Goal: Task Accomplishment & Management: Manage account settings

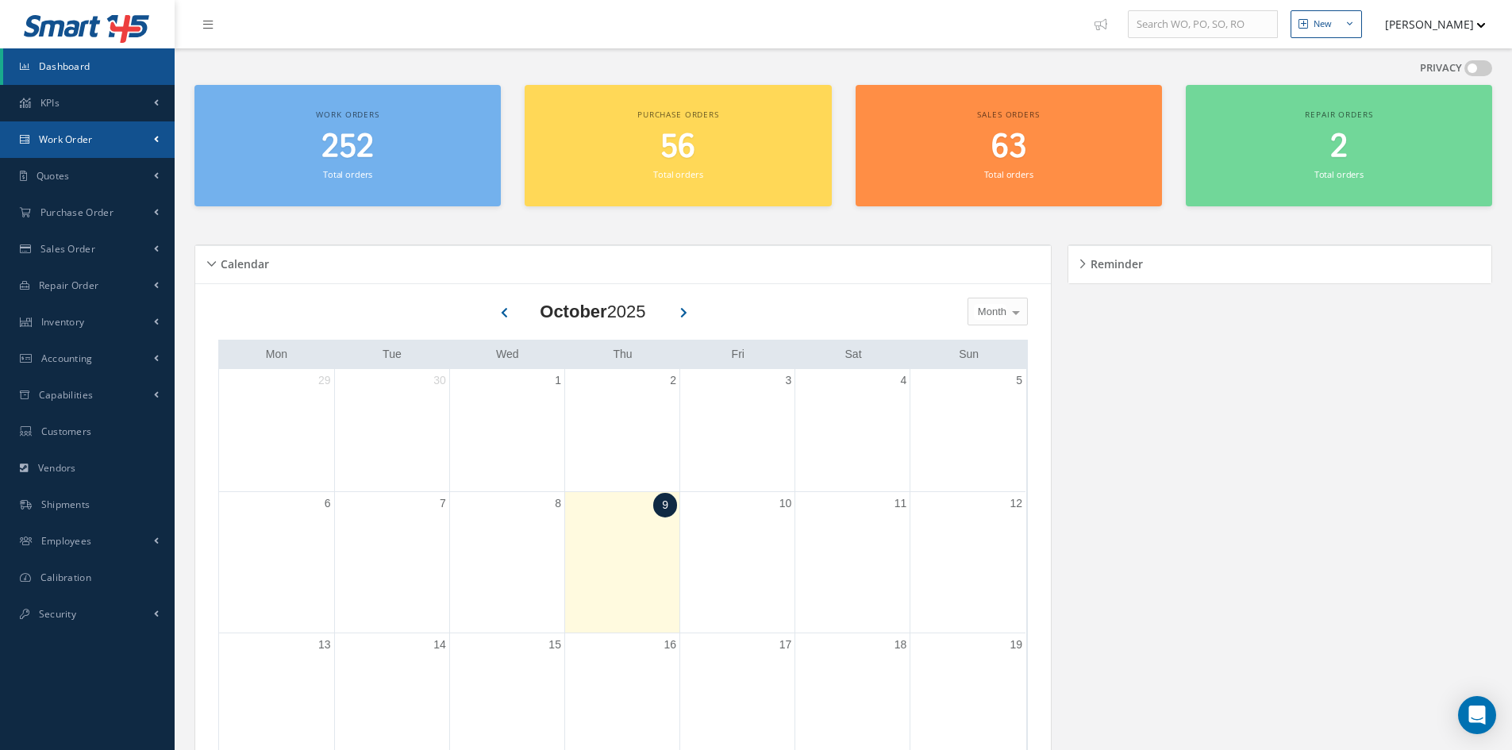
click at [94, 140] on link "Work Order" at bounding box center [87, 139] width 175 height 37
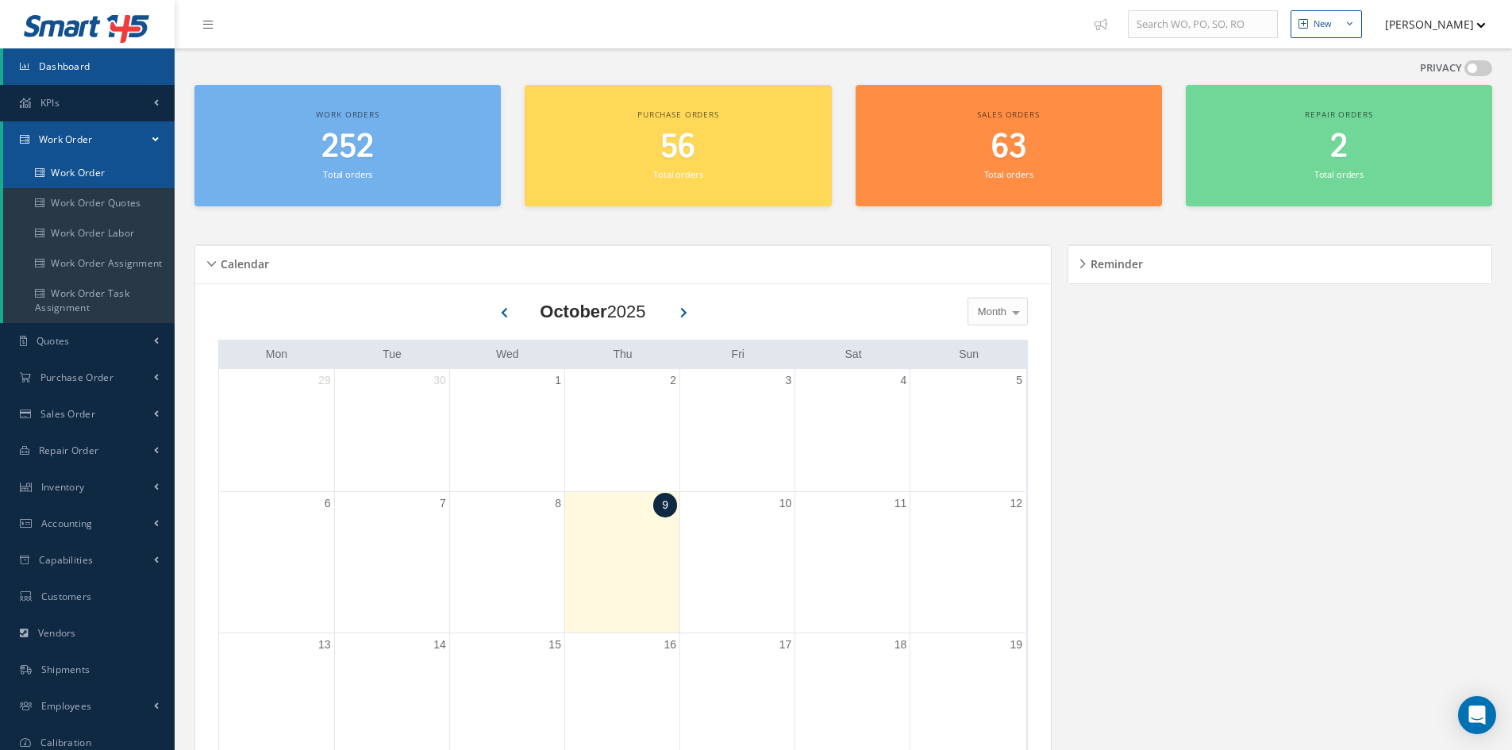
click at [100, 181] on link "Work Order" at bounding box center [88, 173] width 171 height 30
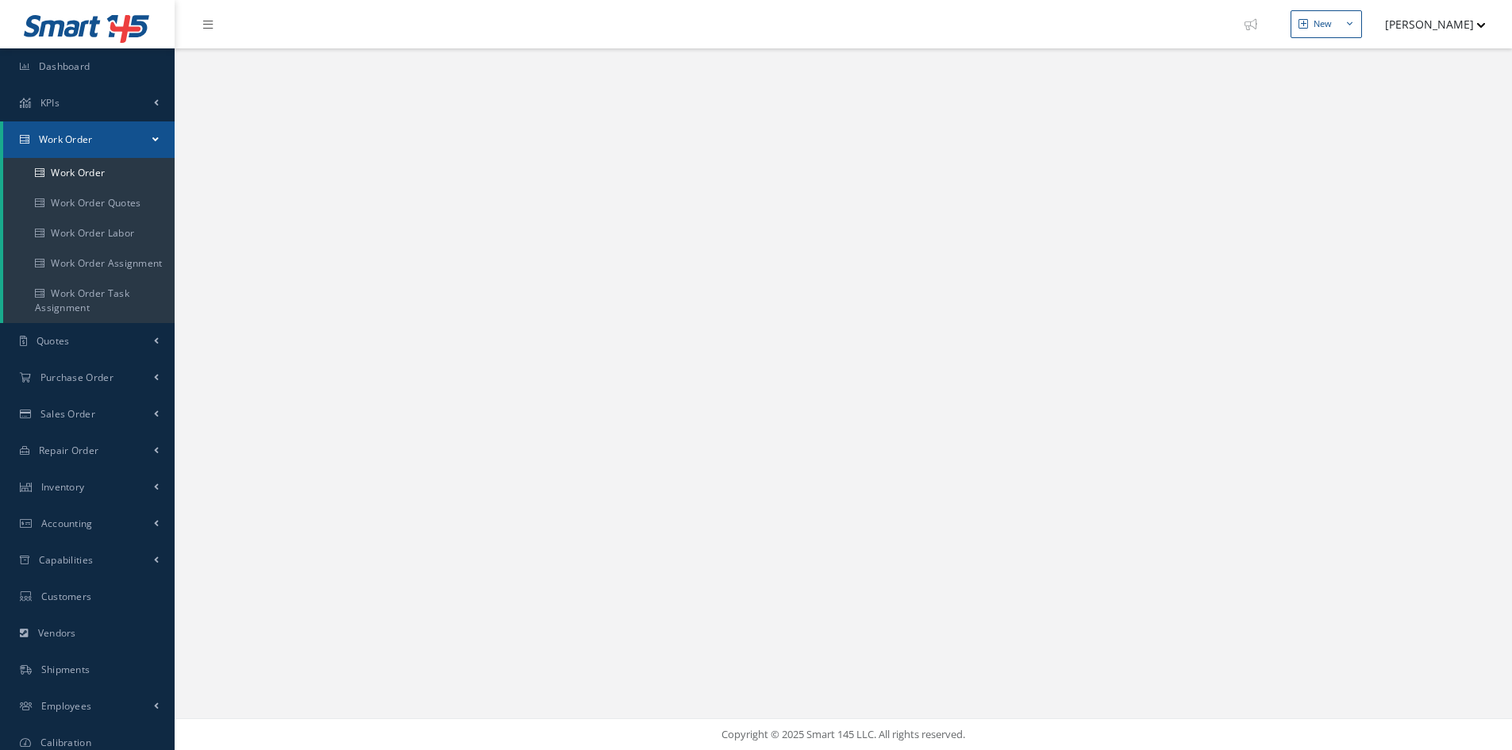
select select "25"
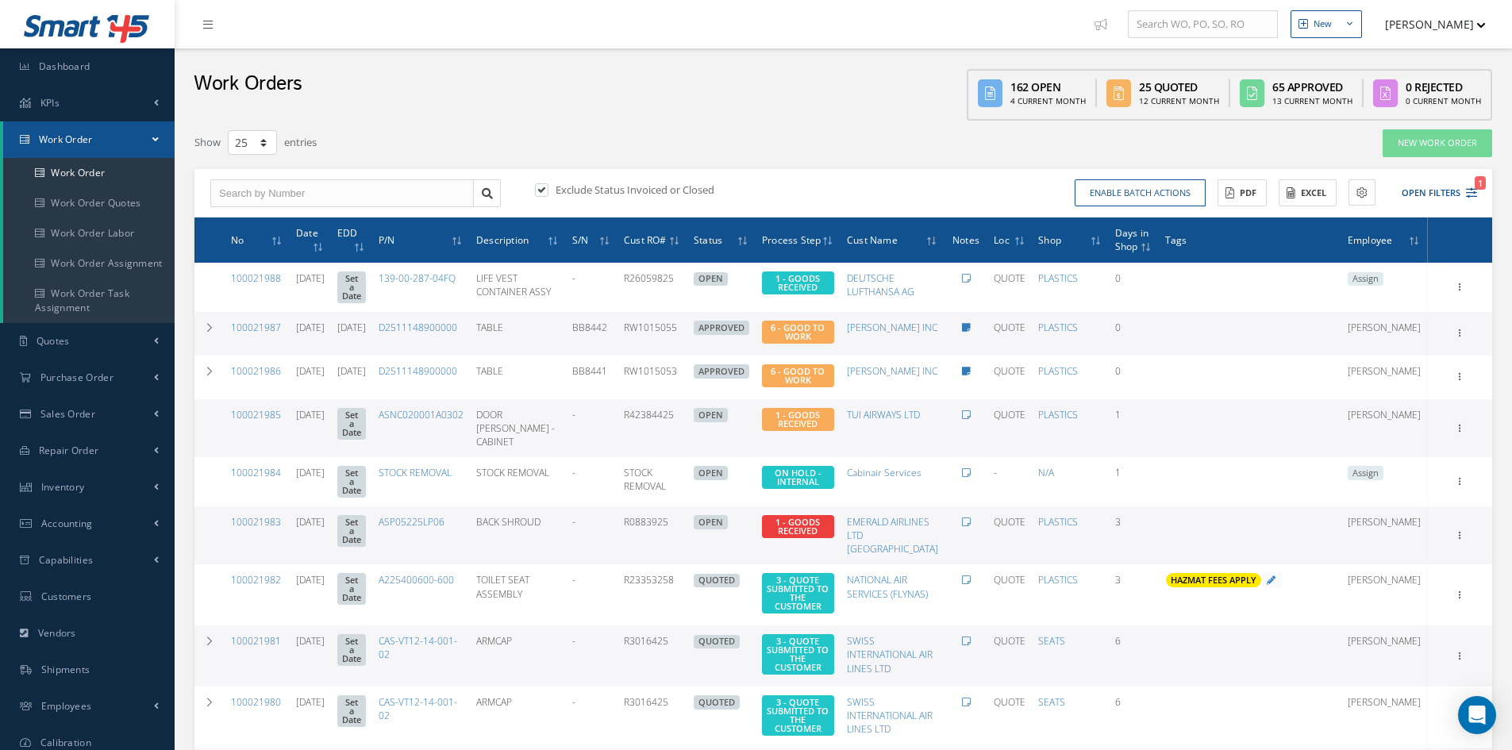
click at [548, 188] on label at bounding box center [550, 190] width 4 height 14
click at [545, 188] on input "checkbox" at bounding box center [540, 191] width 10 height 10
checkbox input "false"
click at [1432, 194] on button "Open Filters" at bounding box center [1432, 193] width 90 height 26
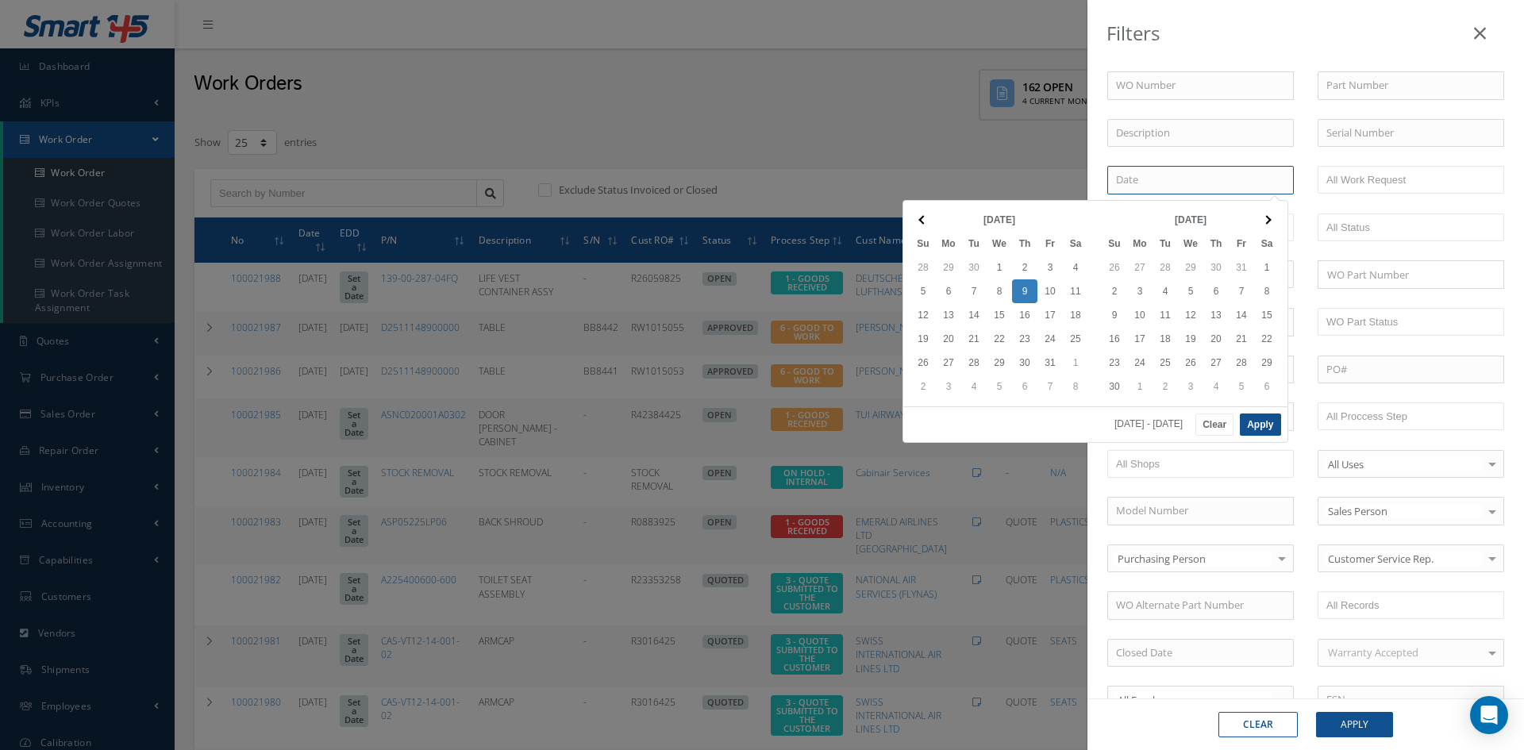
click at [1199, 178] on input at bounding box center [1200, 180] width 186 height 29
click at [918, 218] on th at bounding box center [922, 220] width 25 height 24
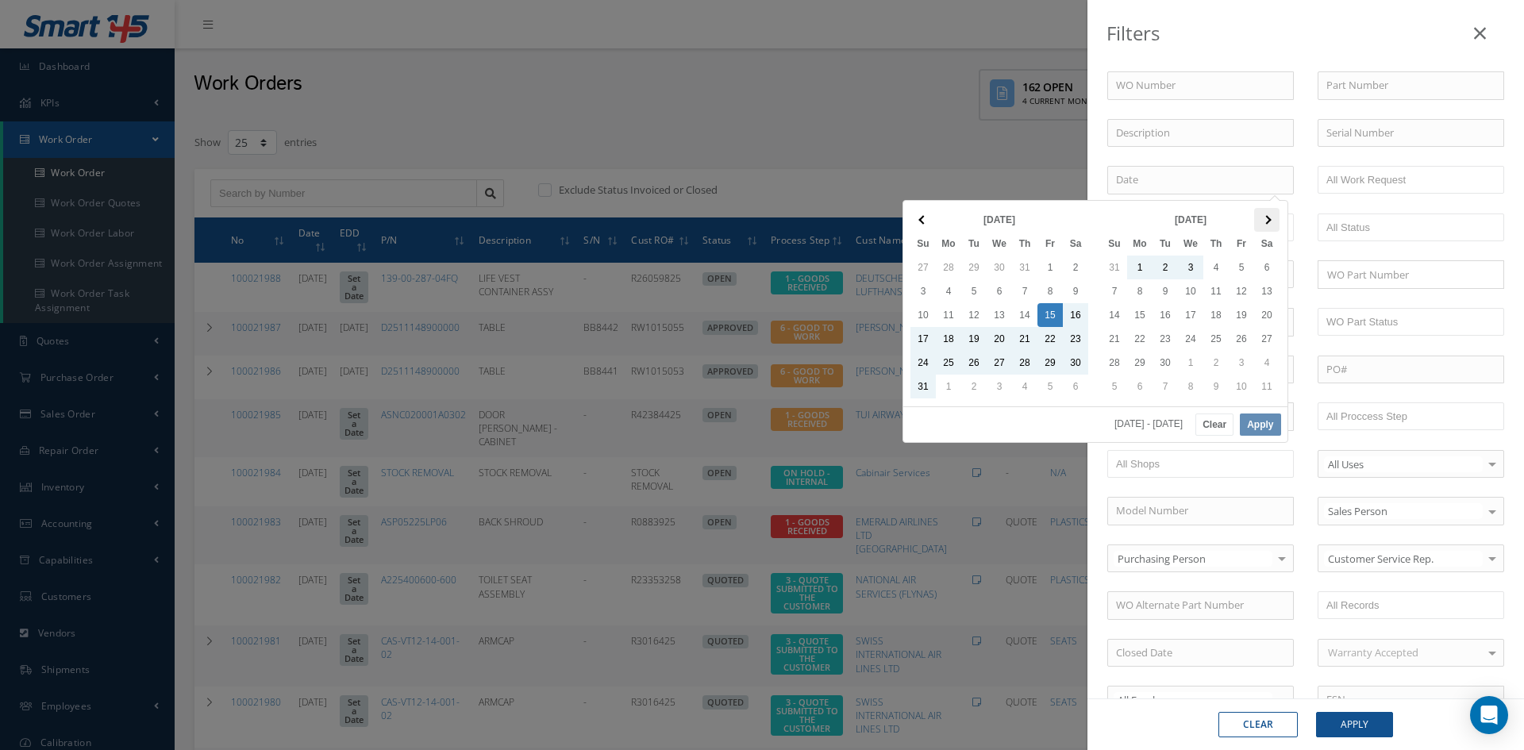
click at [1267, 220] on span at bounding box center [1266, 219] width 9 height 9
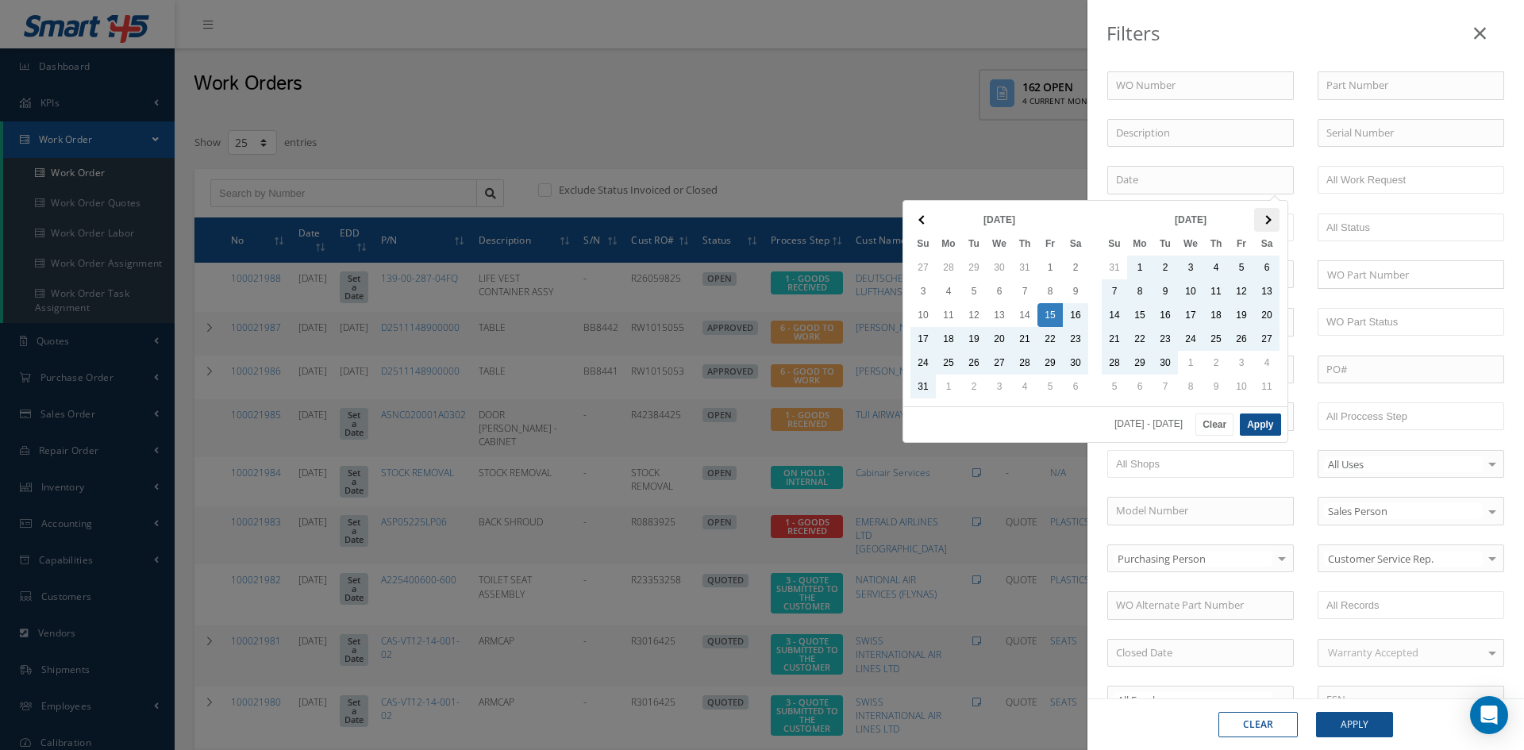
click at [1274, 219] on th at bounding box center [1266, 220] width 25 height 24
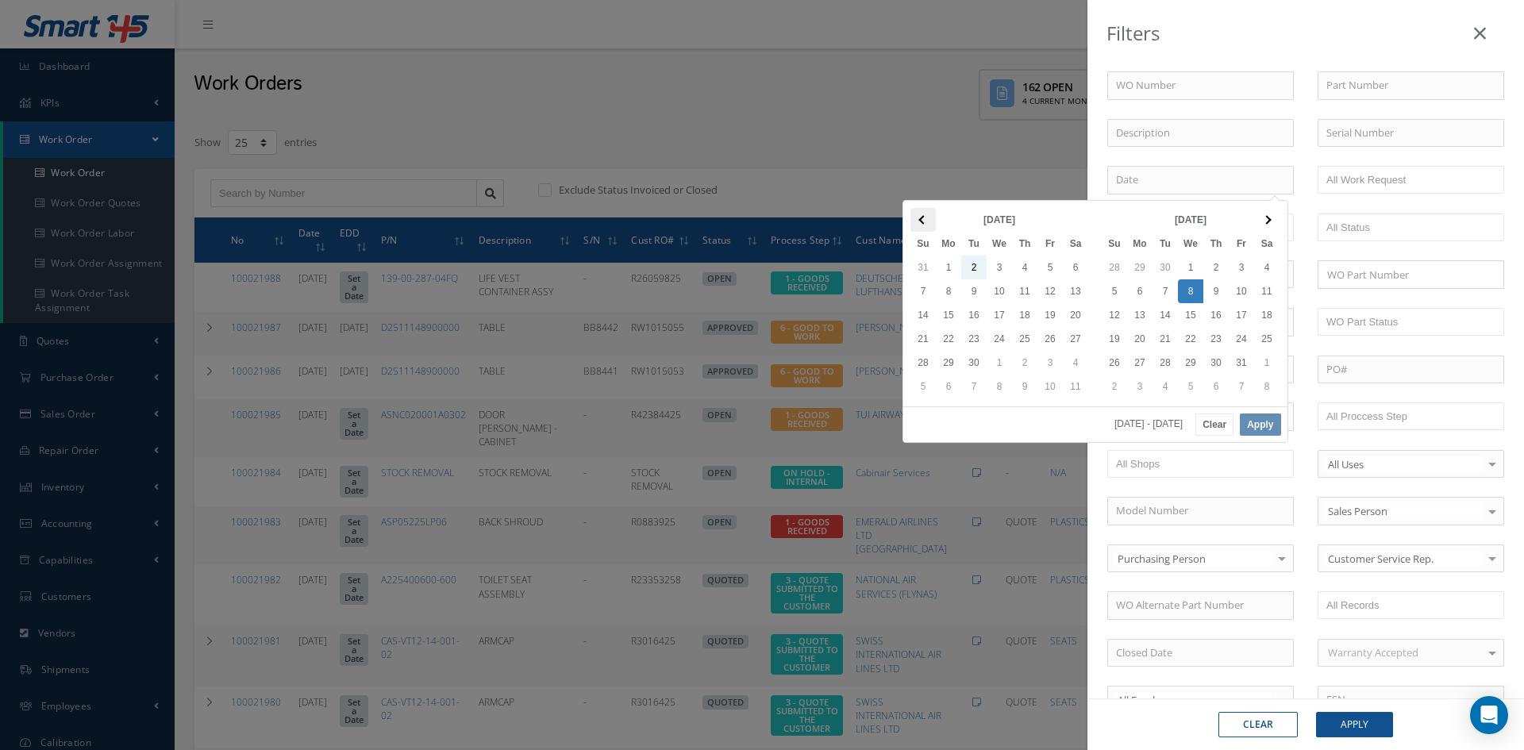
click at [917, 216] on th at bounding box center [922, 220] width 25 height 24
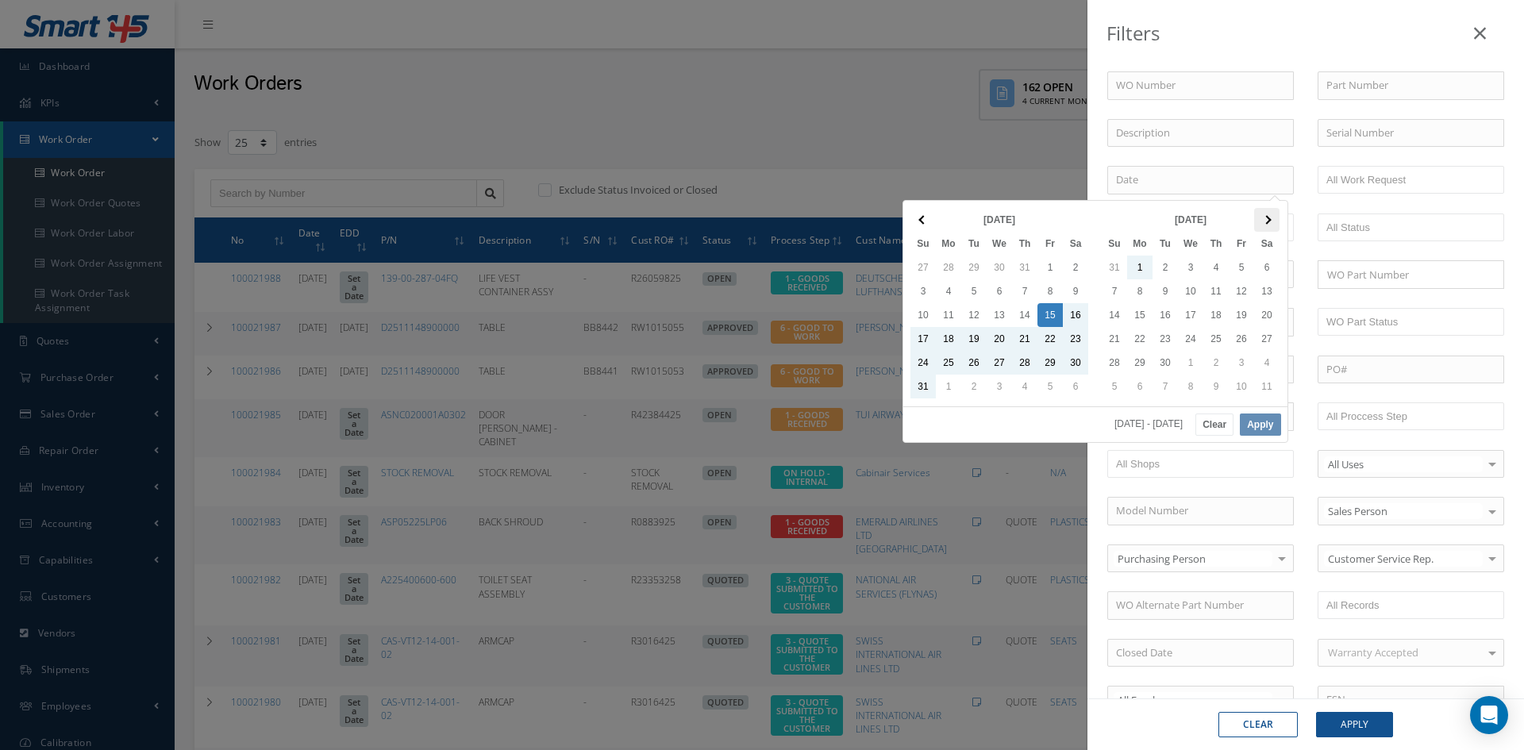
click at [1271, 222] on th at bounding box center [1266, 220] width 25 height 24
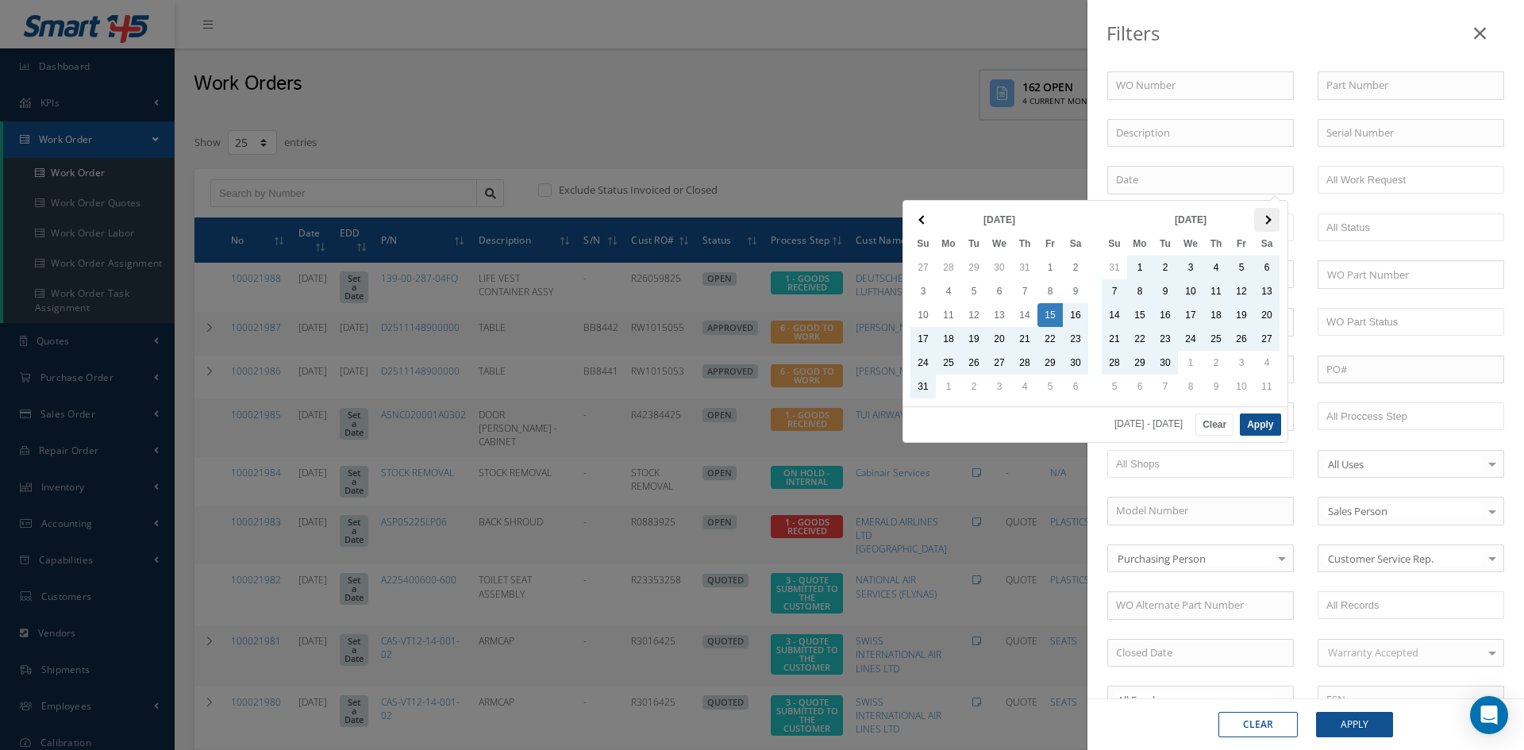
click at [1273, 221] on th at bounding box center [1266, 220] width 25 height 24
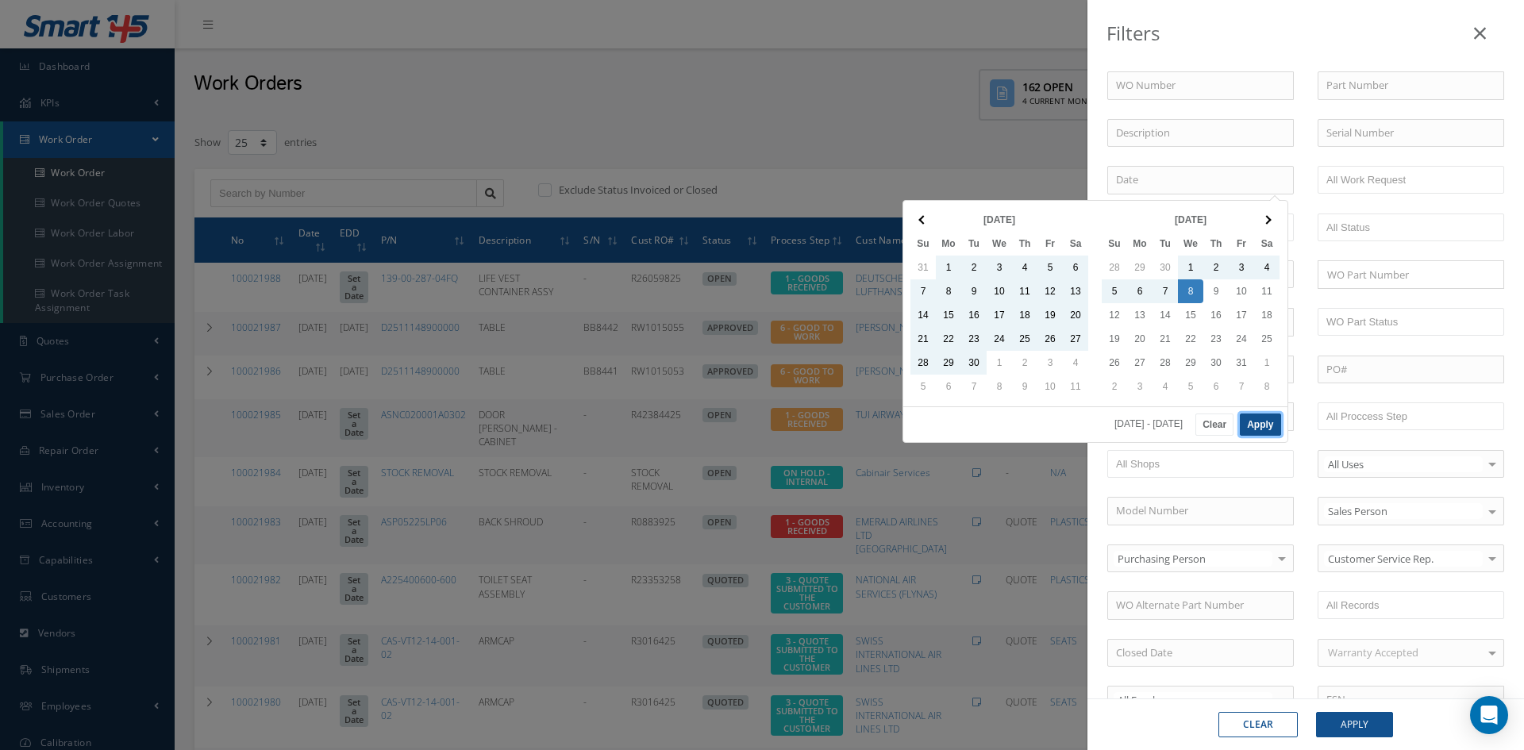
click at [1267, 423] on button "Apply" at bounding box center [1260, 424] width 40 height 22
type input "[DATE] - [DATE]"
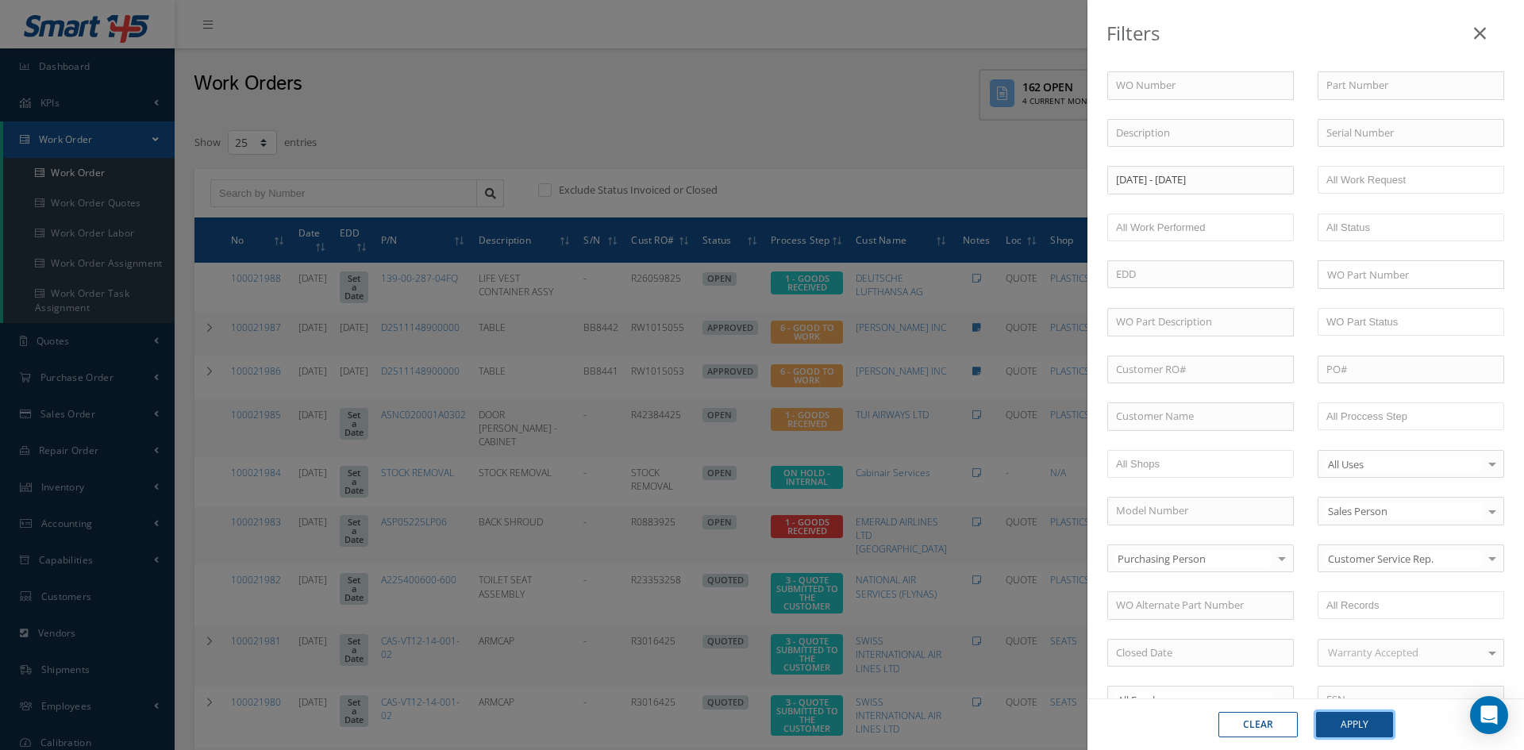
click at [1364, 721] on button "Apply" at bounding box center [1354, 724] width 77 height 25
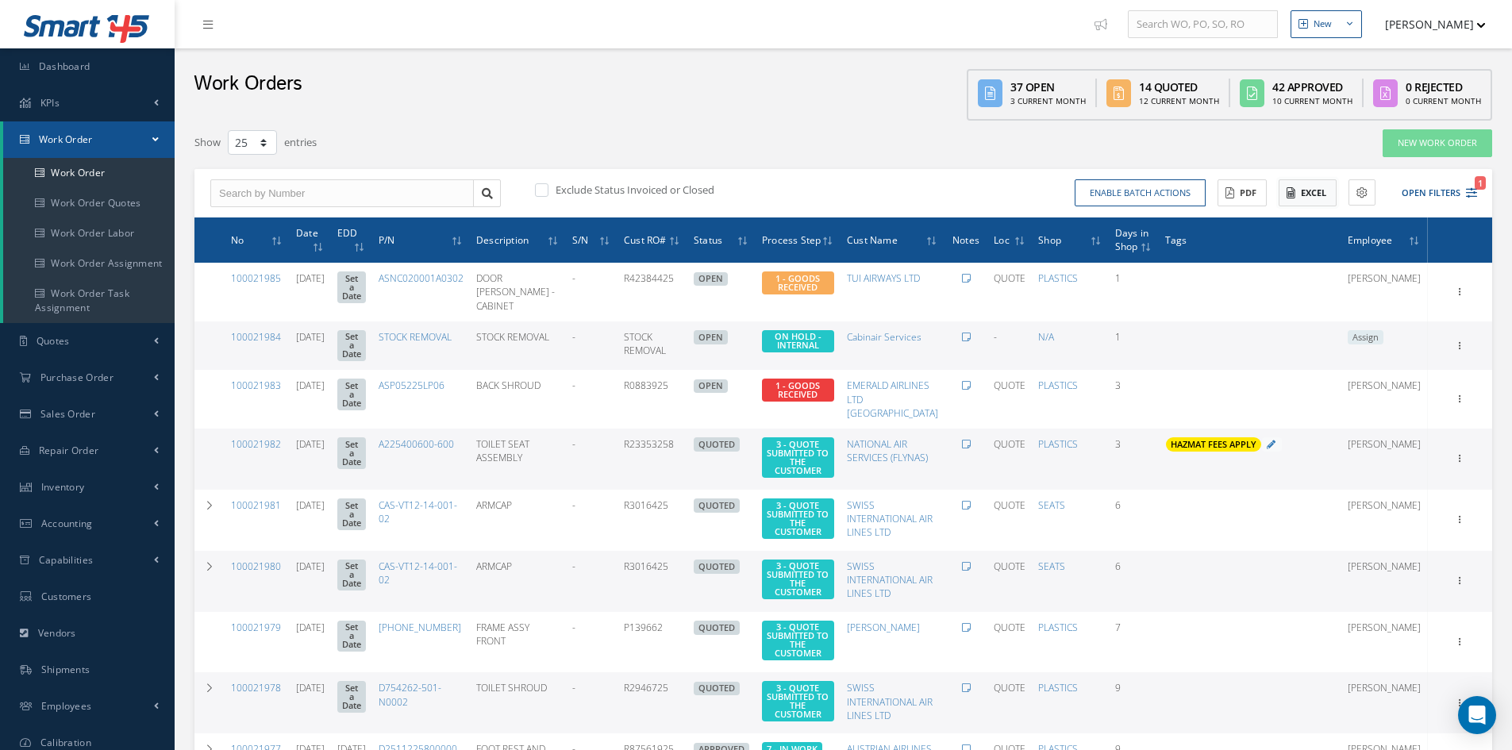
click at [1314, 190] on button "Excel" at bounding box center [1307, 193] width 58 height 28
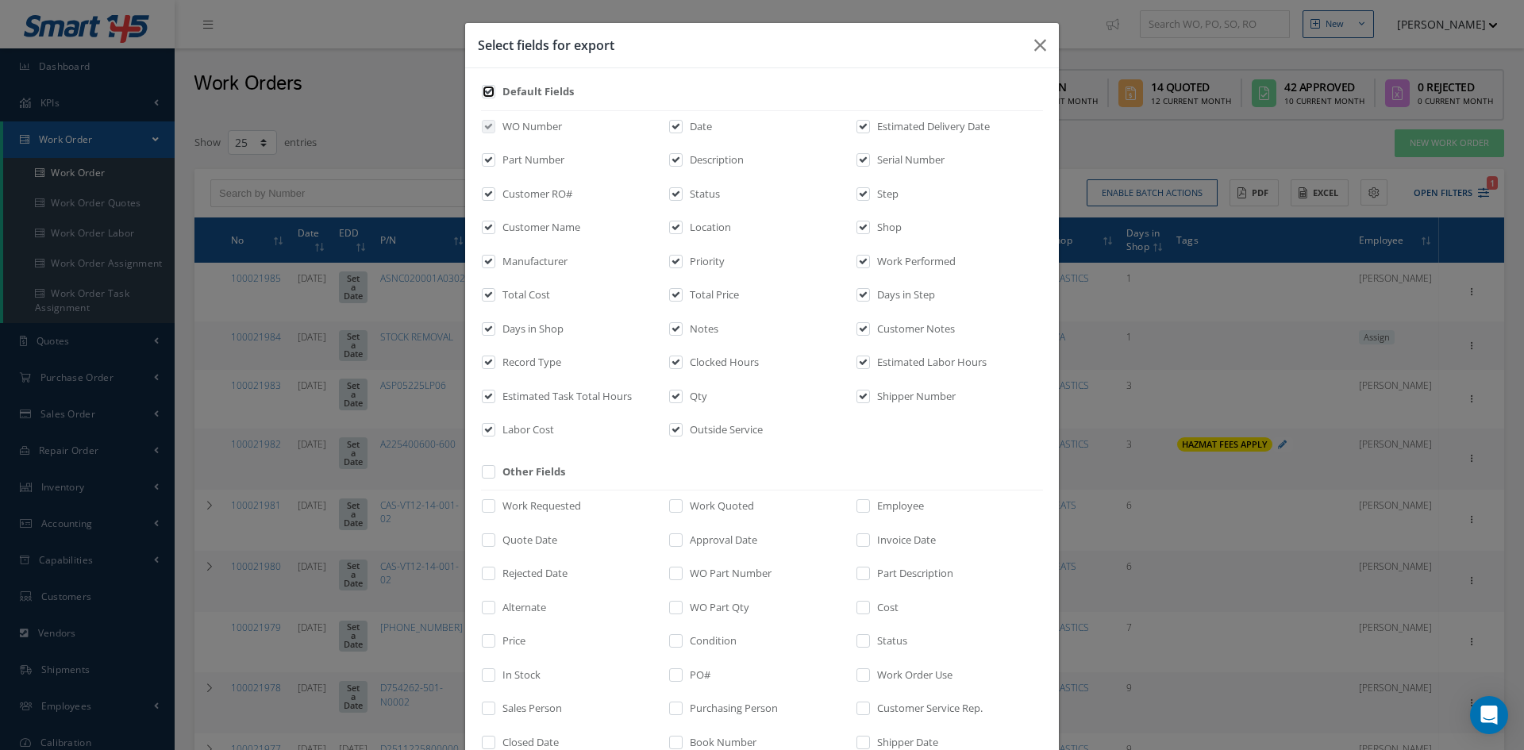
click at [486, 88] on input "checkbox" at bounding box center [489, 97] width 10 height 18
checkbox input "false"
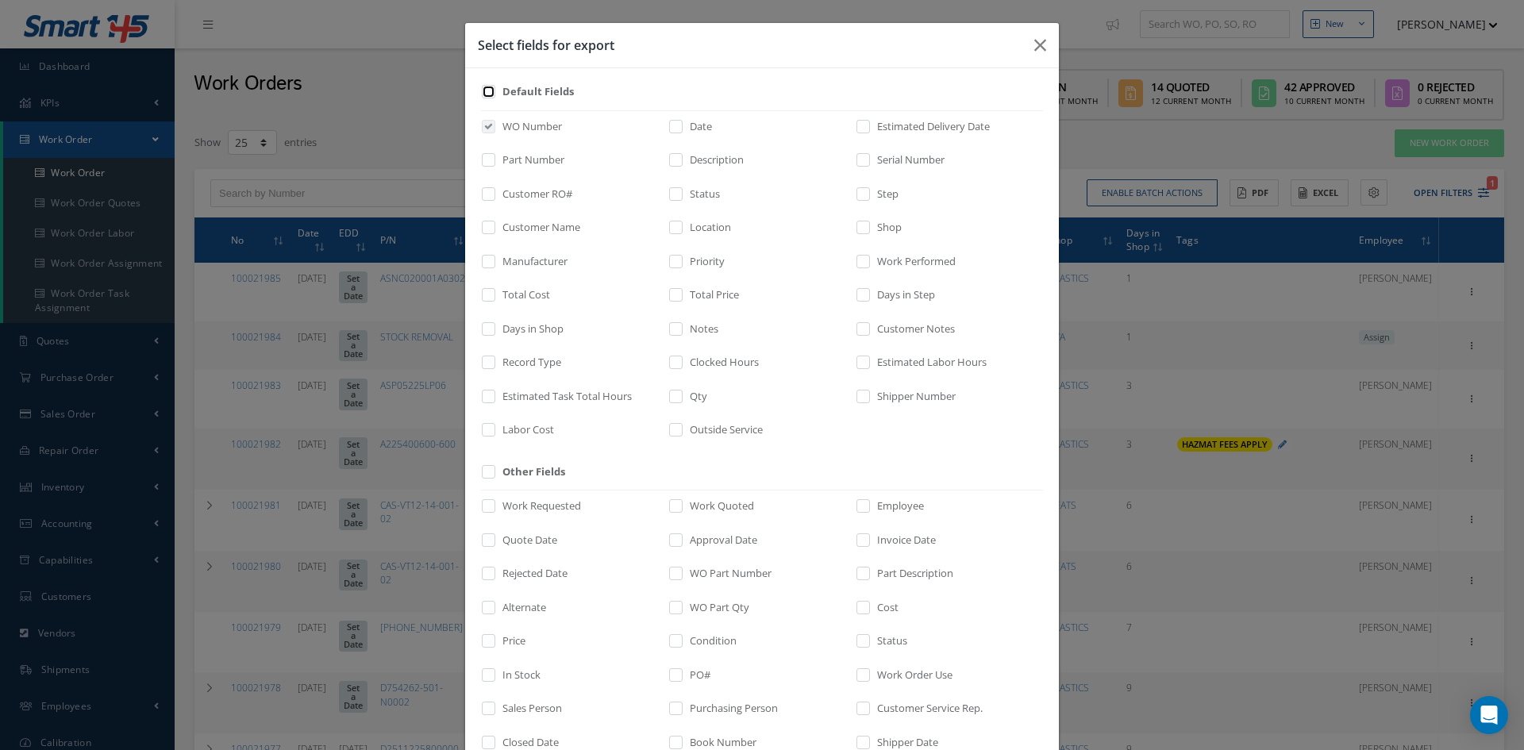
checkbox input "false"
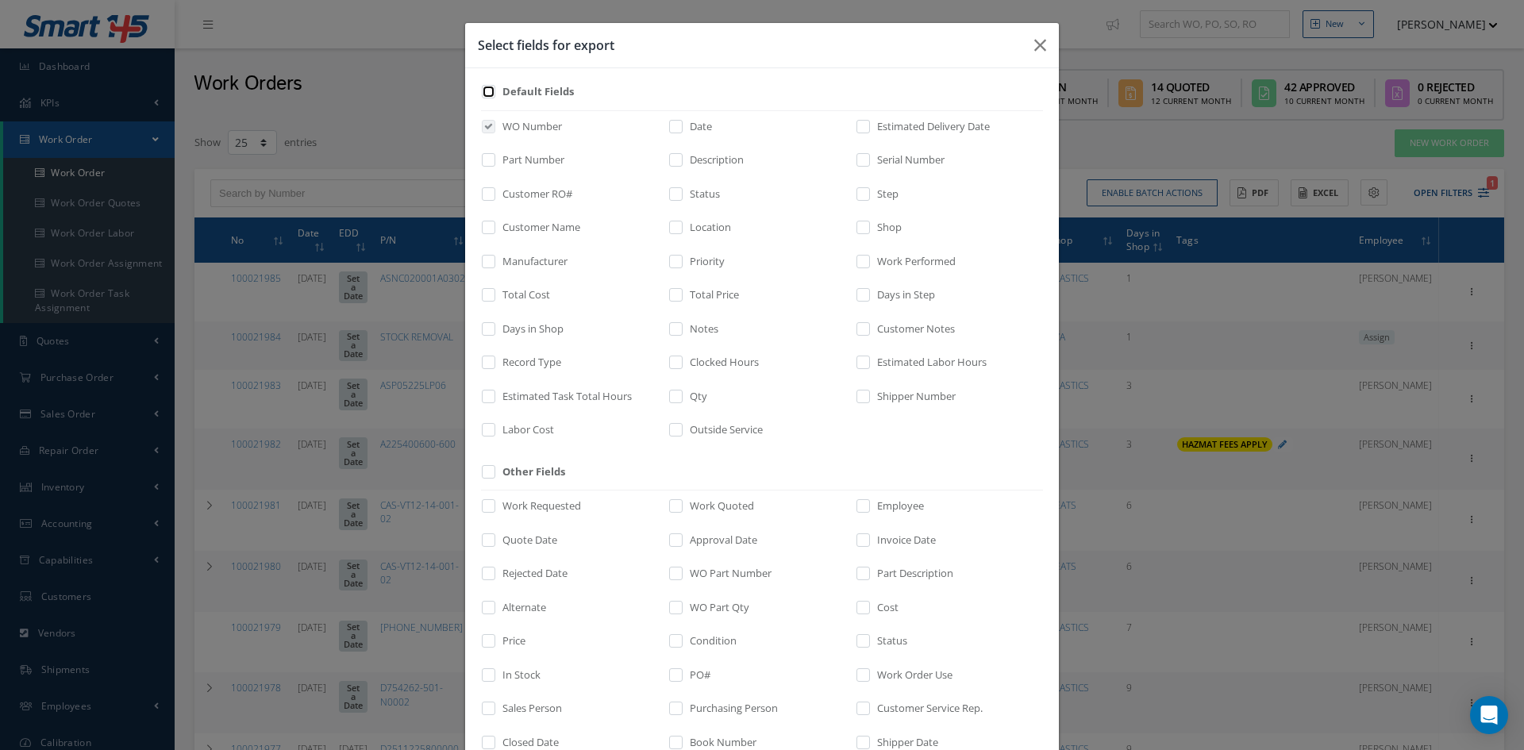
checkbox input "false"
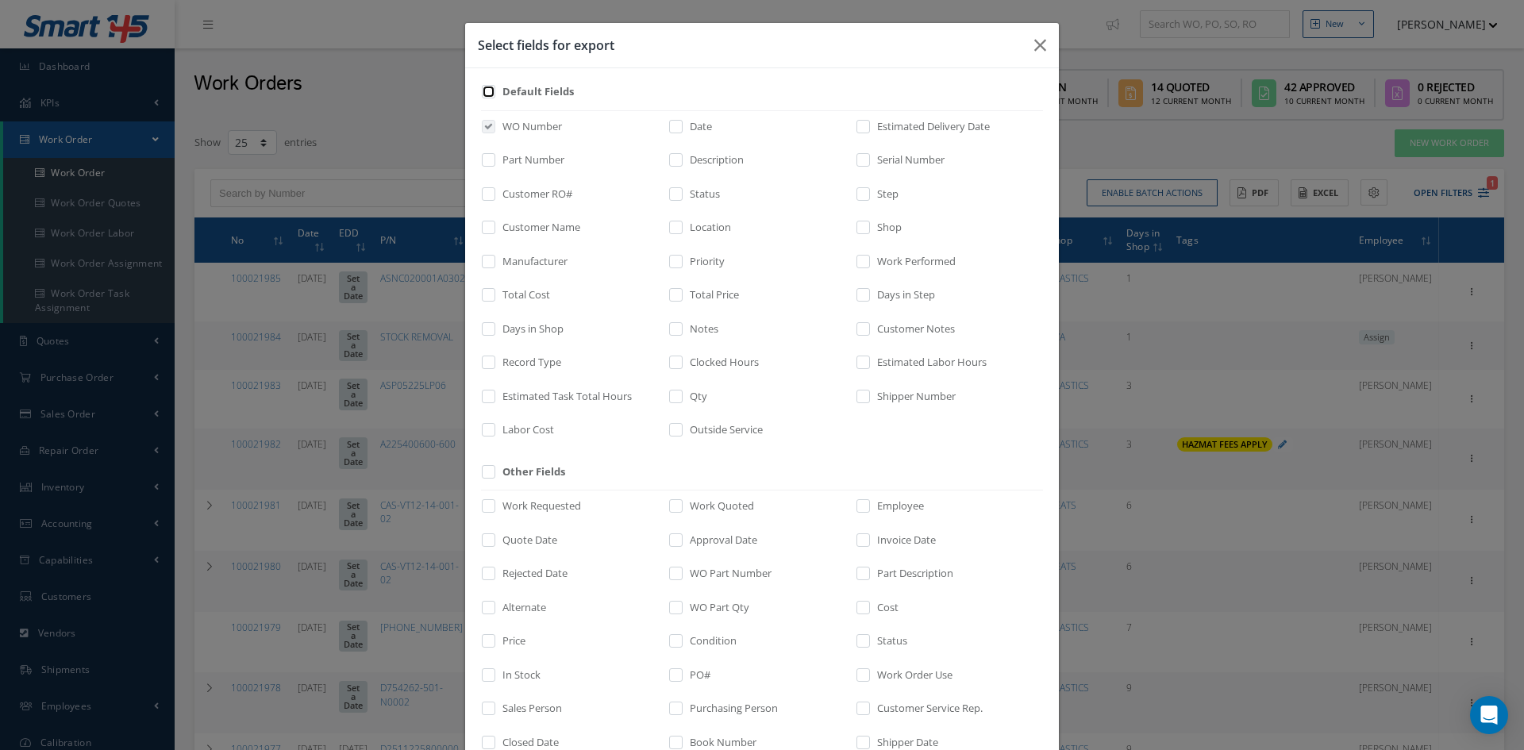
checkbox input "false"
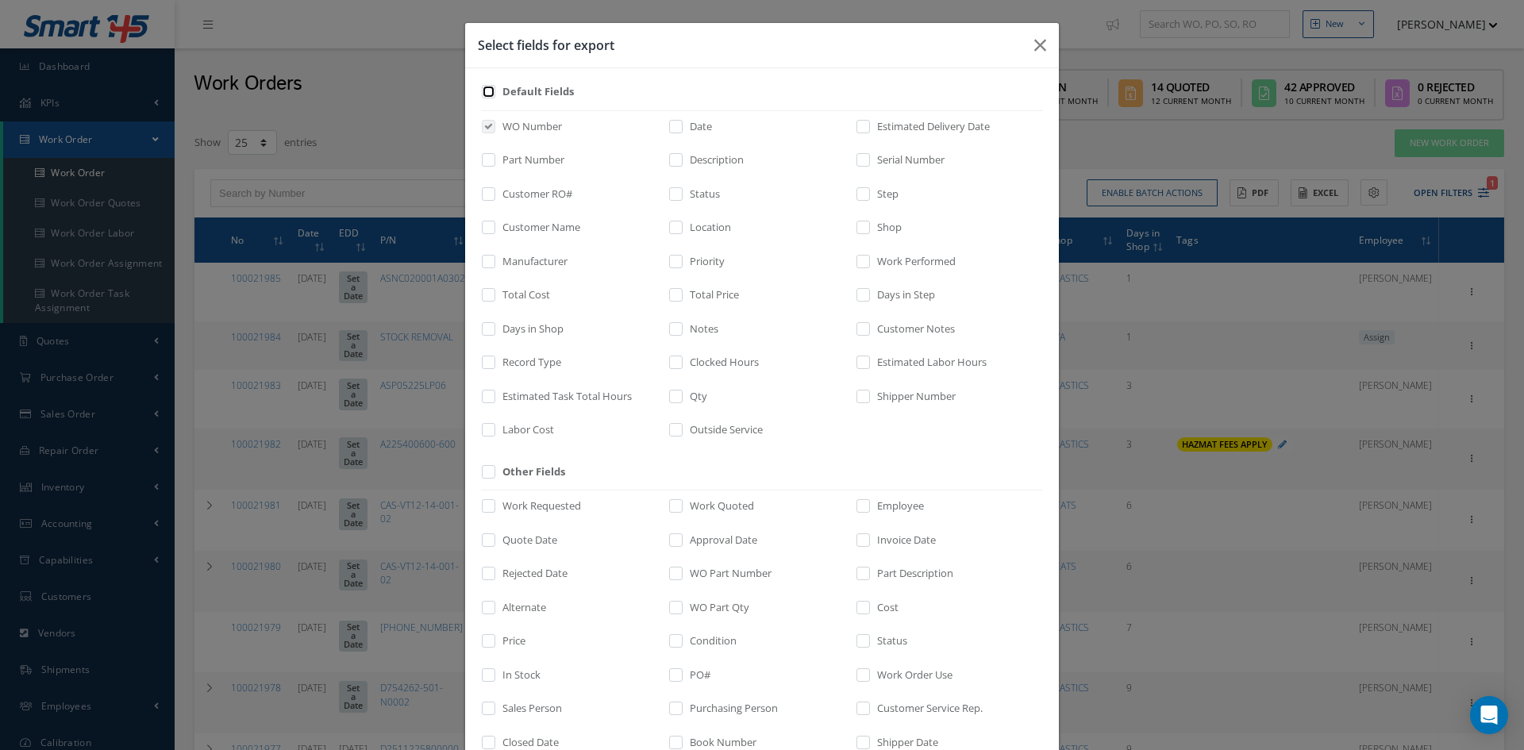
checkbox input "false"
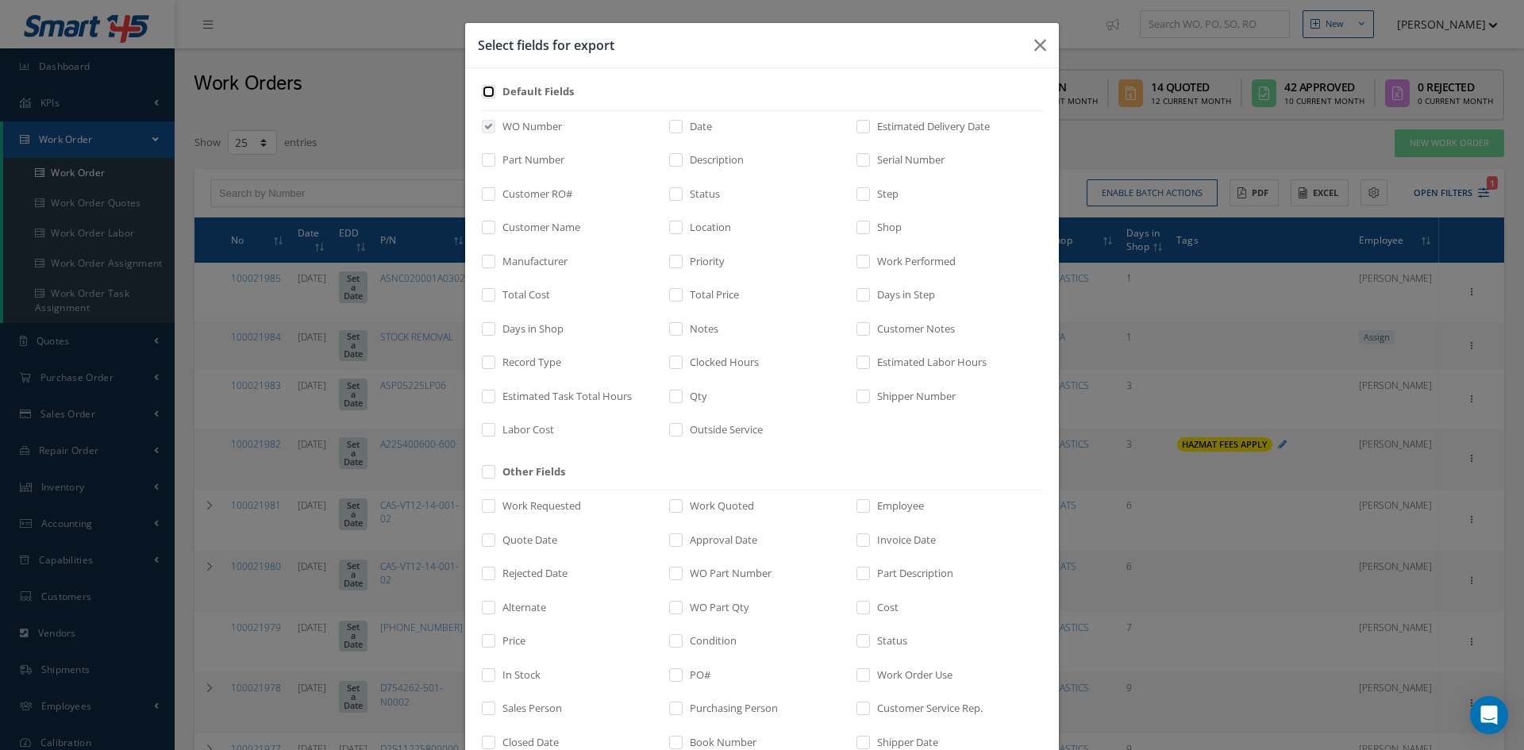
checkbox input "false"
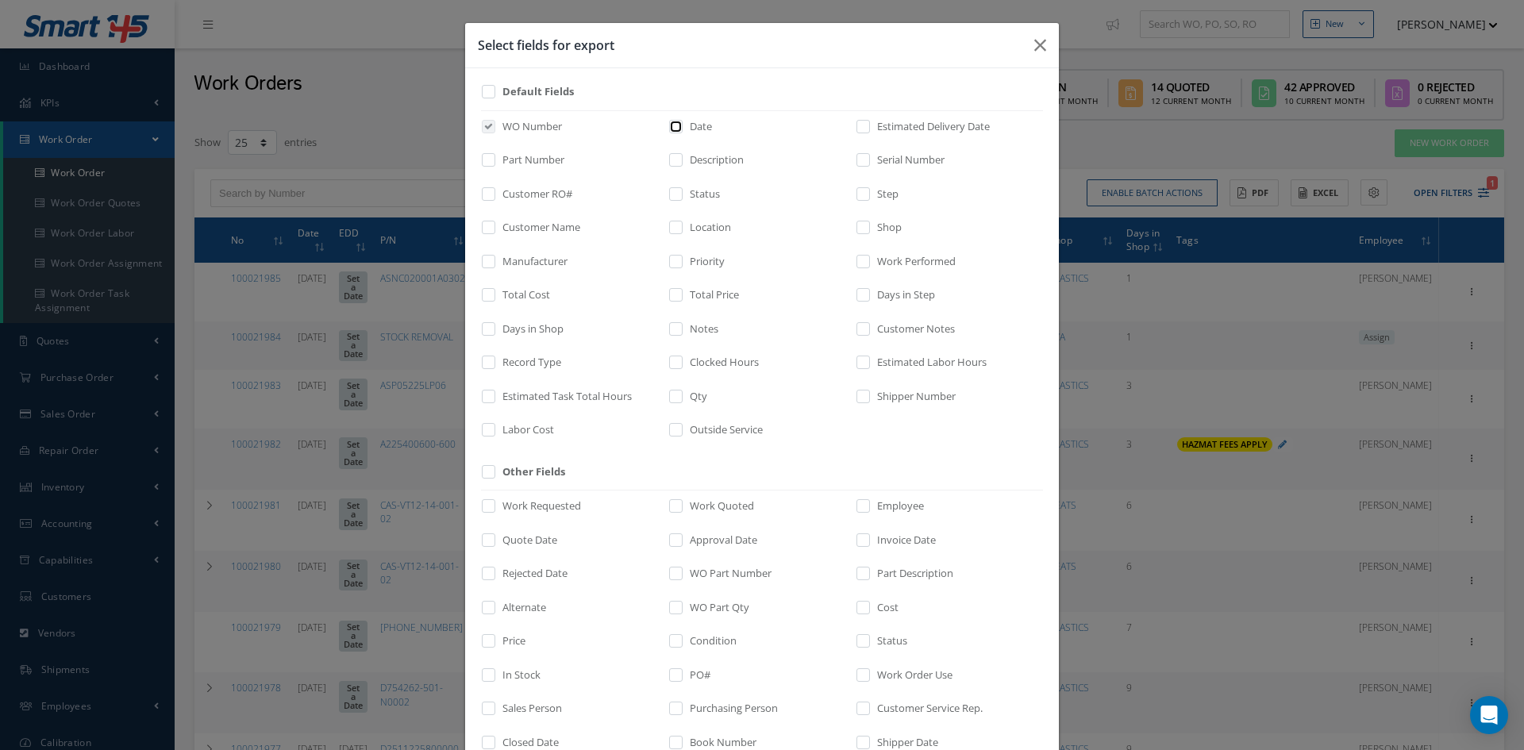
click at [674, 129] on input "checkbox" at bounding box center [676, 131] width 10 height 18
checkbox input "true"
click at [486, 163] on input "checkbox" at bounding box center [489, 165] width 10 height 18
checkbox input "true"
click at [671, 158] on input "checkbox" at bounding box center [676, 165] width 10 height 18
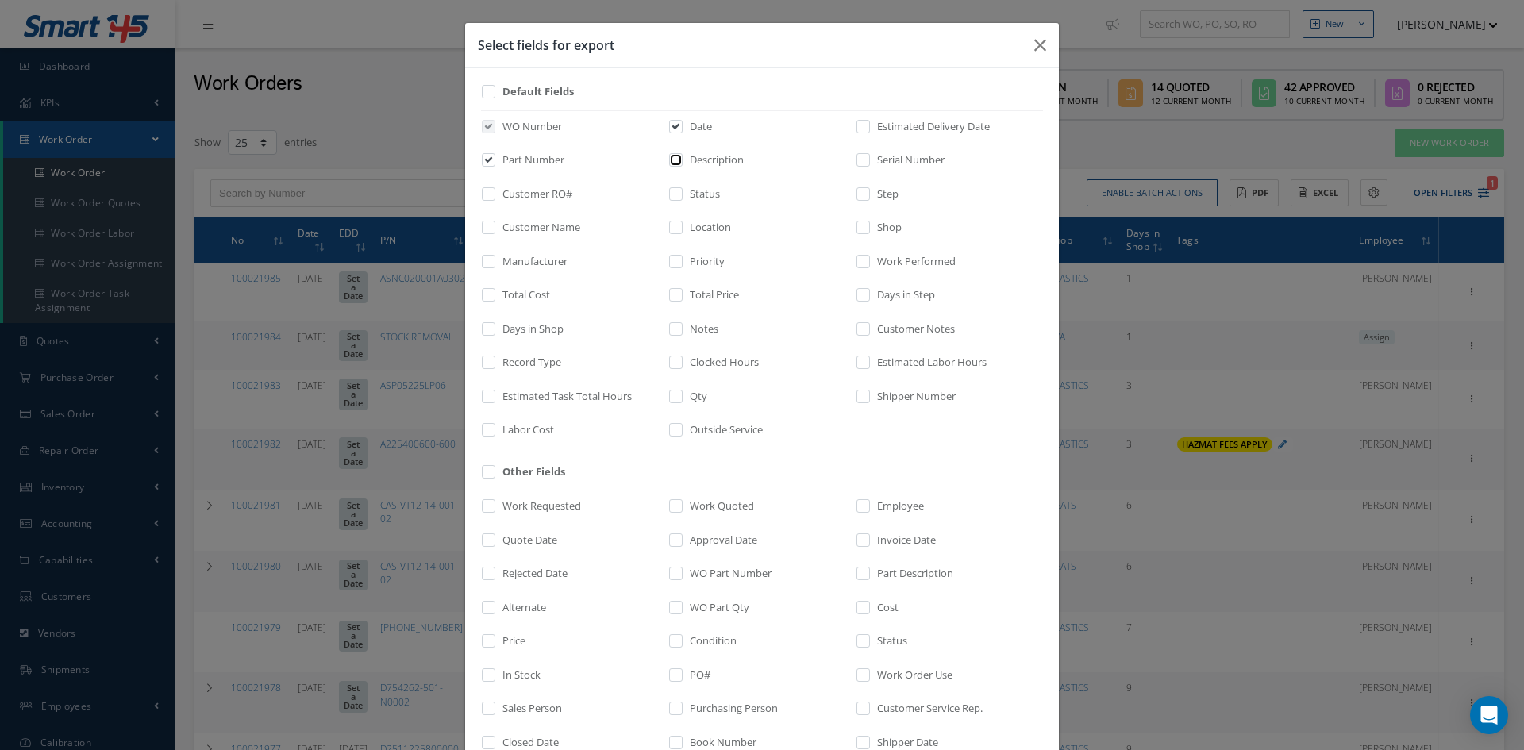
checkbox input "true"
click at [485, 198] on input "checkbox" at bounding box center [489, 199] width 10 height 18
checkbox input "true"
click at [494, 228] on label at bounding box center [496, 231] width 4 height 22
click at [490, 228] on input "checkbox" at bounding box center [489, 233] width 10 height 18
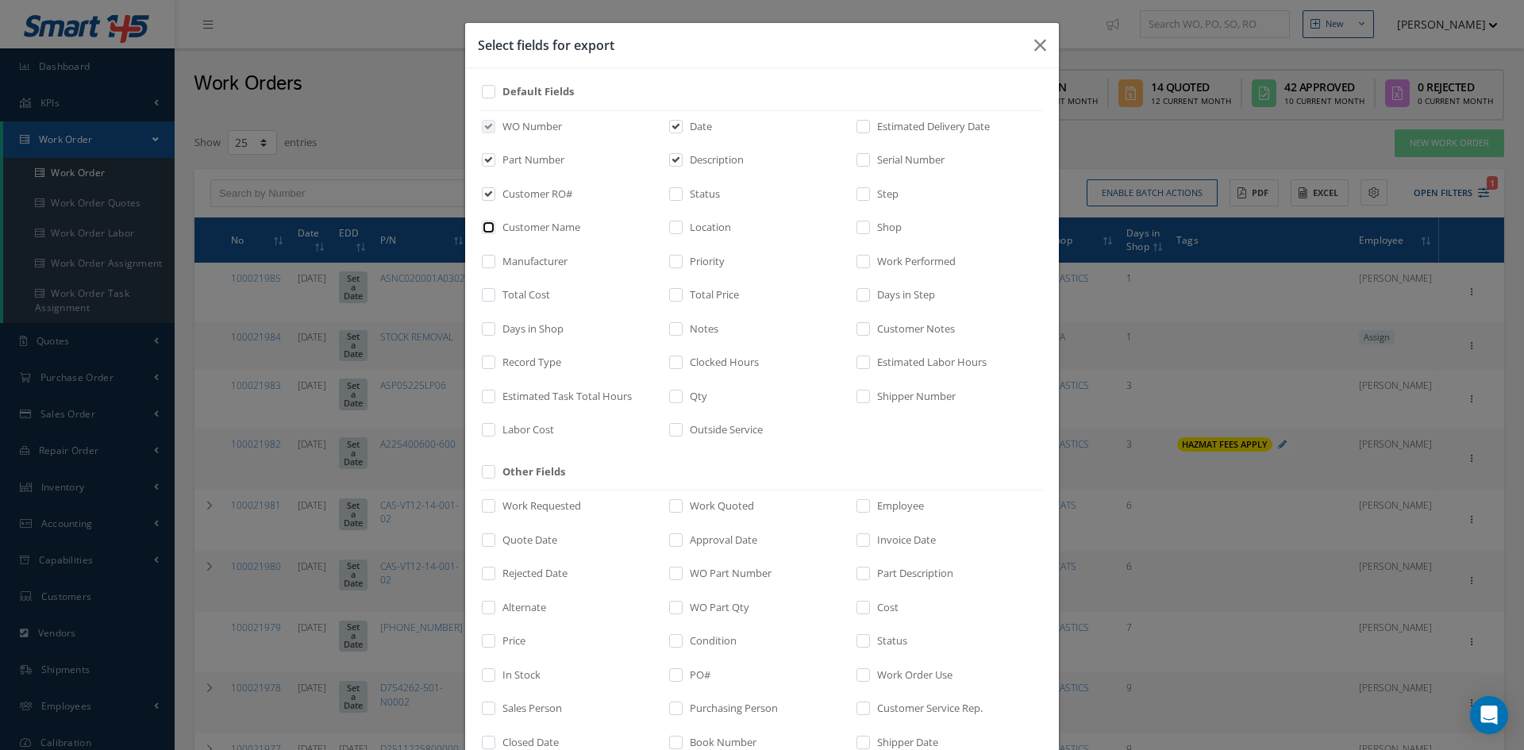
checkbox input "true"
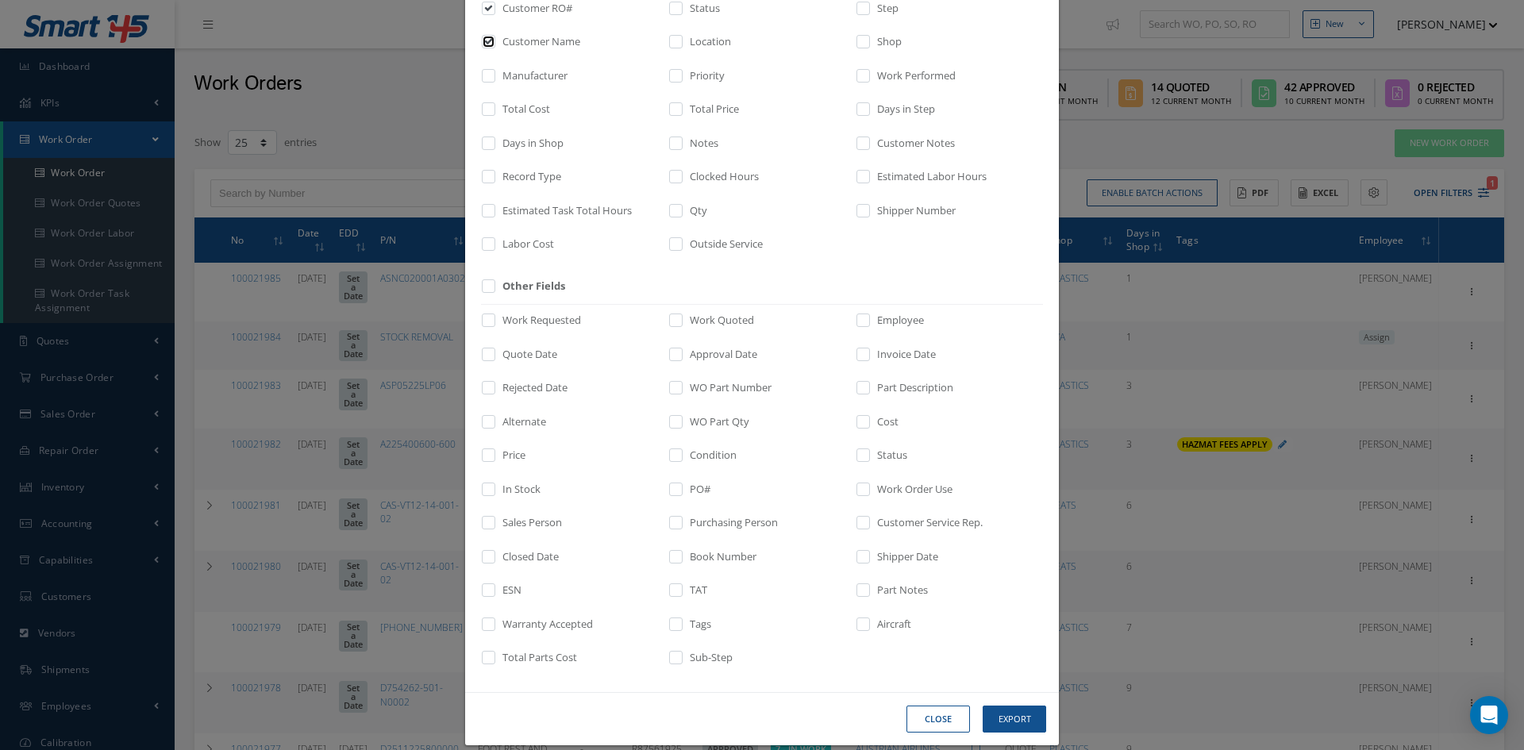
scroll to position [204, 0]
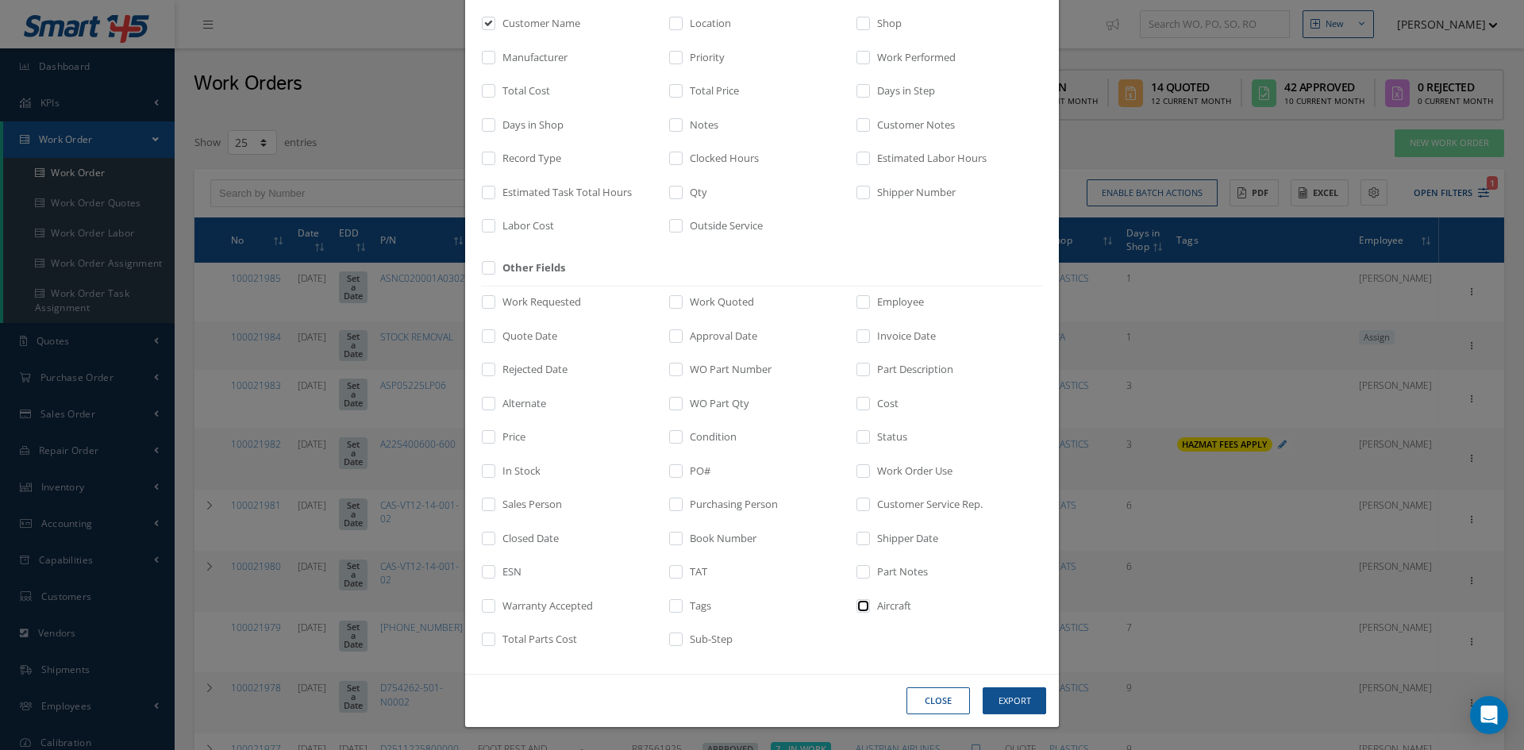
click at [860, 603] on input "checkbox" at bounding box center [864, 611] width 10 height 18
checkbox input "true"
click at [1027, 705] on button "Export" at bounding box center [1013, 701] width 63 height 28
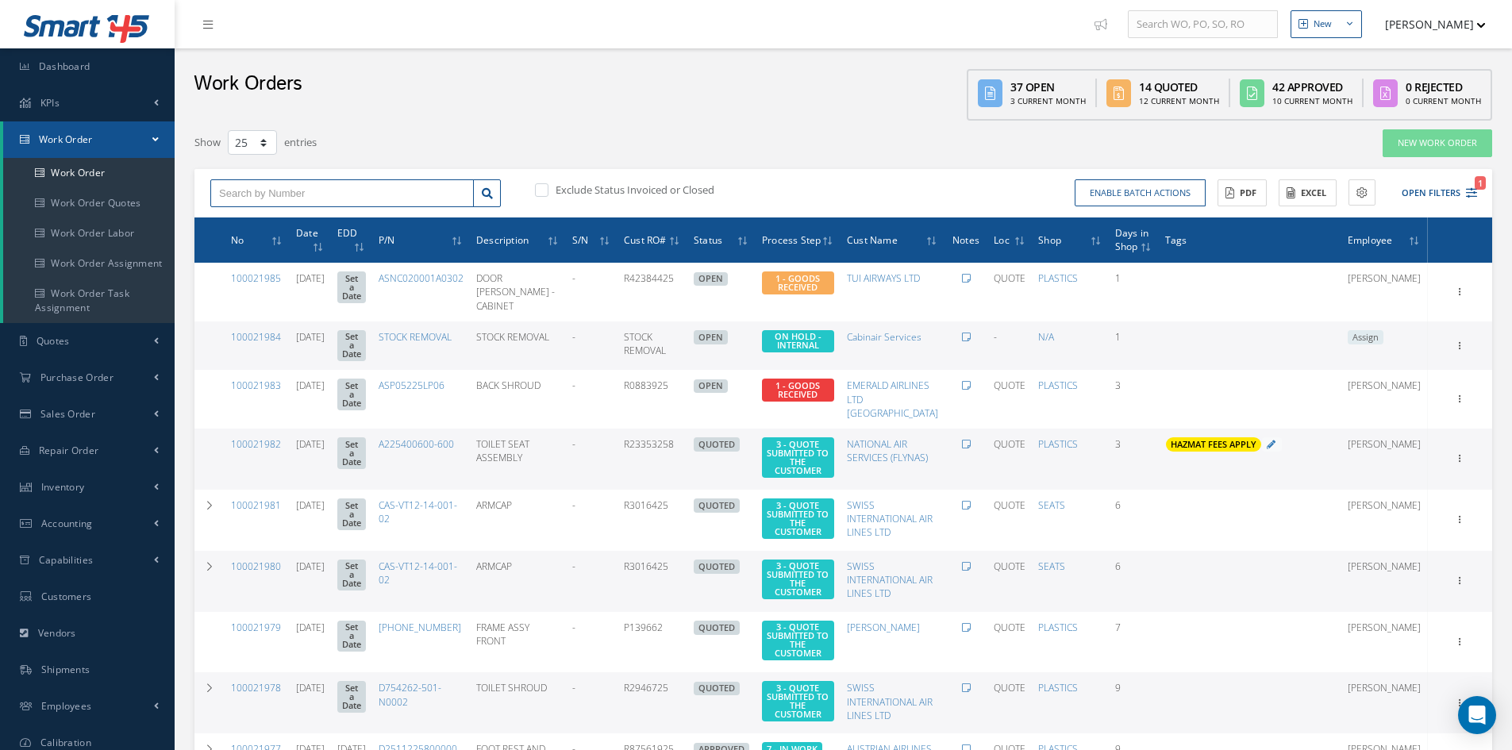
click at [338, 194] on input "text" at bounding box center [341, 193] width 263 height 29
type input "100021982"
click at [285, 224] on div "100021982" at bounding box center [342, 221] width 246 height 16
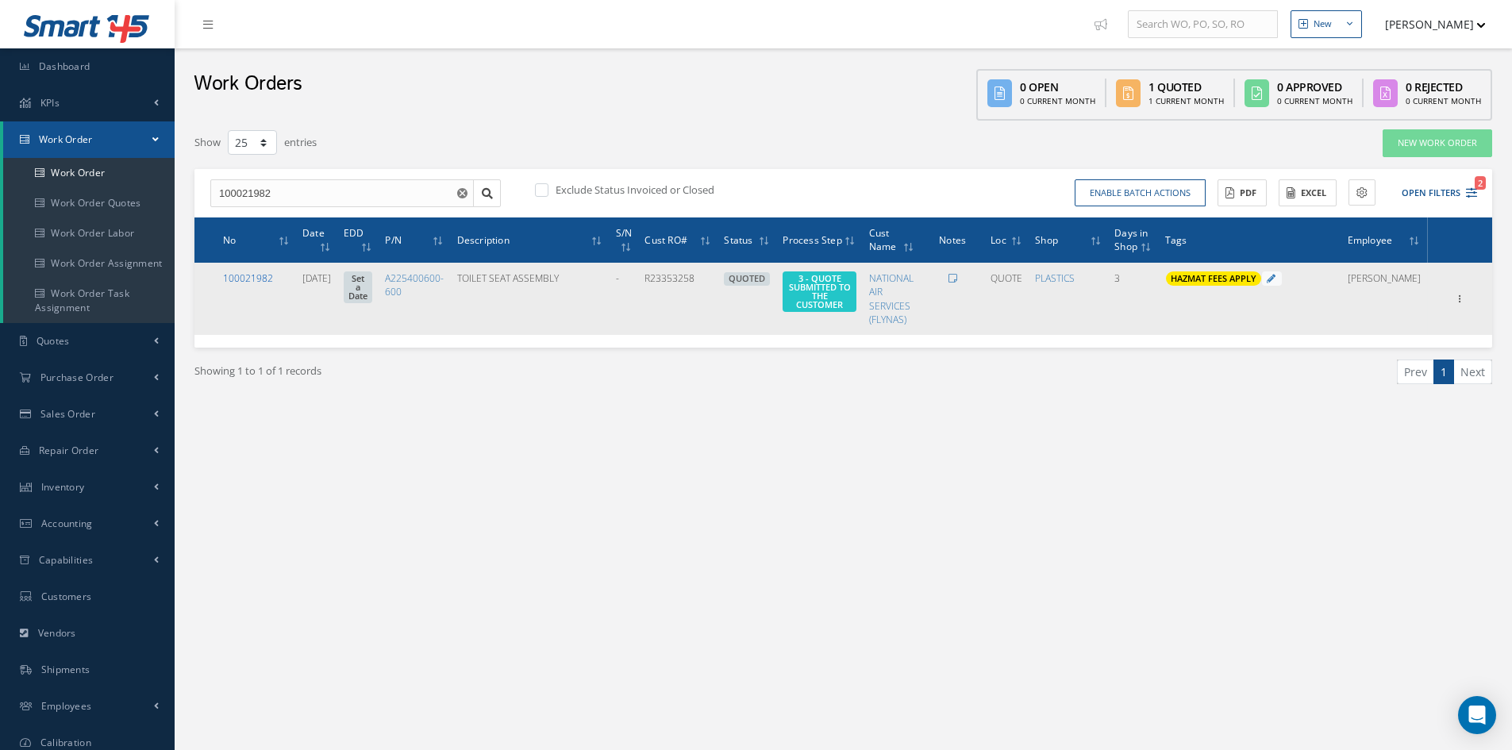
click at [244, 279] on link "100021982" at bounding box center [248, 277] width 50 height 13
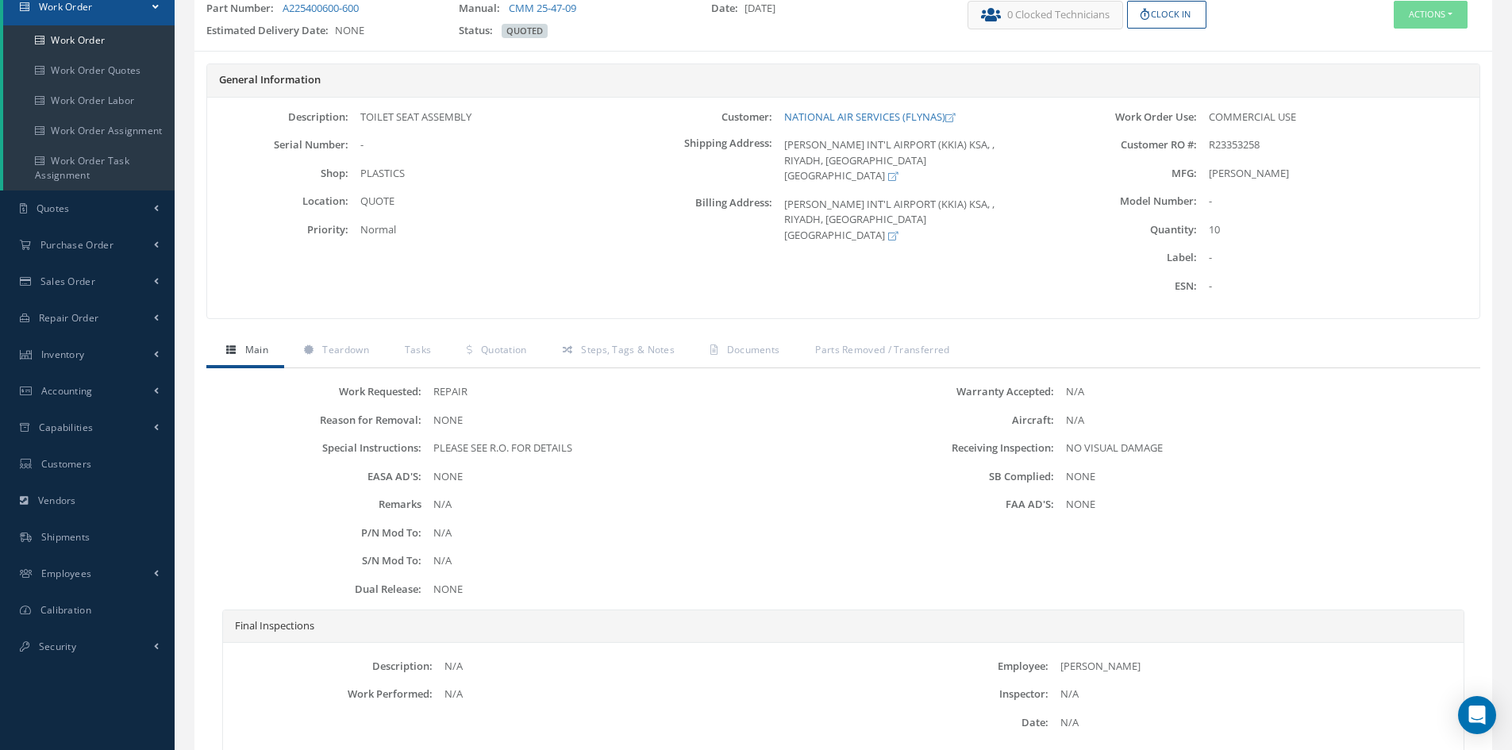
scroll to position [159, 0]
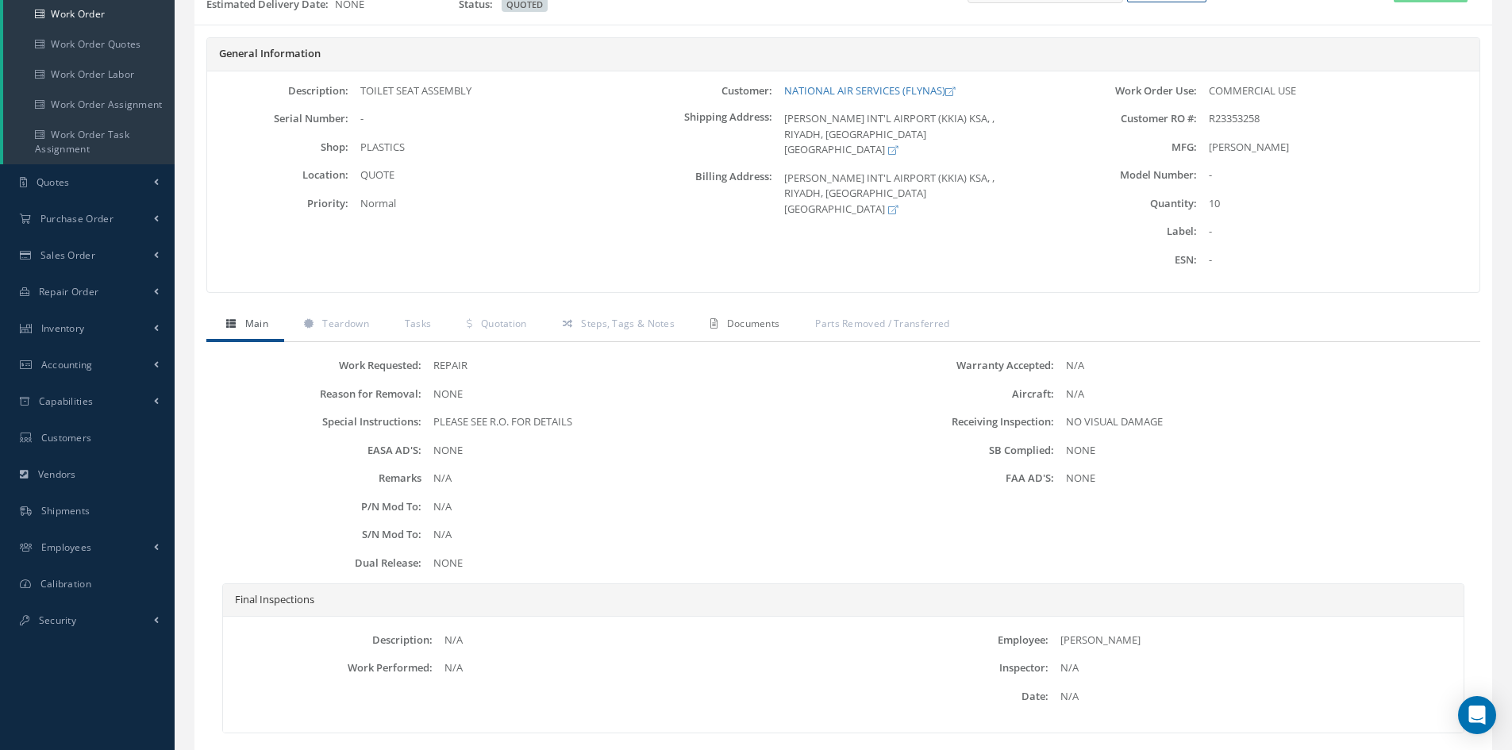
click at [753, 323] on span "Documents" at bounding box center [753, 323] width 53 height 13
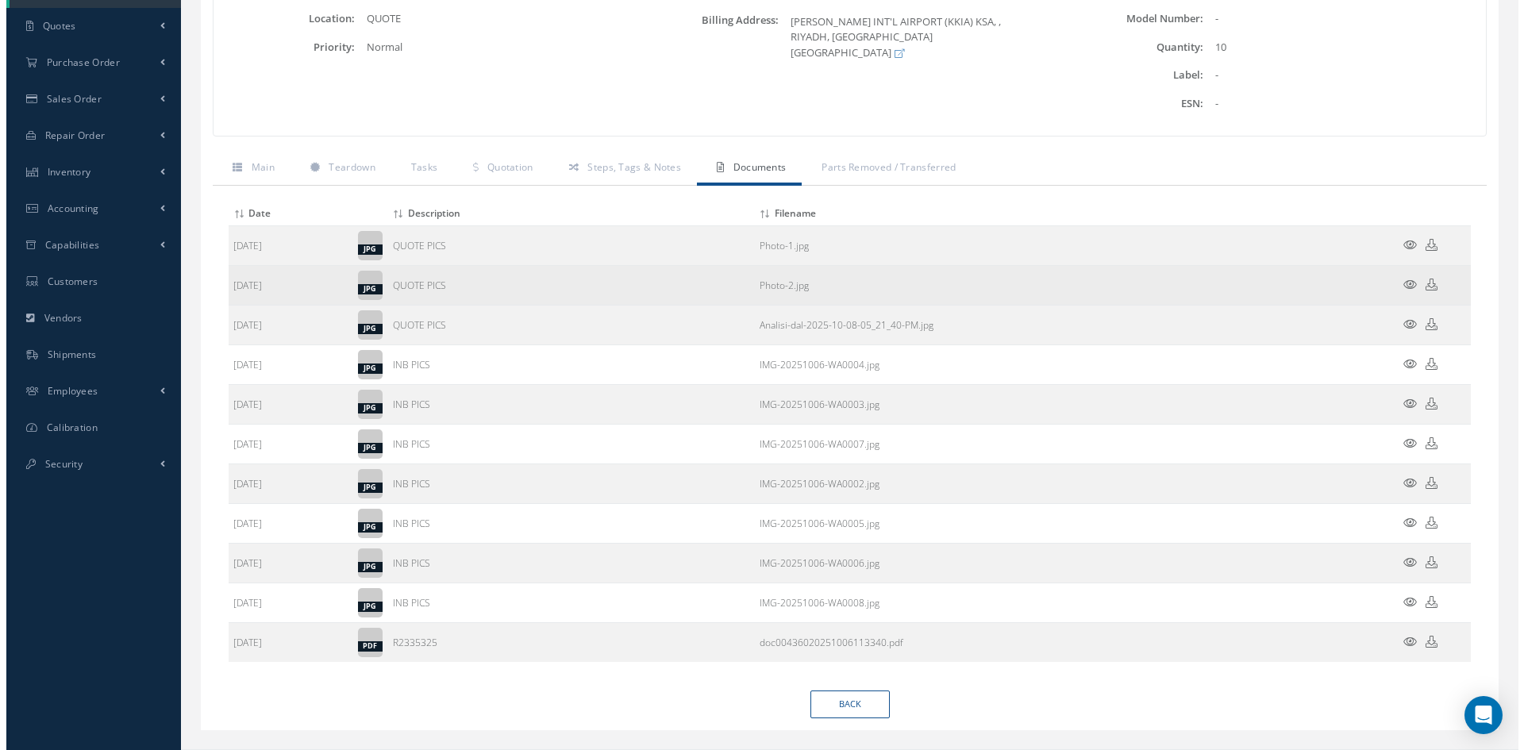
scroll to position [317, 0]
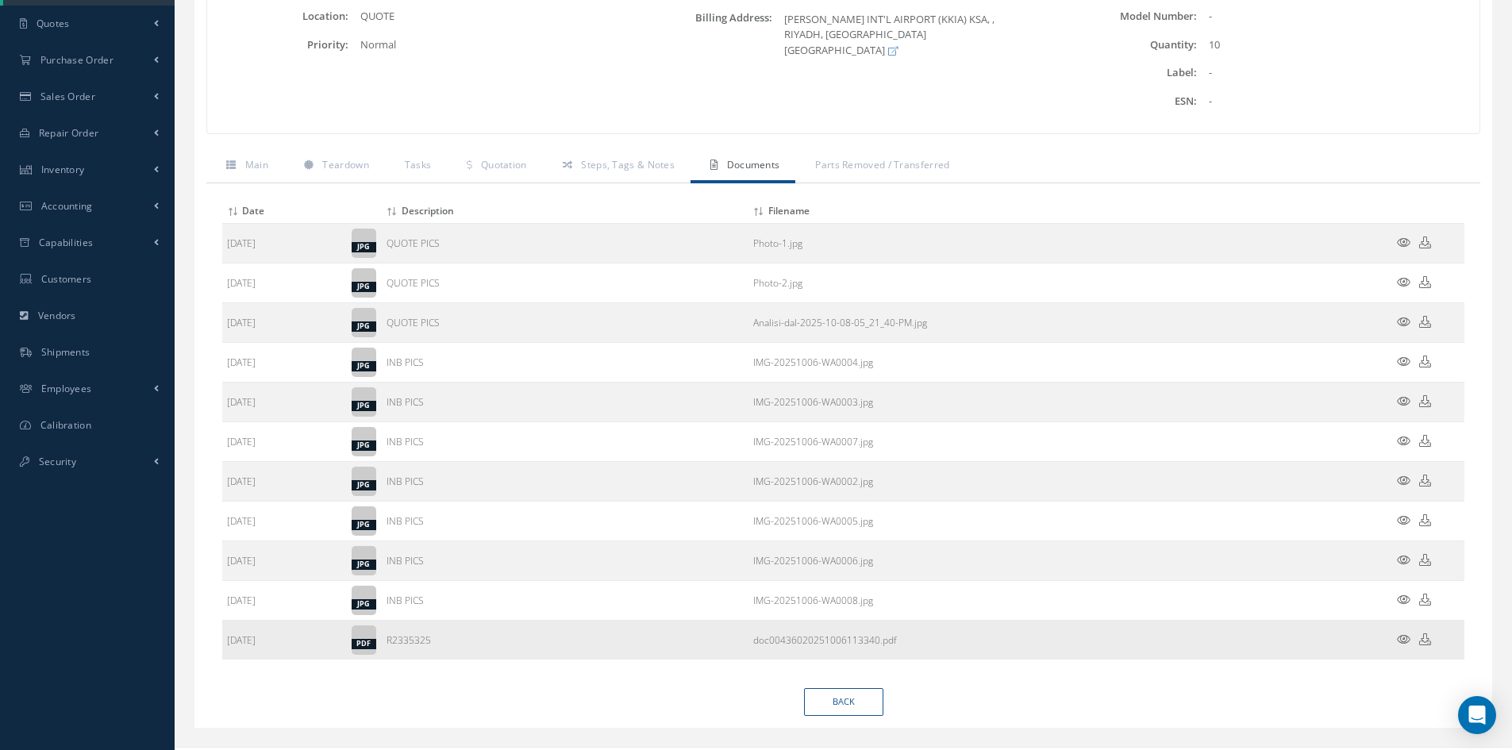
click at [1405, 640] on icon at bounding box center [1403, 639] width 13 height 12
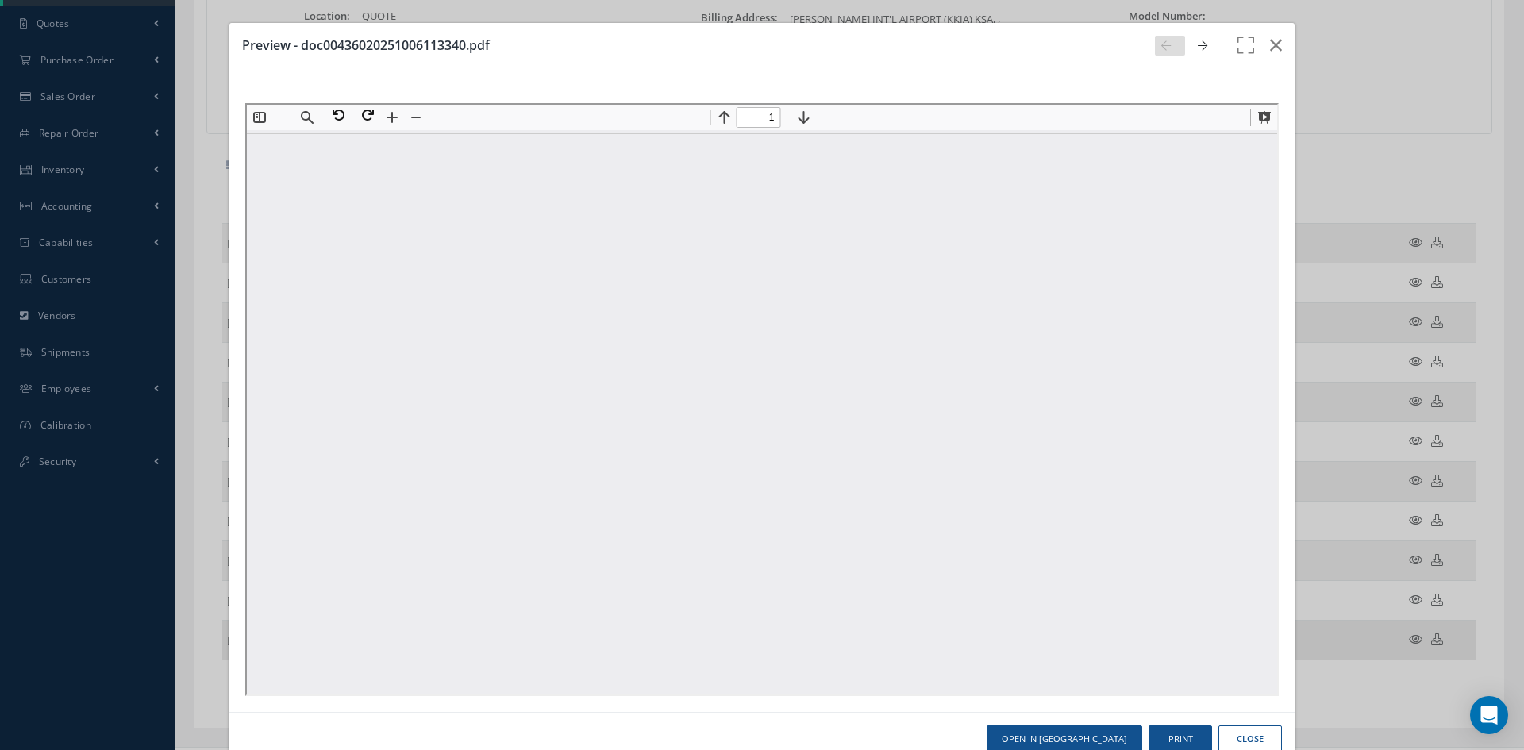
scroll to position [0, 0]
type input "1"
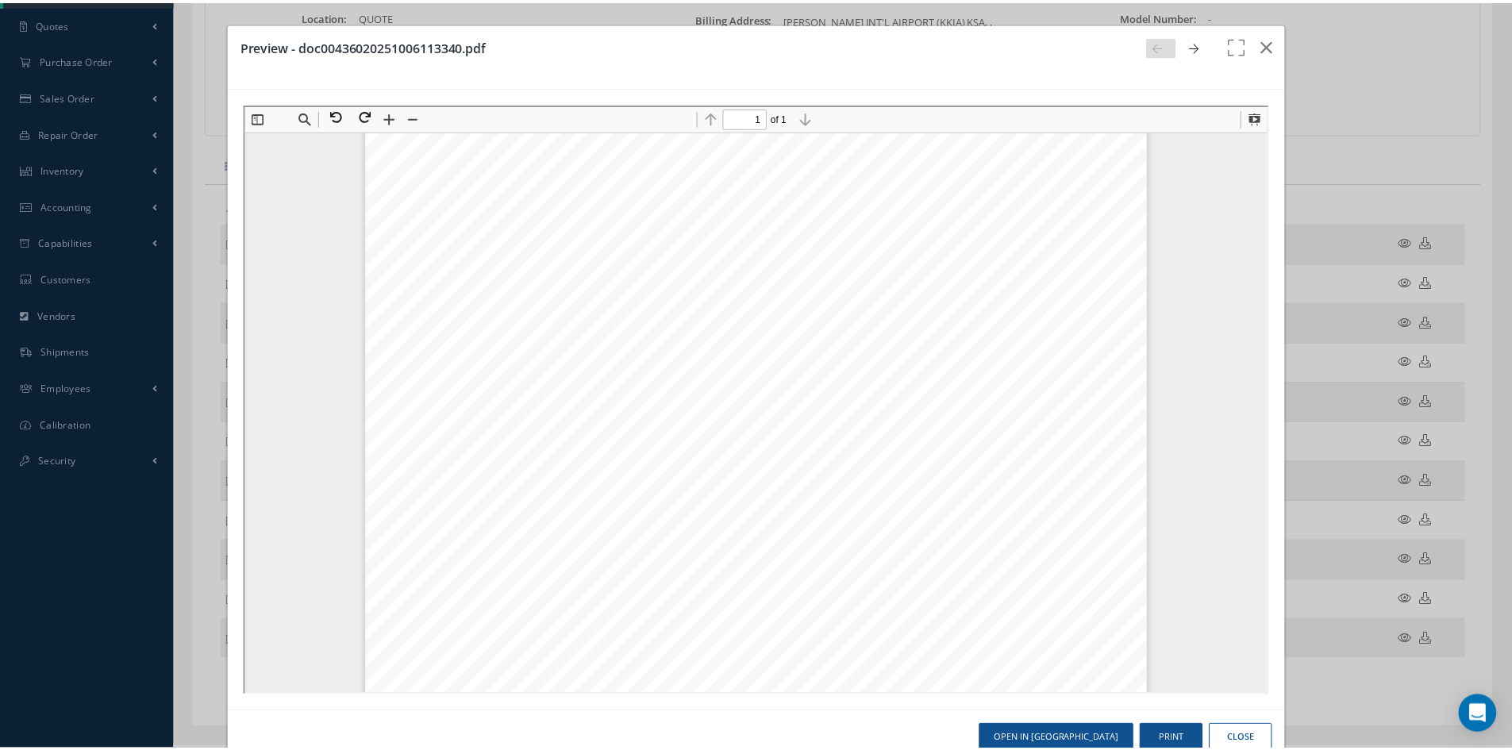
scroll to position [87, 0]
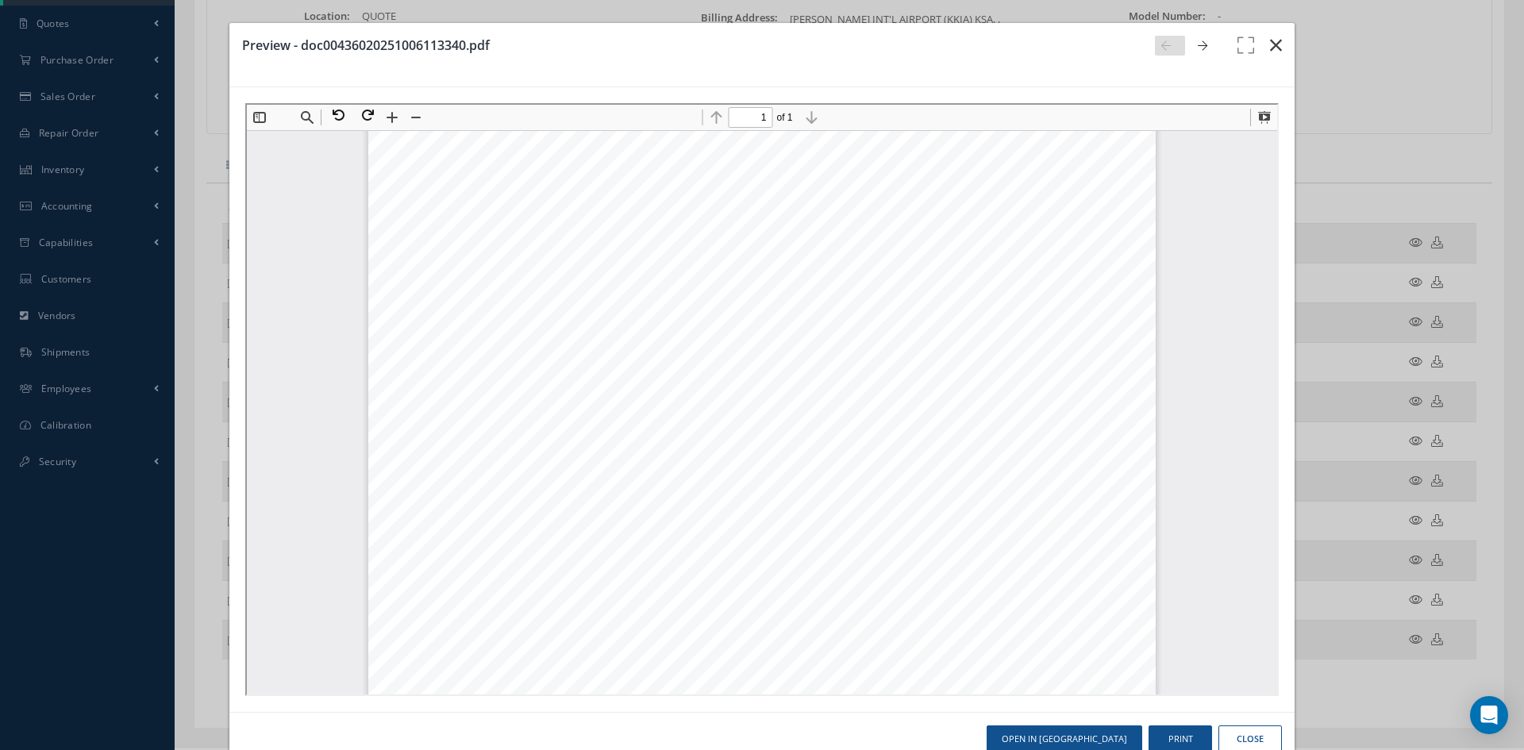
click at [1270, 42] on icon "button" at bounding box center [1276, 45] width 12 height 19
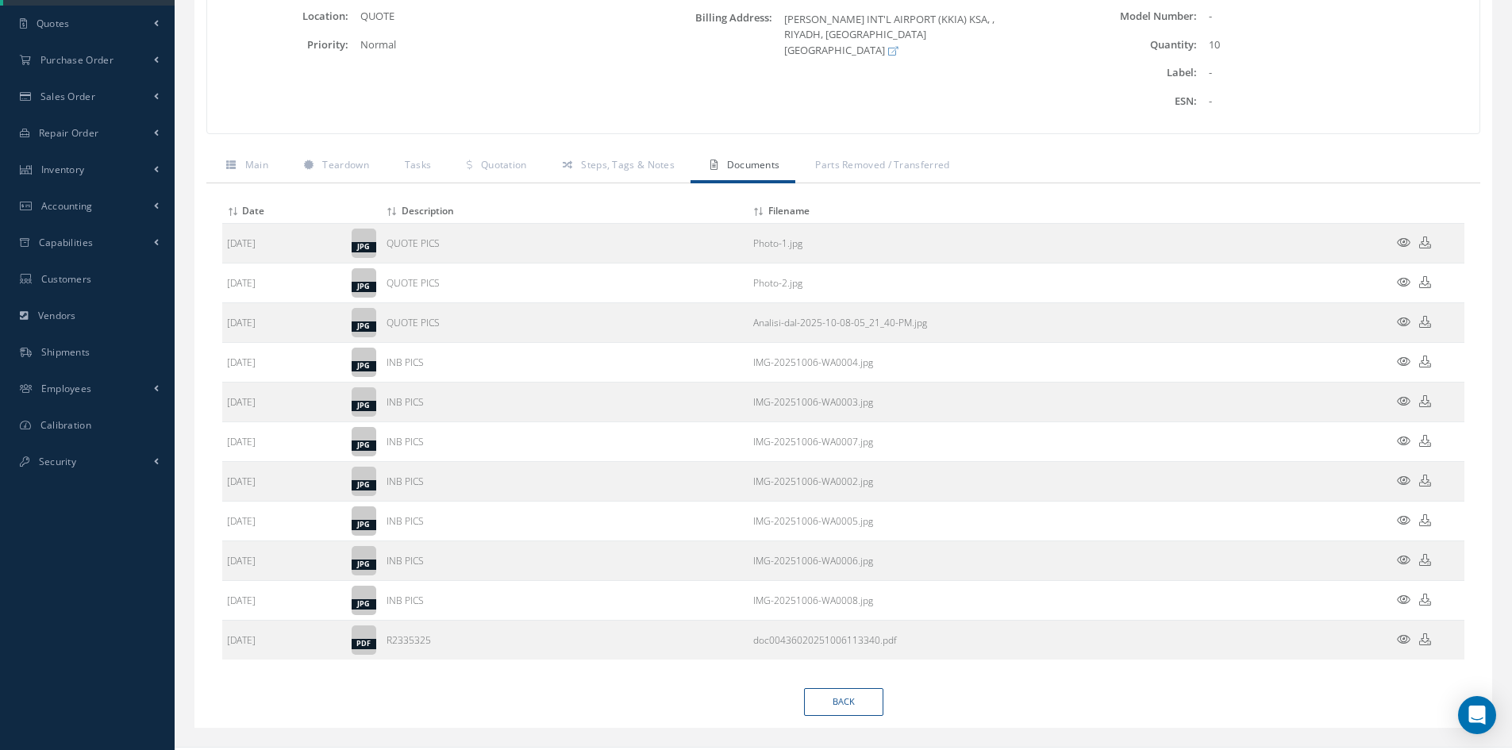
scroll to position [0, 0]
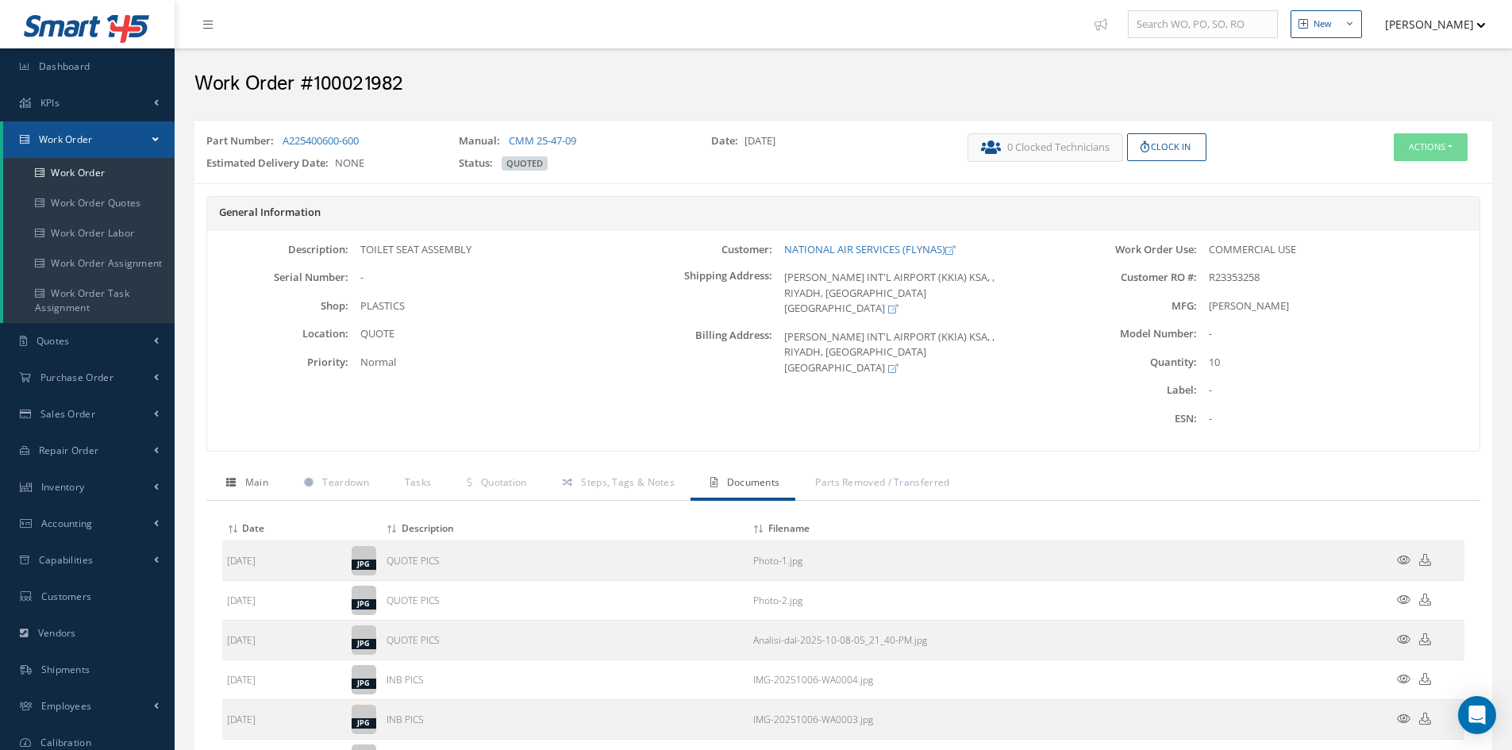
click at [265, 475] on span "Main" at bounding box center [256, 481] width 23 height 13
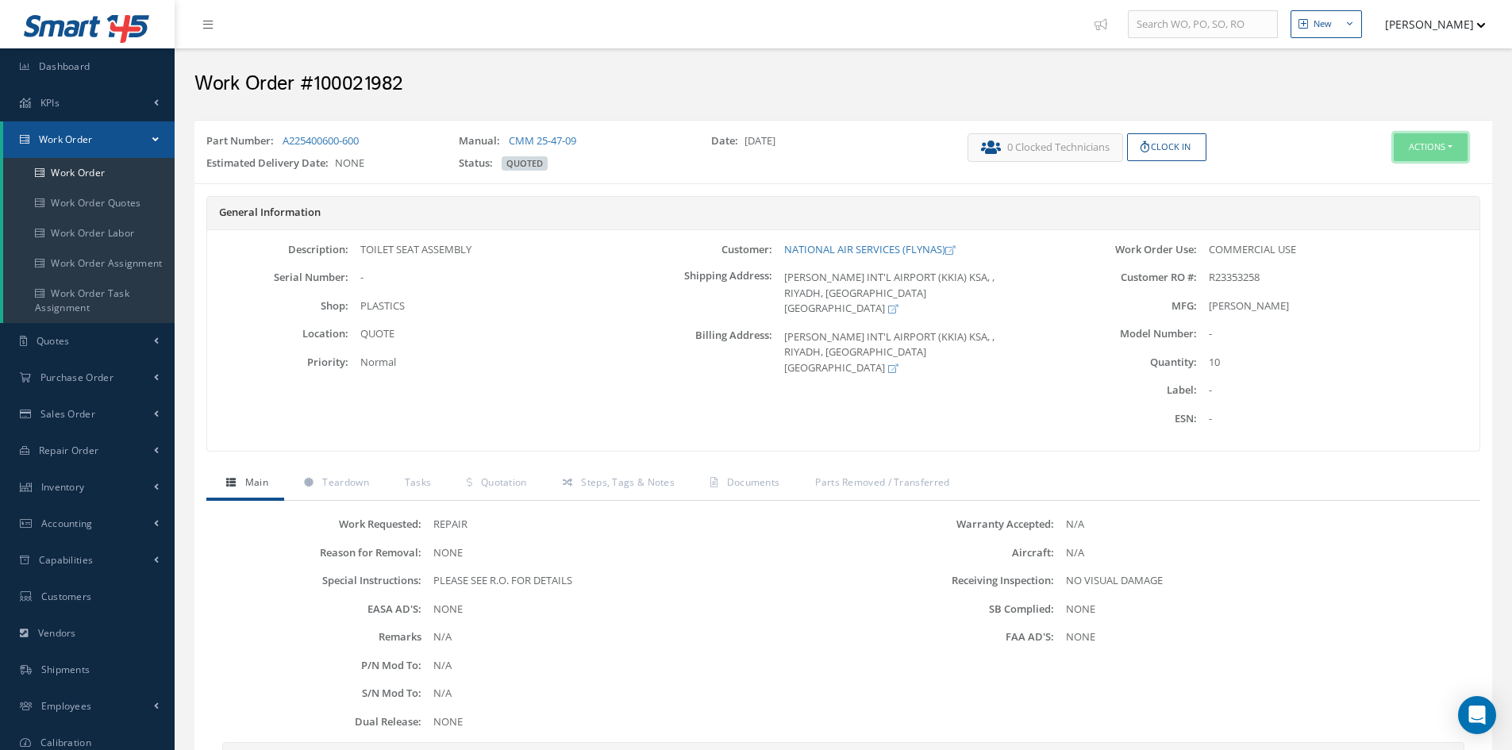
click at [1440, 145] on button "Actions" at bounding box center [1430, 147] width 74 height 28
click at [1390, 174] on link "Edit" at bounding box center [1406, 177] width 127 height 21
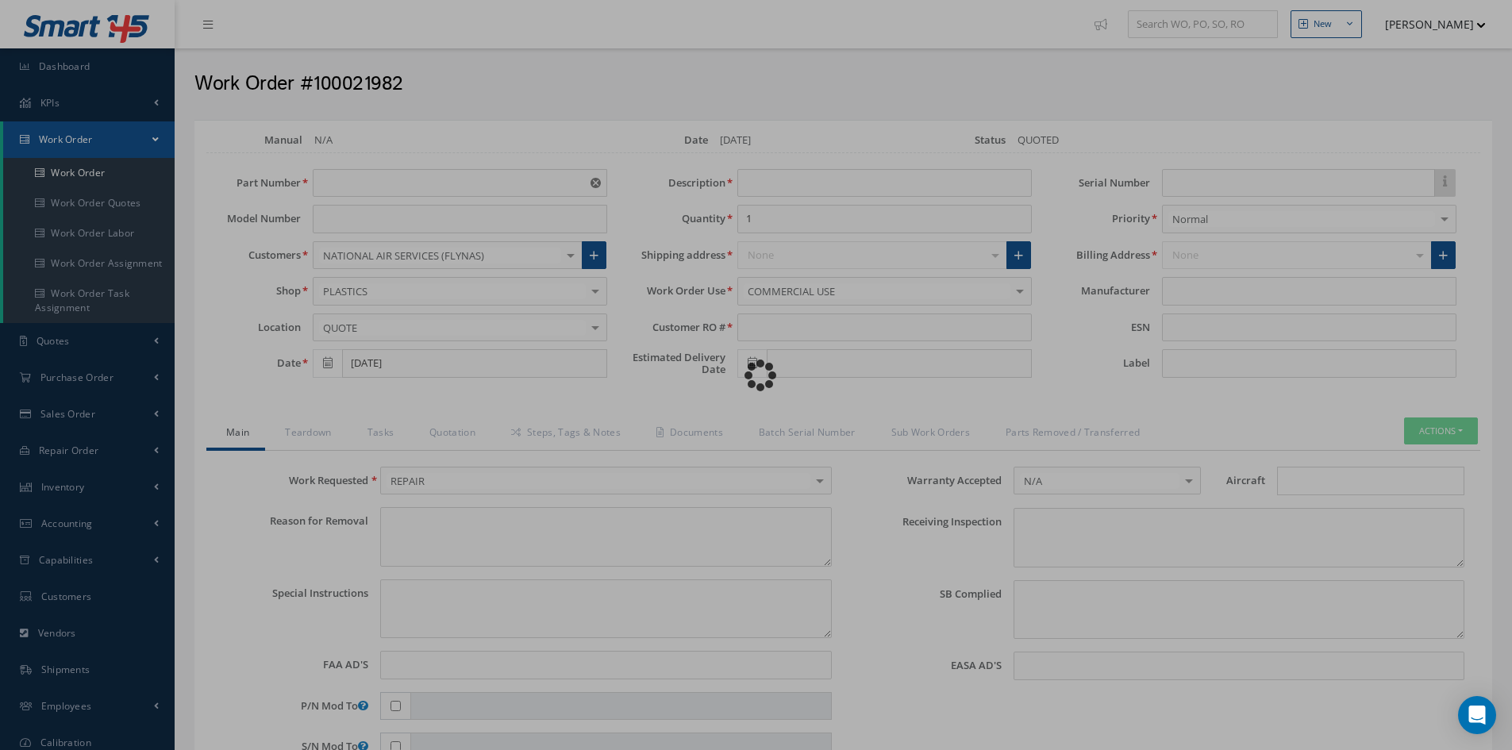
type input "A225400600-600"
type input "[DATE]"
type input "TOILET SEAT ASSEMBLY"
type input "10"
type input "R23353258"
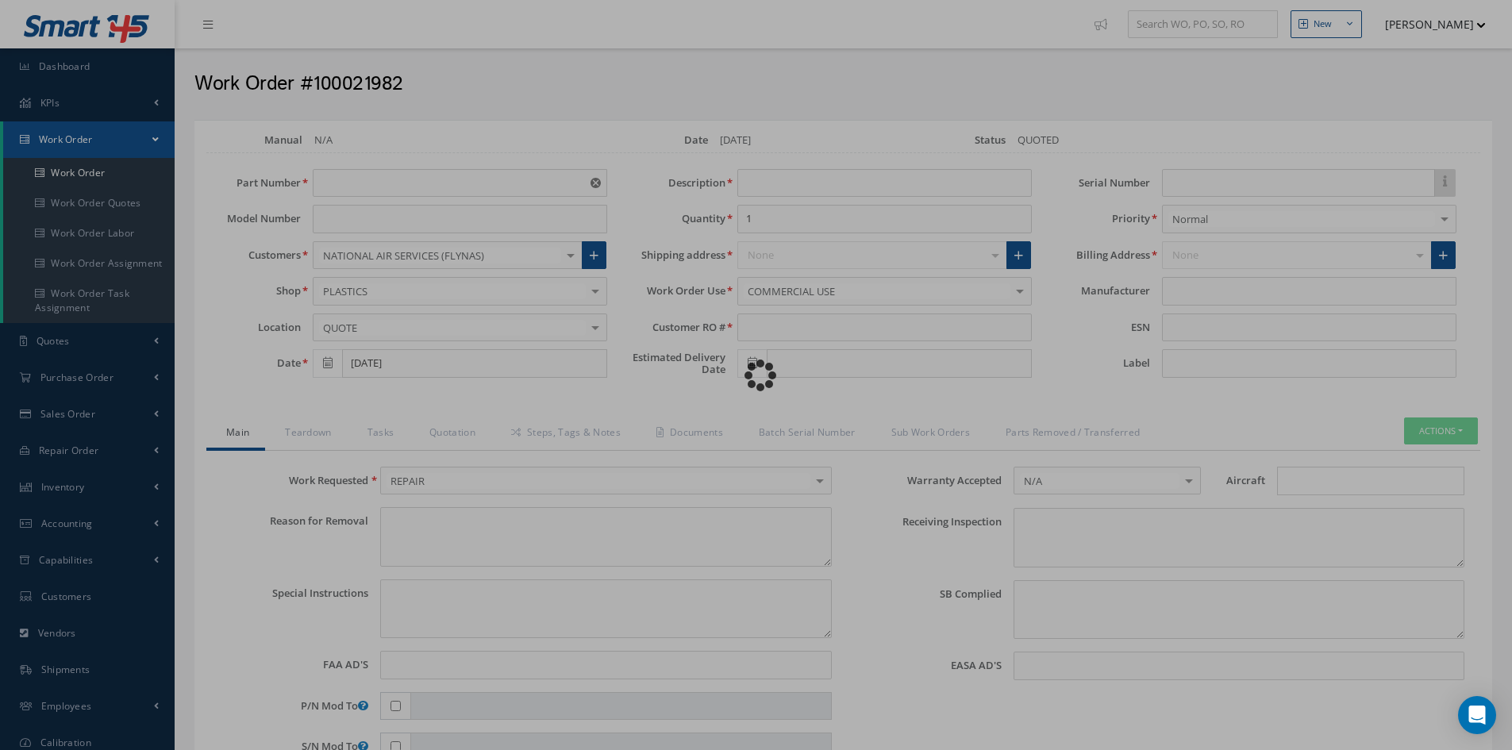
type textarea "NONE"
type textarea "PLEASE SEE R.O. FOR DETAILS"
type input "NONE"
type textarea "NO VISUAL DAMAGE"
type textarea "NONE"
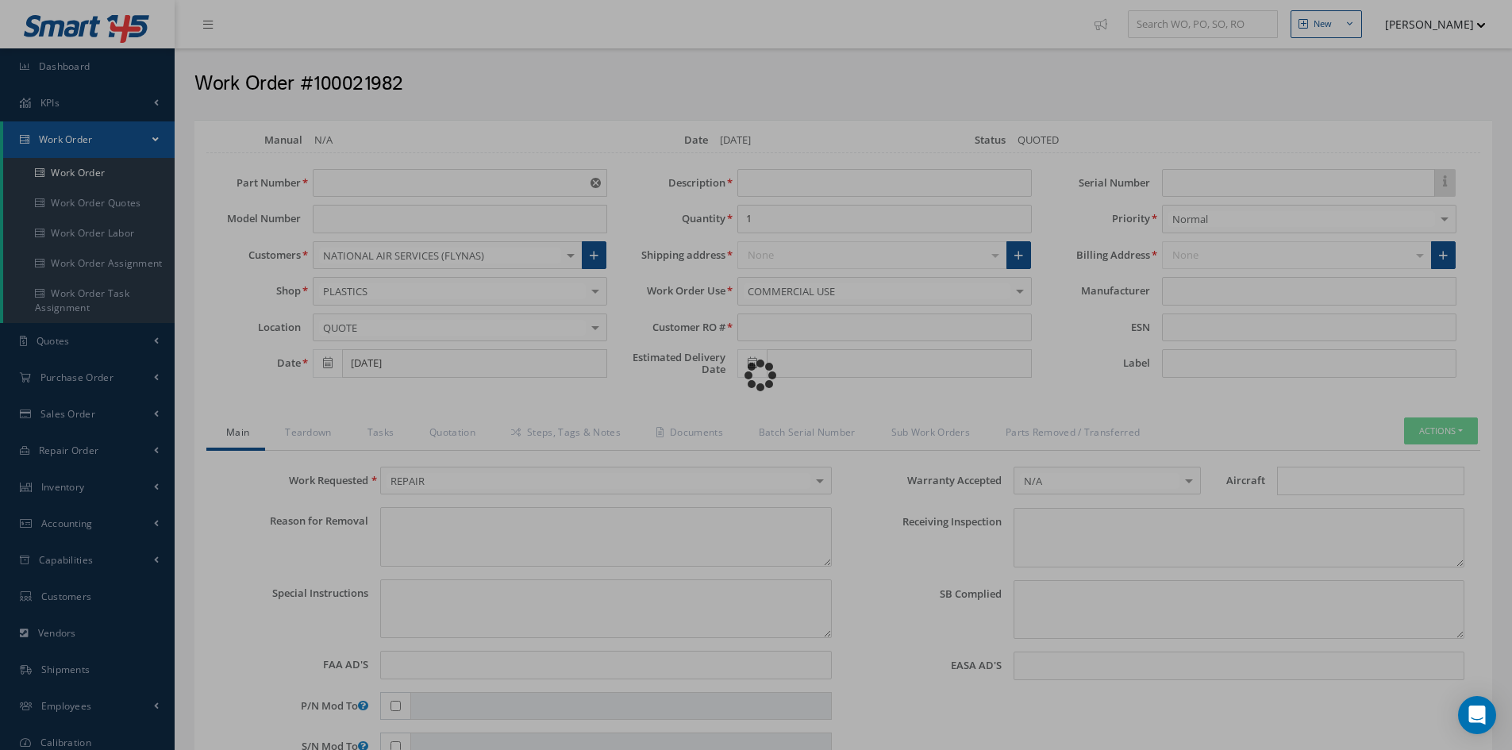
type input "NONE"
type input "DIEHL"
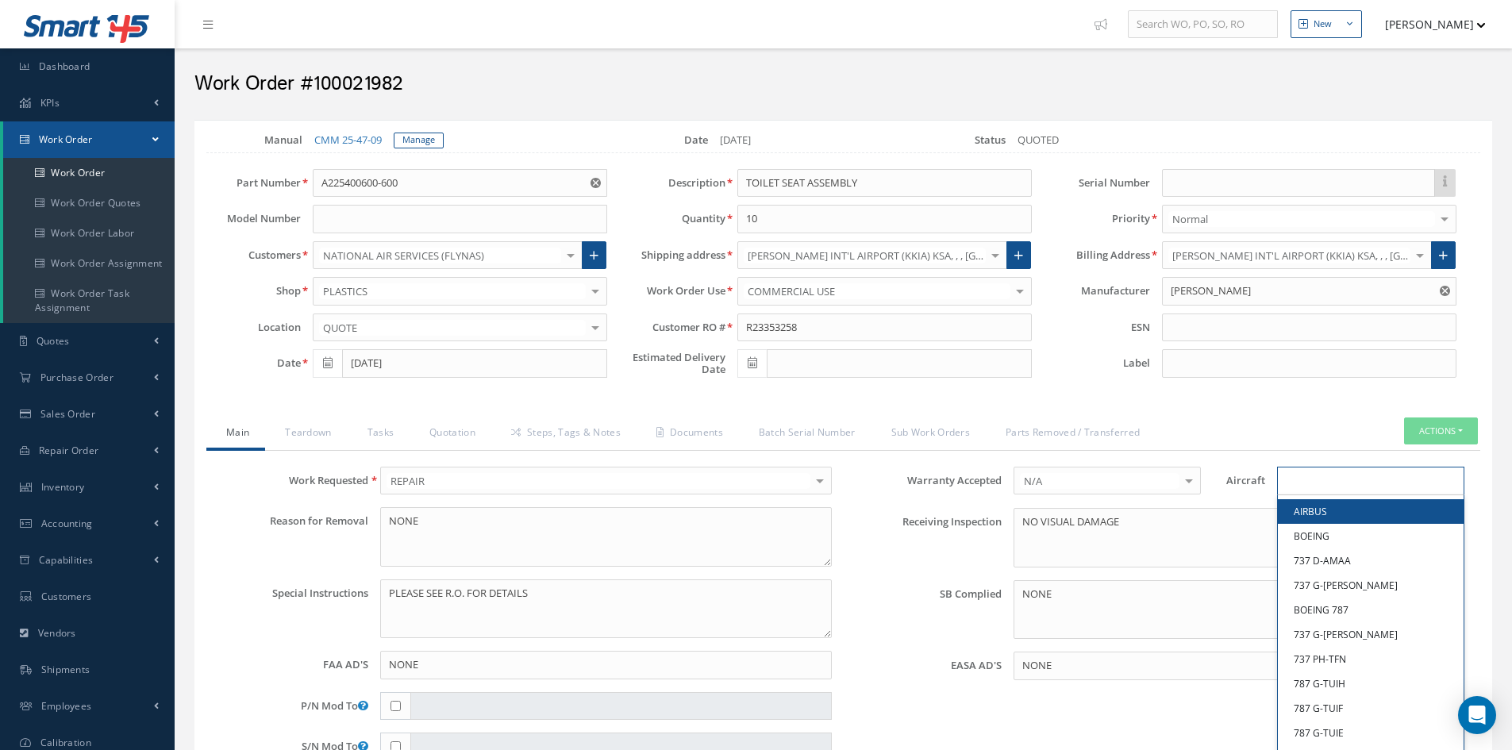
click at [1321, 480] on input "Search for option" at bounding box center [1366, 481] width 175 height 17
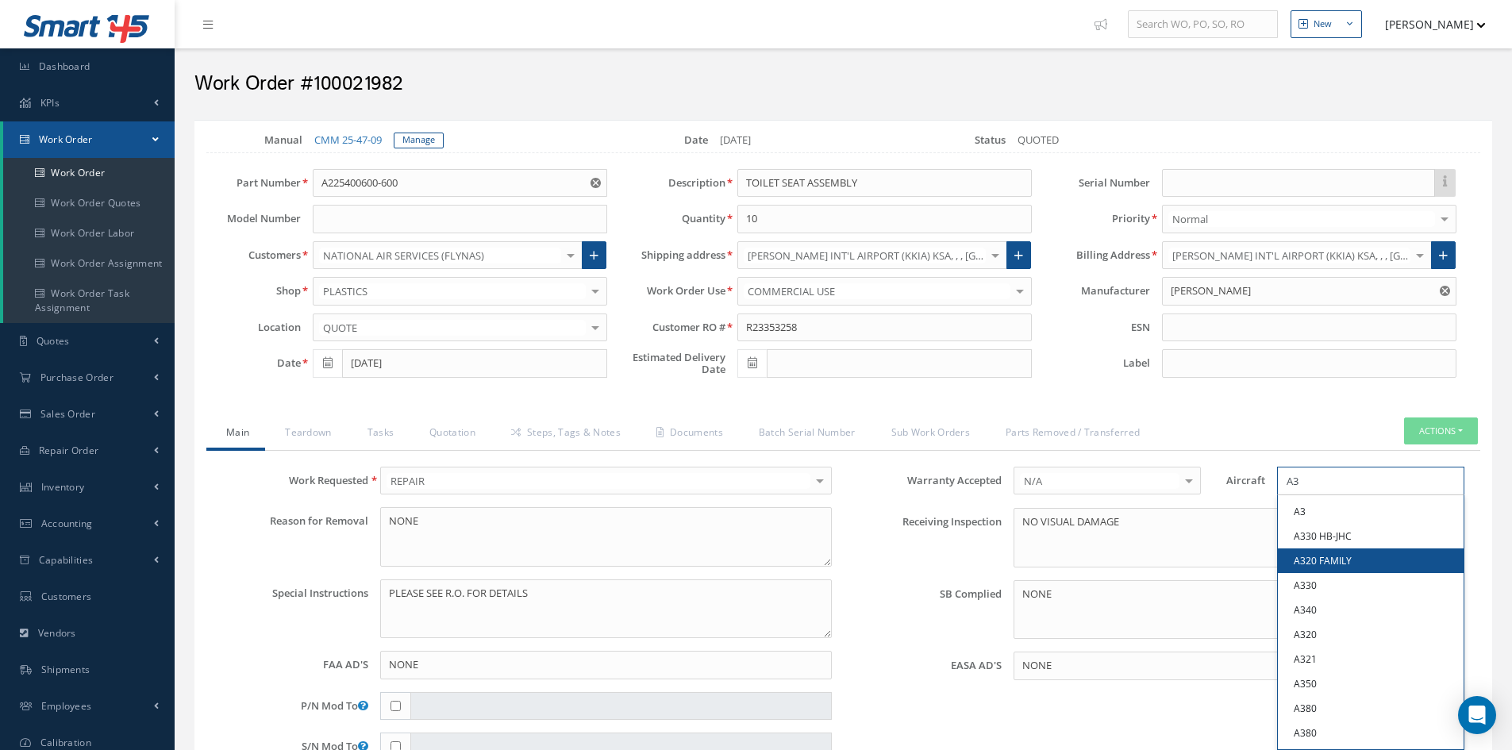
type input "A3"
click at [1370, 560] on link "A320 FAMILY" at bounding box center [1371, 560] width 186 height 25
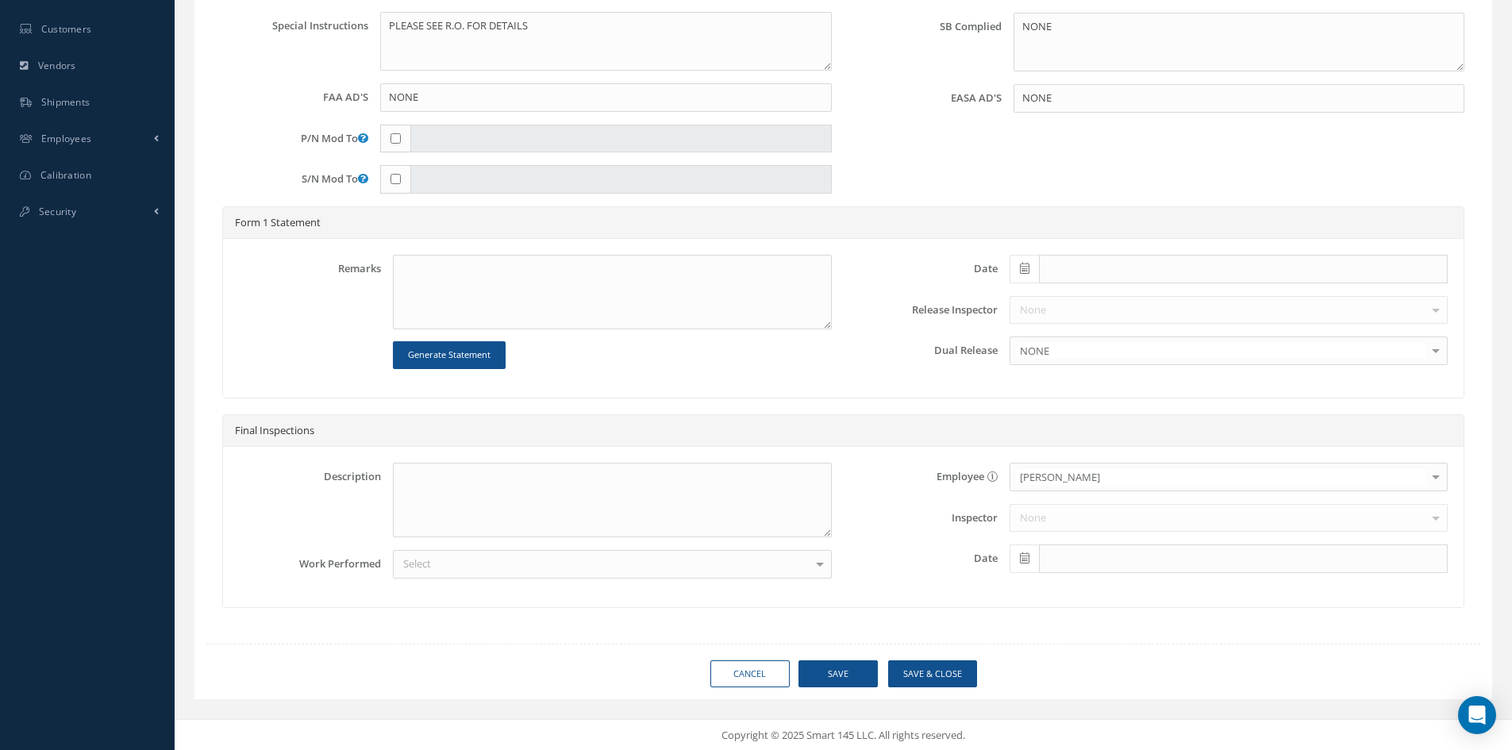
scroll to position [568, 0]
click at [833, 673] on button "Save" at bounding box center [837, 673] width 79 height 28
type input "DIEHL"
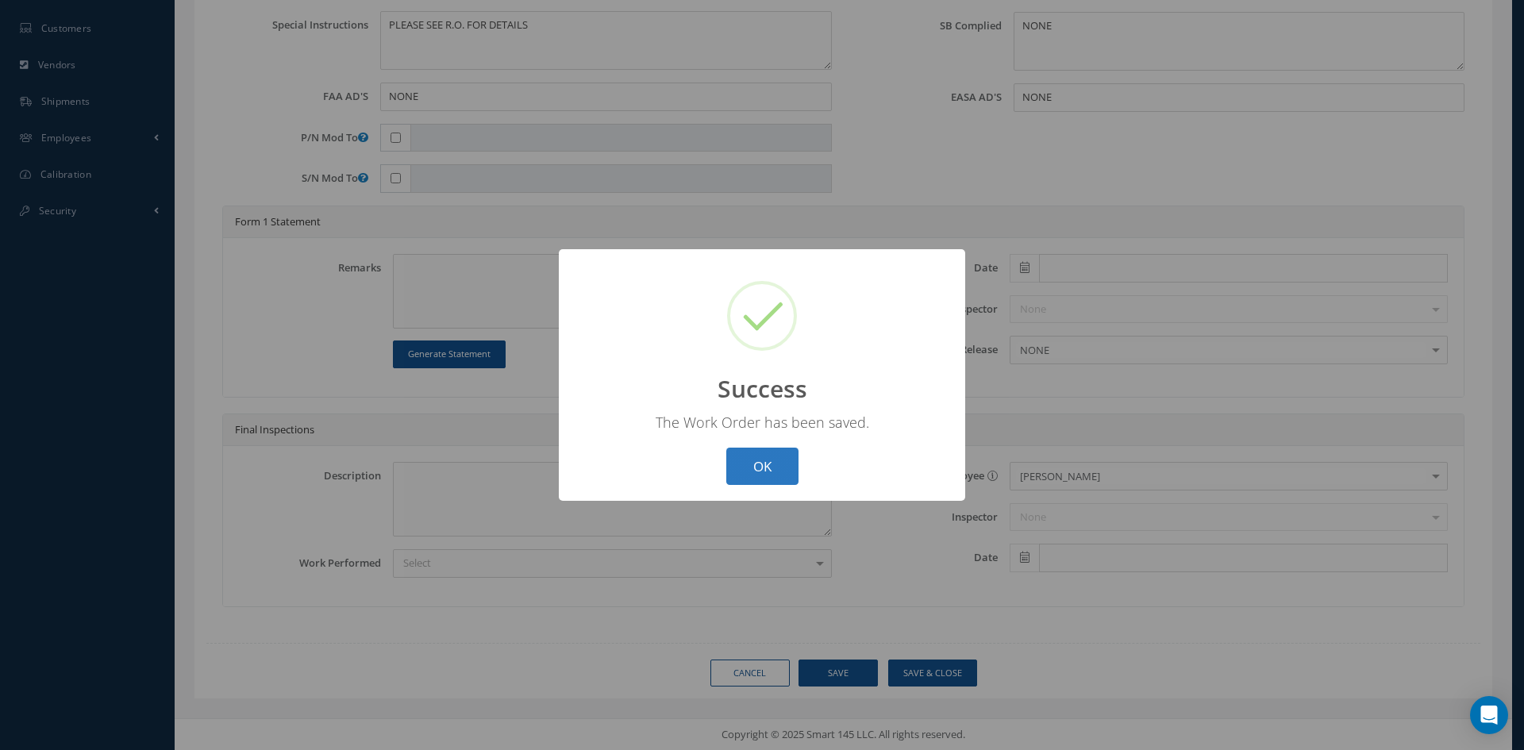
click at [773, 471] on button "OK" at bounding box center [762, 466] width 72 height 37
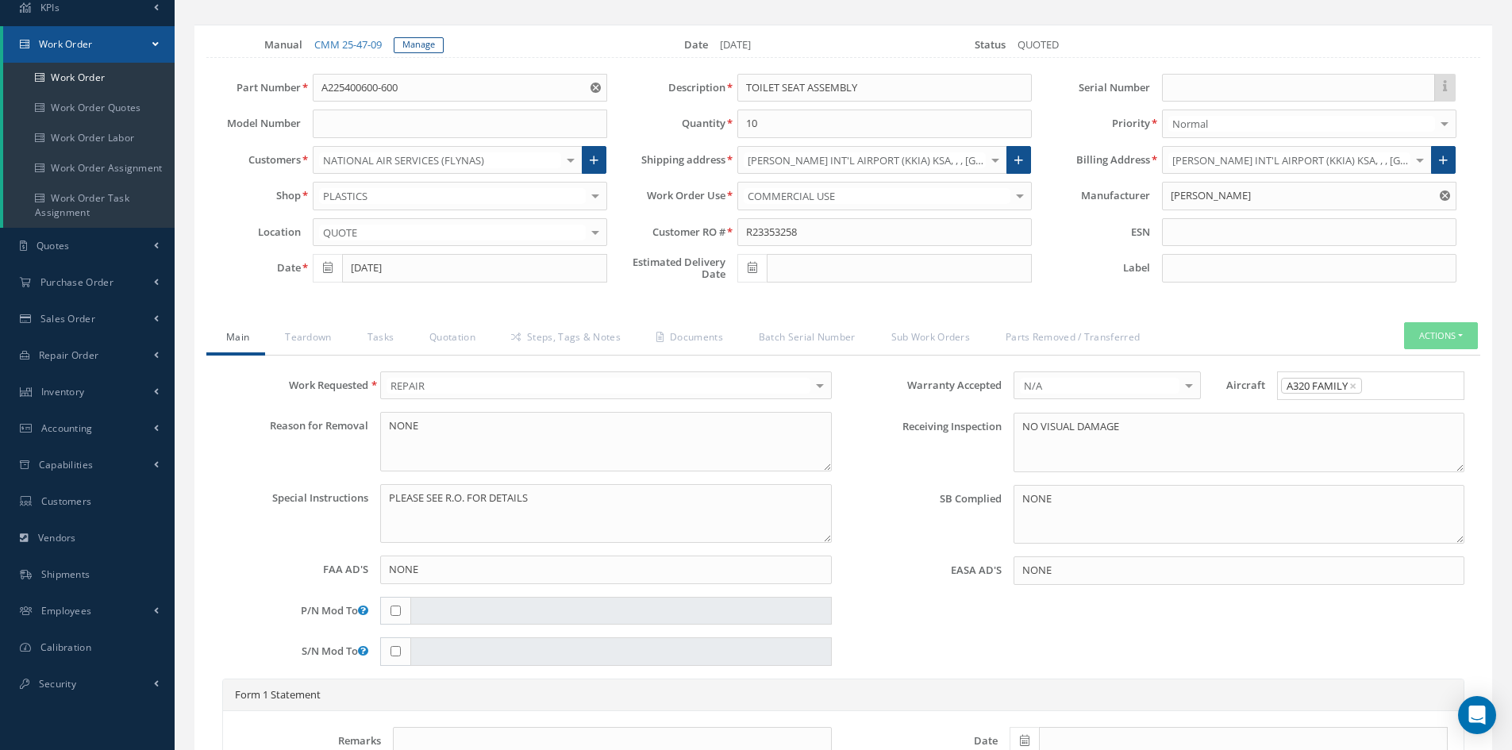
scroll to position [0, 0]
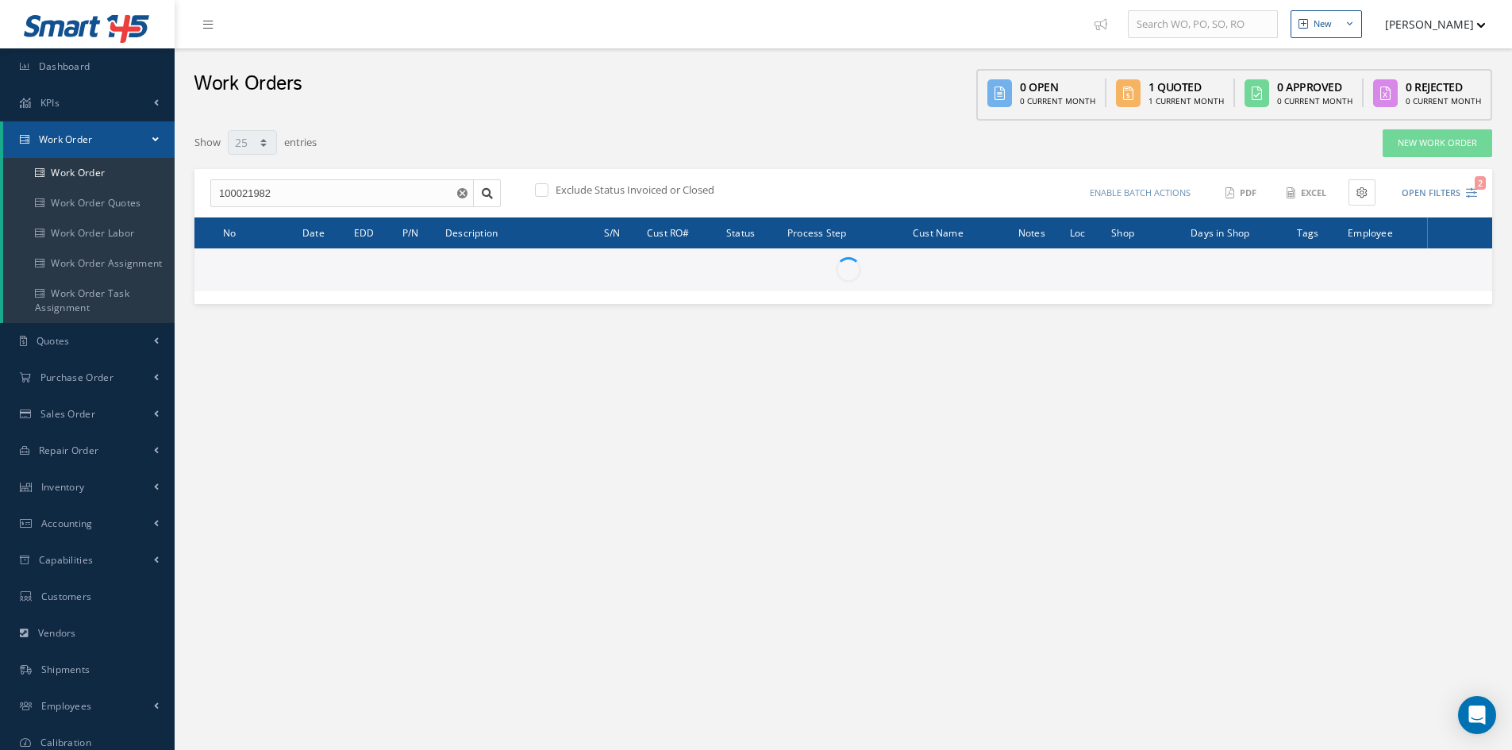
select select "25"
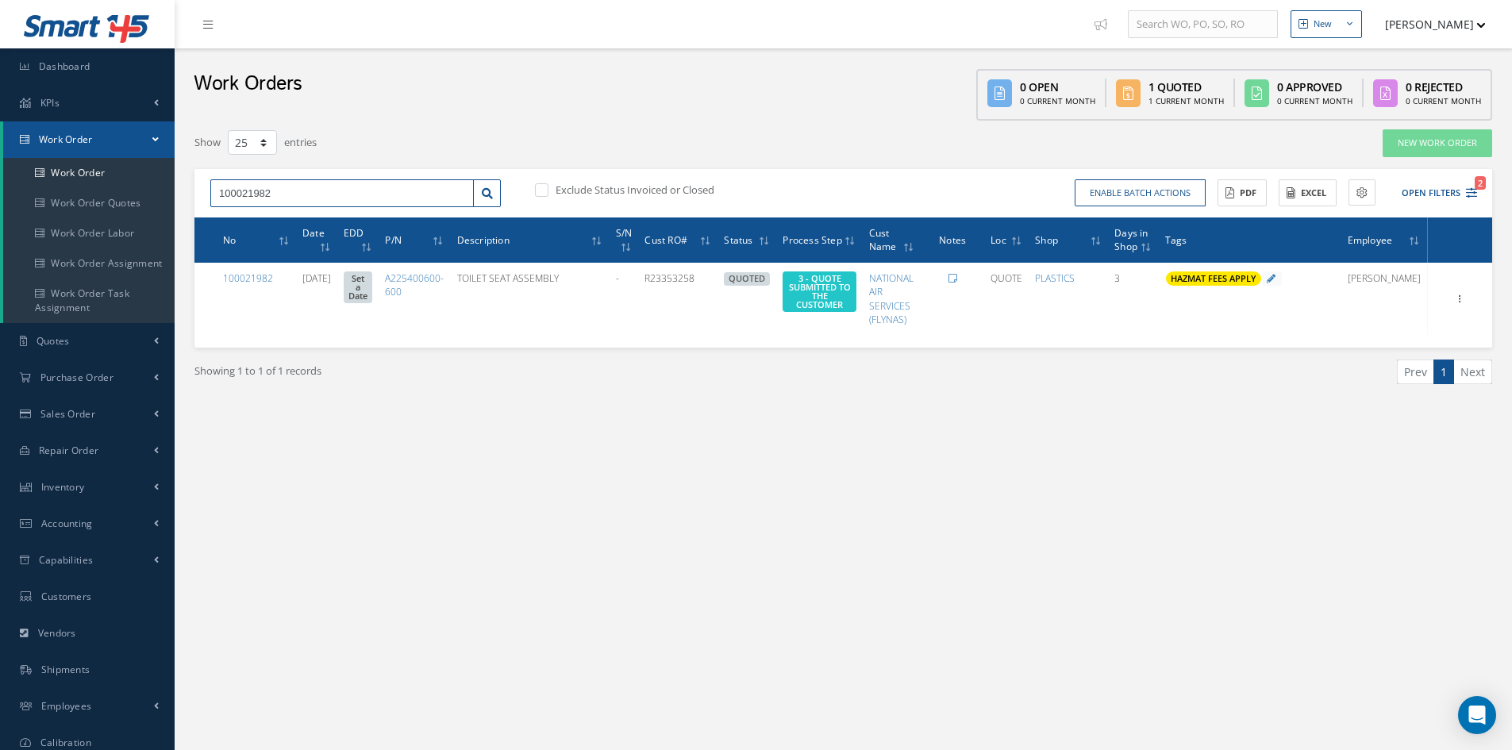
click at [286, 192] on input "100021982" at bounding box center [341, 193] width 263 height 29
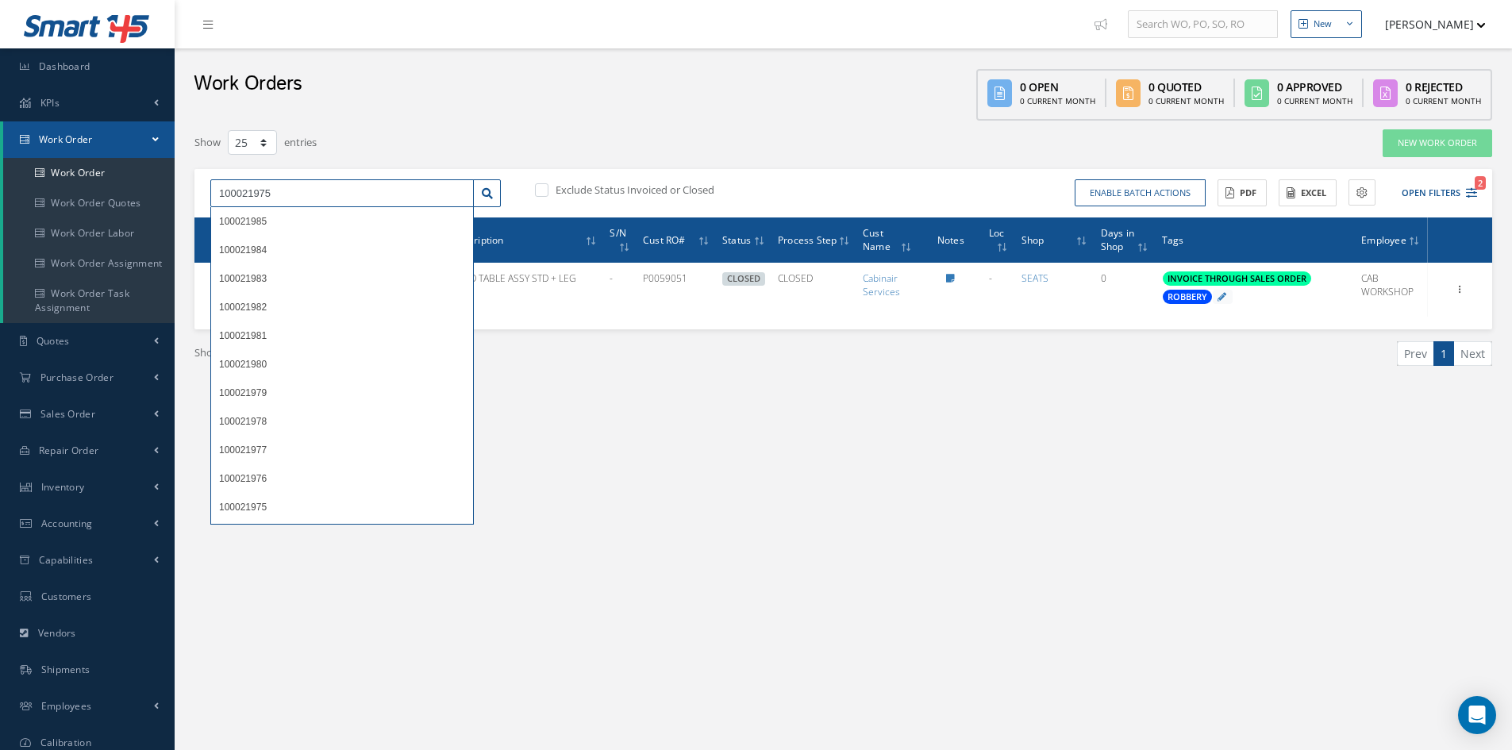
click at [289, 193] on input "100021975" at bounding box center [341, 193] width 263 height 29
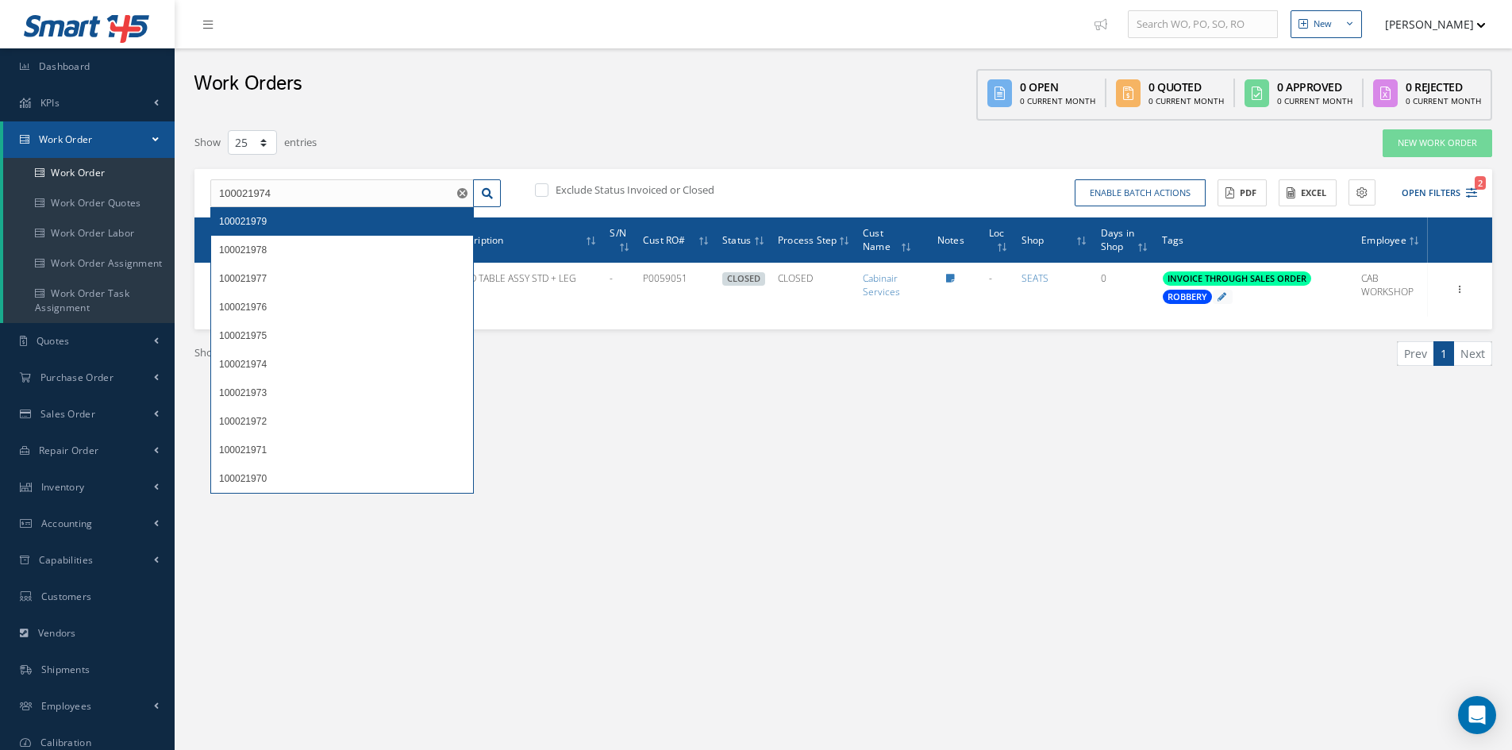
click at [286, 217] on div "100021979" at bounding box center [342, 221] width 246 height 16
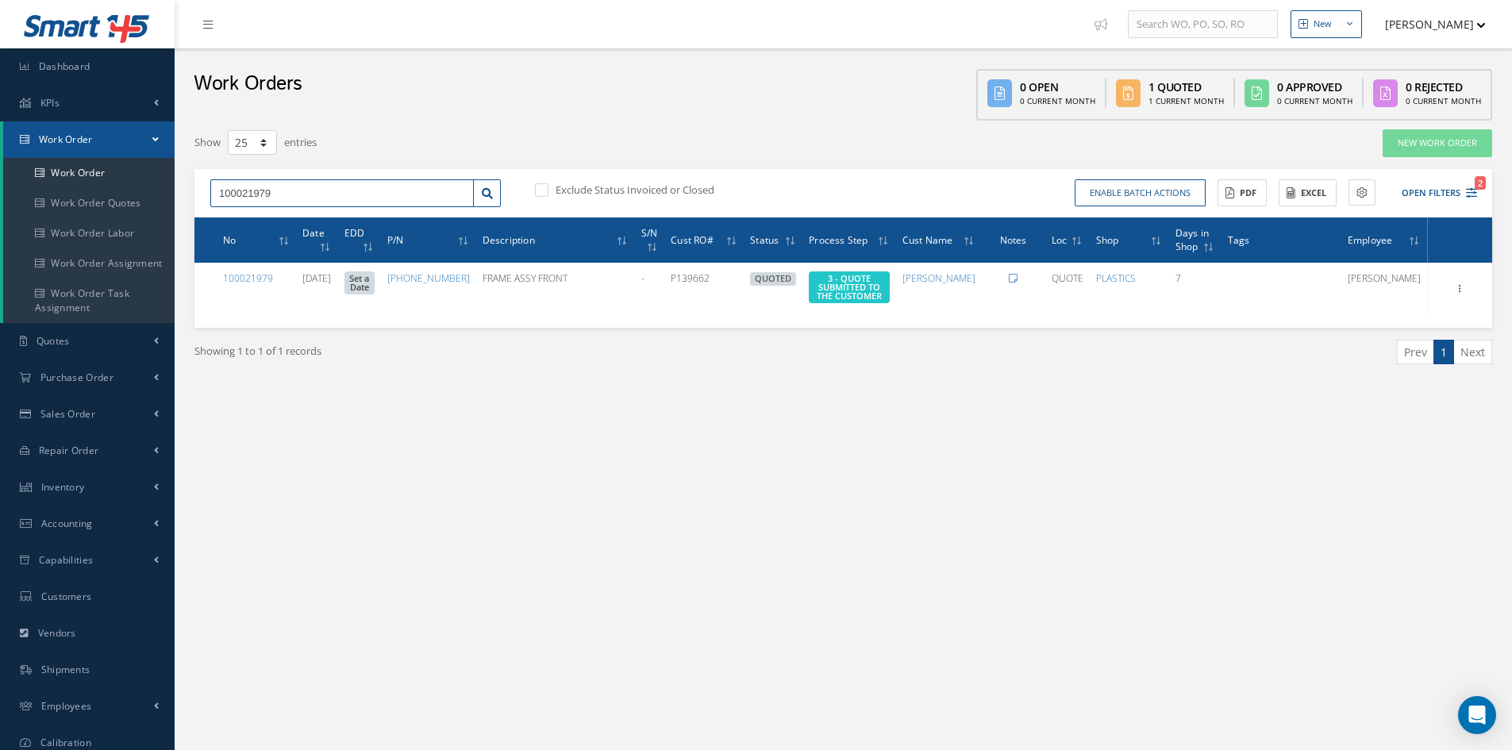
drag, startPoint x: 287, startPoint y: 193, endPoint x: 261, endPoint y: 193, distance: 26.2
click at [261, 193] on input "100021979" at bounding box center [341, 193] width 263 height 29
type input "100021974"
click at [261, 220] on span "100021974" at bounding box center [243, 221] width 48 height 11
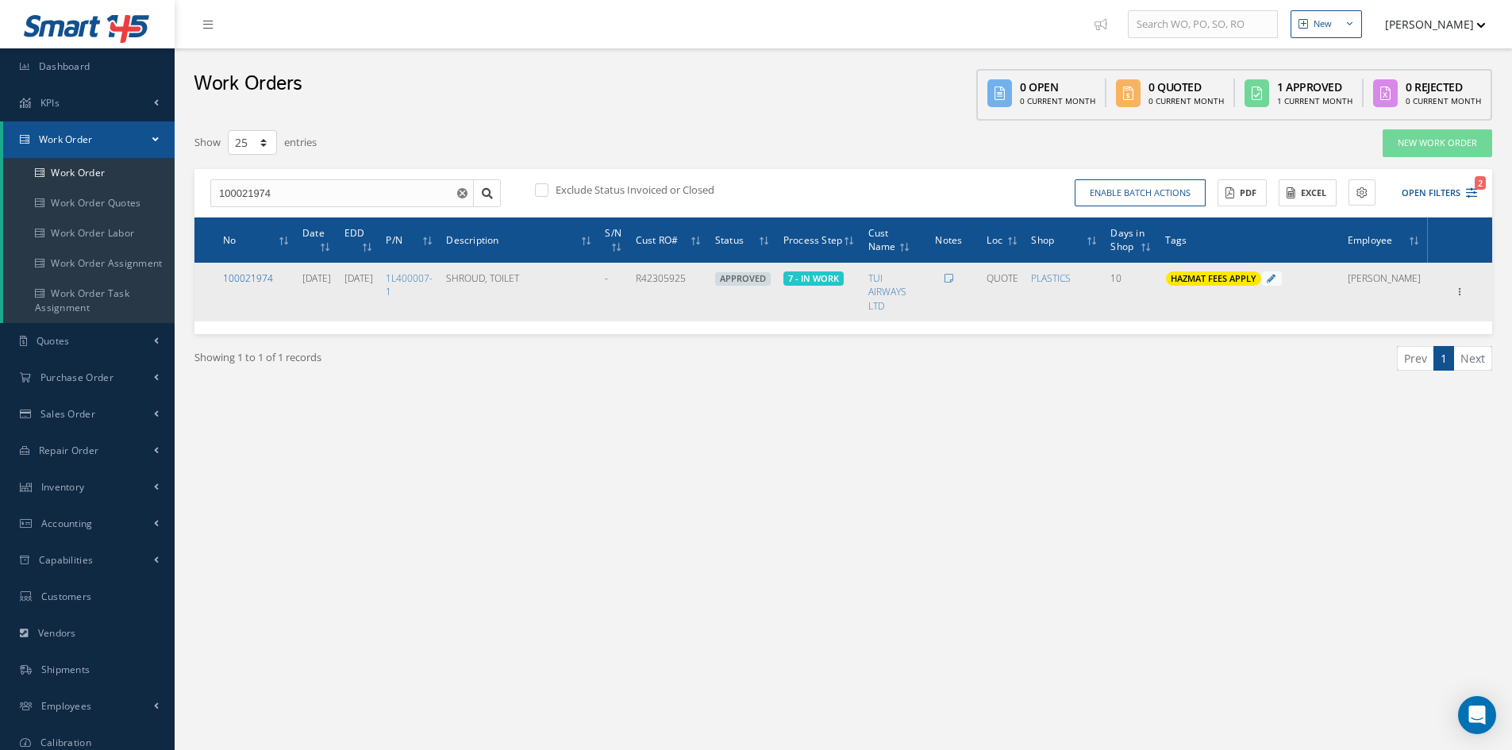
click at [257, 285] on link "100021974" at bounding box center [248, 277] width 50 height 13
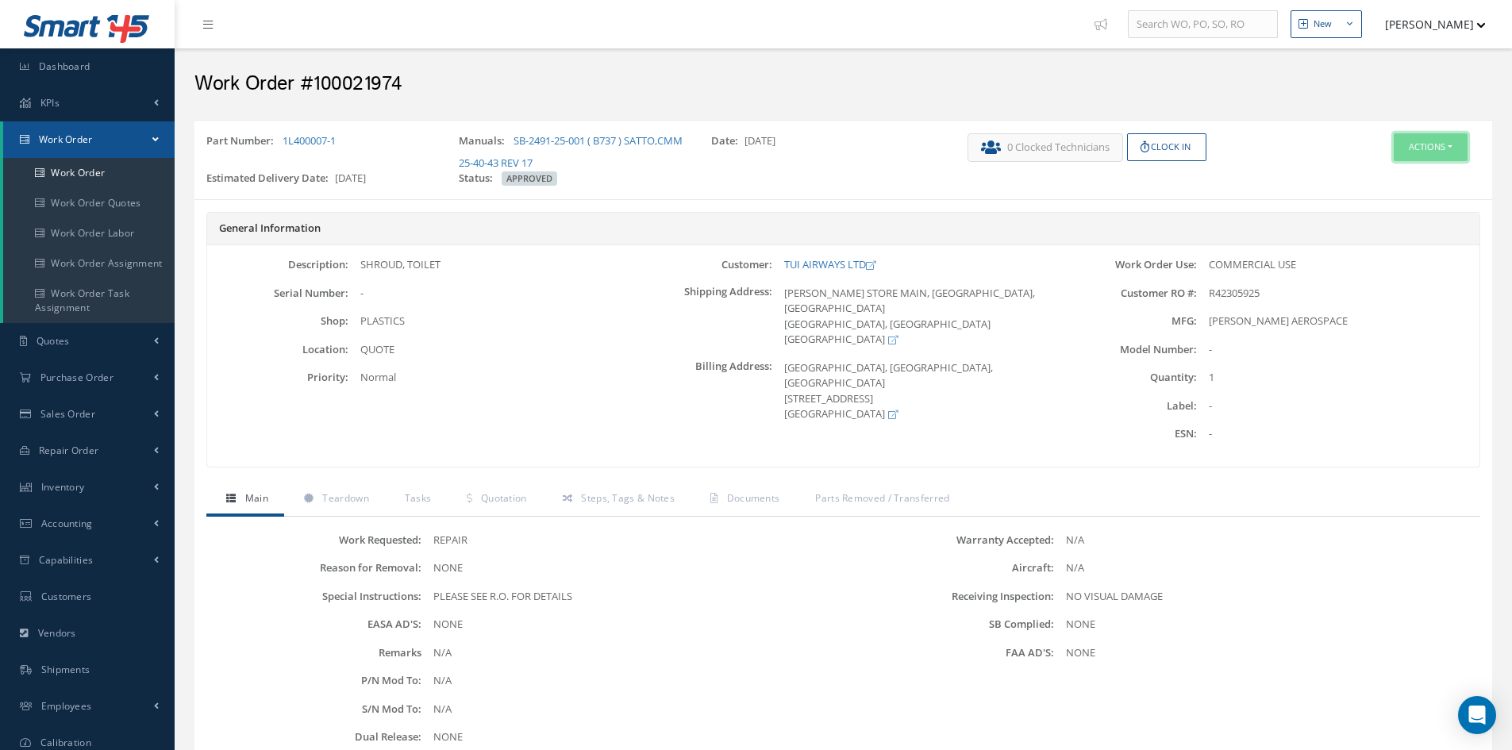
click at [1435, 150] on button "Actions" at bounding box center [1430, 147] width 74 height 28
click at [1390, 185] on link "Edit" at bounding box center [1406, 177] width 127 height 21
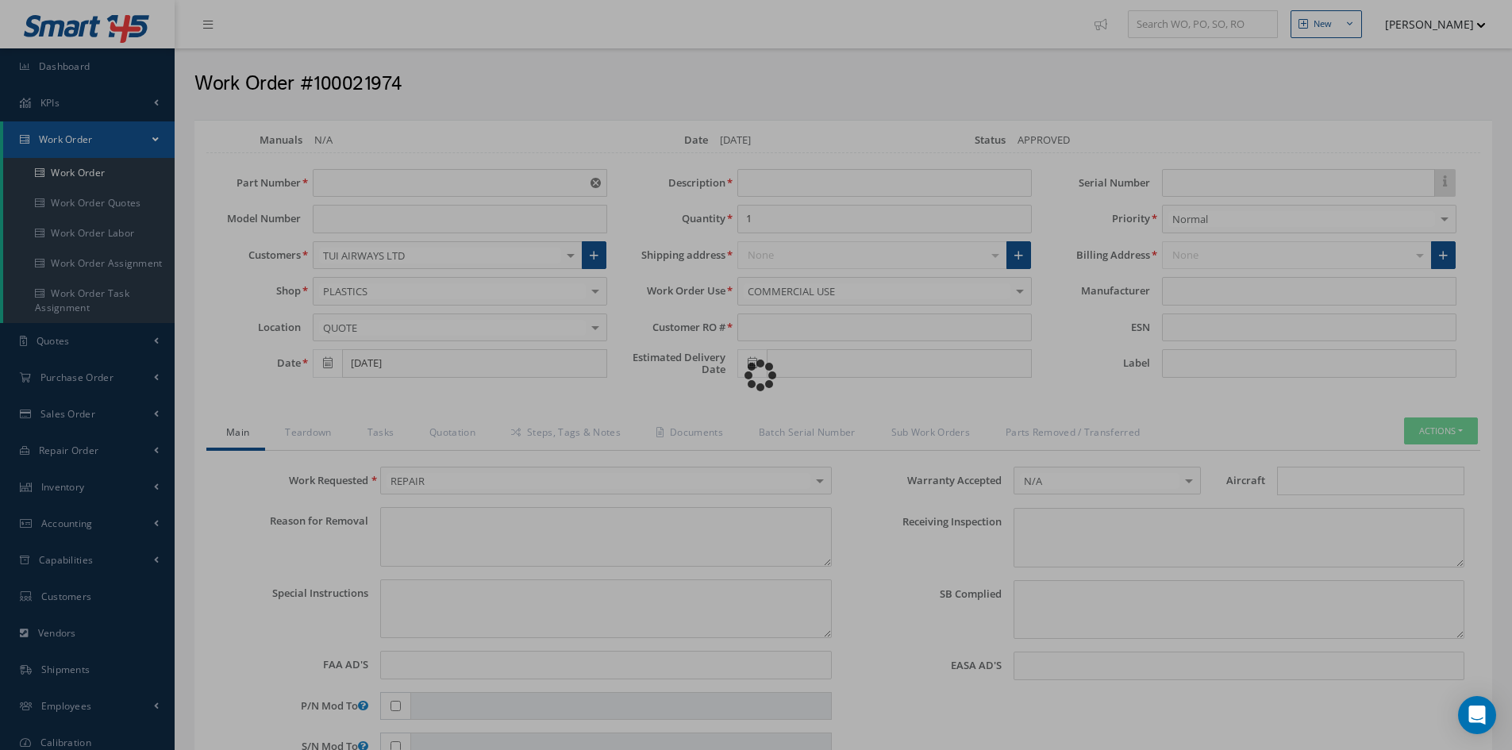
type input "1L400007-1"
type input "[DATE]"
type input "SHROUD, TOILET"
type input "R42305925"
type input "[DATE]"
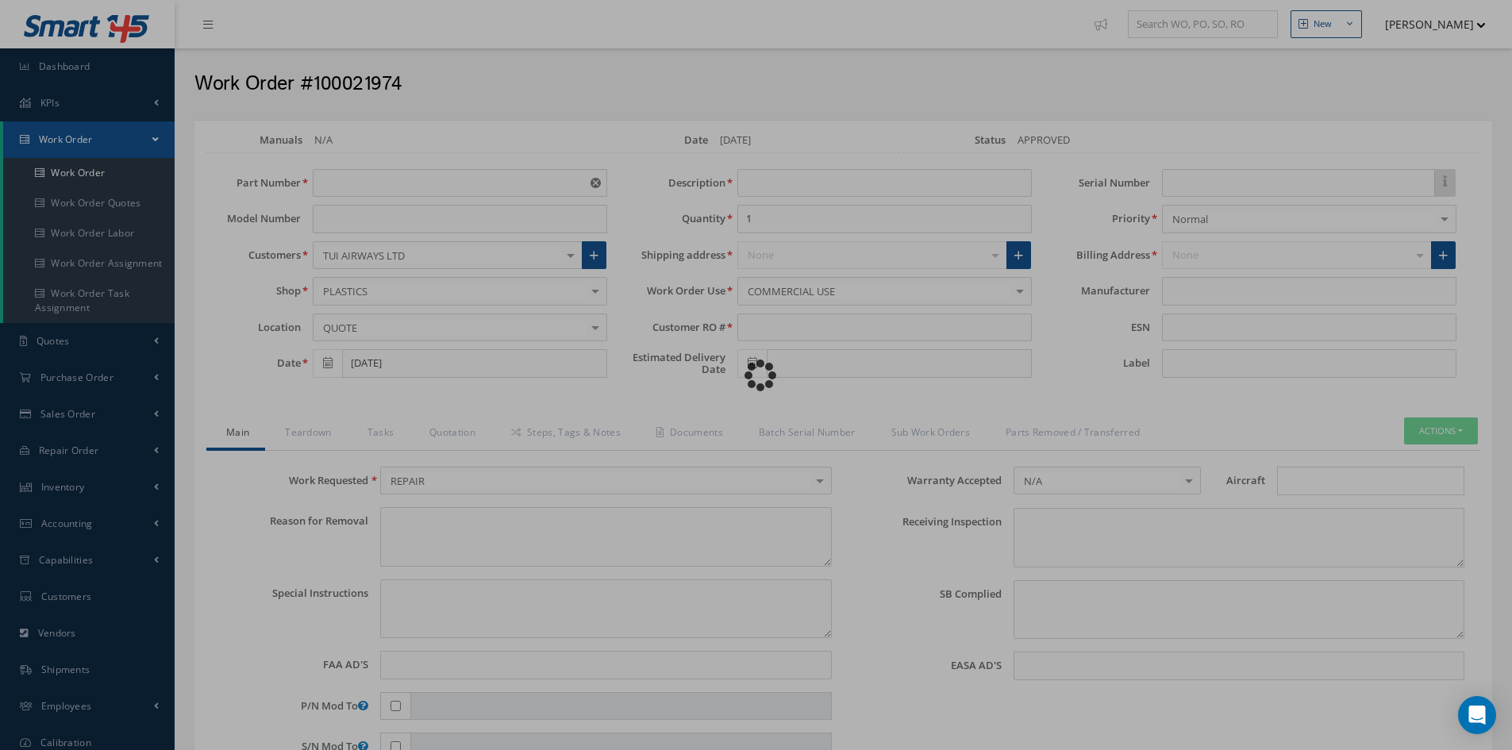
type textarea "NONE"
type textarea "PLEASE SEE R.O. FOR DETAILS"
type input "NONE"
type textarea "NO VISUAL DAMAGE"
type textarea "NONE"
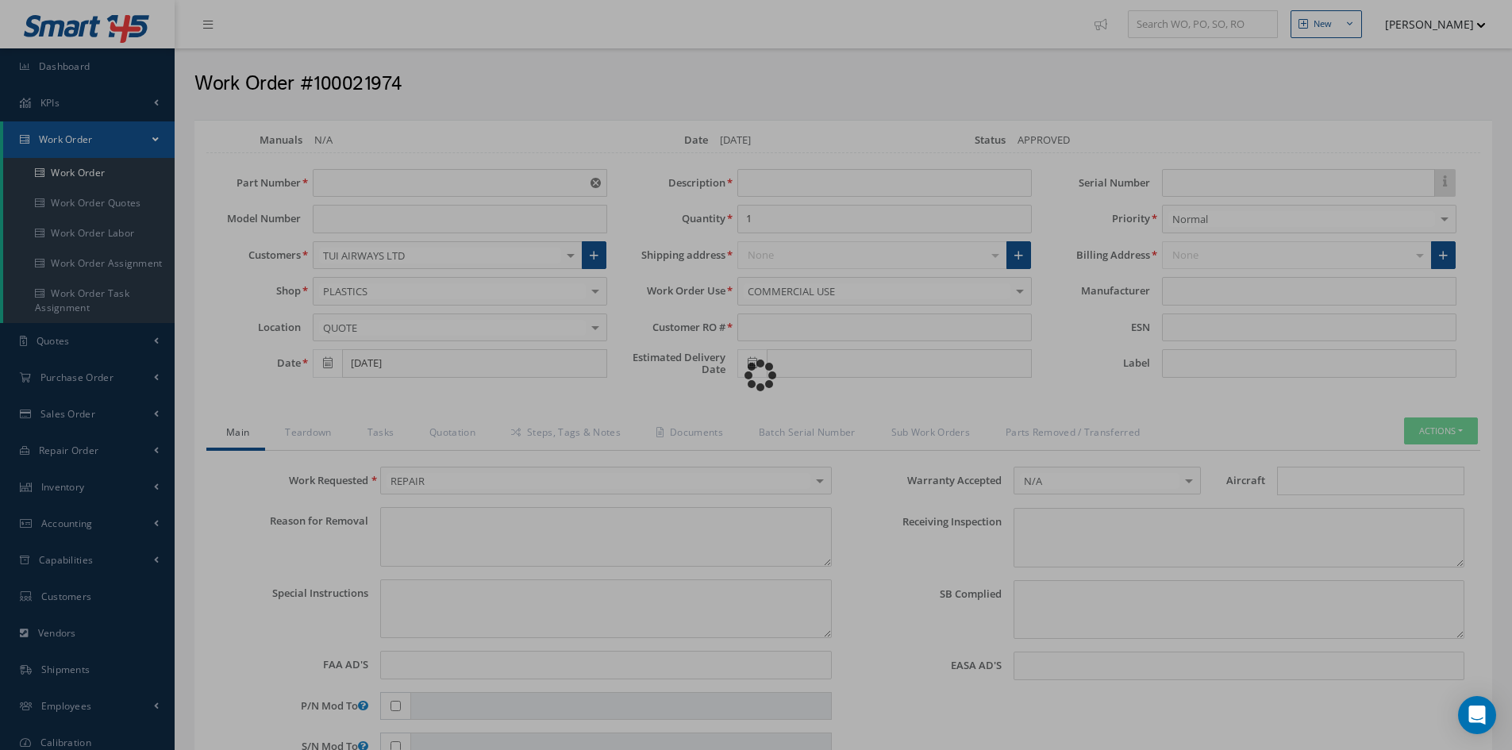
type input "NONE"
type input "COLLINS AEROSPACE"
click at [1305, 484] on div "Loading… Manuals N/A Date 09/29/2025 Status APPROVED Part Number 1L400007-1 Mod…" at bounding box center [842, 693] width 1297 height 1147
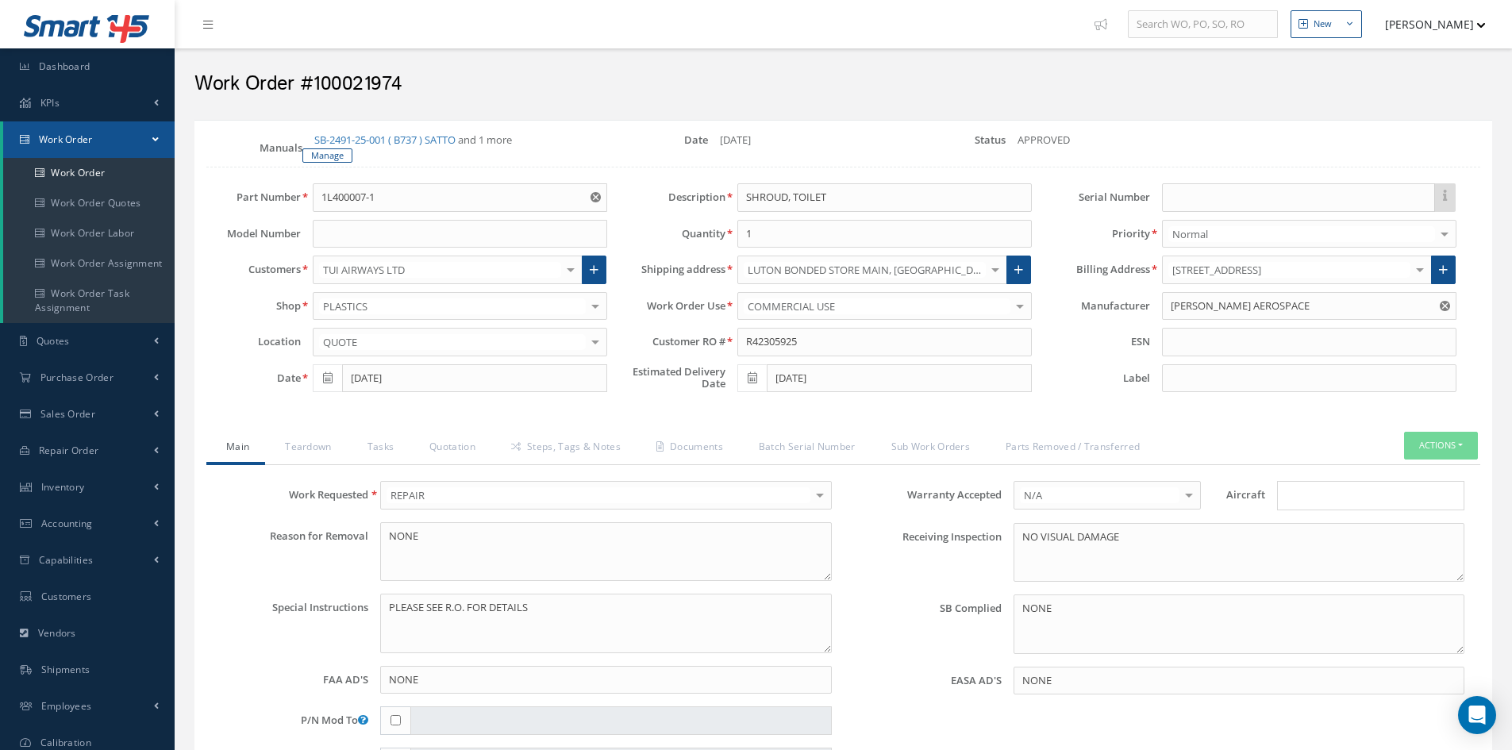
click at [1304, 493] on input "Search for option" at bounding box center [1366, 495] width 175 height 17
type input "B73"
click at [1316, 558] on link "B737" at bounding box center [1371, 551] width 186 height 25
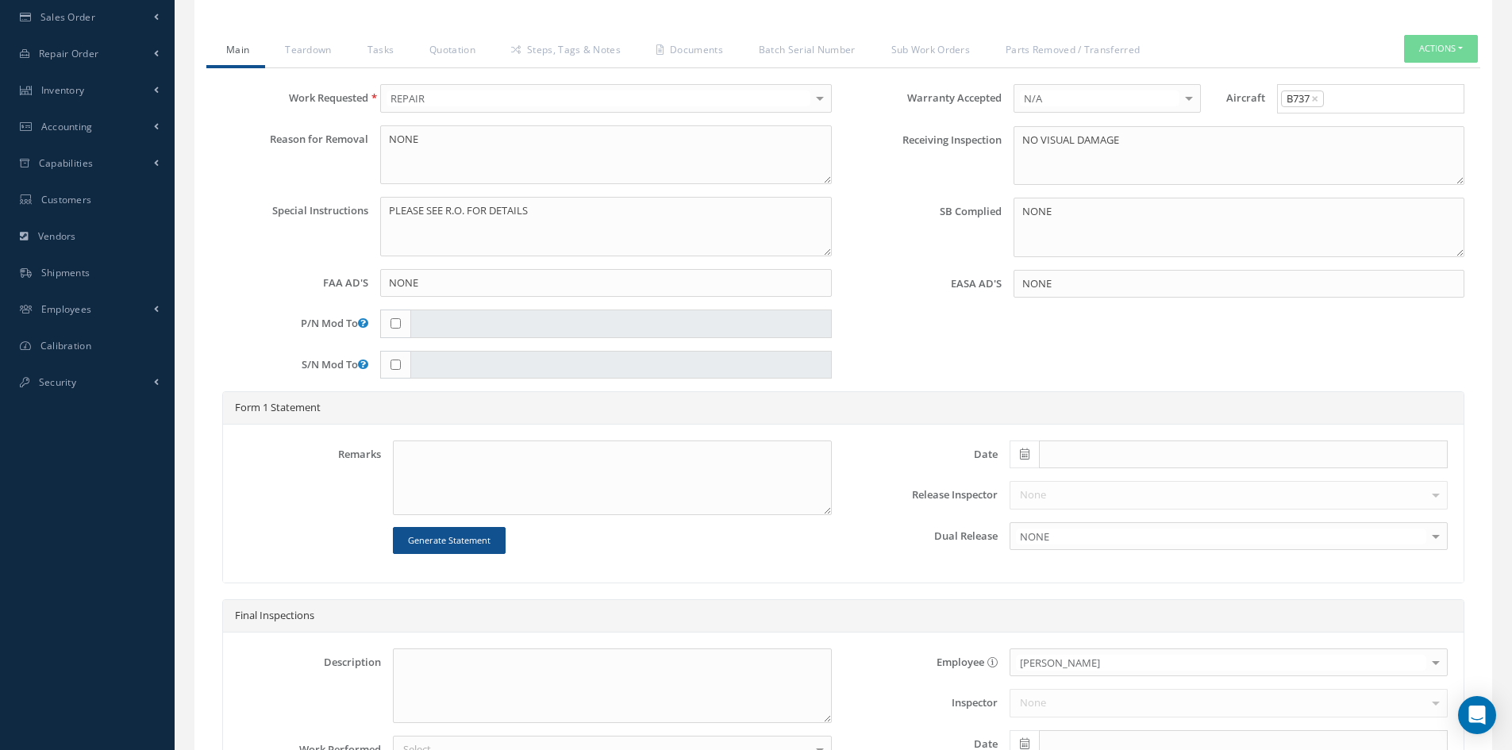
scroll to position [555, 0]
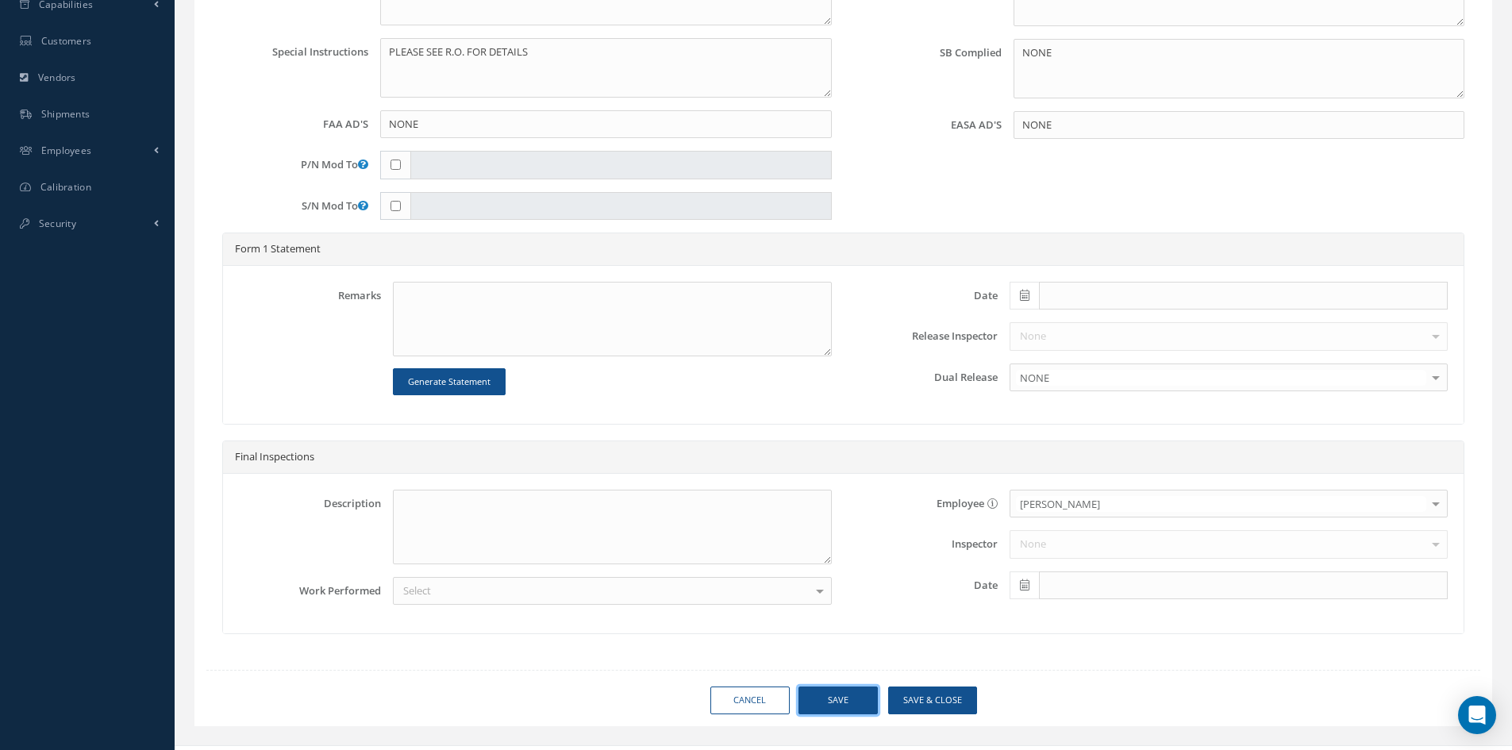
click at [834, 706] on button "Save" at bounding box center [837, 700] width 79 height 28
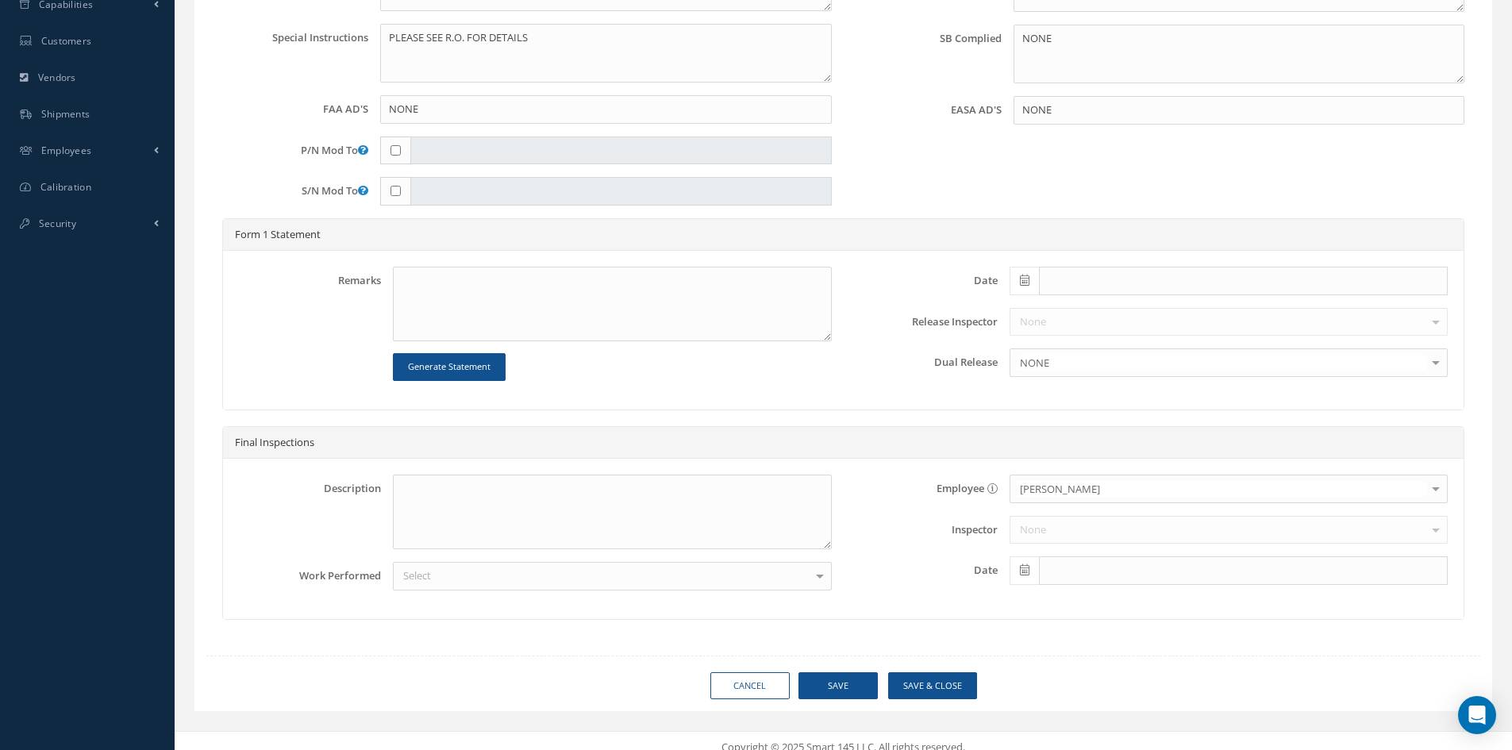
type input "COLLINS AEROSPACE"
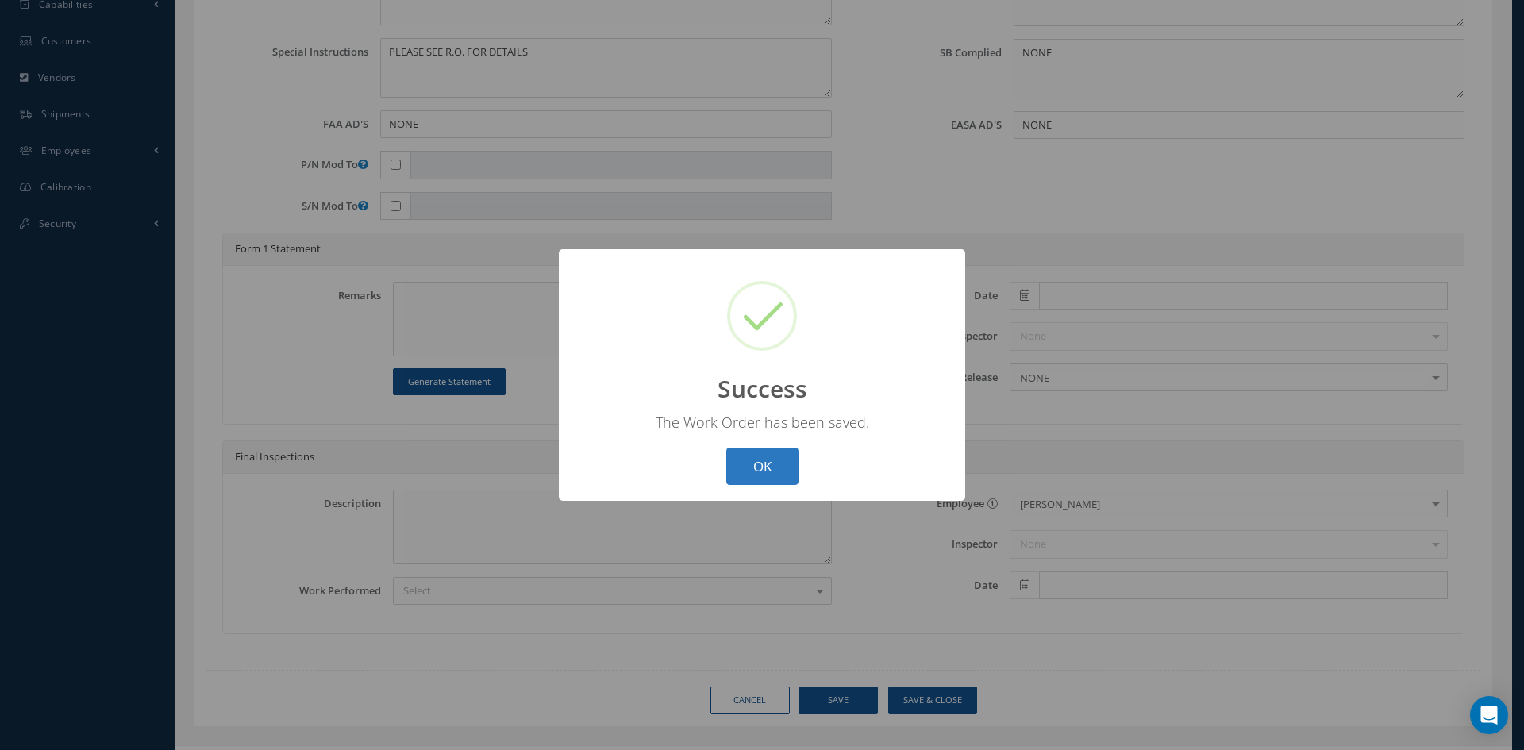
click at [771, 460] on button "OK" at bounding box center [762, 466] width 72 height 37
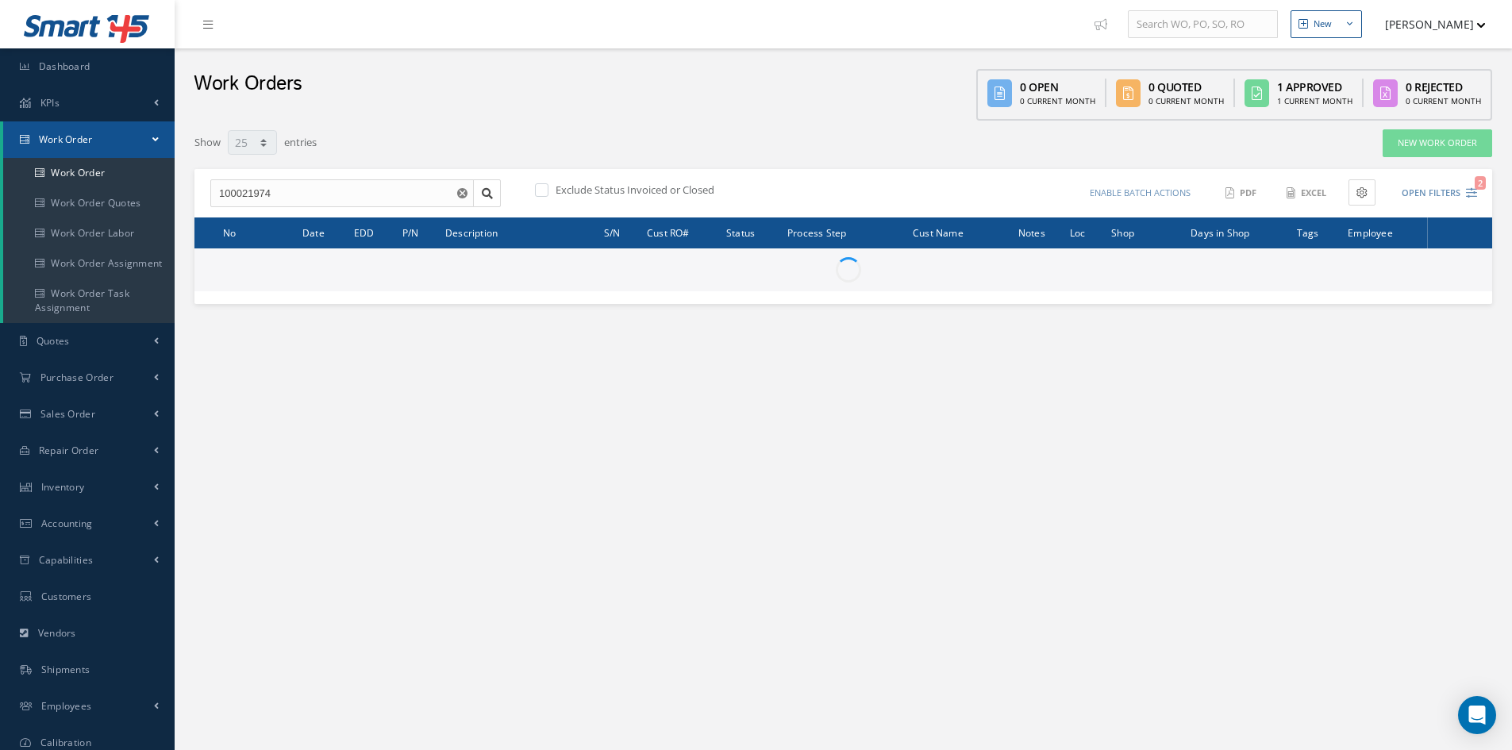
select select "25"
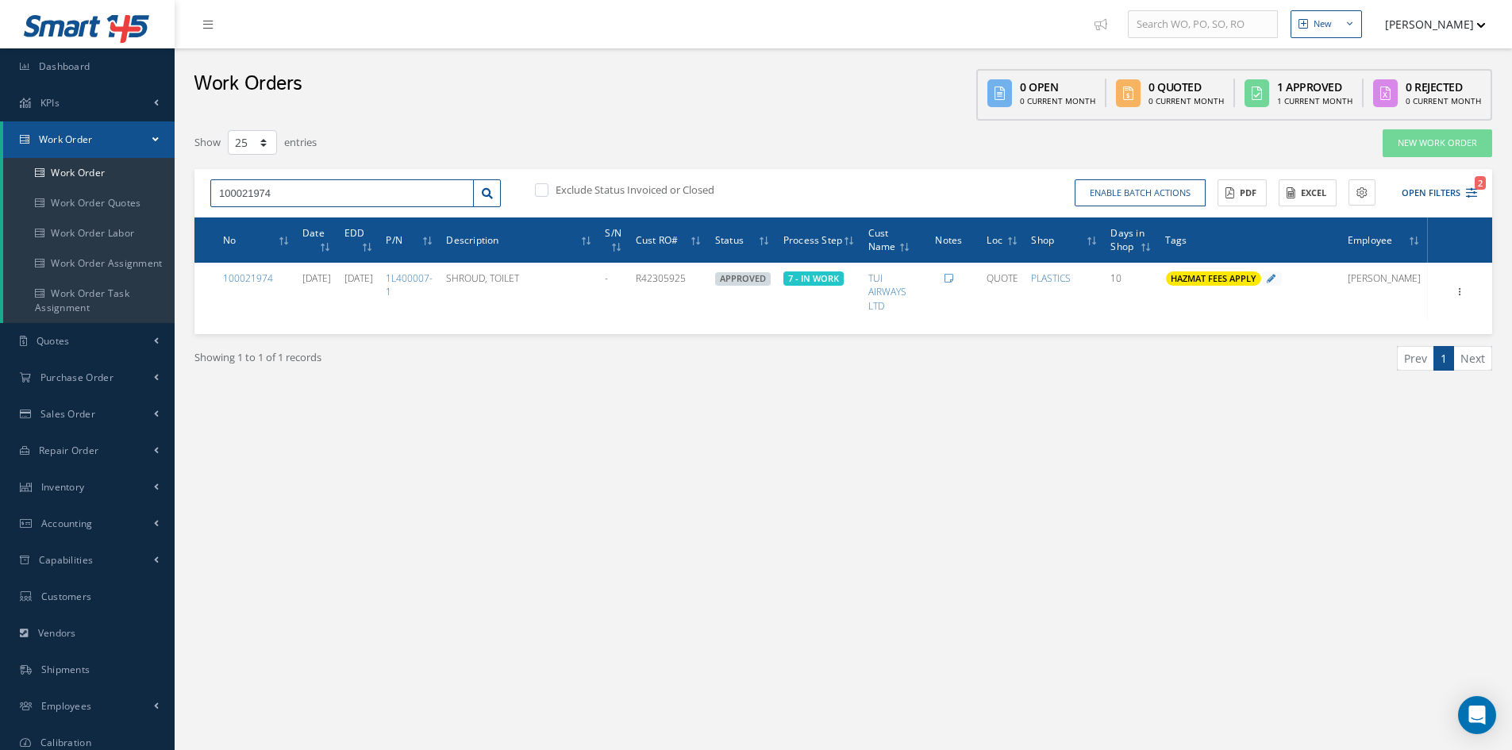
drag, startPoint x: 320, startPoint y: 194, endPoint x: 264, endPoint y: 196, distance: 55.6
click at [264, 196] on input "100021974" at bounding box center [341, 193] width 263 height 29
type input "100021972"
click at [264, 217] on span "100021972" at bounding box center [243, 221] width 48 height 11
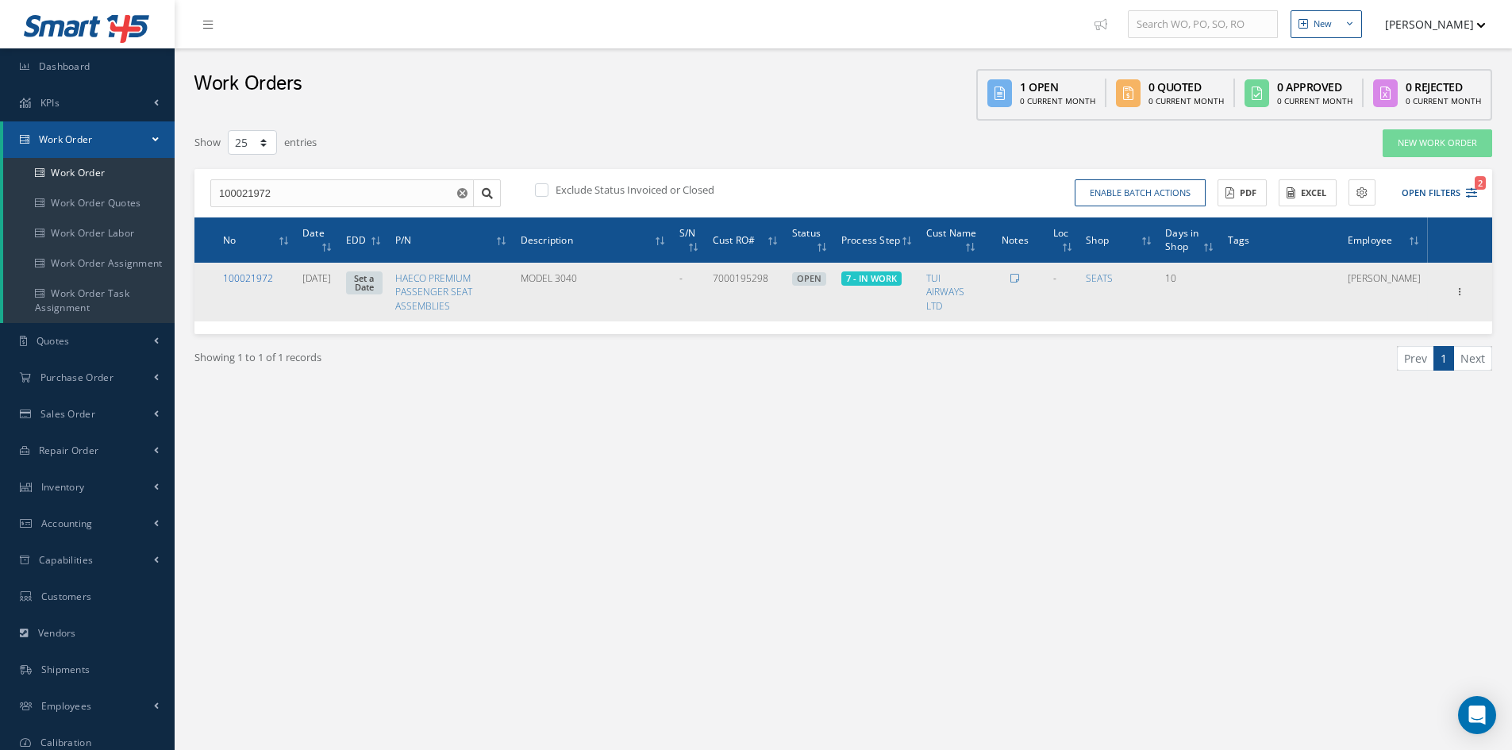
click at [266, 276] on link "100021972" at bounding box center [248, 277] width 50 height 13
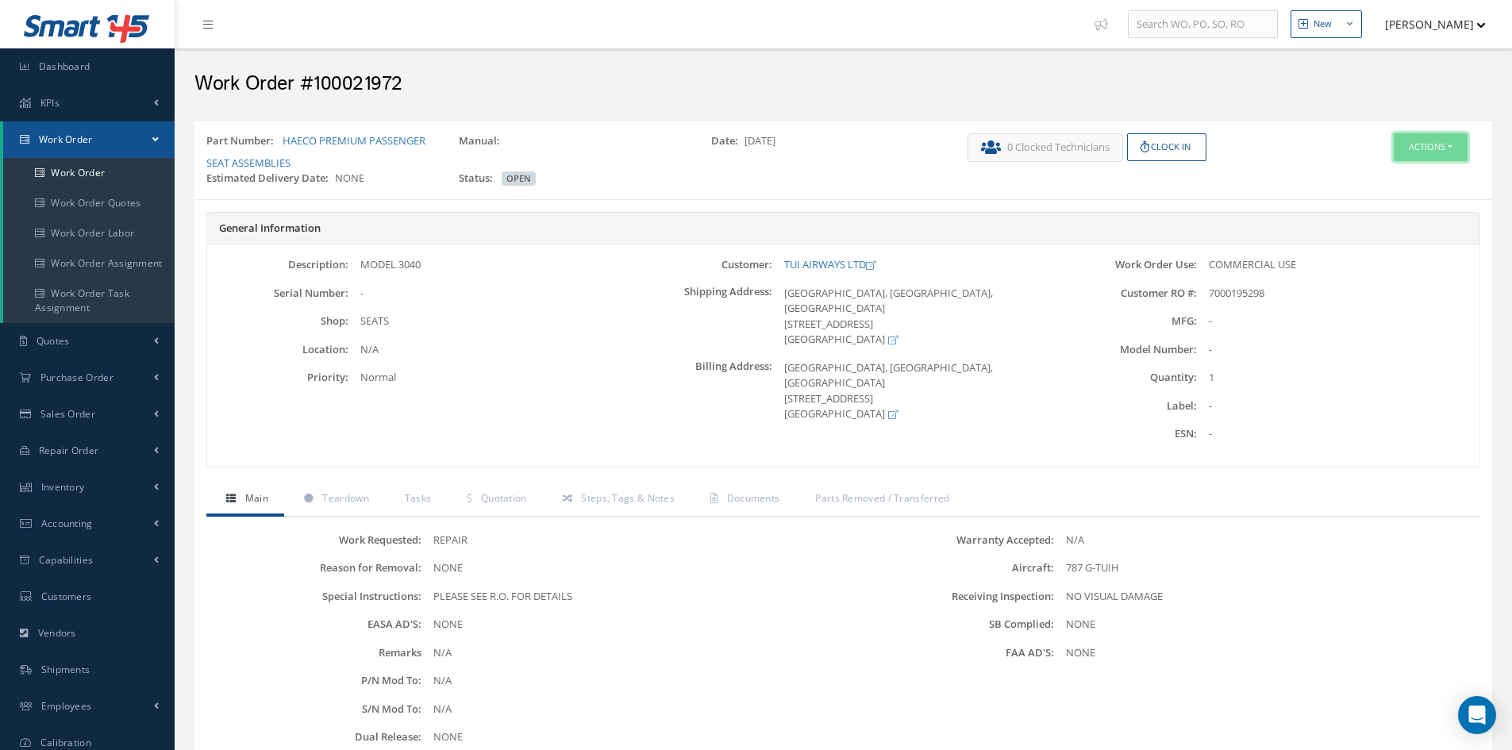
click at [1424, 150] on button "Actions" at bounding box center [1430, 147] width 74 height 28
click at [1395, 179] on link "Edit" at bounding box center [1406, 177] width 127 height 21
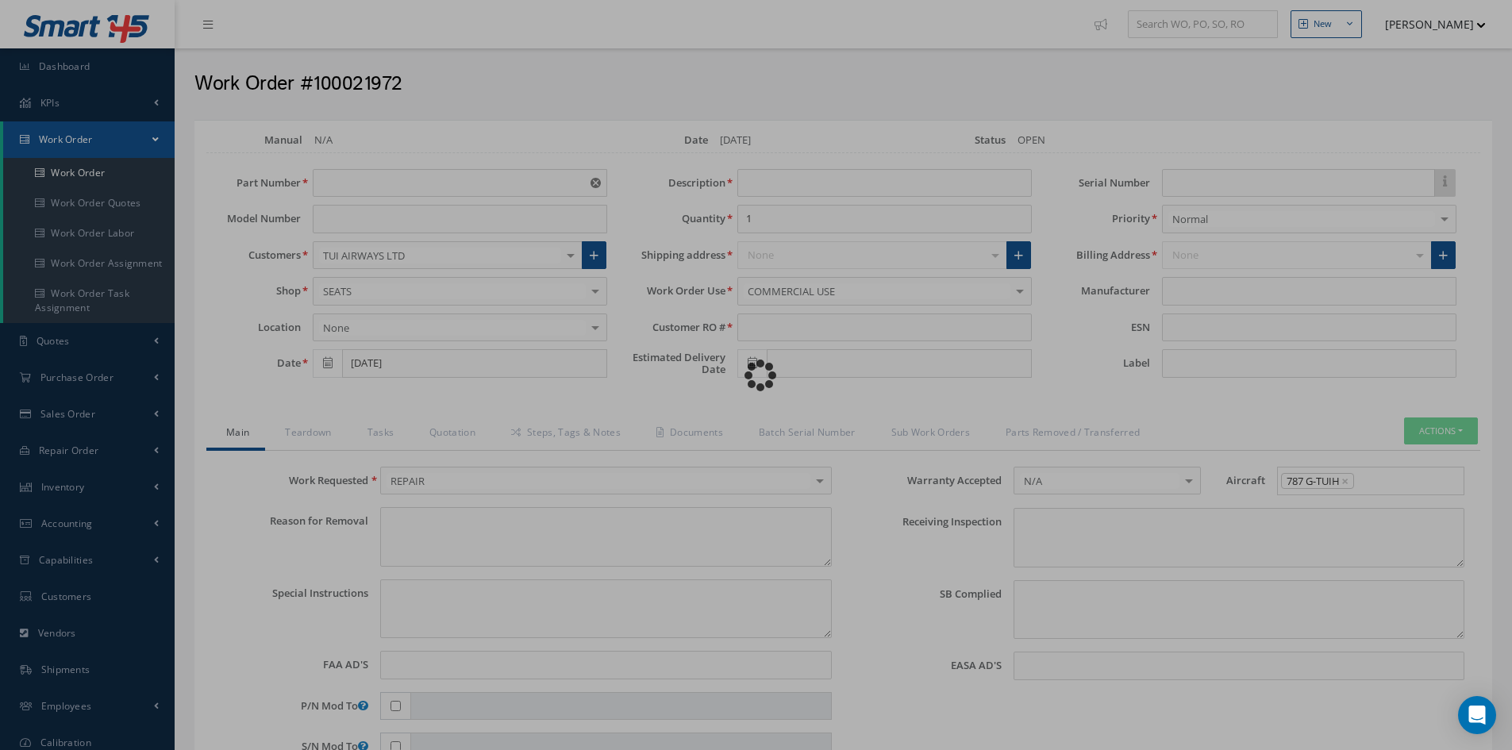
type input "HAECO PREMIUM PASSENGER SEAT ASSEMBLIES"
type input "09/29/2025"
type input "MODEL 3040"
type input "7000195298"
type textarea "NONE"
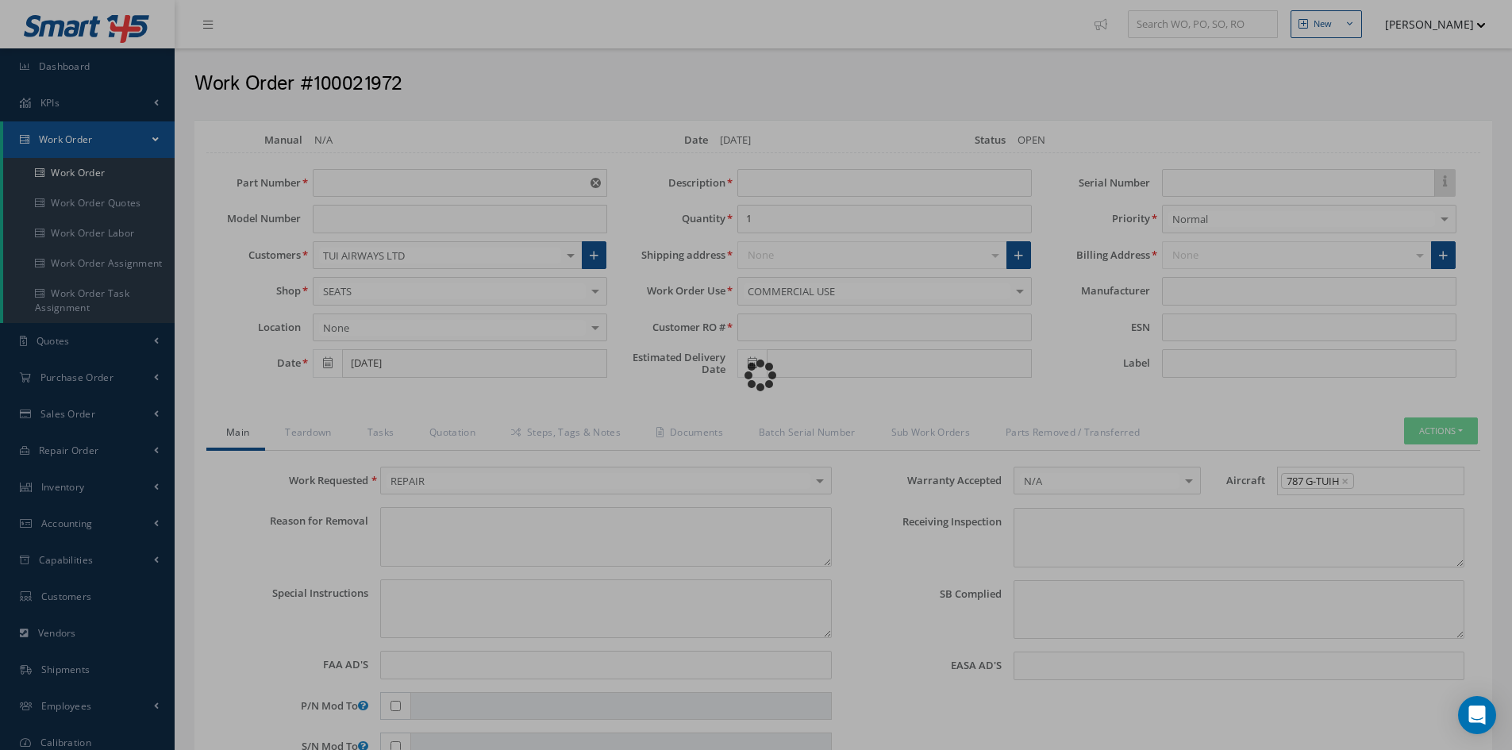
type textarea "PLEASE SEE R.O. FOR DETAILS"
type input "NONE"
type textarea "NO VISUAL DAMAGE"
type textarea "NONE"
type input "NONE"
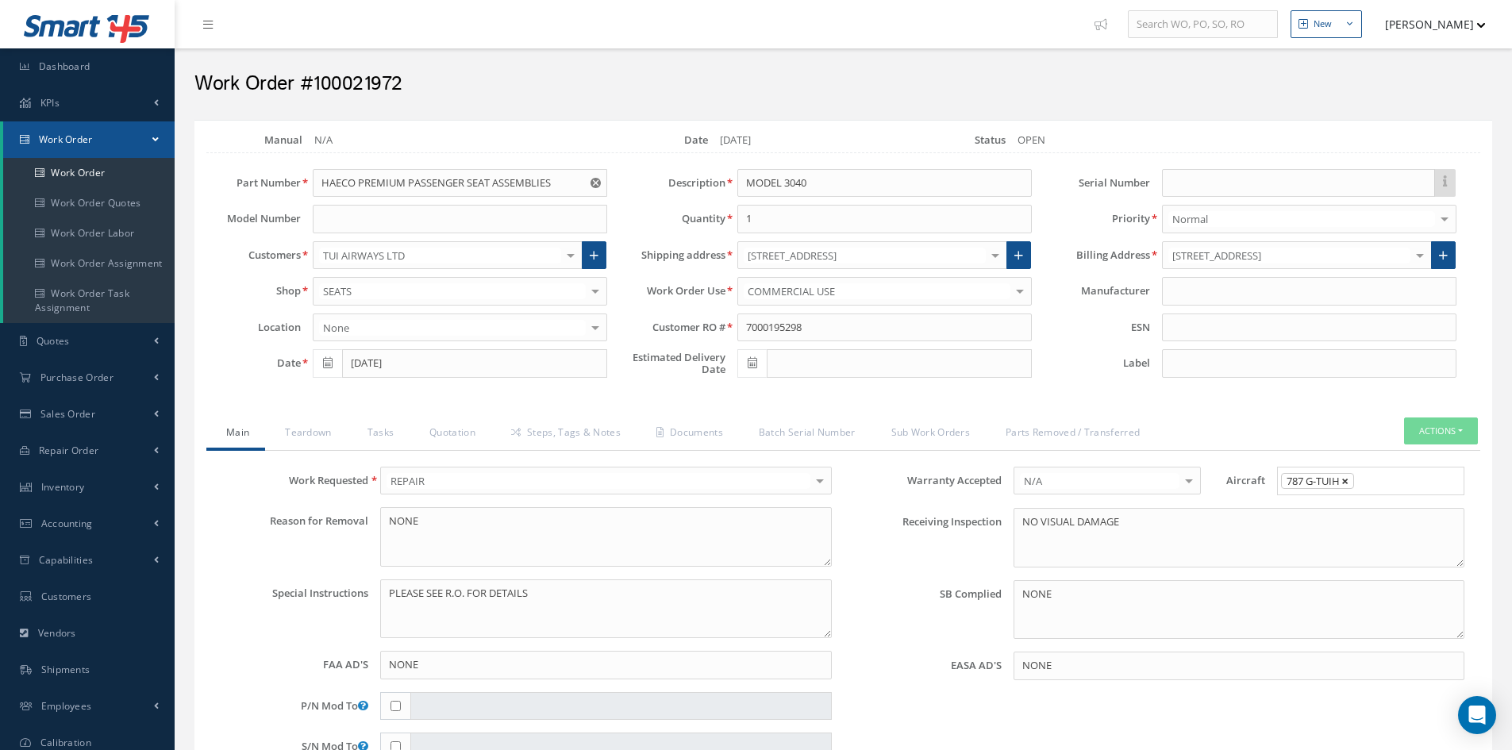
click at [1347, 483] on span "×" at bounding box center [1344, 480] width 7 height 17
click at [1339, 479] on input "Search for option" at bounding box center [1366, 481] width 175 height 17
type input "B78"
click at [1347, 535] on link "B787" at bounding box center [1371, 536] width 186 height 25
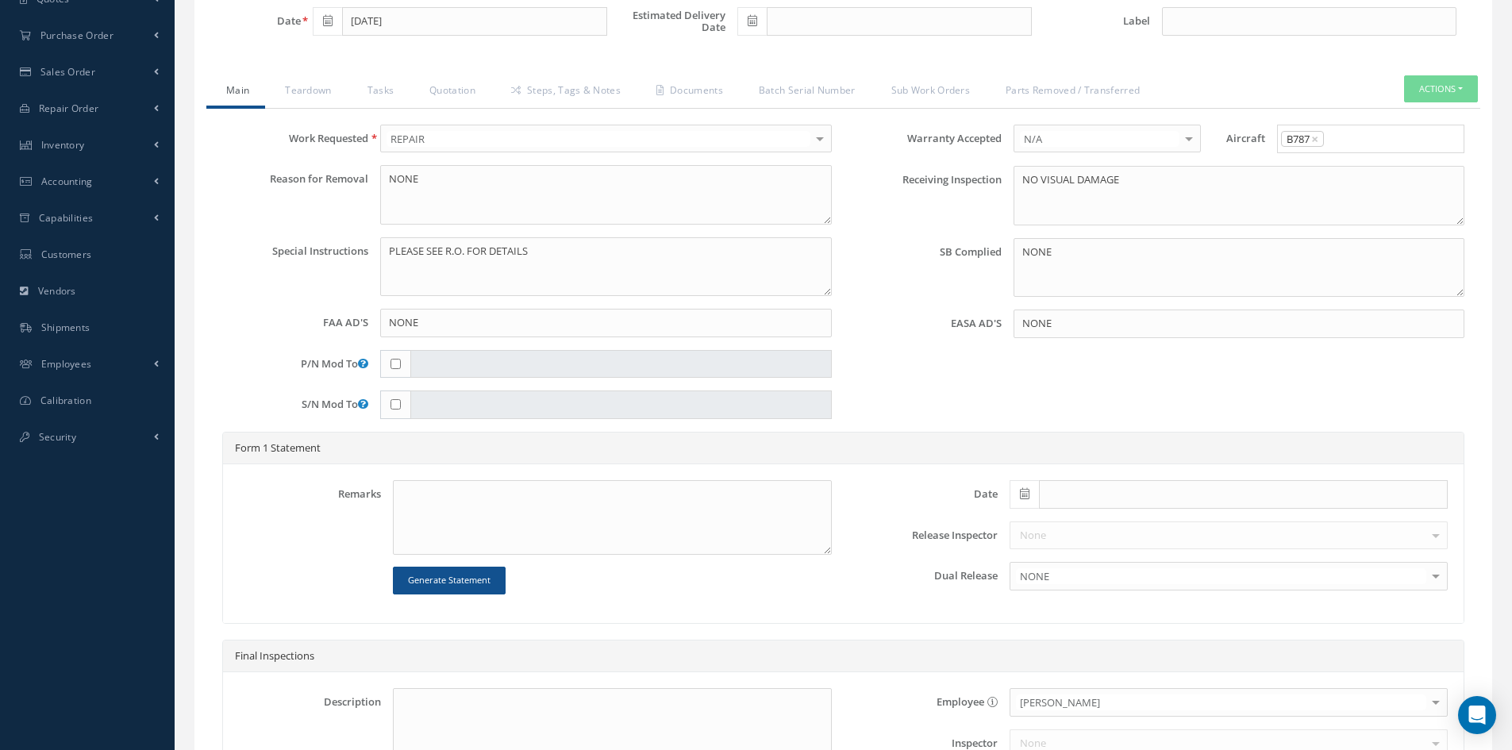
scroll to position [555, 0]
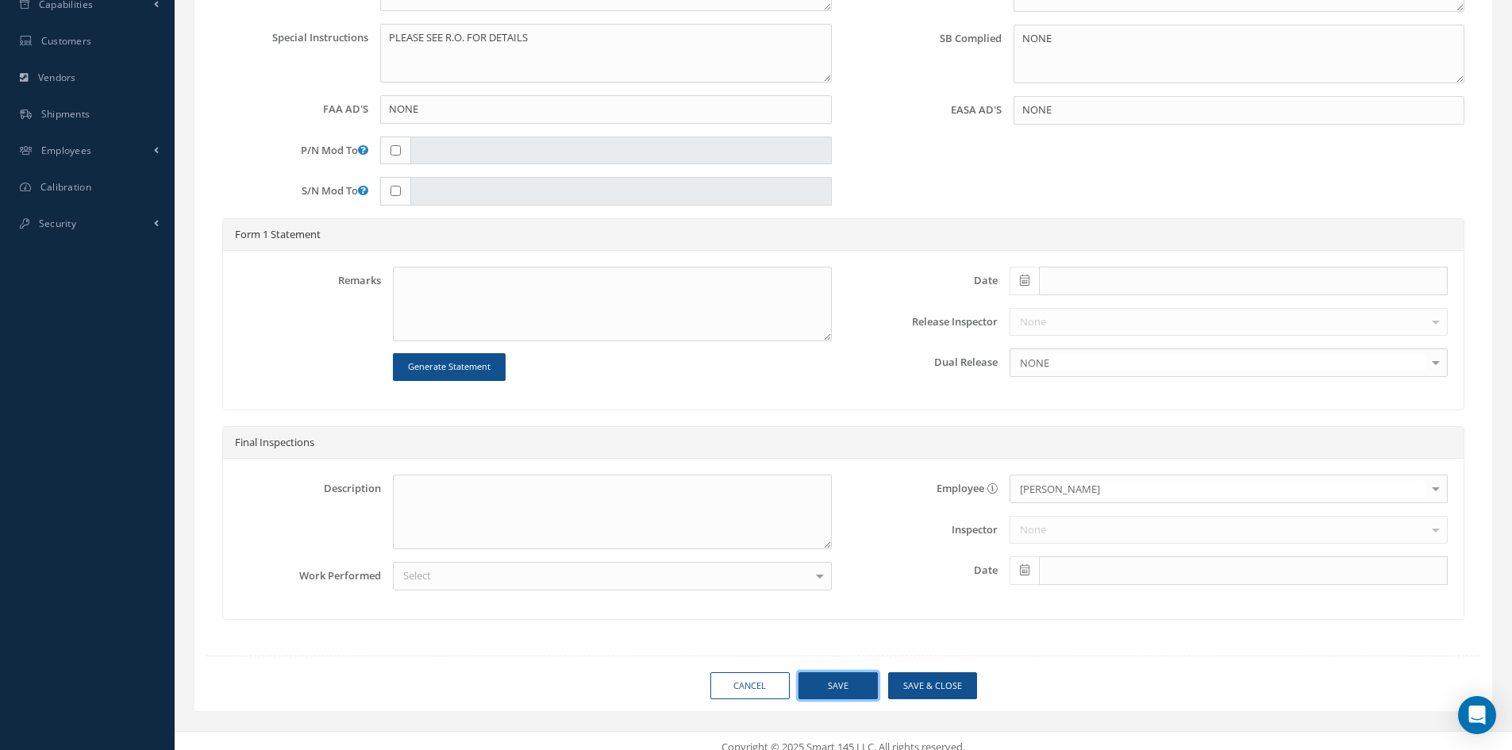
click at [861, 675] on button "Save" at bounding box center [837, 686] width 79 height 28
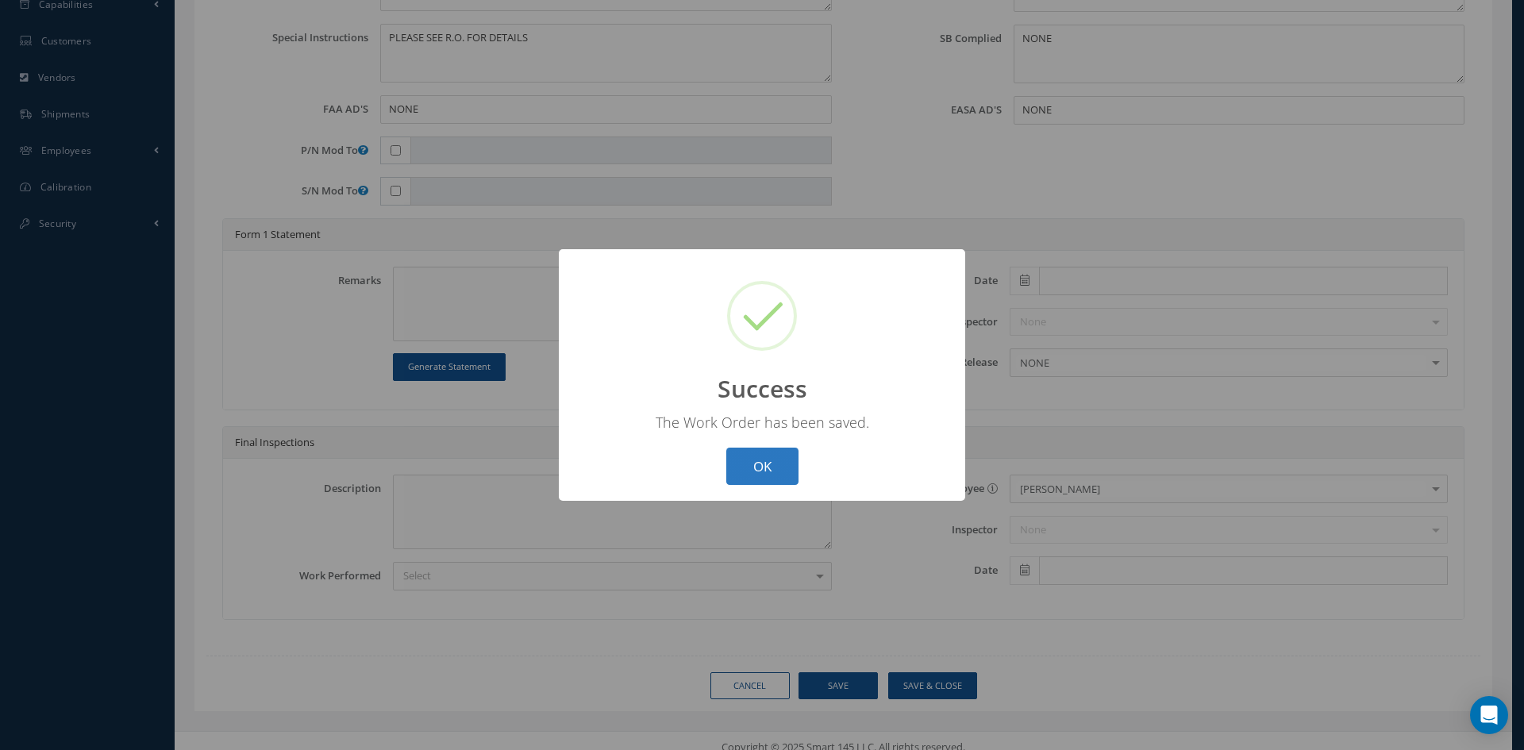
click at [757, 452] on button "OK" at bounding box center [762, 466] width 72 height 37
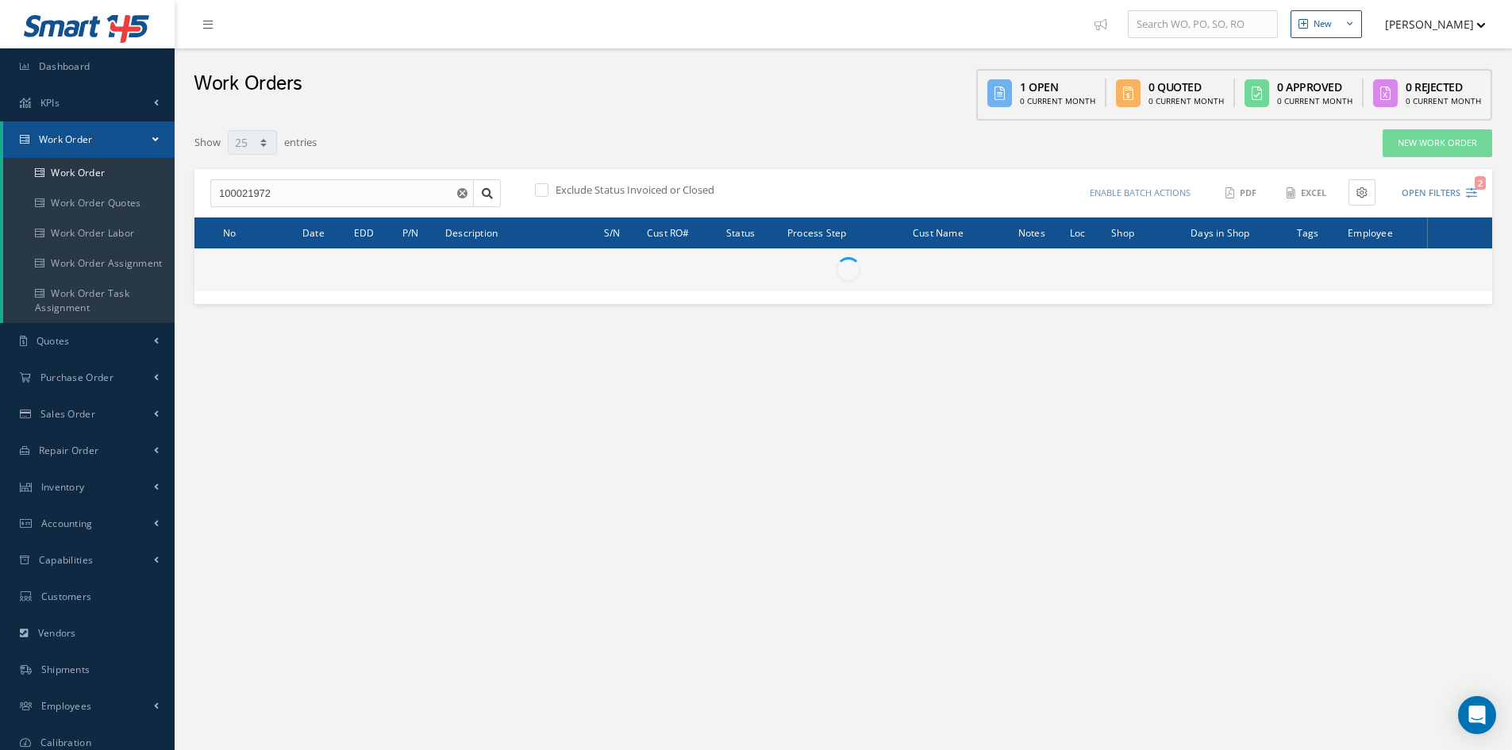
select select "25"
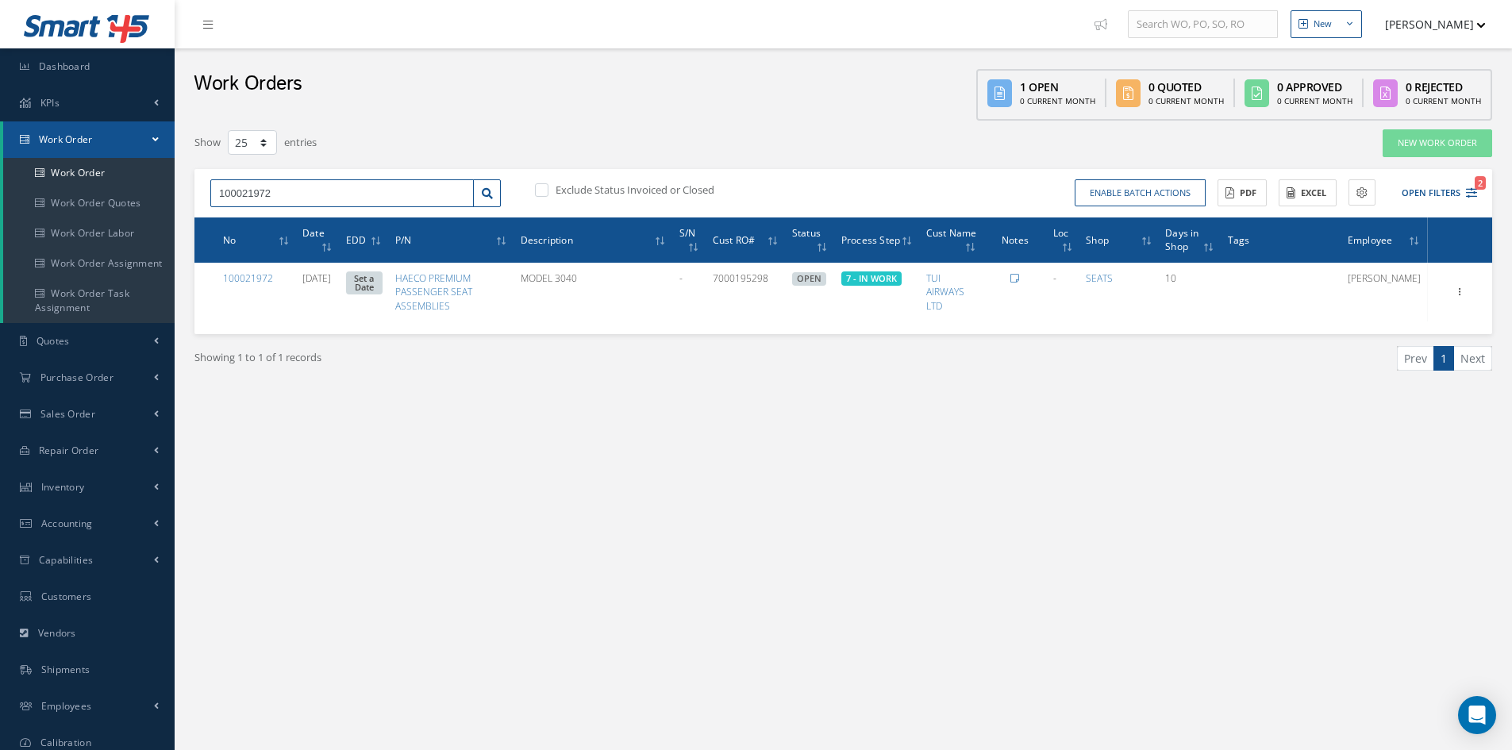
drag, startPoint x: 283, startPoint y: 190, endPoint x: 261, endPoint y: 194, distance: 22.6
click at [261, 194] on input "100021972" at bounding box center [341, 193] width 263 height 29
type input "100021967"
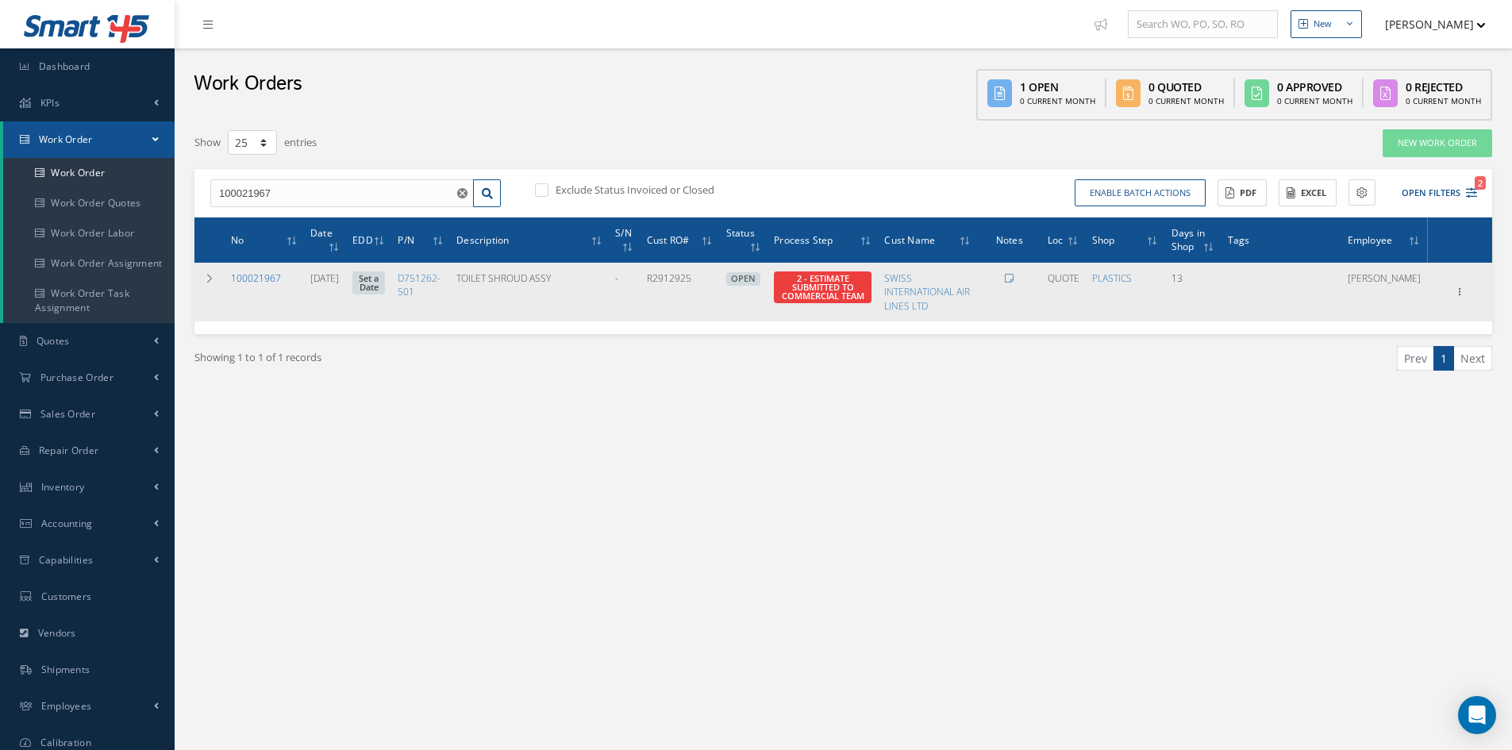
click at [259, 275] on link "100021967" at bounding box center [256, 277] width 50 height 13
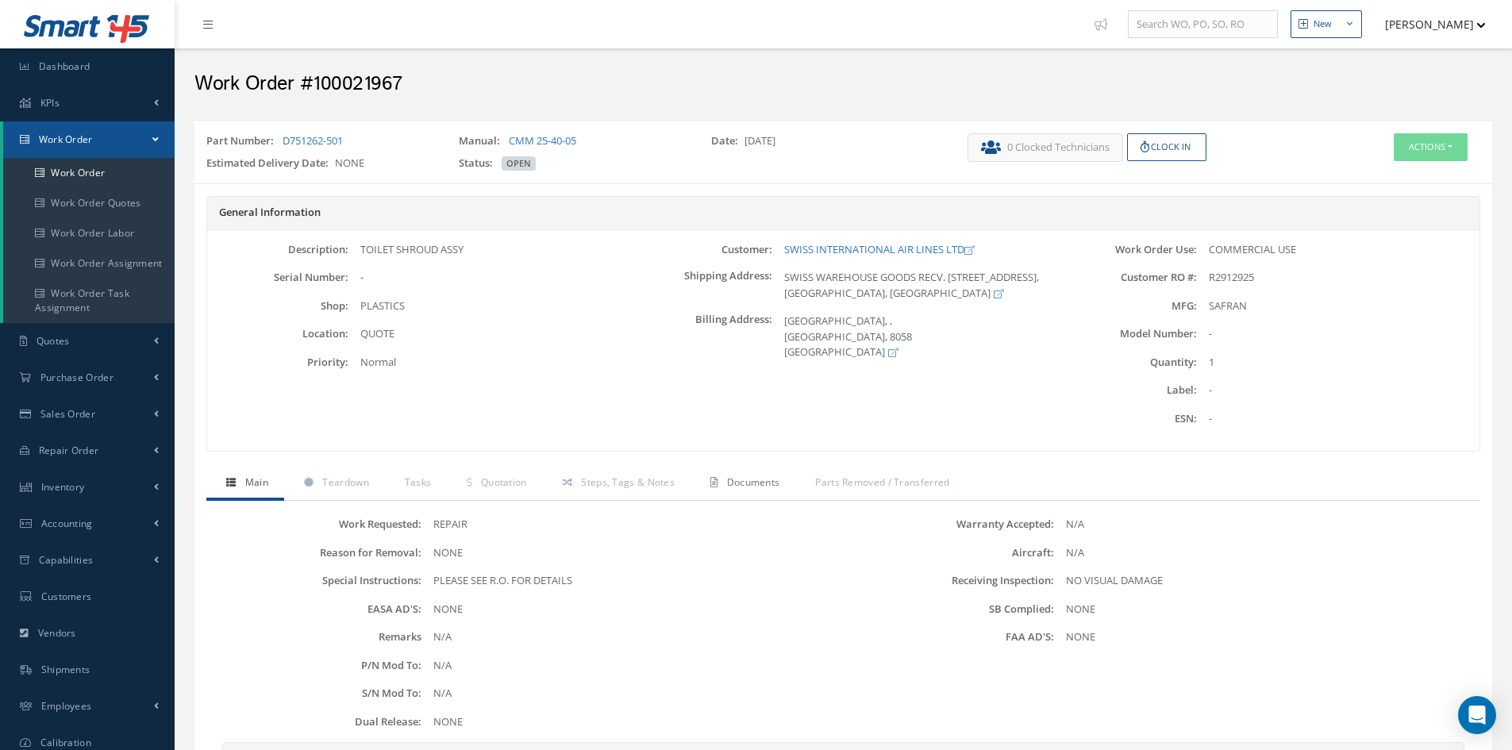
click at [746, 476] on span "Documents" at bounding box center [753, 481] width 53 height 13
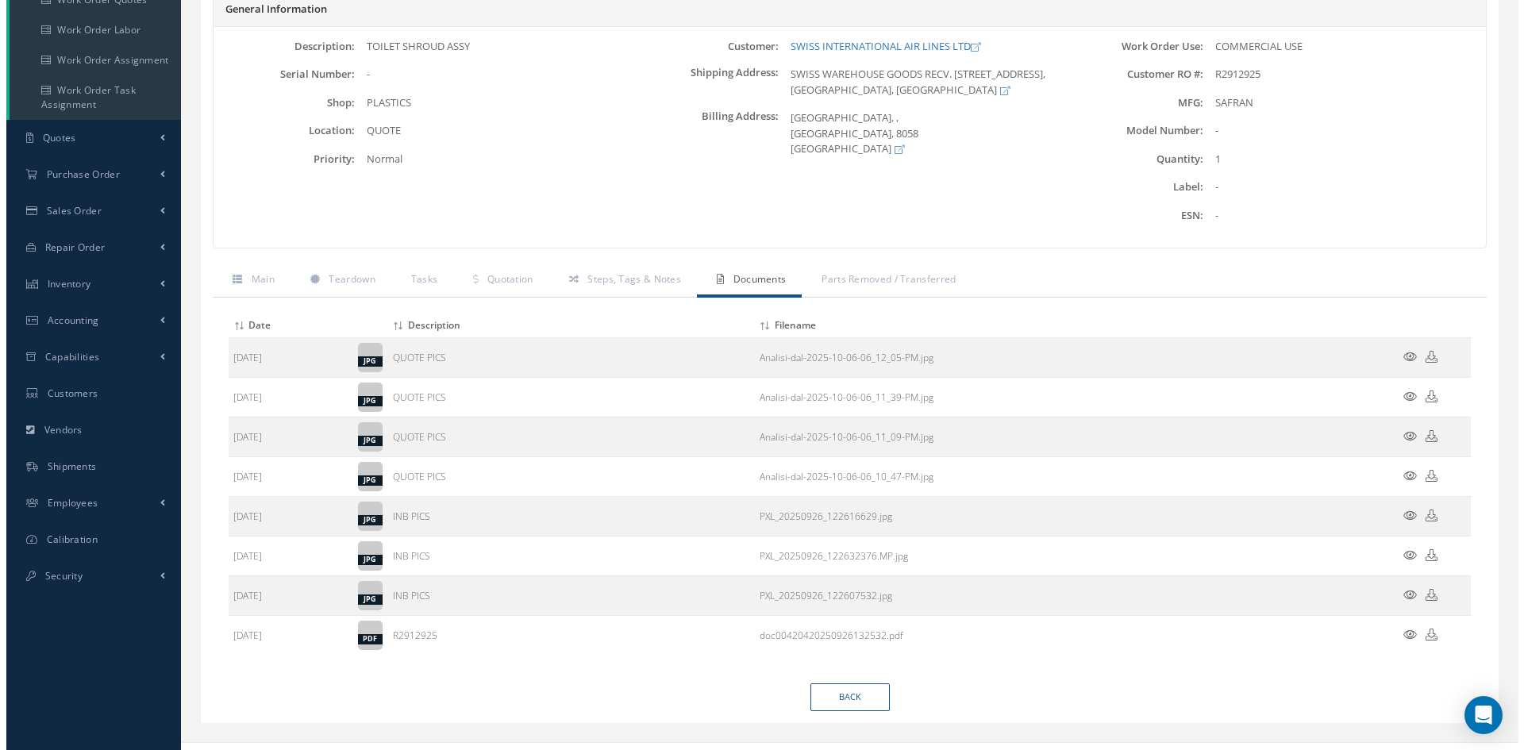
scroll to position [228, 0]
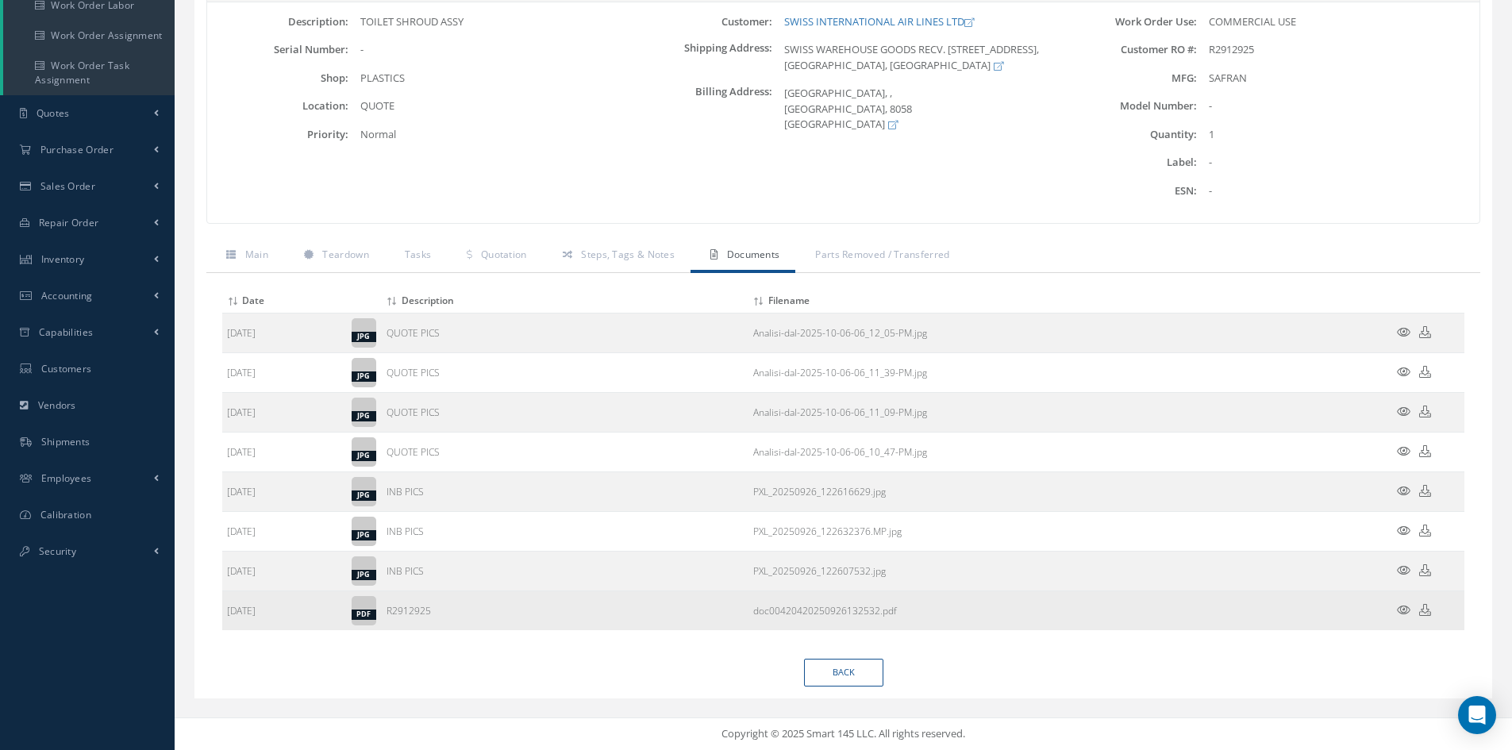
click at [1405, 609] on icon at bounding box center [1403, 610] width 13 height 12
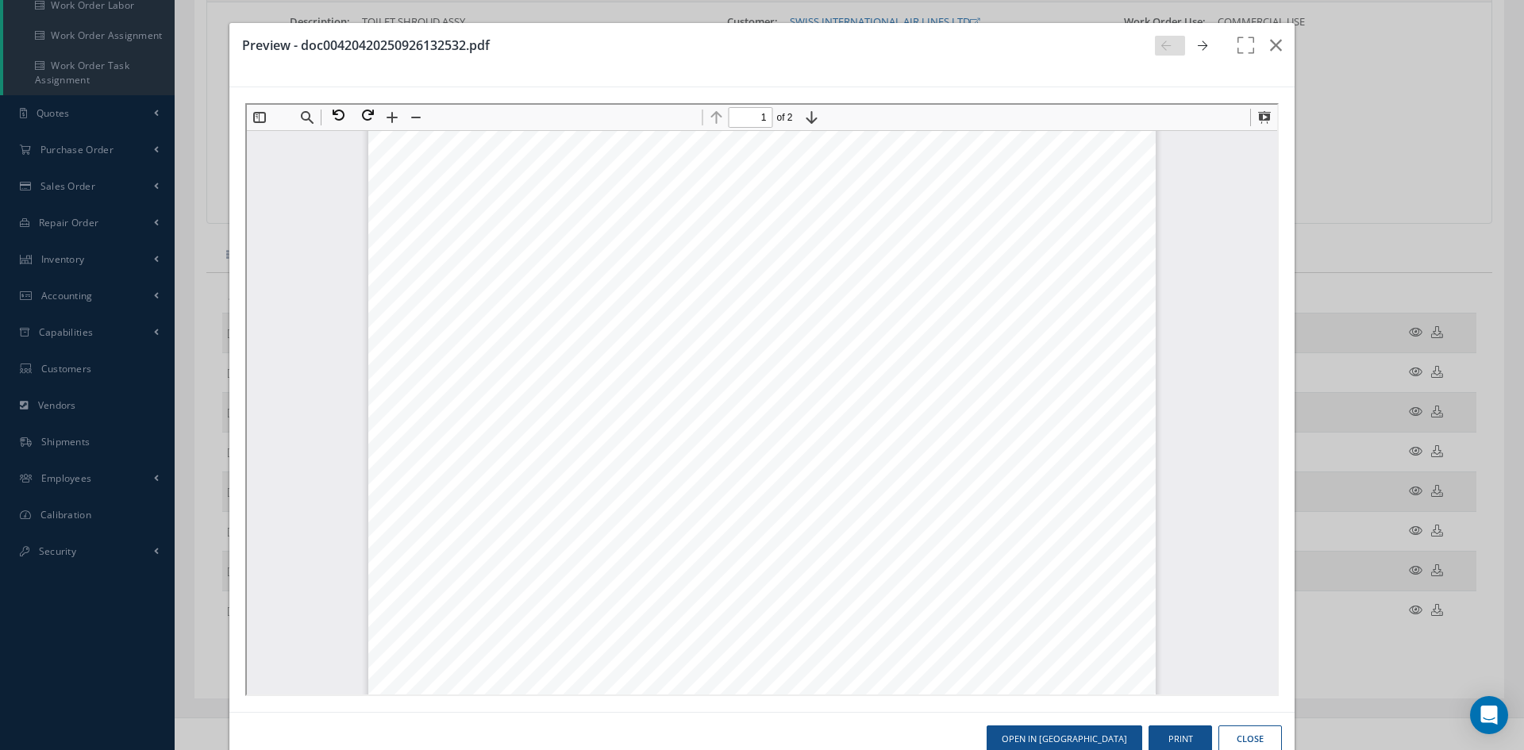
scroll to position [325, 0]
type input "1"
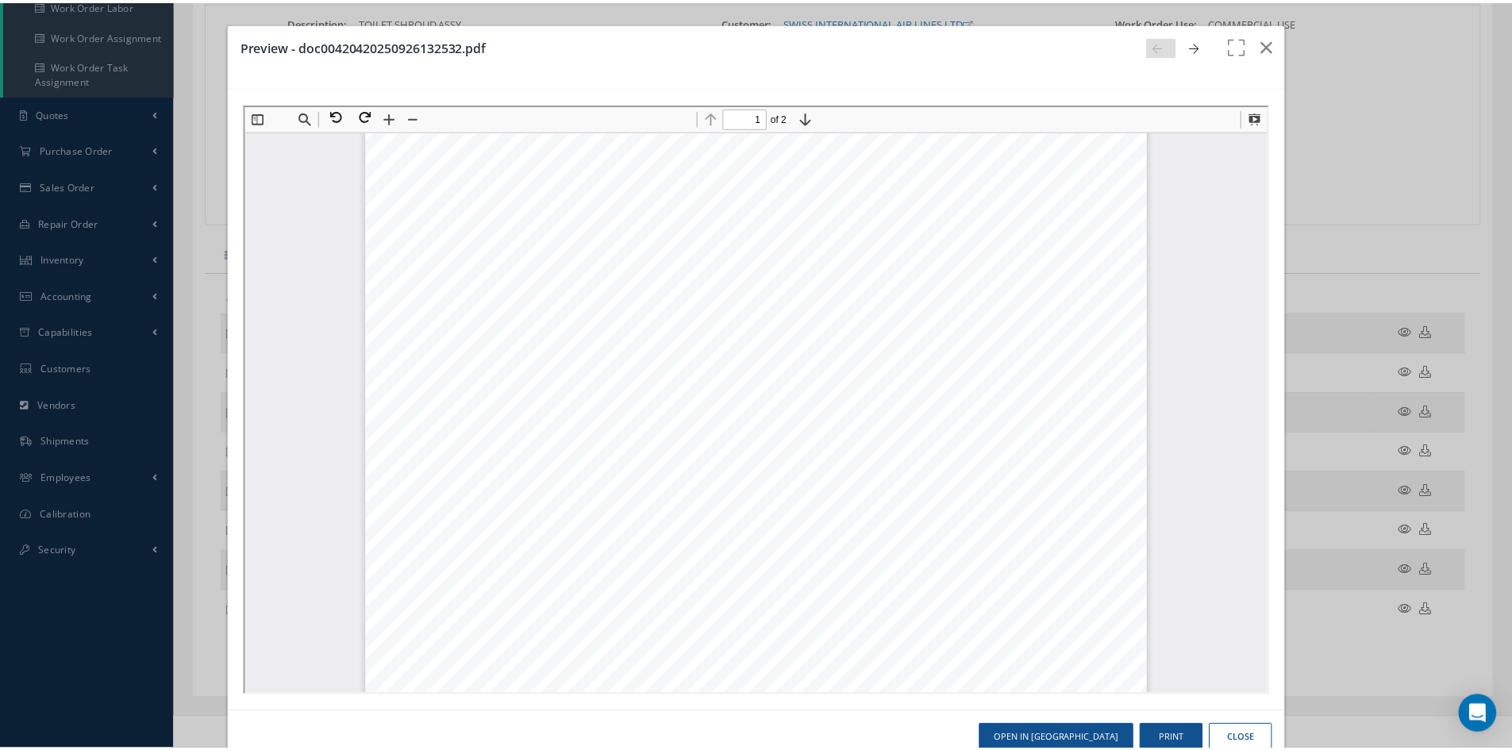
scroll to position [8, 0]
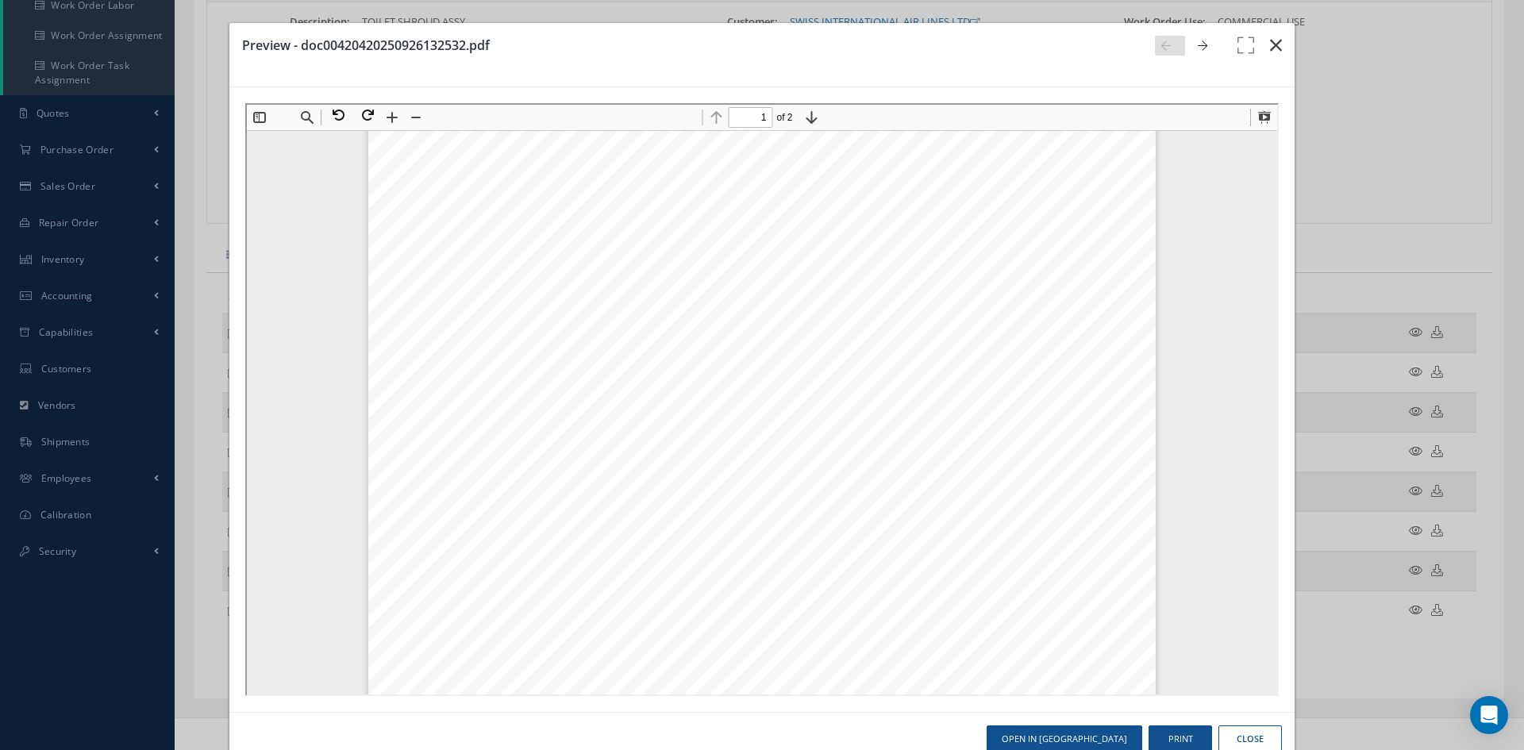
click at [1270, 37] on icon "button" at bounding box center [1276, 45] width 12 height 19
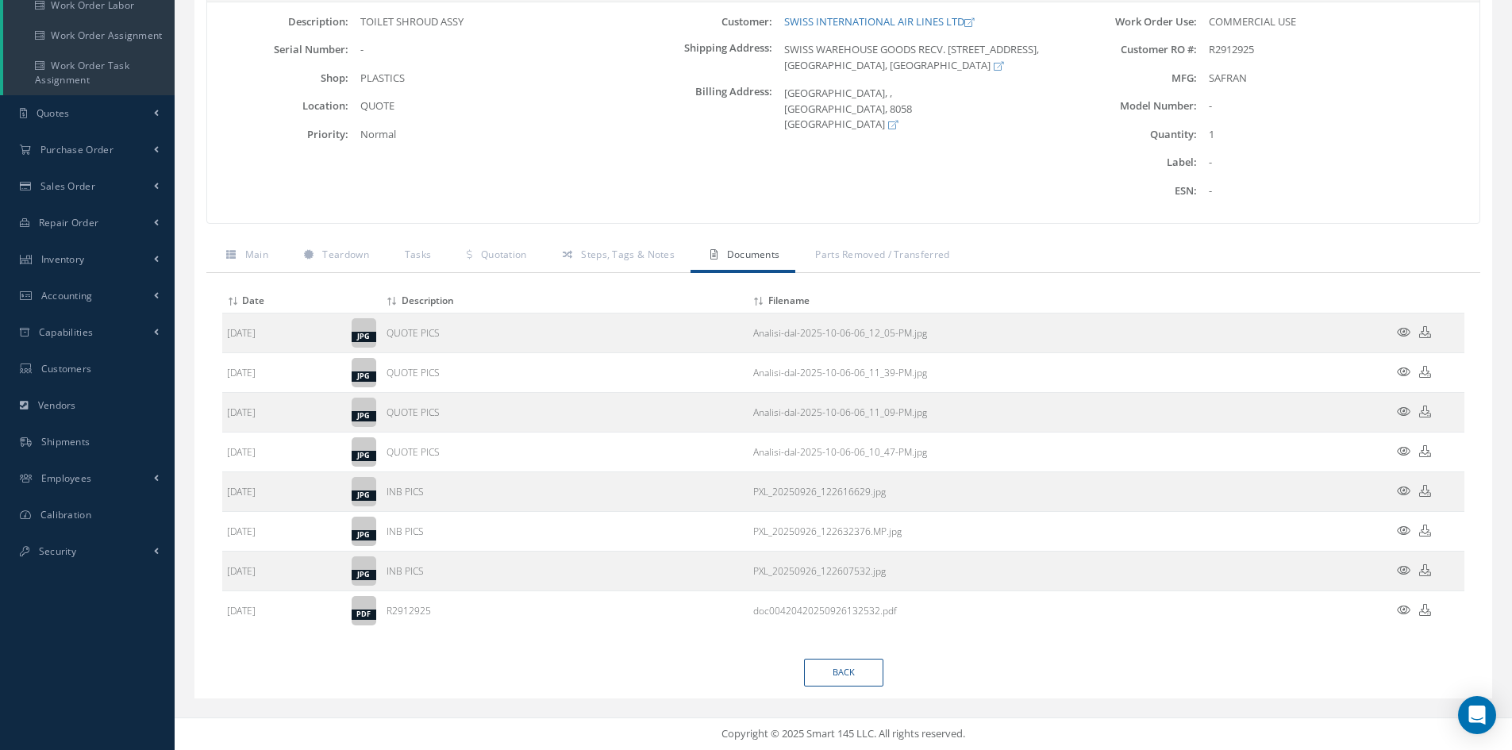
scroll to position [0, 0]
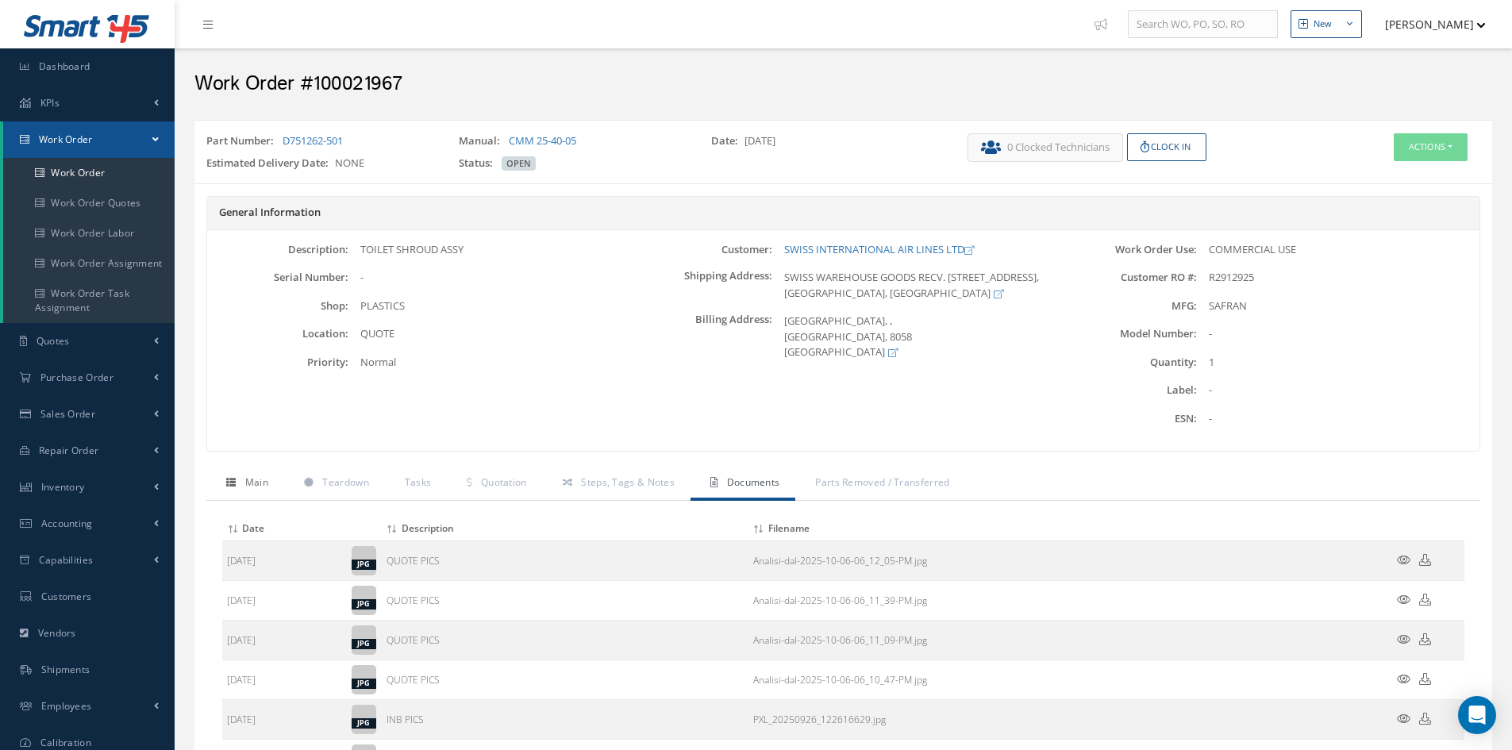
click at [265, 487] on span "Main" at bounding box center [256, 481] width 23 height 13
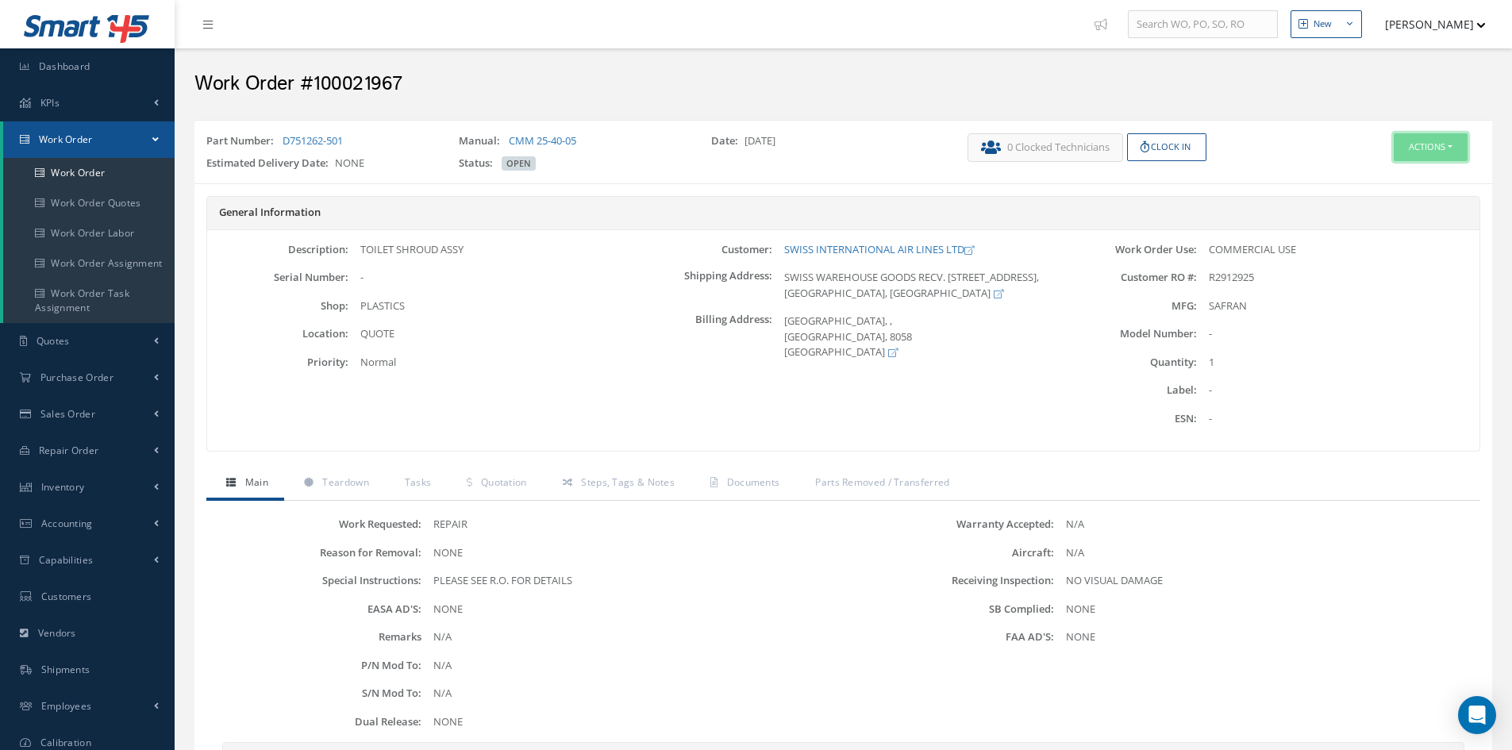
click at [1430, 147] on button "Actions" at bounding box center [1430, 147] width 74 height 28
click at [1408, 183] on link "Edit" at bounding box center [1406, 177] width 127 height 21
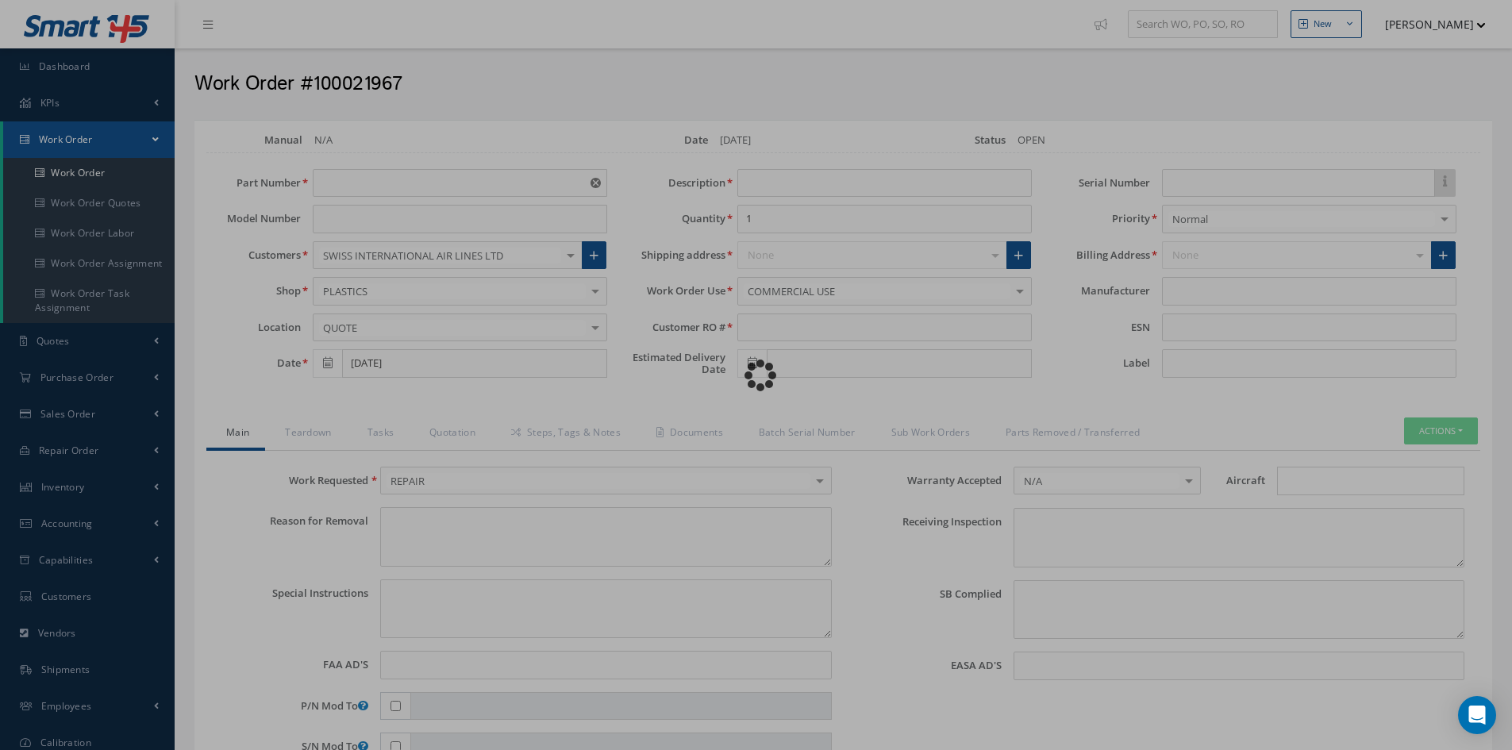
type input "D751262-501"
type input "[DATE]"
type input "TOILET SHROUD ASSY"
type input "R2912925"
type textarea "NONE"
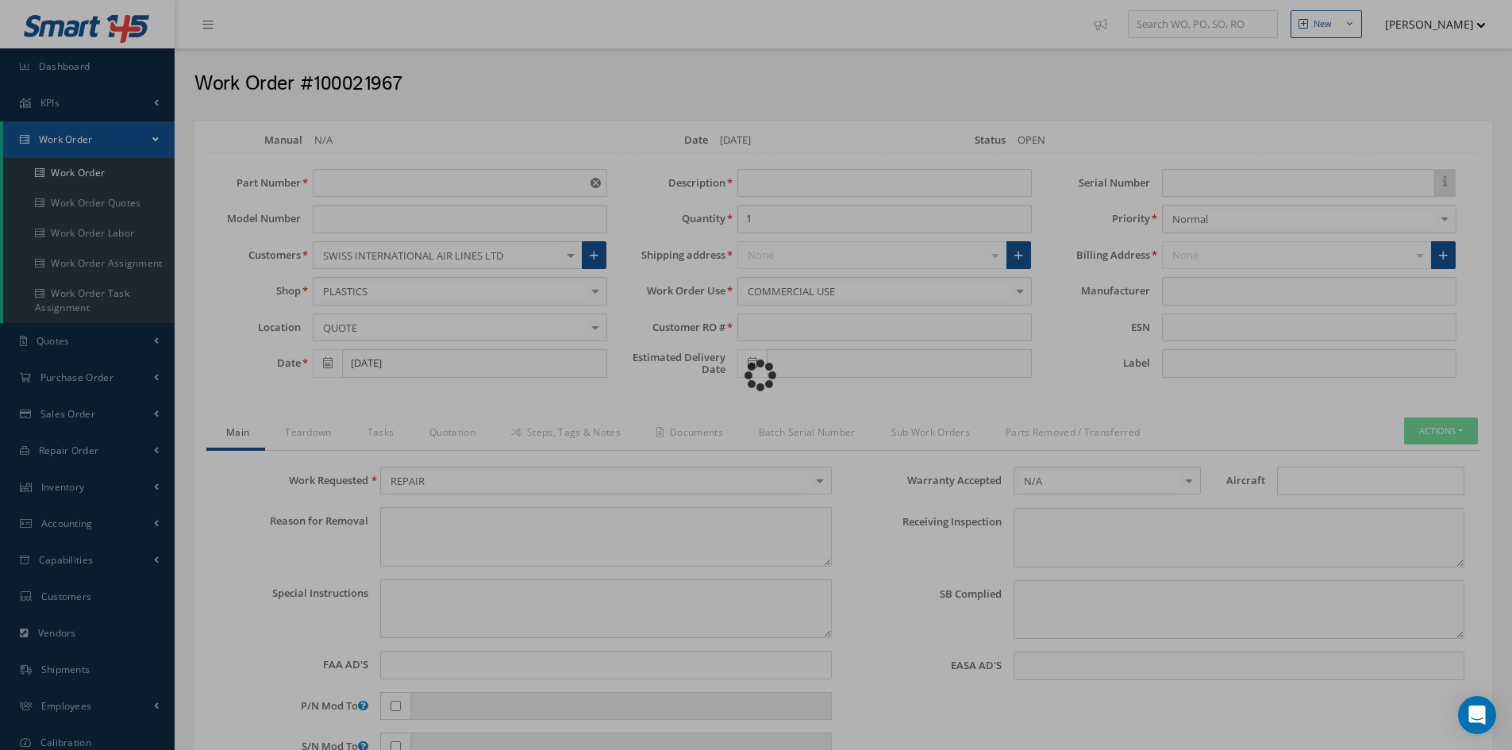
type textarea "PLEASE SEE R.O. FOR DETAILS"
type input "NONE"
type textarea "NO VISUAL DAMAGE"
type textarea "NONE"
type input "NONE"
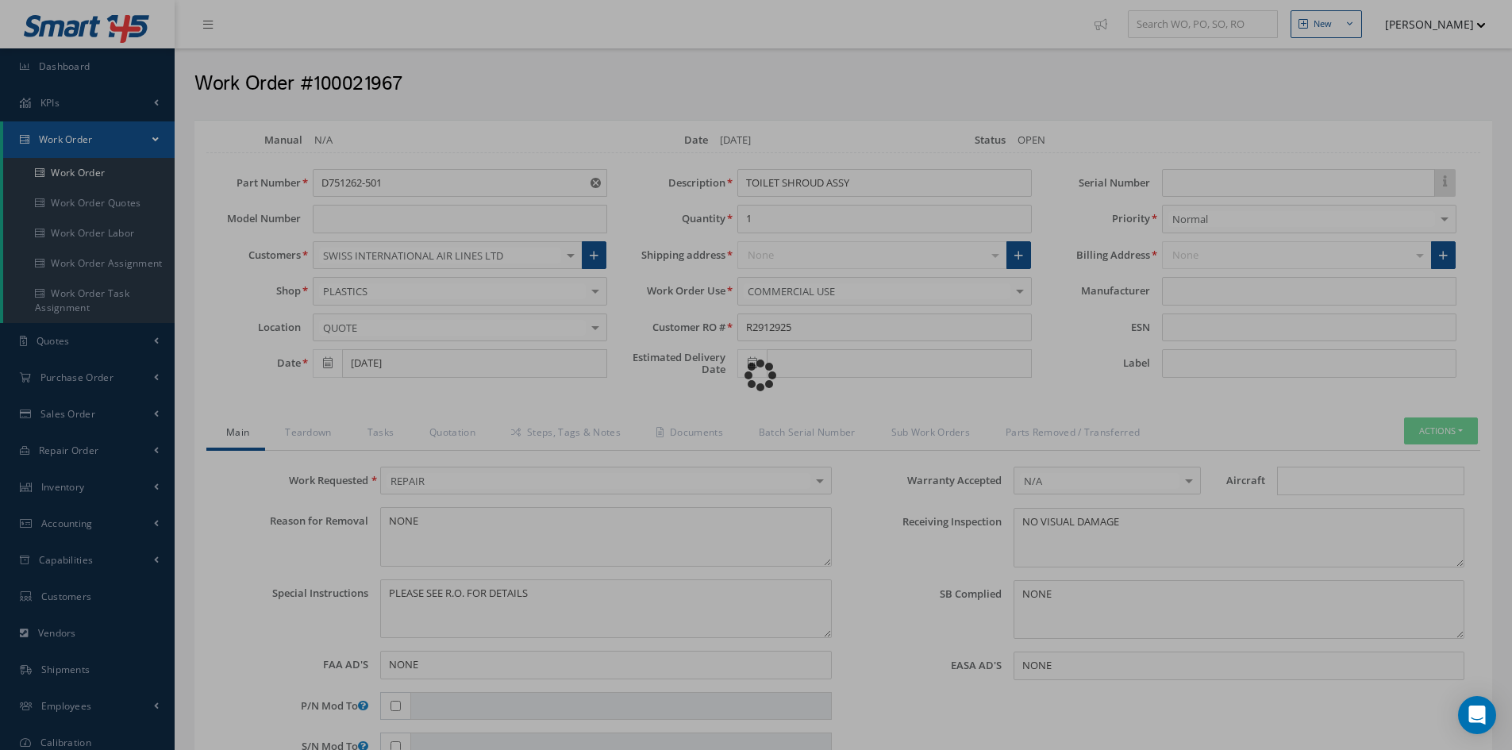
type input "SAFRAN"
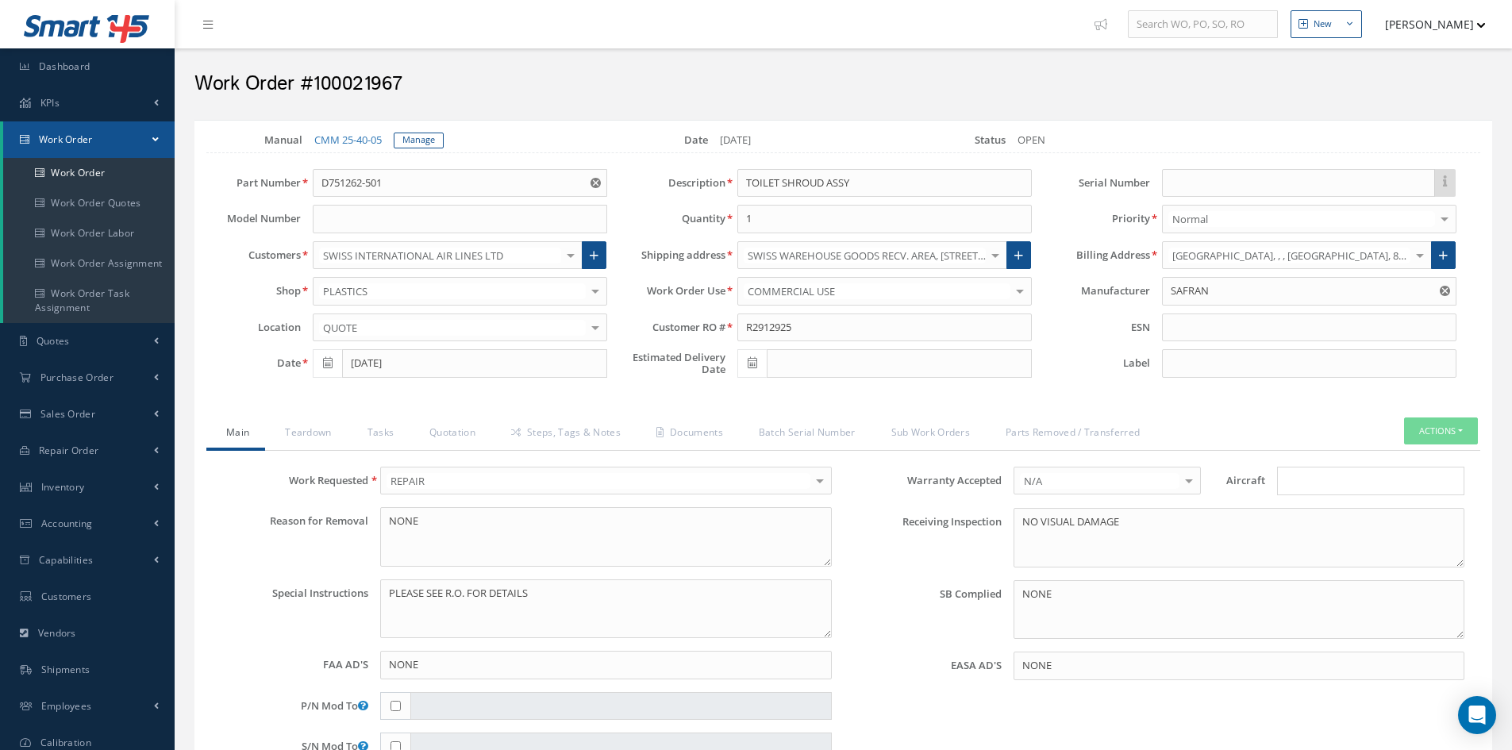
click at [1302, 480] on input "Search for option" at bounding box center [1366, 481] width 175 height 17
type input "A220"
click at [1328, 513] on link "A220" at bounding box center [1371, 511] width 186 height 25
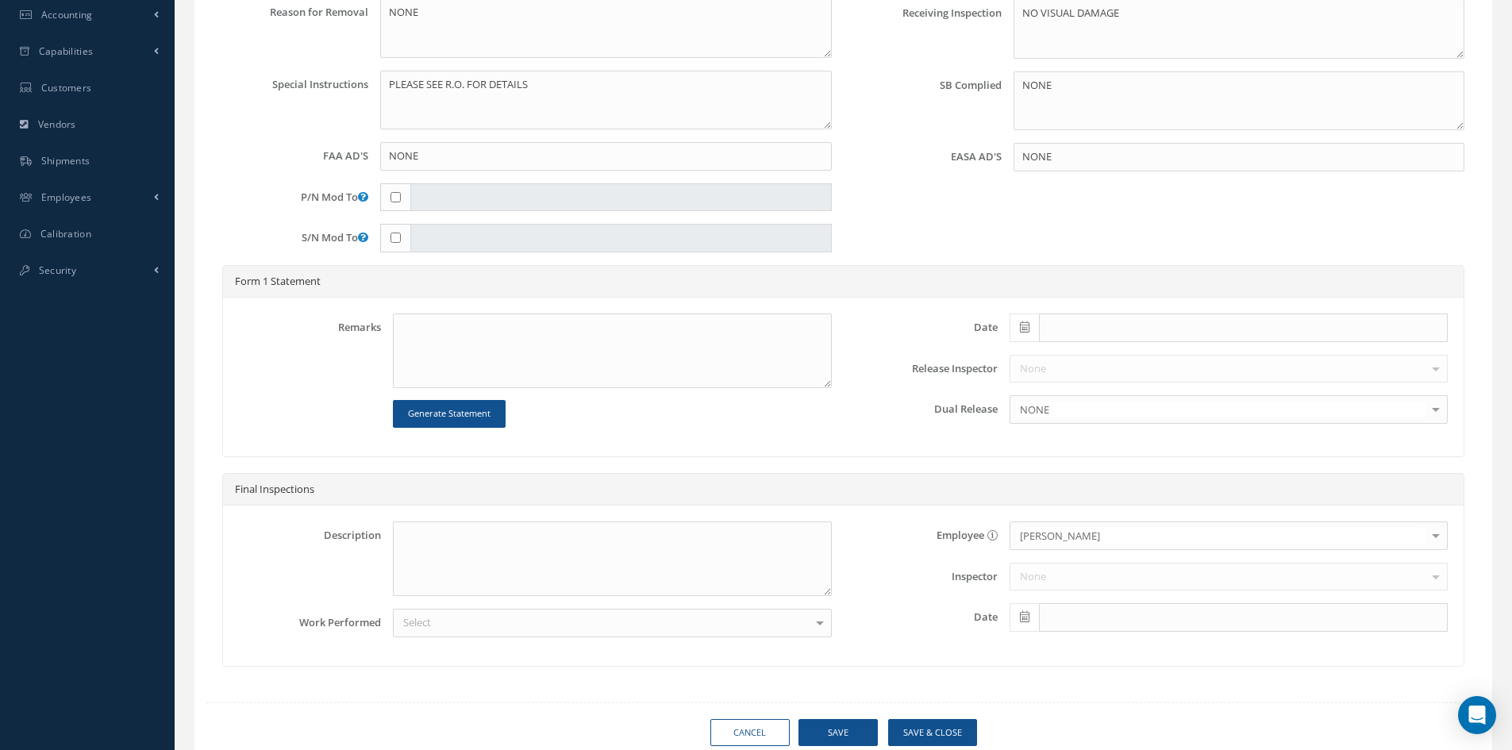
scroll to position [555, 0]
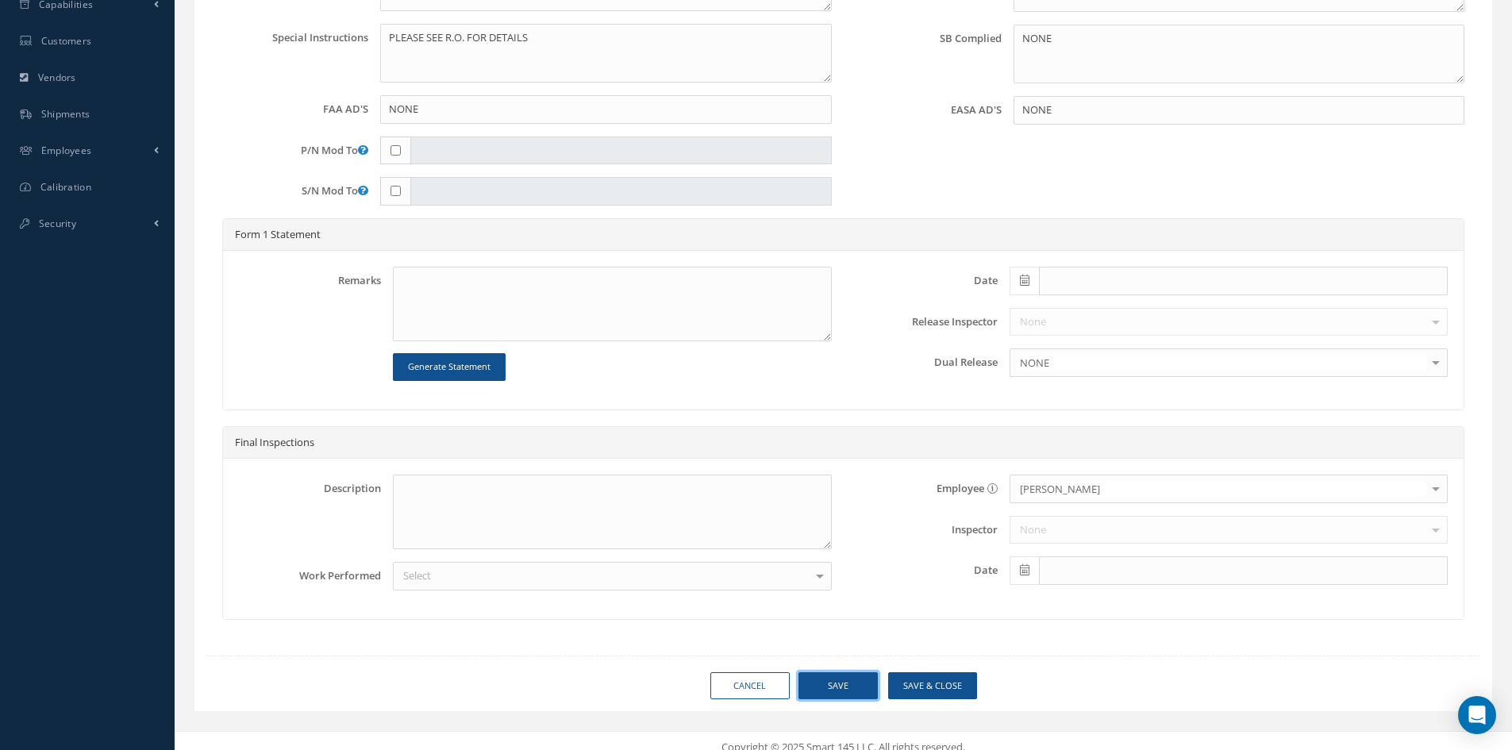
click at [834, 687] on button "Save" at bounding box center [837, 686] width 79 height 28
type input "SAFRAN"
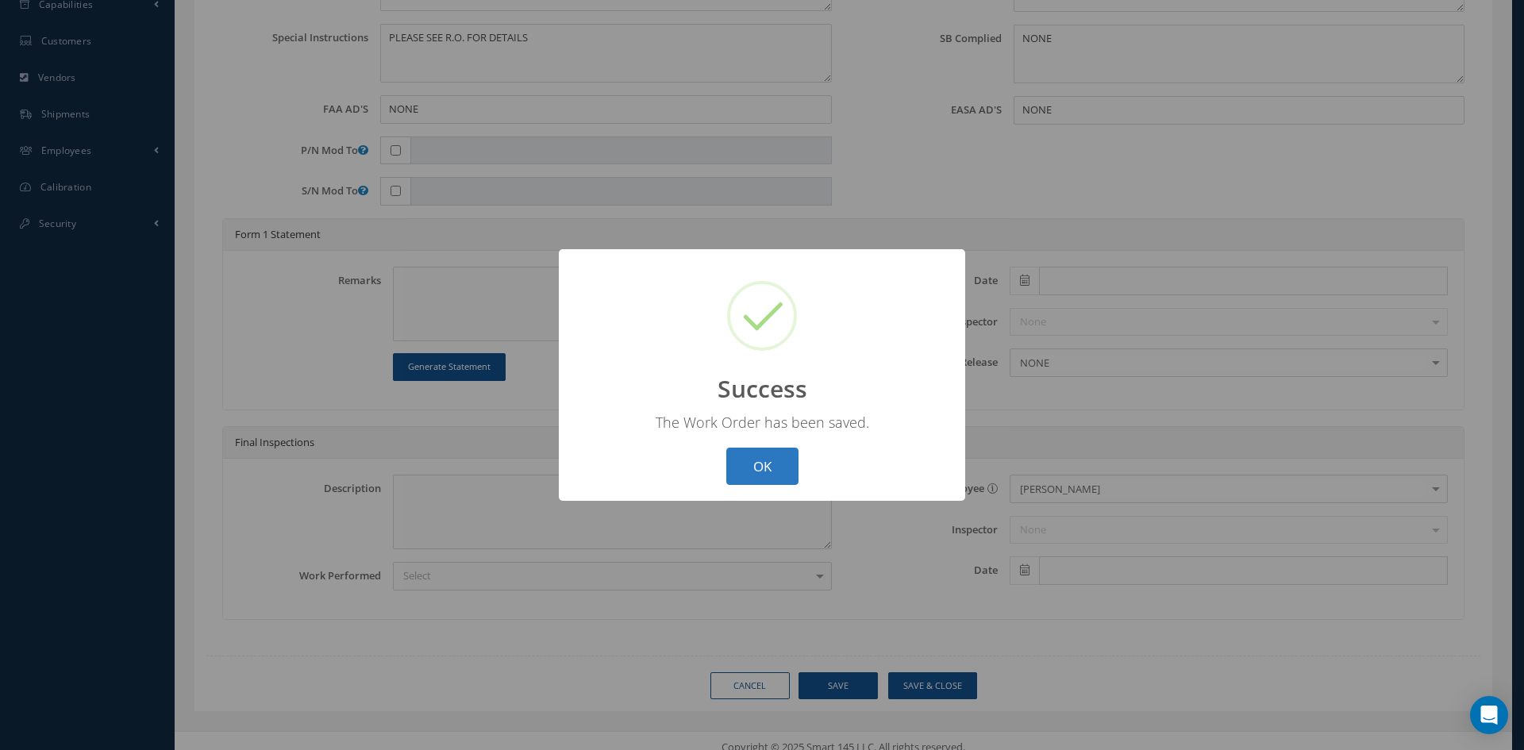
click at [781, 463] on button "OK" at bounding box center [762, 466] width 72 height 37
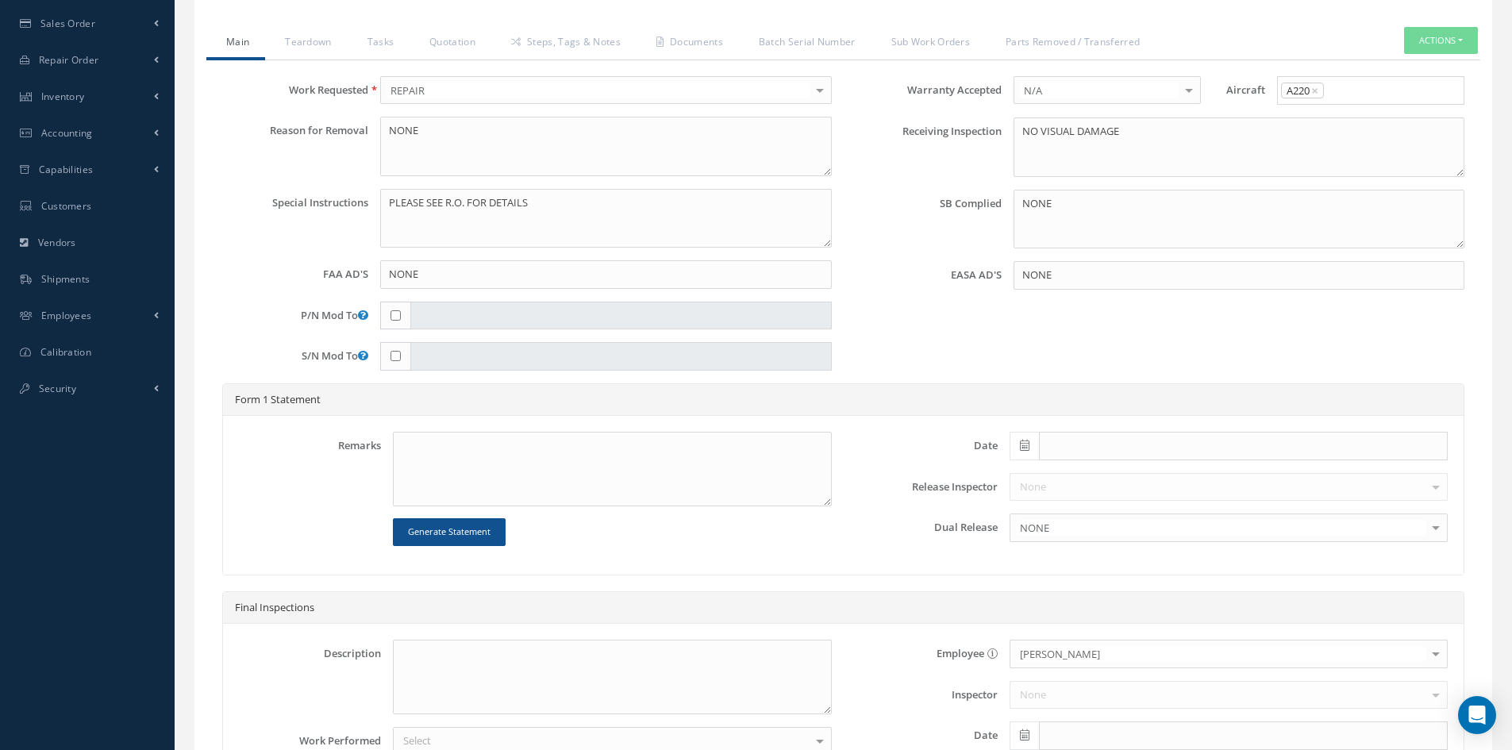
scroll to position [238, 0]
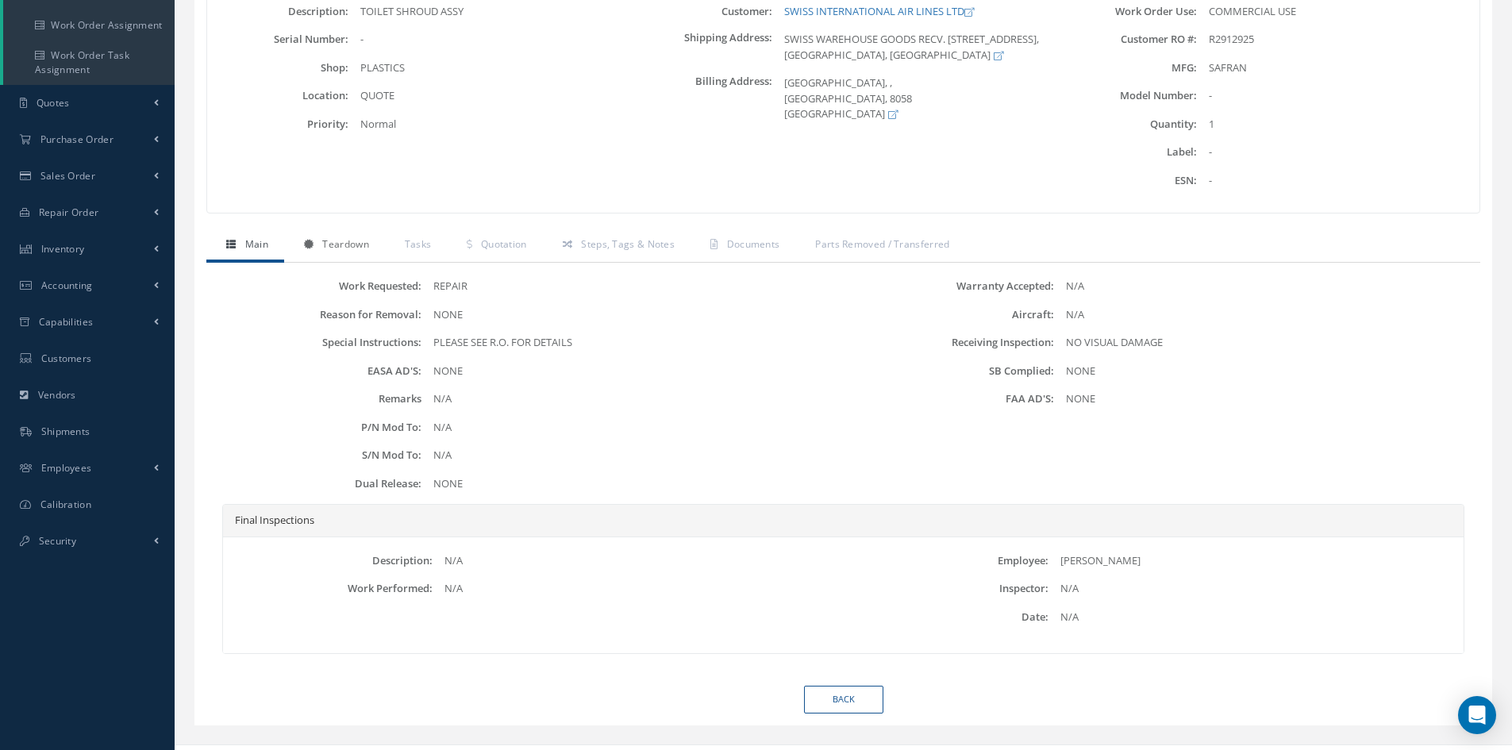
click at [346, 241] on span "Teardown" at bounding box center [345, 243] width 46 height 13
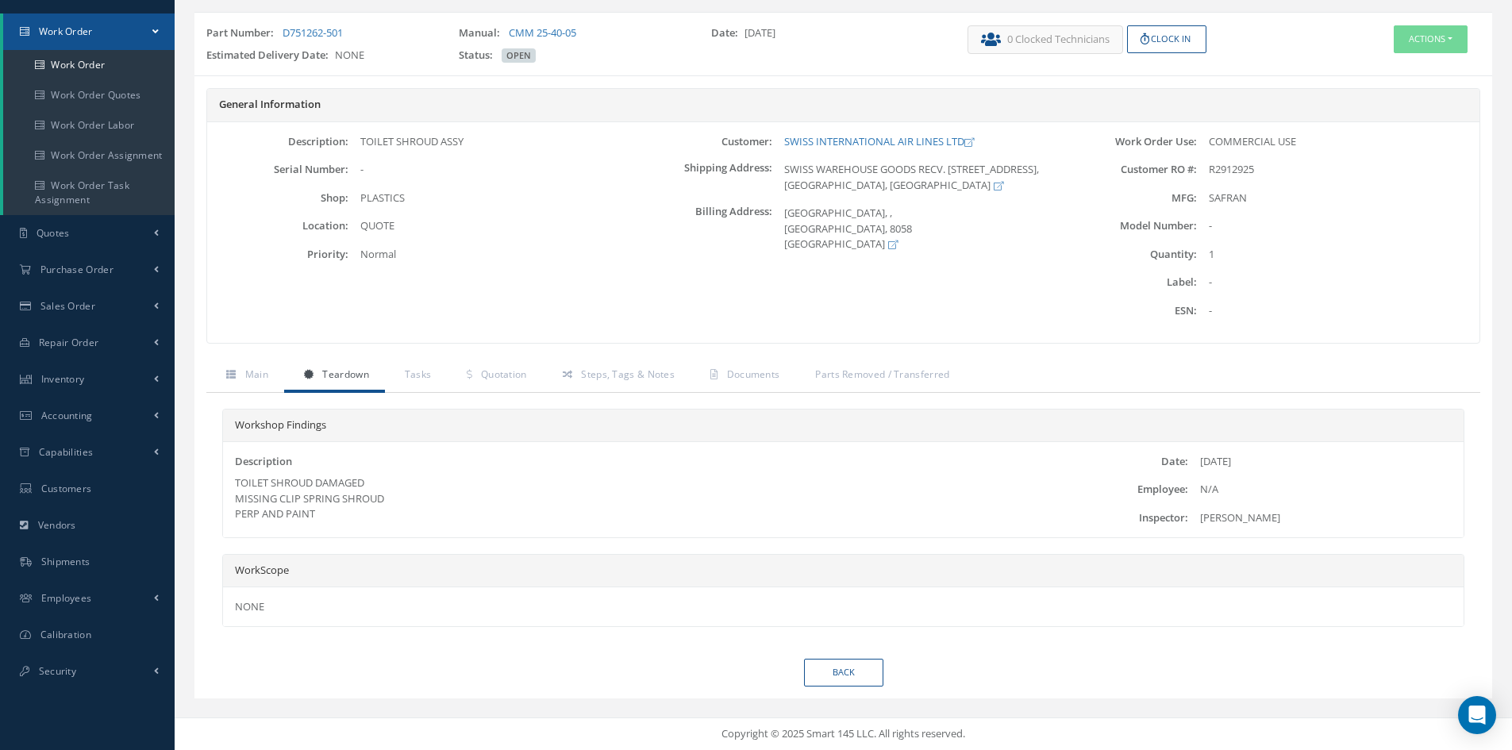
scroll to position [108, 0]
click at [428, 379] on span "Tasks" at bounding box center [418, 373] width 27 height 13
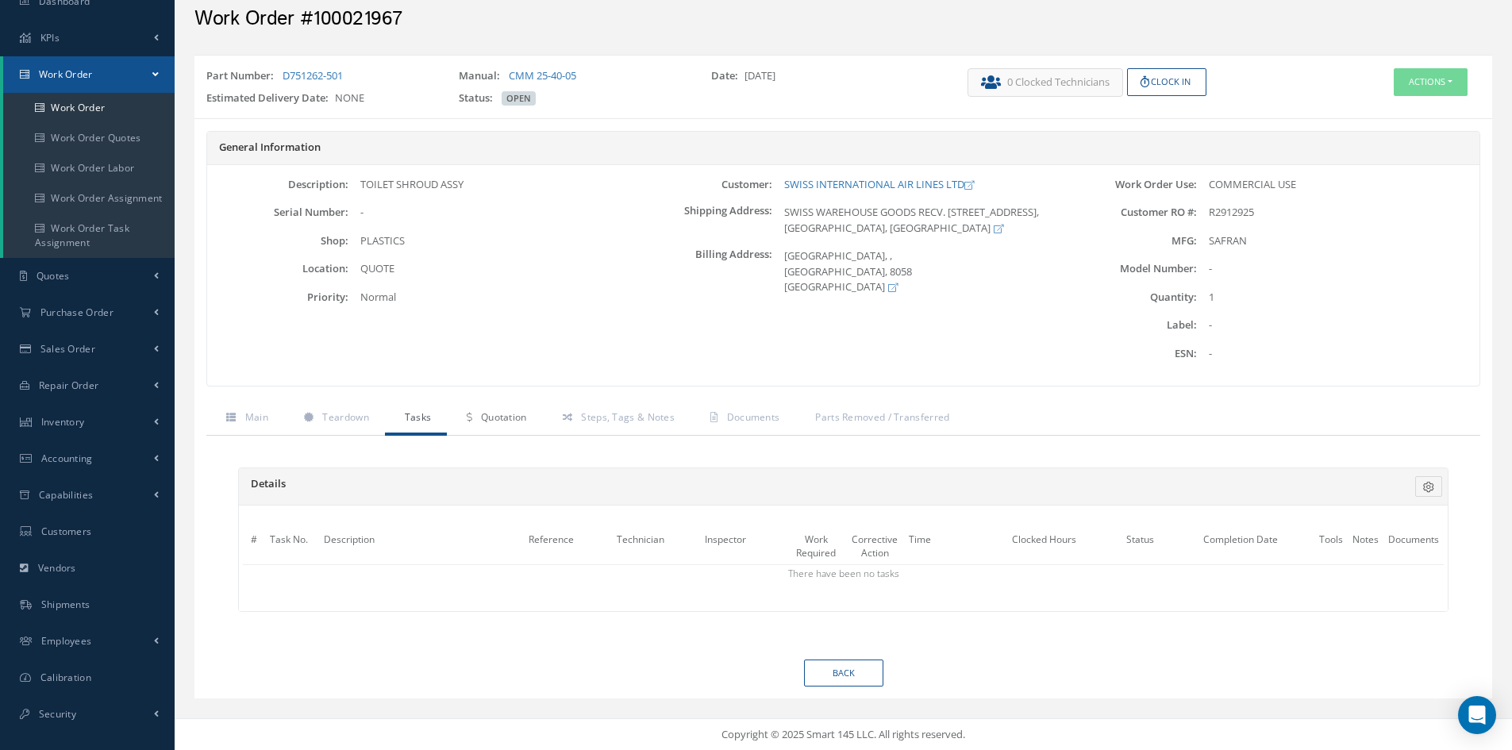
click at [496, 413] on span "Quotation" at bounding box center [504, 416] width 46 height 13
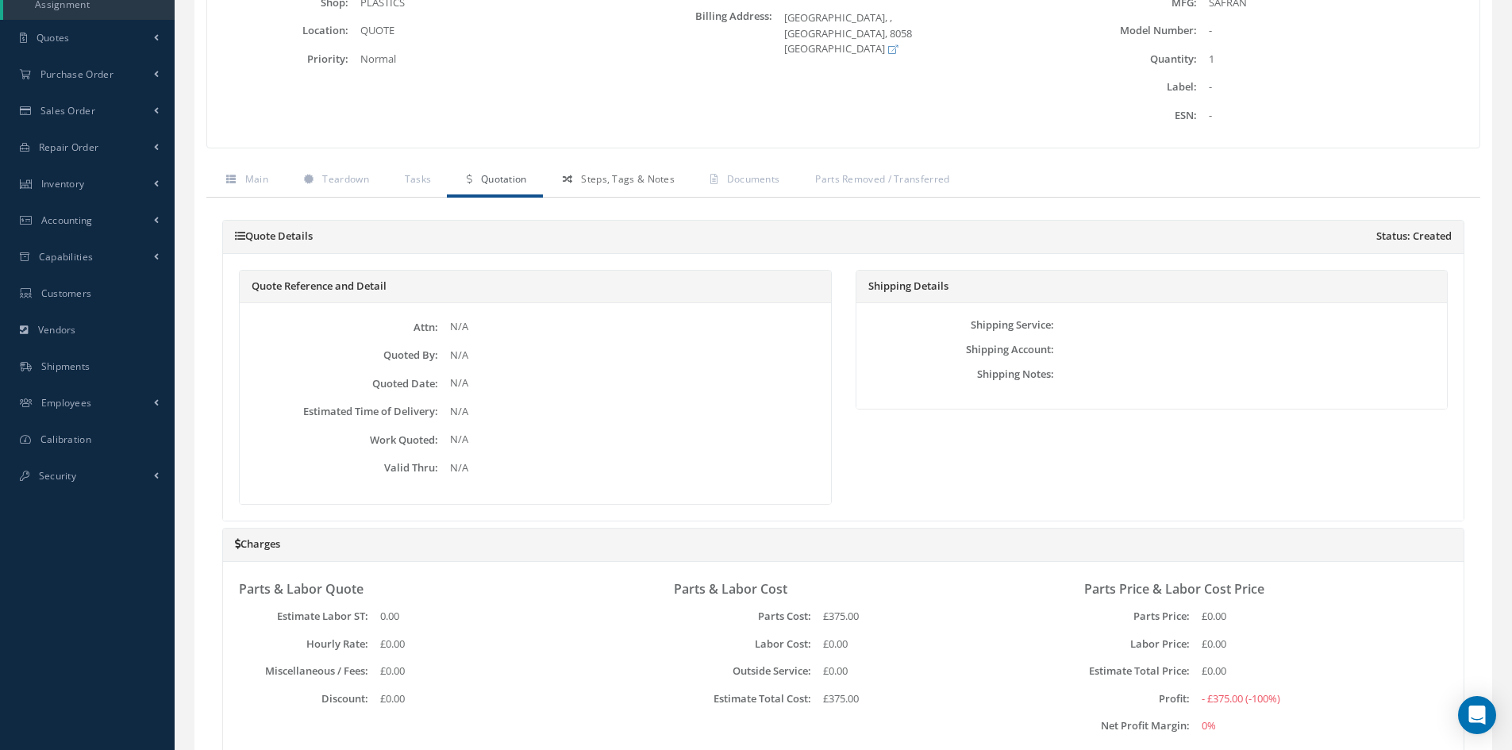
click at [629, 187] on link "Steps, Tags & Notes" at bounding box center [617, 180] width 148 height 33
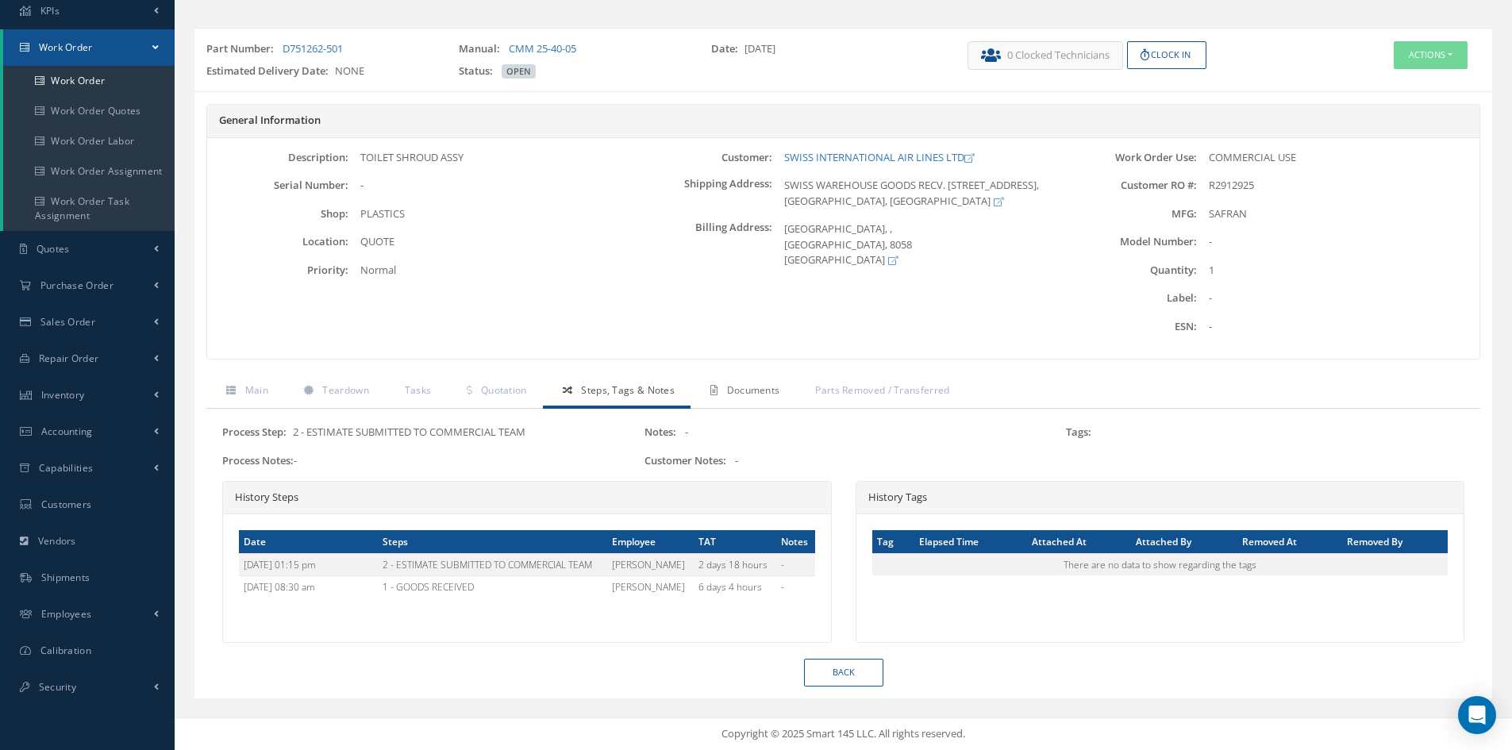
click at [747, 392] on span "Documents" at bounding box center [753, 389] width 53 height 13
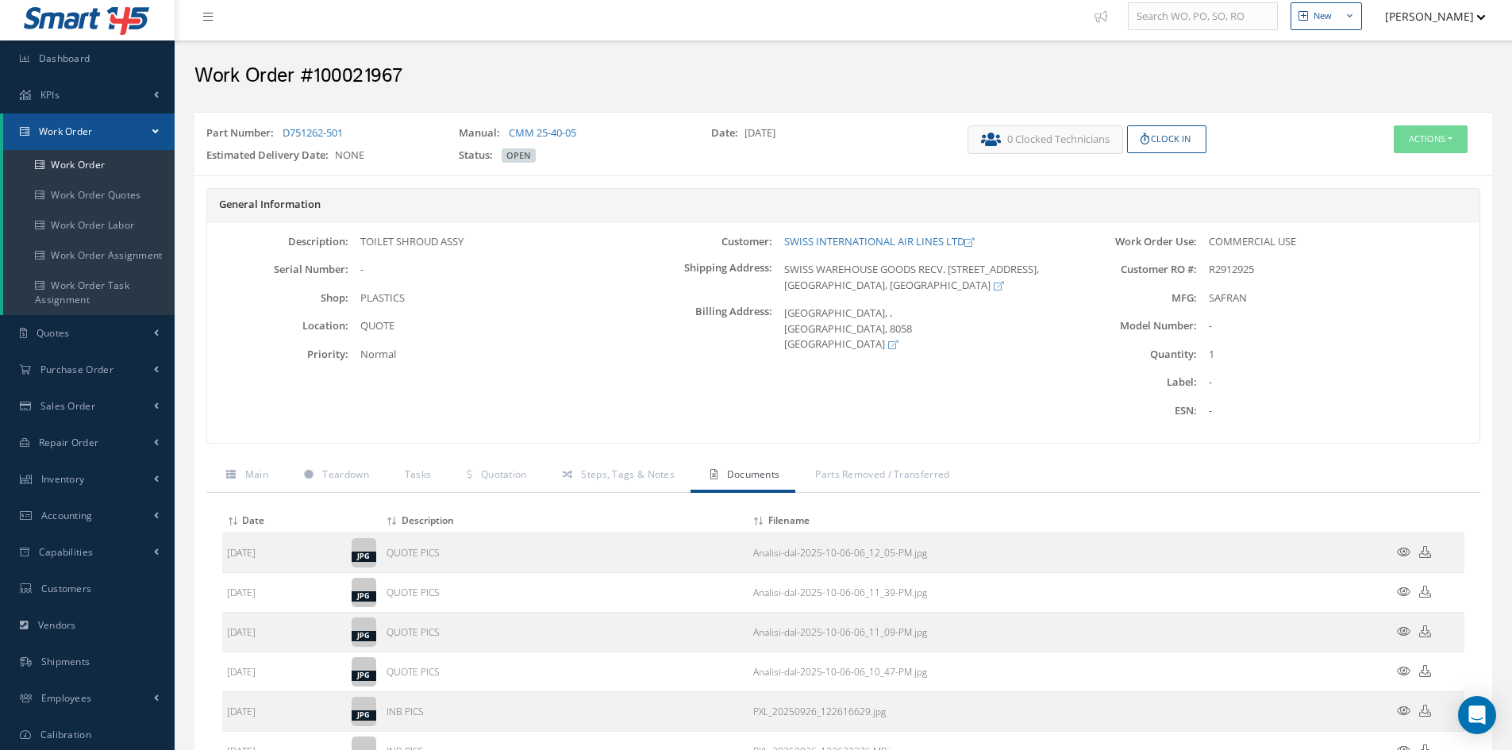
scroll to position [0, 0]
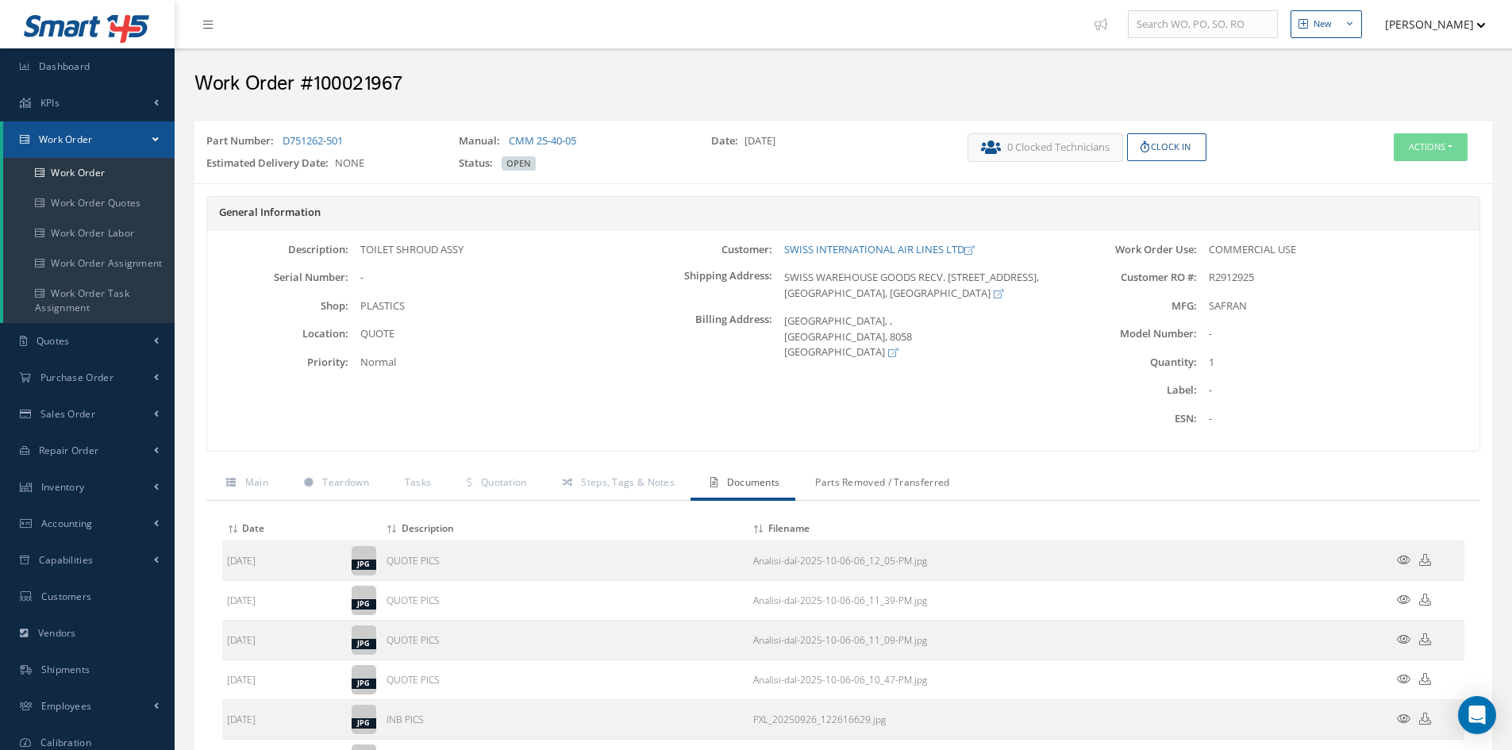
click at [848, 477] on span "Parts Removed / Transferred" at bounding box center [882, 481] width 134 height 13
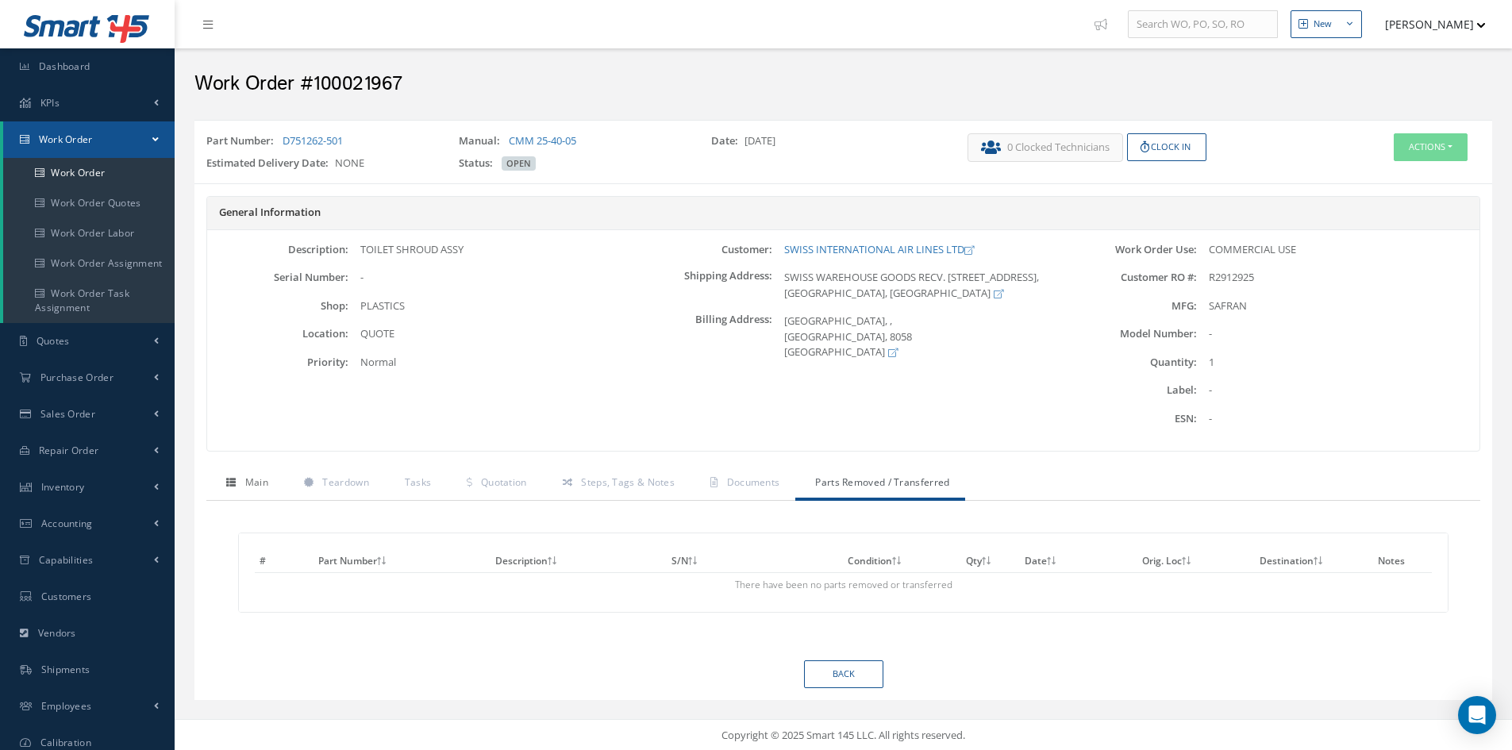
click at [259, 482] on span "Main" at bounding box center [256, 481] width 23 height 13
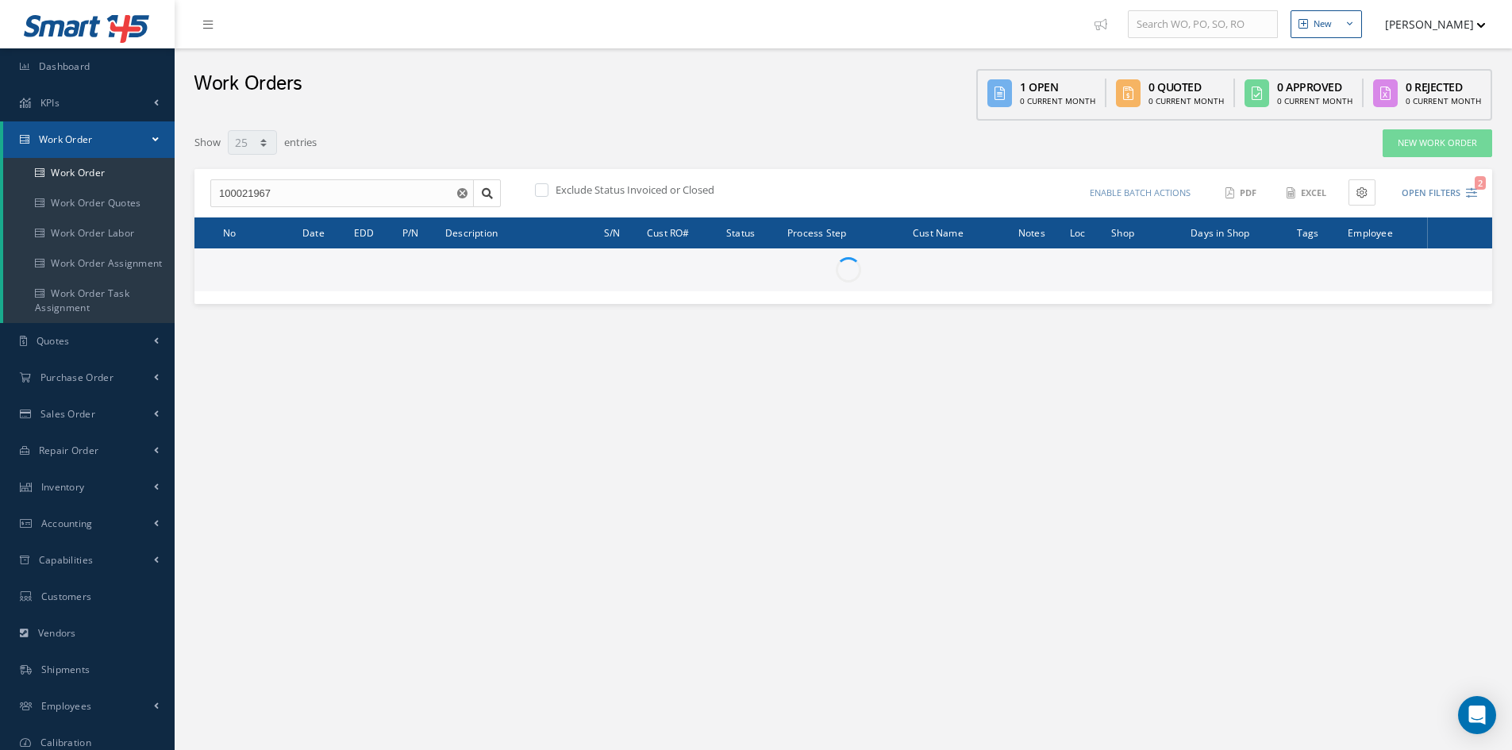
select select "25"
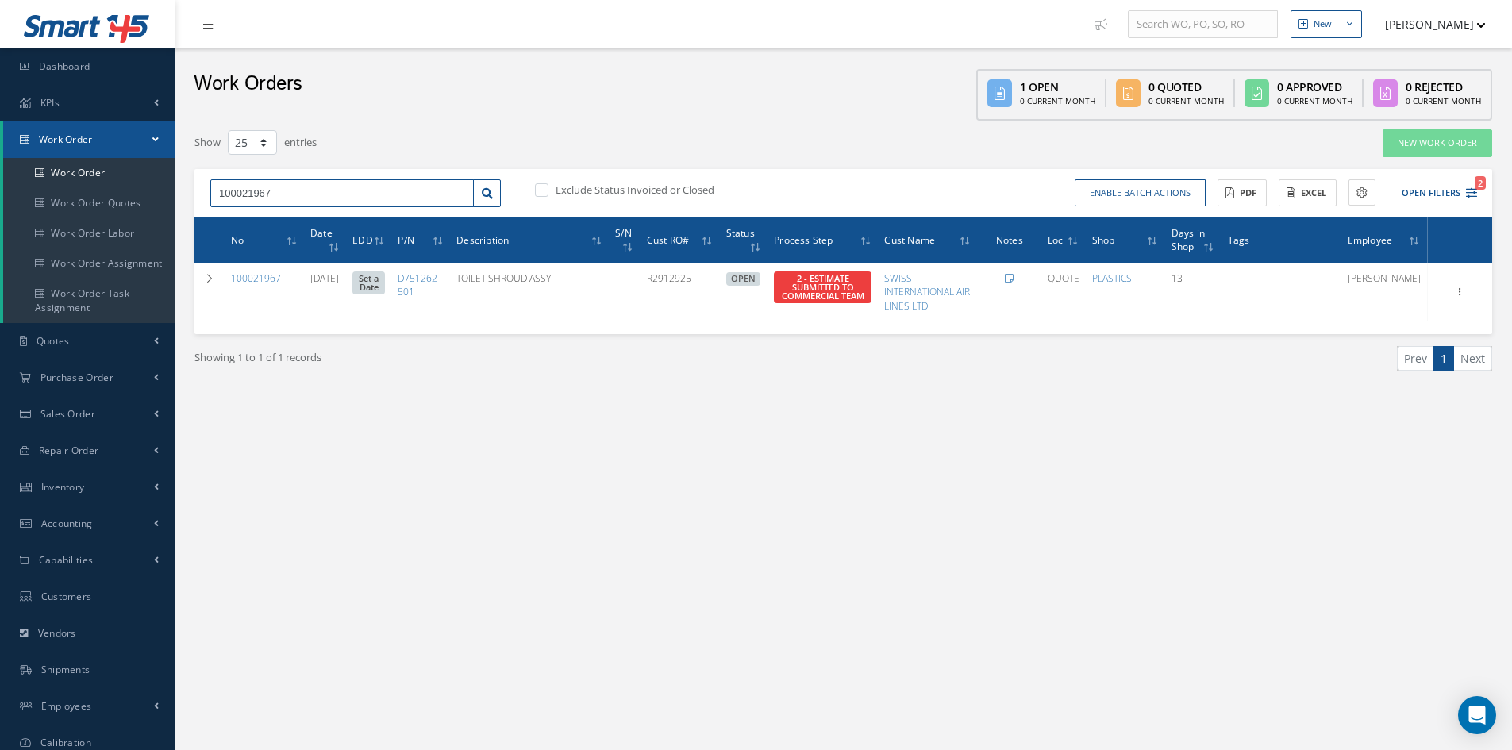
click at [286, 196] on input "100021967" at bounding box center [341, 193] width 263 height 29
type input "100021965"
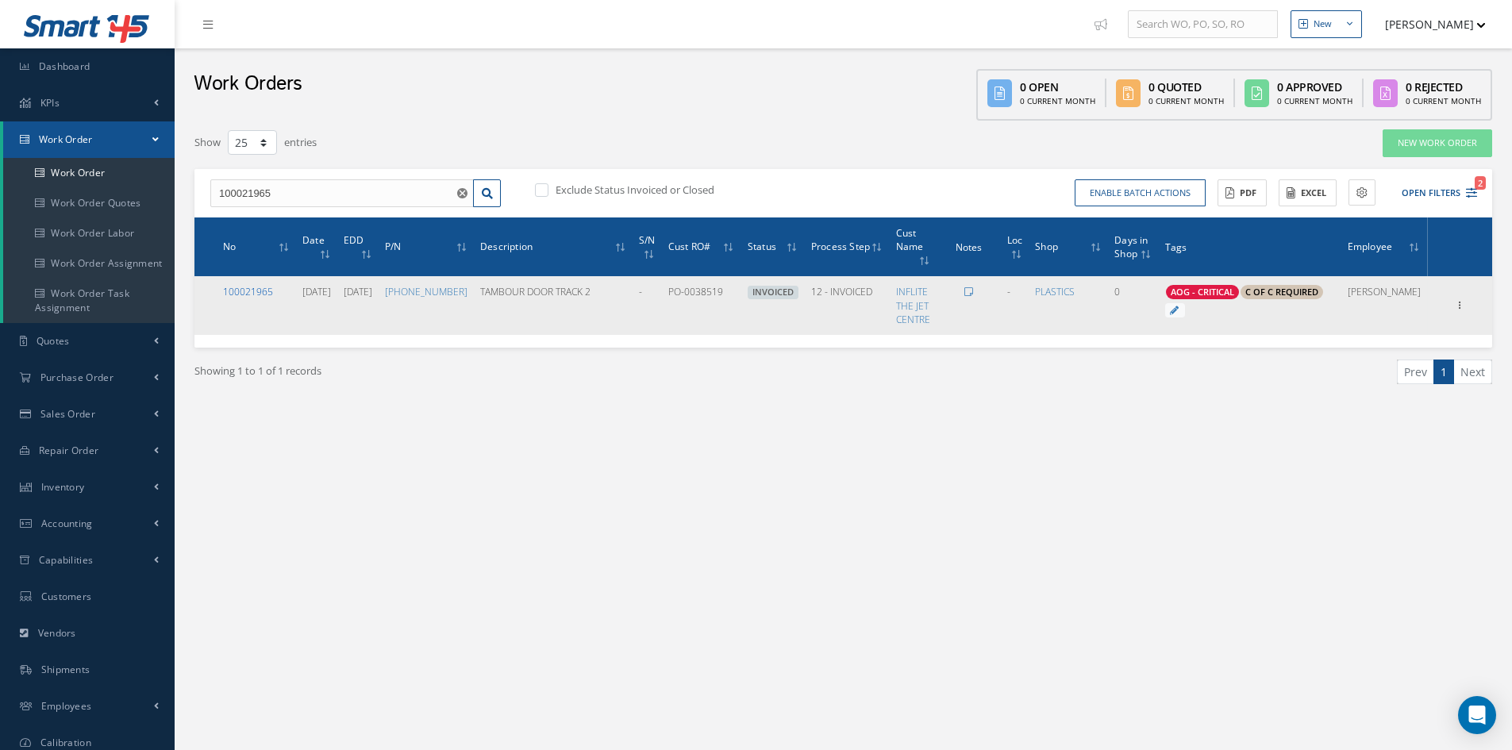
click at [260, 285] on link "100021965" at bounding box center [248, 291] width 50 height 13
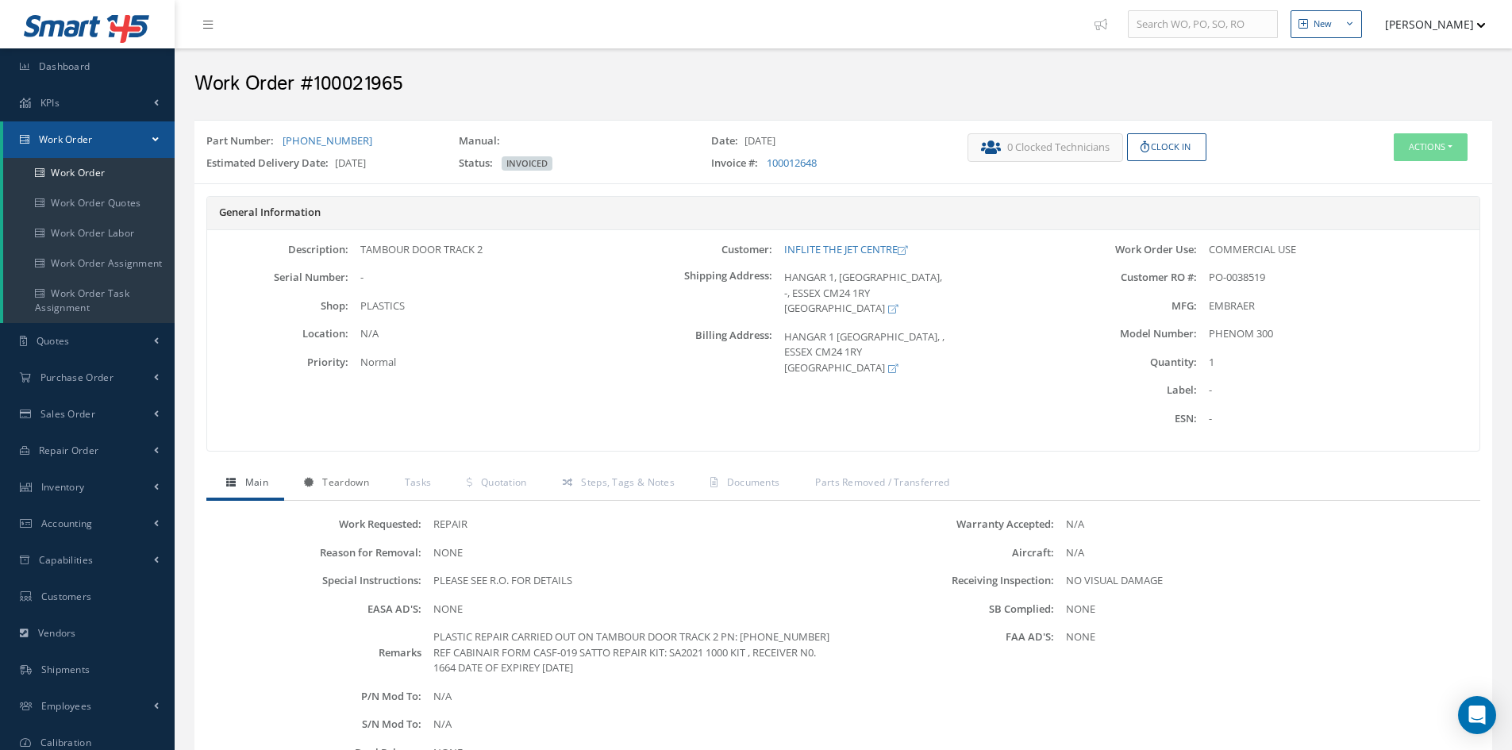
click at [350, 483] on span "Teardown" at bounding box center [345, 481] width 46 height 13
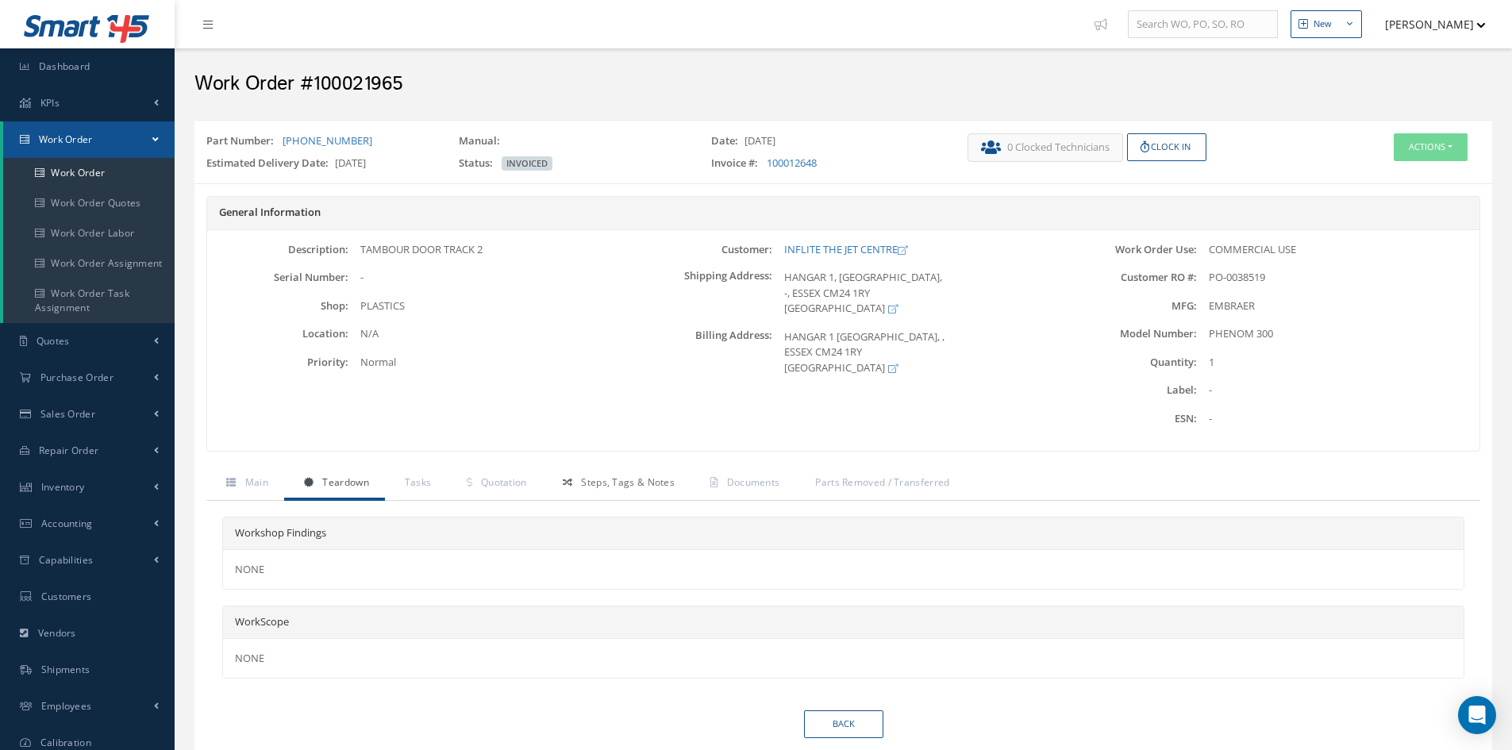
click at [605, 485] on span "Steps, Tags & Notes" at bounding box center [628, 481] width 94 height 13
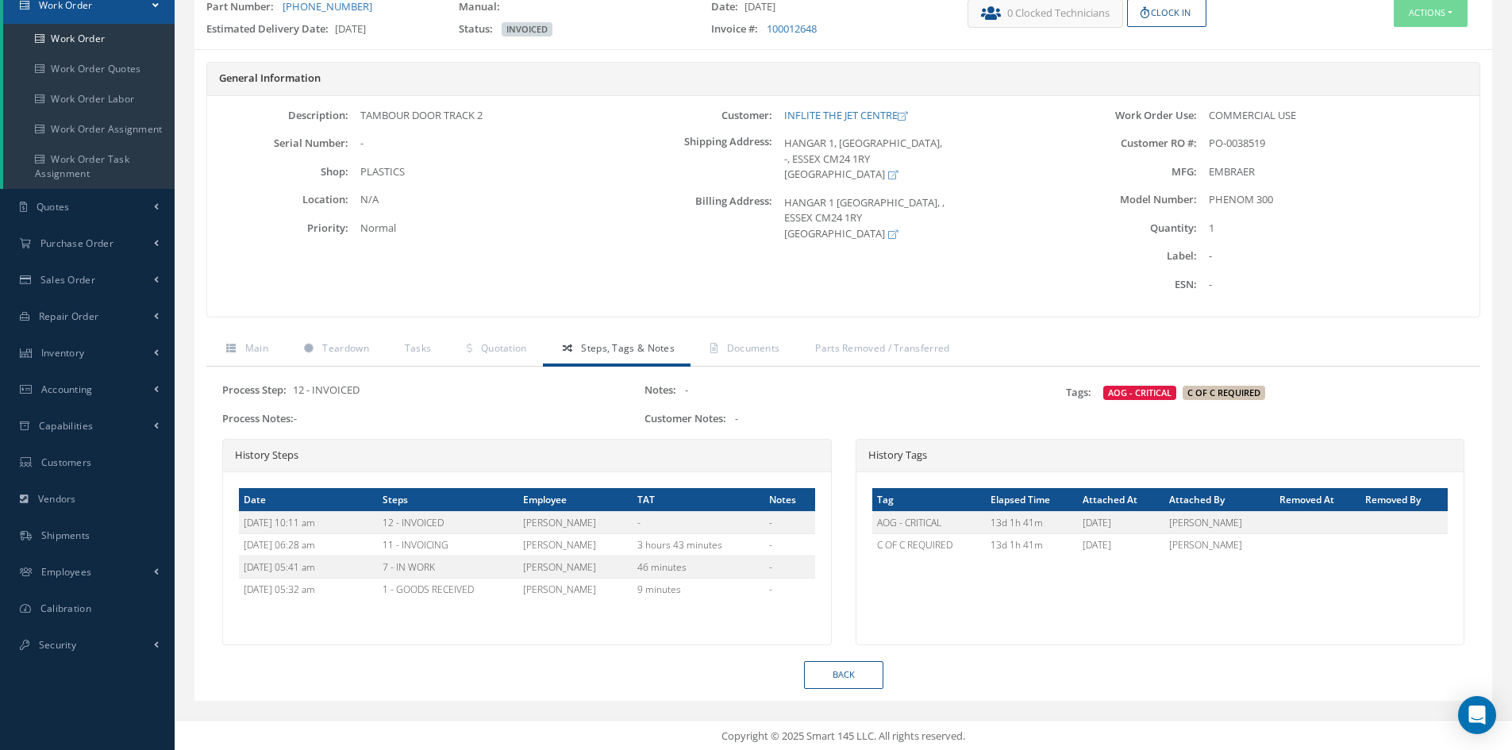
scroll to position [136, 0]
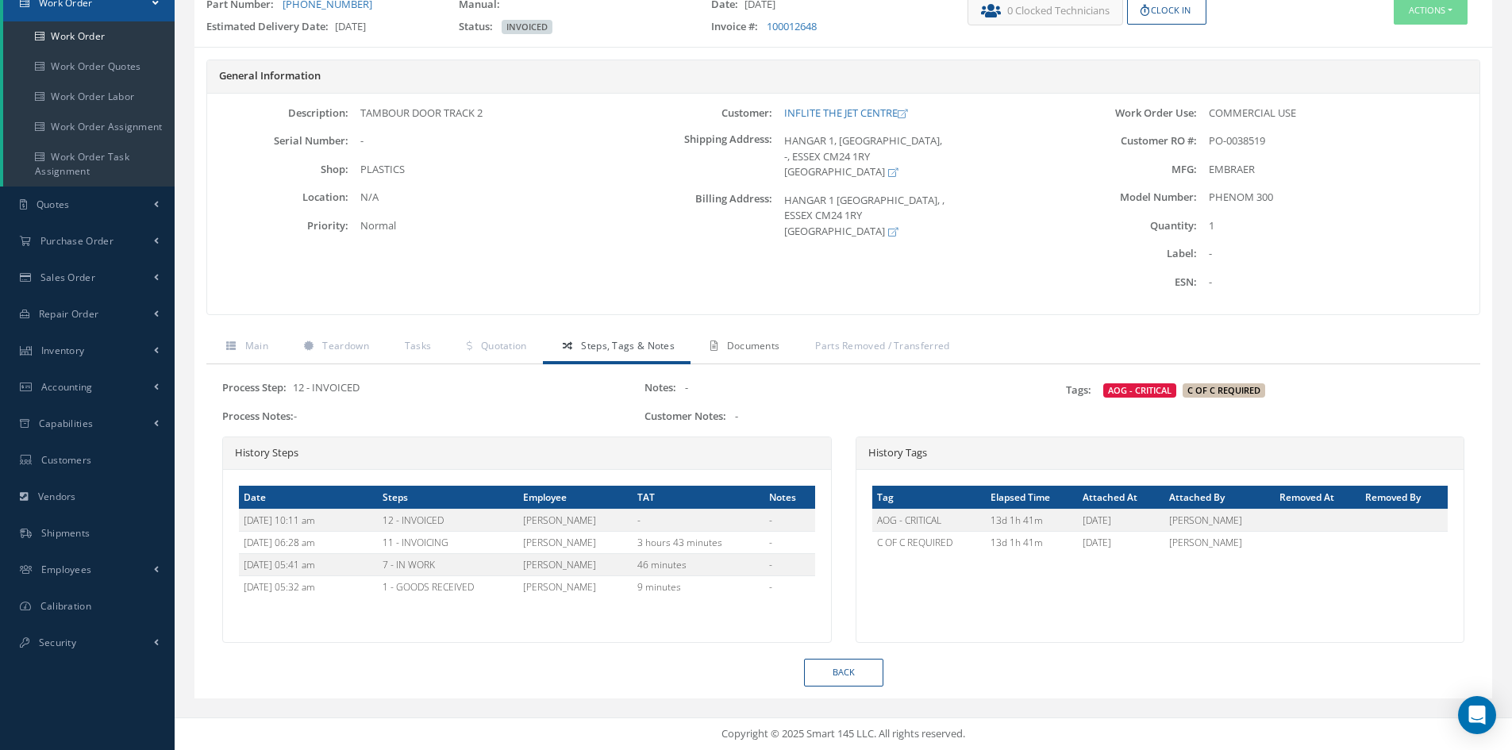
click at [759, 341] on span "Documents" at bounding box center [753, 345] width 53 height 13
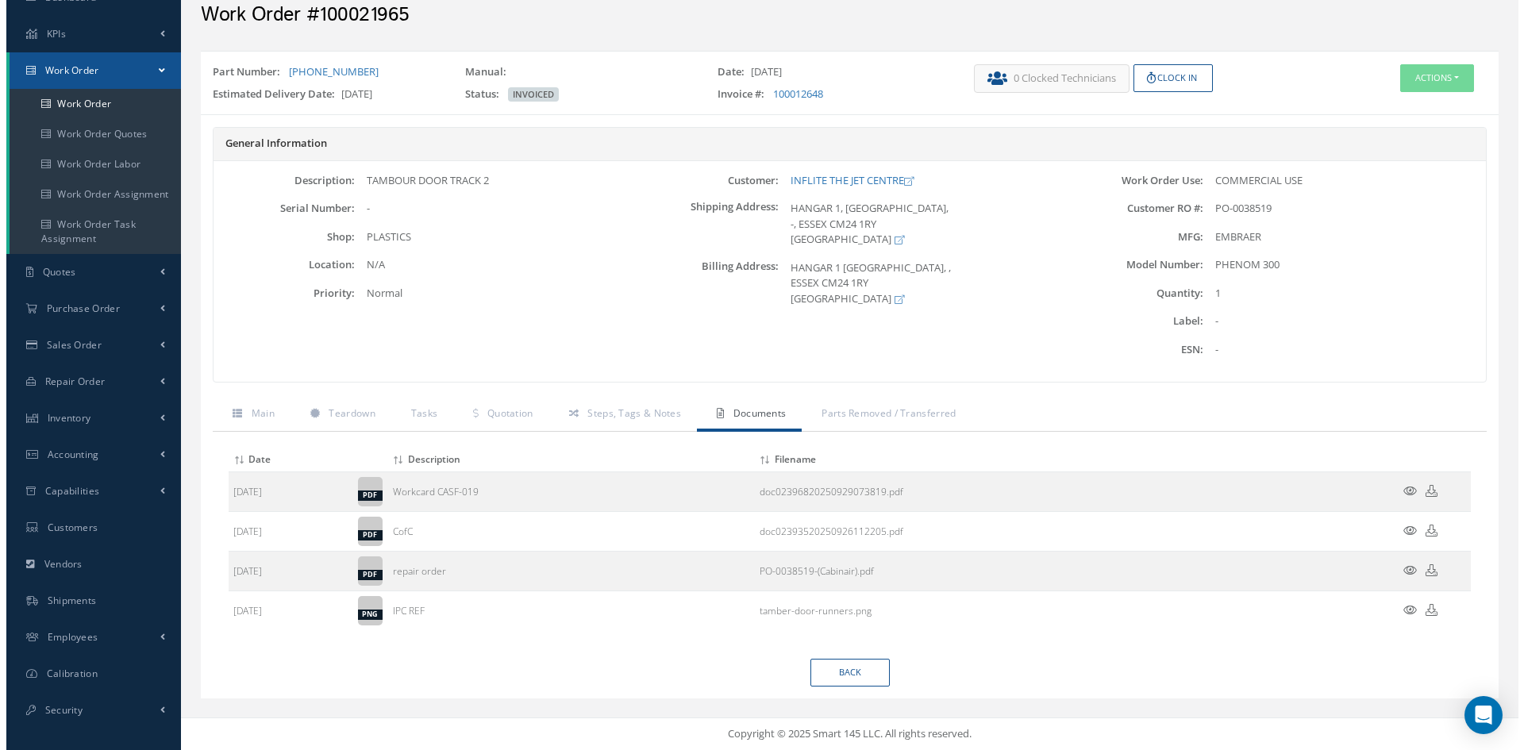
scroll to position [69, 0]
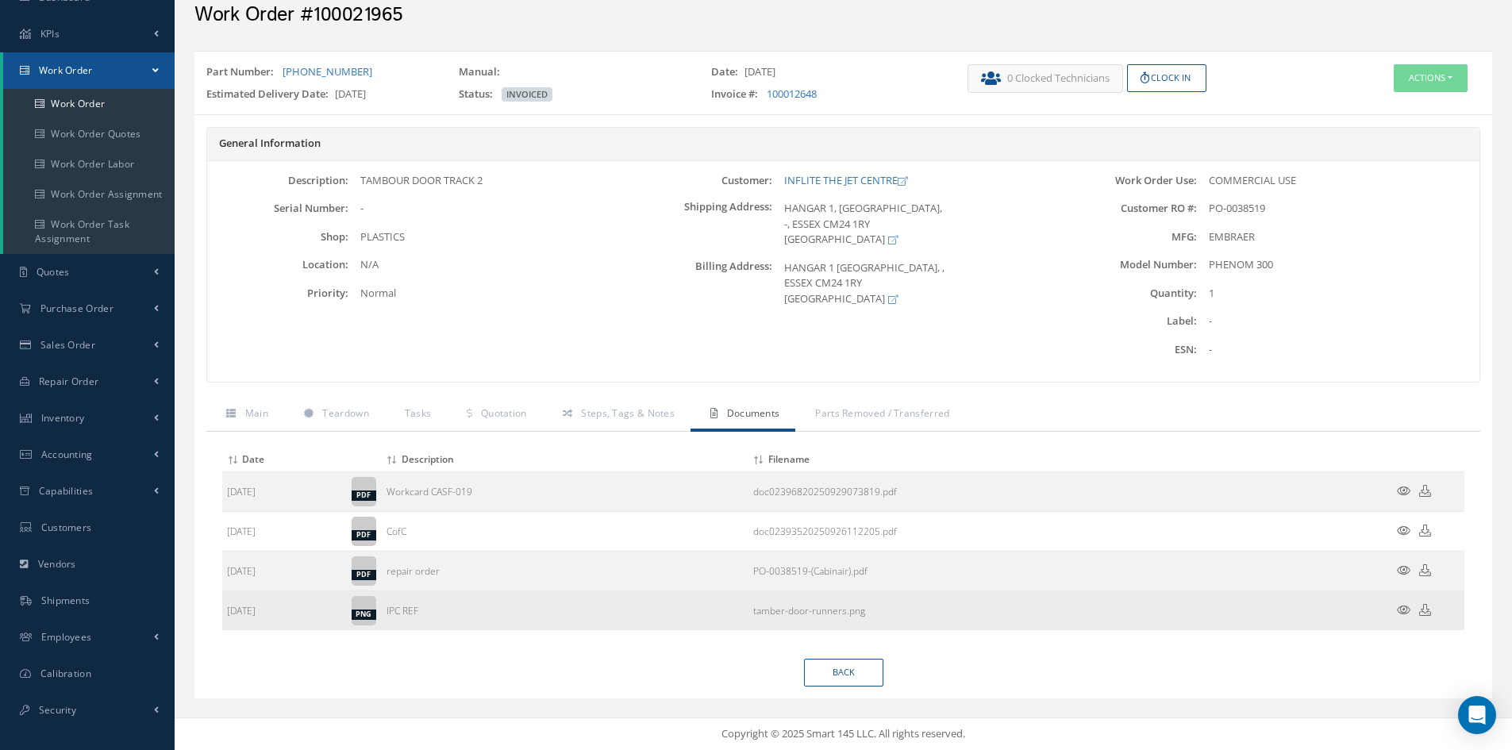
click at [1398, 613] on icon at bounding box center [1403, 610] width 13 height 12
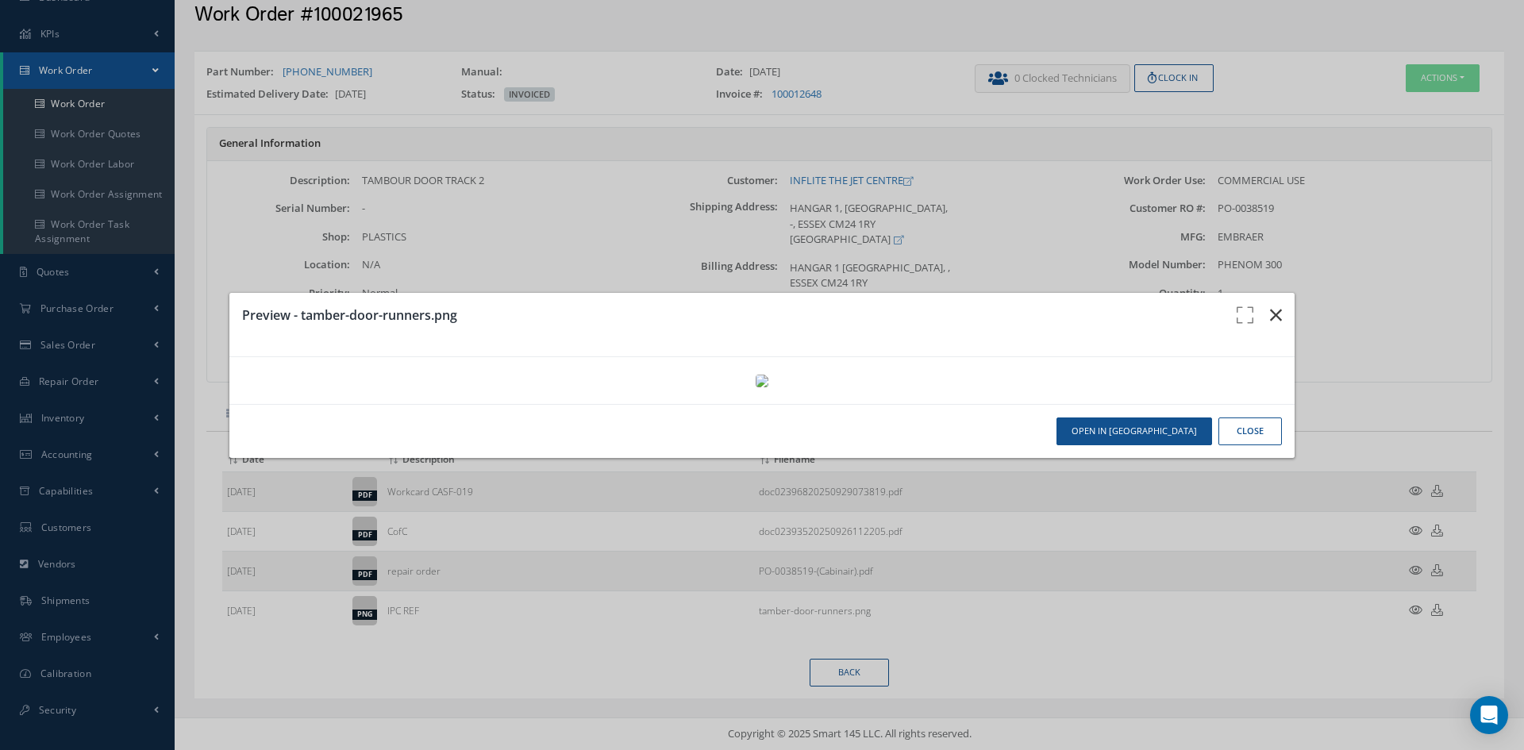
click at [1271, 306] on icon "button" at bounding box center [1276, 315] width 12 height 19
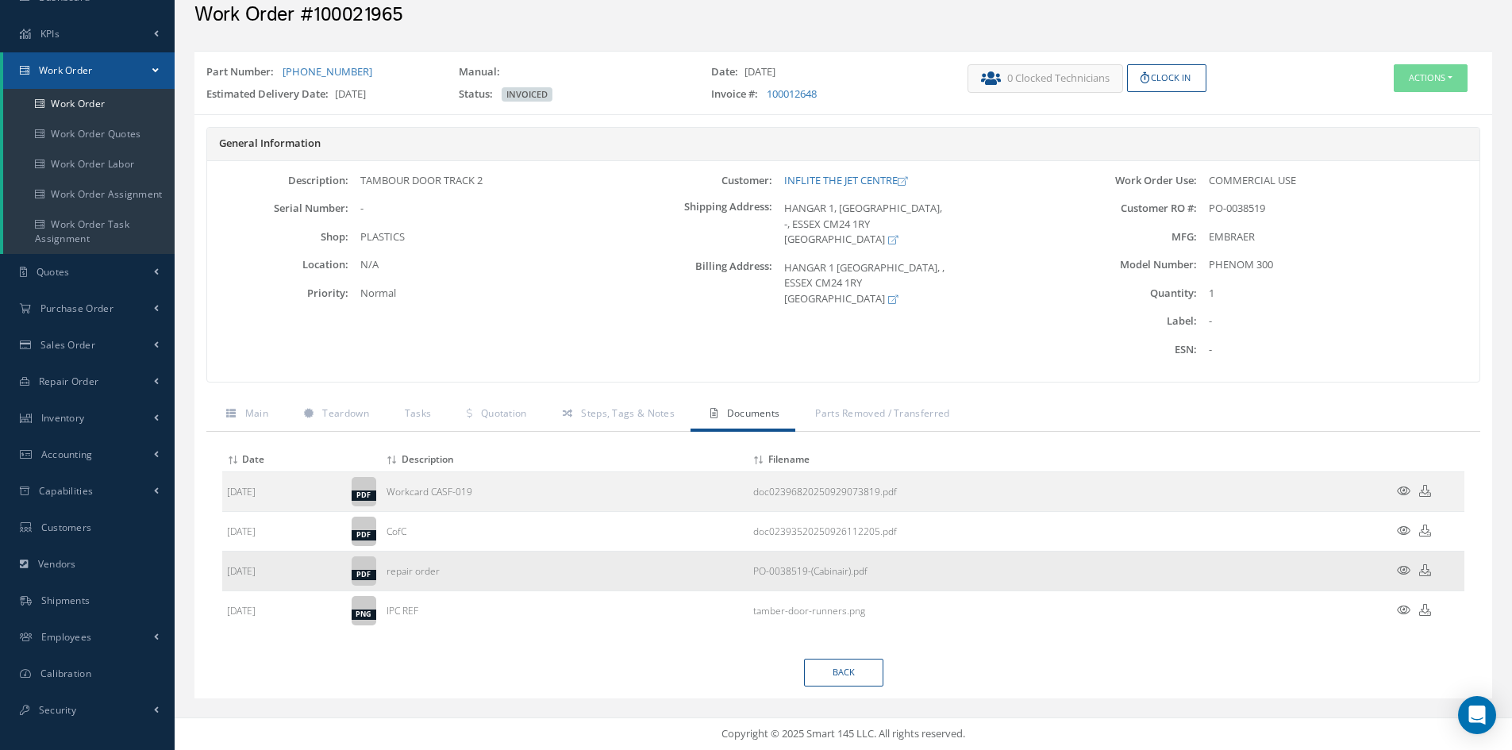
click at [1406, 569] on icon at bounding box center [1403, 570] width 13 height 12
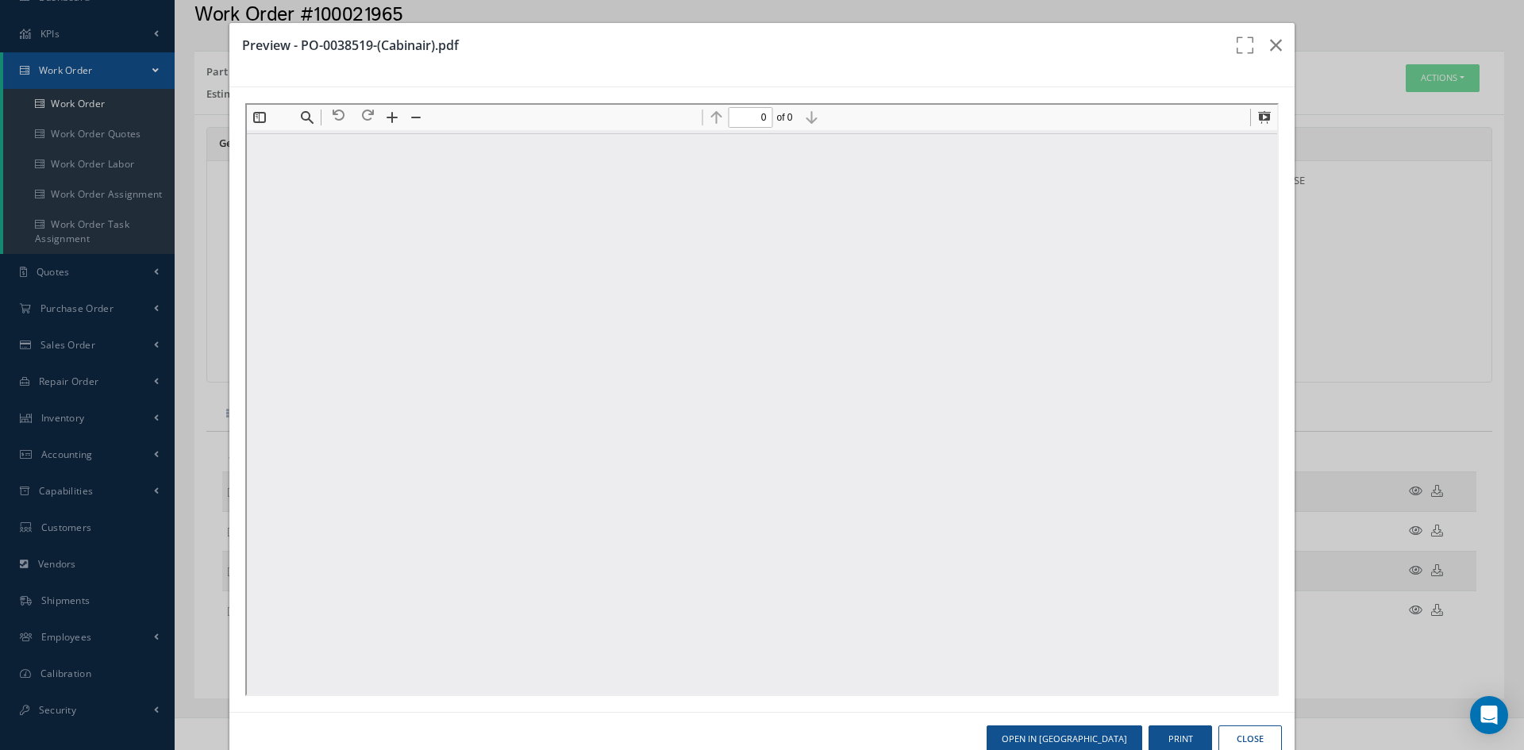
scroll to position [0, 0]
type input "1"
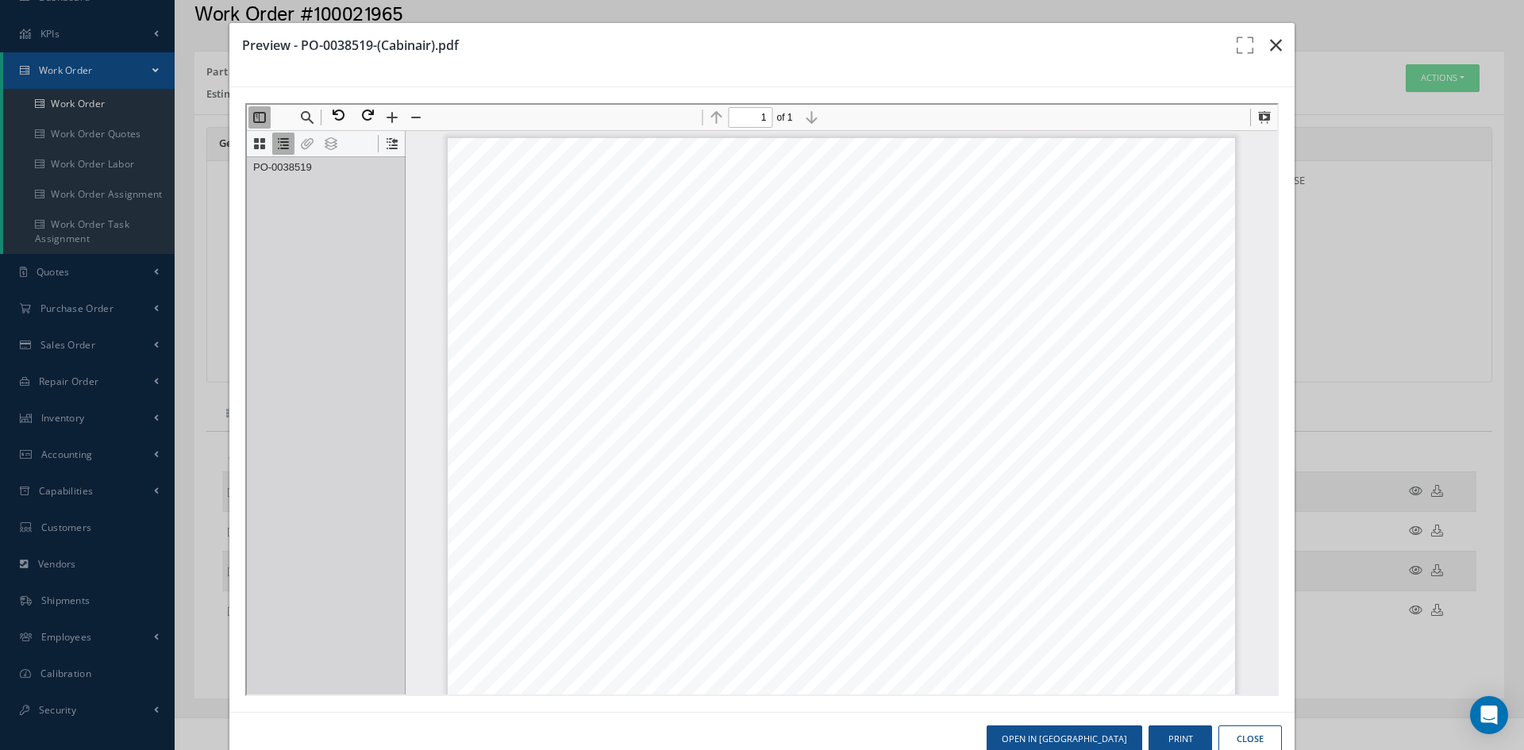
click at [1270, 43] on icon "button" at bounding box center [1276, 45] width 12 height 19
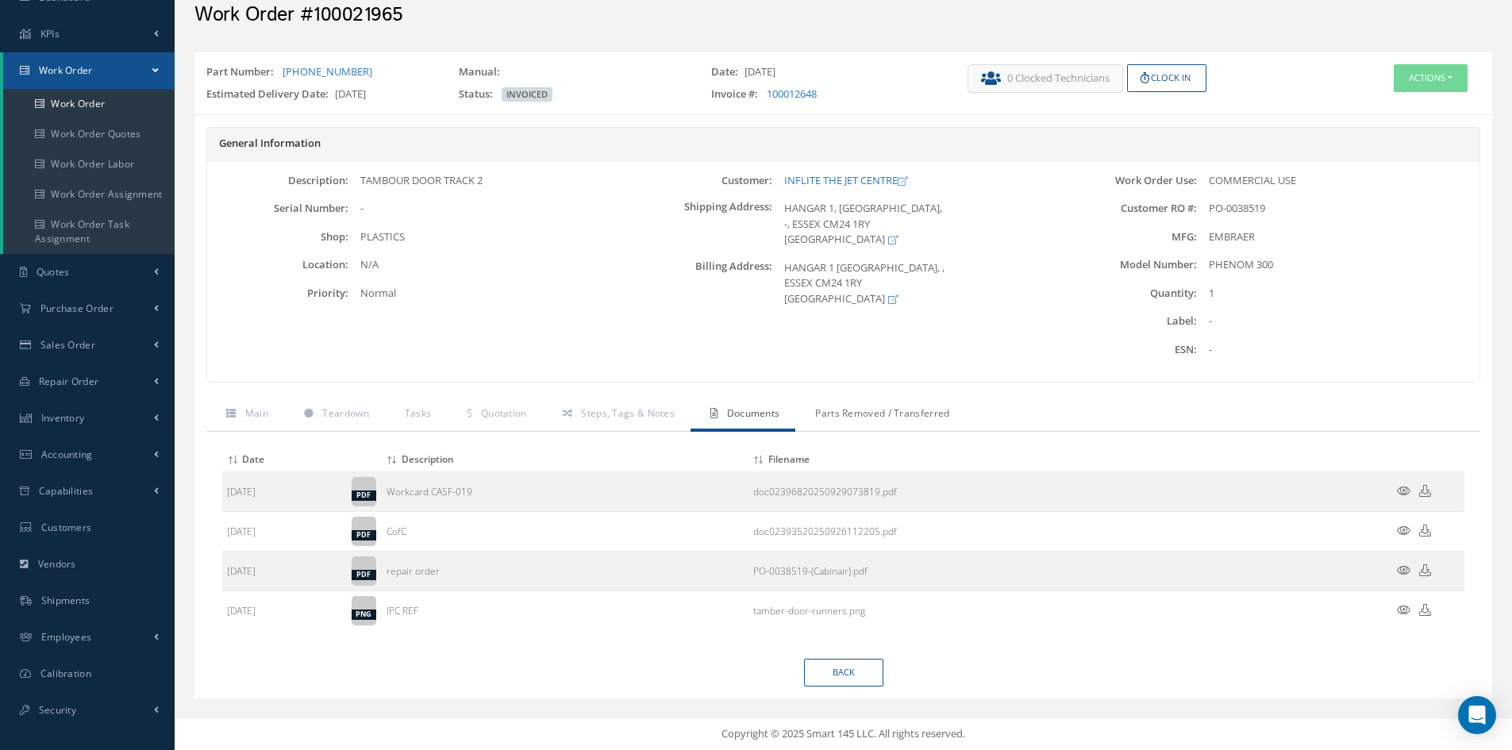
click at [882, 413] on span "Parts Removed / Transferred" at bounding box center [882, 412] width 134 height 13
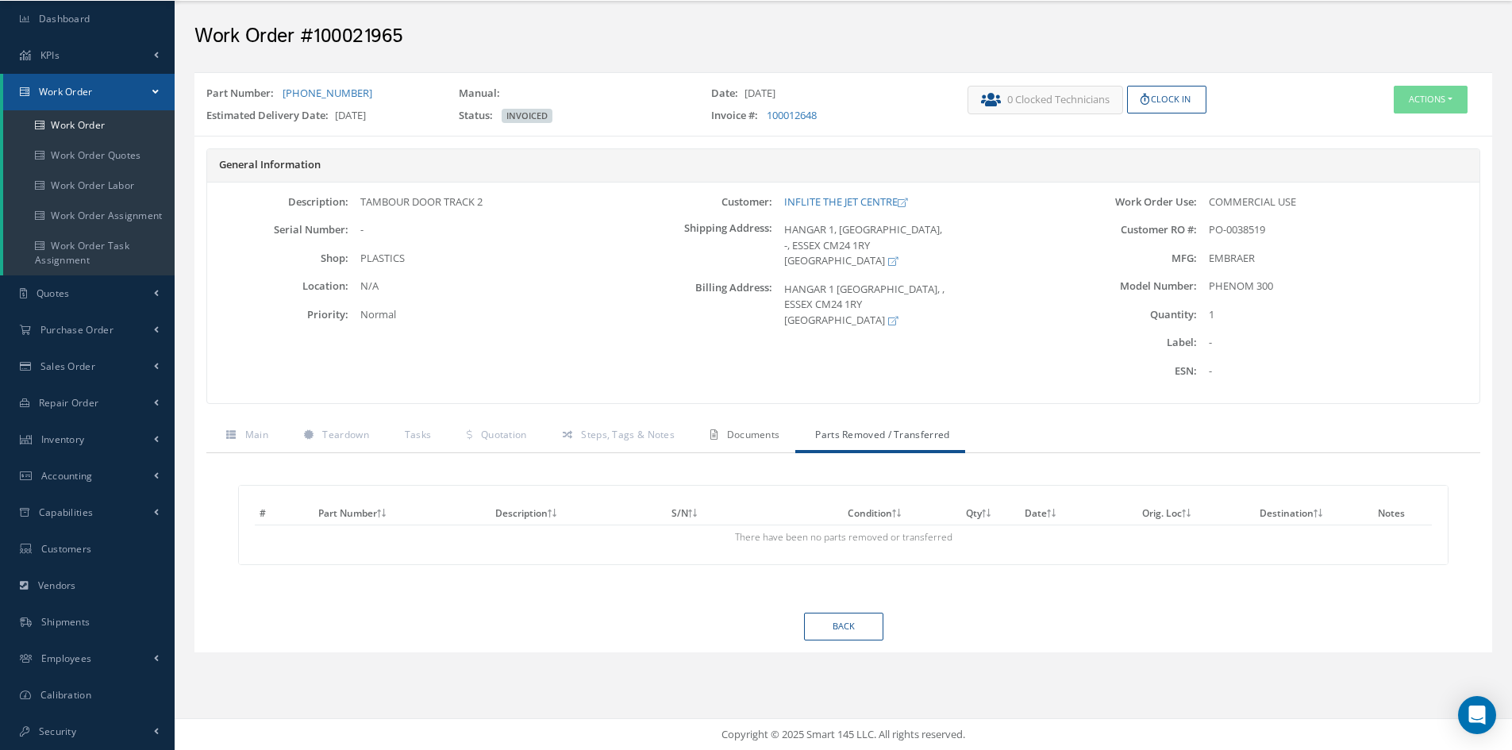
click at [736, 438] on span "Documents" at bounding box center [753, 434] width 53 height 13
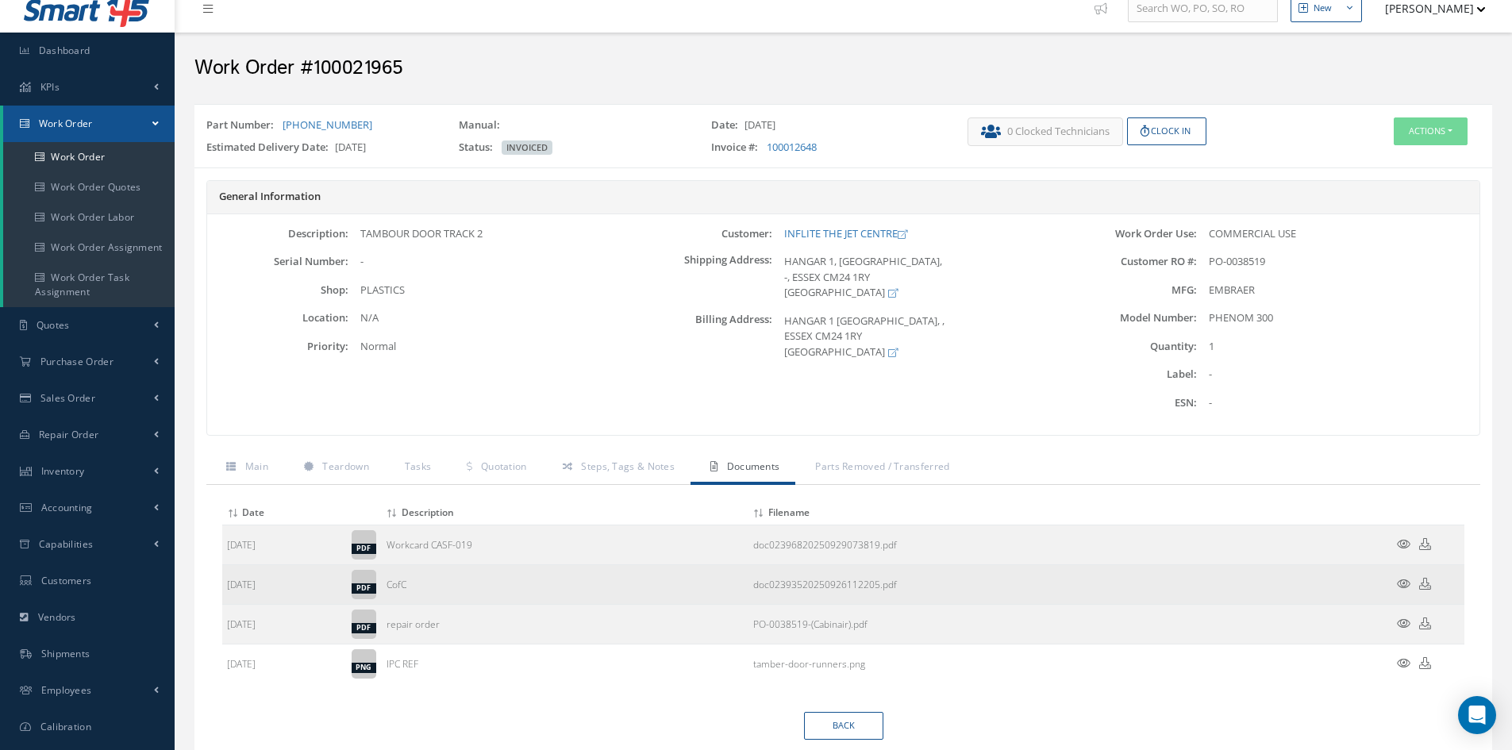
scroll to position [0, 0]
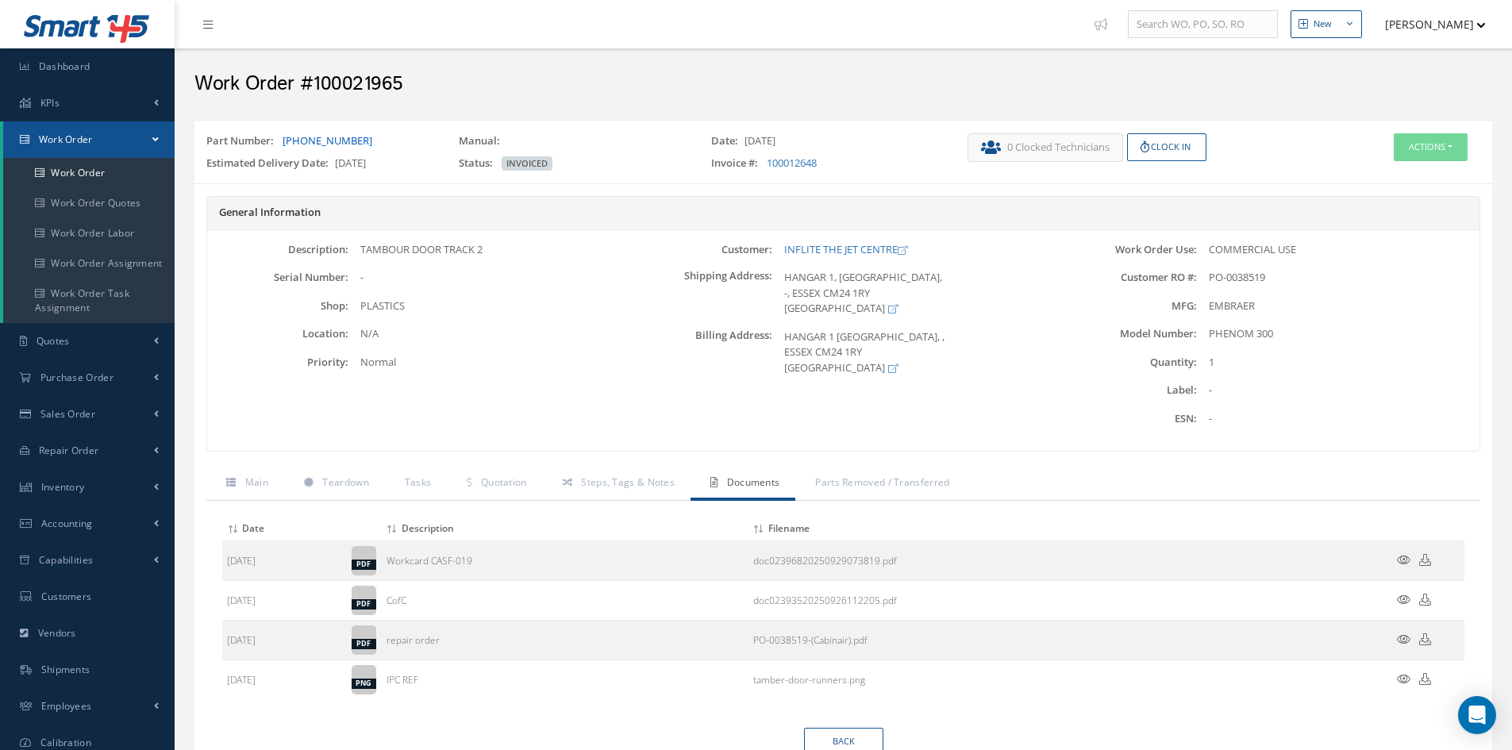
click at [346, 144] on link "[PHONE_NUMBER]" at bounding box center [328, 140] width 90 height 14
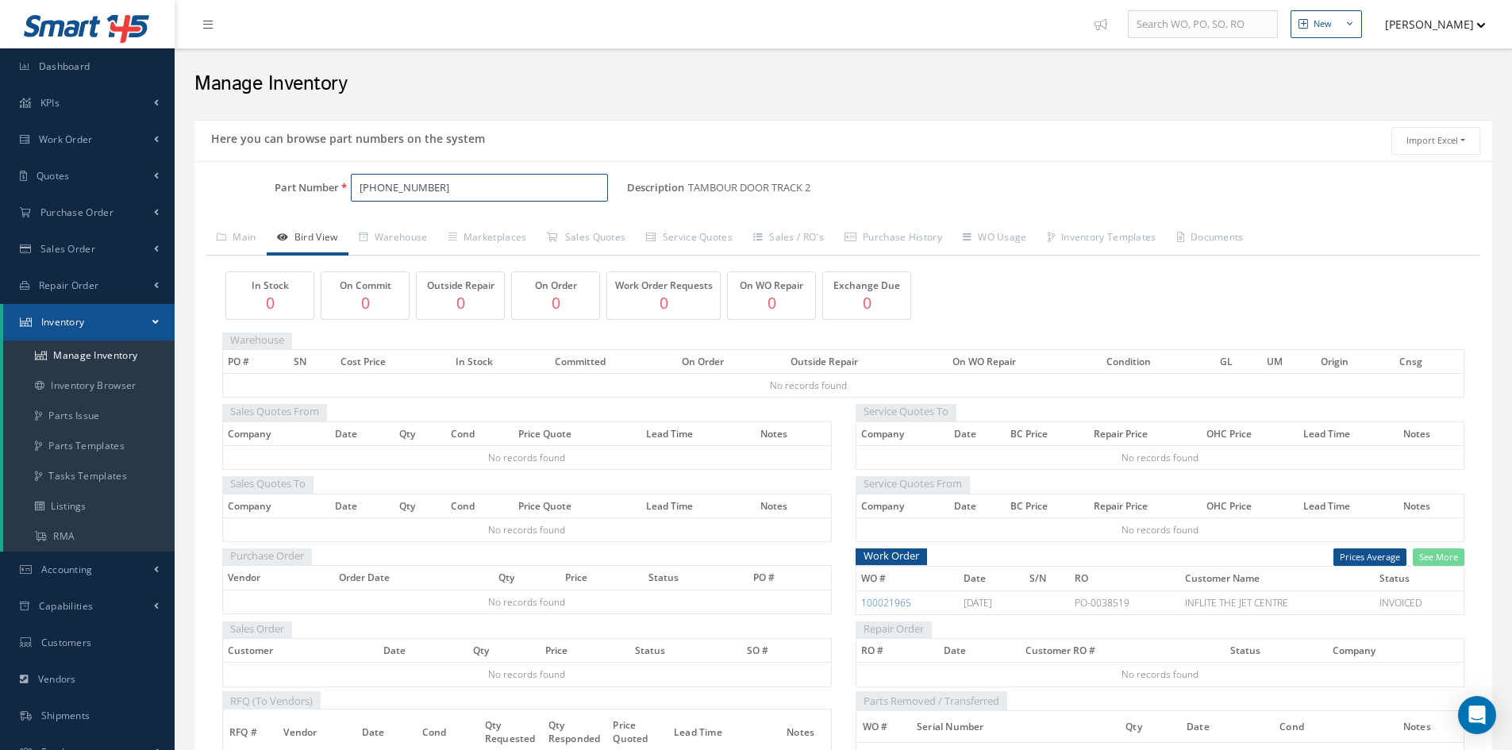
drag, startPoint x: 435, startPoint y: 190, endPoint x: 359, endPoint y: 191, distance: 76.2
click at [359, 191] on input "[PHONE_NUMBER]" at bounding box center [479, 188] width 257 height 29
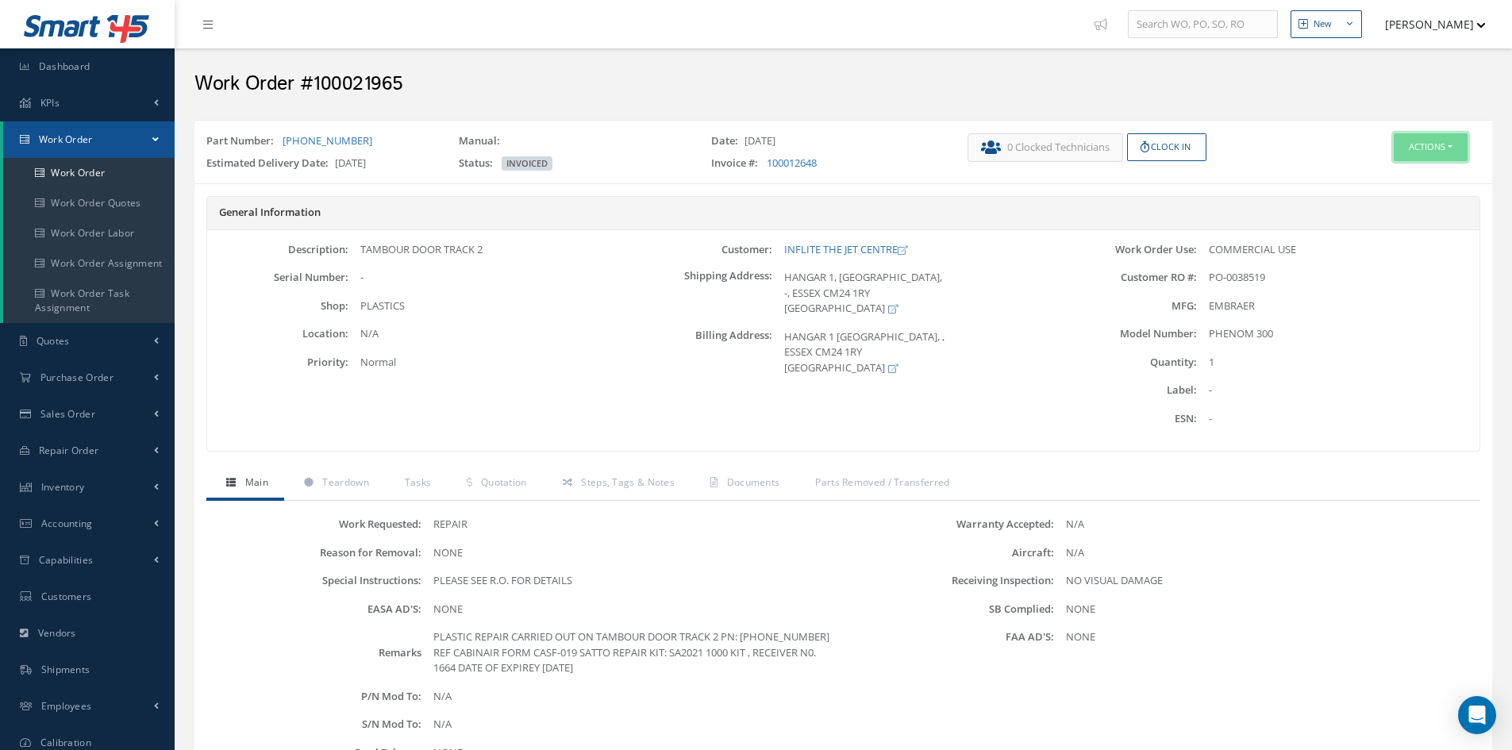
click at [1436, 148] on button "Actions" at bounding box center [1430, 147] width 74 height 28
click at [1401, 183] on link "Edit" at bounding box center [1406, 177] width 127 height 21
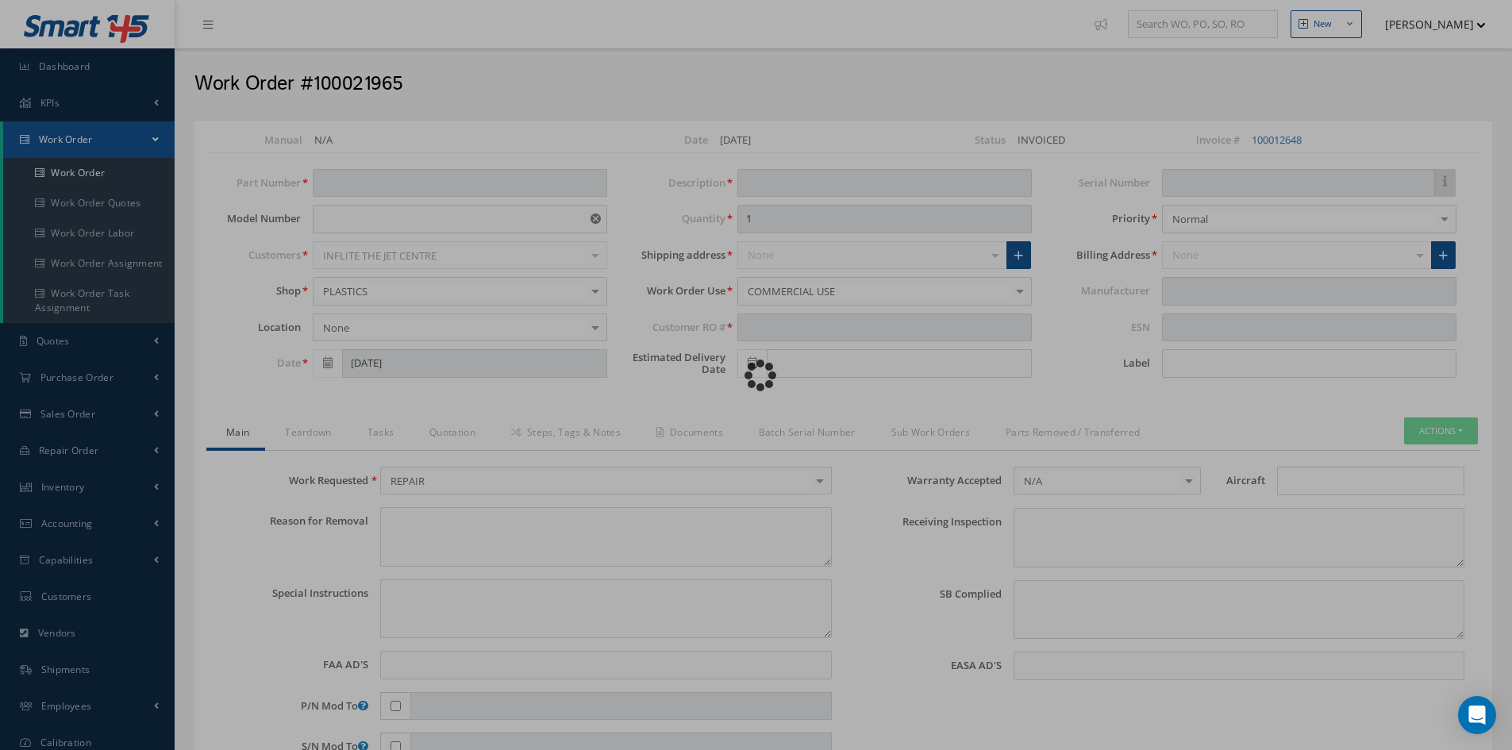
type input "[PHONE_NUMBER]"
type input "PHENOM 300"
type input "[DATE]"
type input "TAMBOUR DOOR TRACK 2"
type input "PO-0038519"
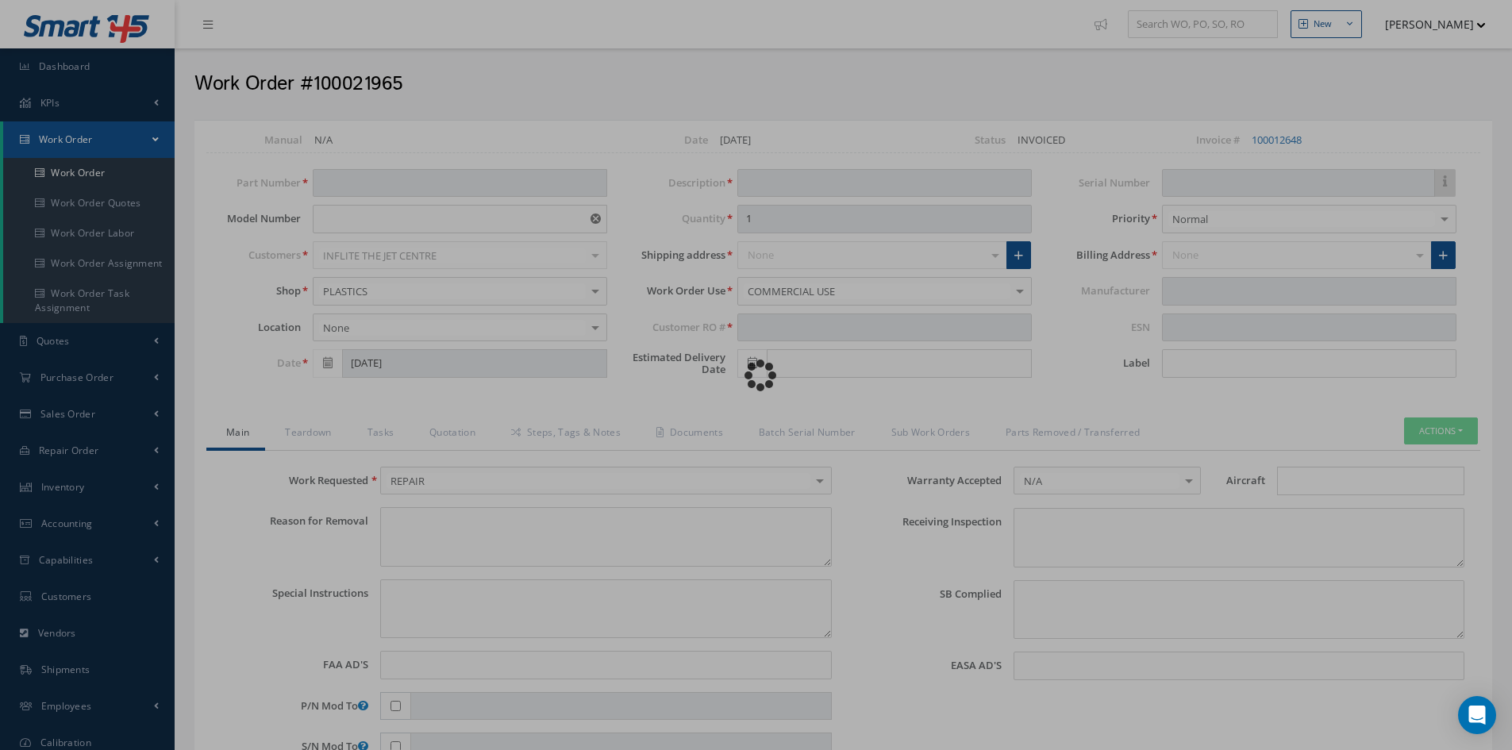
type input "[DATE]"
type textarea "NONE"
type textarea "PLEASE SEE R.O. FOR DETAILS"
type input "NONE"
type textarea "NO VISUAL DAMAGE"
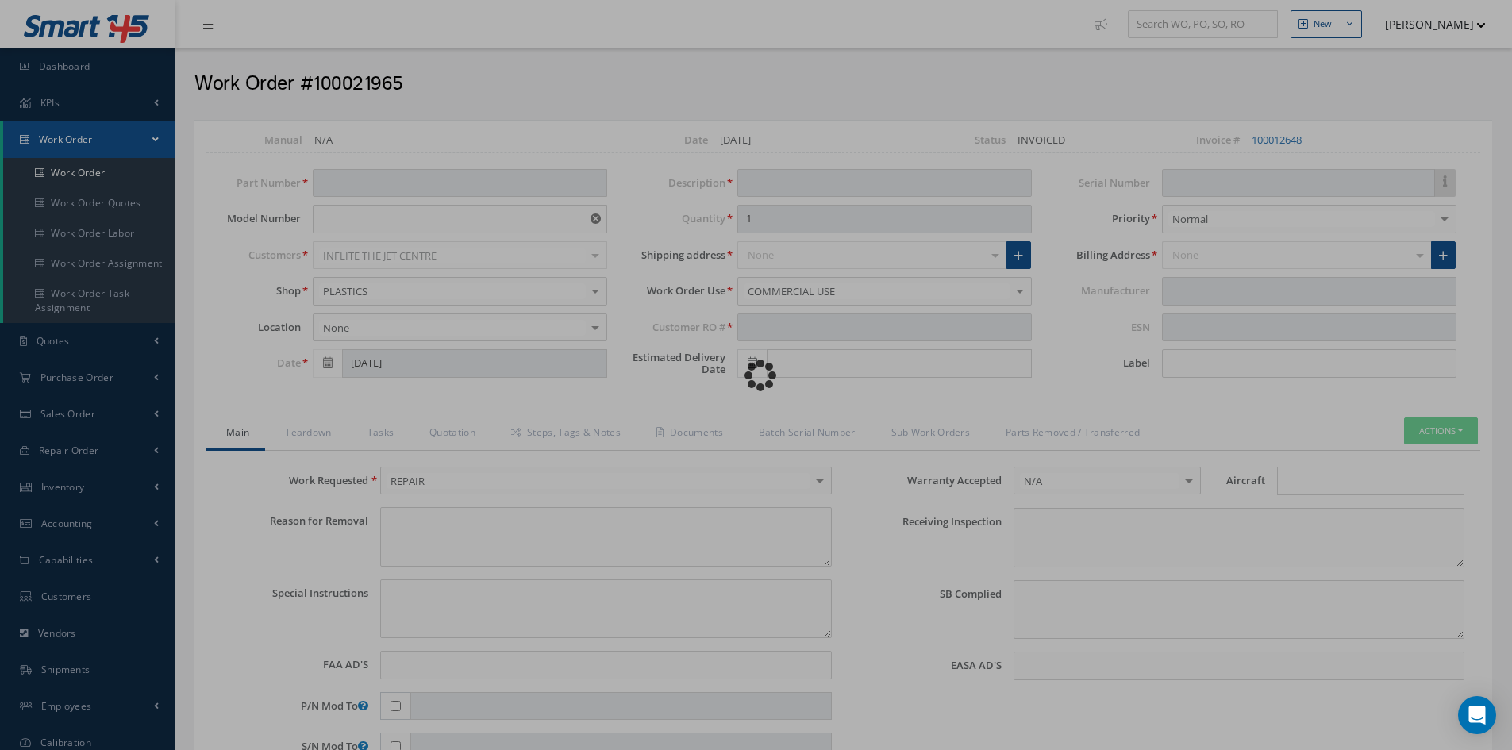
type textarea "NONE"
type input "NONE"
type textarea "PLASTIC REPAIR CARRIED OUT ON TAMBOUR DOOR TRACK 2 PN: 506-20617-001 REF CABINA…"
type input "[DATE]"
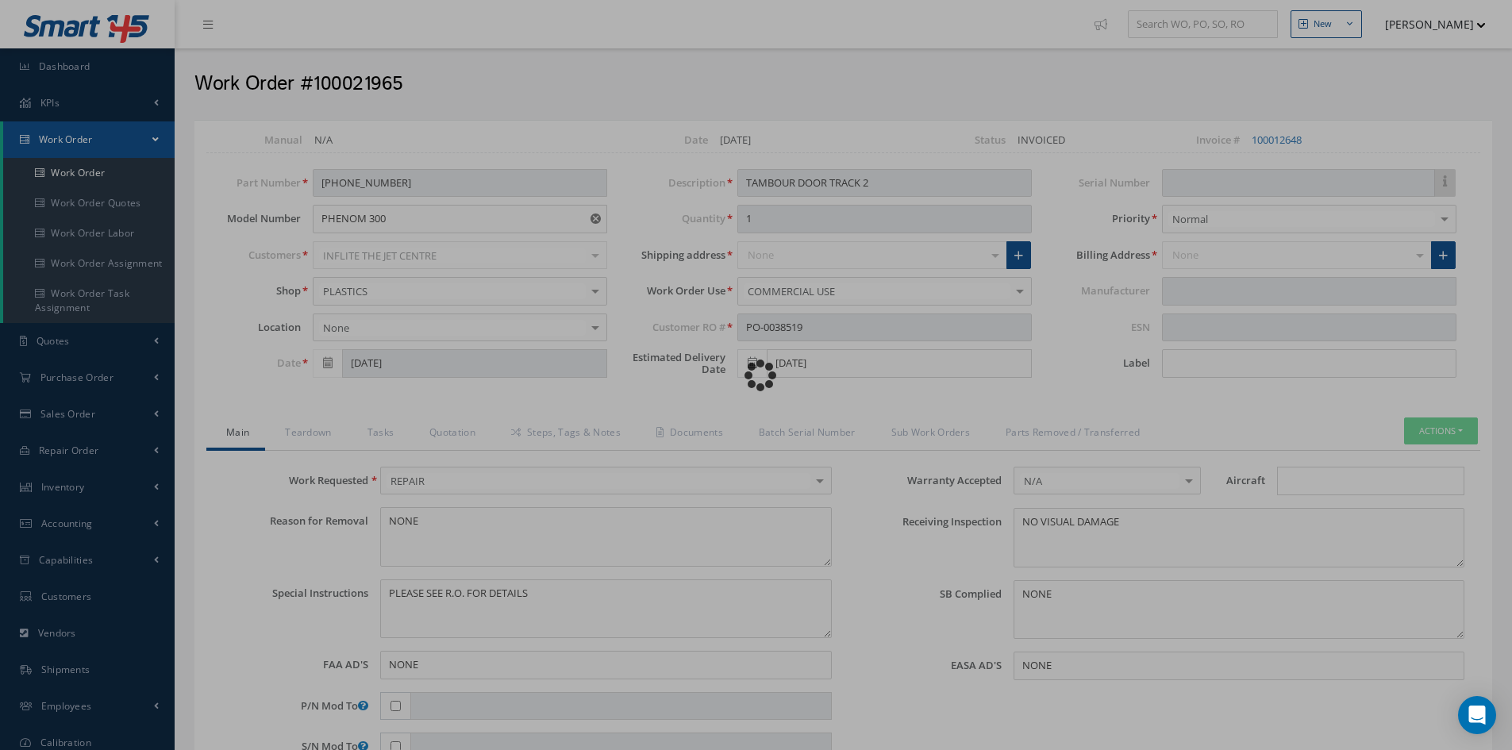
type input "EMBRAER"
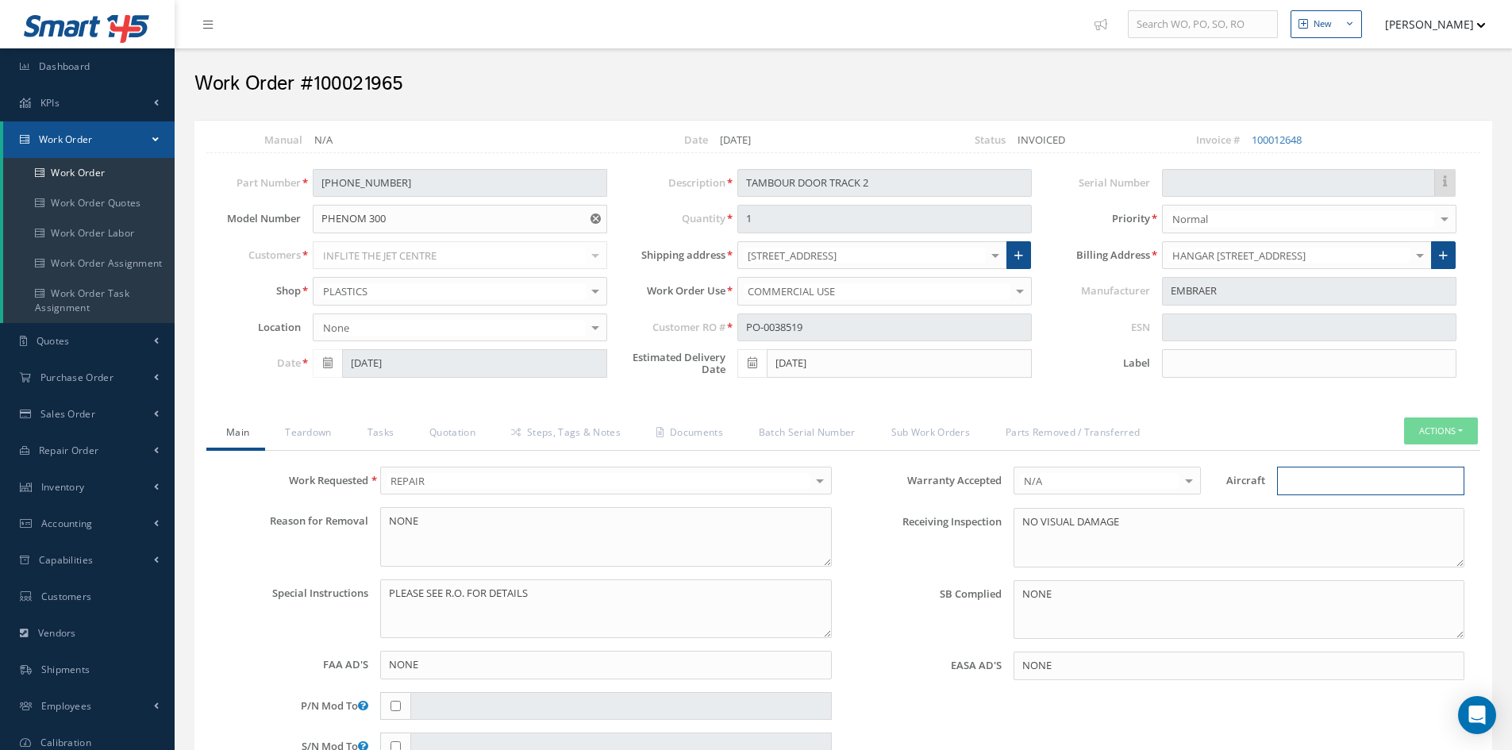
click at [1305, 482] on input "Search for option" at bounding box center [1366, 481] width 175 height 17
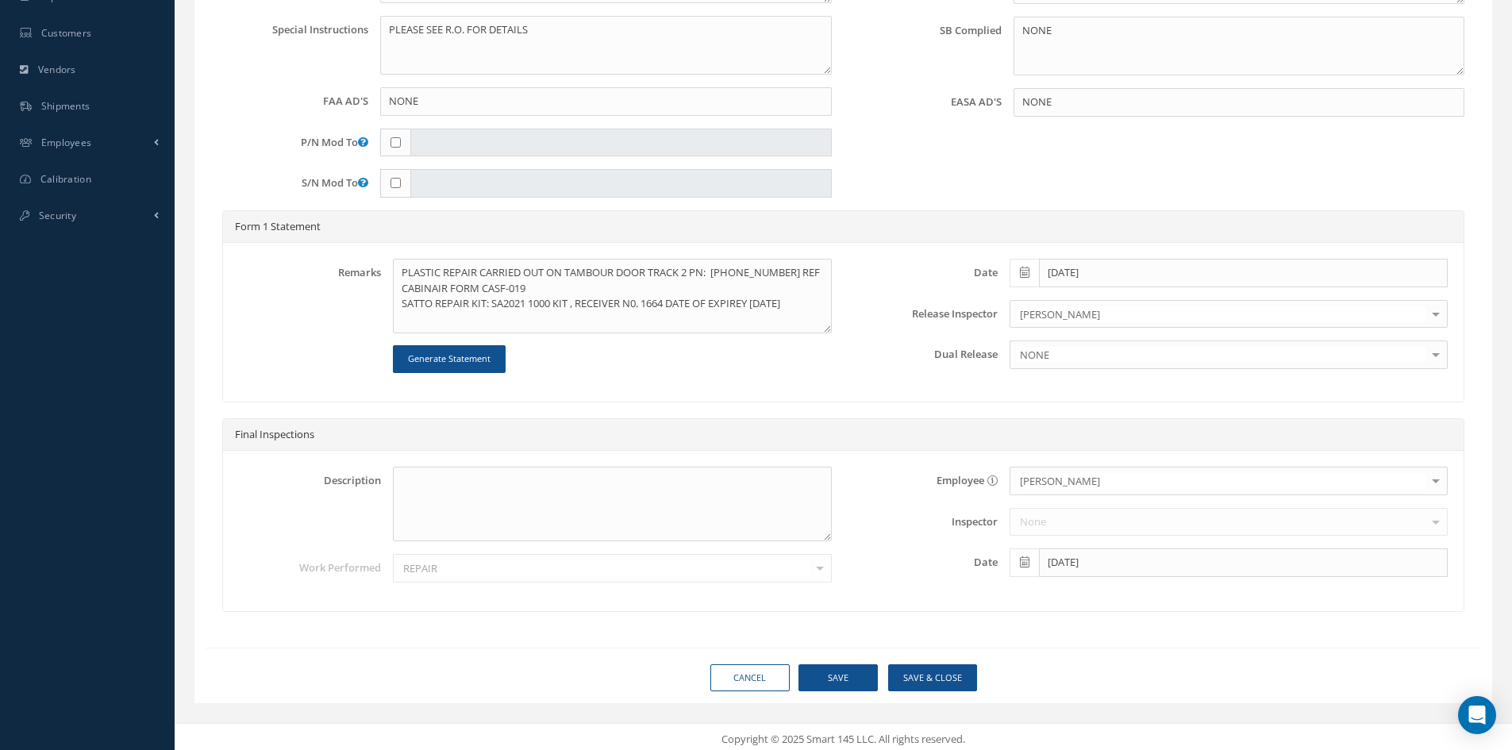
scroll to position [568, 0]
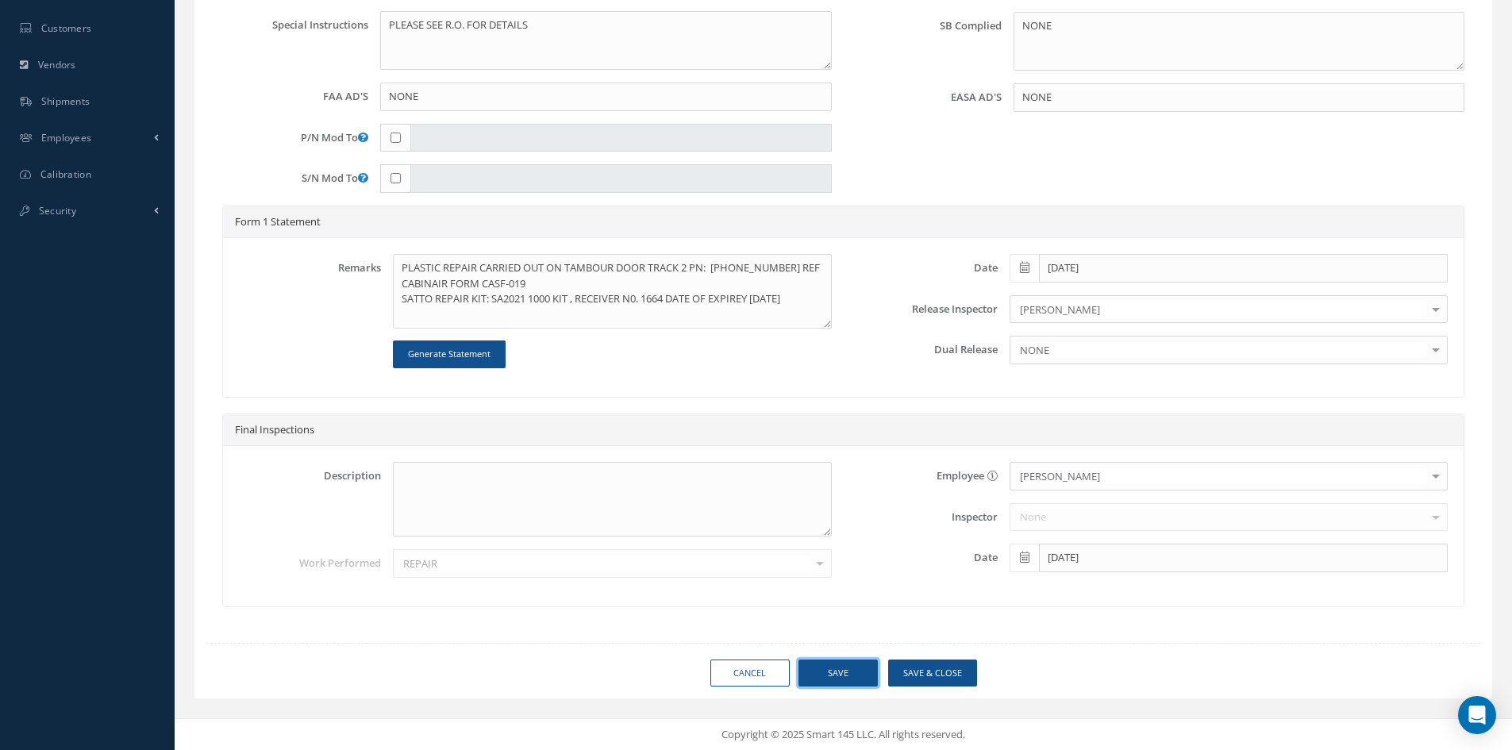
click at [852, 671] on button "Save" at bounding box center [837, 673] width 79 height 28
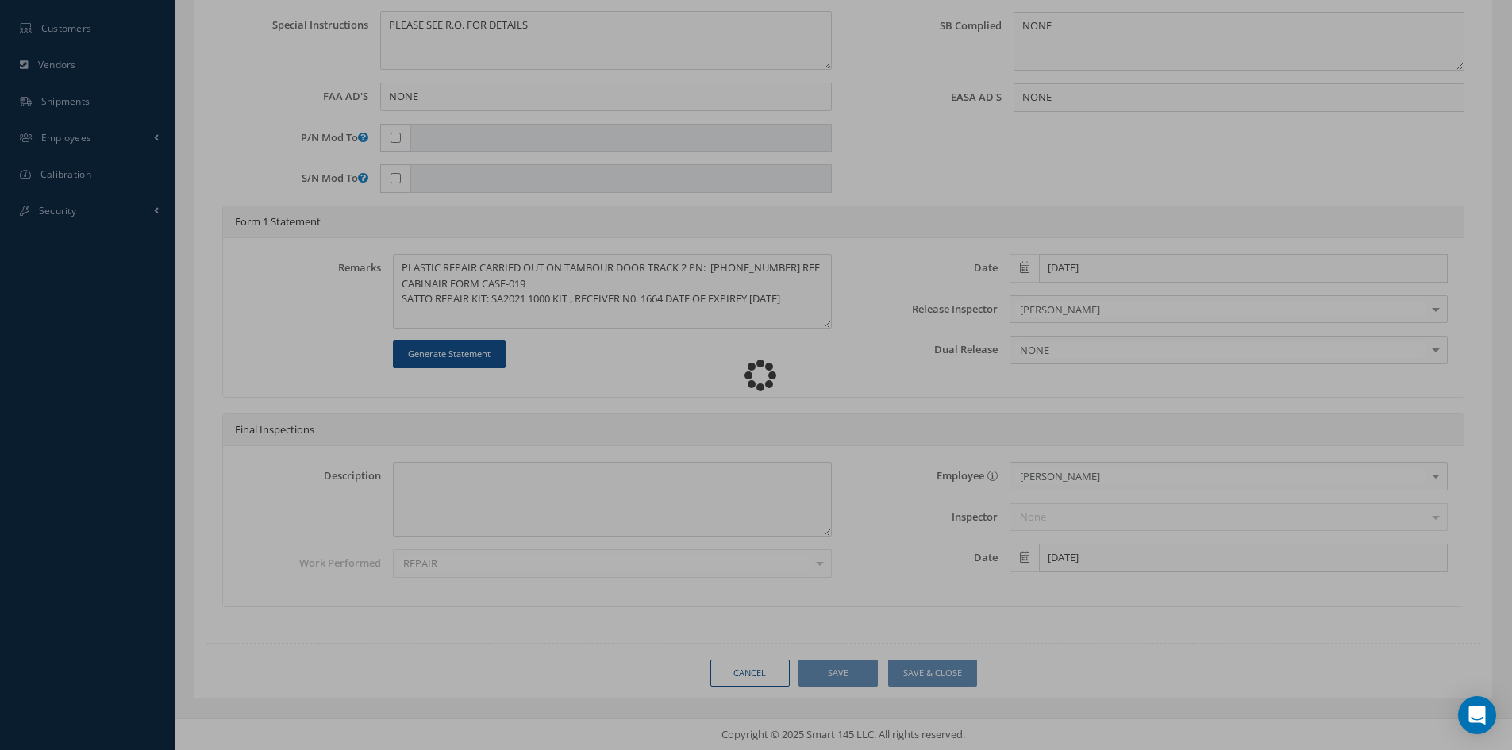
type input "EMBRAER"
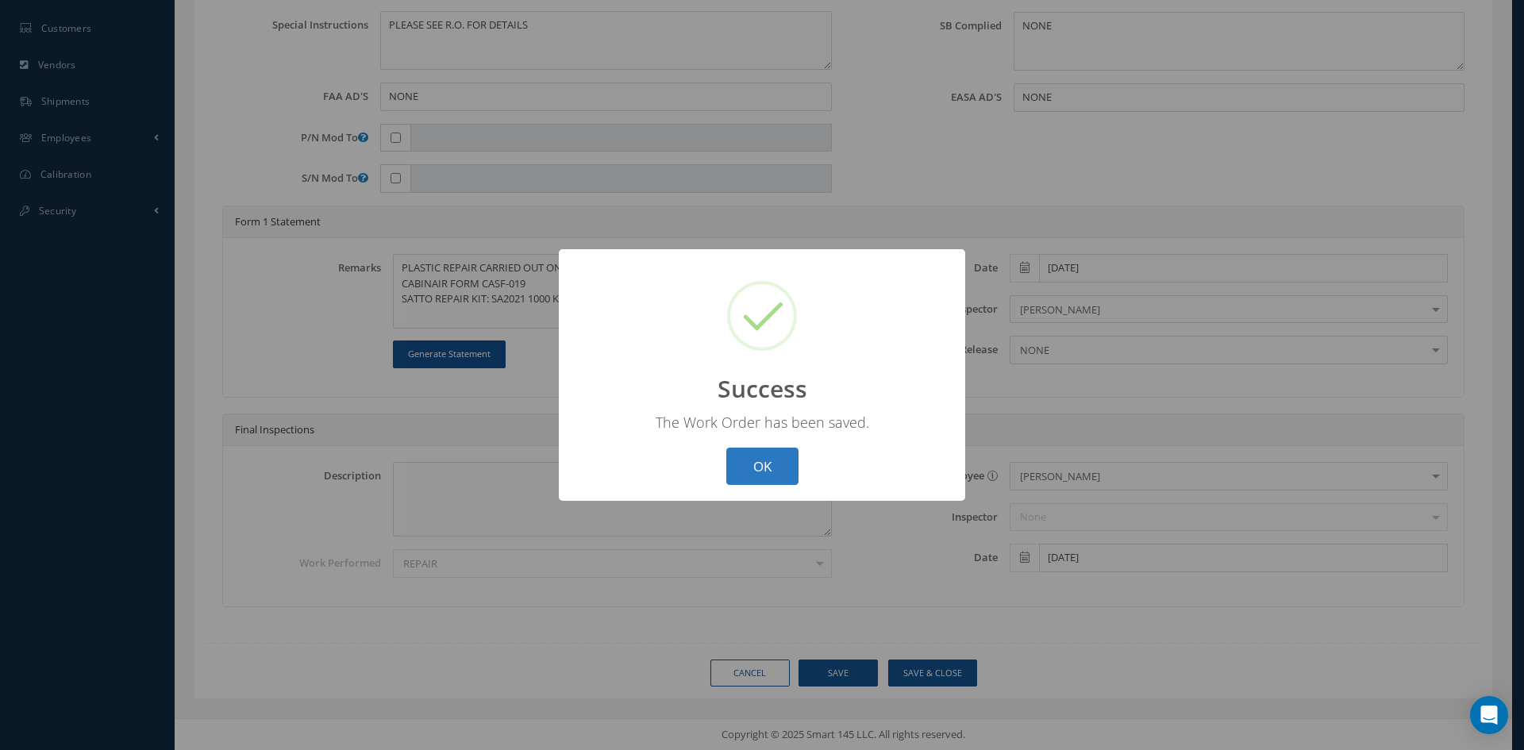
click at [787, 471] on button "OK" at bounding box center [762, 466] width 72 height 37
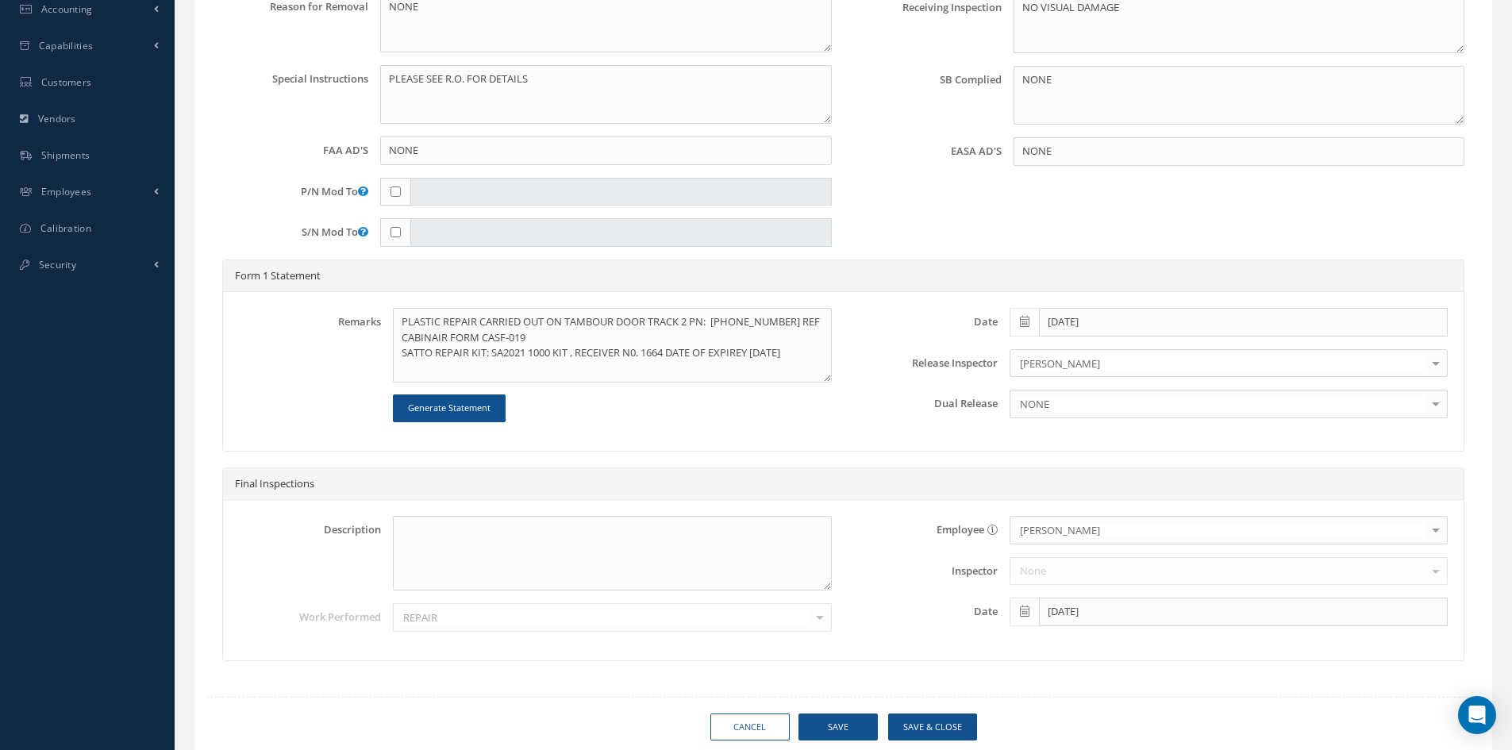
scroll to position [489, 0]
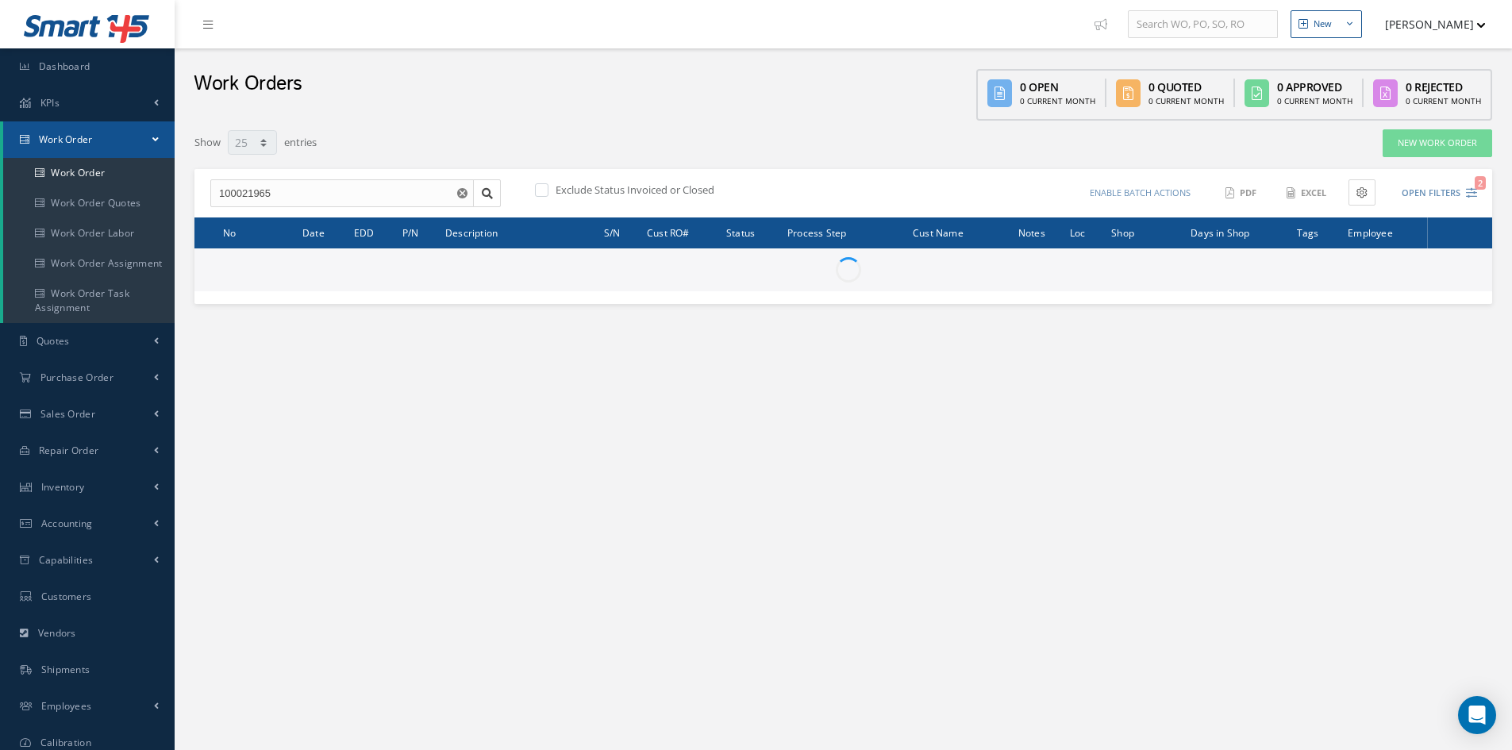
select select "25"
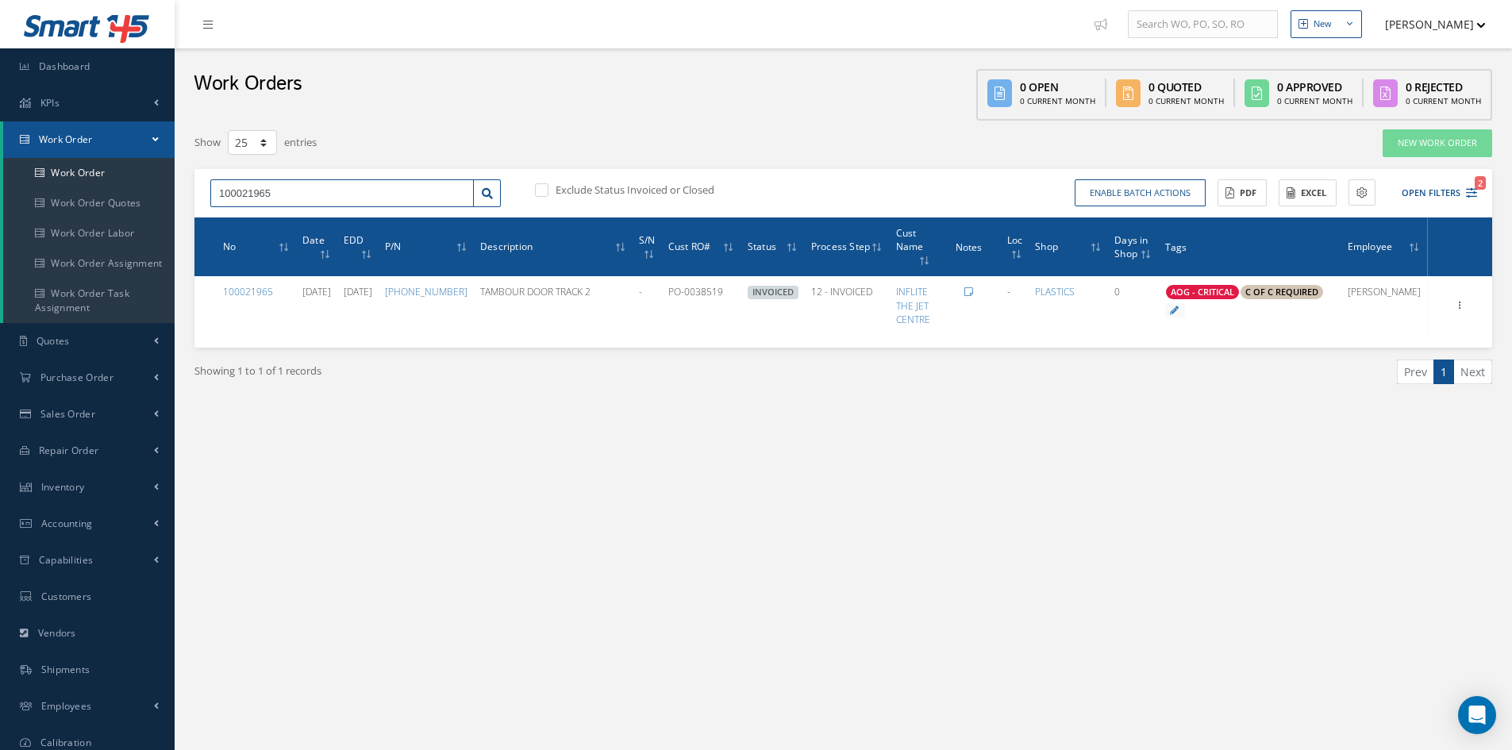
click at [280, 194] on input "100021965" at bounding box center [341, 193] width 263 height 29
type input "100021966"
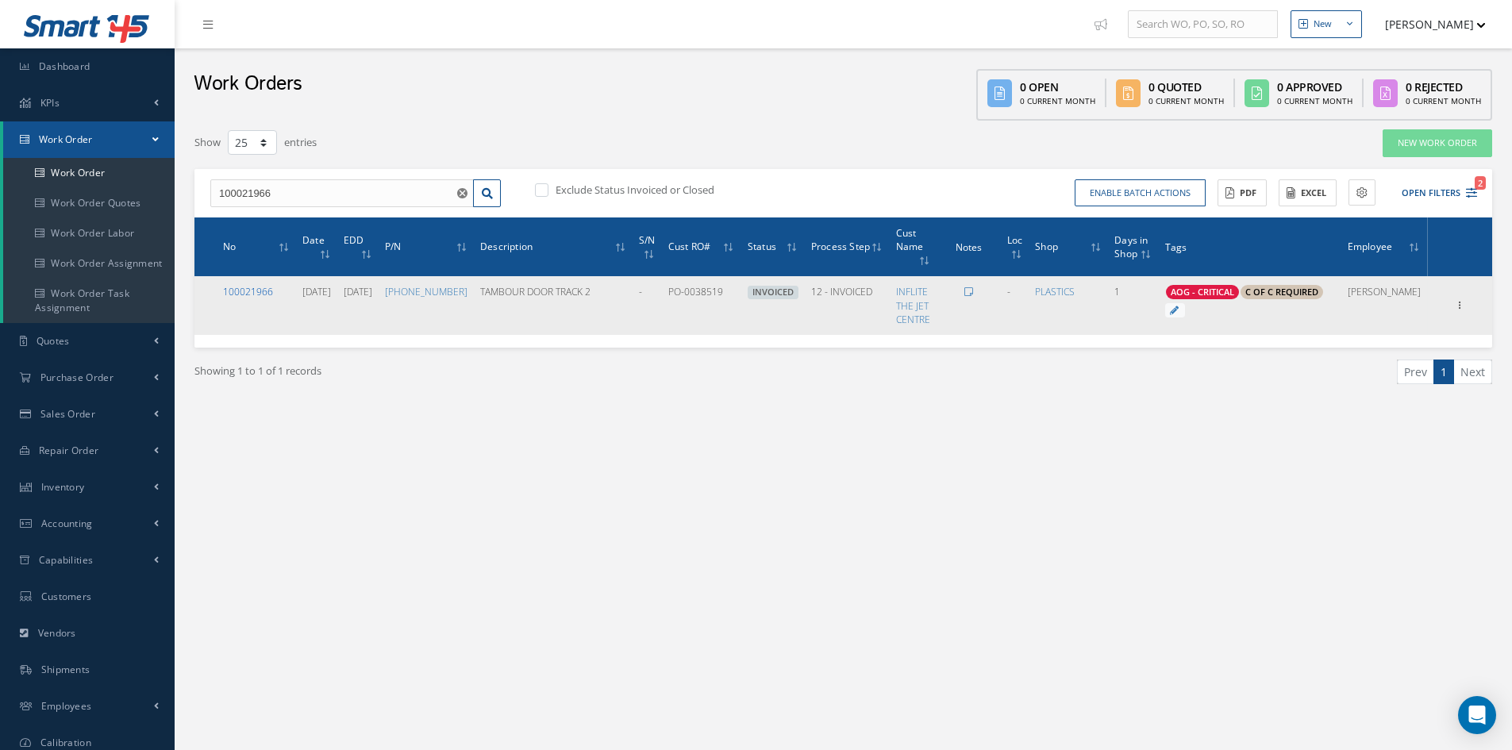
click at [250, 285] on link "100021966" at bounding box center [248, 291] width 50 height 13
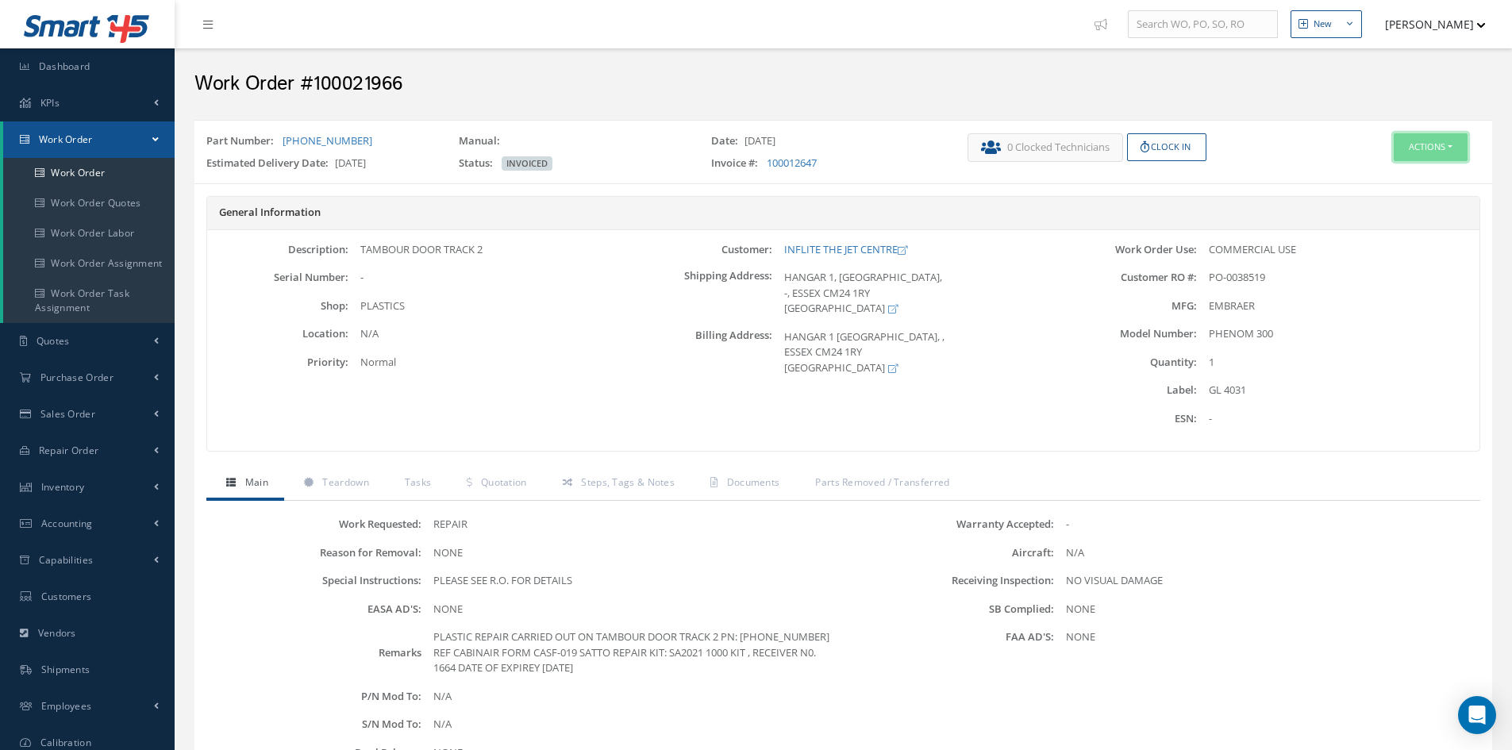
click at [1415, 147] on button "Actions" at bounding box center [1430, 147] width 74 height 28
click at [1403, 182] on link "Edit" at bounding box center [1406, 177] width 127 height 21
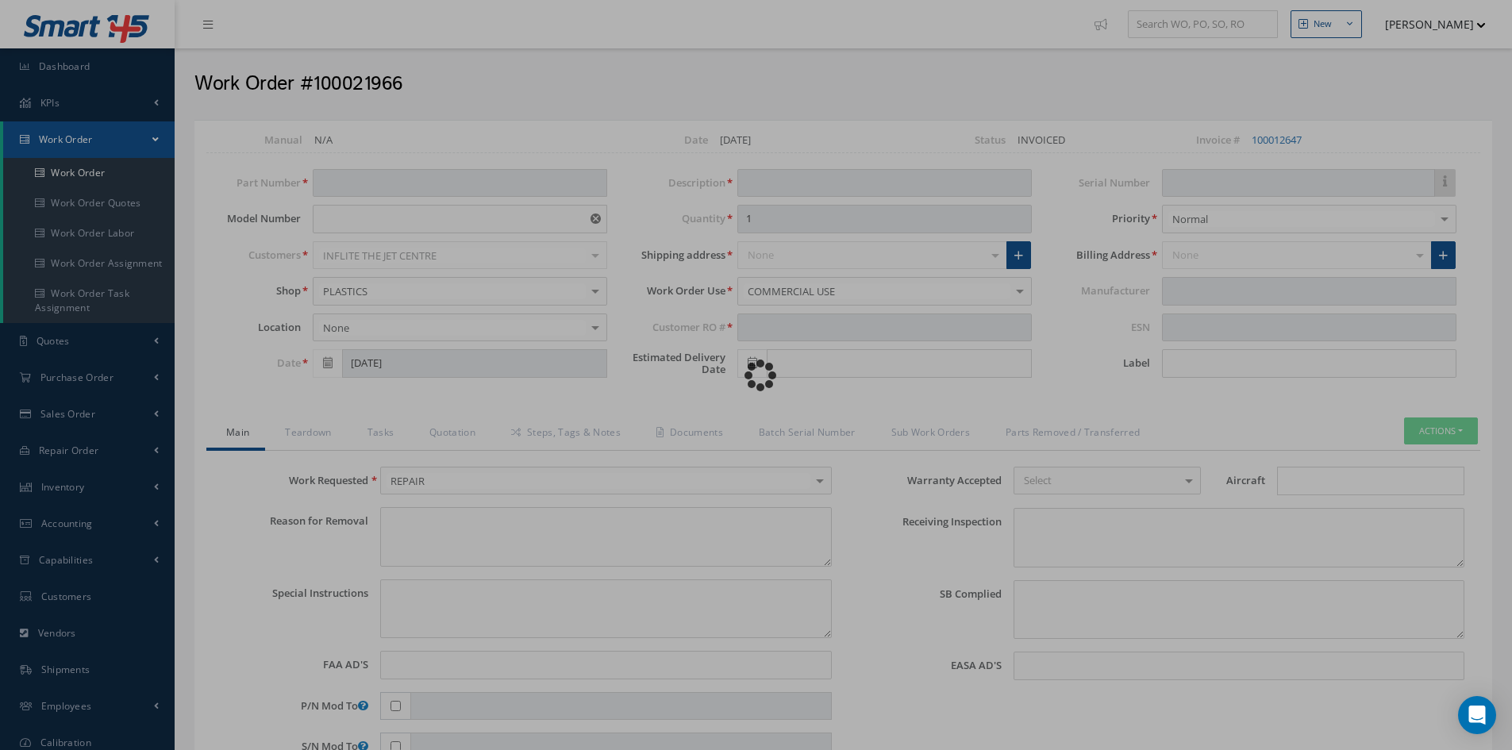
type input "[PHONE_NUMBER]"
type input "PHENOM 300"
type input "[DATE]"
type input "TAMBOUR DOOR TRACK 2"
type input "PO-0038519"
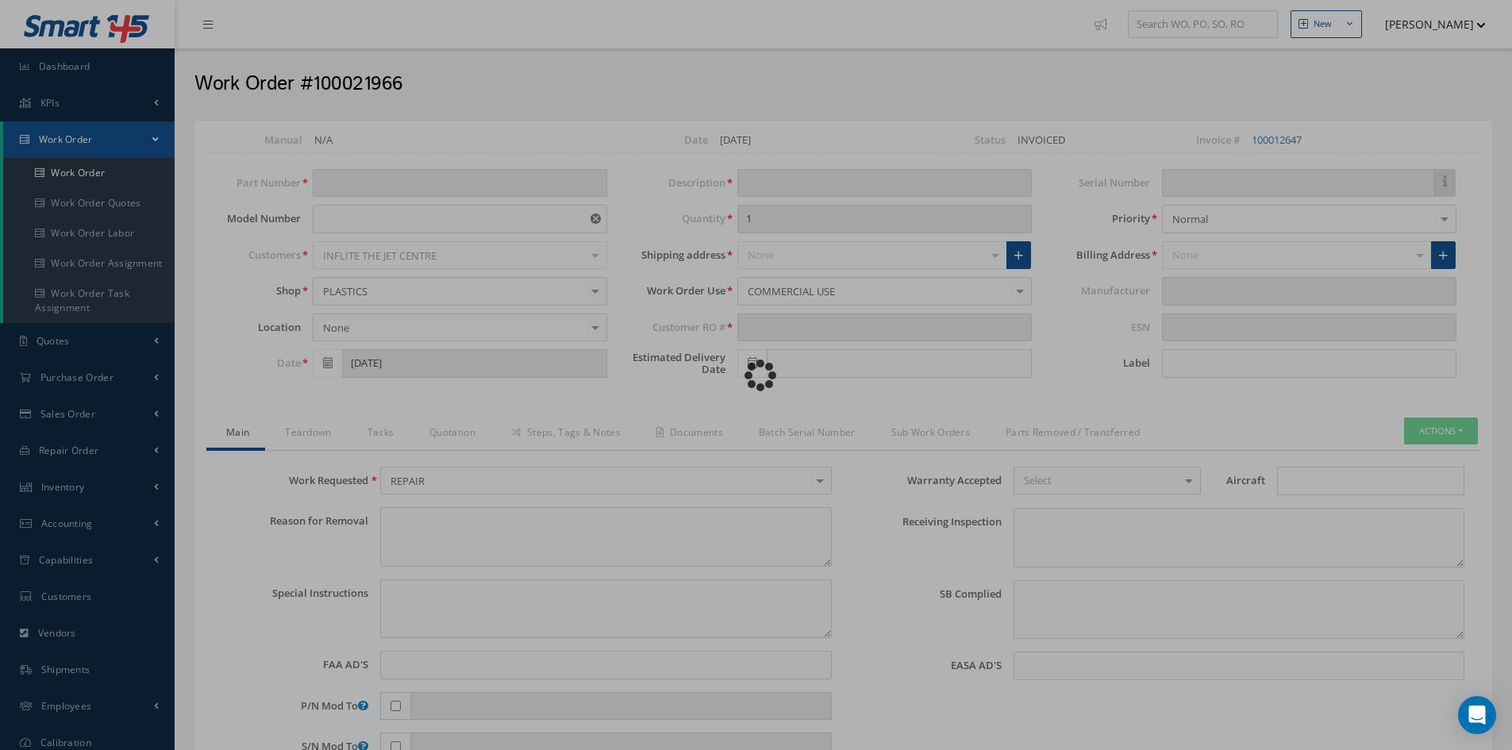
type input "[DATE]"
type input "GL 4031"
type textarea "NONE"
type textarea "PLEASE SEE R.O. FOR DETAILS"
type input "NONE"
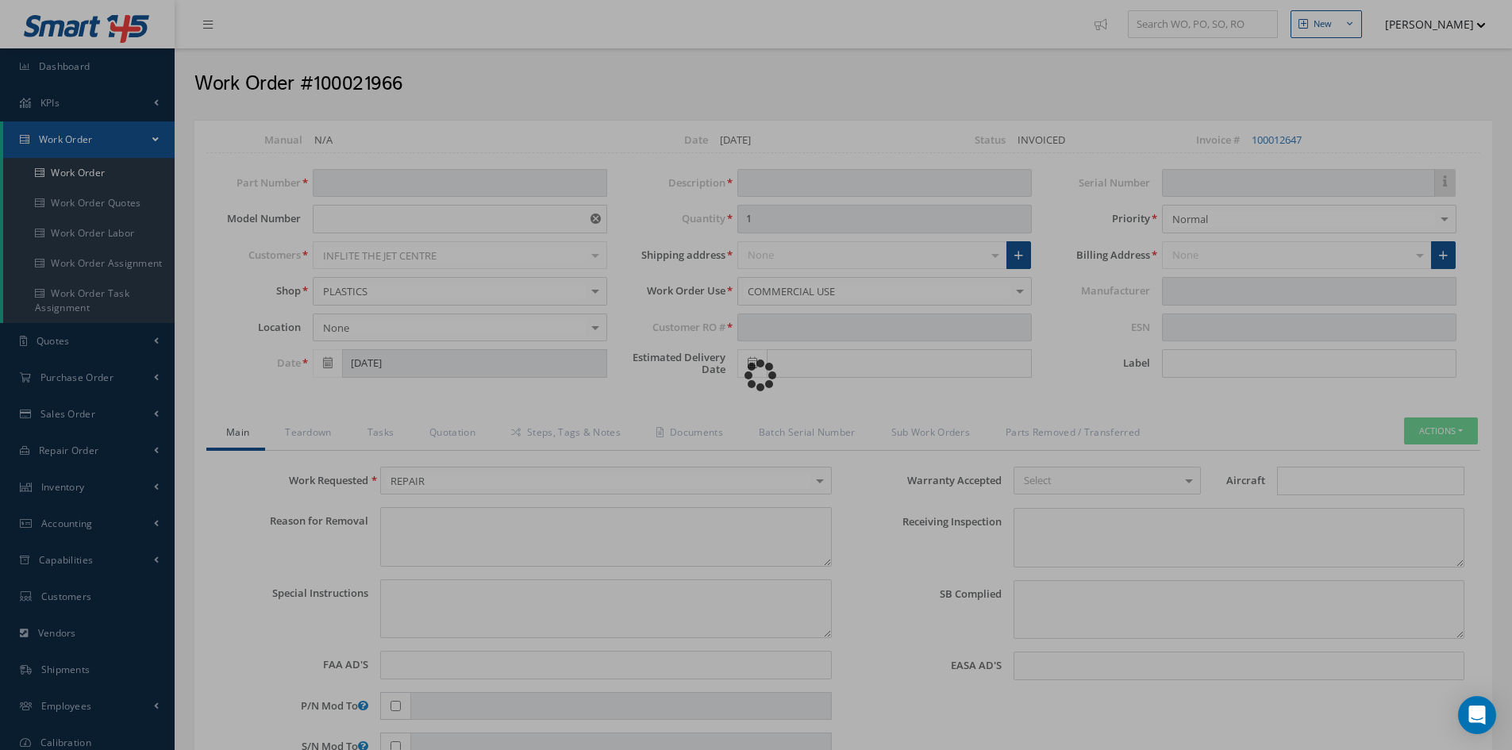
type textarea "NO VISUAL DAMAGE"
type textarea "NONE"
type input "NONE"
type textarea "PLASTIC REPAIR CARRIED OUT ON TAMBOUR DOOR TRACK 2 PN: [PHONE_NUMBER] REF CABIN…"
type input "[DATE]"
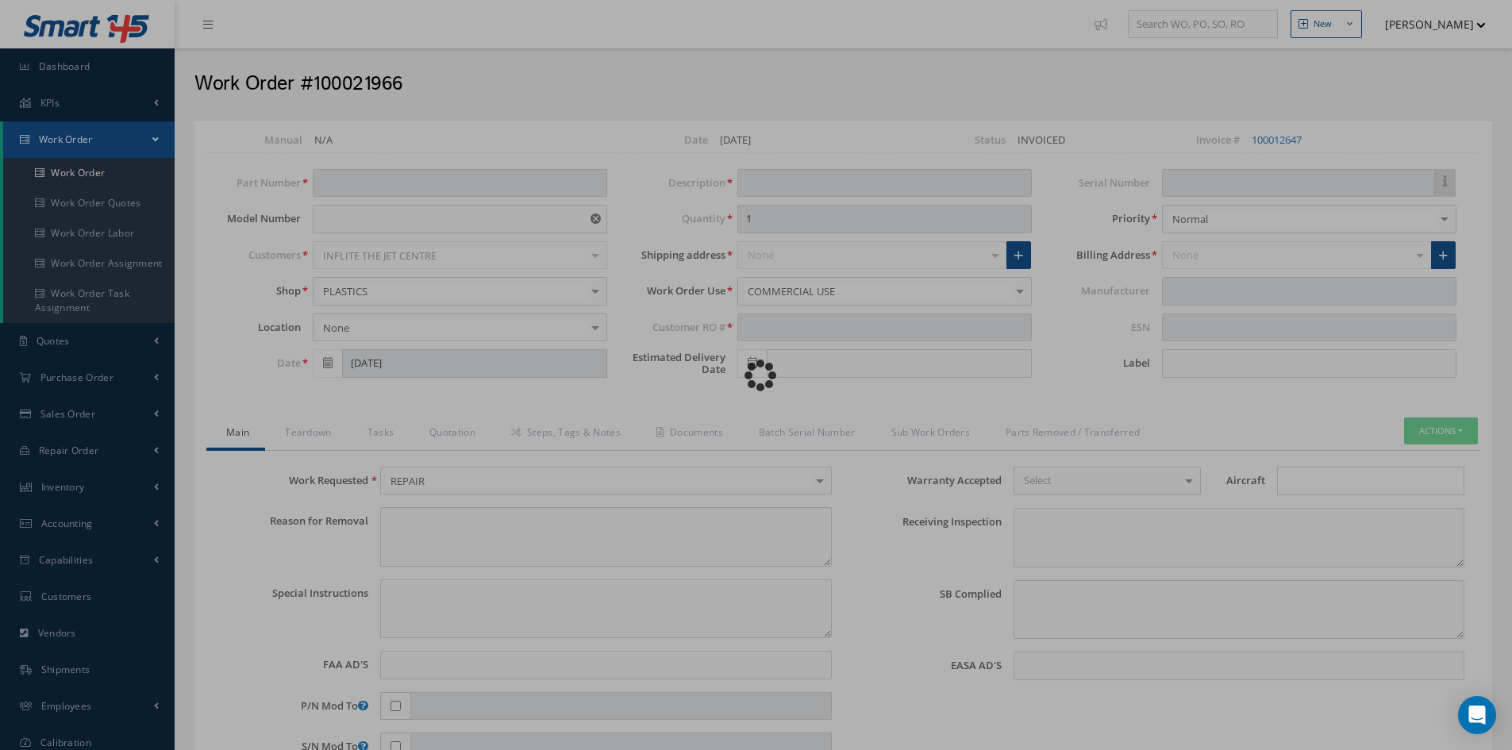
type input "[DATE]"
type input "EMBRAER"
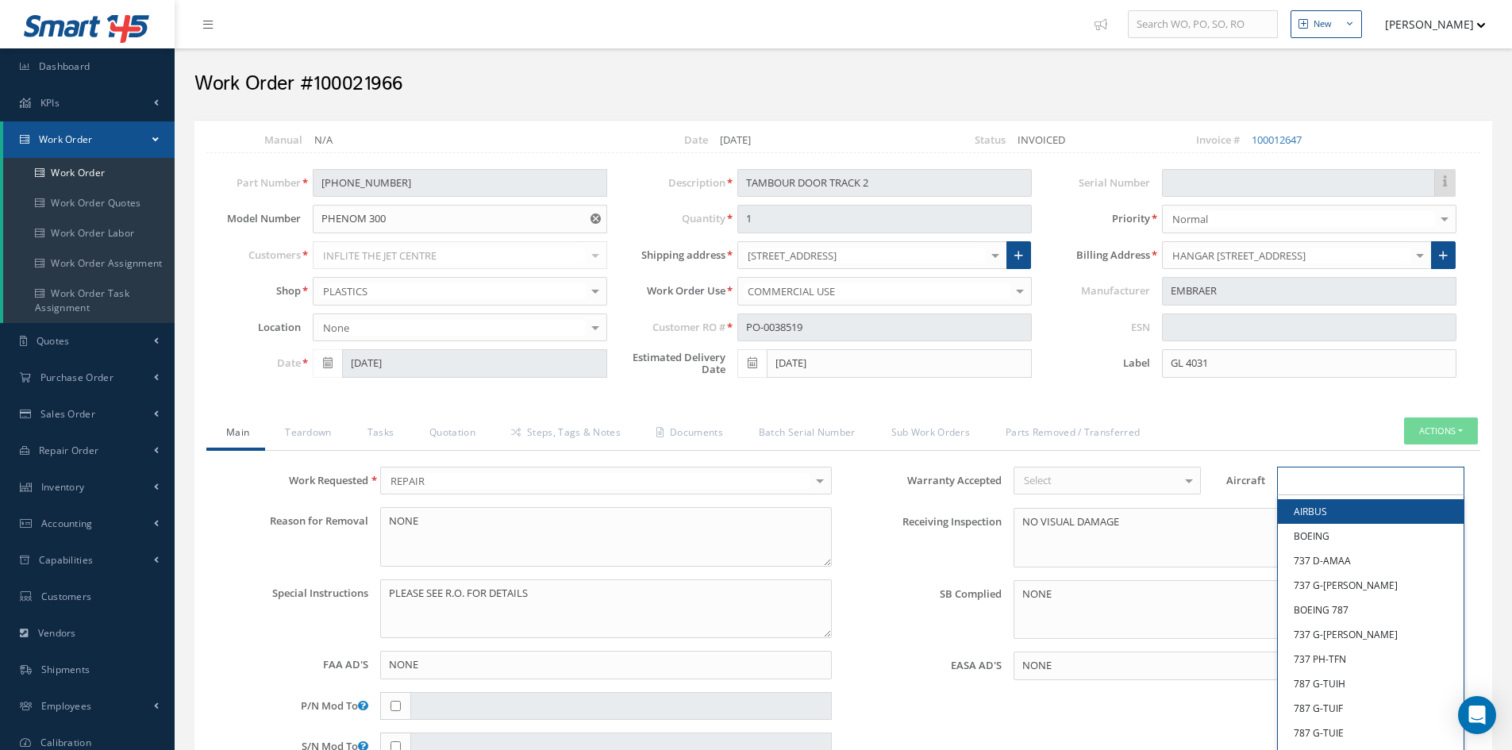
click at [1301, 481] on input "Search for option" at bounding box center [1366, 481] width 175 height 17
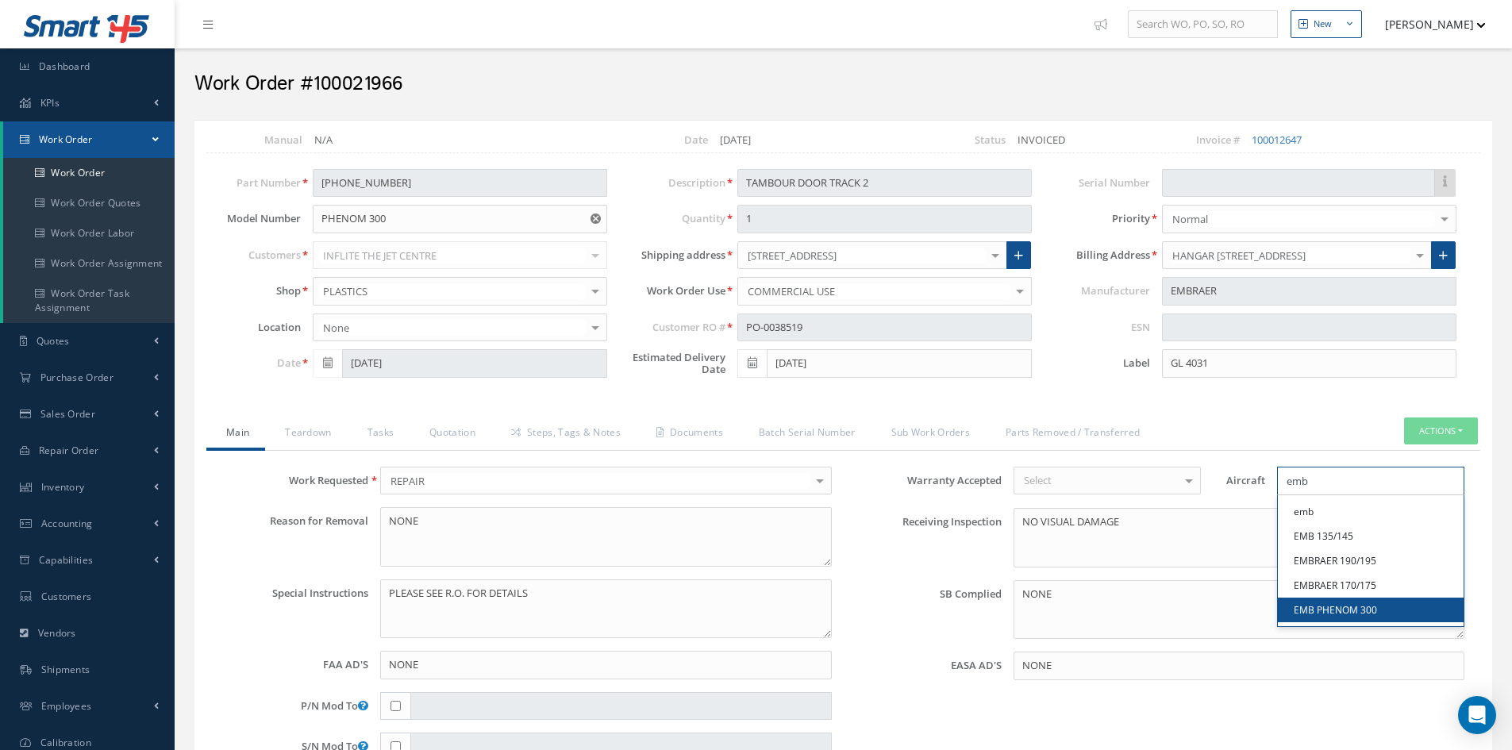
type input "emb"
click at [1349, 607] on link "EMB PHENOM 300" at bounding box center [1371, 610] width 186 height 25
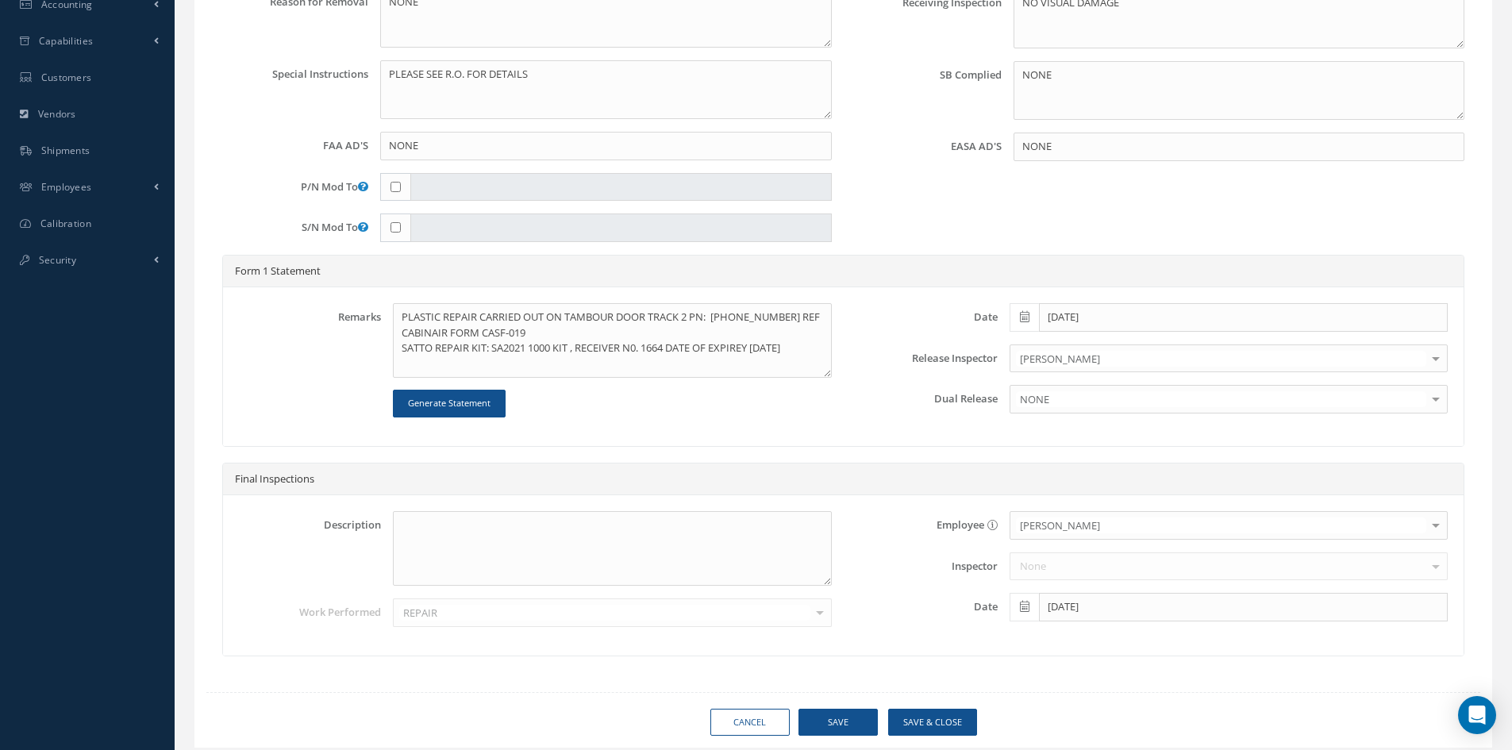
scroll to position [568, 0]
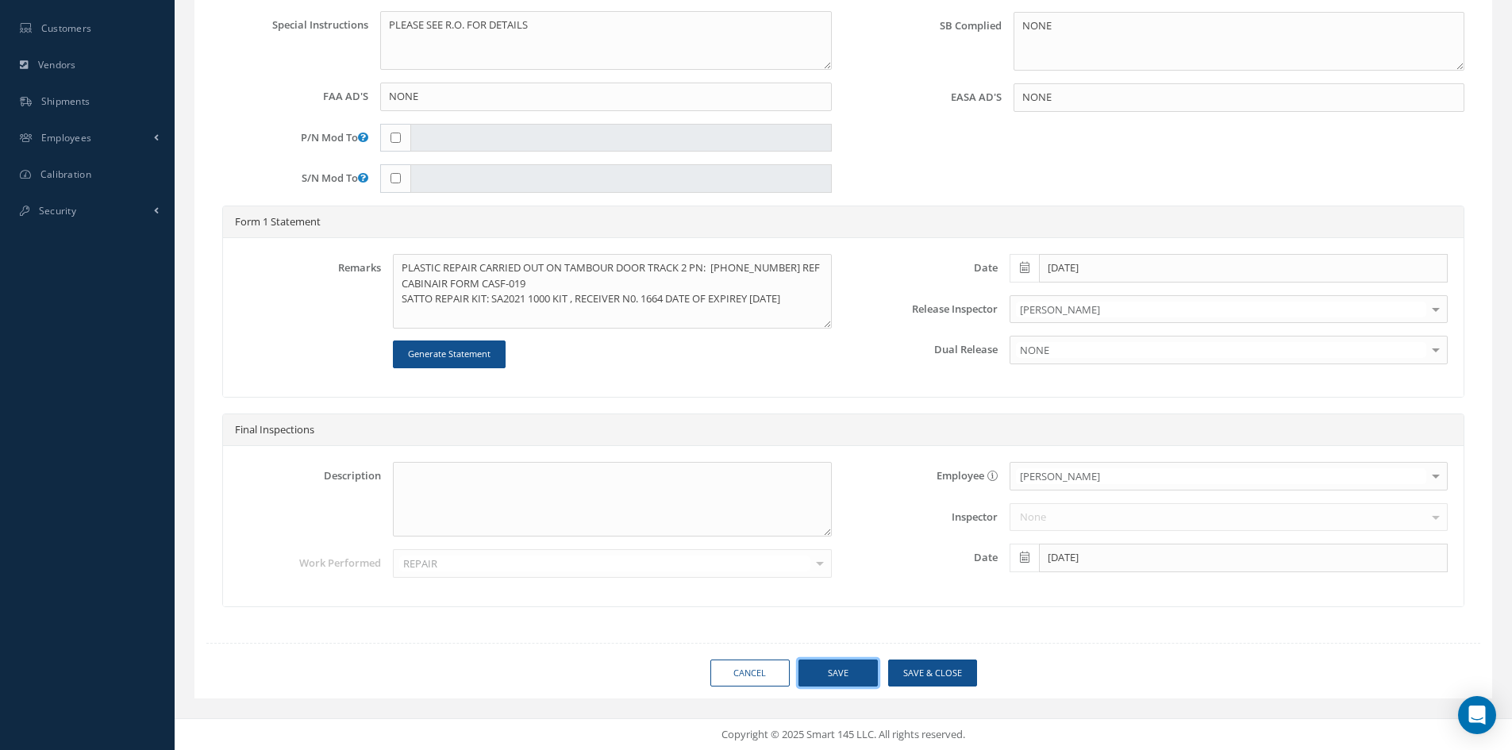
click at [836, 685] on button "Save" at bounding box center [837, 673] width 79 height 28
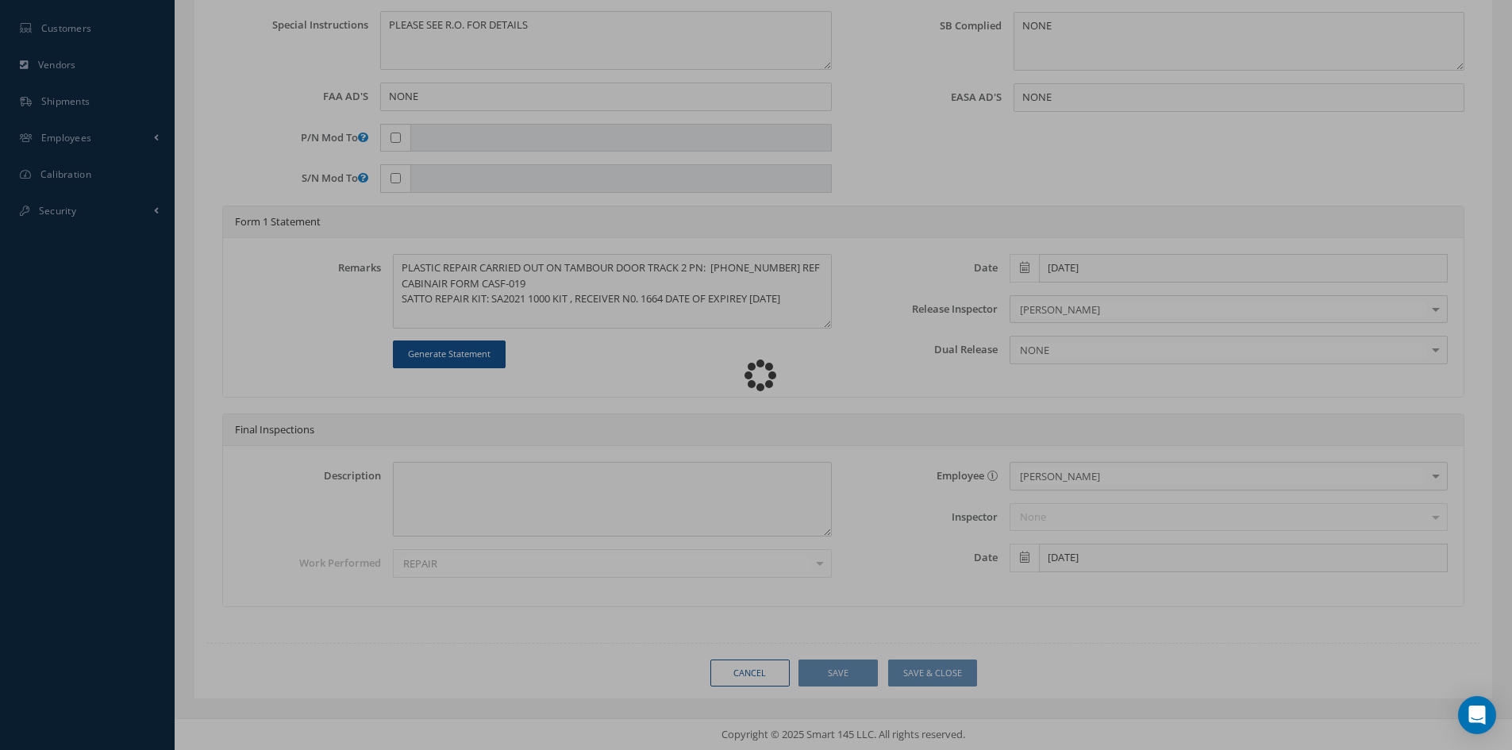
type input "EMBRAER"
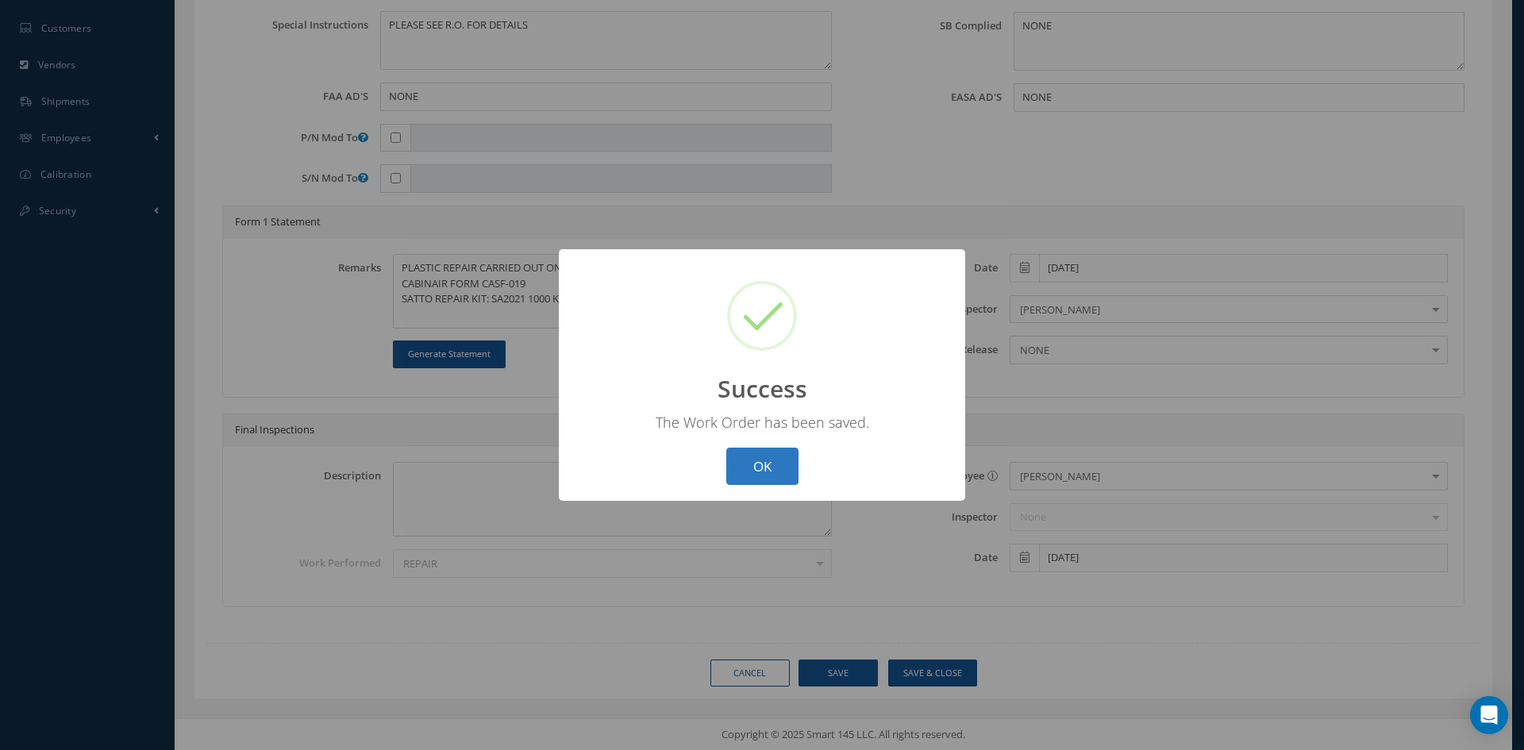
click at [754, 462] on button "OK" at bounding box center [762, 466] width 72 height 37
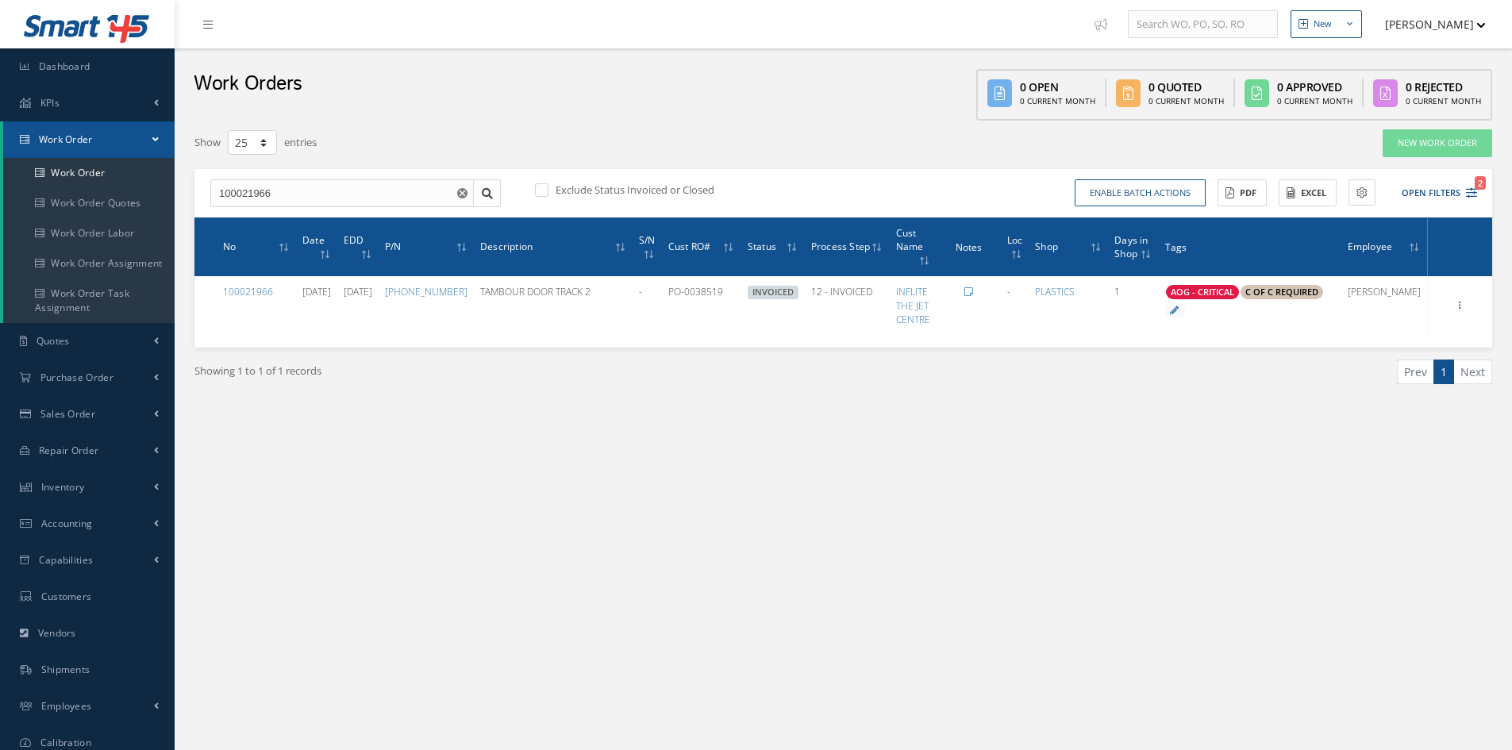
select select "25"
click at [293, 198] on input "100021966" at bounding box center [341, 193] width 263 height 29
type input "100021964"
click at [268, 223] on div "100021964" at bounding box center [342, 221] width 246 height 16
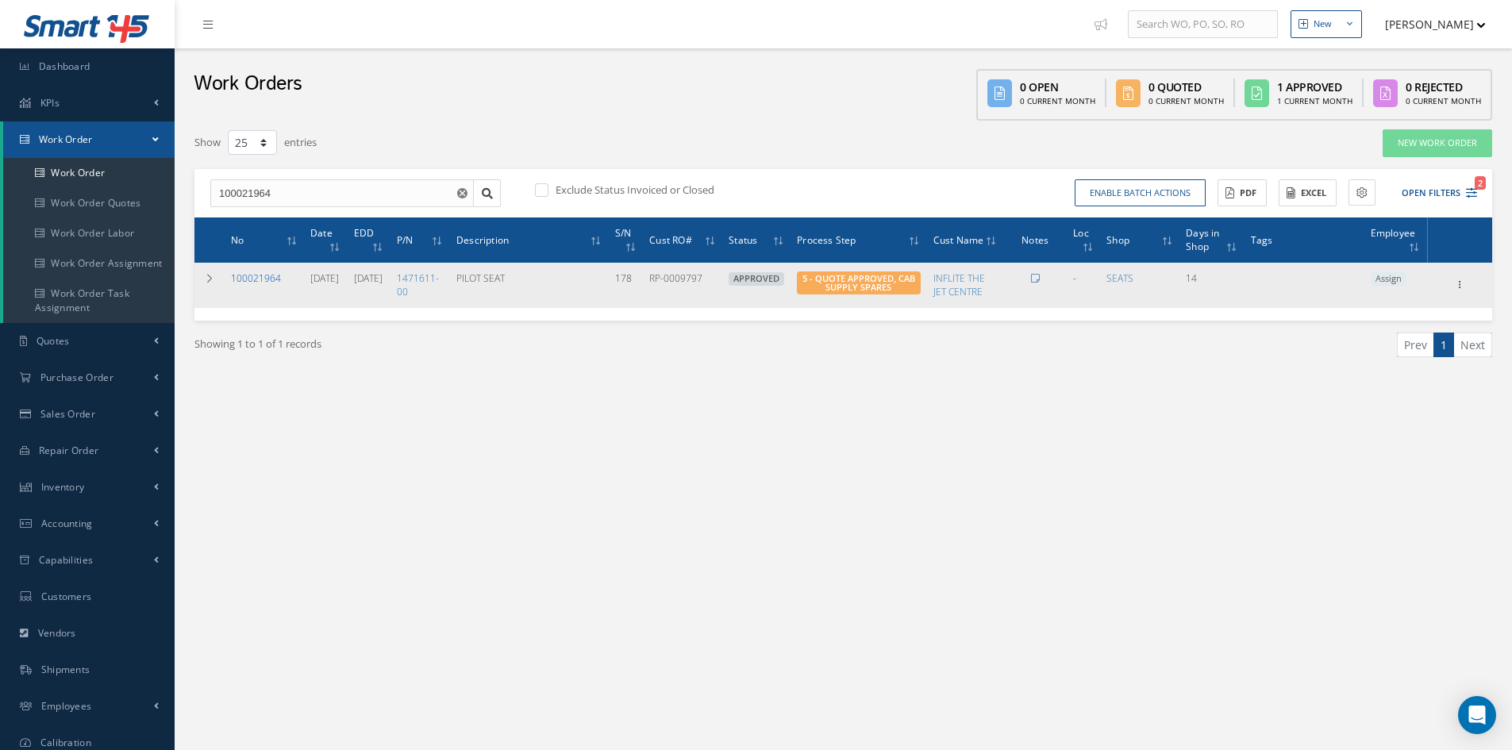
click at [263, 280] on link "100021964" at bounding box center [256, 277] width 50 height 13
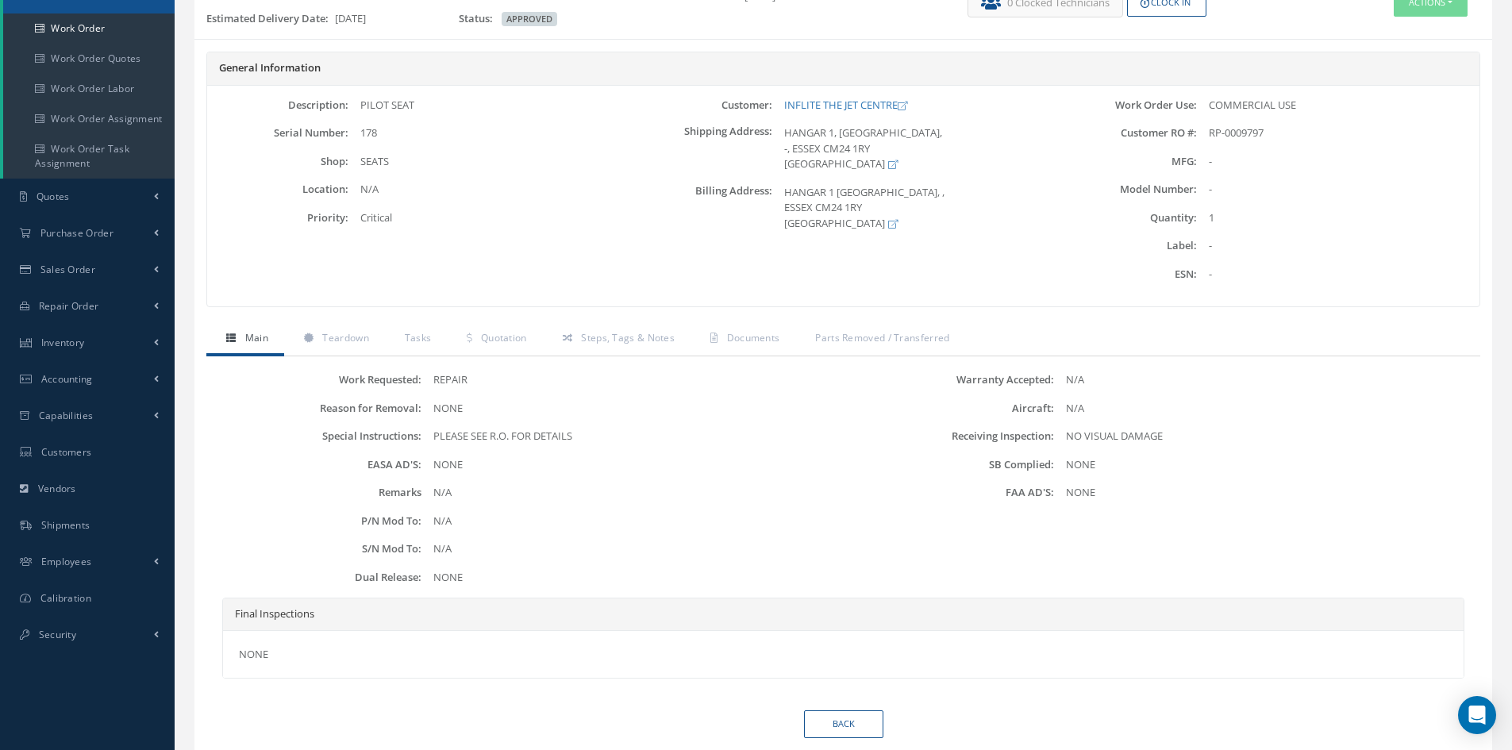
scroll to position [117, 0]
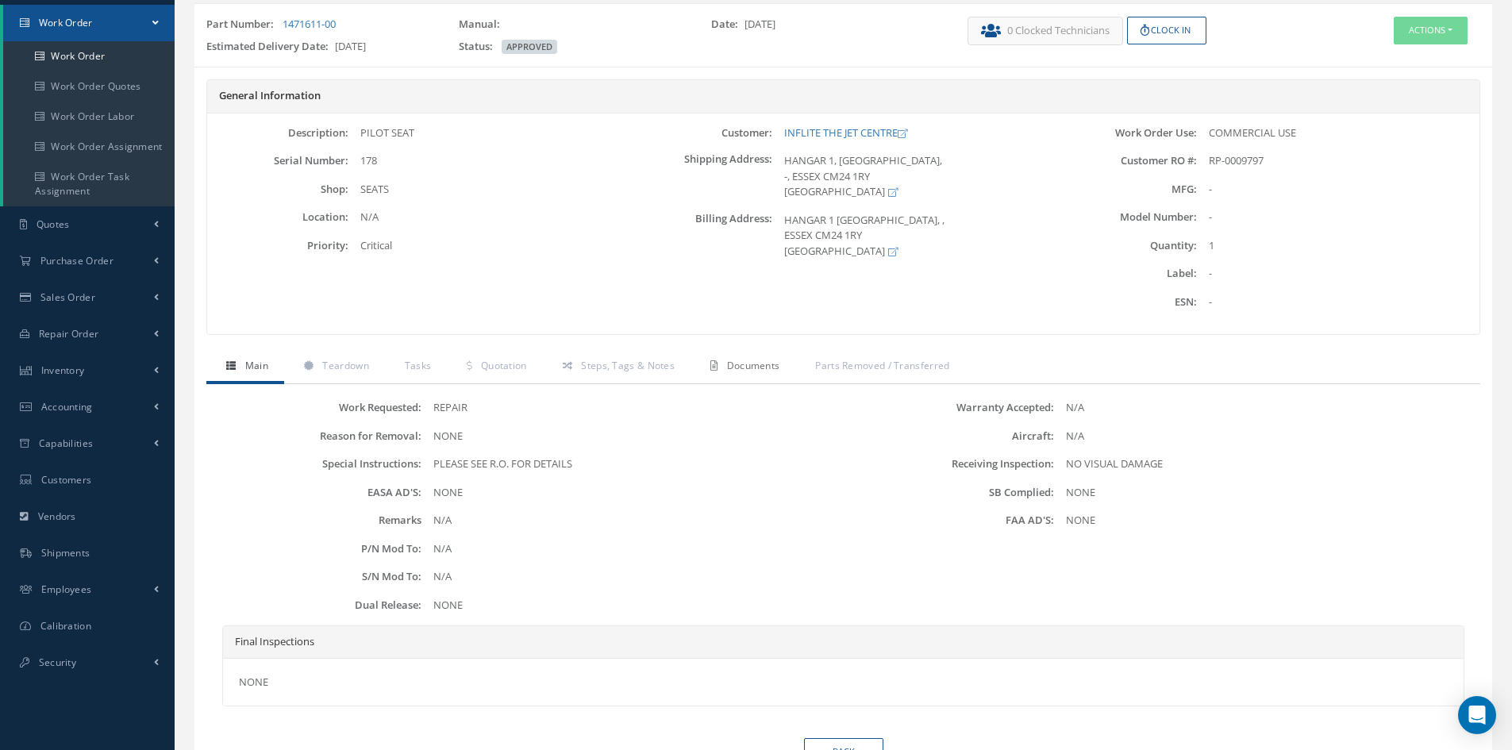
click at [755, 370] on span "Documents" at bounding box center [753, 365] width 53 height 13
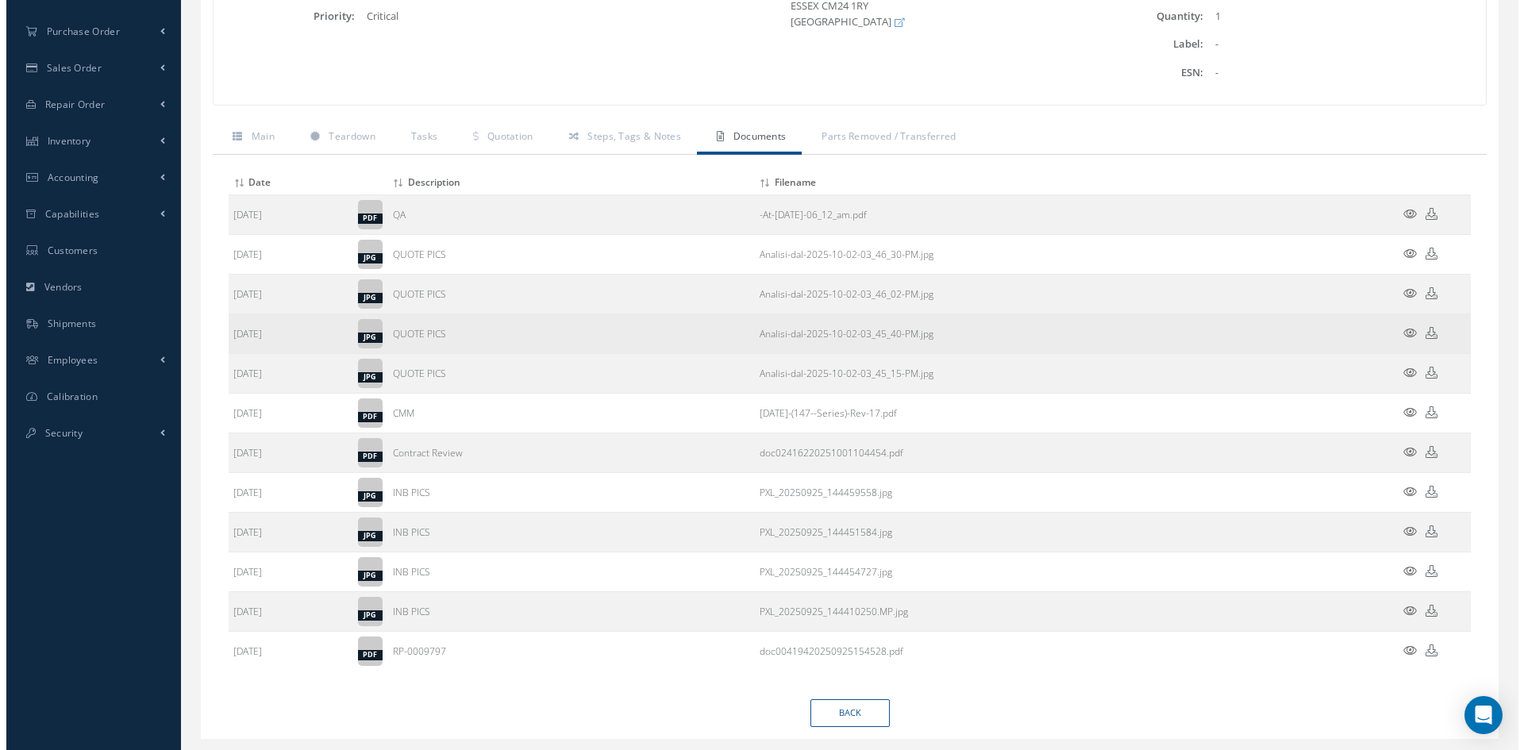
scroll to position [355, 0]
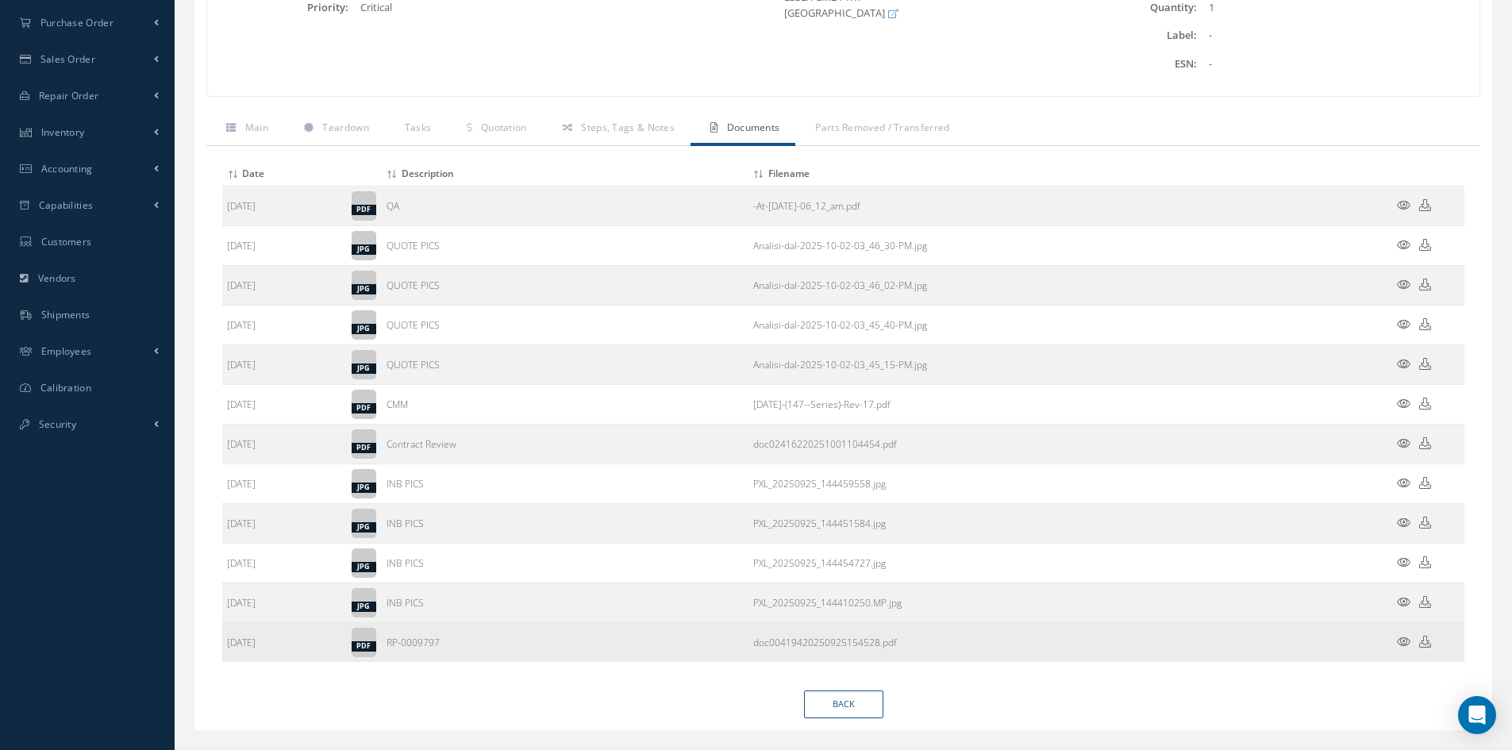
click at [1406, 639] on icon at bounding box center [1403, 642] width 13 height 12
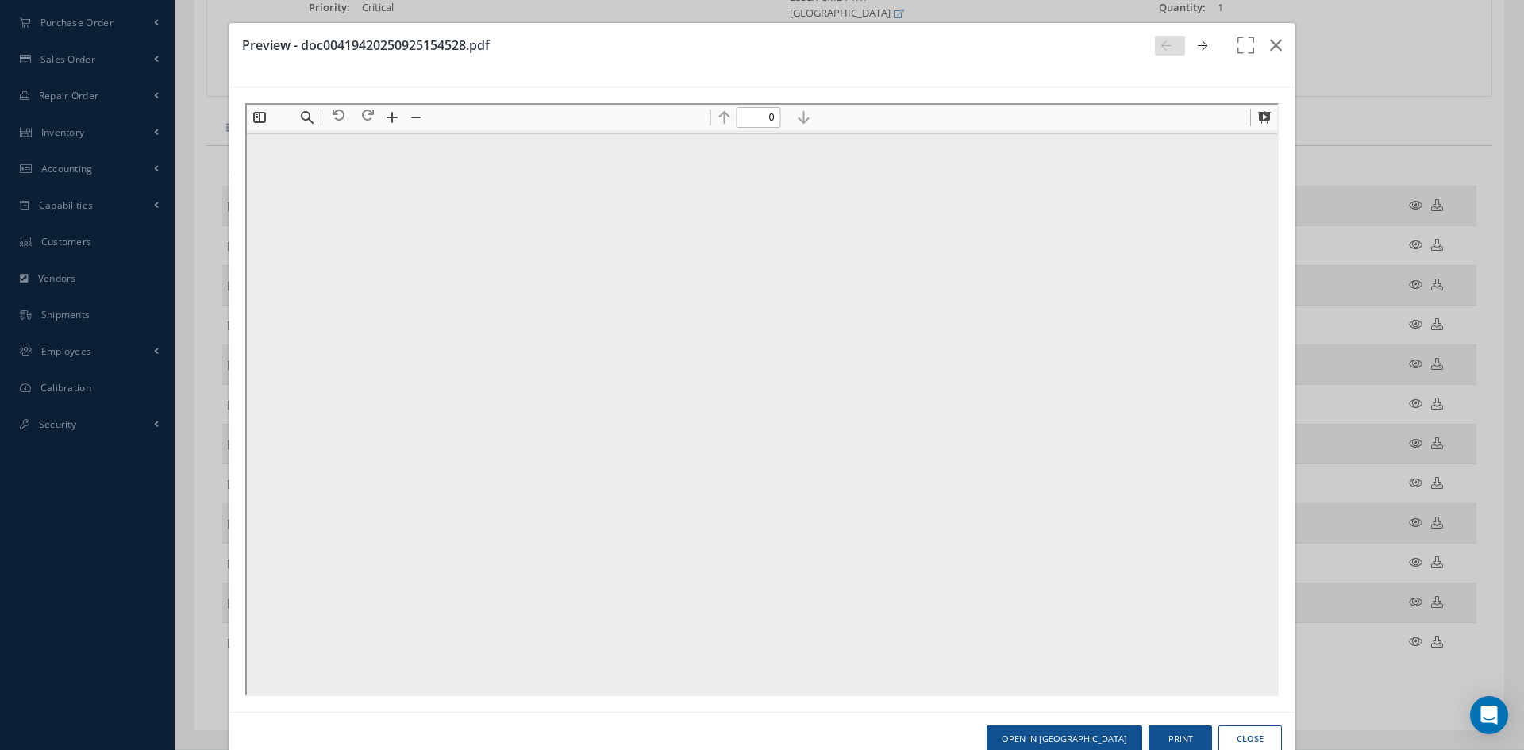
scroll to position [0, 0]
type input "1"
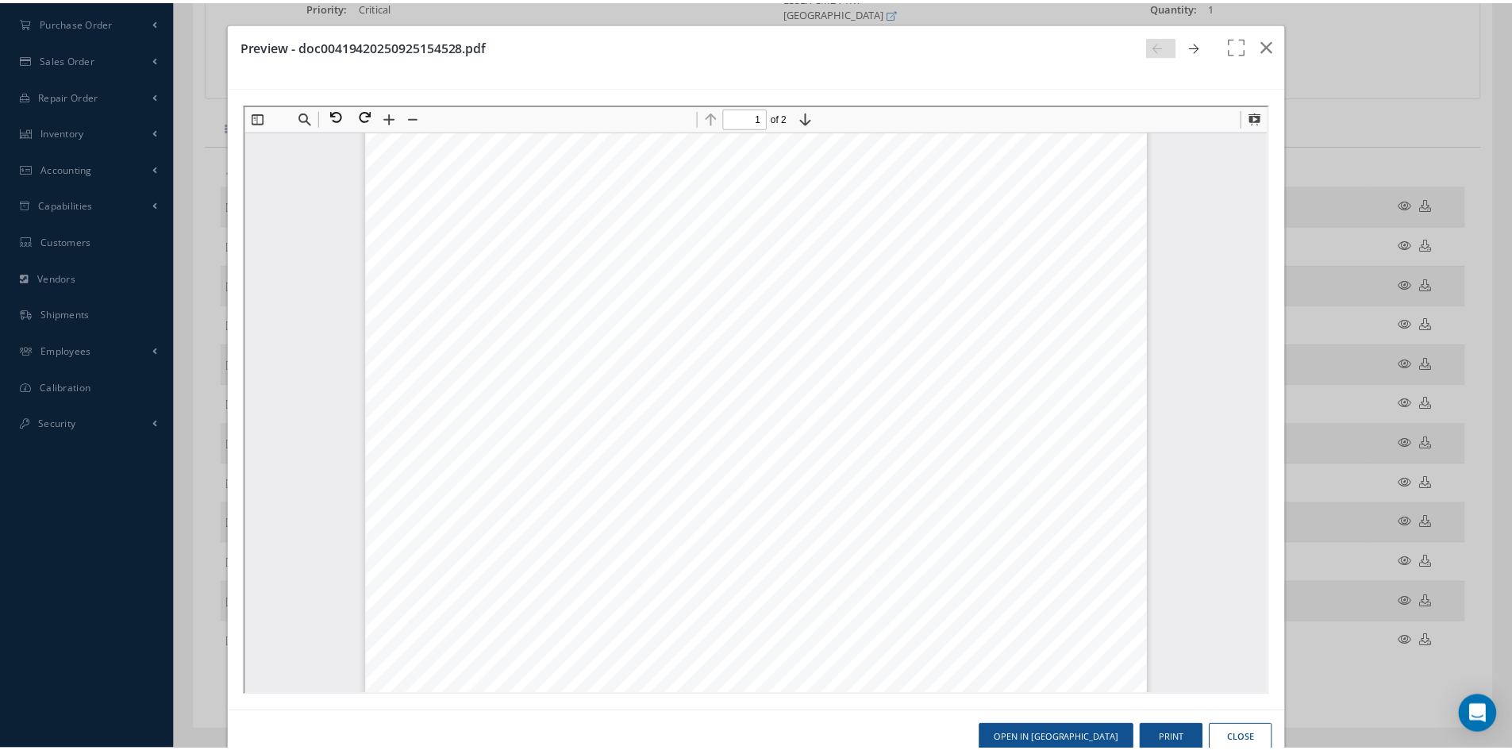
scroll to position [484, 0]
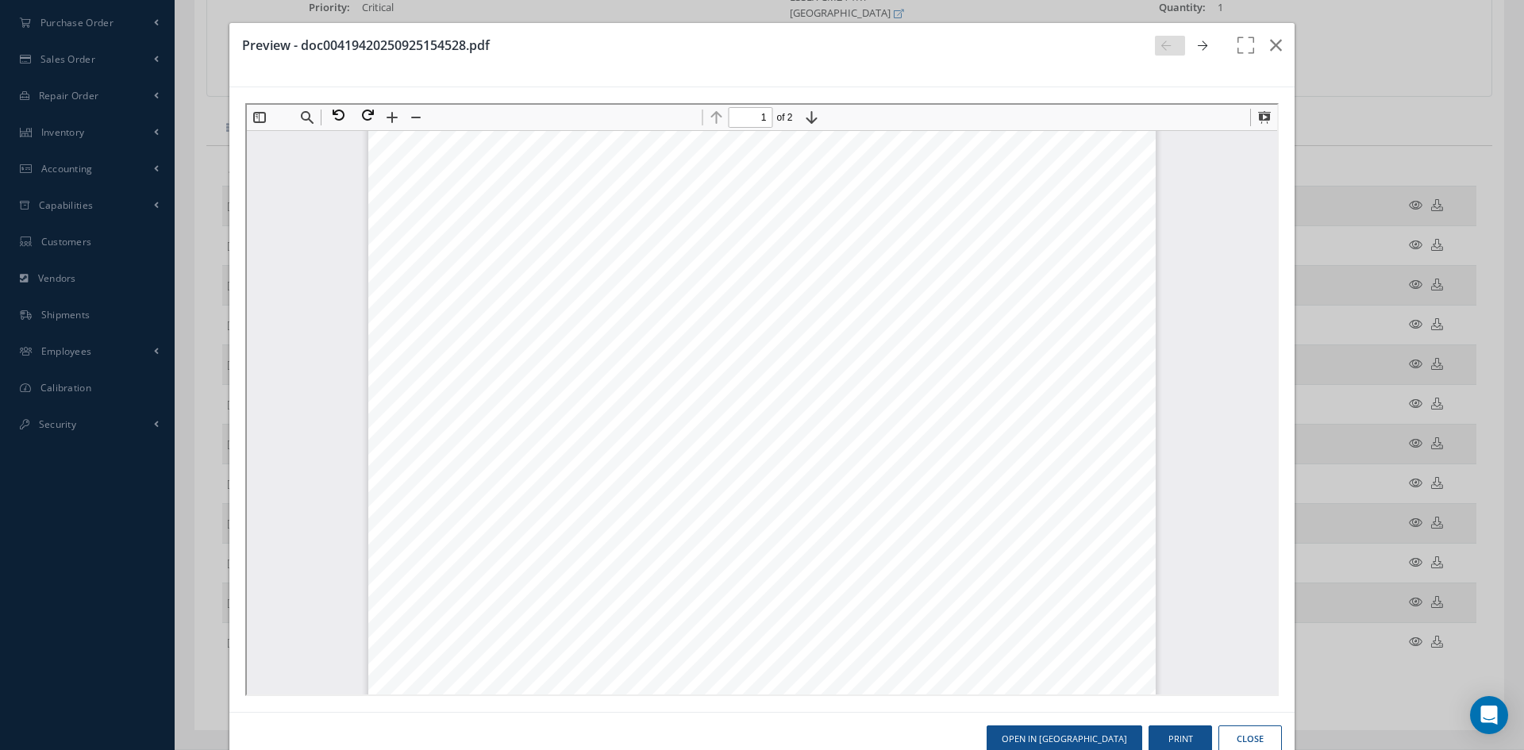
click at [572, 464] on div "Page 1" at bounding box center [760, 208] width 787 height 1113
click at [1270, 37] on icon "button" at bounding box center [1276, 45] width 12 height 19
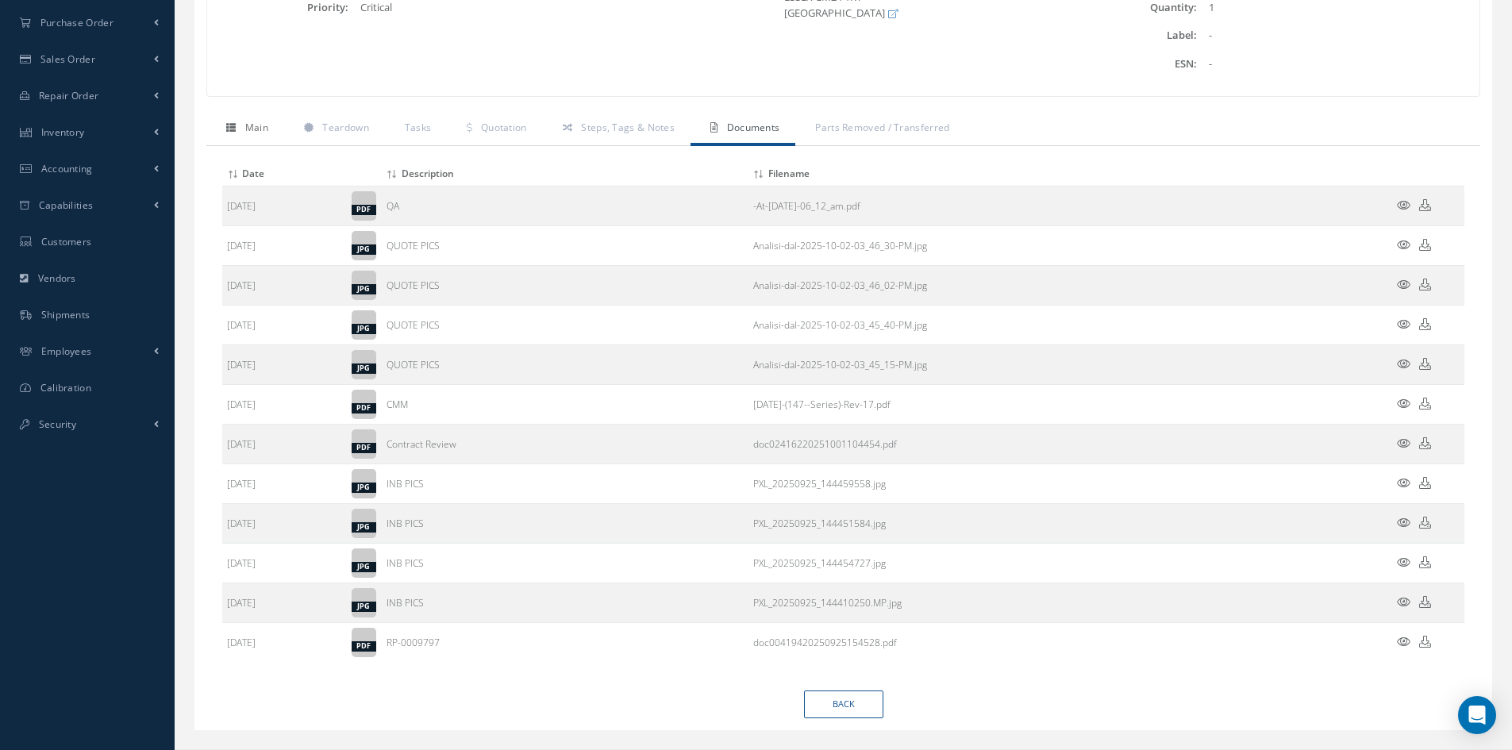
click at [252, 126] on span "Main" at bounding box center [256, 127] width 23 height 13
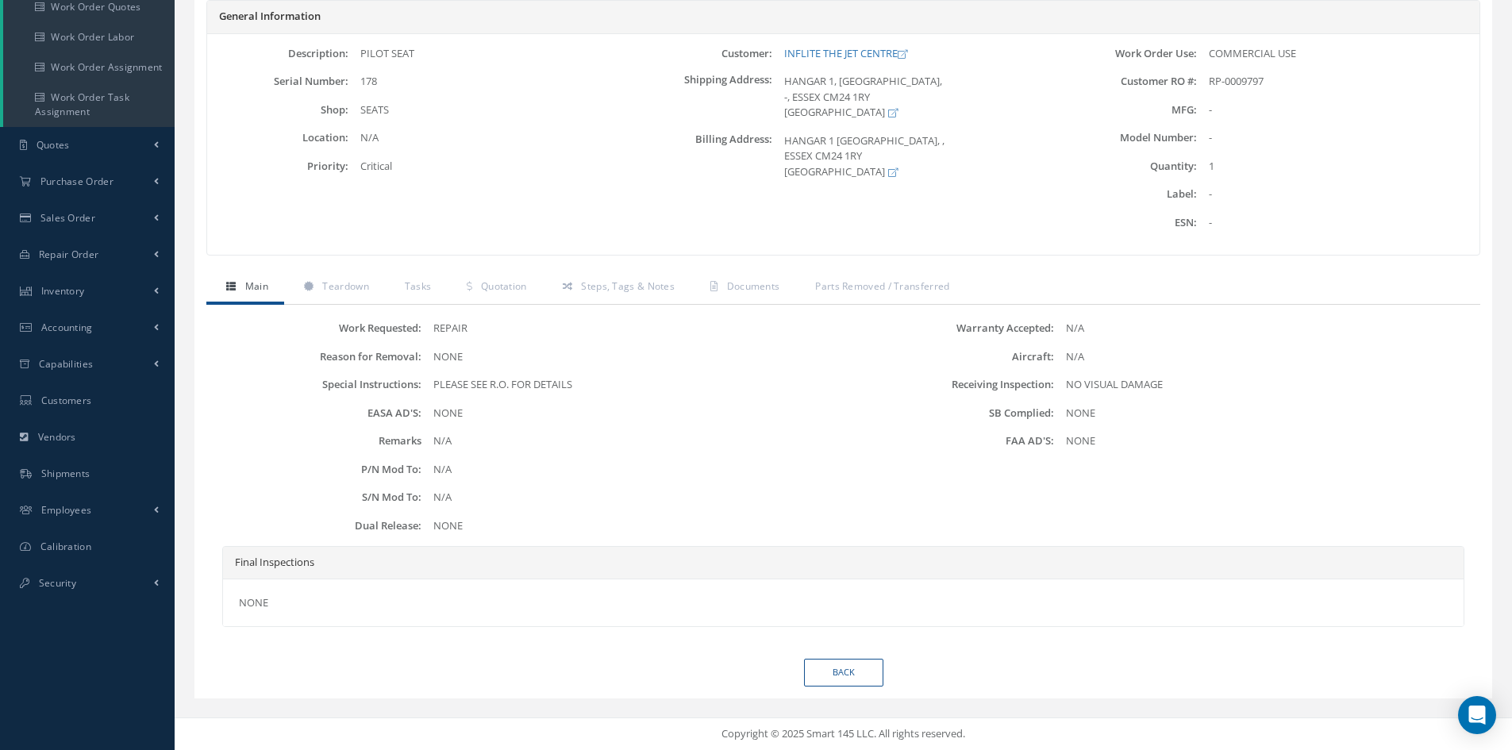
scroll to position [37, 0]
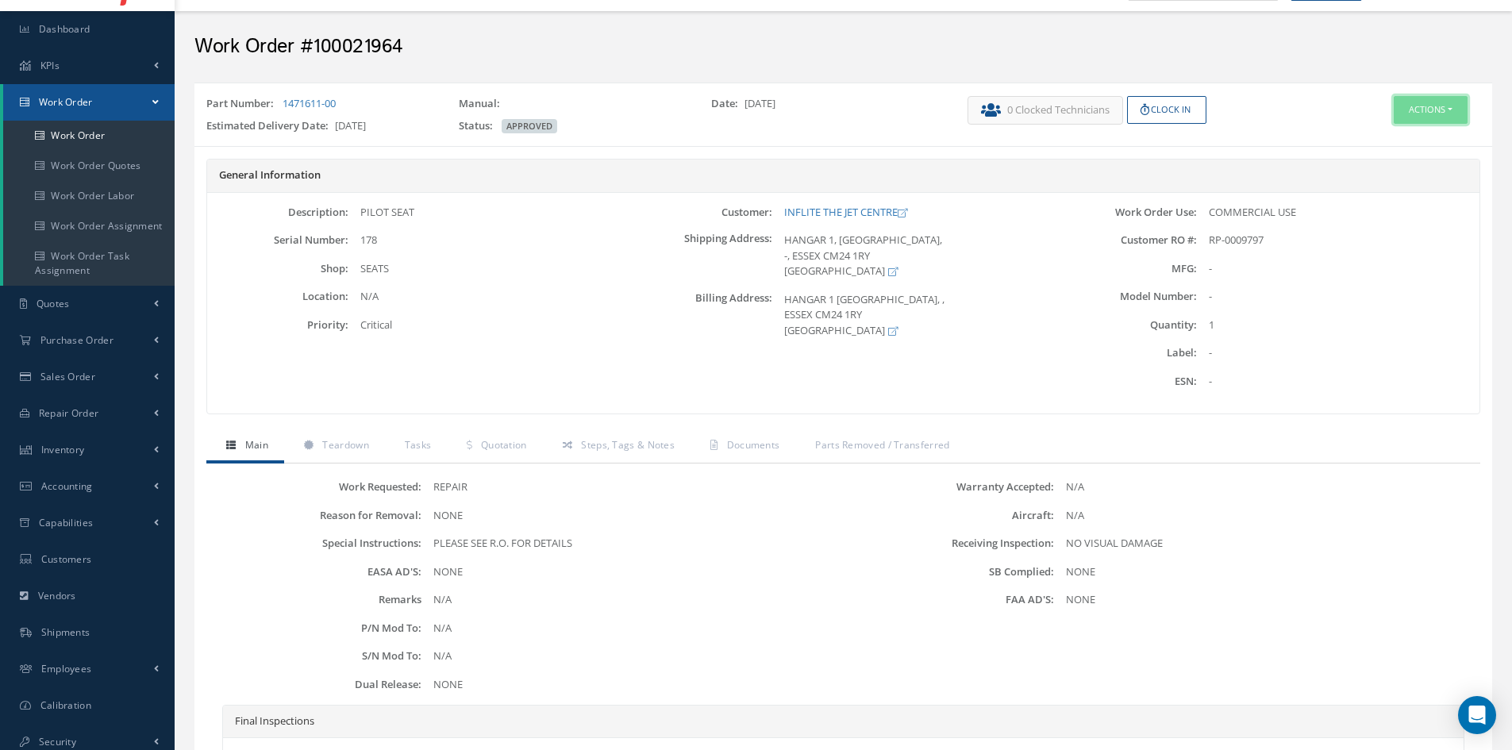
click at [1417, 115] on button "Actions" at bounding box center [1430, 110] width 74 height 28
click at [1389, 145] on link "Edit" at bounding box center [1406, 139] width 127 height 21
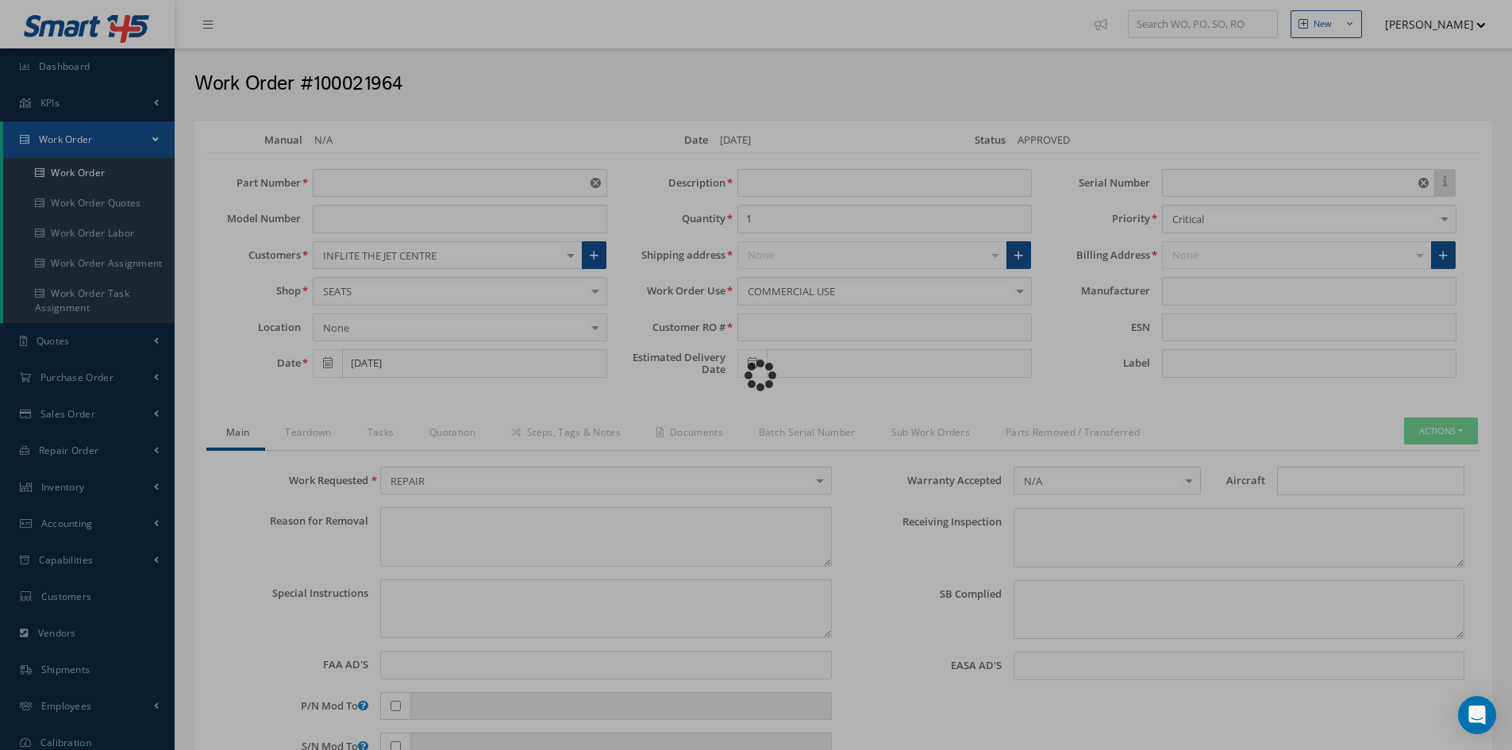
type input "1471611-00"
type input "[DATE]"
type input "PILOT SEAT"
type input "RP-0009797"
type input "[DATE]"
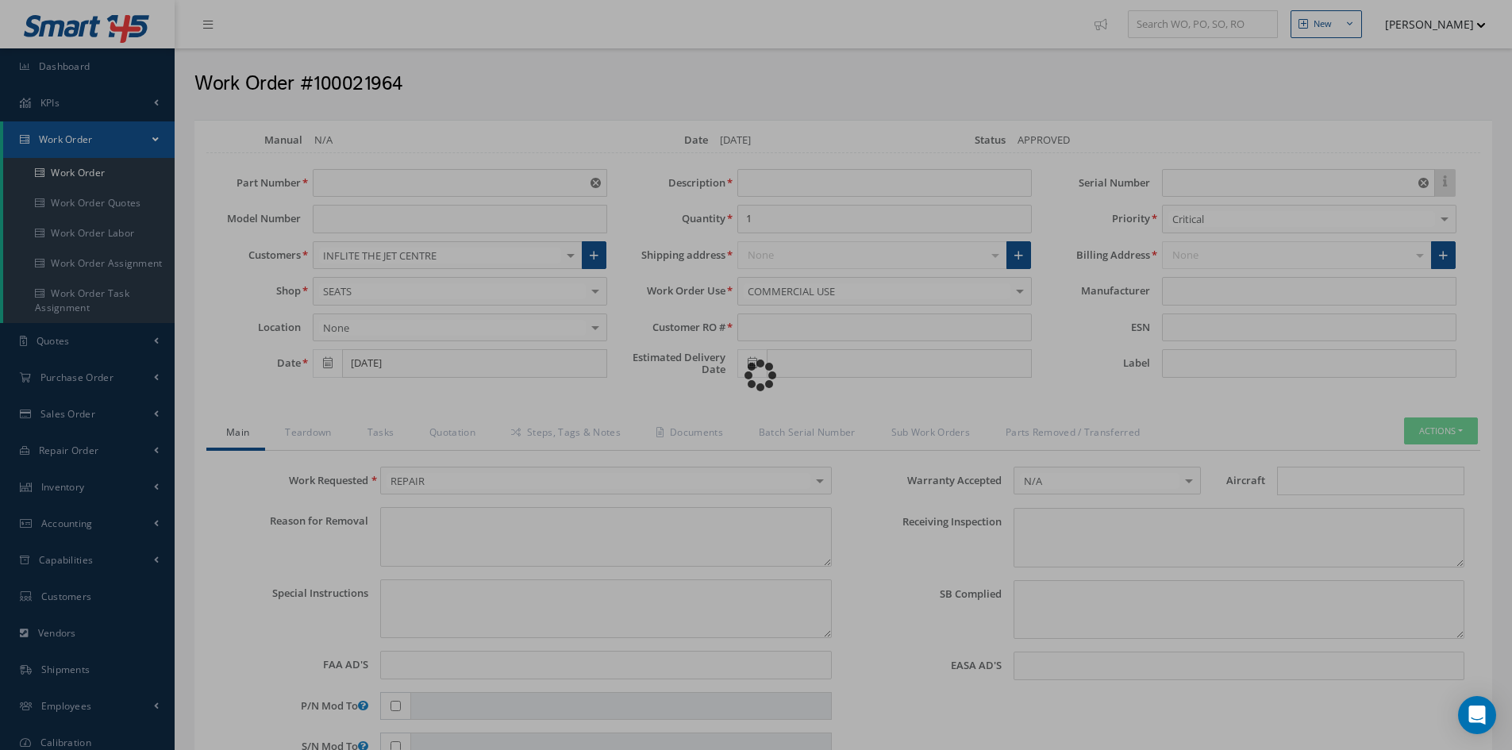
type input "178"
type textarea "NONE"
type textarea "PLEASE SEE R.O. FOR DETAILS"
type input "NONE"
type textarea "NO VISUAL DAMAGE"
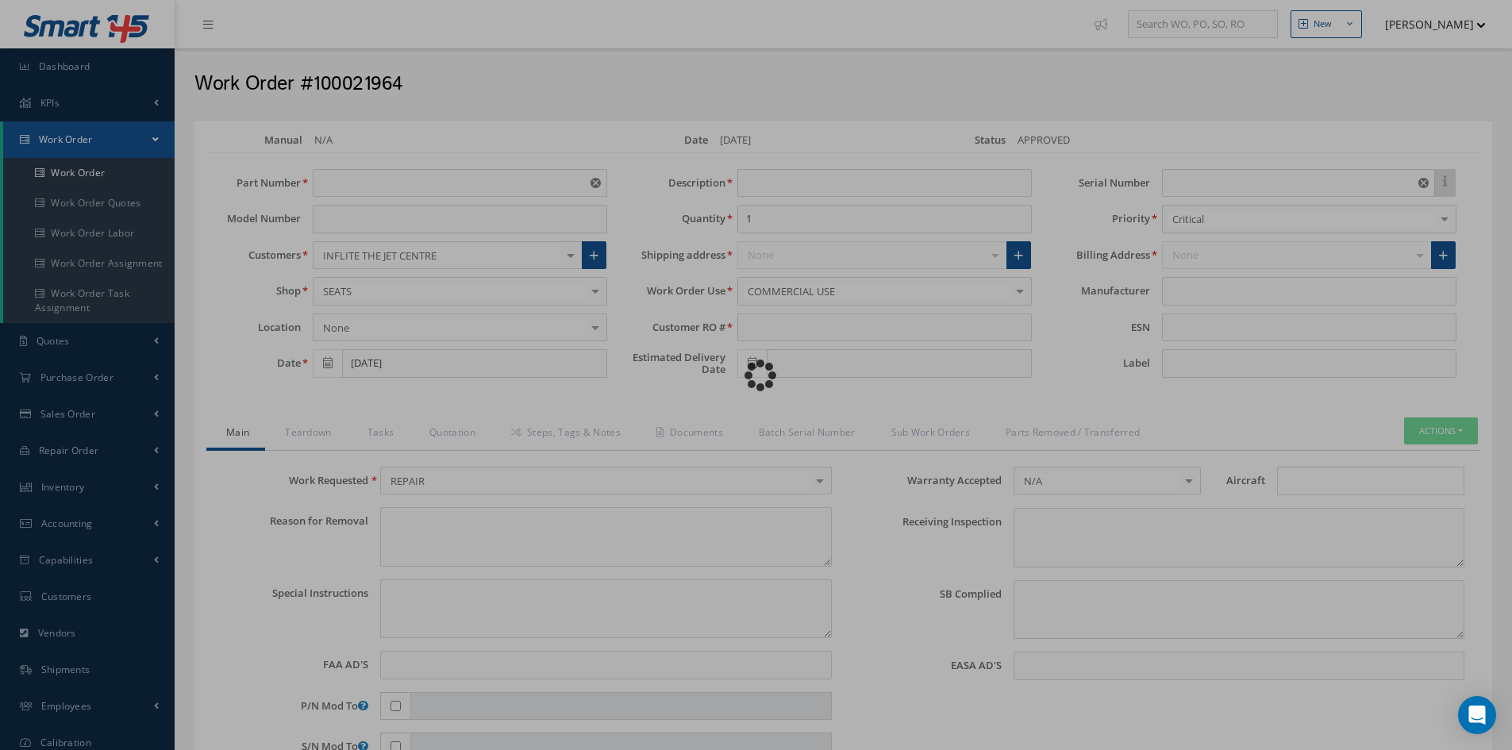
type textarea "NONE"
type input "NONE"
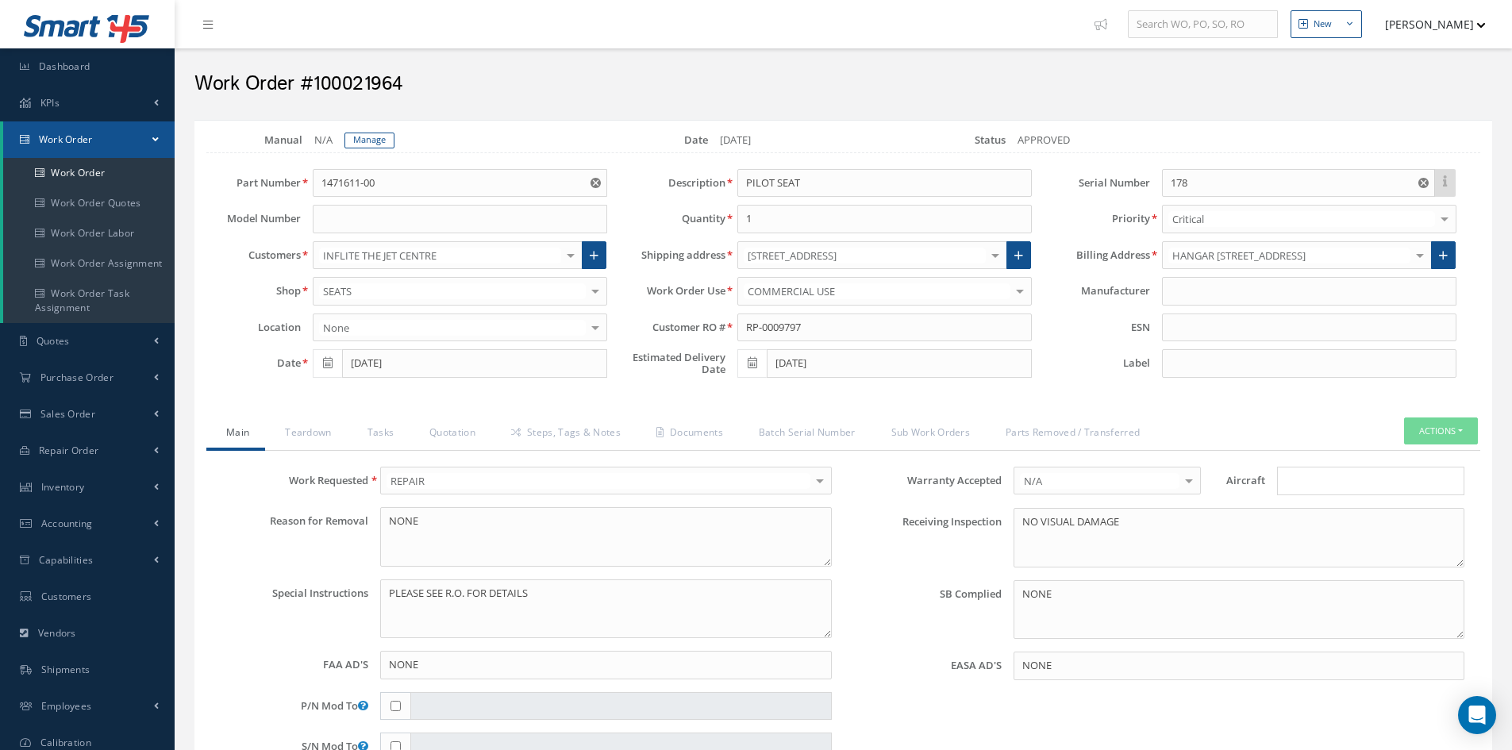
click at [1309, 483] on input "Search for option" at bounding box center [1366, 481] width 175 height 17
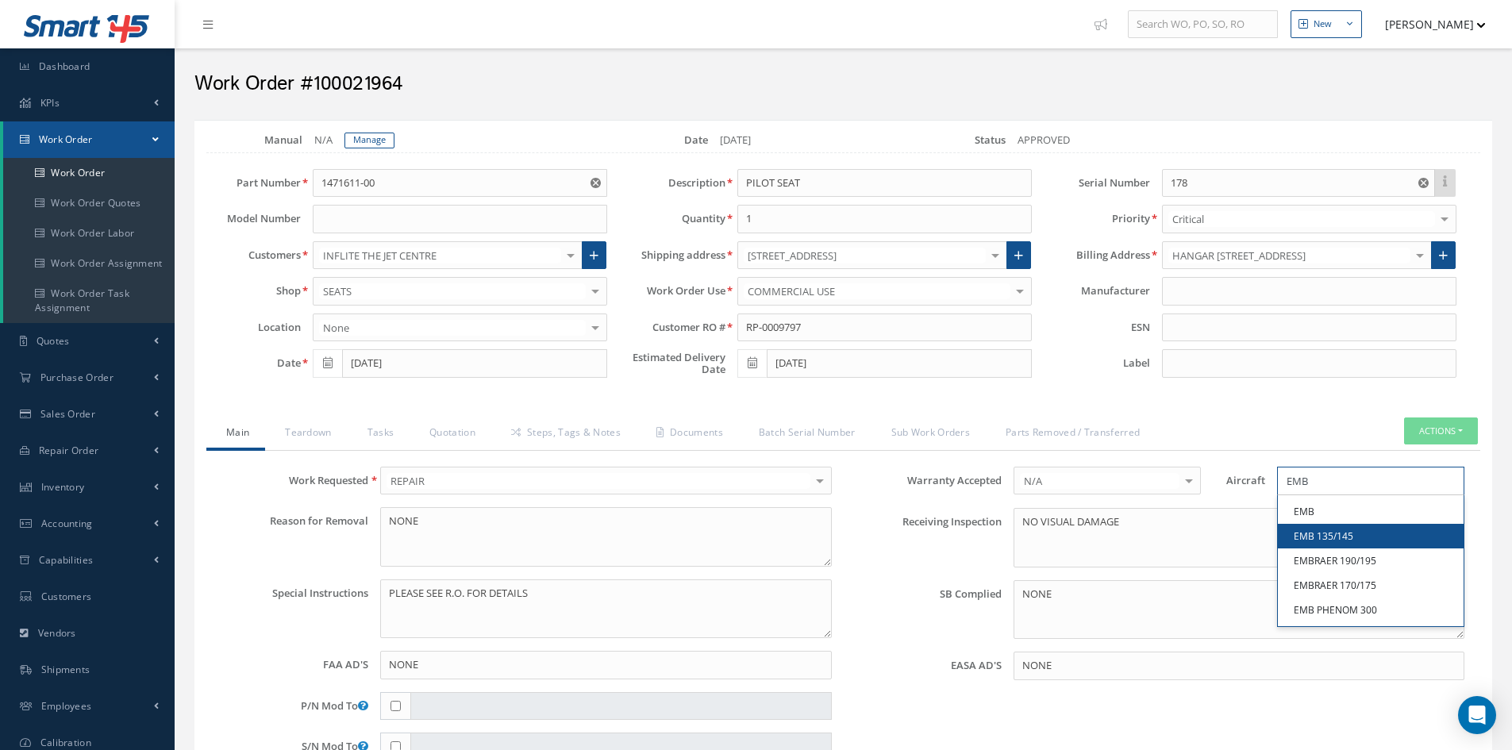
type input "EMB"
click at [1350, 532] on link "EMB 135/145" at bounding box center [1371, 536] width 186 height 25
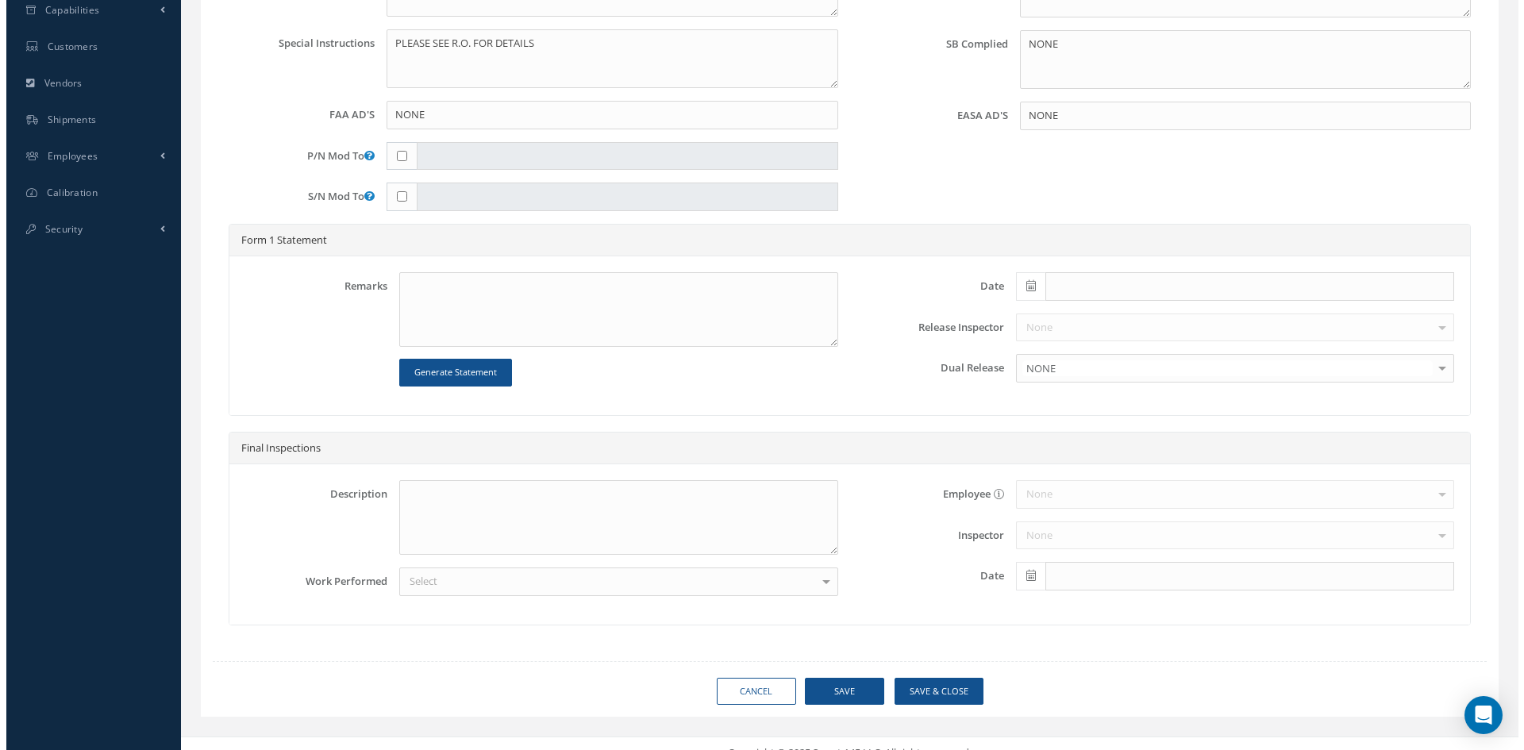
scroll to position [568, 0]
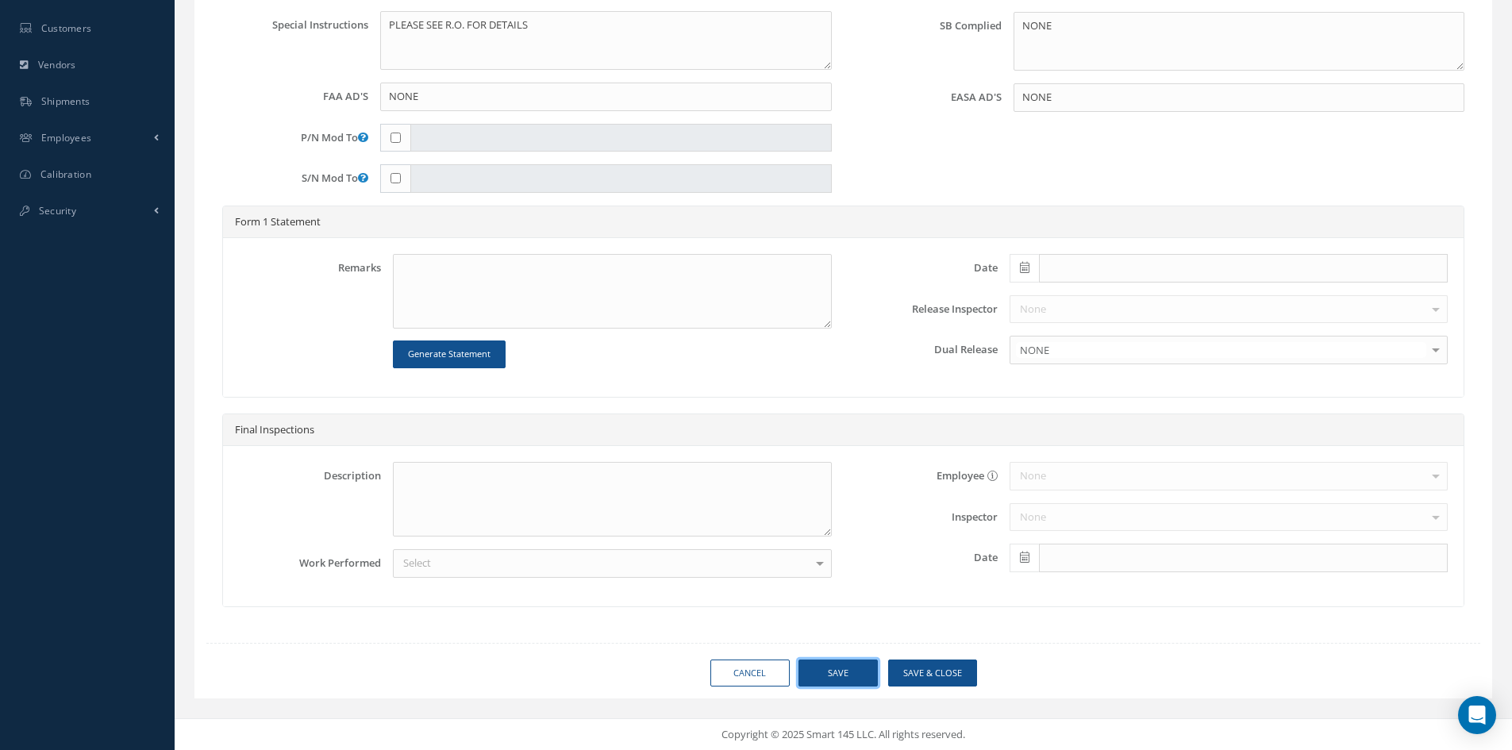
click at [853, 668] on button "Save" at bounding box center [837, 673] width 79 height 28
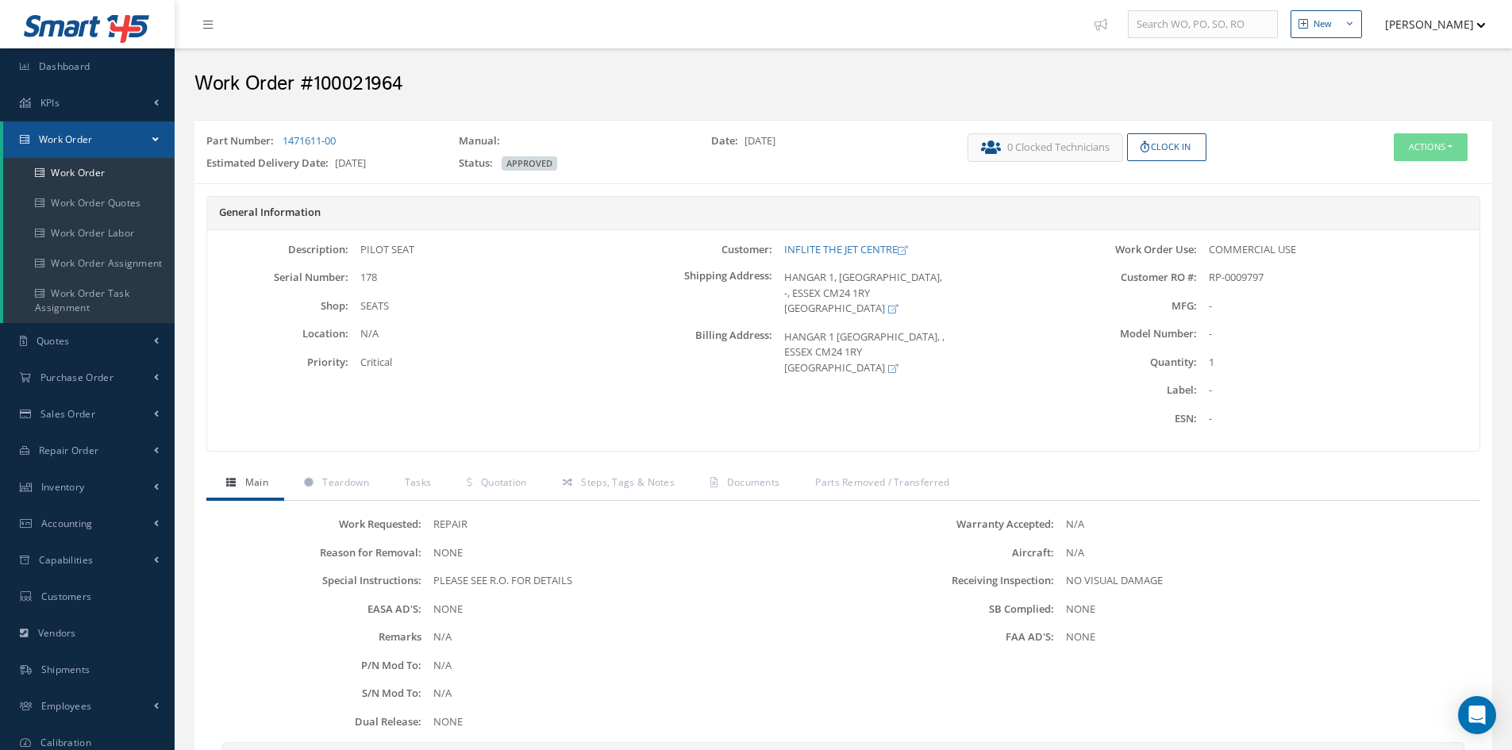
scroll to position [37, 0]
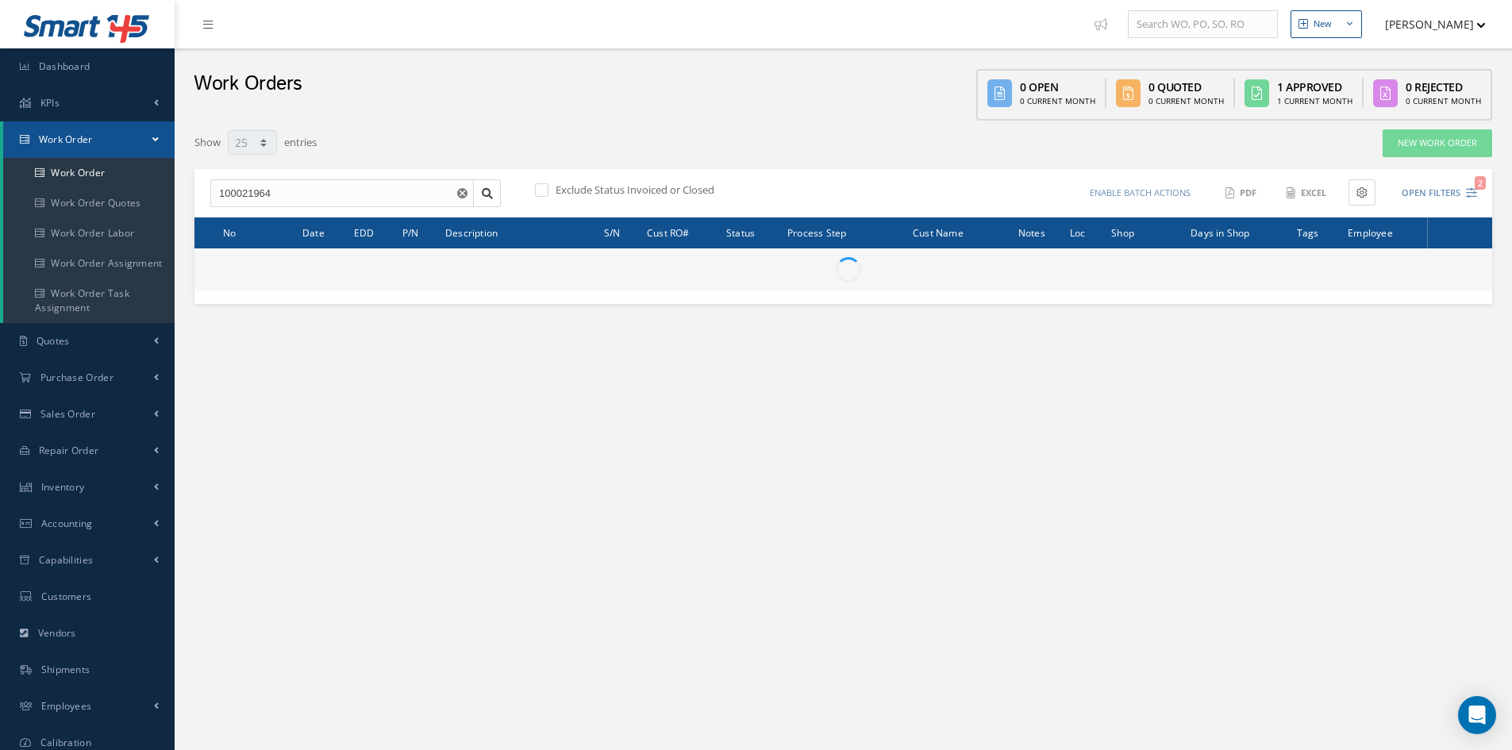
select select "25"
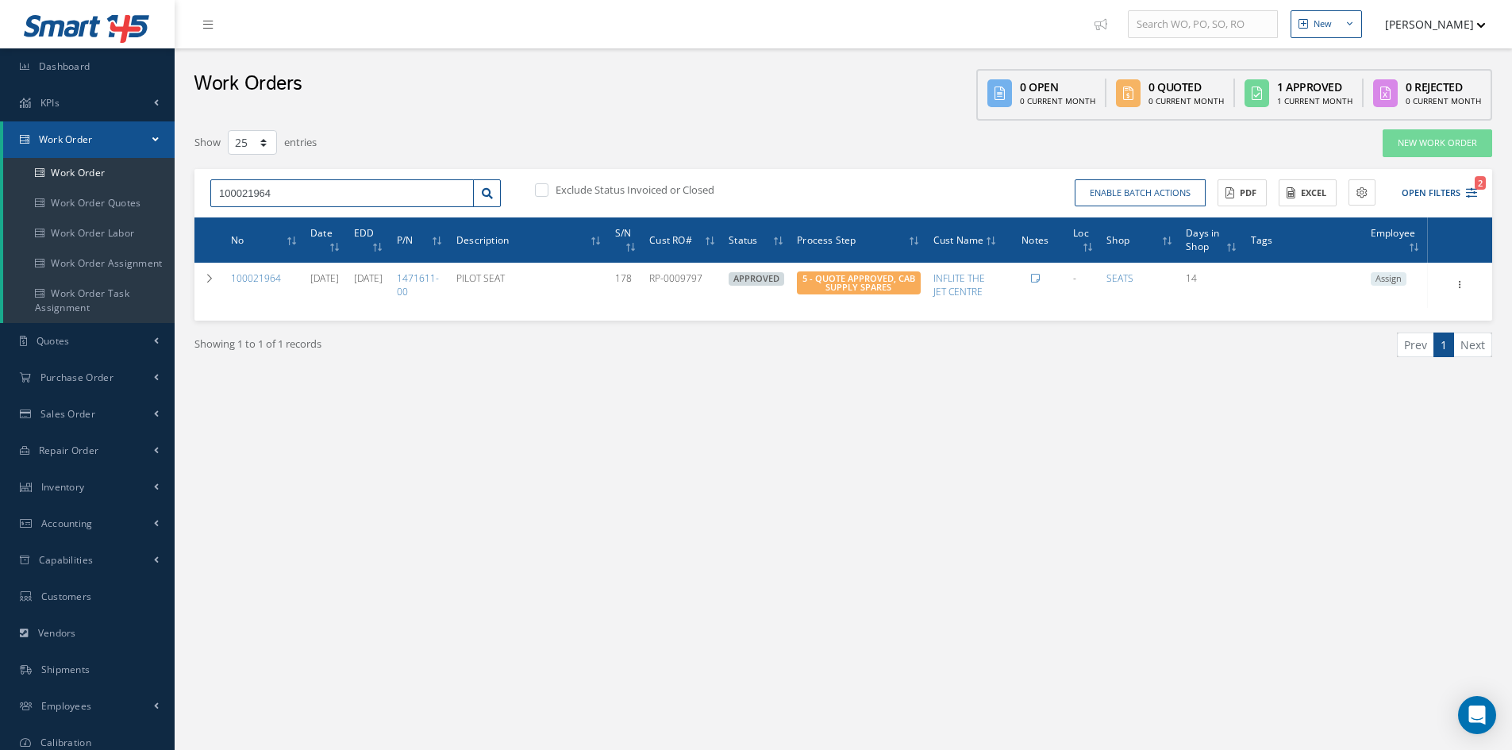
drag, startPoint x: 278, startPoint y: 194, endPoint x: 258, endPoint y: 195, distance: 19.9
click at [258, 195] on input "100021964" at bounding box center [341, 193] width 263 height 29
type input "100021959"
click at [276, 221] on div "100021959" at bounding box center [342, 221] width 246 height 16
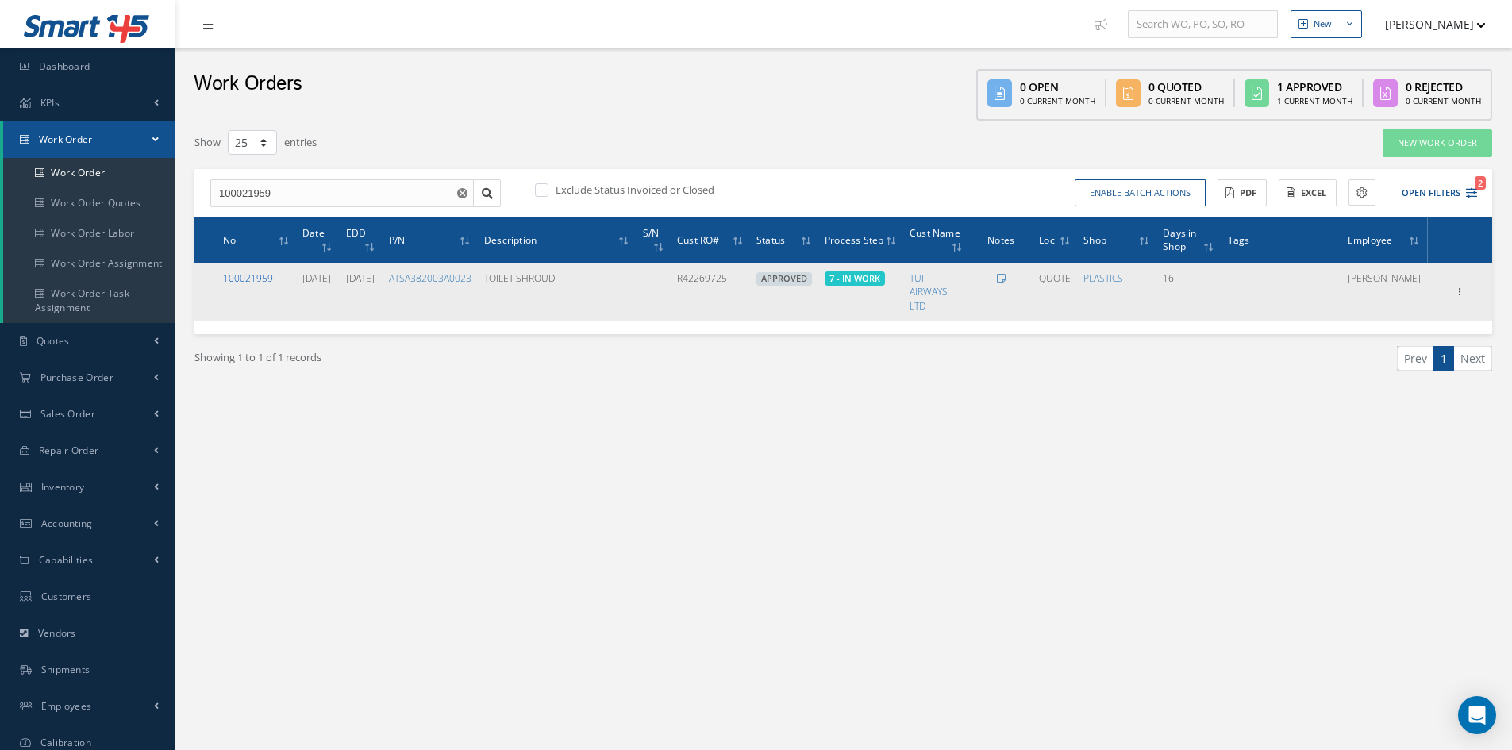
click at [249, 274] on link "100021959" at bounding box center [248, 277] width 50 height 13
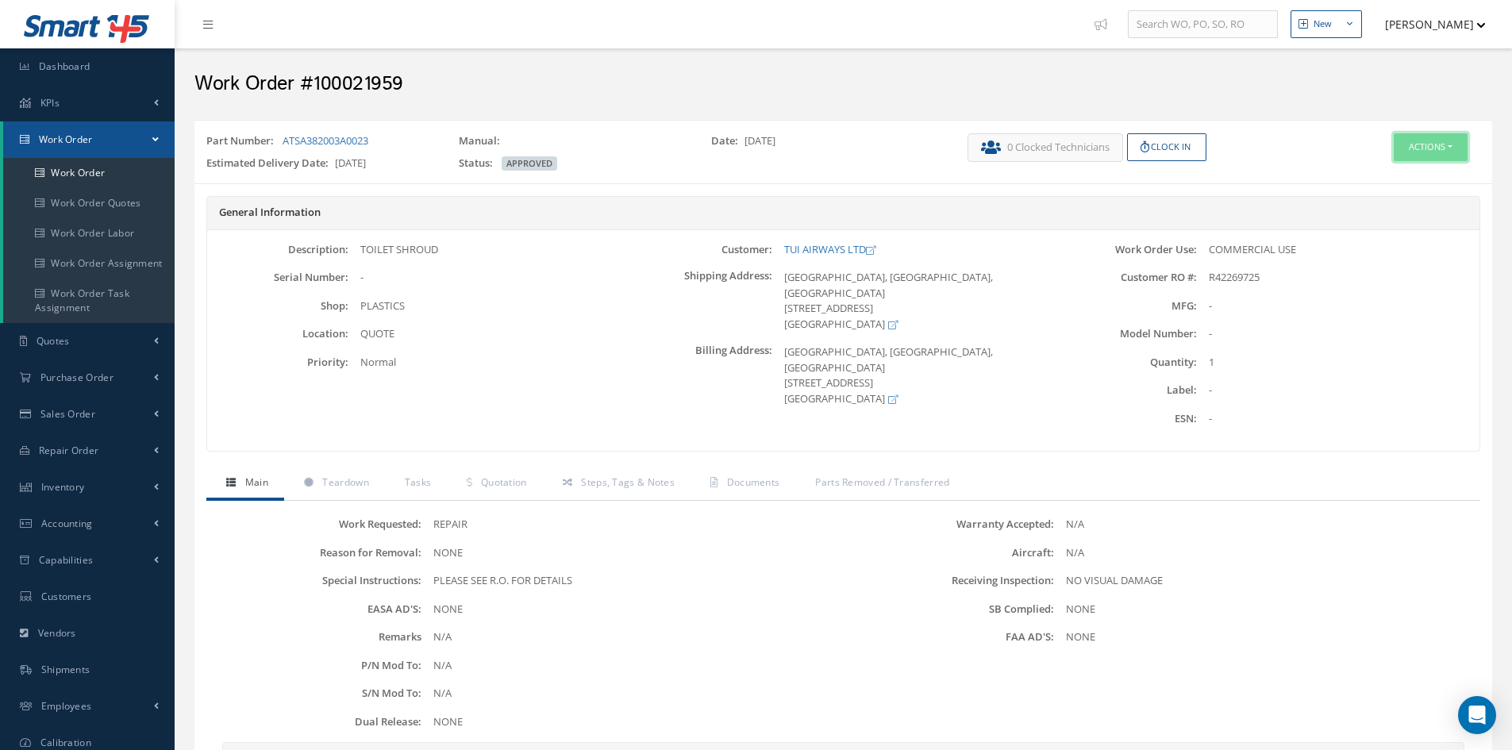
click at [1432, 145] on button "Actions" at bounding box center [1430, 147] width 74 height 28
click at [1397, 181] on link "Edit" at bounding box center [1406, 177] width 127 height 21
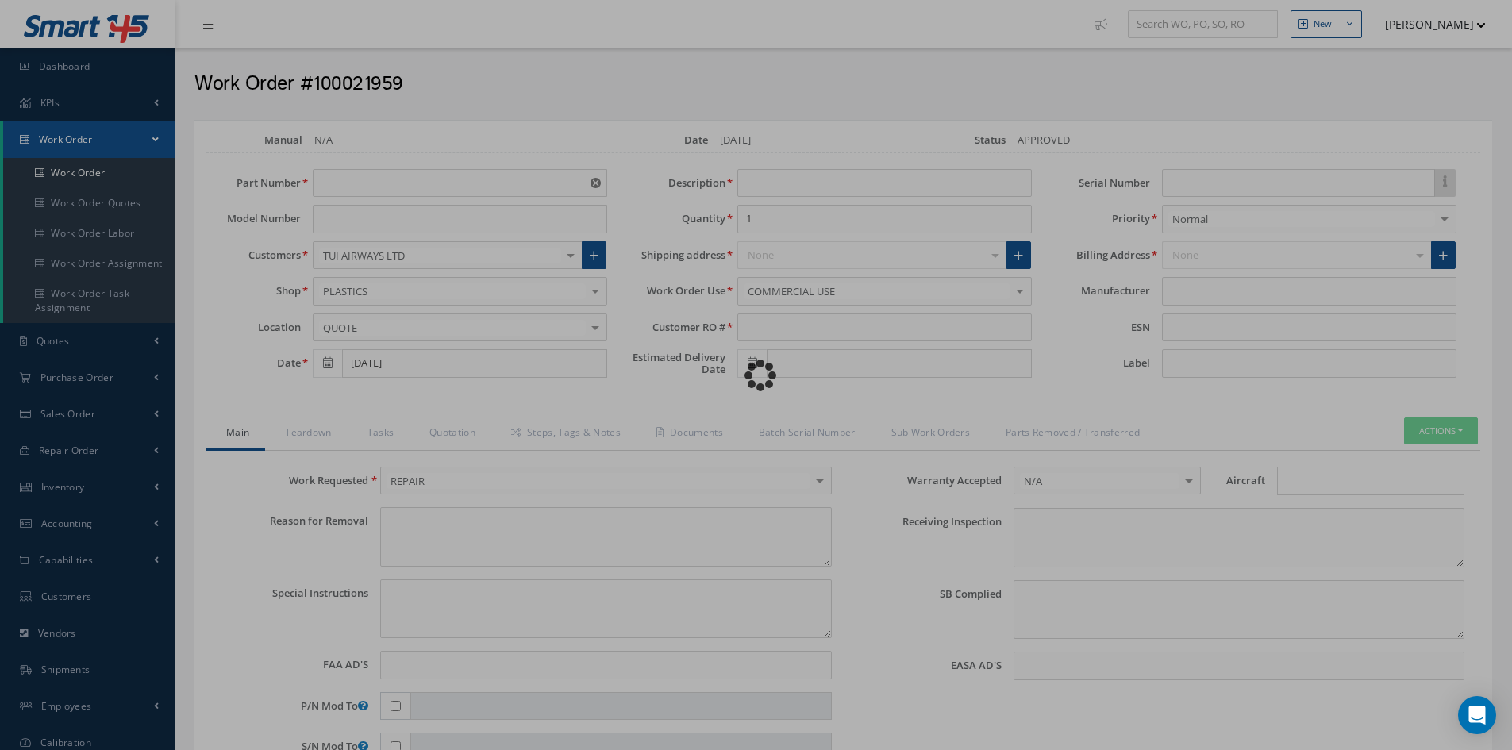
type input "ATSA382003A0023"
type input "[DATE]"
type input "TOILET SHROUD"
type input "R42269725"
type input "11/03/2025"
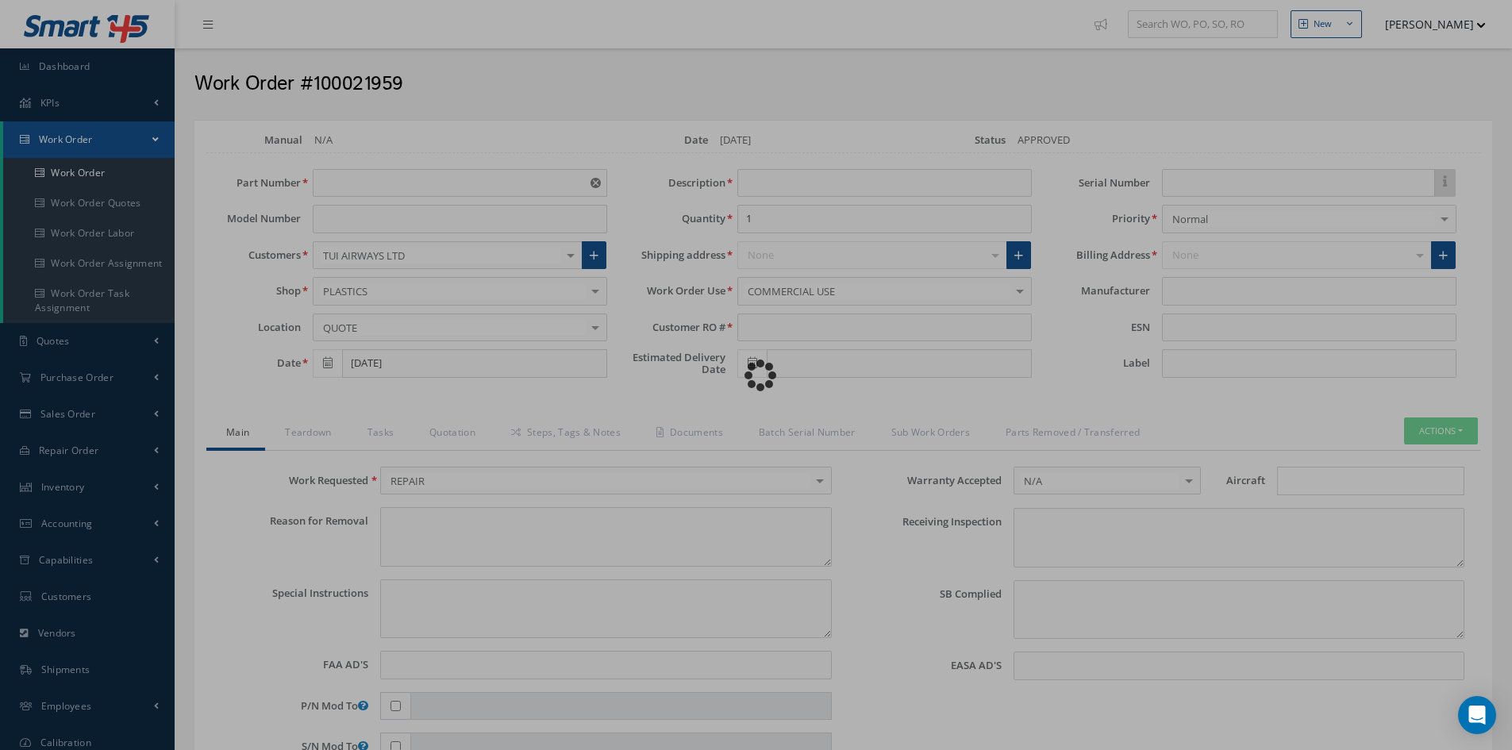
type textarea "NONE"
type textarea "PLEASE SEE R.O. FOR DETAILS"
type input "NONE"
type textarea "NO VISUAL DAMAGE"
type textarea "NONE"
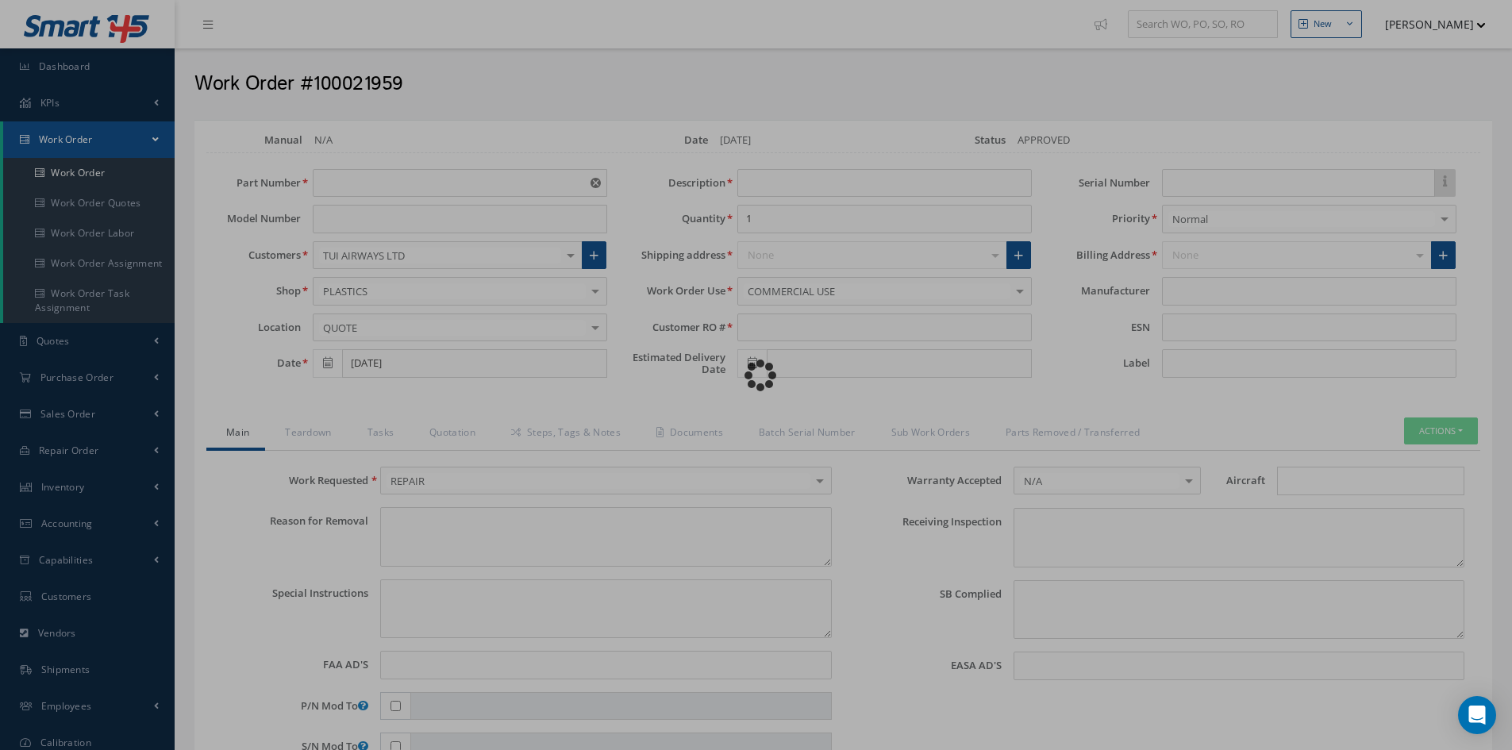
type input "NONE"
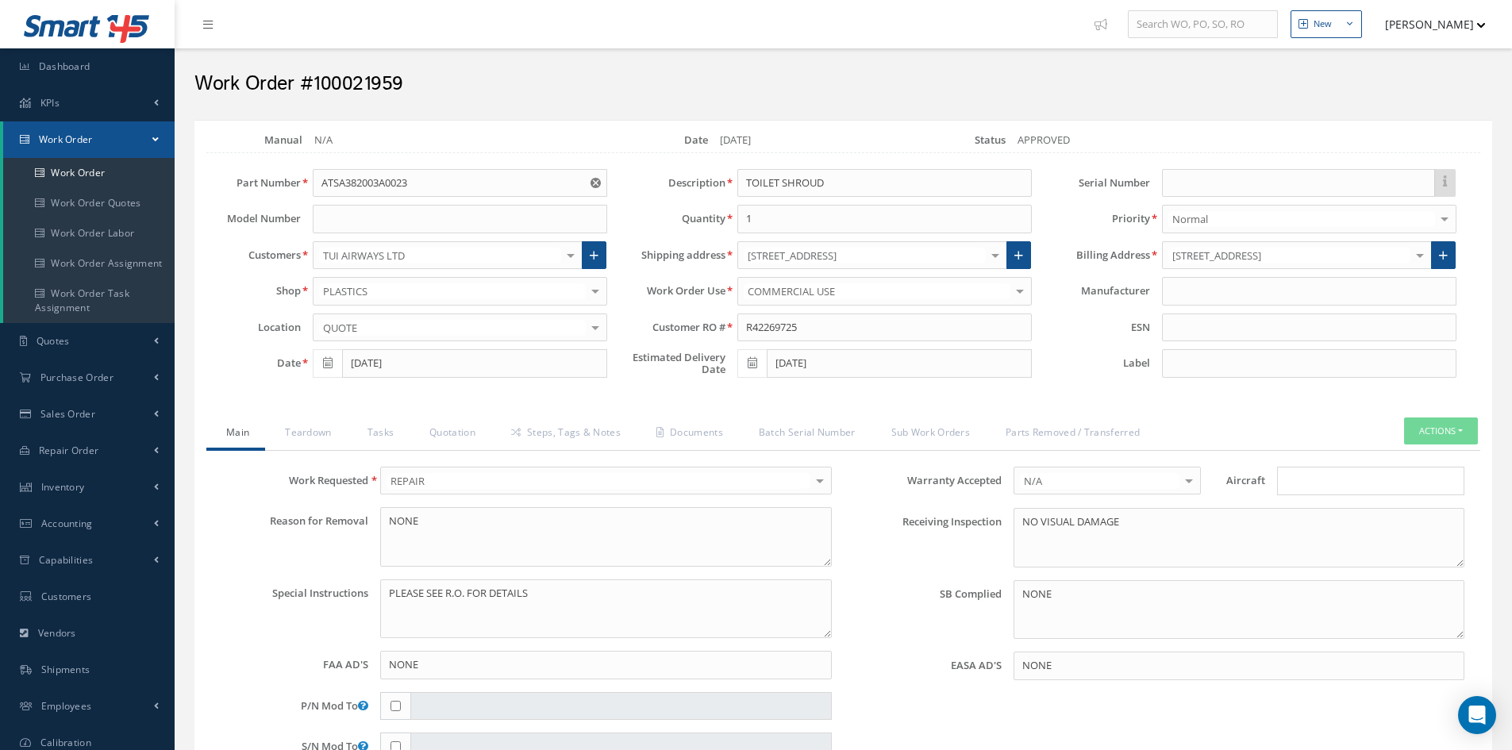
click at [1314, 480] on input "Search for option" at bounding box center [1366, 481] width 175 height 17
type input "b78"
click at [1336, 528] on link "B787" at bounding box center [1371, 536] width 186 height 25
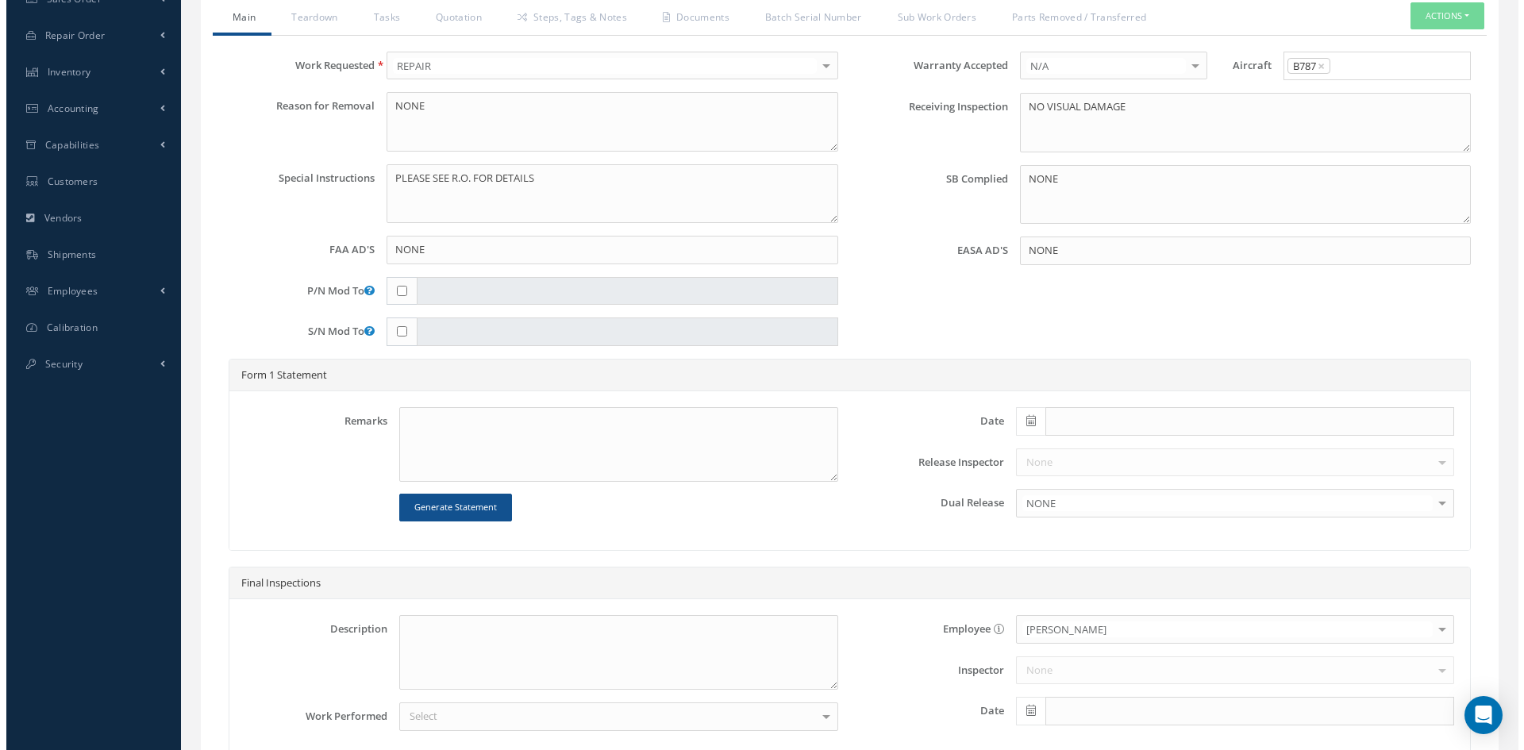
scroll to position [555, 0]
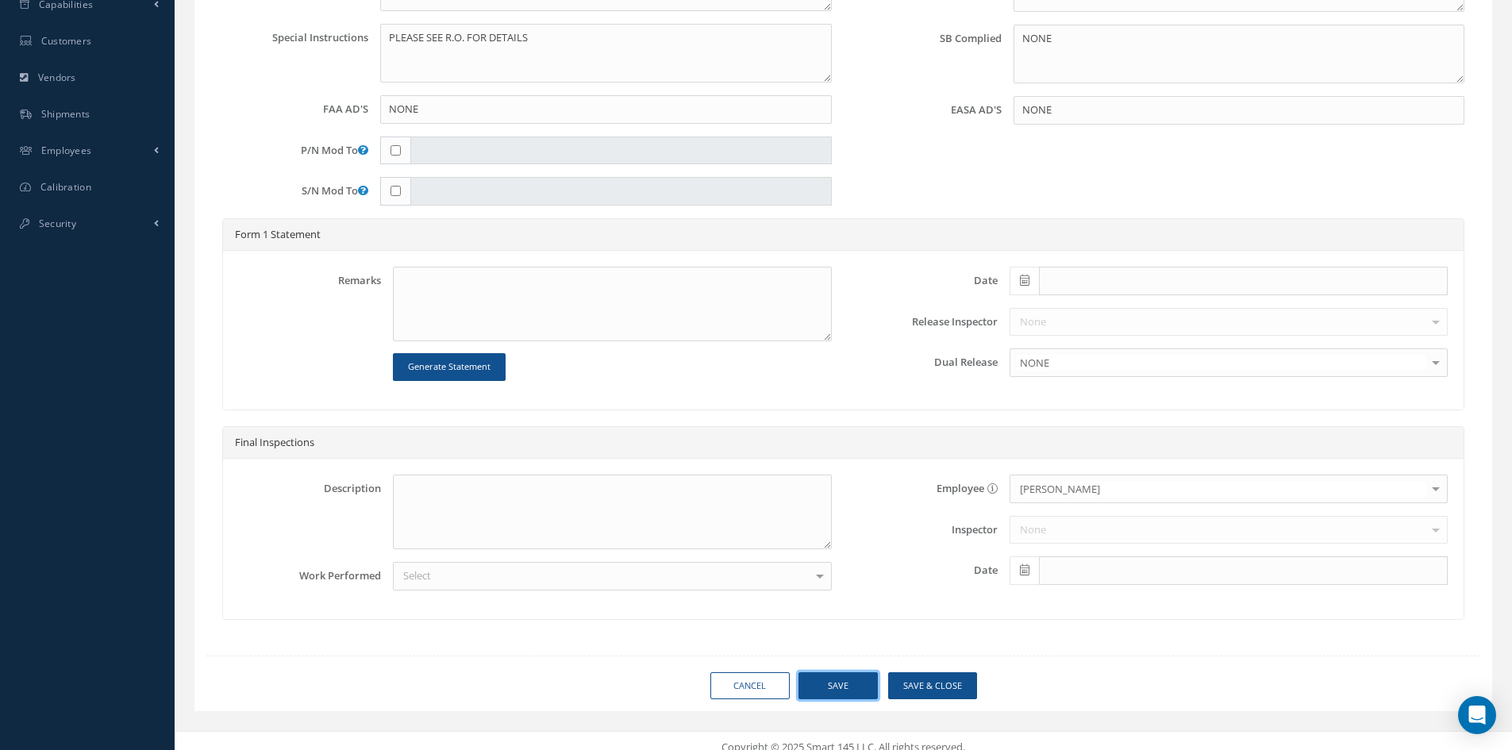
click at [853, 678] on button "Save" at bounding box center [837, 686] width 79 height 28
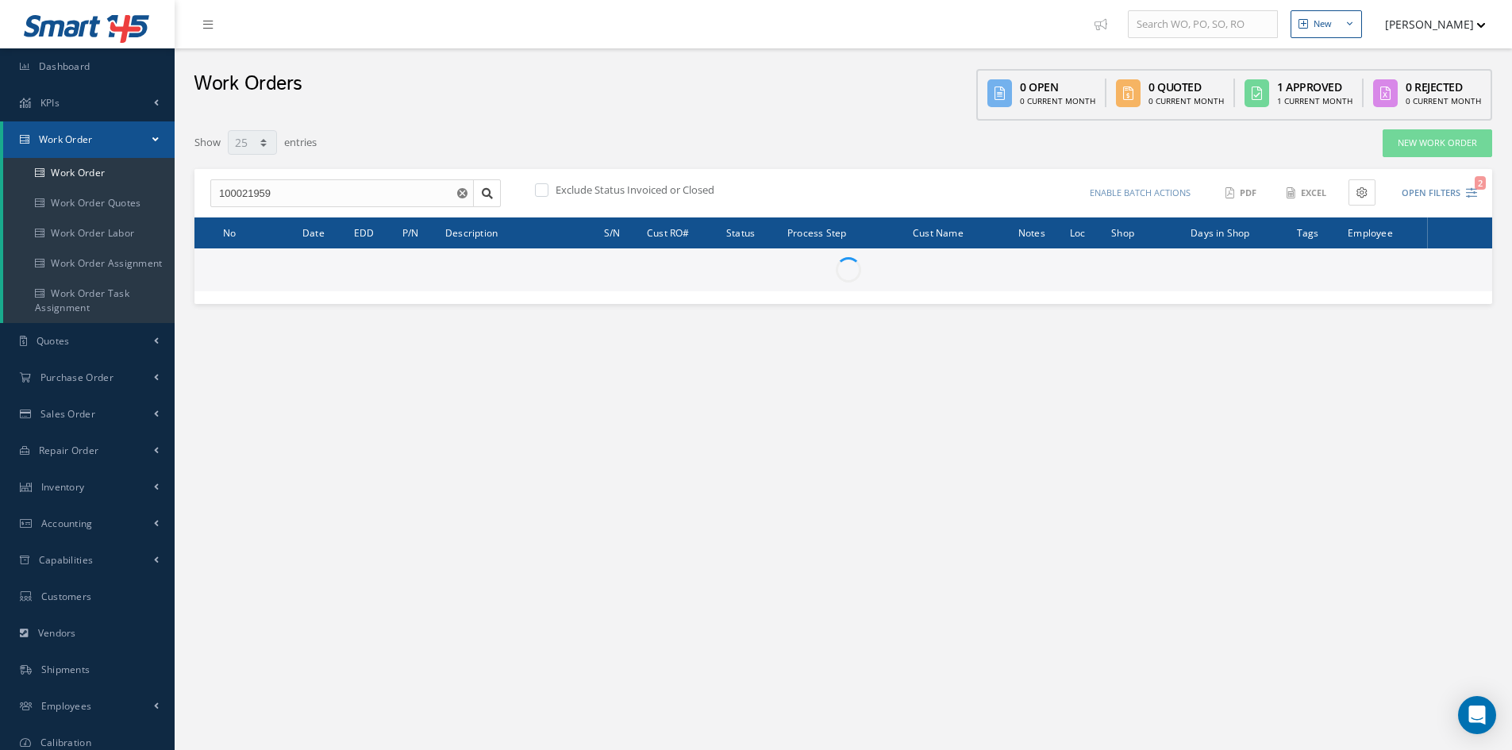
select select "25"
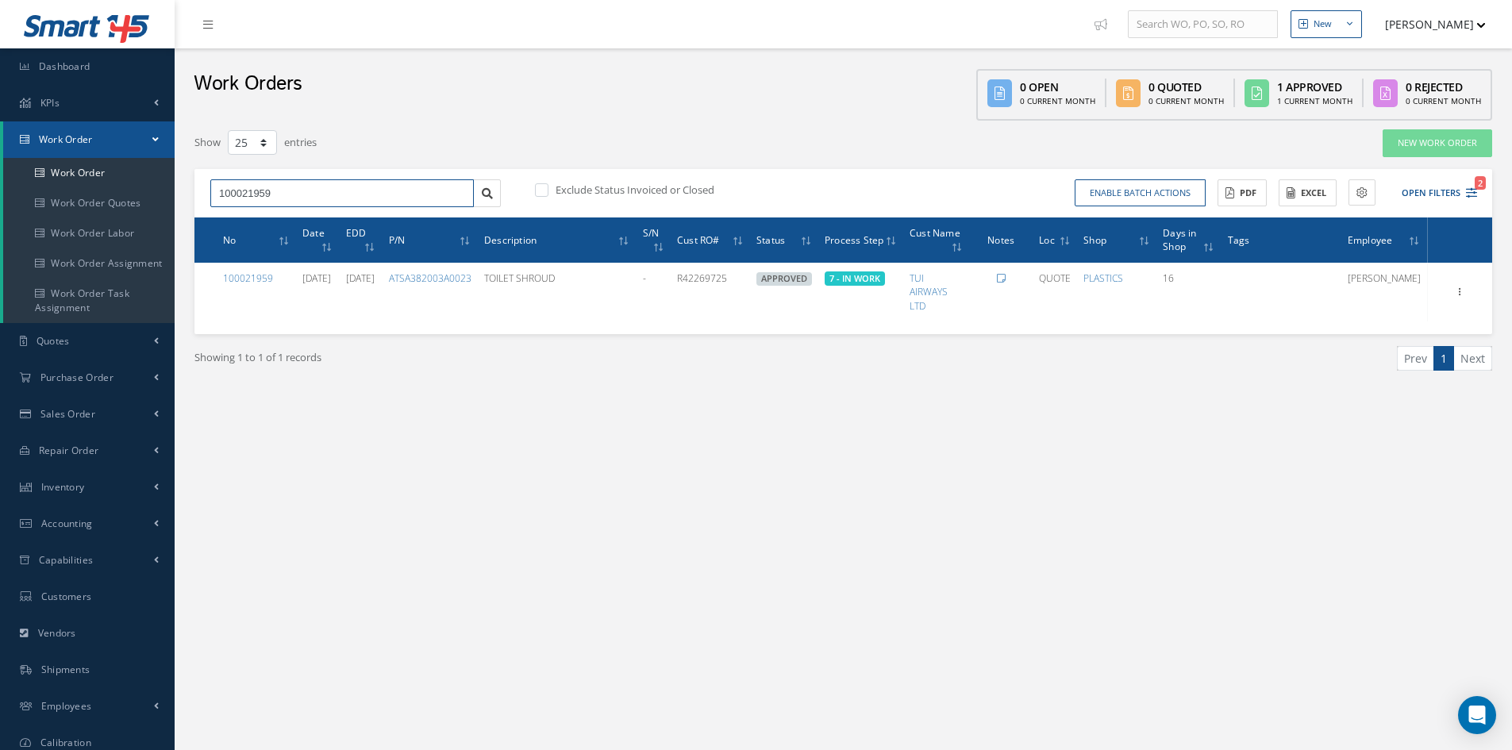
click at [350, 199] on input "100021959" at bounding box center [341, 193] width 263 height 29
type input "100021953"
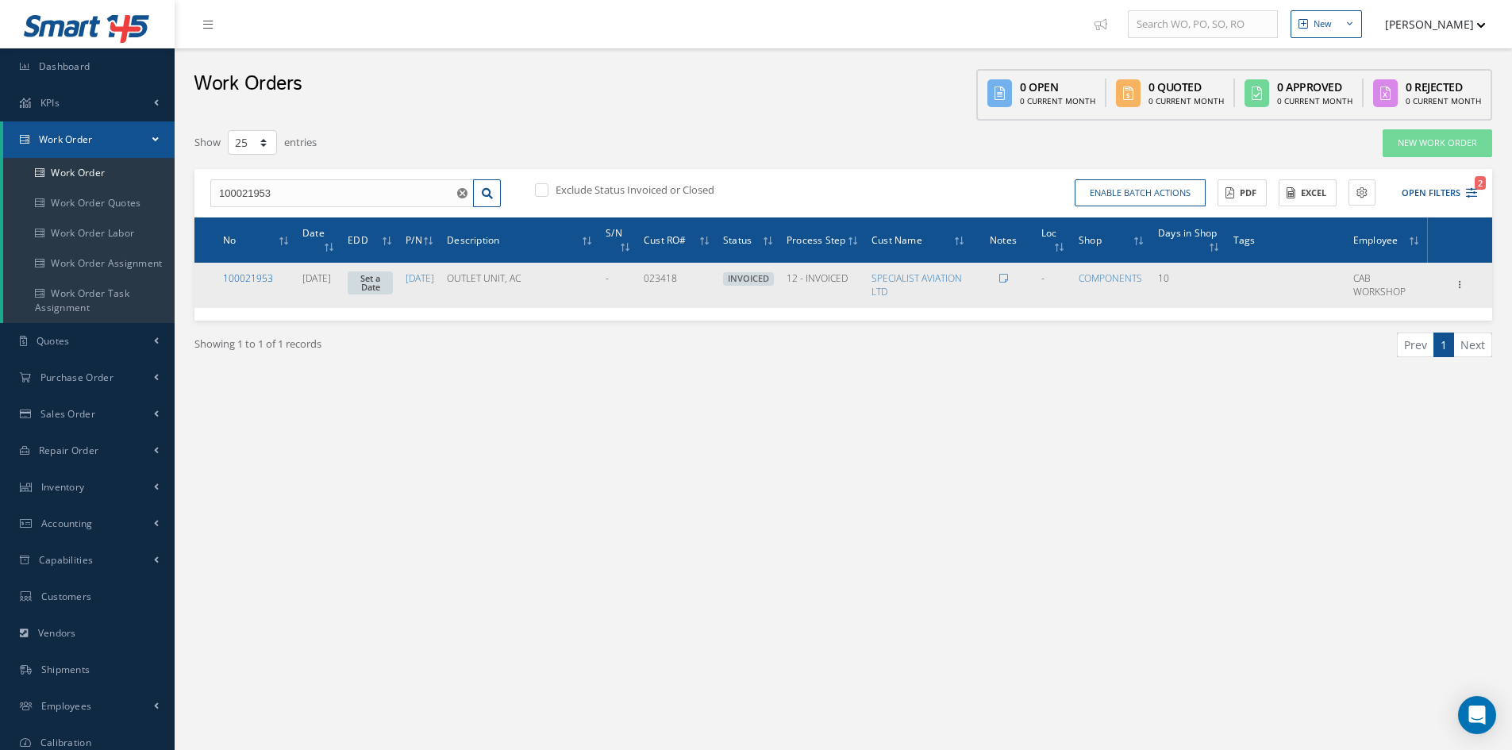
click at [263, 277] on link "100021953" at bounding box center [248, 277] width 50 height 13
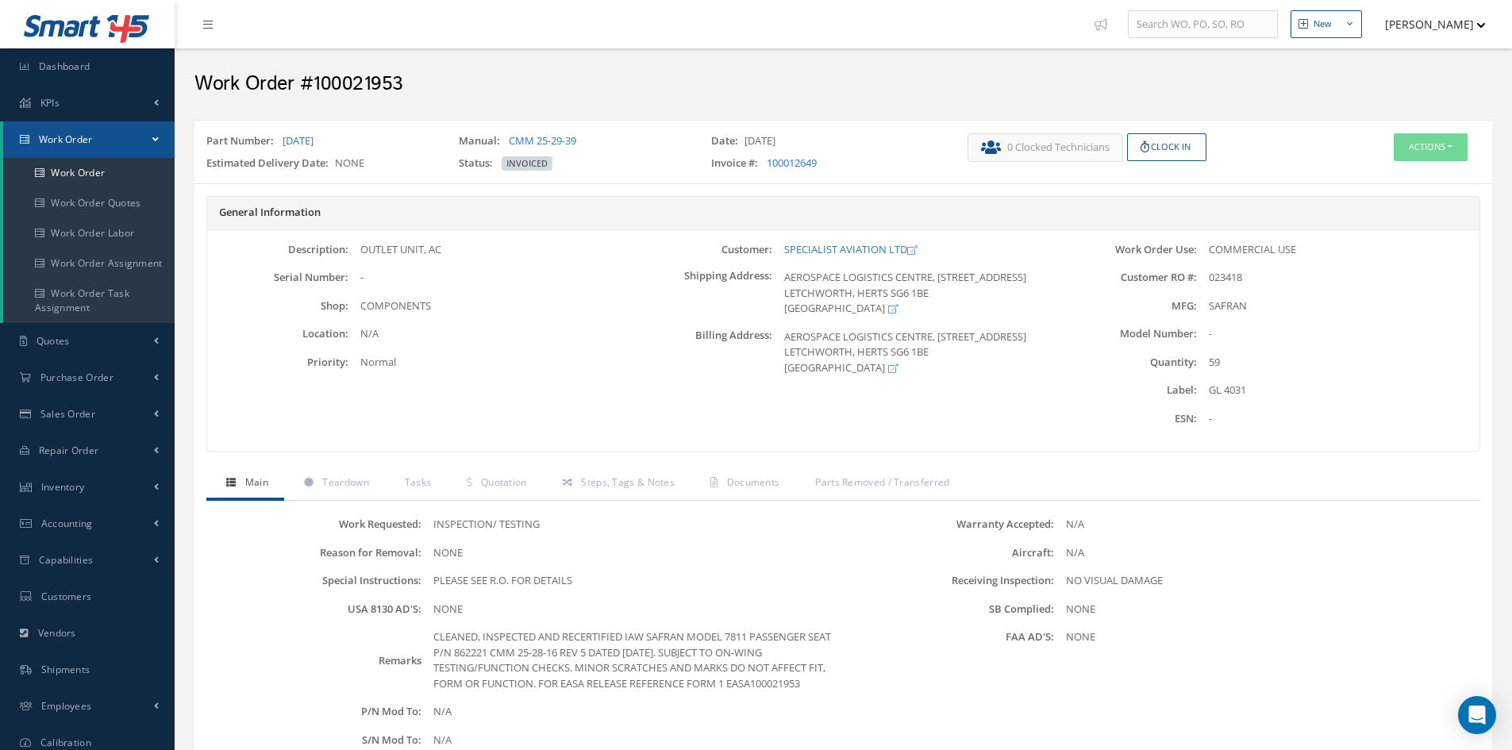
scroll to position [79, 0]
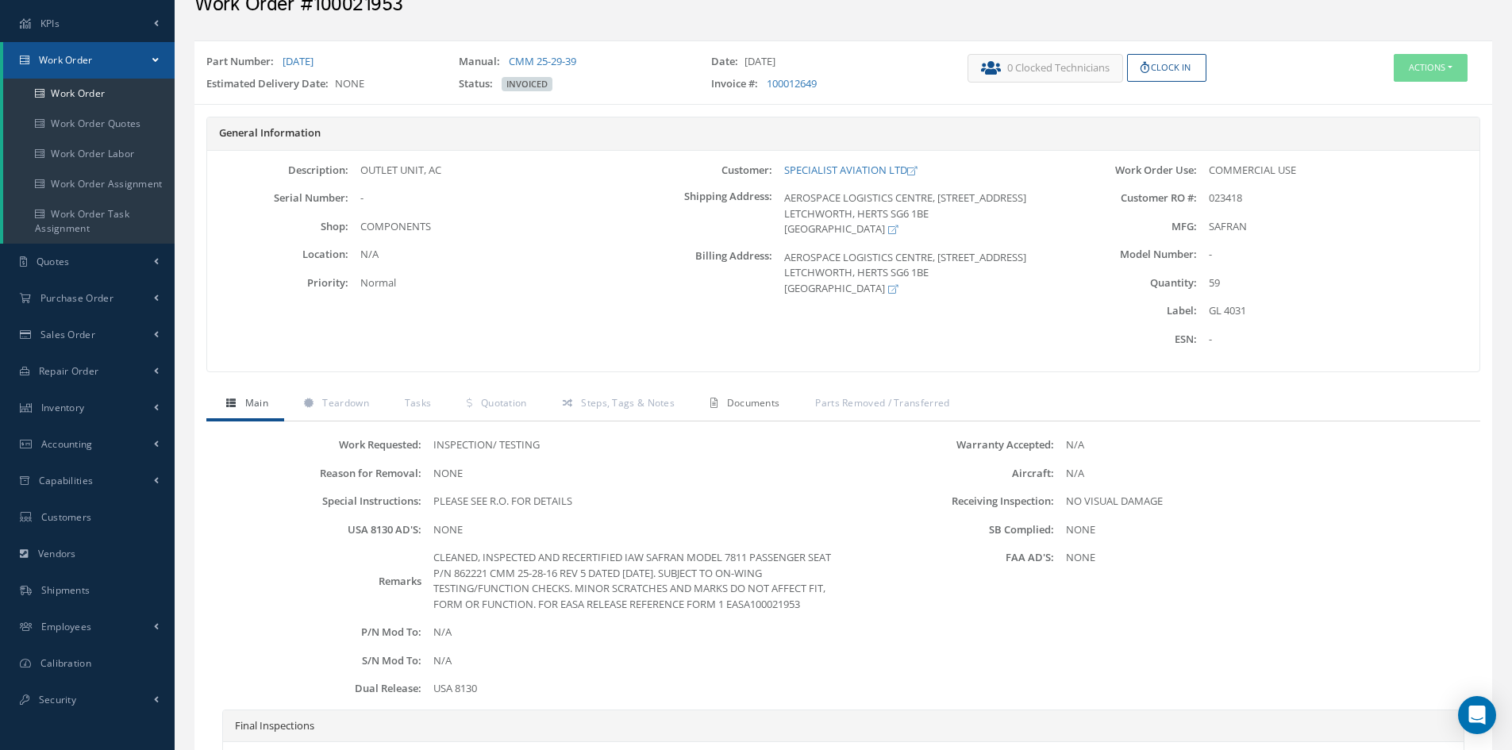
click at [757, 407] on span "Documents" at bounding box center [753, 402] width 53 height 13
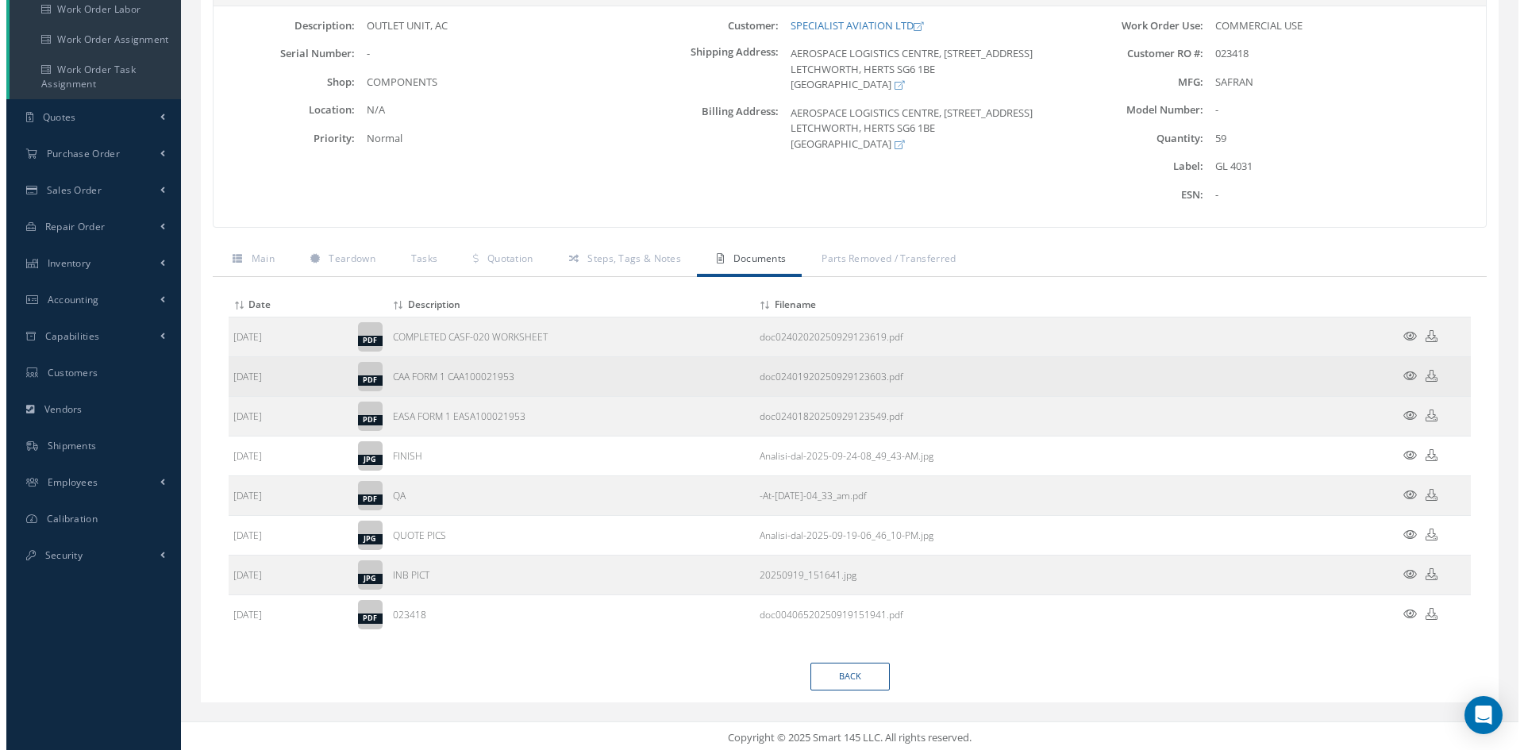
scroll to position [228, 0]
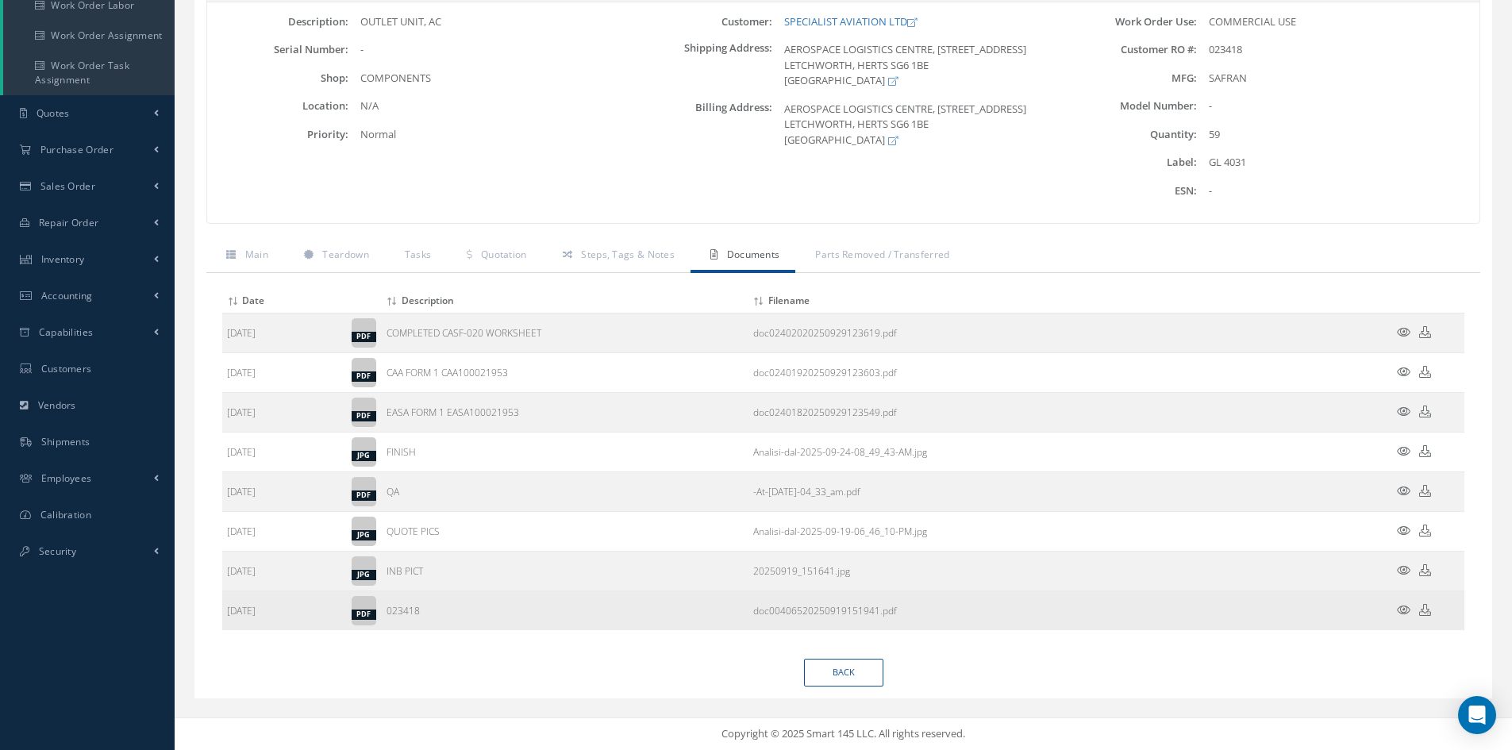
click at [1397, 609] on icon at bounding box center [1403, 610] width 13 height 12
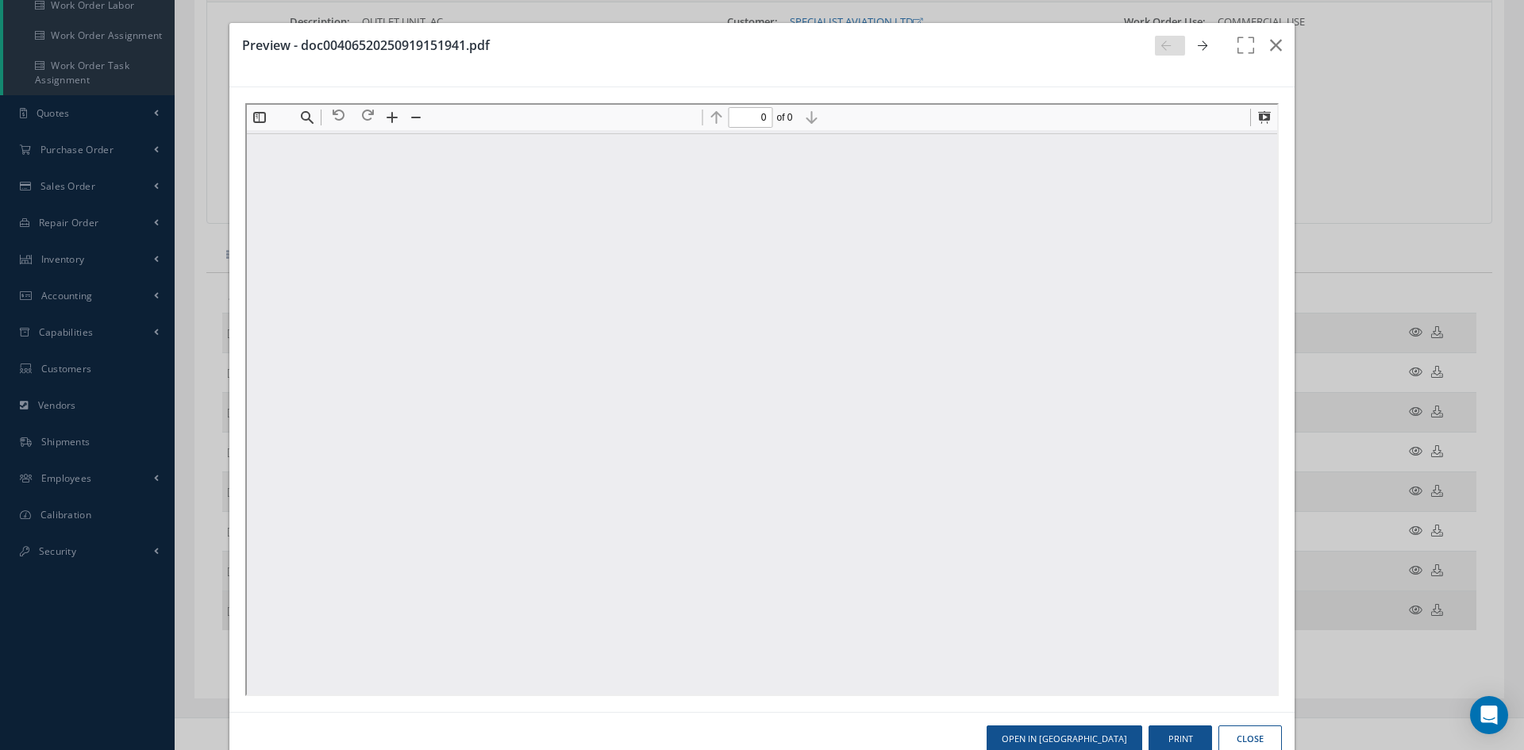
scroll to position [0, 0]
type input "1"
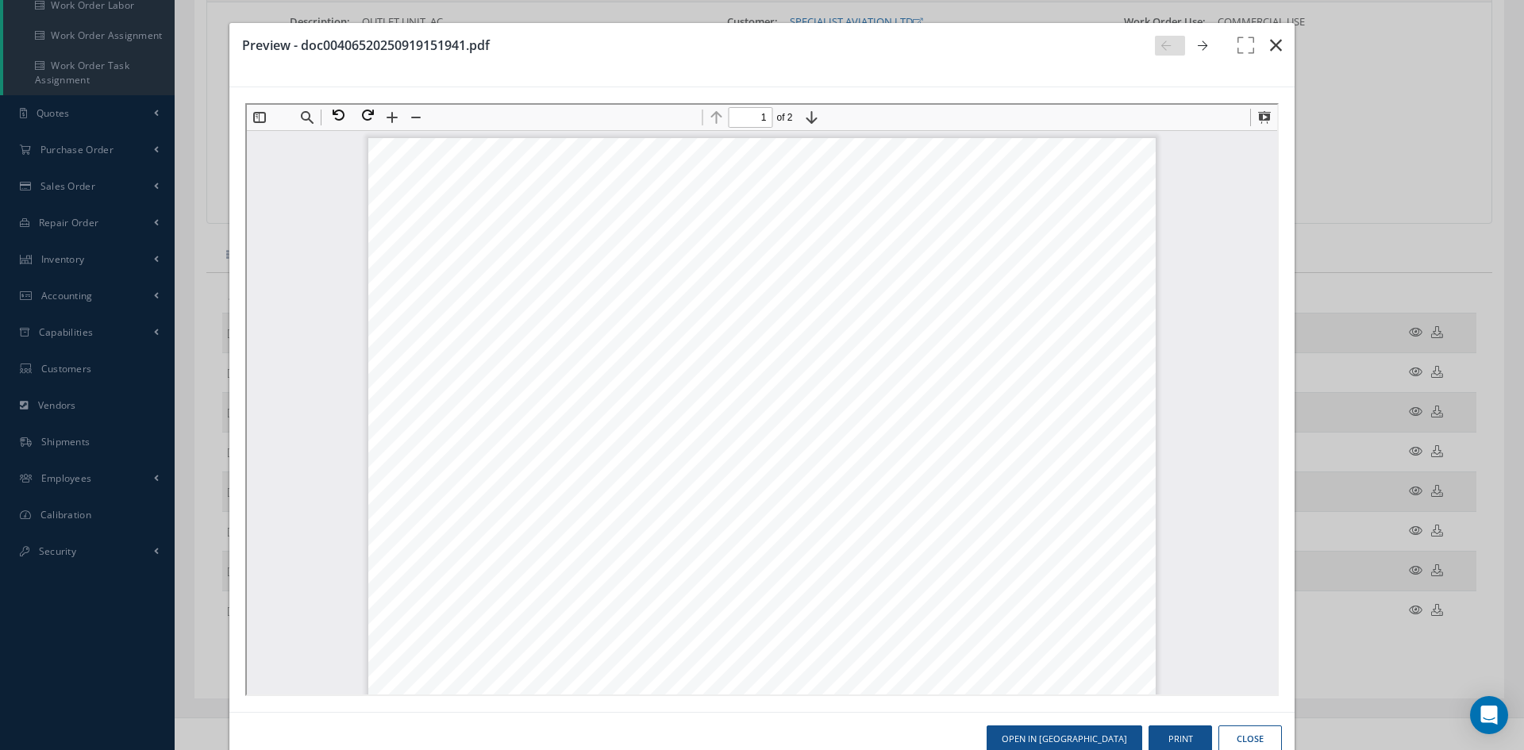
click at [1270, 46] on icon "button" at bounding box center [1276, 45] width 12 height 19
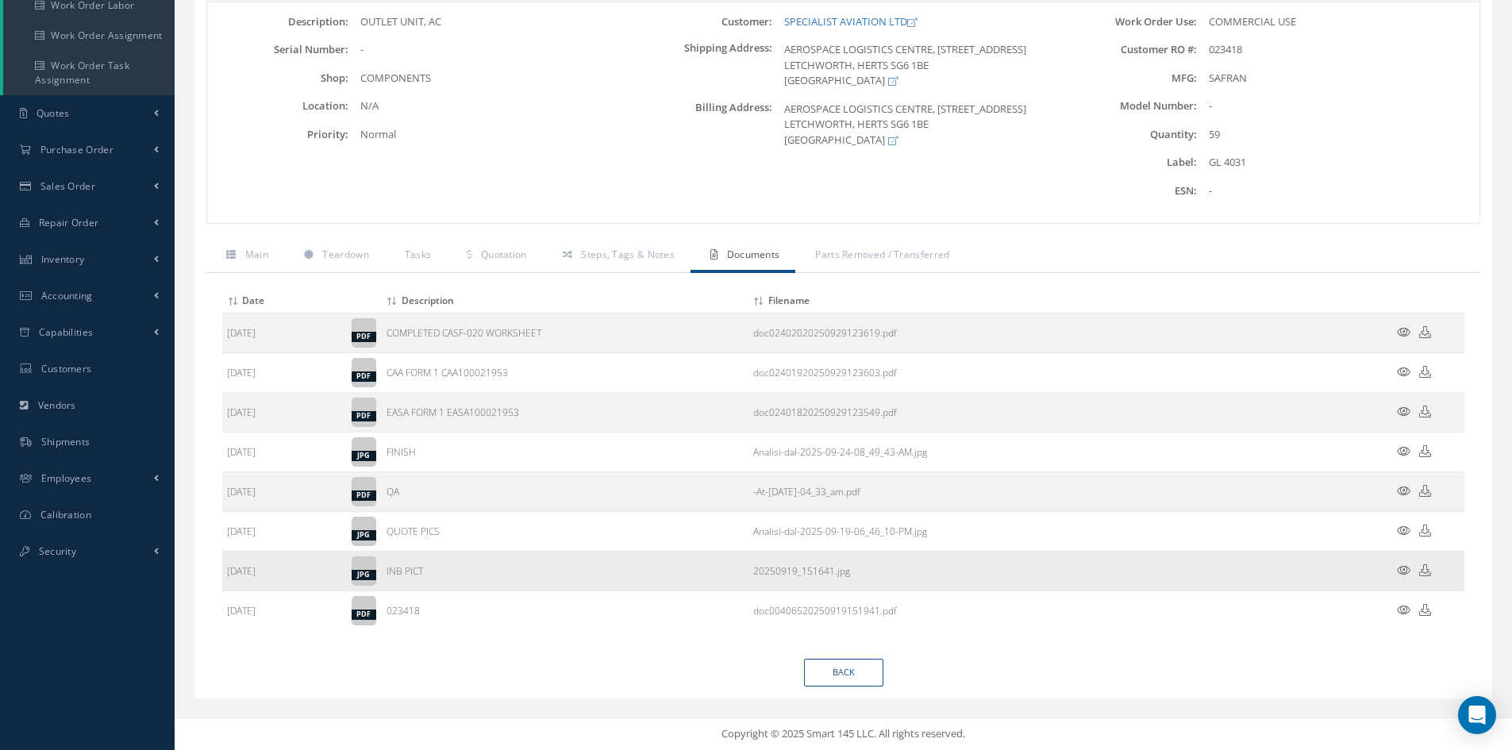
click at [1401, 571] on icon at bounding box center [1403, 570] width 13 height 12
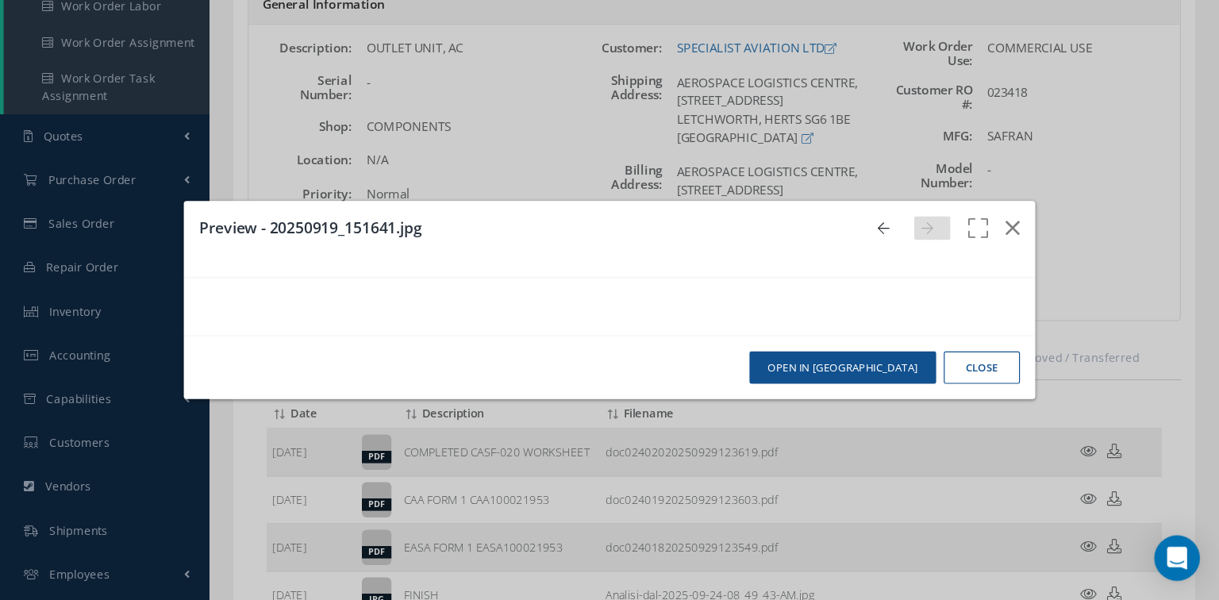
scroll to position [228, 0]
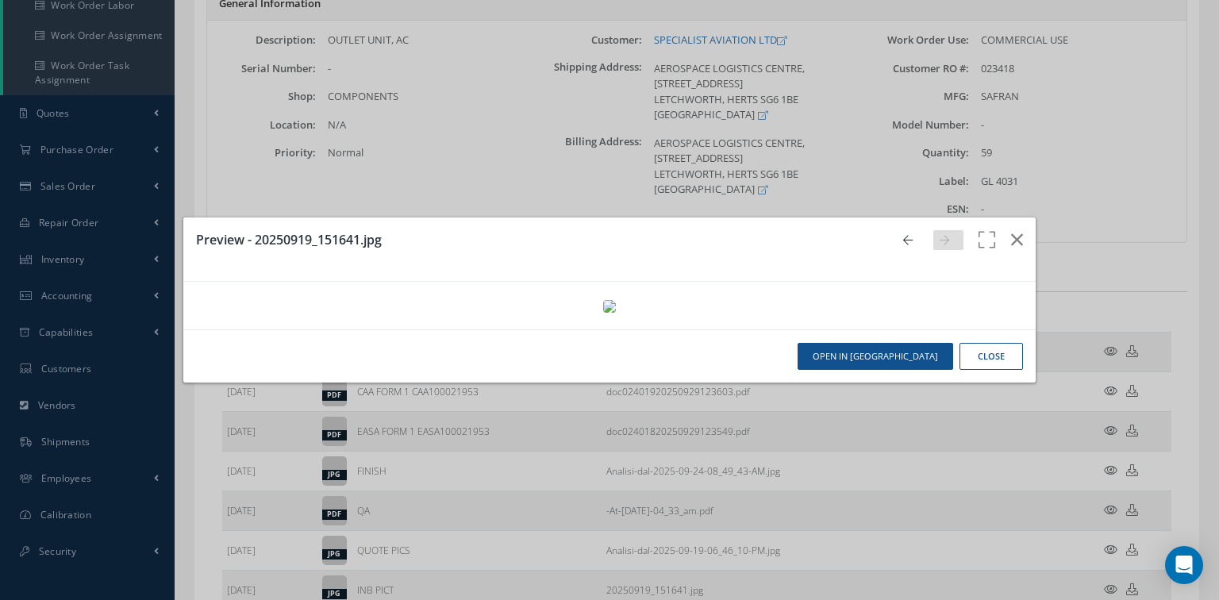
click at [603, 313] on img at bounding box center [609, 306] width 13 height 13
click at [977, 230] on icon "button" at bounding box center [986, 249] width 21 height 38
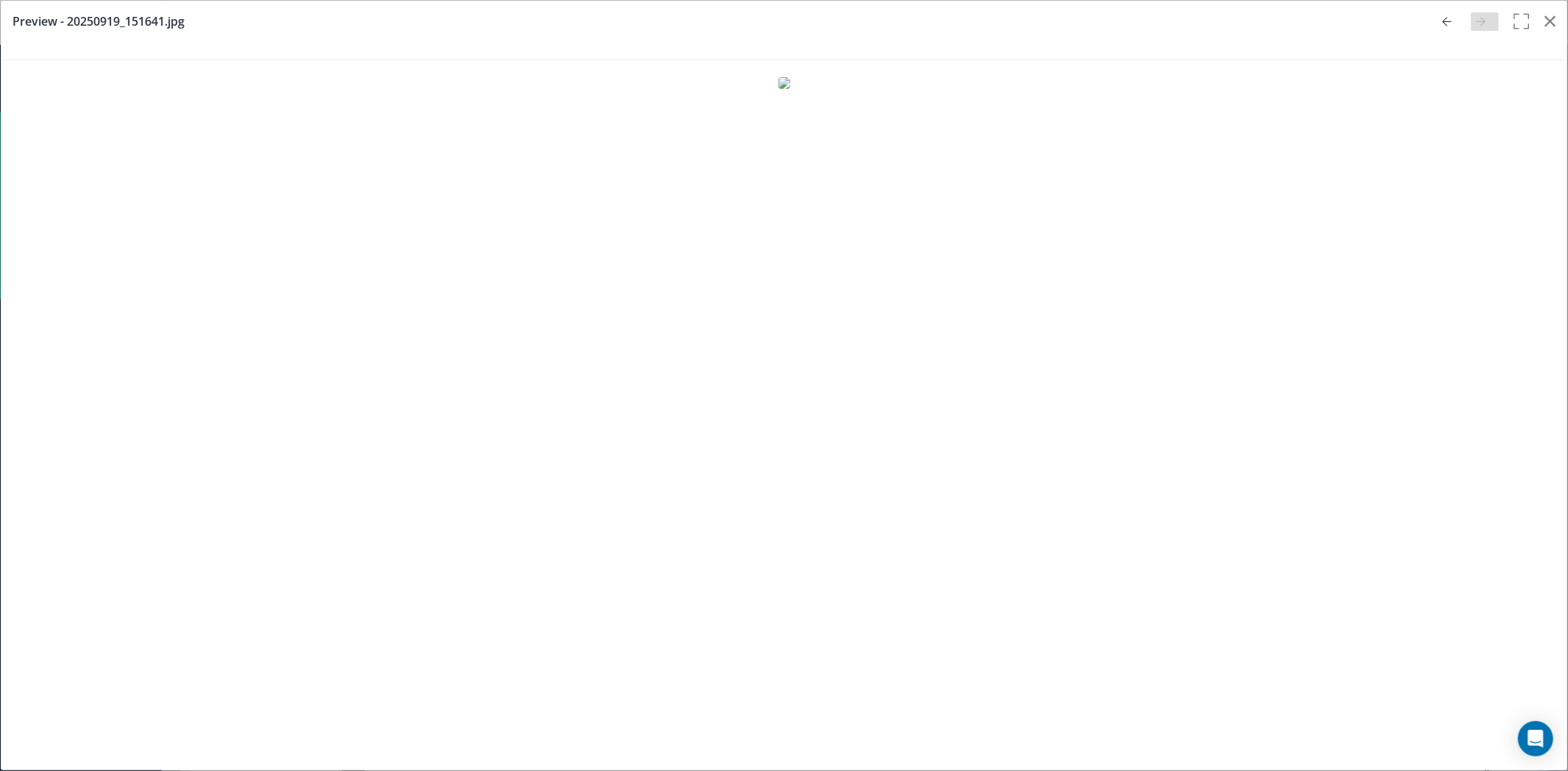
click at [1399, 22] on icon at bounding box center [1448, 21] width 9 height 10
click at [1399, 27] on button "button" at bounding box center [1549, 21] width 34 height 41
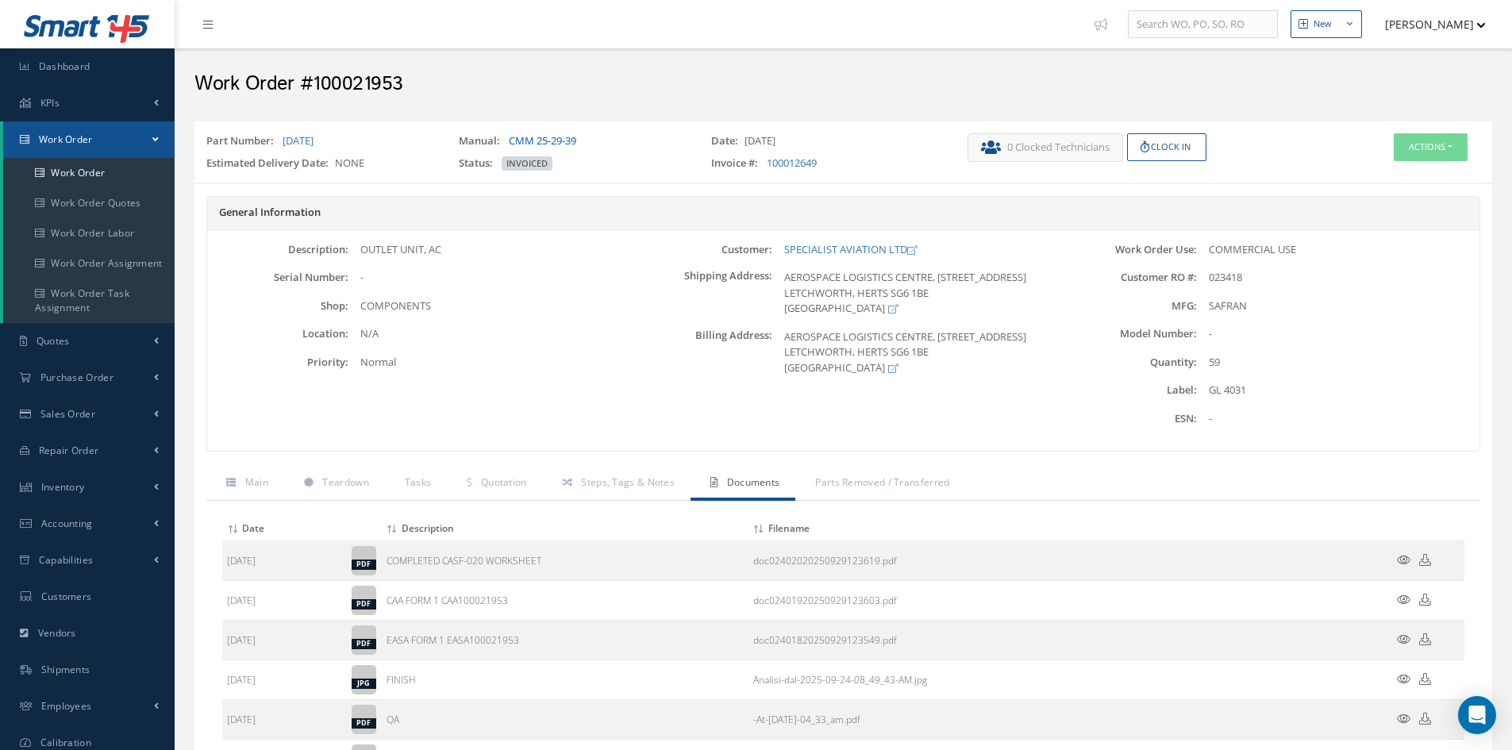
click at [566, 144] on link "CMM 25-29-39" at bounding box center [542, 140] width 67 height 14
click at [257, 486] on span "Main" at bounding box center [256, 481] width 23 height 13
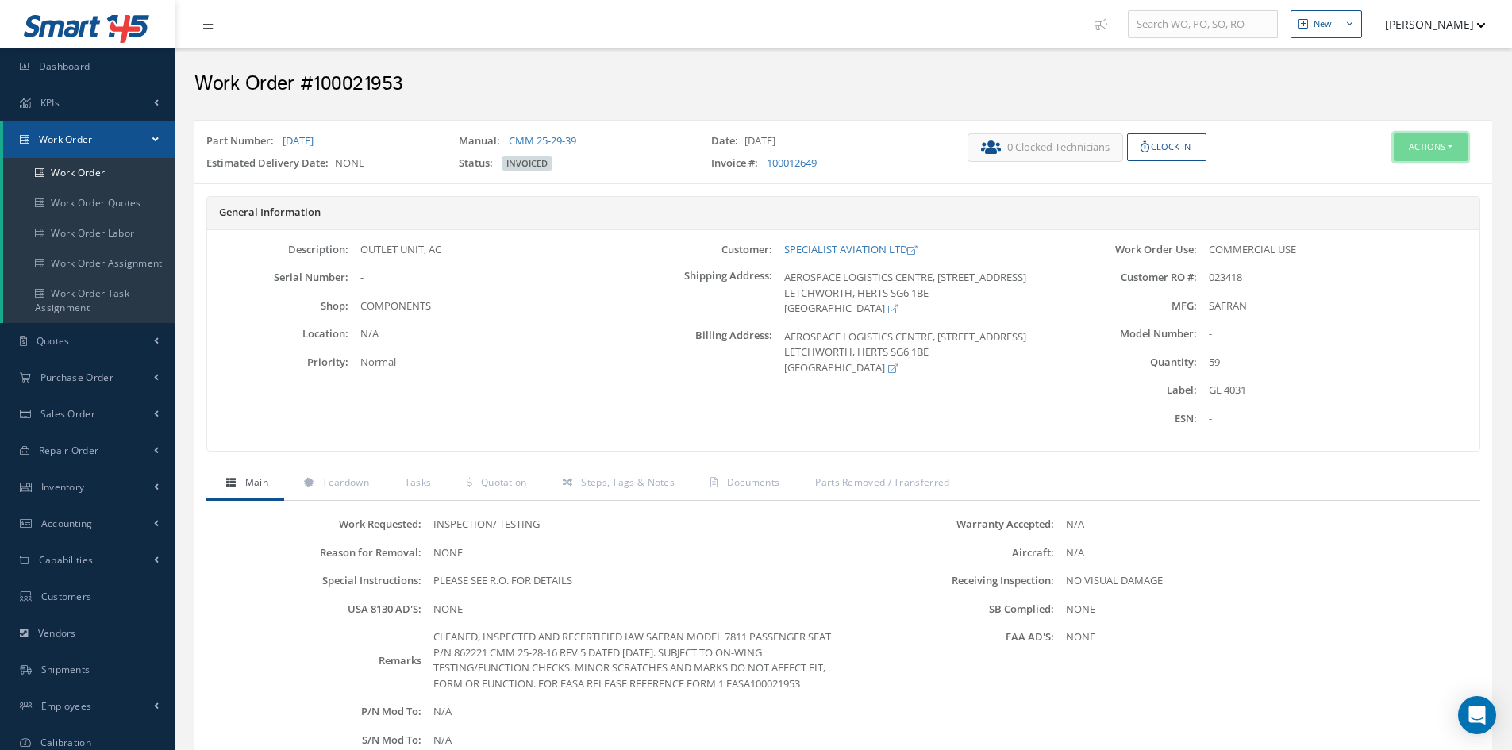
click at [1439, 140] on button "Actions" at bounding box center [1430, 147] width 74 height 28
click at [1379, 176] on link "Edit" at bounding box center [1406, 177] width 127 height 21
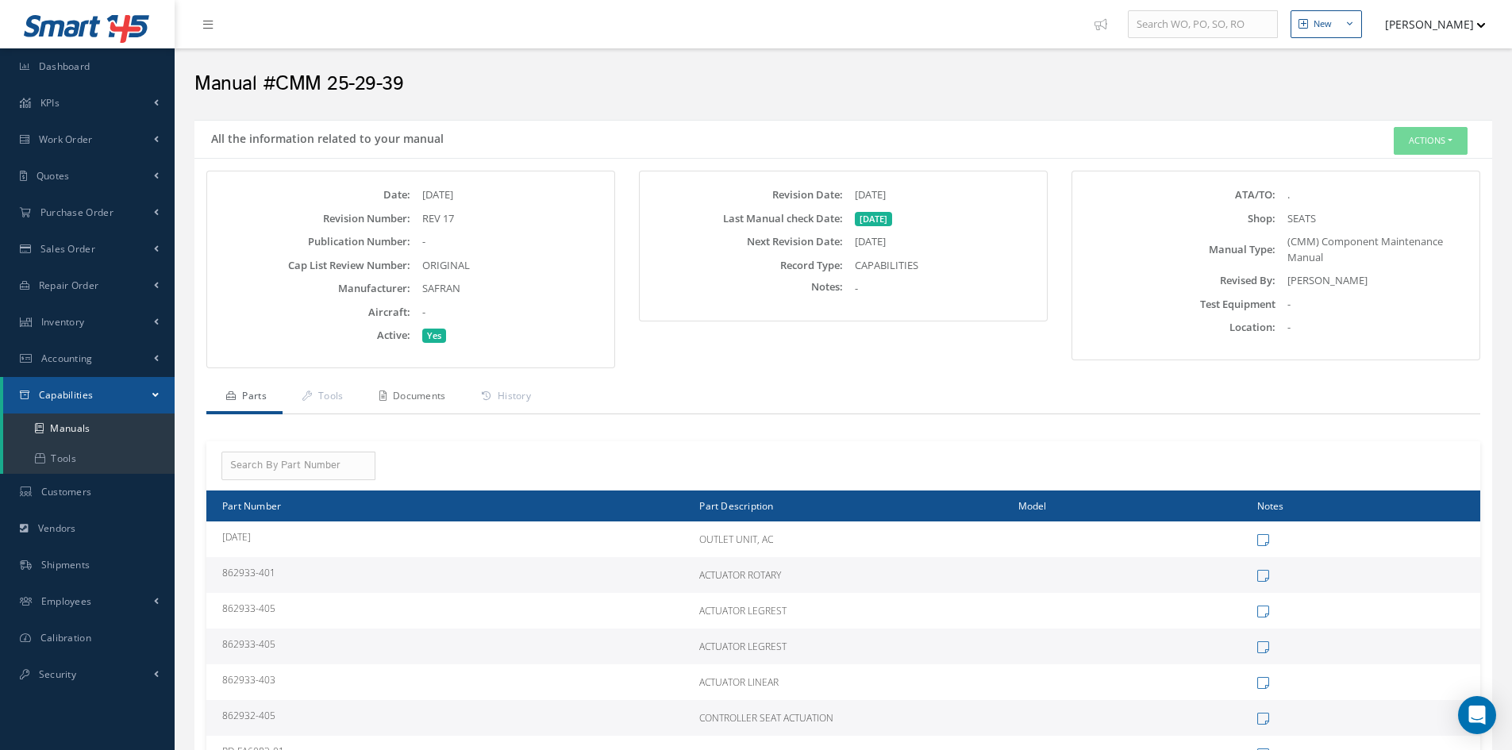
click at [429, 404] on link "Documents" at bounding box center [410, 397] width 102 height 33
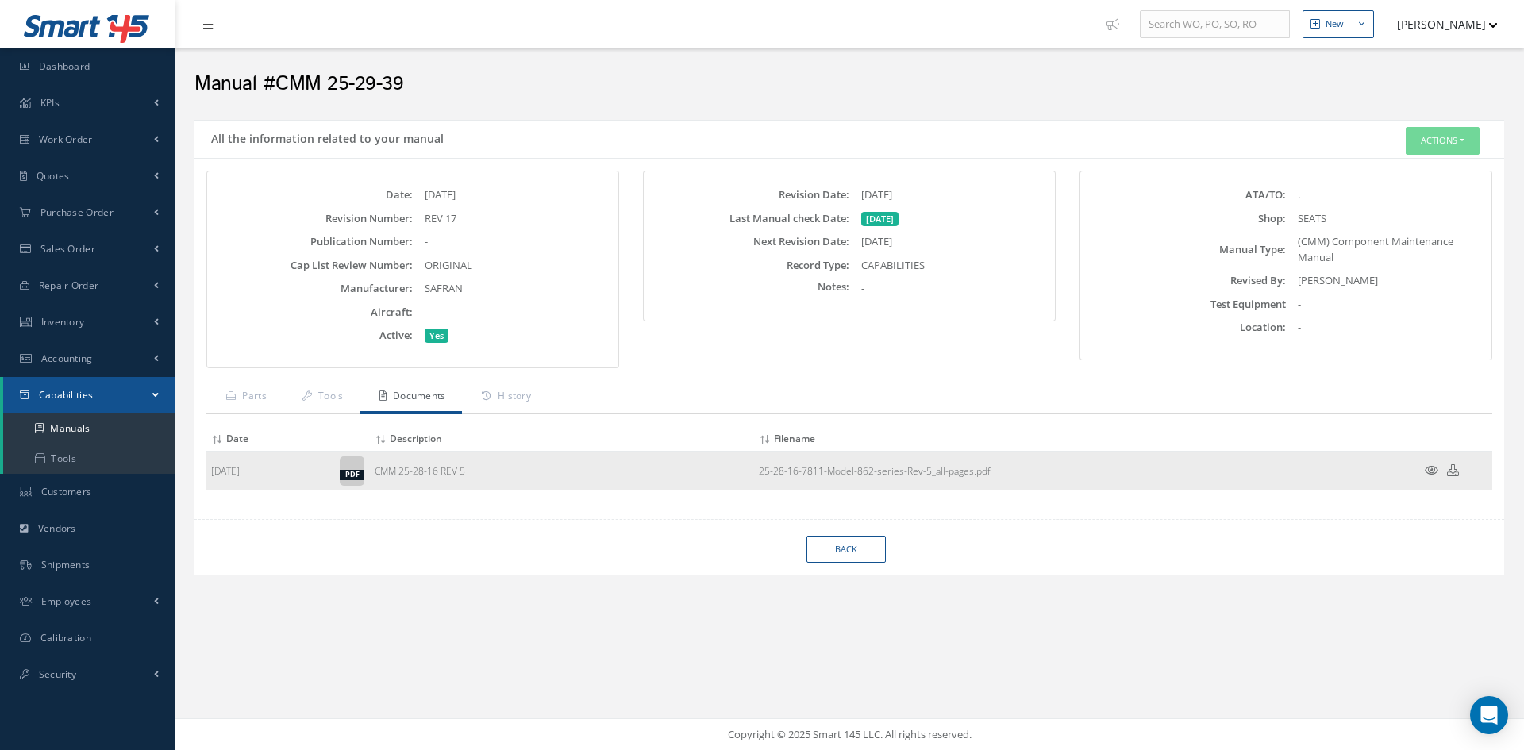
click at [1435, 470] on icon at bounding box center [1430, 470] width 13 height 12
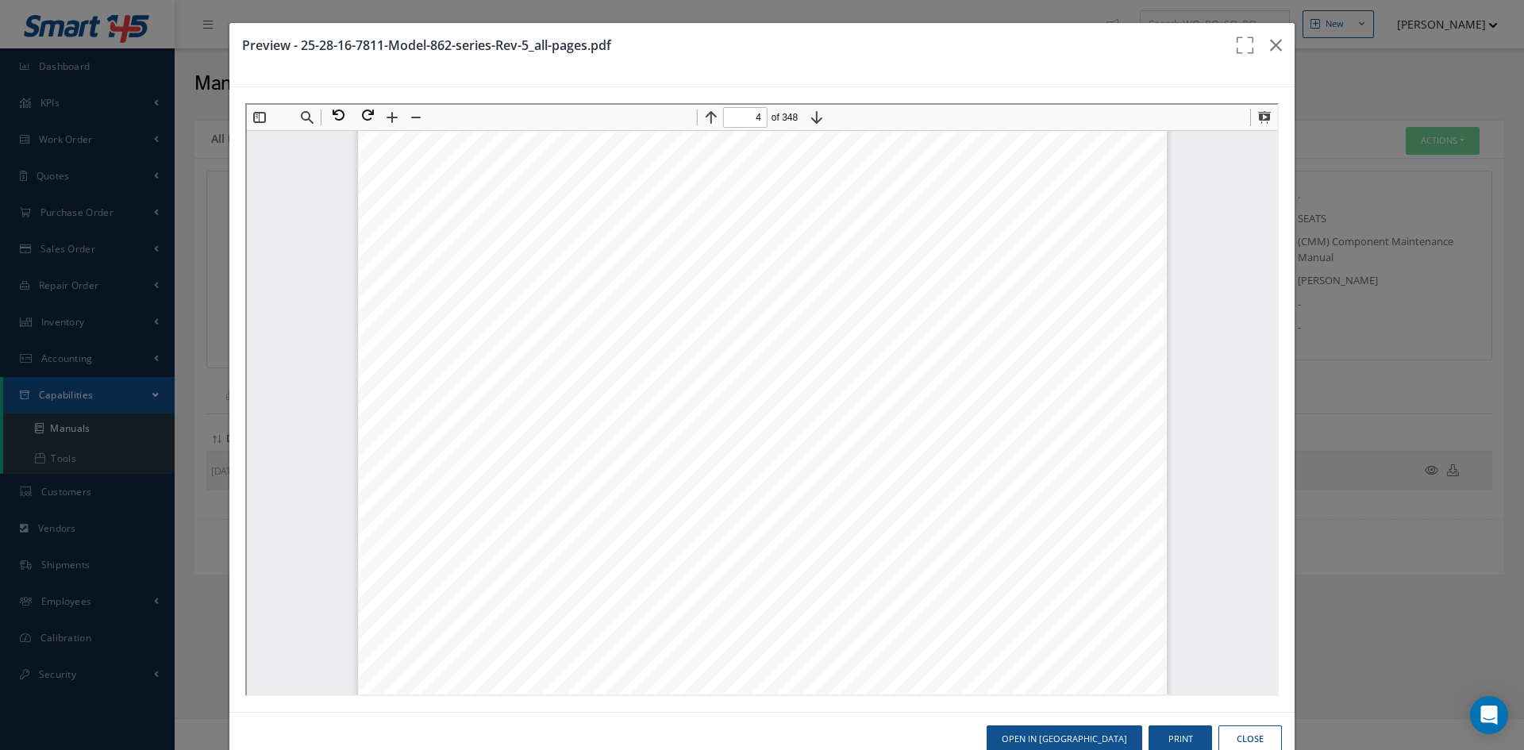
scroll to position [2914, 0]
type input "3"
click at [1274, 41] on button "button" at bounding box center [1275, 45] width 37 height 44
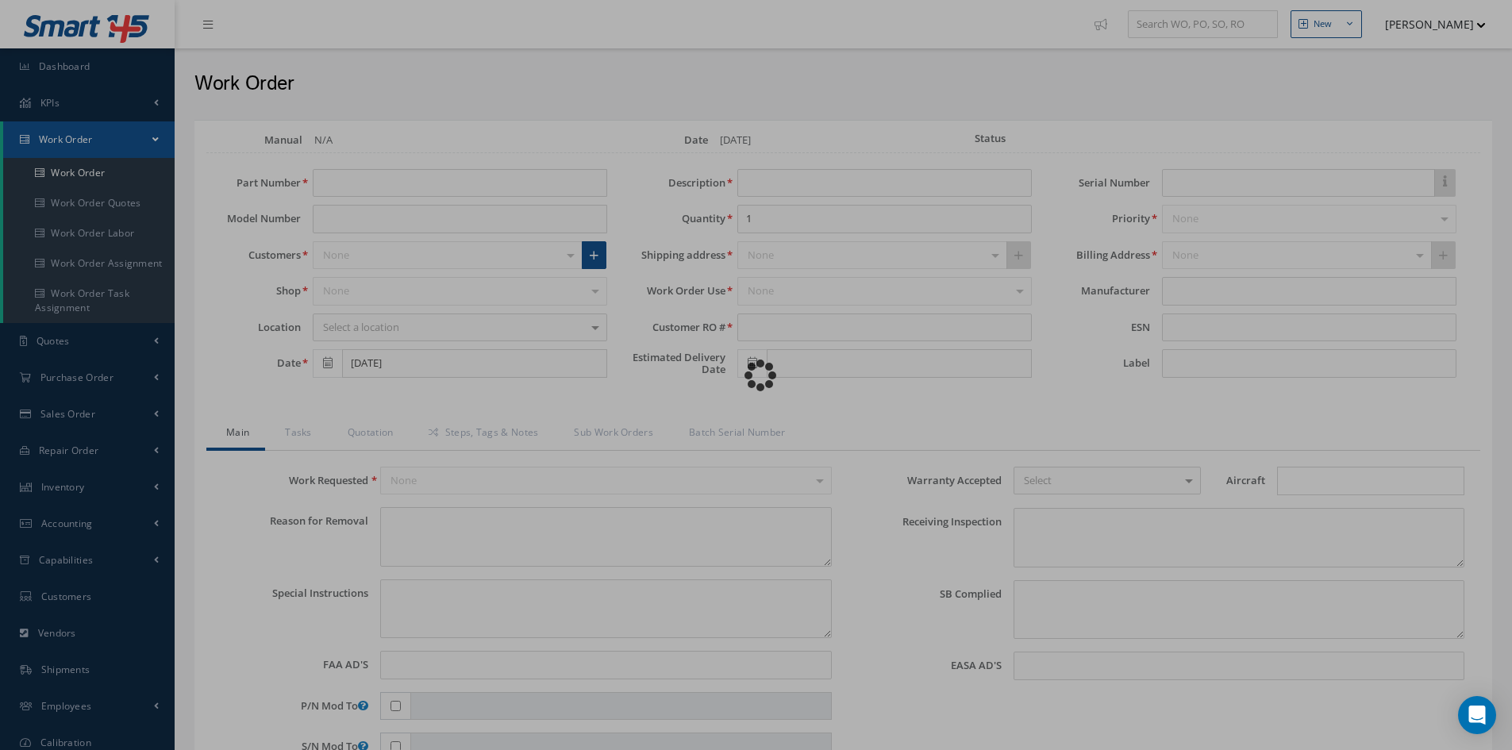
click at [756, 375] on div "Loading…" at bounding box center [756, 375] width 0 height 0
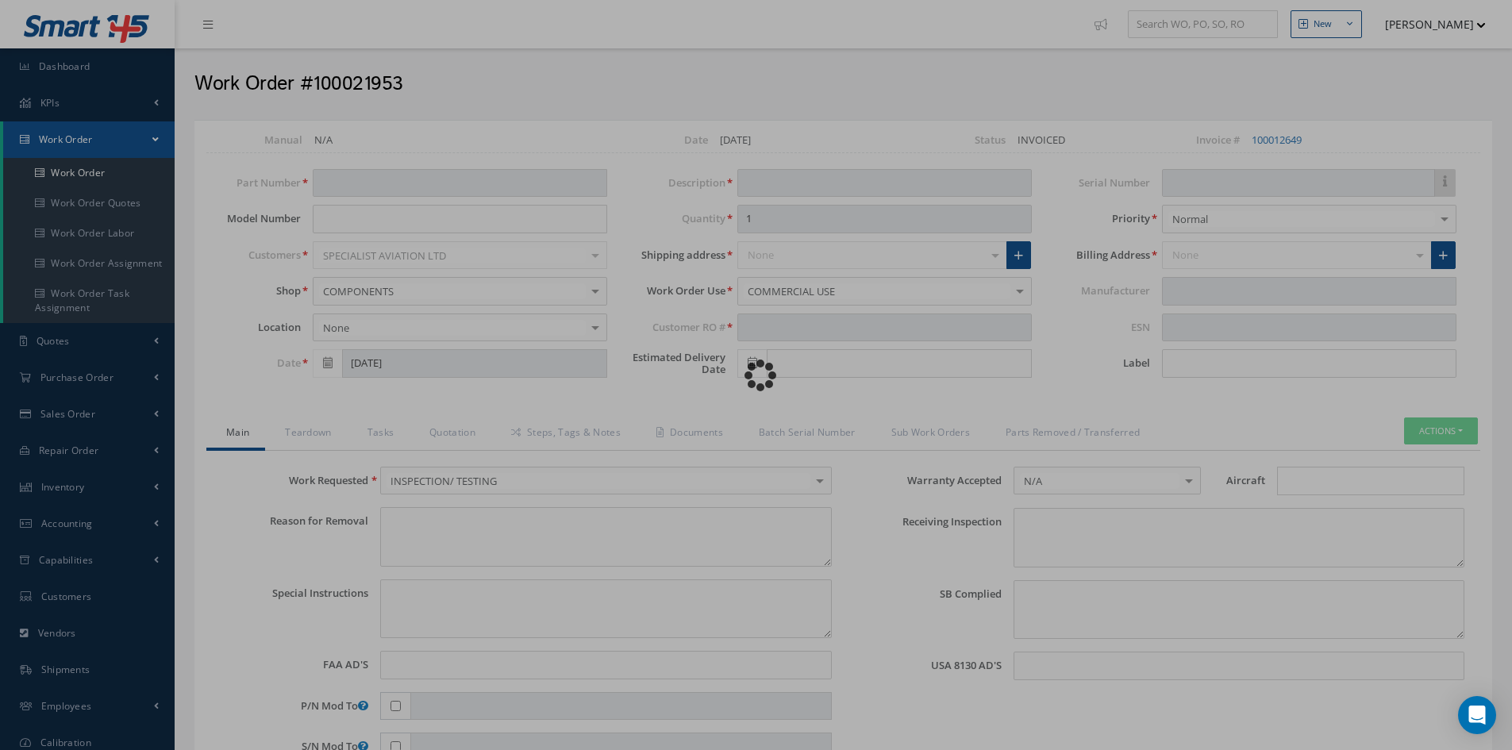
type input "[DATE]"
type input "OUTLET UNIT, AC"
type input "59"
type input "023418"
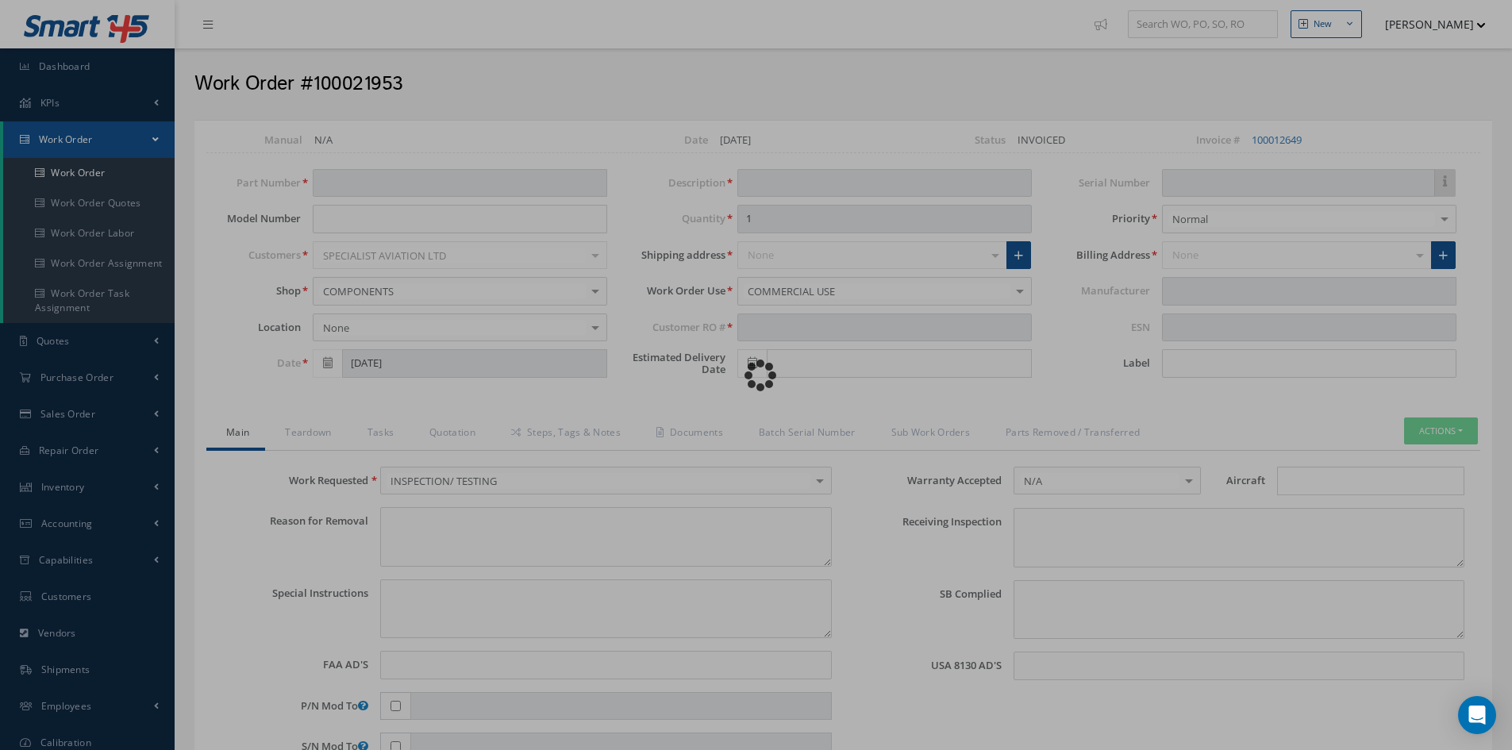
type input "GL 4031"
type textarea "NONE"
type textarea "PLEASE SEE R.O. FOR DETAILS"
type input "NONE"
type textarea "NO VISUAL DAMAGE"
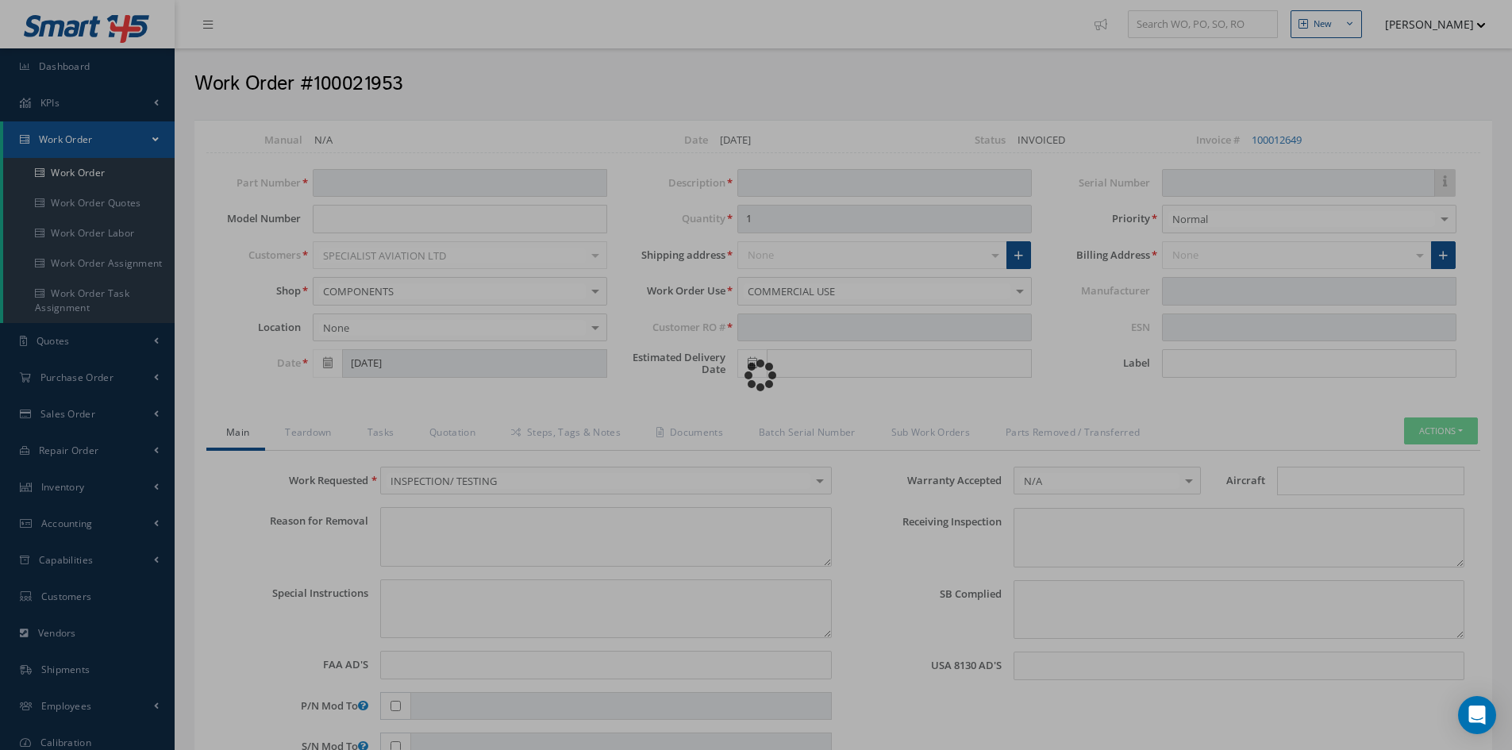
type textarea "NONE"
type input "NONE"
type textarea "CLEANED, INSPECTED AND RECERTIFIED IAW SAFRAN MODEL 7811 PASSENGER SEAT P/N 862…"
type input "[DATE]"
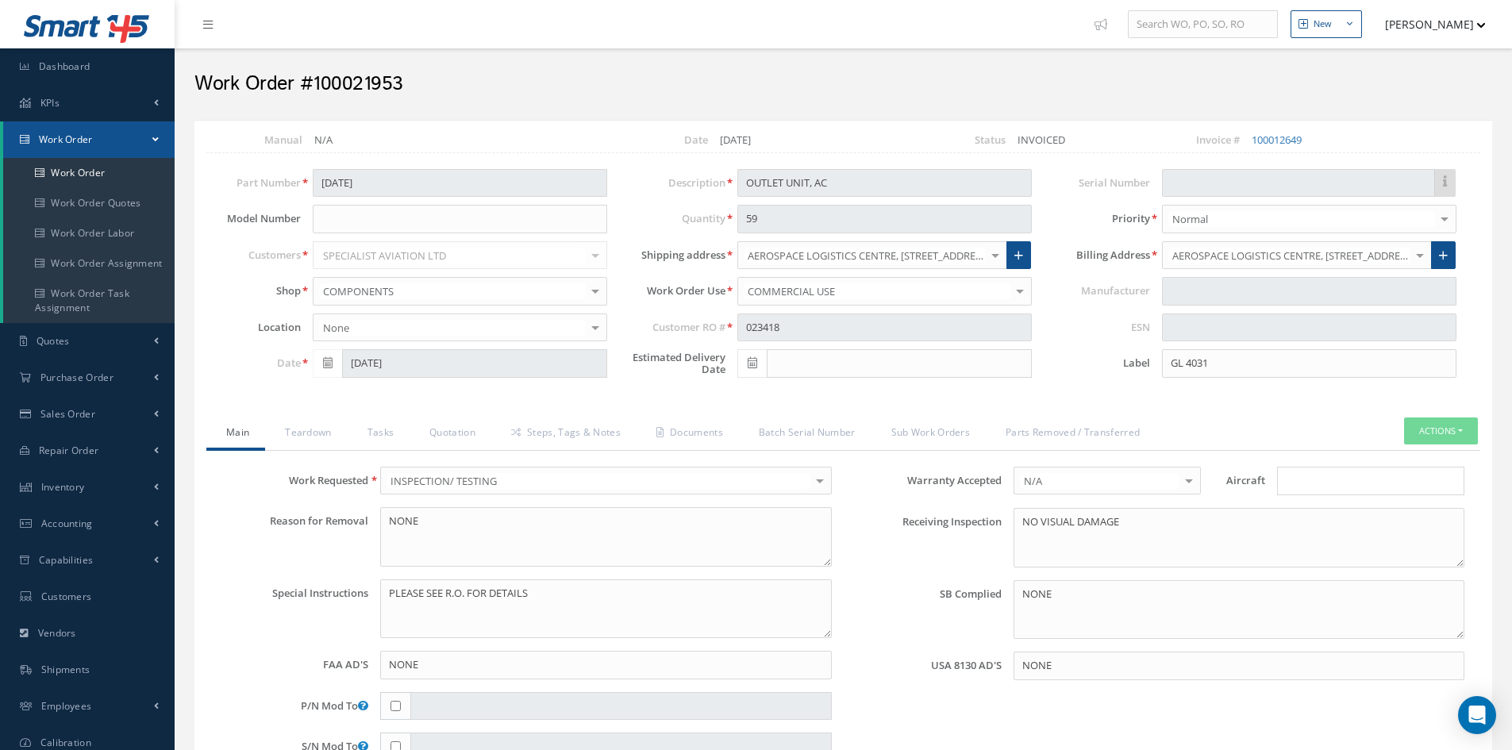
type input "SAFRAN"
click at [1317, 481] on input "Search for option" at bounding box center [1366, 481] width 175 height 17
type input "A330"
click at [1330, 529] on link "A330" at bounding box center [1371, 536] width 186 height 25
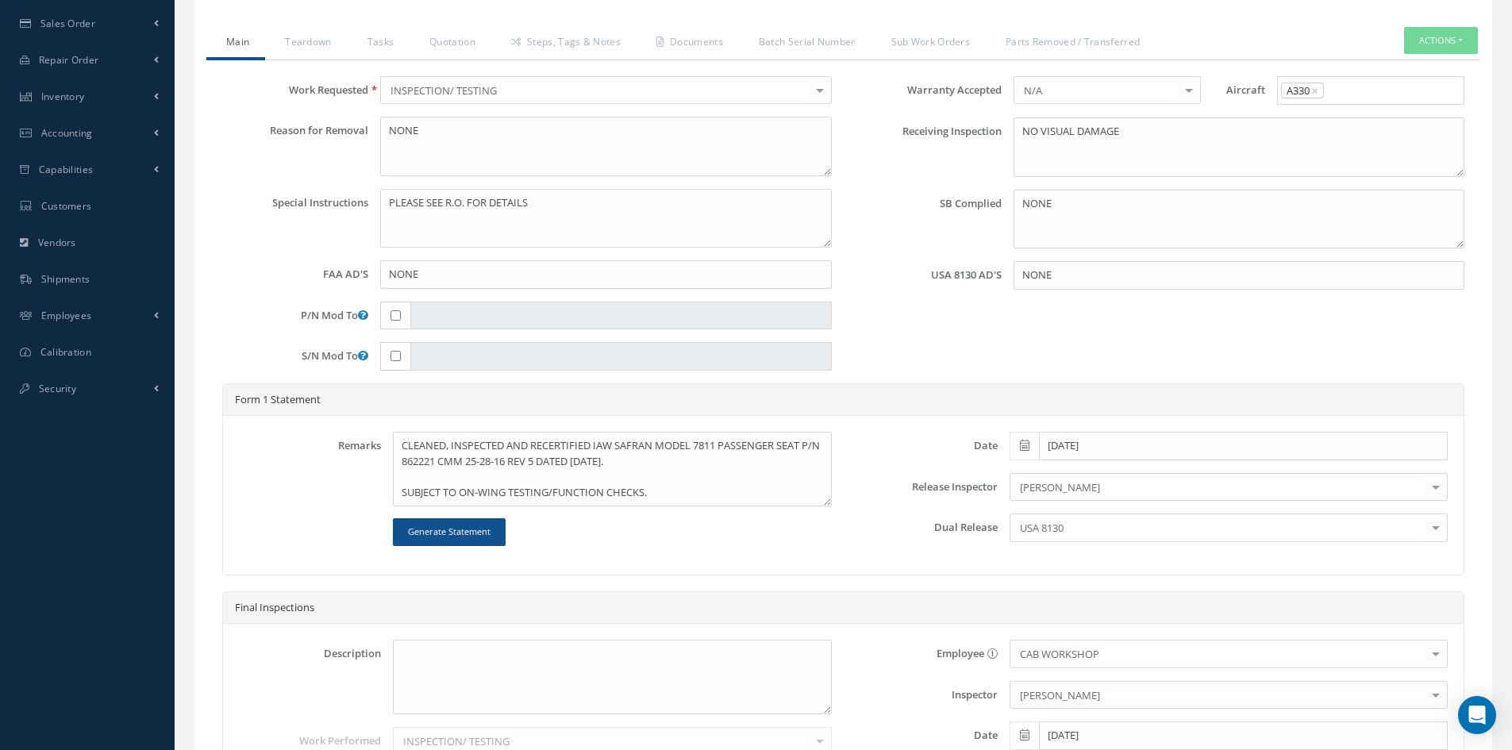
scroll to position [568, 0]
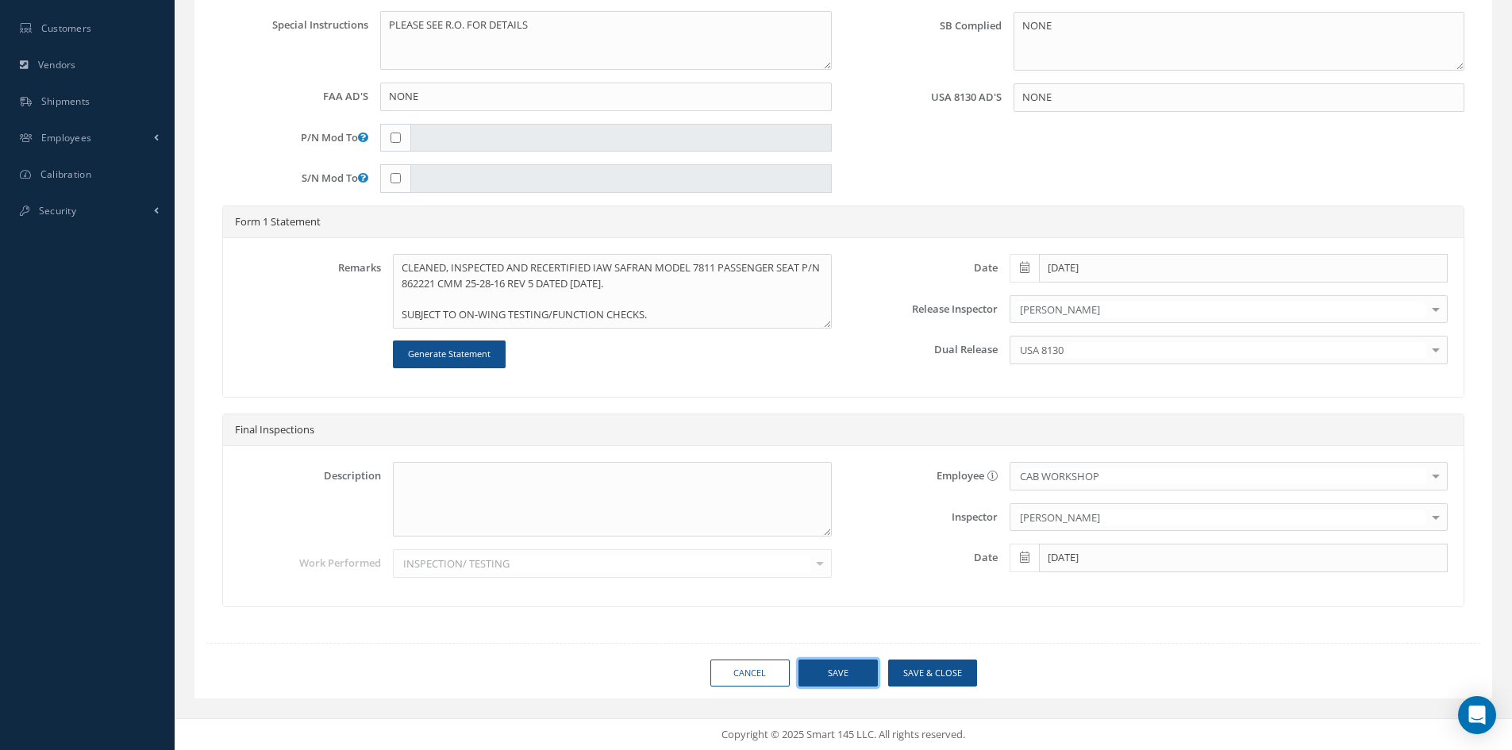
click at [831, 666] on button "Save" at bounding box center [837, 673] width 79 height 28
type input "SAFRAN"
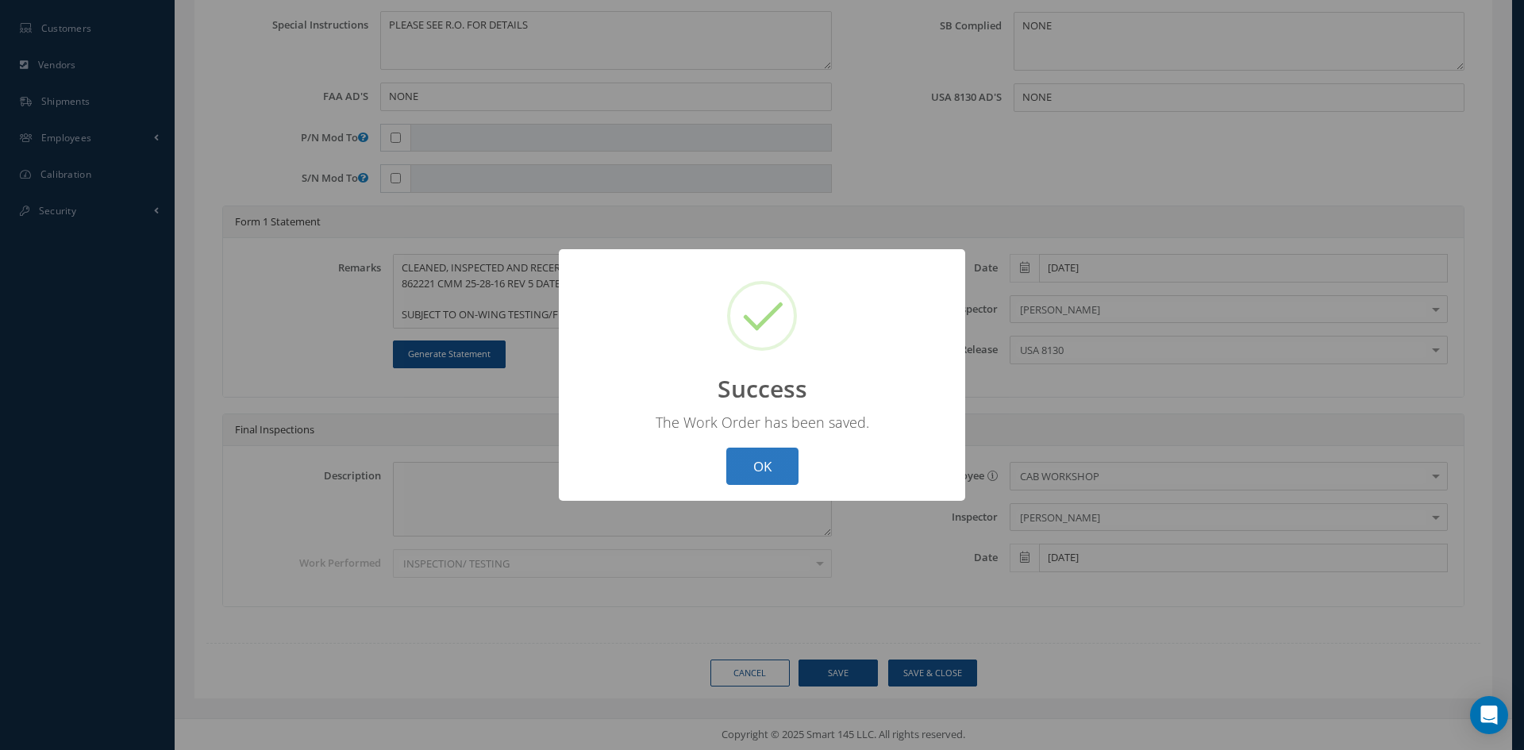
click at [775, 468] on button "OK" at bounding box center [762, 466] width 72 height 37
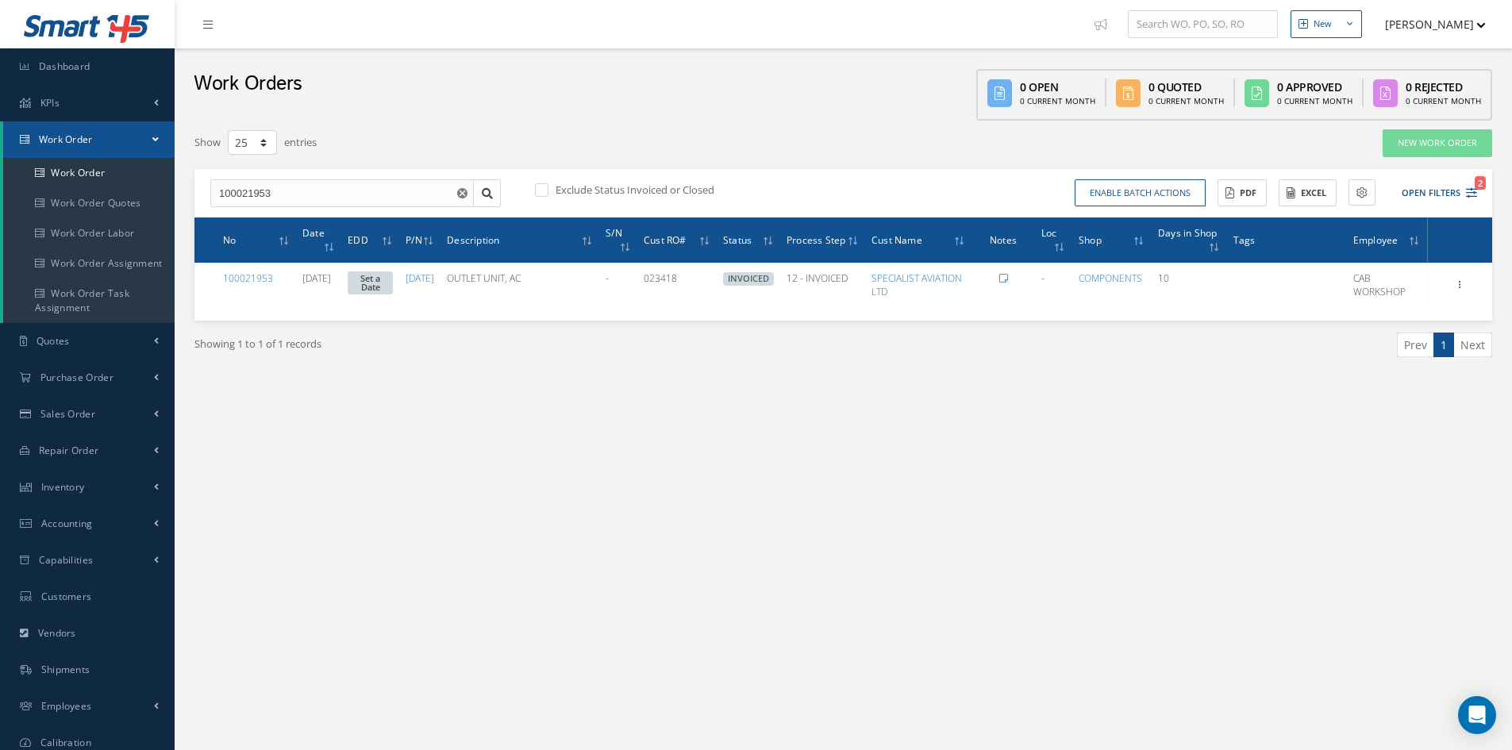
select select "25"
click at [289, 191] on input "100021953" at bounding box center [341, 193] width 263 height 29
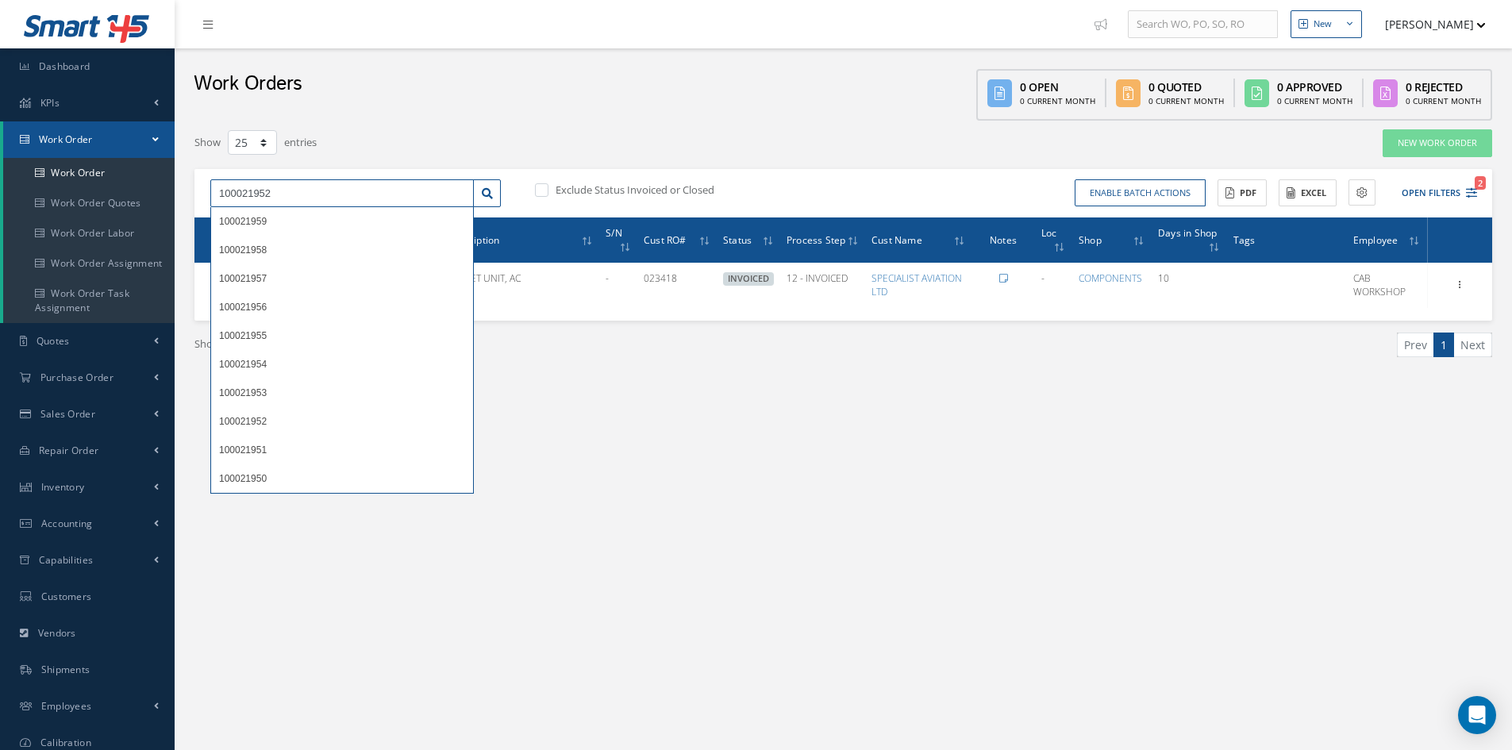
type input "100021952"
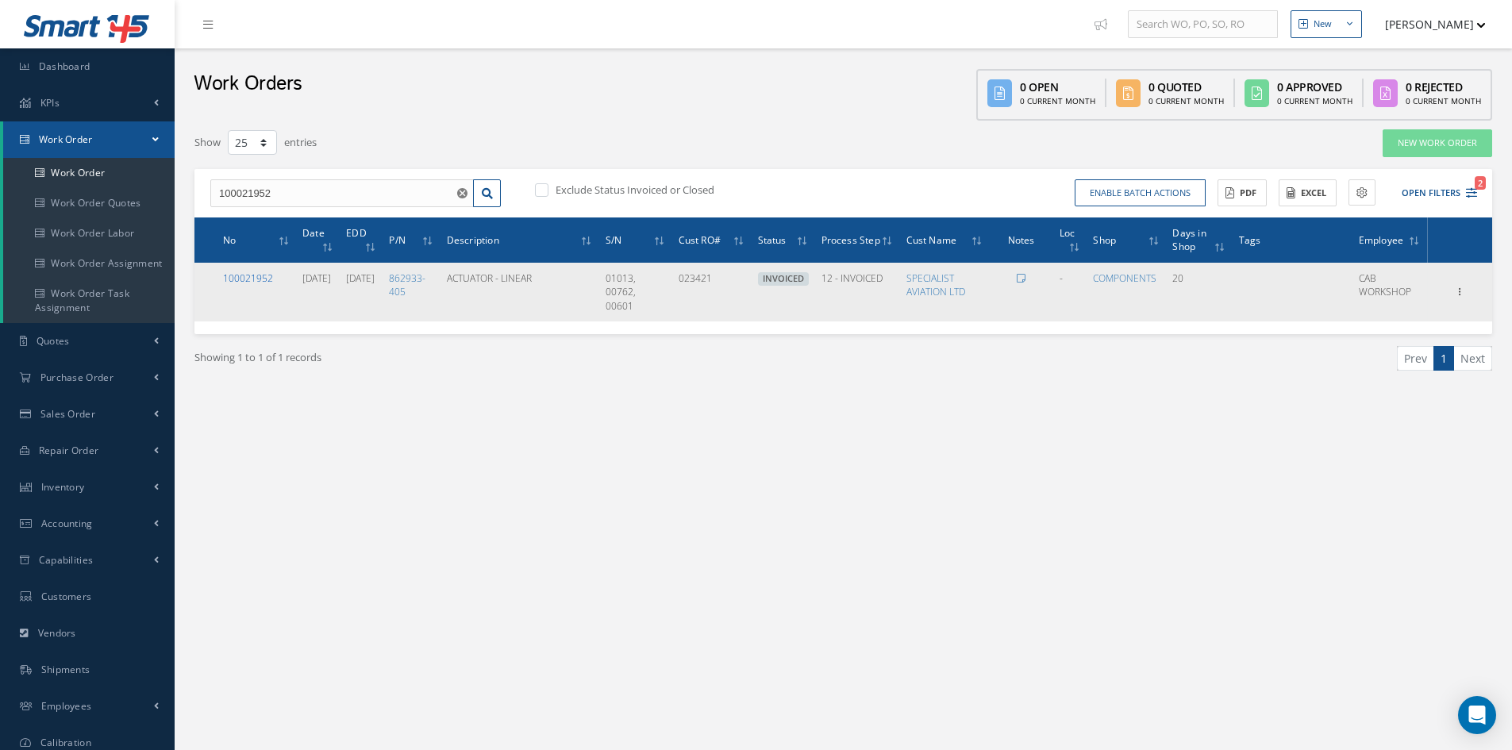
click at [261, 279] on link "100021952" at bounding box center [248, 277] width 50 height 13
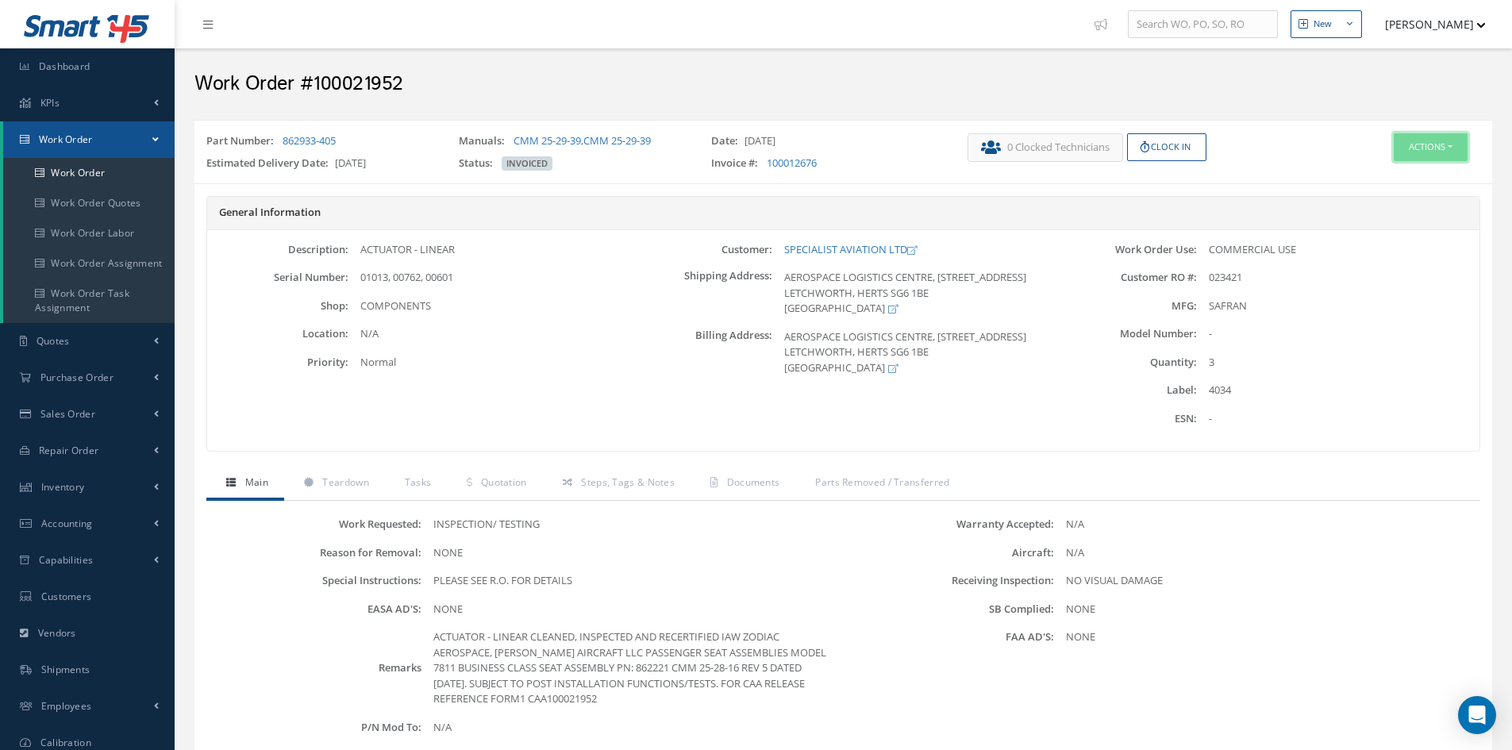
click at [1428, 144] on button "Actions" at bounding box center [1430, 147] width 74 height 28
click at [1380, 178] on link "Edit" at bounding box center [1406, 177] width 127 height 21
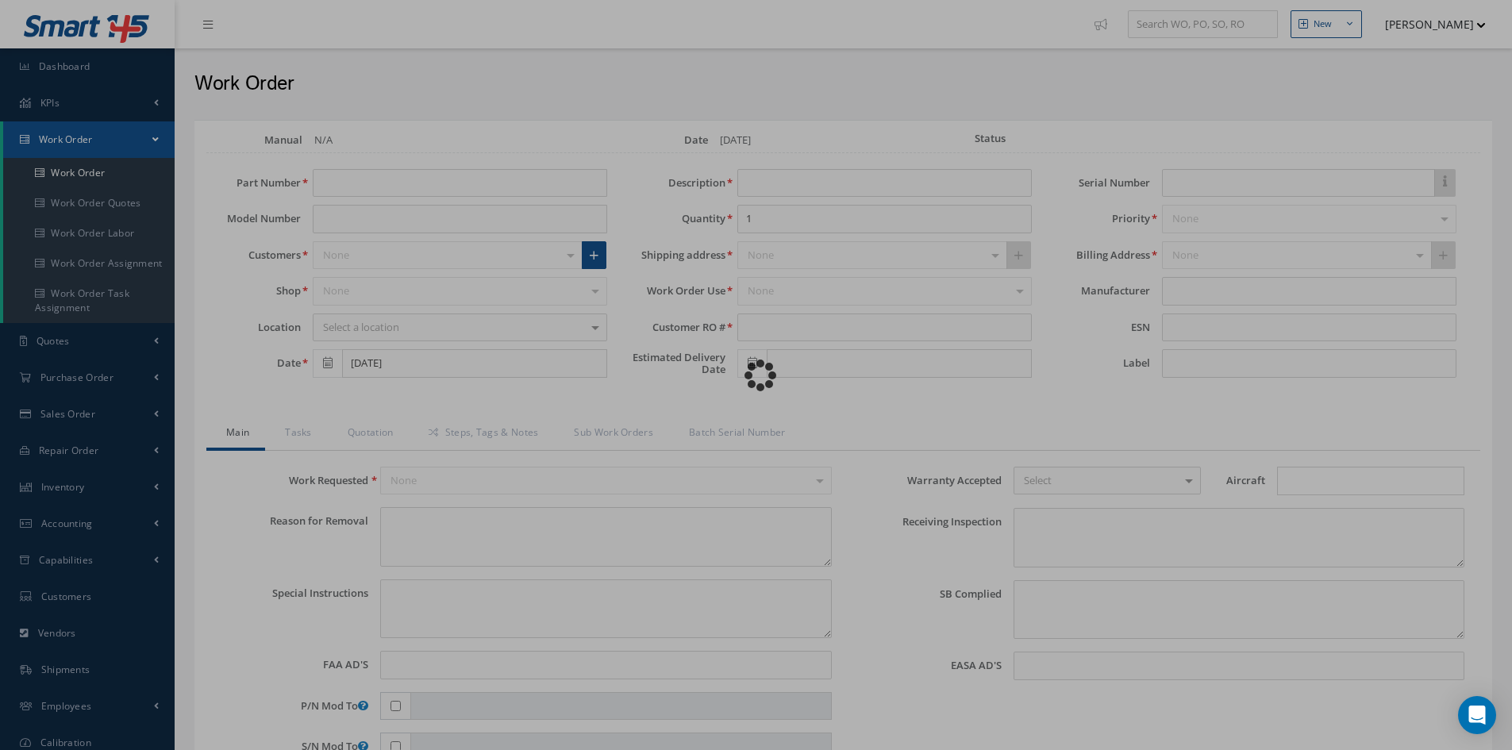
click at [756, 375] on div "Loading…" at bounding box center [756, 375] width 0 height 0
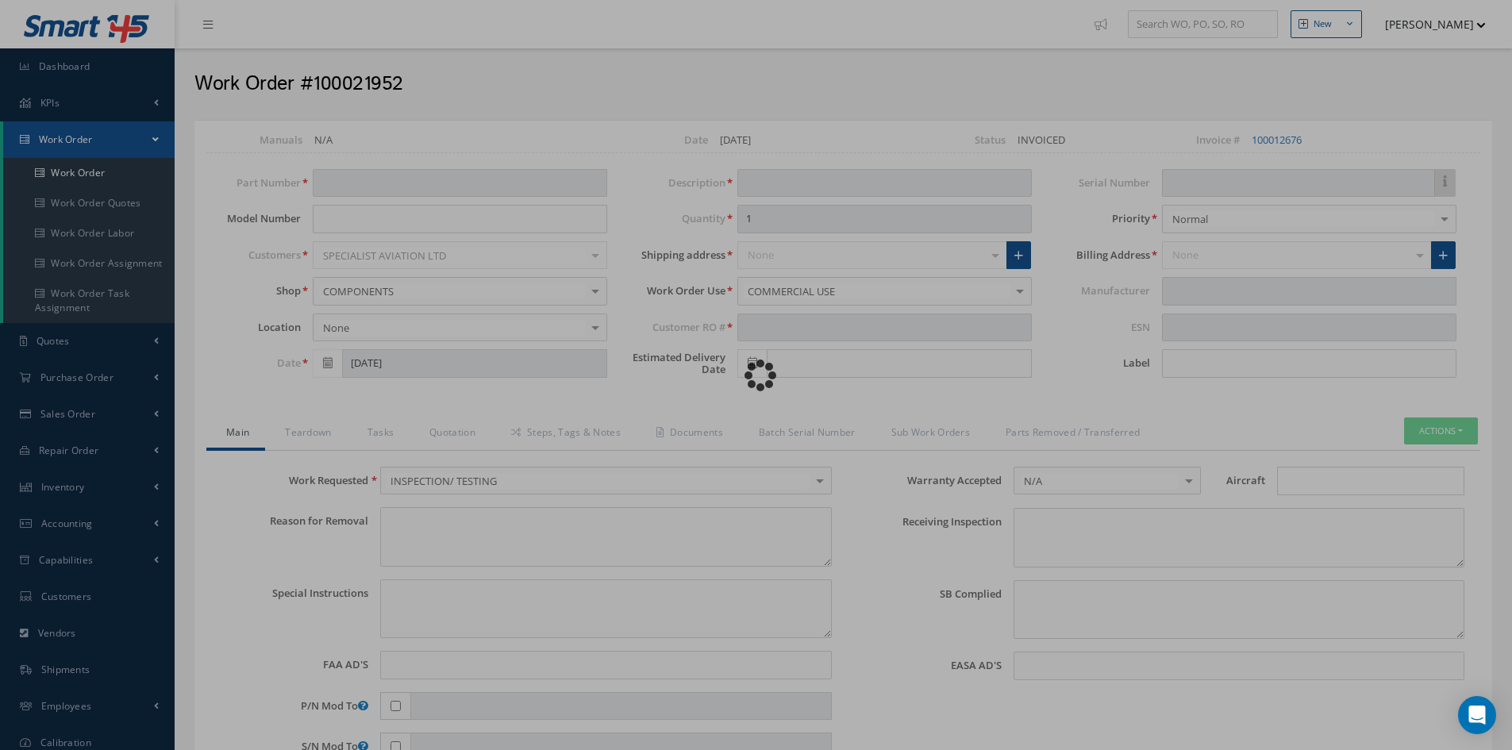
type input "862933-405"
type input "09/19/2025"
type input "ACTUATOR - LINEAR"
type input "3"
type input "023421"
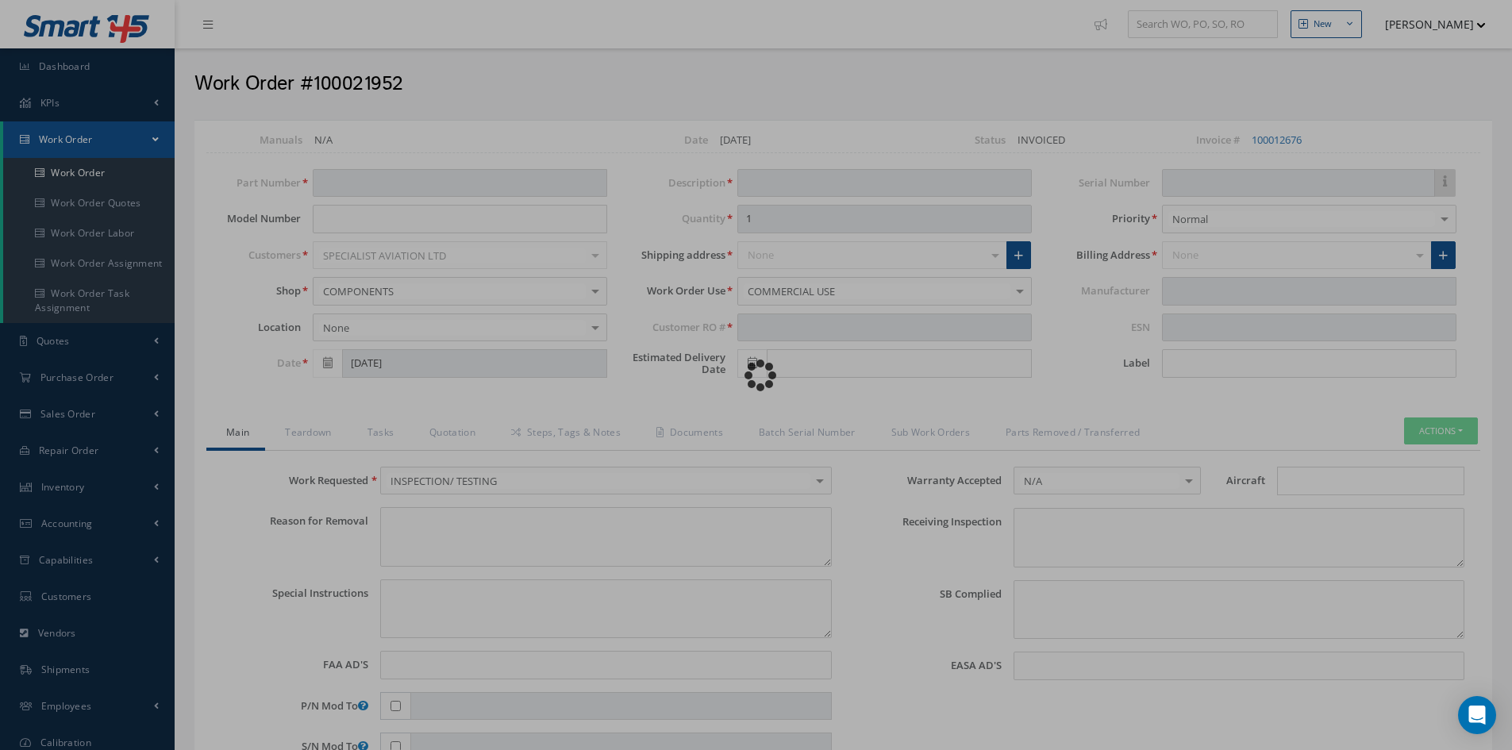
type input "11/06/2025"
type input "01013, 00762, 00601"
type input "4034"
type textarea "NONE"
type textarea "PLEASE SEE R.O. FOR DETAILS"
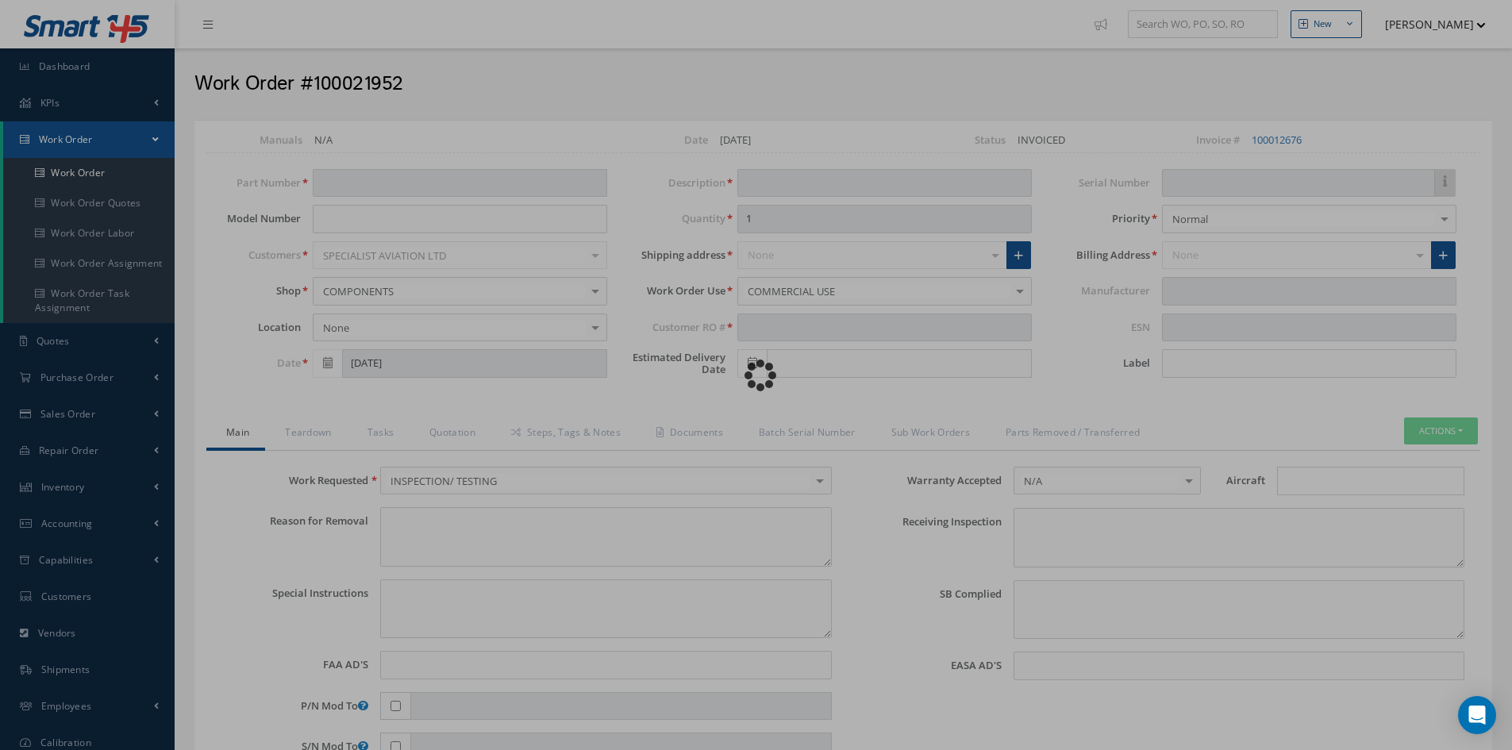
type input "NONE"
type textarea "NO VISUAL DAMAGE"
type textarea "NONE"
type input "NONE"
type textarea "ACTUATOR - LINEAR CLEANED, INSPECTED AND RECERTIFIED IAW ZODIAC AEROSPACE, WEBB…"
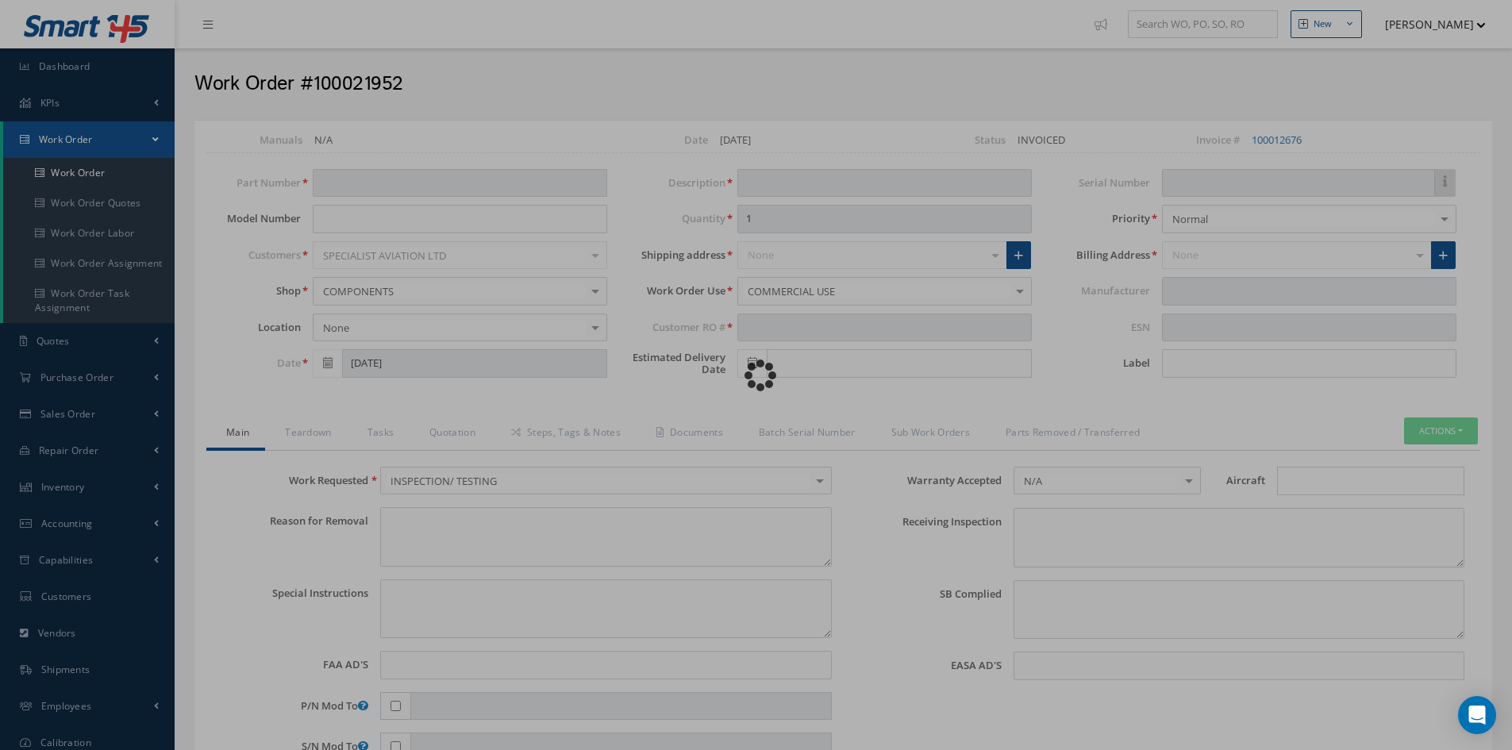
type input "10/08/2025"
type input "SAFRAN"
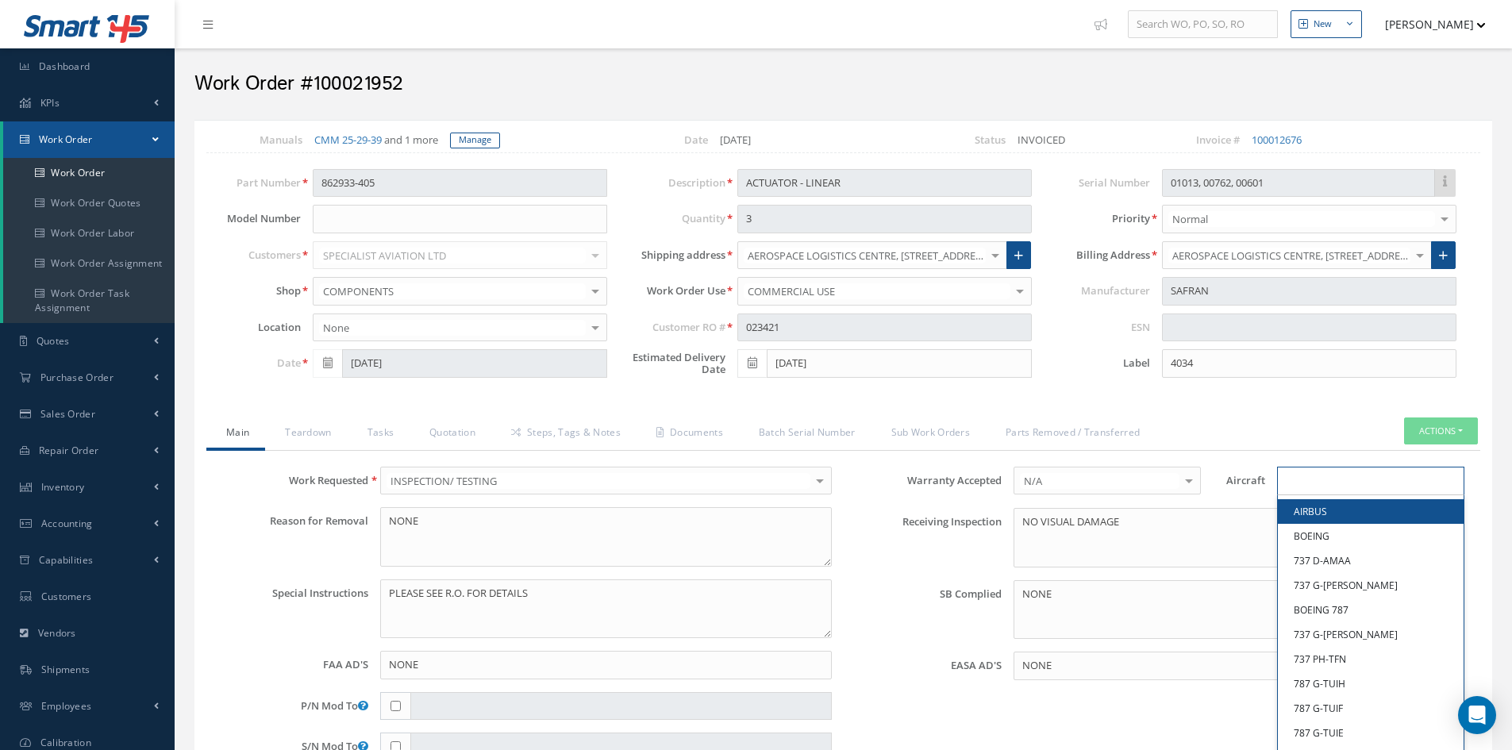
click at [1305, 479] on input "Search for option" at bounding box center [1366, 481] width 175 height 17
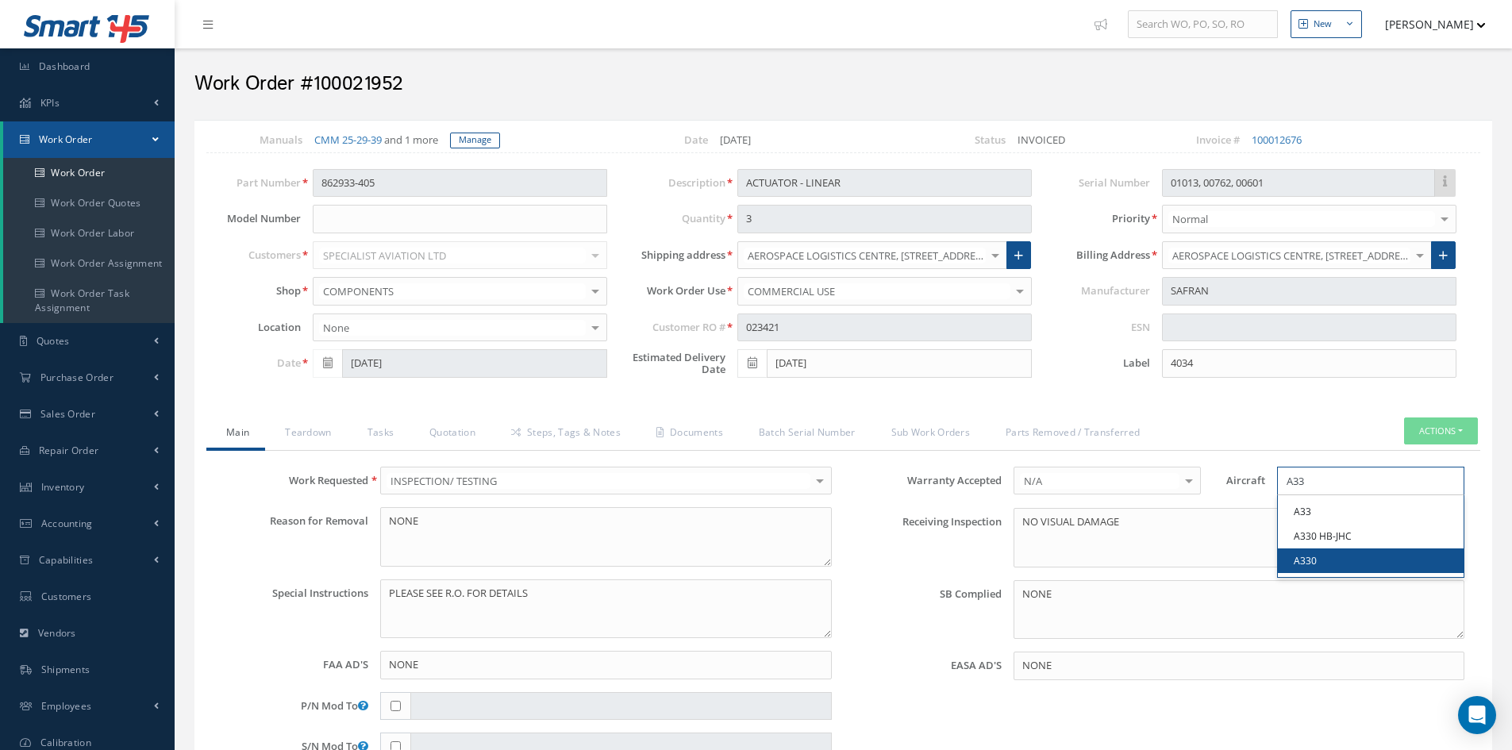
type input "A33"
click at [1324, 563] on link "A330" at bounding box center [1371, 560] width 186 height 25
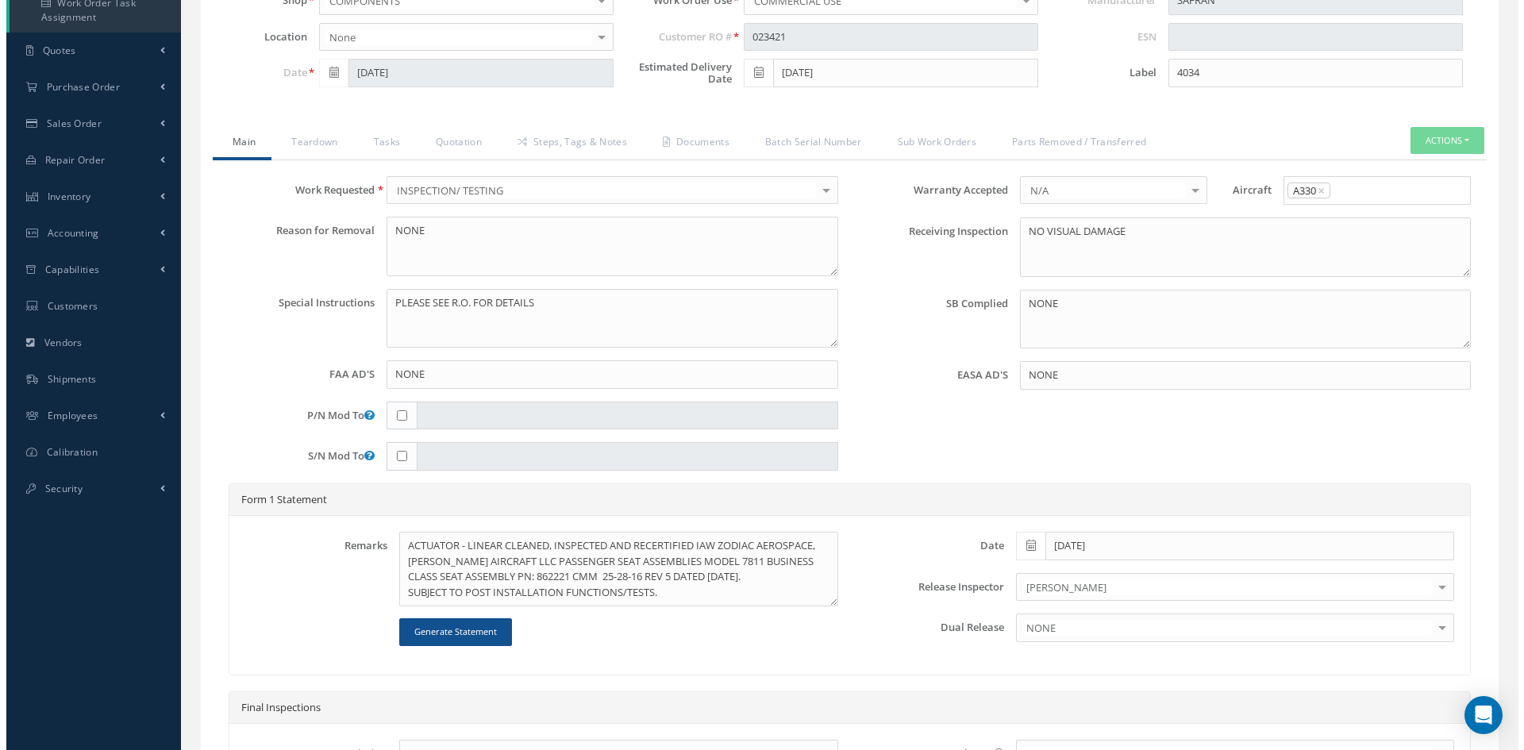
scroll to position [555, 0]
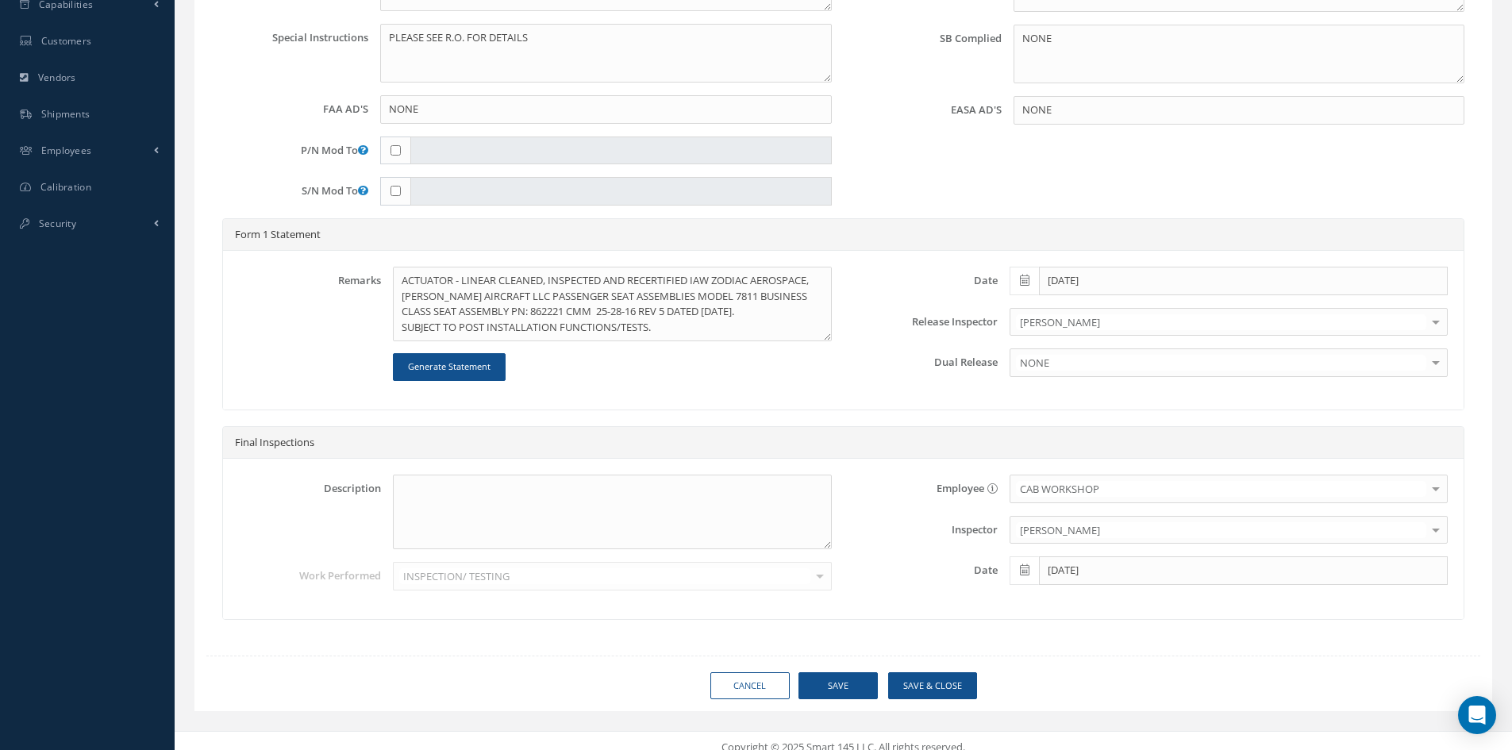
click at [857, 700] on div "Loading… Manuals CMM 25-29-39 and 1 more Manage Date 09/19/2025 Status INVOICED…" at bounding box center [842, 137] width 1297 height 1147
click at [860, 694] on button "Save" at bounding box center [837, 686] width 79 height 28
type input "SAFRAN"
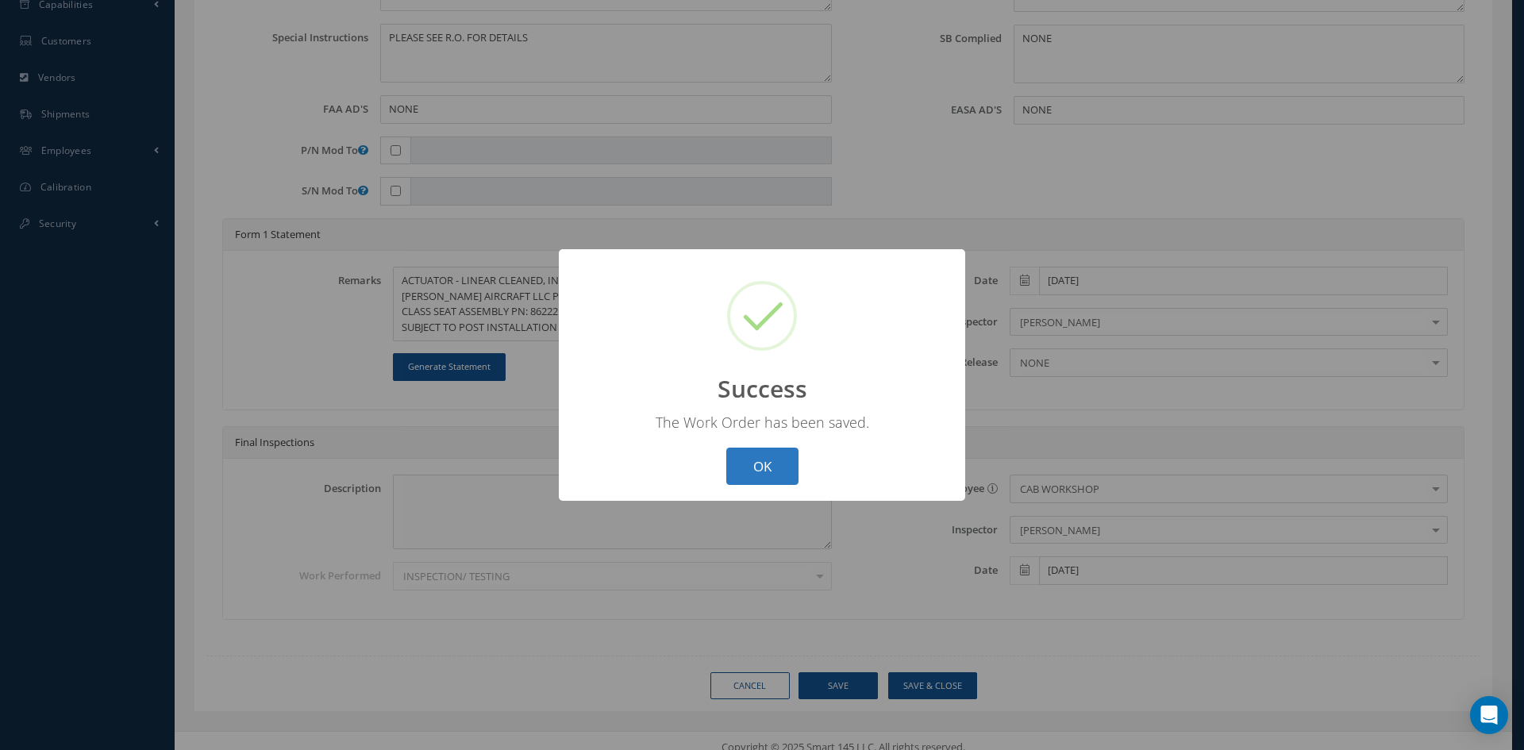
click at [759, 463] on button "OK" at bounding box center [762, 466] width 72 height 37
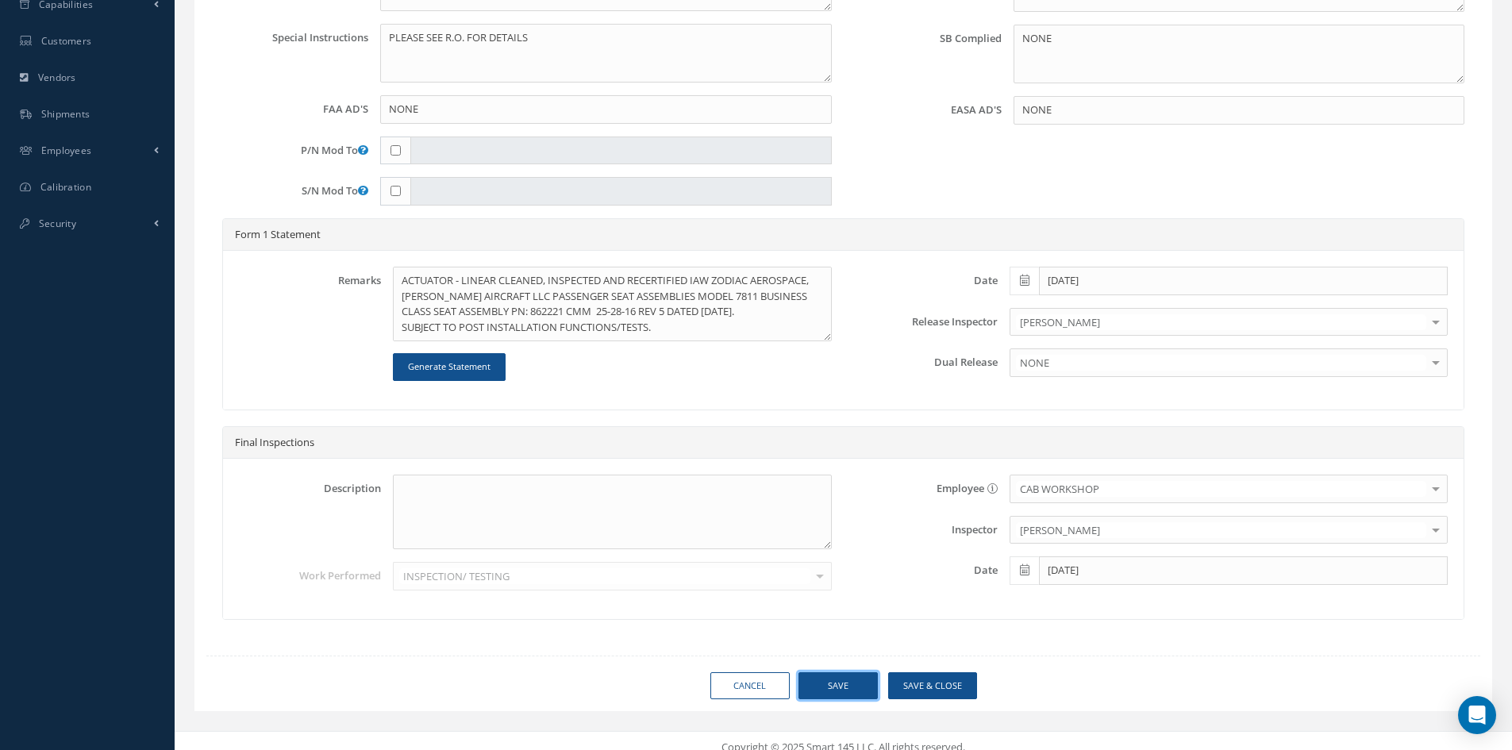
click at [853, 687] on button "Save" at bounding box center [837, 686] width 79 height 28
type input "SAFRAN"
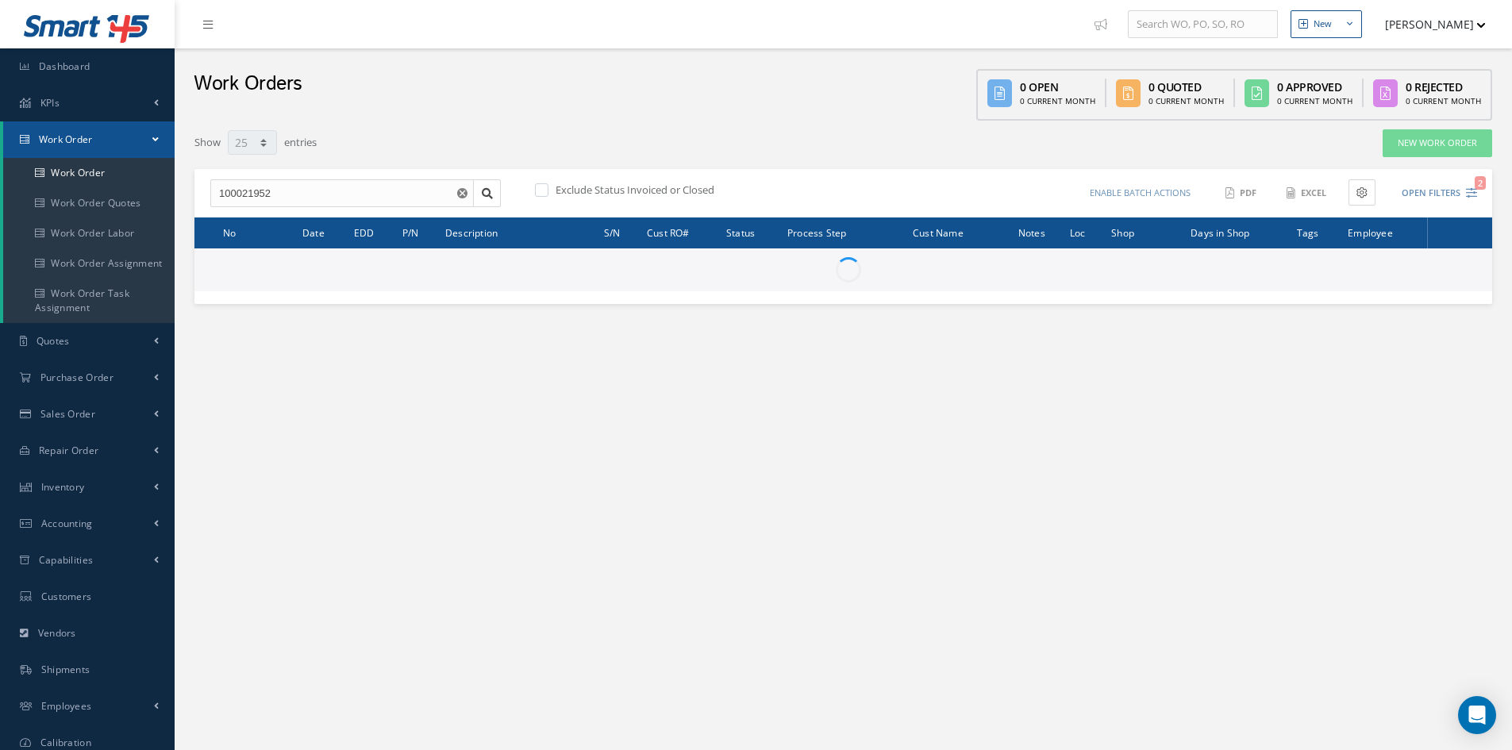
select select "25"
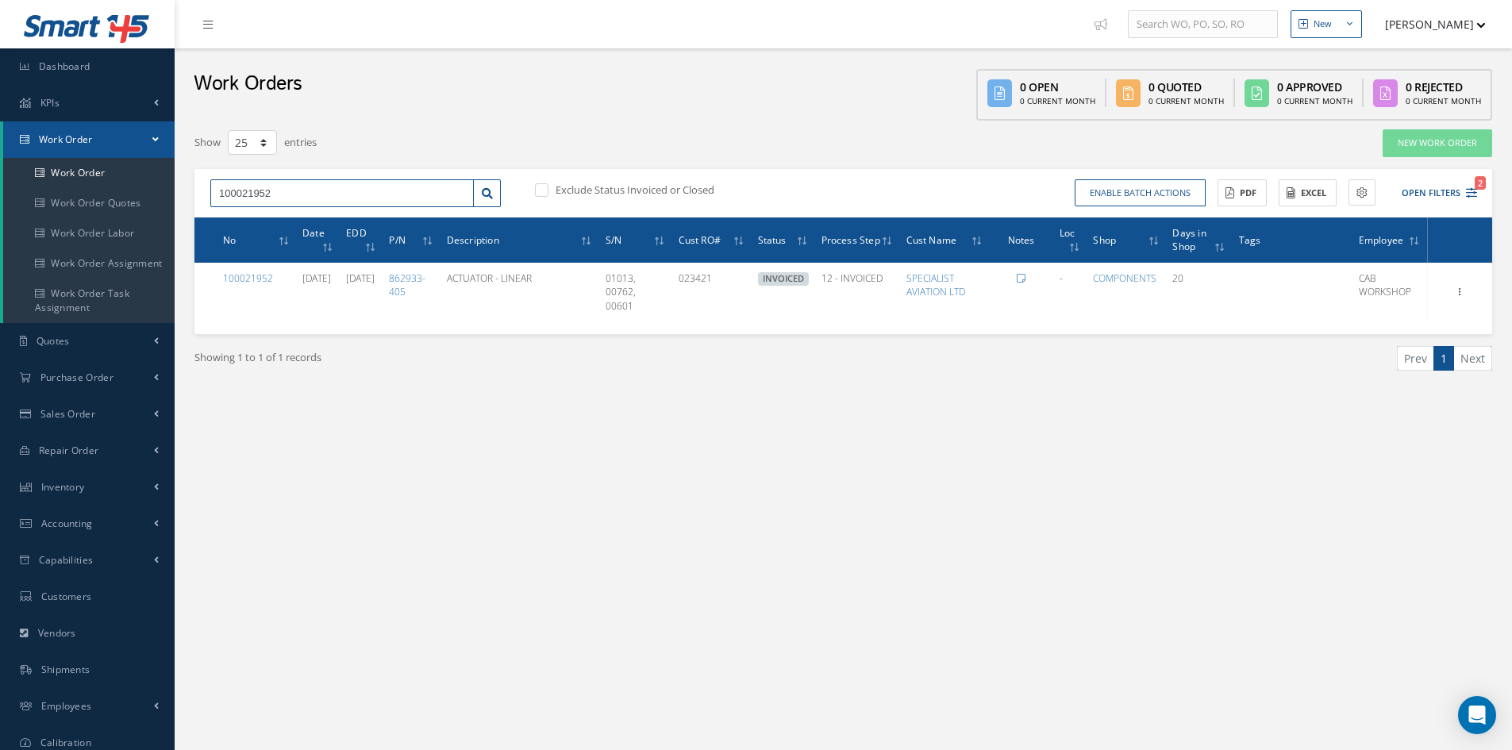
click at [293, 193] on input "100021952" at bounding box center [341, 193] width 263 height 29
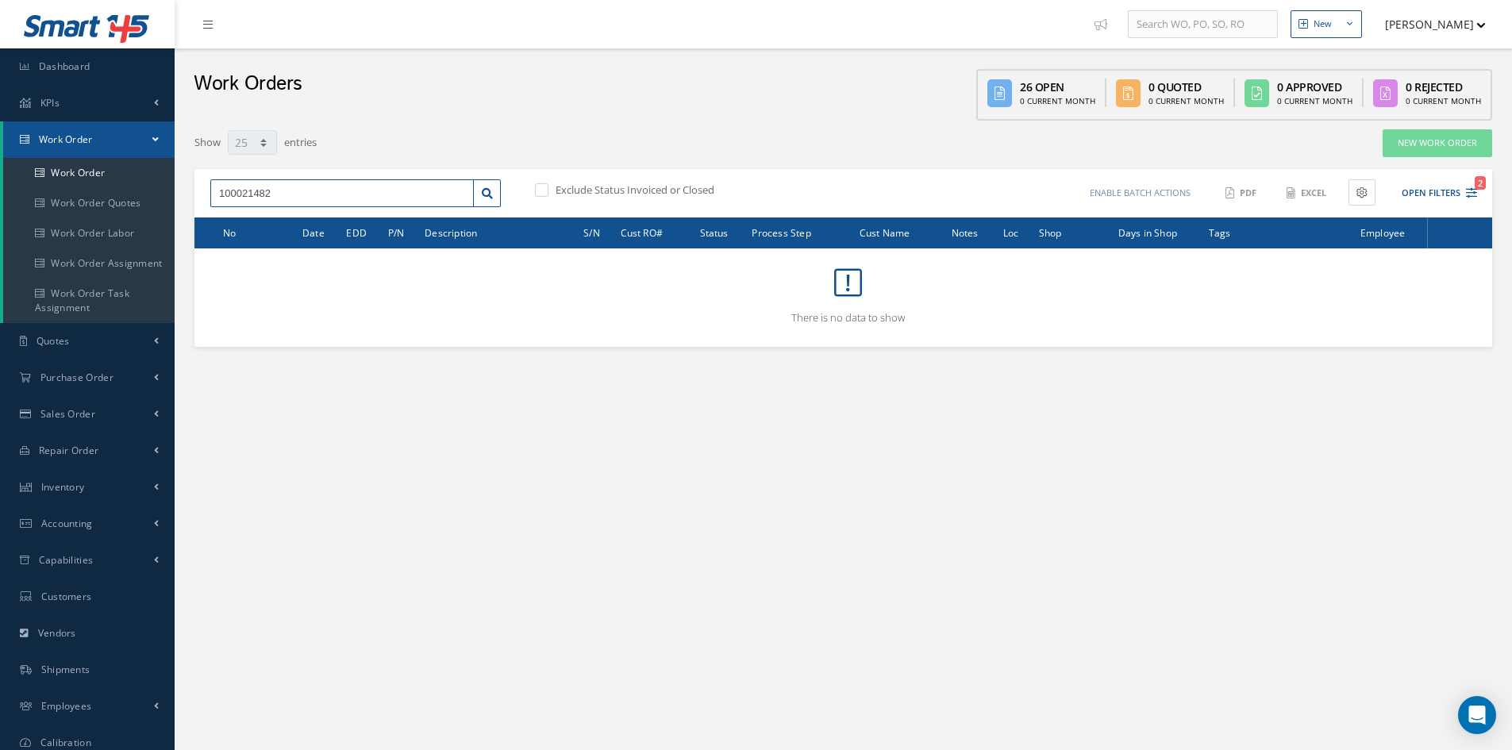
click at [306, 188] on input "100021482" at bounding box center [341, 193] width 263 height 29
click at [479, 194] on link at bounding box center [487, 193] width 28 height 29
click at [334, 188] on input "100021482" at bounding box center [341, 193] width 263 height 29
click at [490, 127] on div "Filters WO Number 100021482 Part Number Description Serial Number 08/15/2025 - …" at bounding box center [842, 250] width 1313 height 258
click at [295, 198] on input "100021482" at bounding box center [341, 193] width 263 height 29
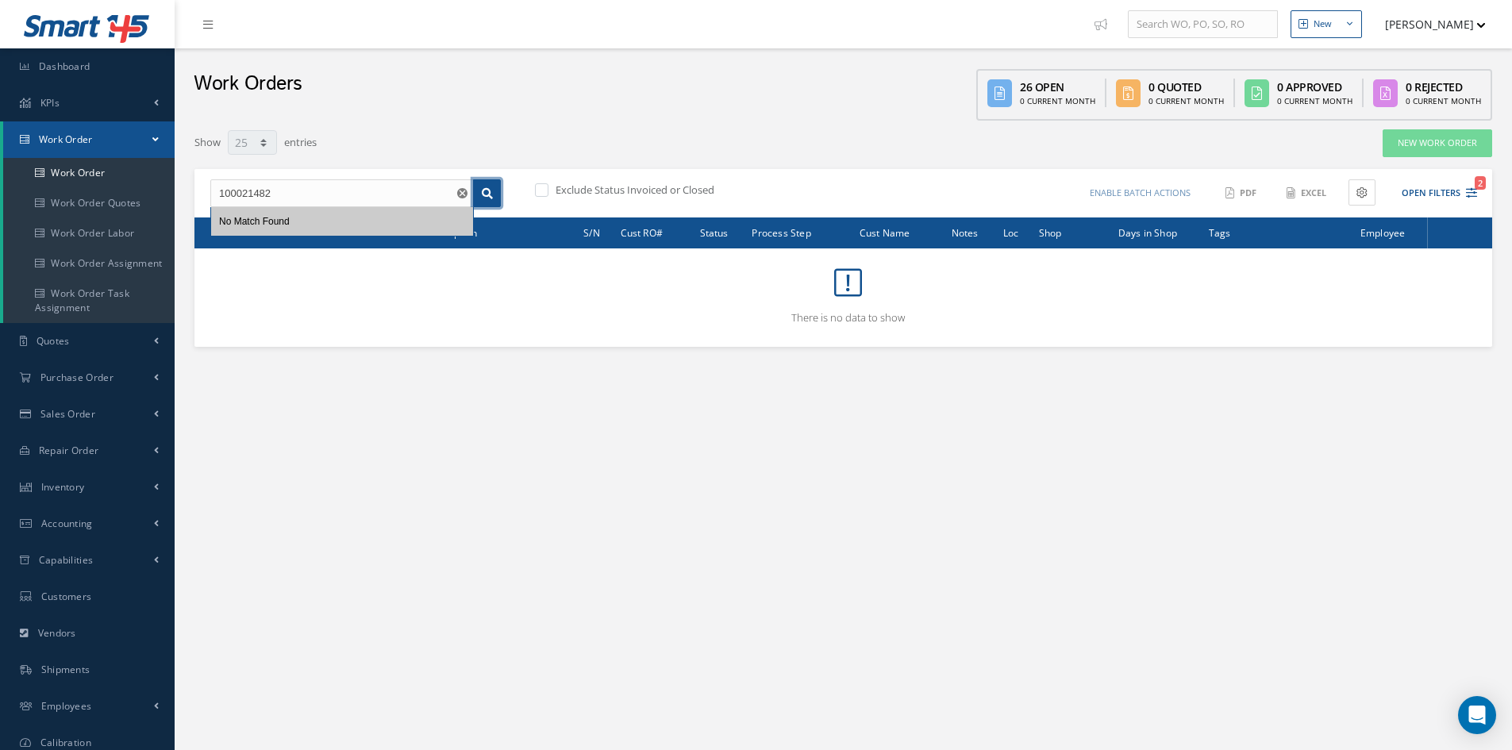
click at [486, 193] on icon at bounding box center [487, 193] width 11 height 11
click at [322, 193] on input "100021482" at bounding box center [341, 193] width 263 height 29
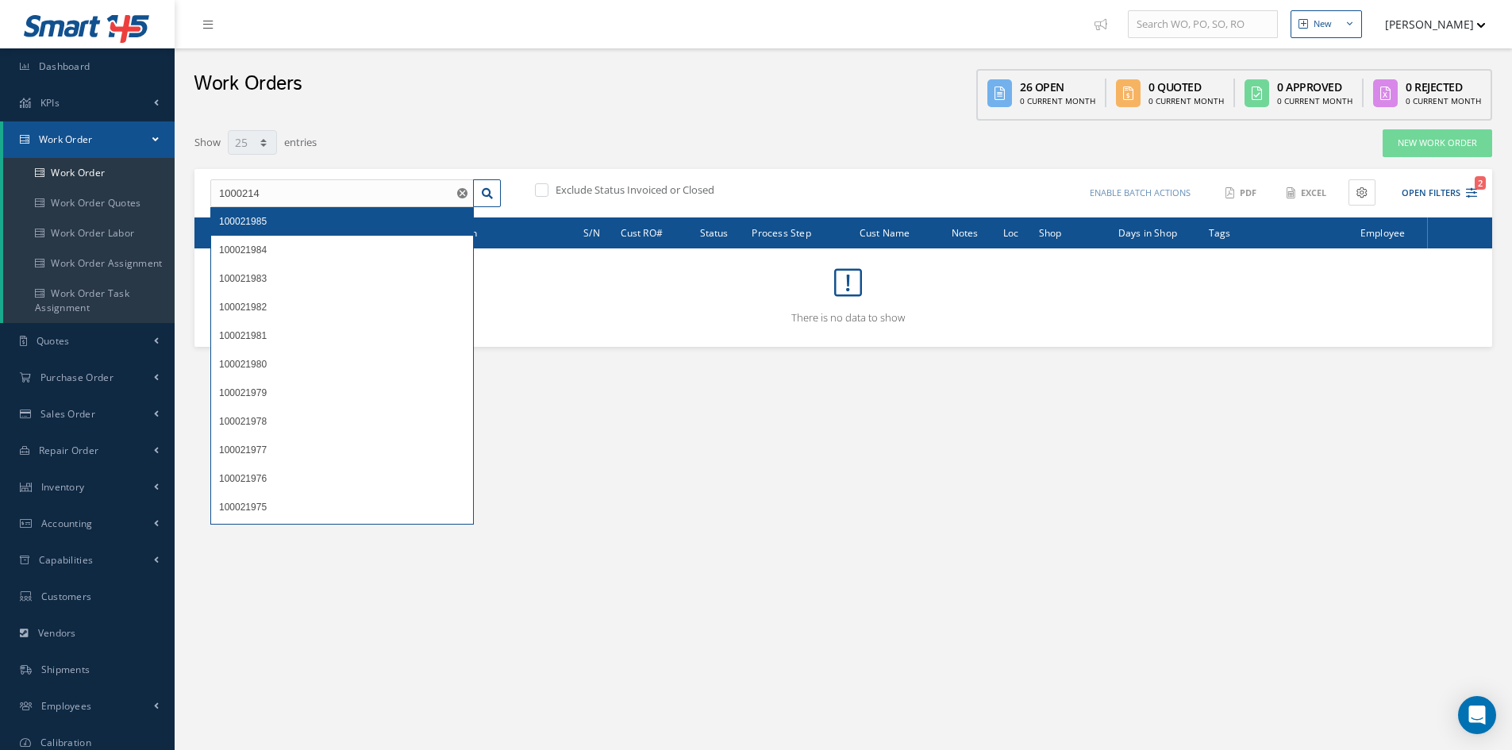
click at [305, 228] on div "100021985" at bounding box center [342, 221] width 246 height 16
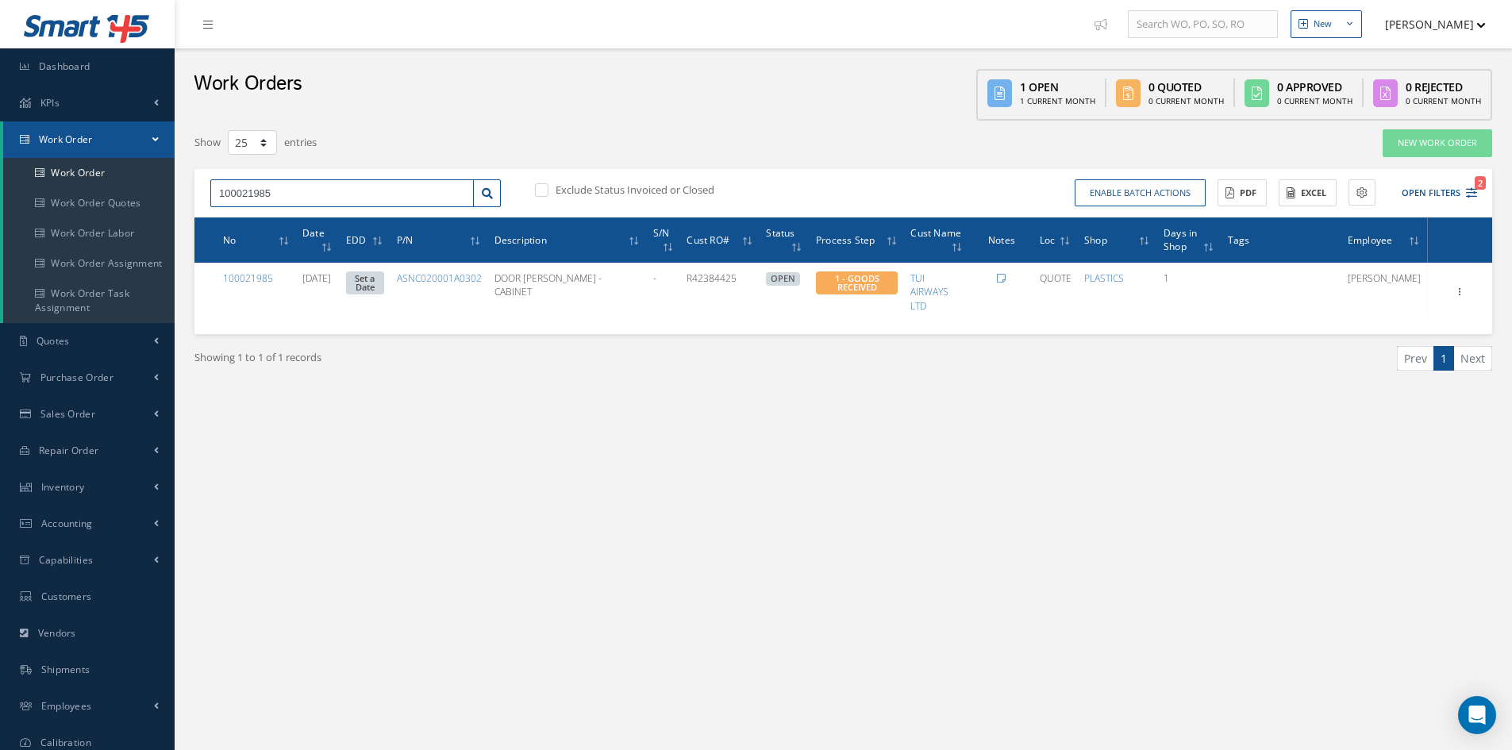
drag, startPoint x: 280, startPoint y: 193, endPoint x: 260, endPoint y: 195, distance: 20.0
click at [260, 195] on input "100021985" at bounding box center [341, 193] width 263 height 29
type input "100021917"
click at [255, 221] on span "100021917" at bounding box center [243, 221] width 48 height 11
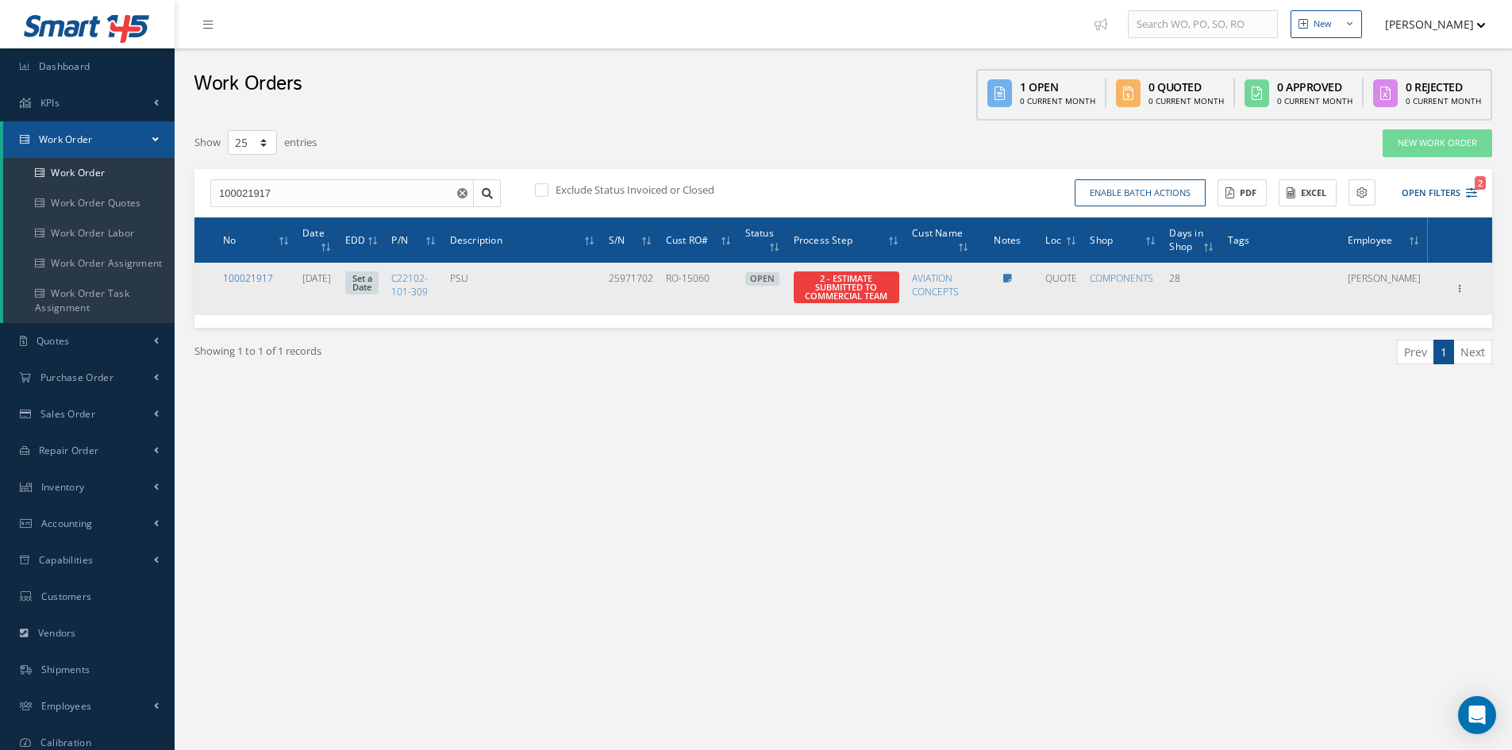
click at [263, 281] on link "100021917" at bounding box center [248, 277] width 50 height 13
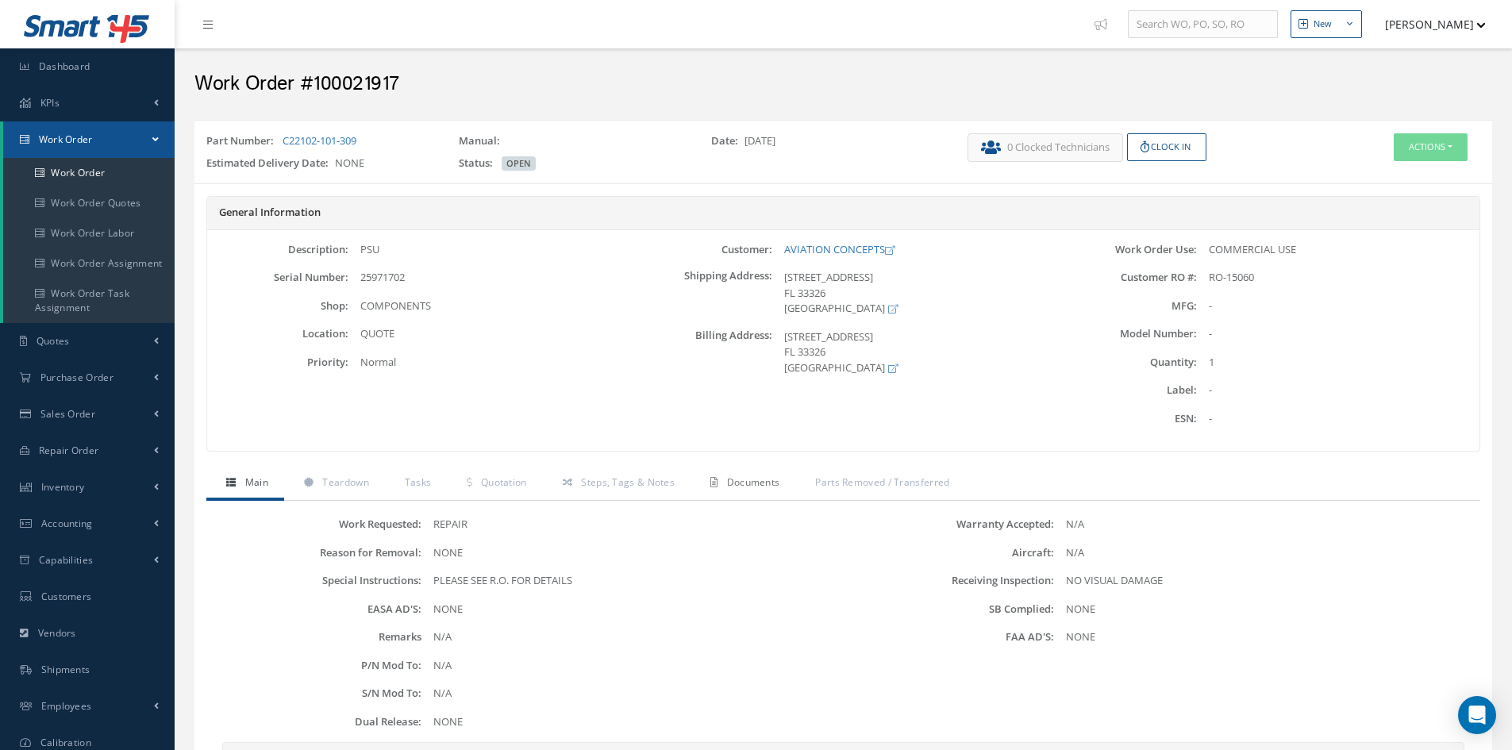
click at [748, 483] on span "Documents" at bounding box center [753, 481] width 53 height 13
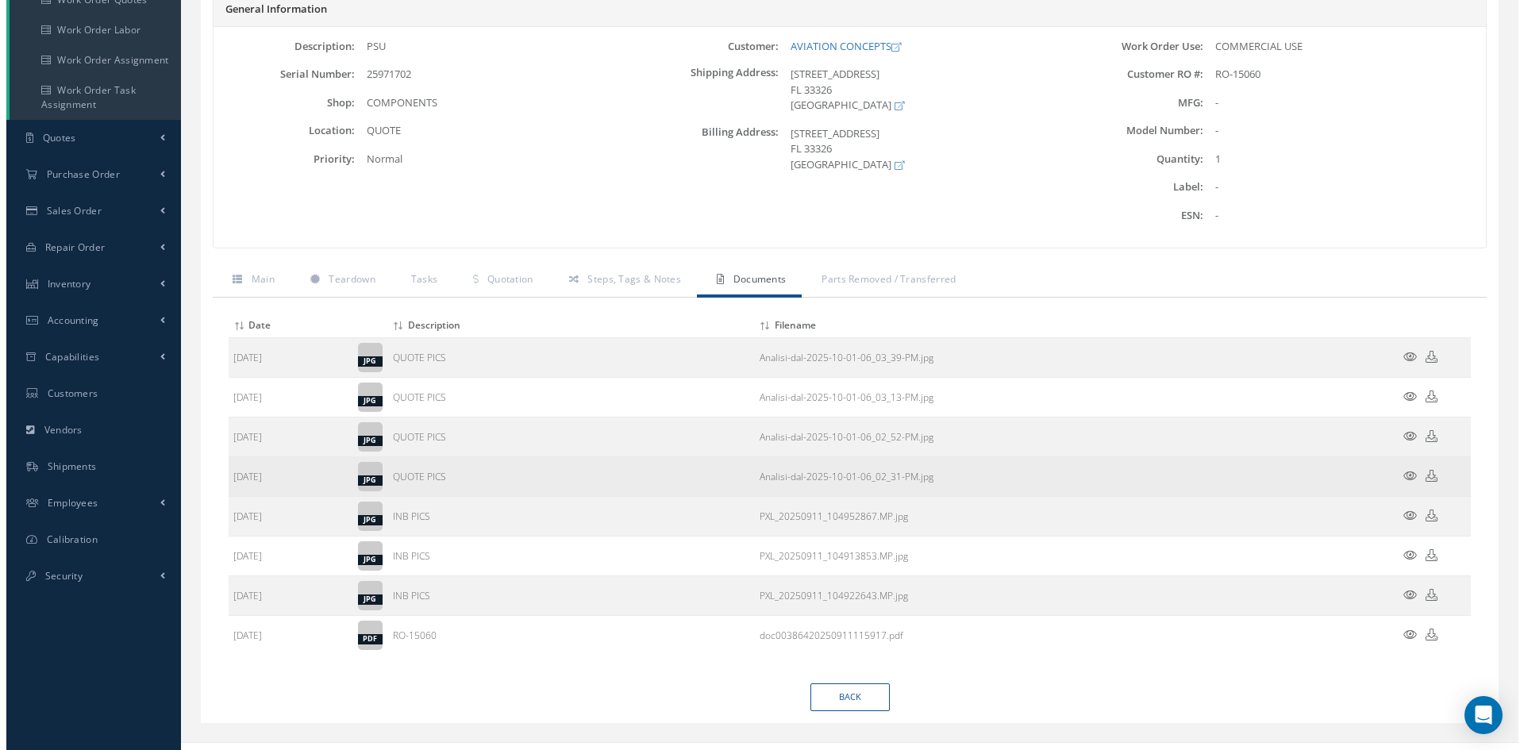
scroll to position [228, 0]
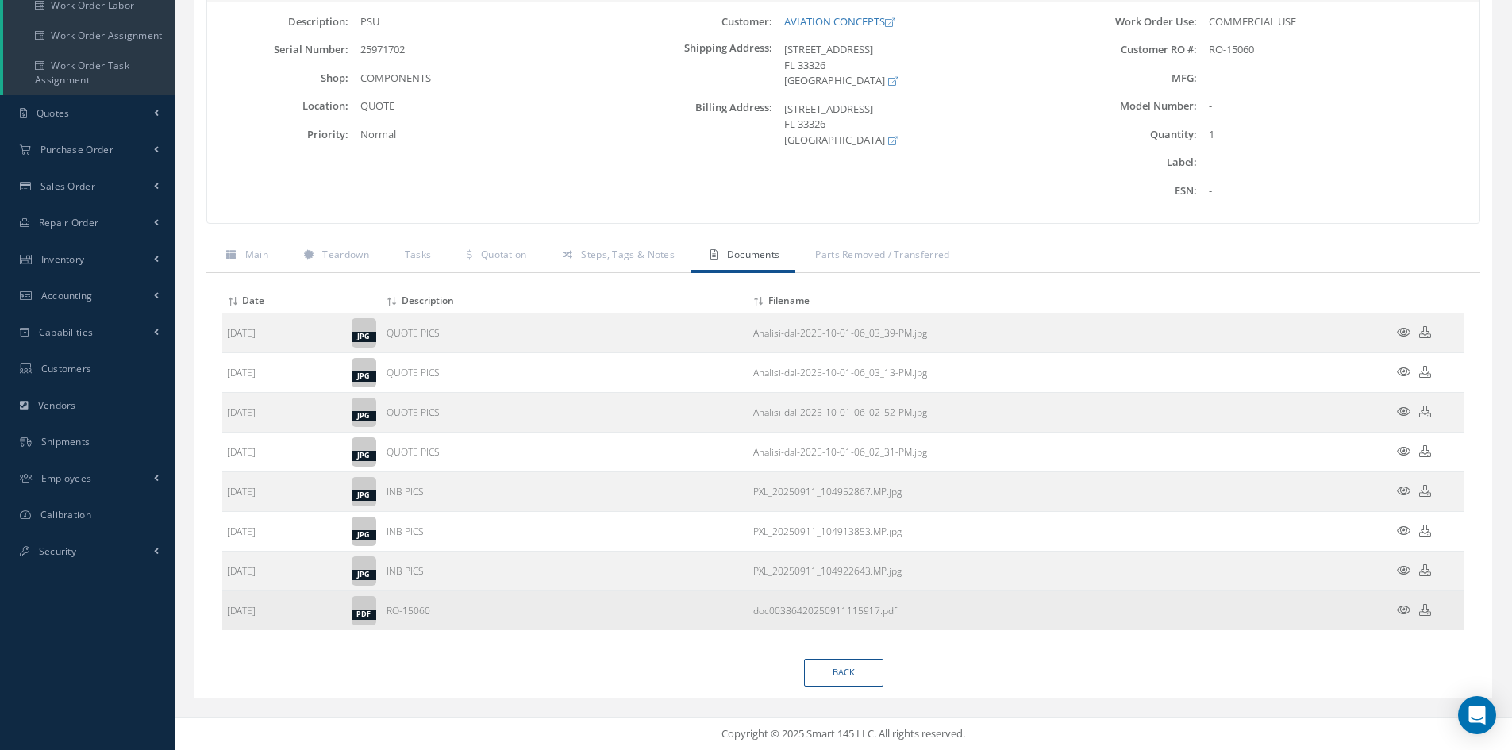
click at [1405, 609] on icon at bounding box center [1403, 610] width 13 height 12
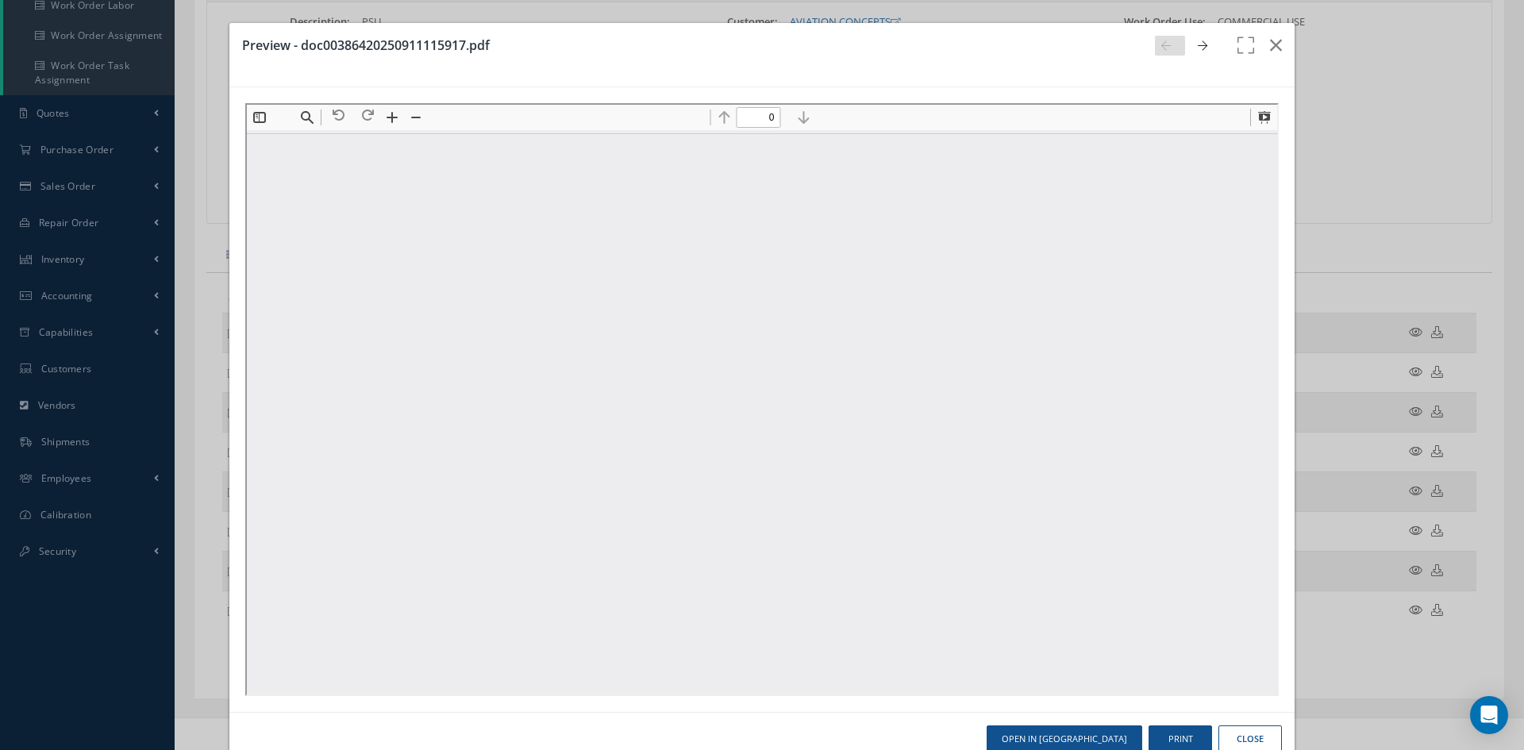
scroll to position [0, 0]
type input "1"
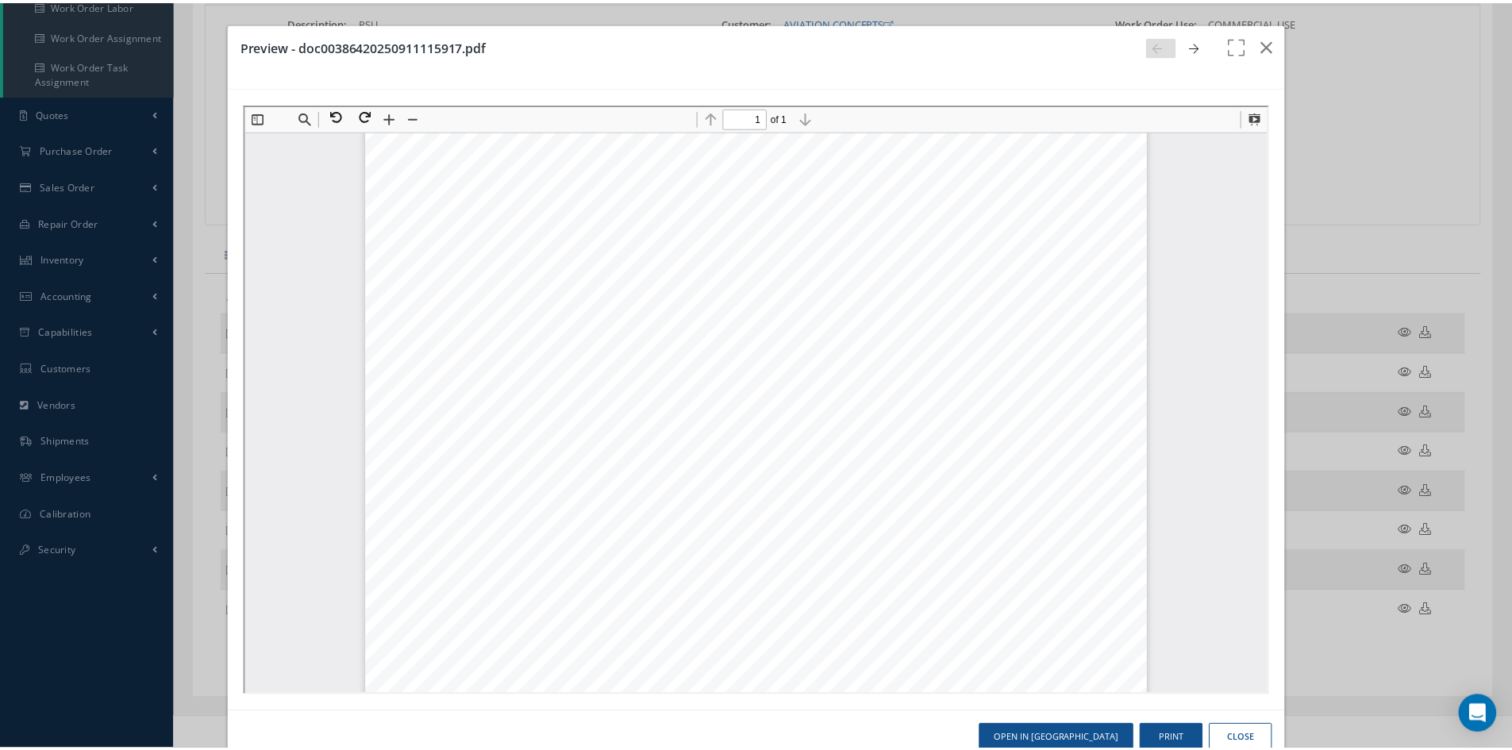
scroll to position [317, 0]
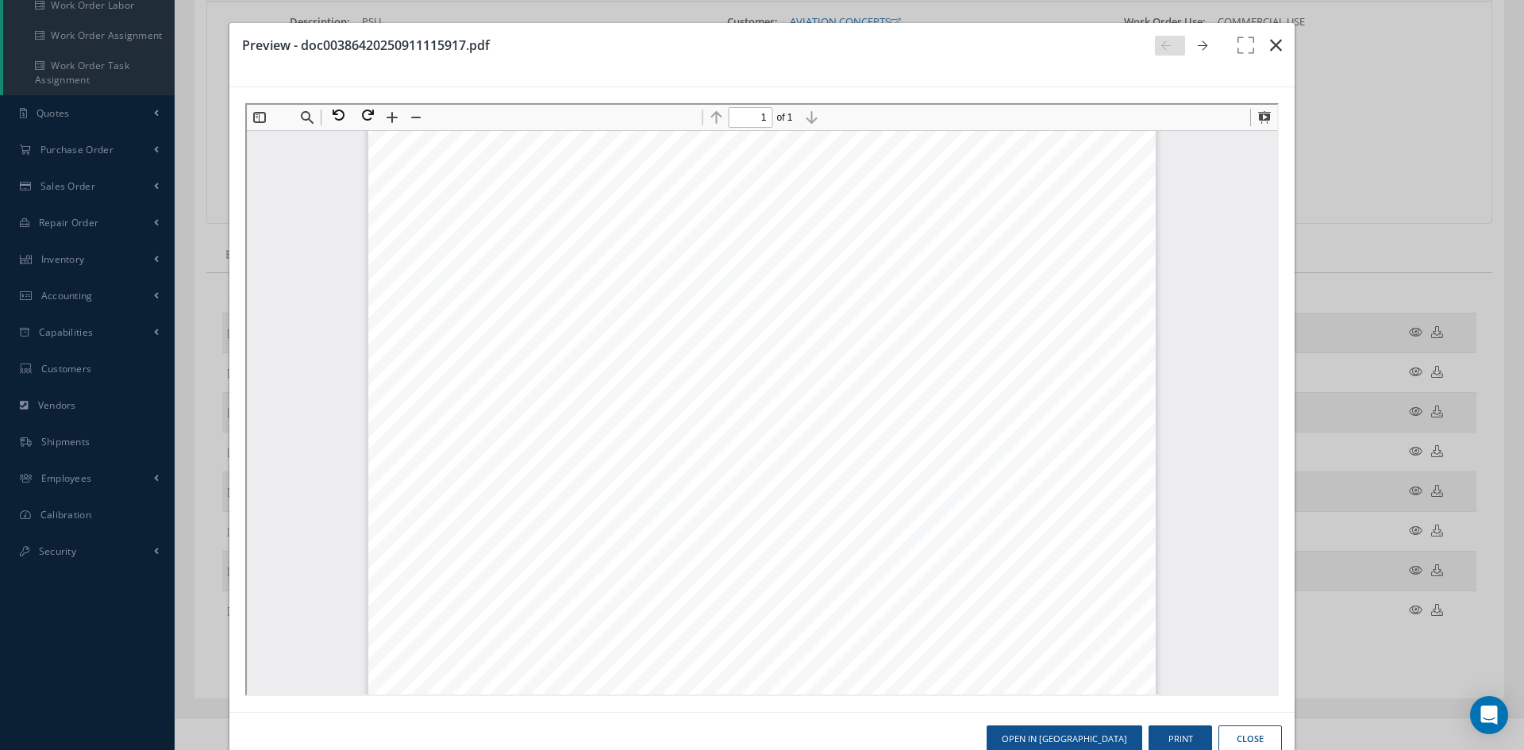
click at [1270, 45] on icon "button" at bounding box center [1276, 45] width 12 height 19
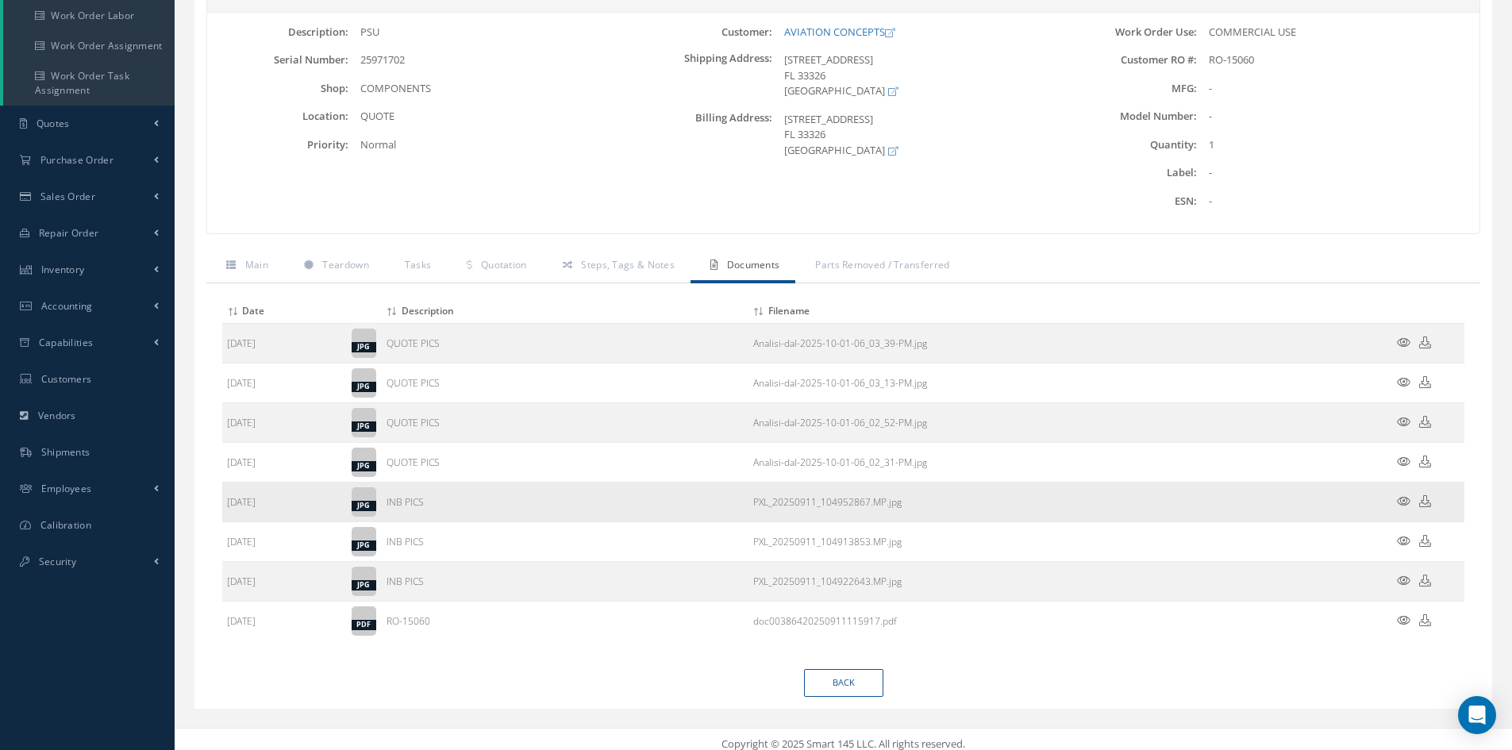
scroll to position [228, 0]
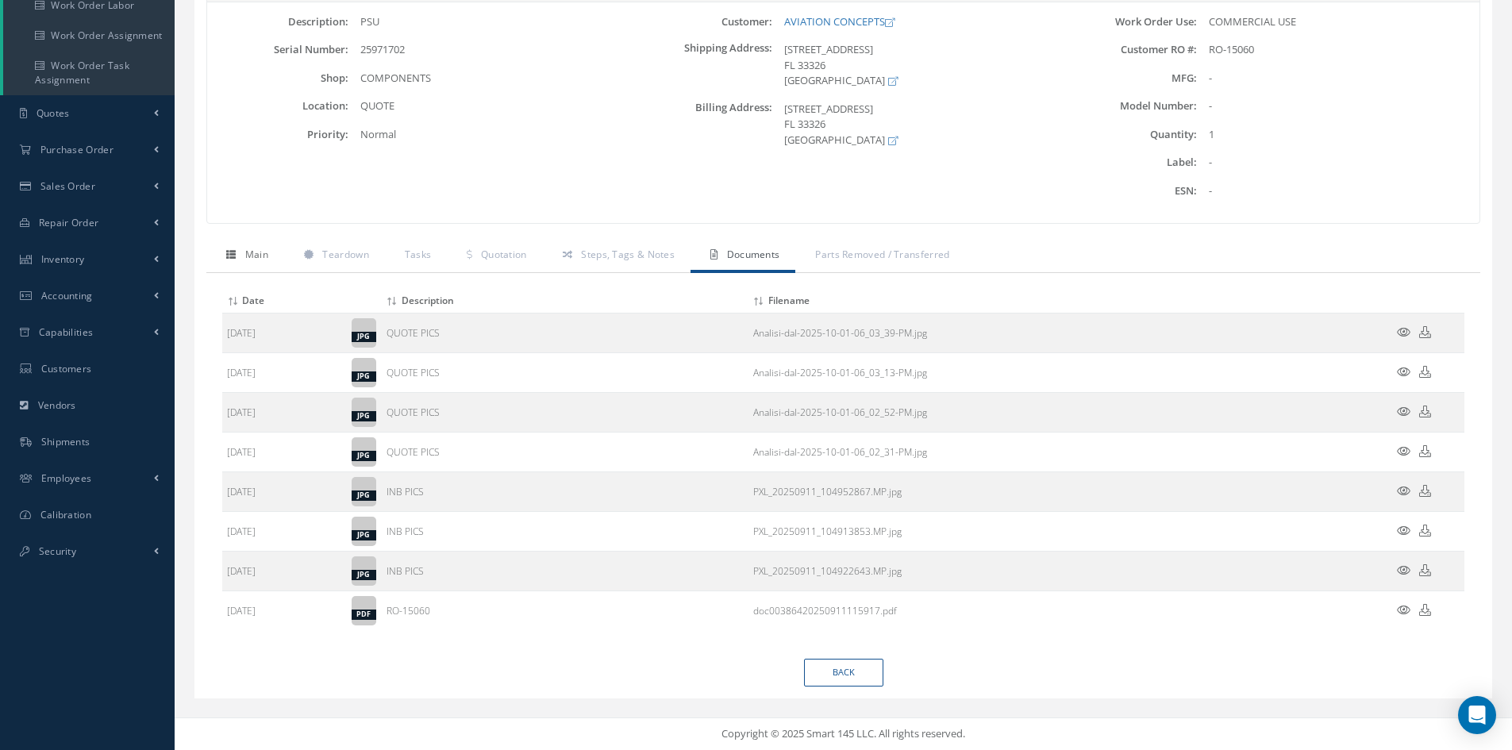
click at [263, 258] on span "Main" at bounding box center [256, 254] width 23 height 13
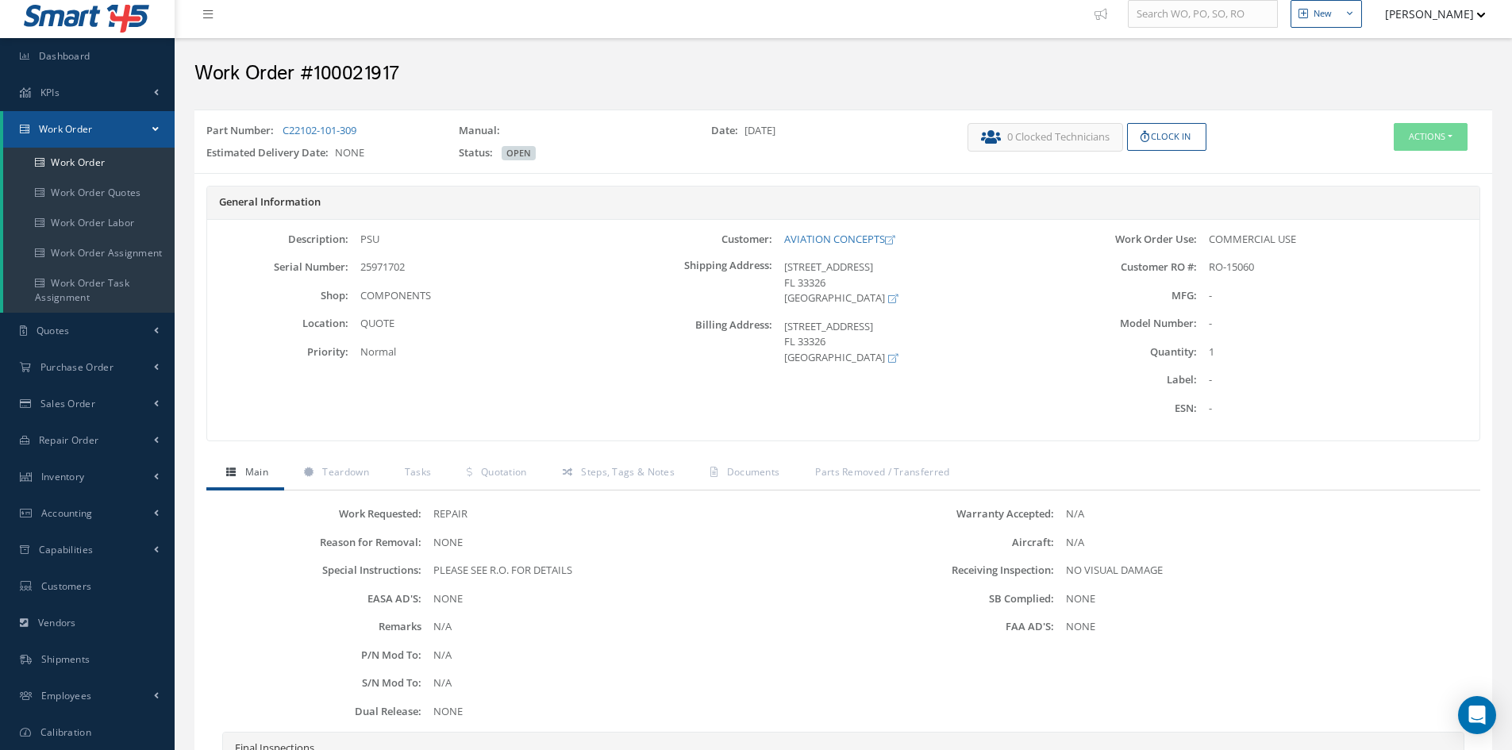
scroll to position [0, 0]
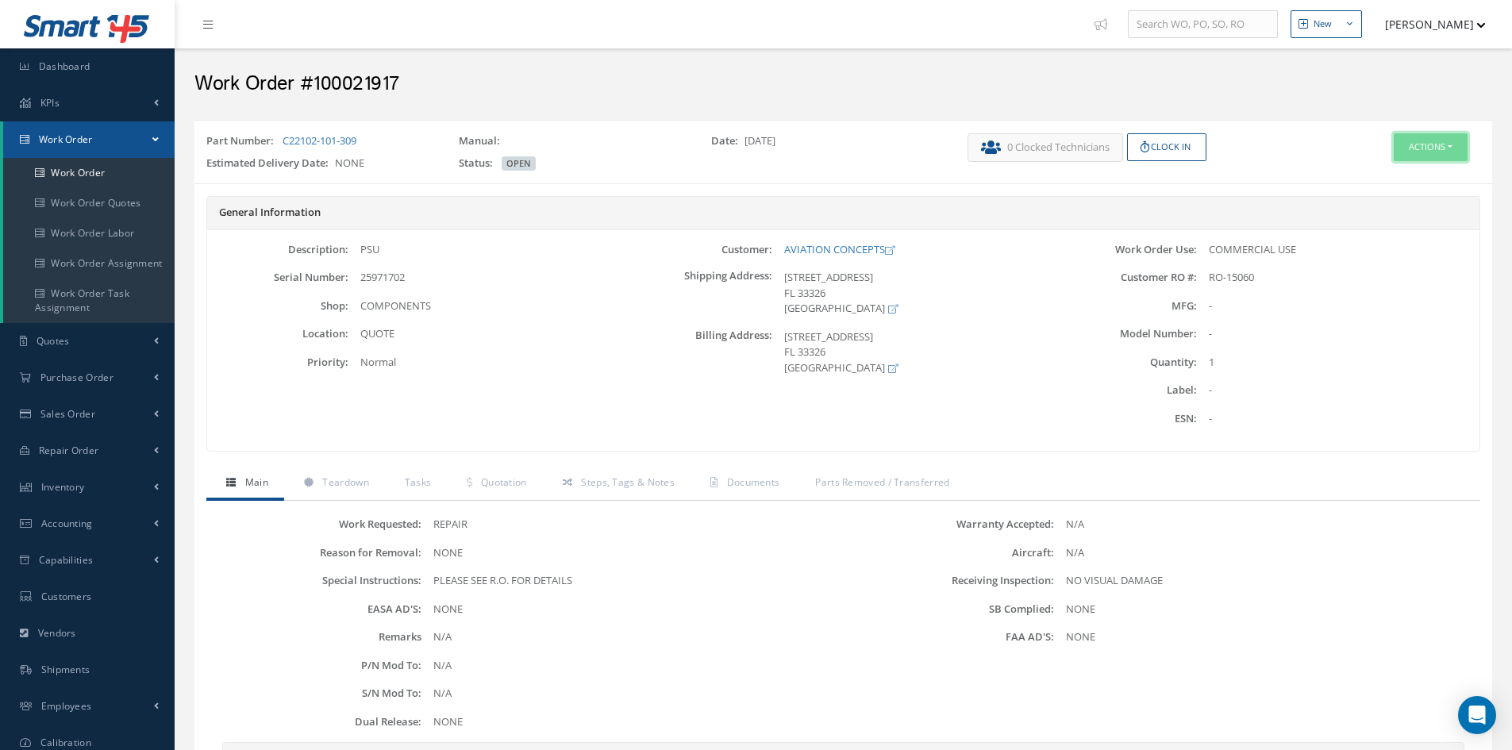
click at [1416, 152] on button "Actions" at bounding box center [1430, 147] width 74 height 28
click at [1405, 181] on link "Edit" at bounding box center [1406, 177] width 127 height 21
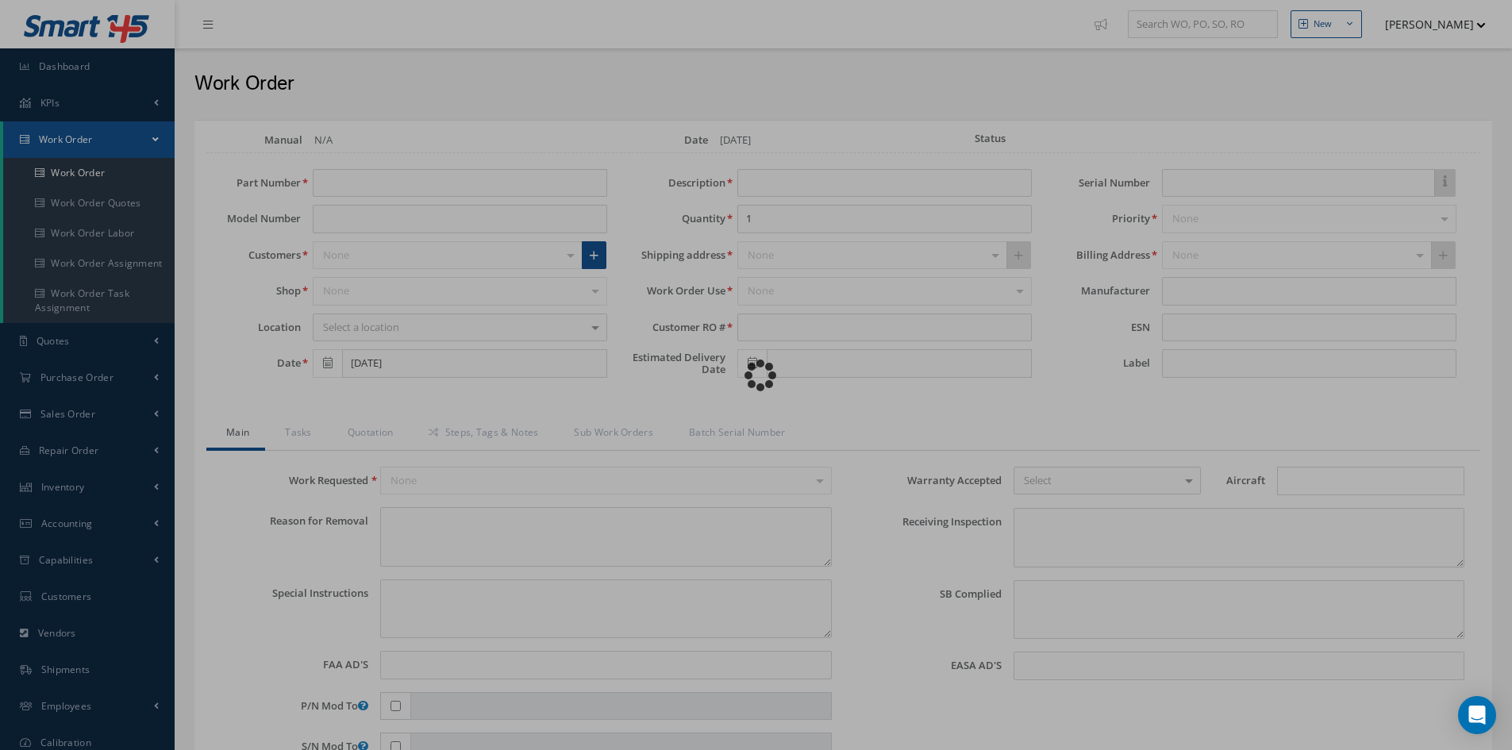
type input "C22102-101-309"
type input "[DATE]"
type input "PSU"
type input "RO-15060"
type input "25971702"
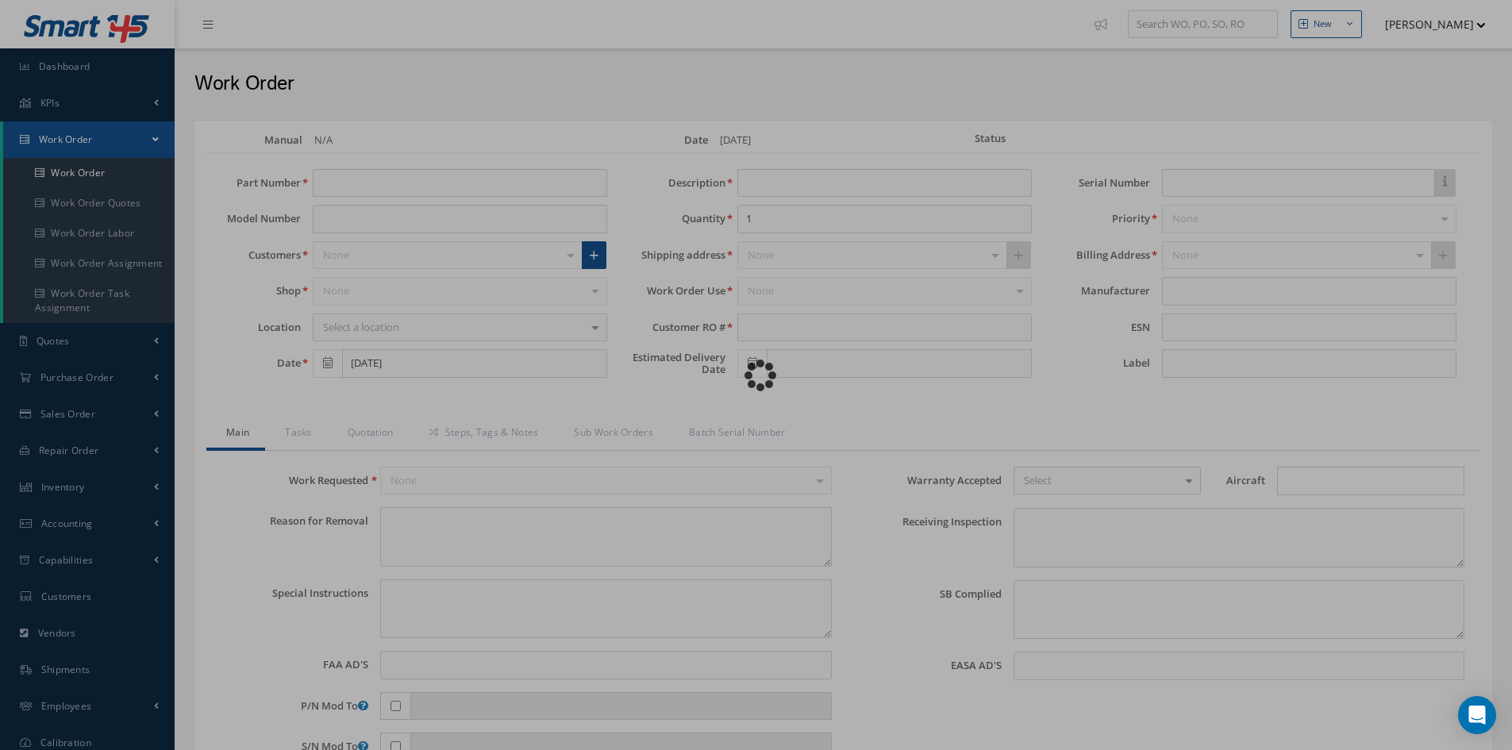
type textarea "NONE"
type textarea "PLEASE SEE R.O. FOR DETAILS"
type input "NONE"
type textarea "NO VISUAL DAMAGE"
type textarea "NONE"
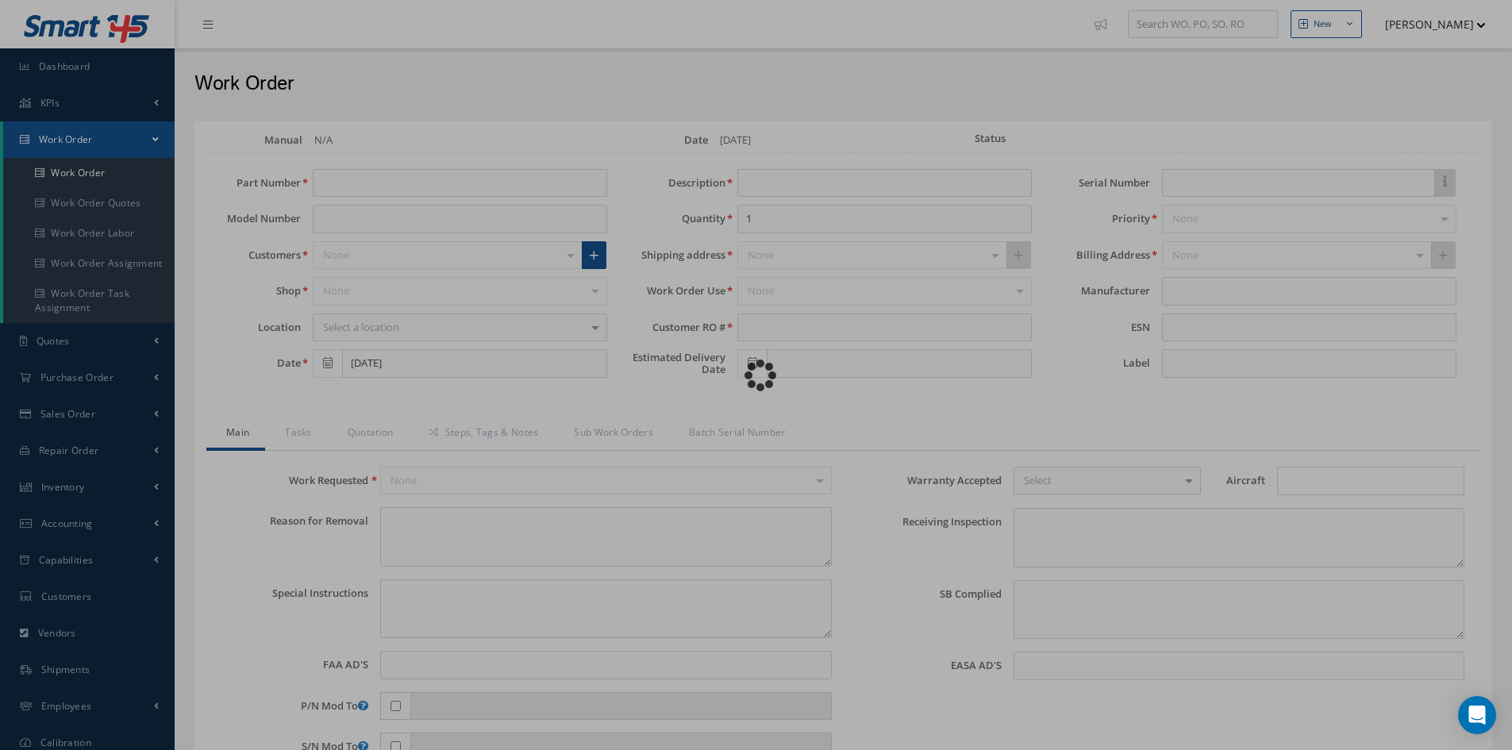
type input "NONE"
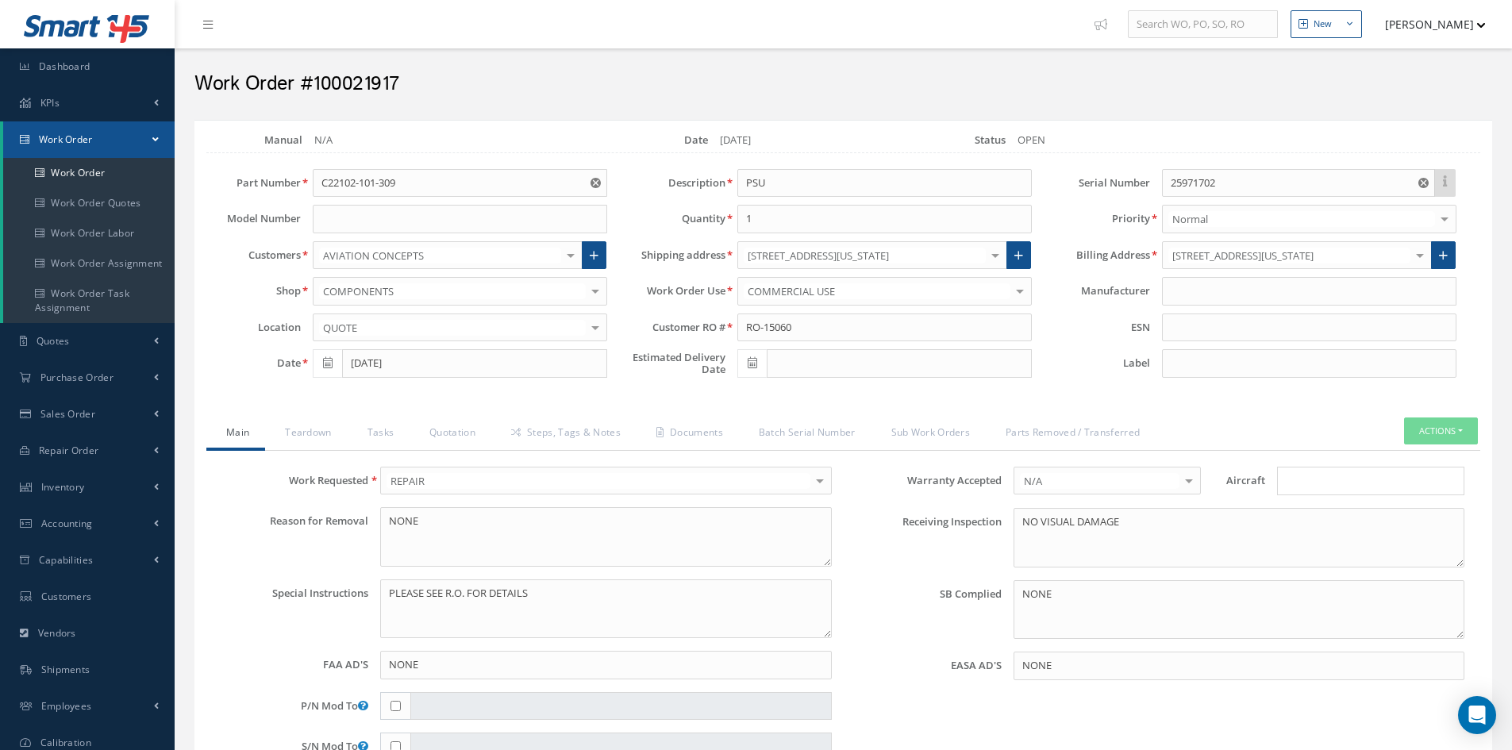
click at [1301, 483] on input "Search for option" at bounding box center [1366, 481] width 175 height 17
type input "B73"
click at [1310, 530] on link "B737" at bounding box center [1371, 536] width 186 height 25
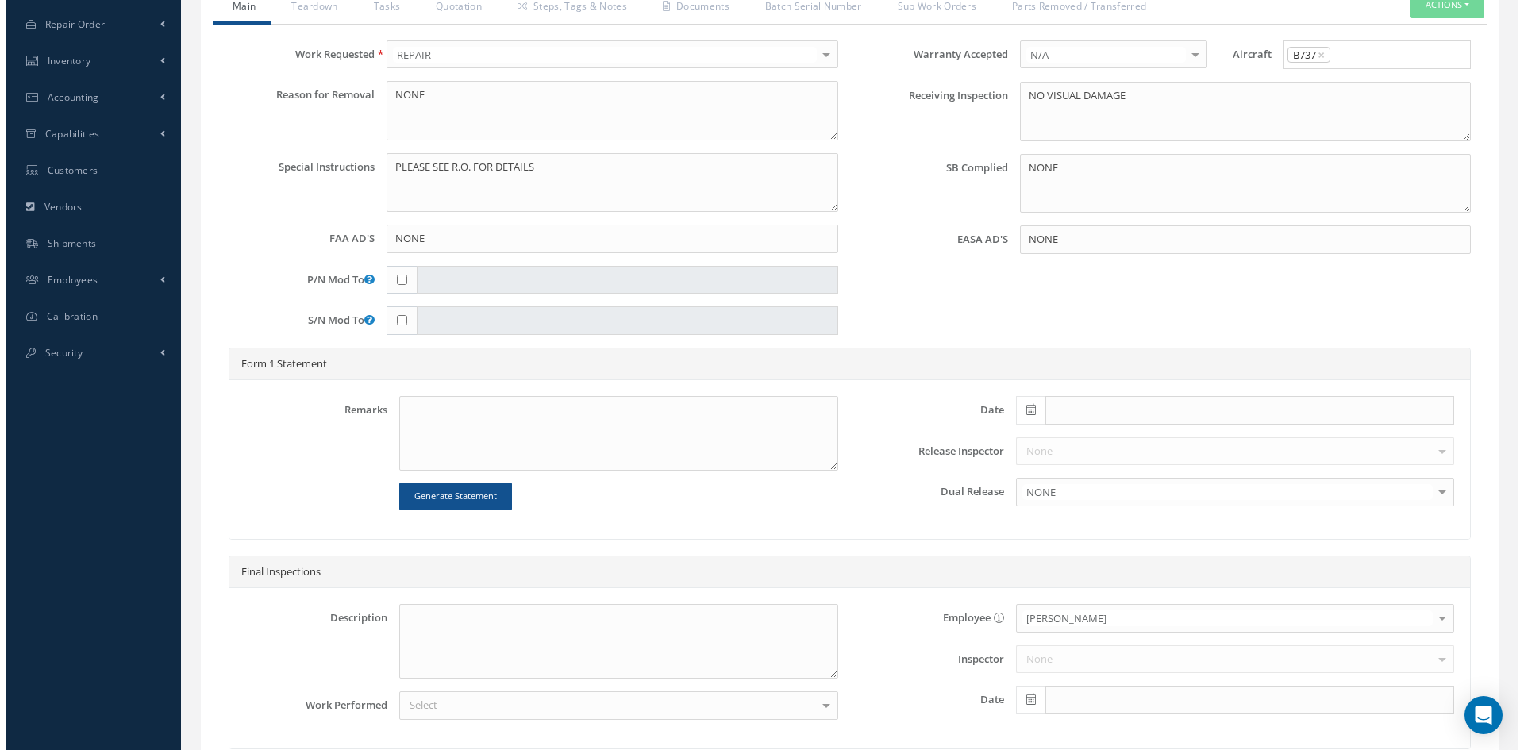
scroll to position [568, 0]
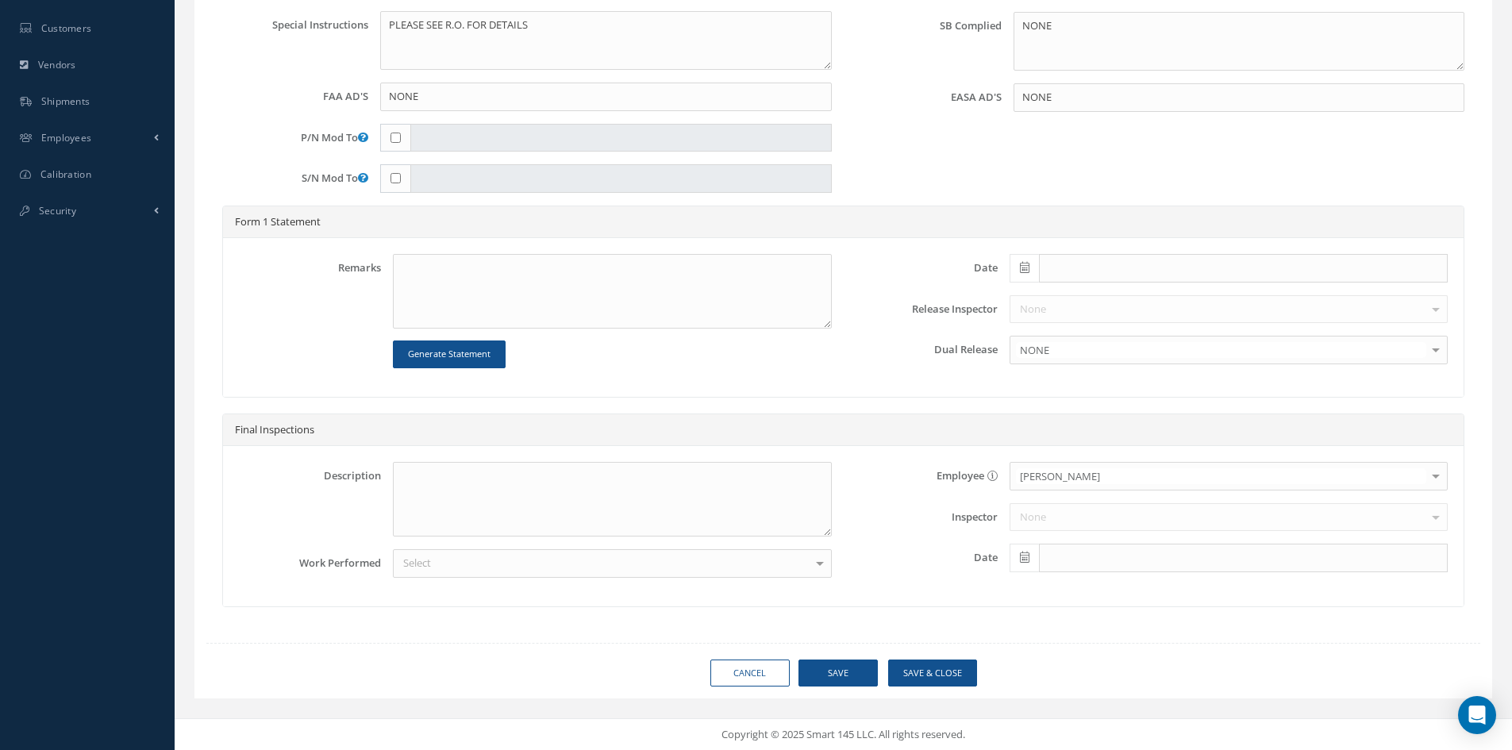
click at [880, 662] on div "Cancel Save Save & Close" at bounding box center [842, 673] width 1297 height 28
click at [865, 668] on button "Save" at bounding box center [837, 673] width 79 height 28
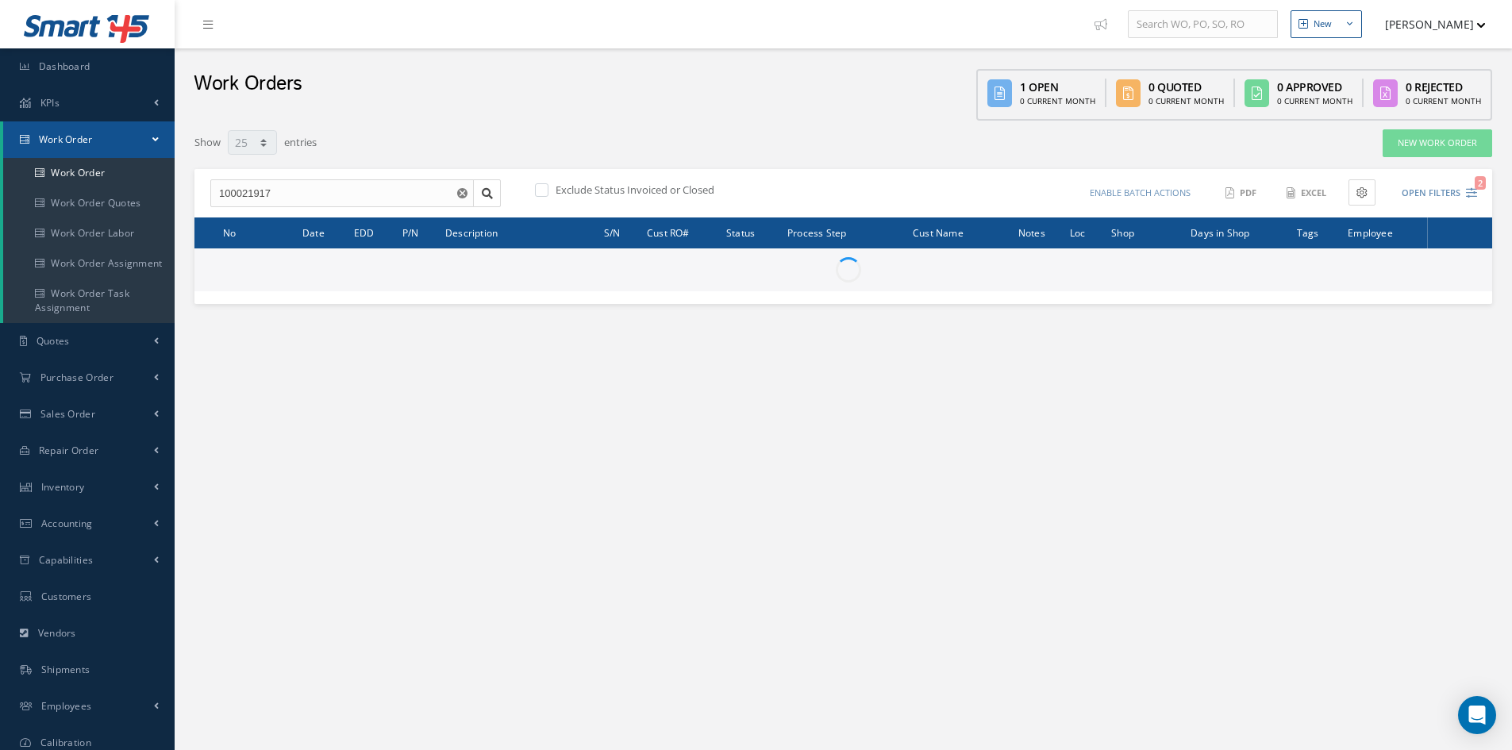
select select "25"
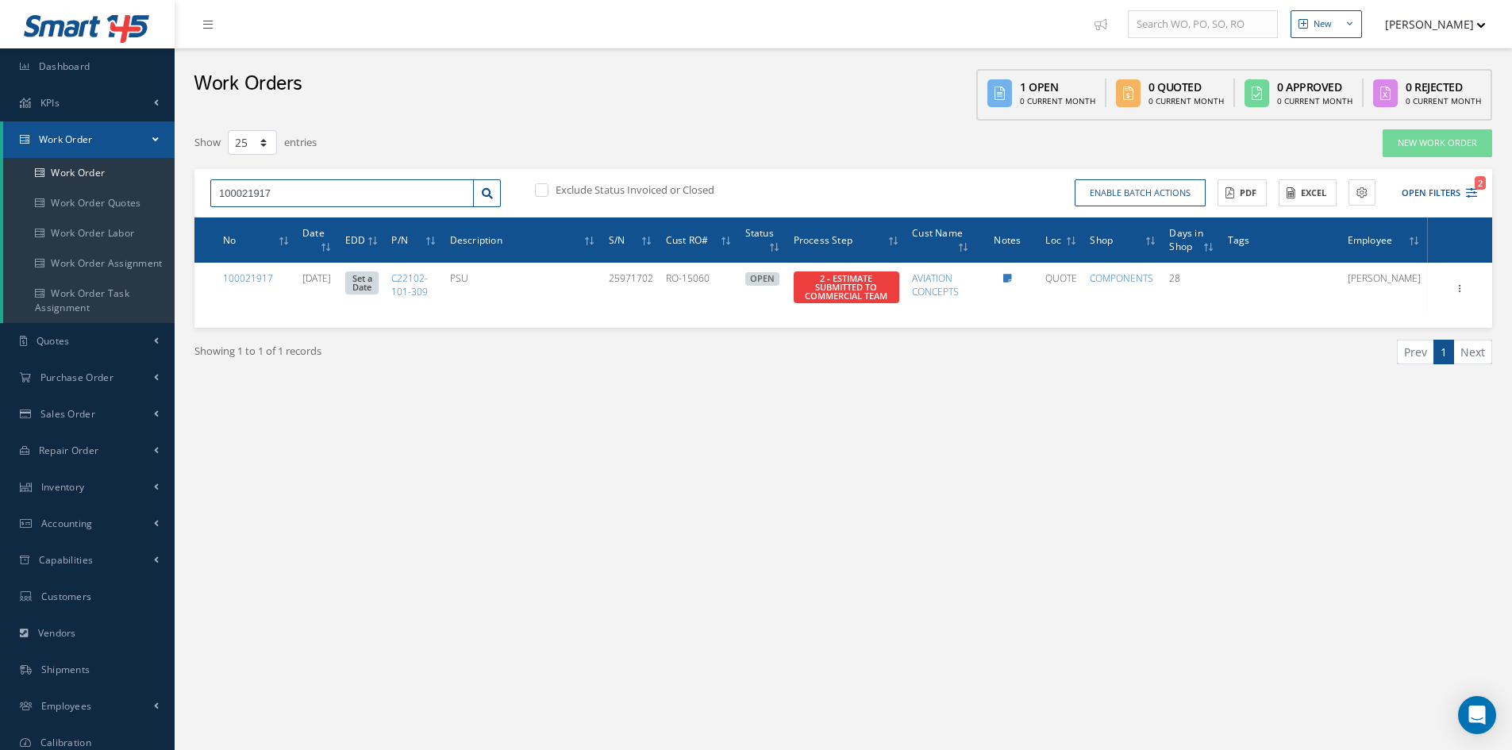
drag, startPoint x: 280, startPoint y: 195, endPoint x: 257, endPoint y: 195, distance: 23.0
click at [257, 195] on input "100021917" at bounding box center [341, 193] width 263 height 29
type input "100021909"
click at [258, 209] on div "100021909" at bounding box center [342, 221] width 262 height 29
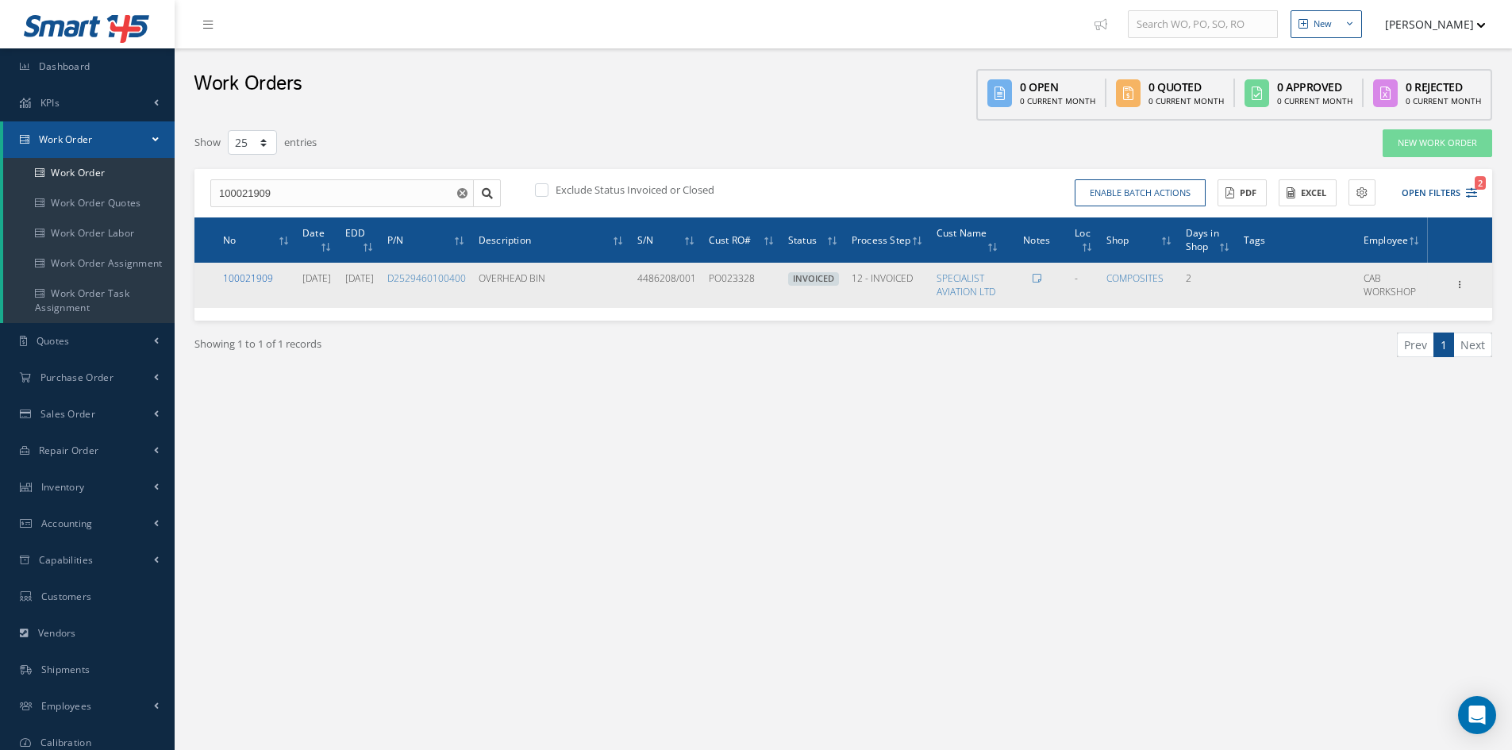
click at [251, 277] on link "100021909" at bounding box center [248, 277] width 50 height 13
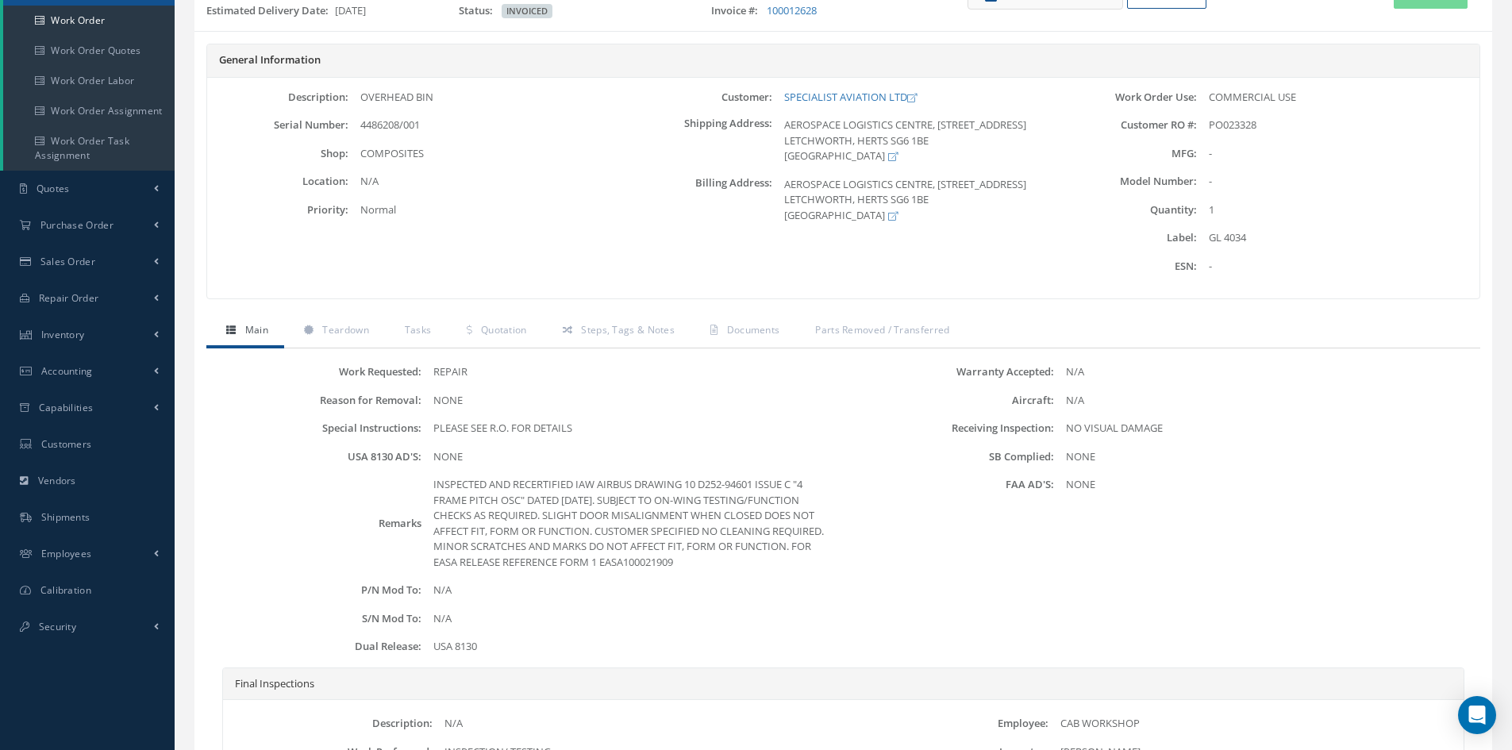
scroll to position [159, 0]
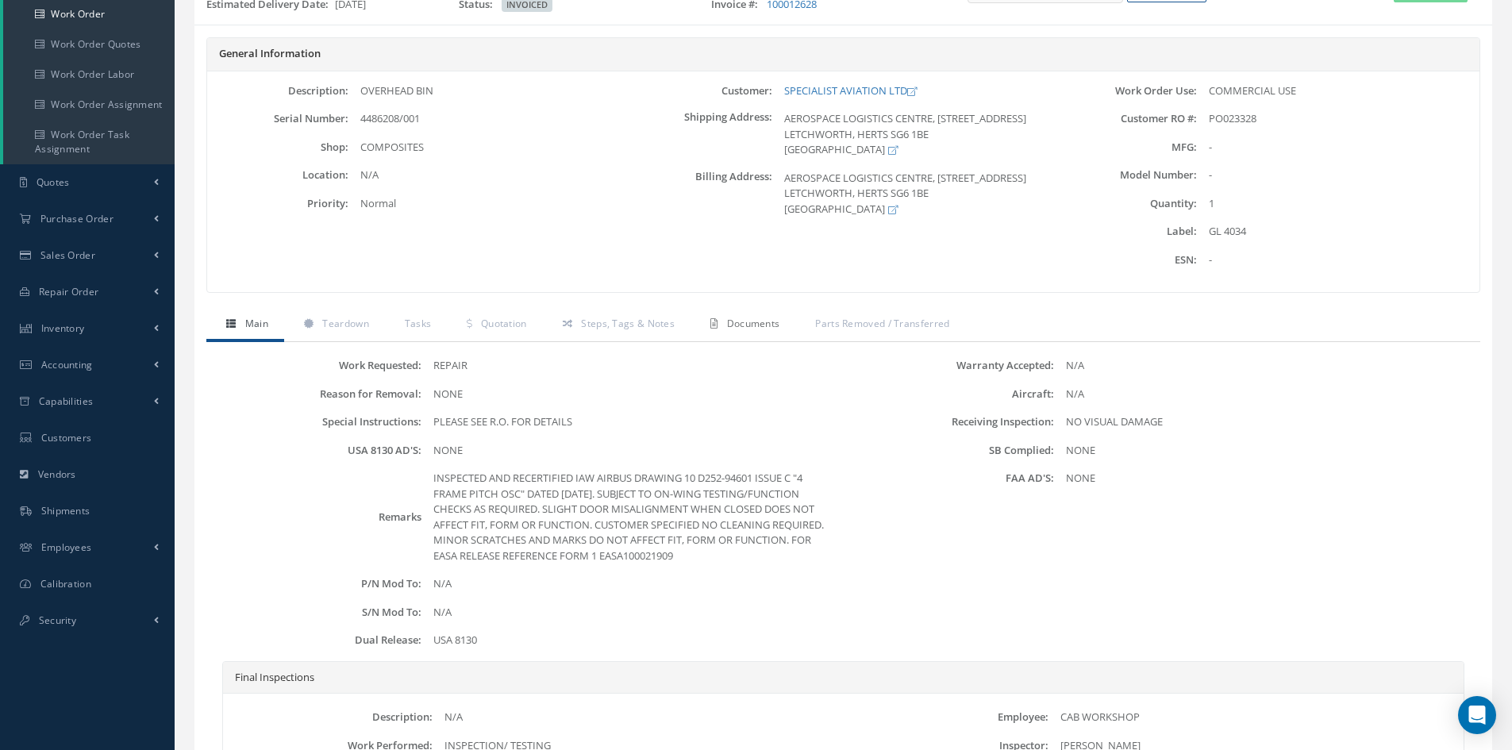
click at [780, 326] on link "Documents" at bounding box center [742, 325] width 105 height 33
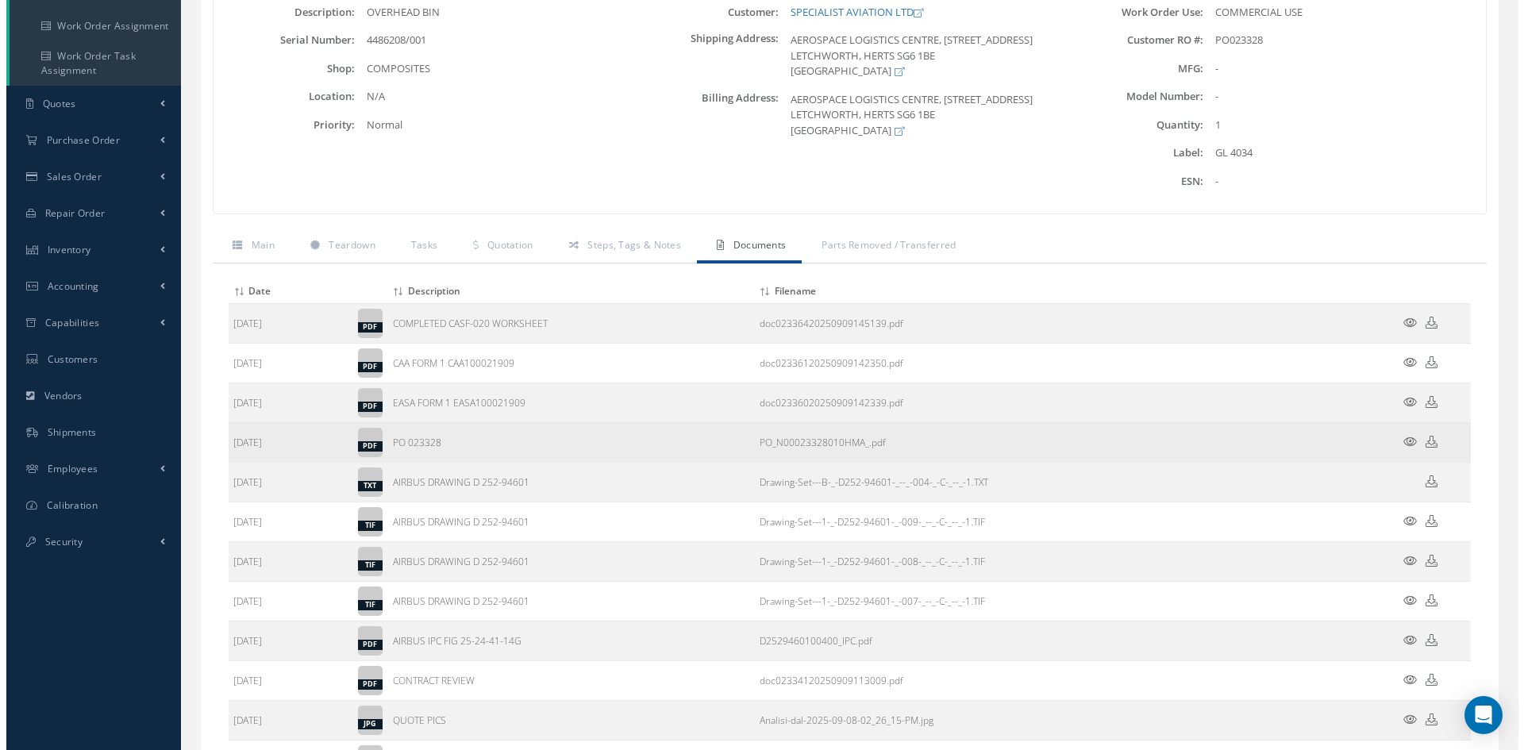
scroll to position [238, 0]
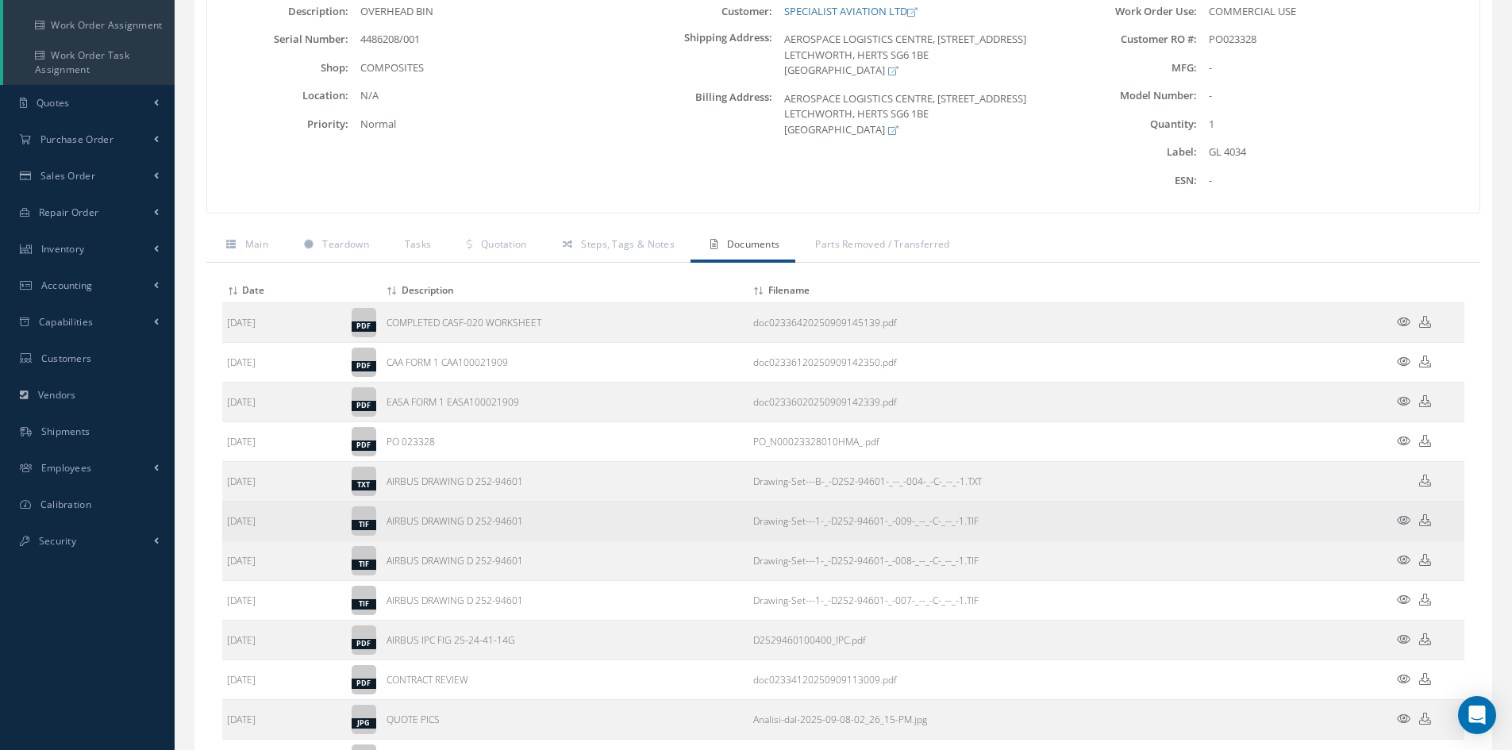
click at [1405, 513] on td at bounding box center [1416, 522] width 95 height 40
click at [1403, 519] on icon at bounding box center [1403, 520] width 13 height 12
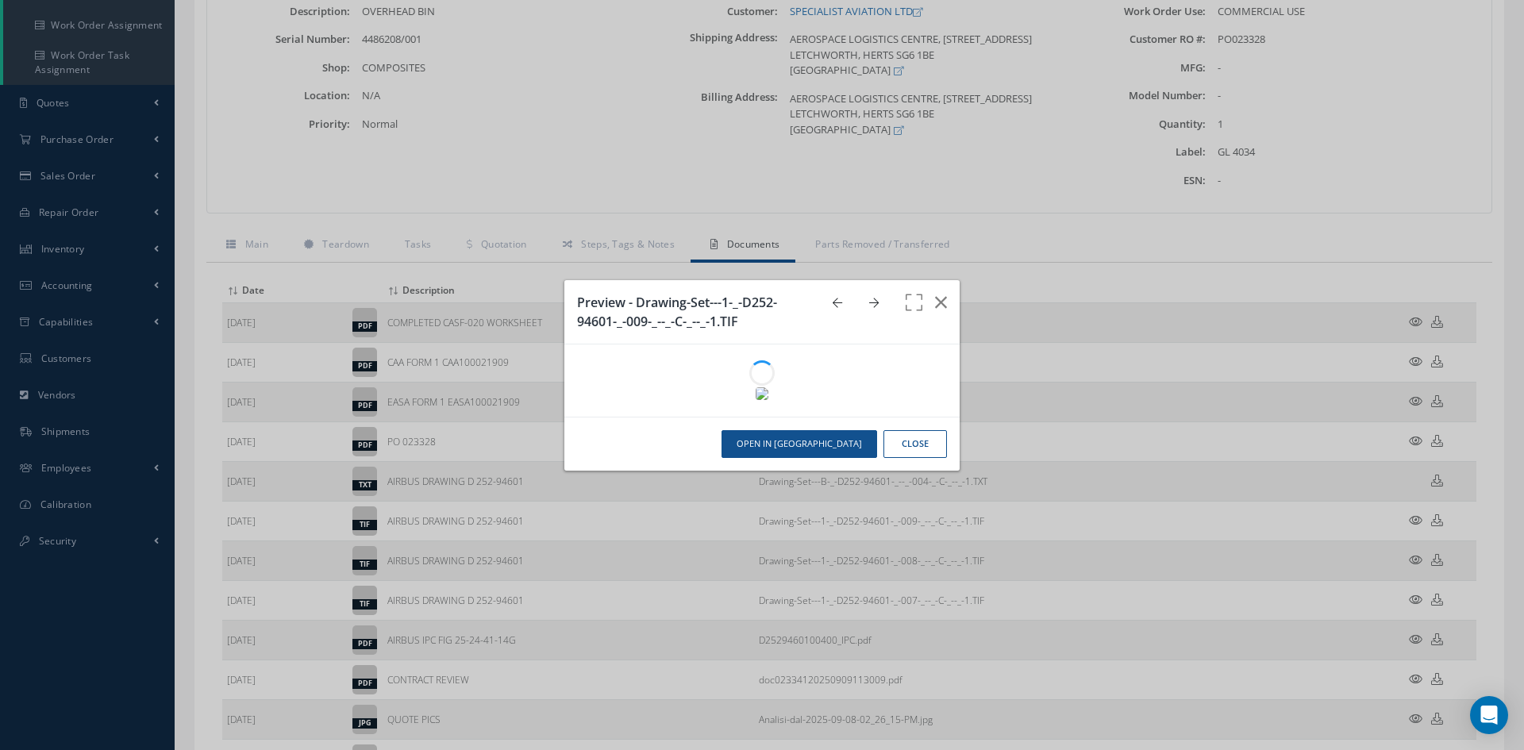
click at [932, 444] on button "Close" at bounding box center [914, 444] width 63 height 28
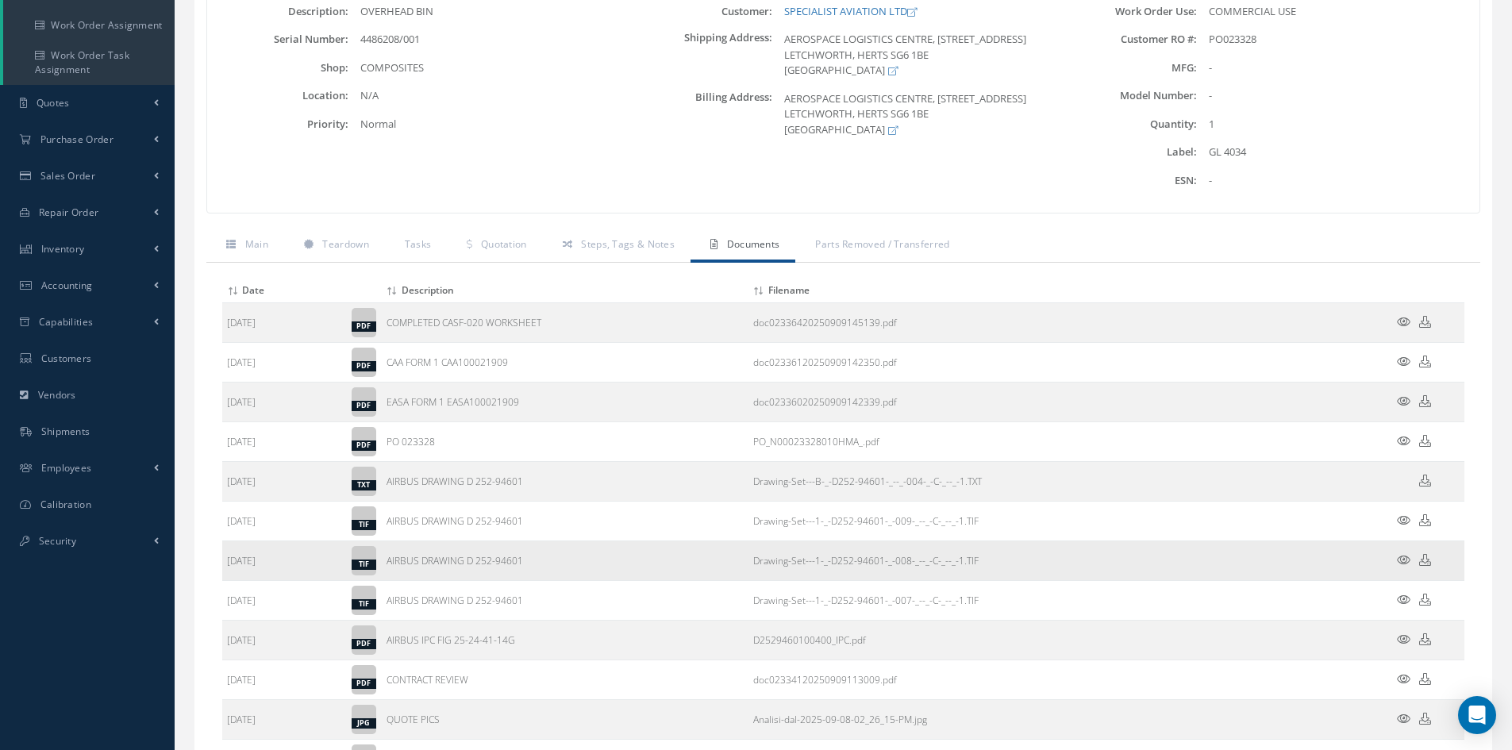
click at [1402, 556] on icon at bounding box center [1403, 560] width 13 height 12
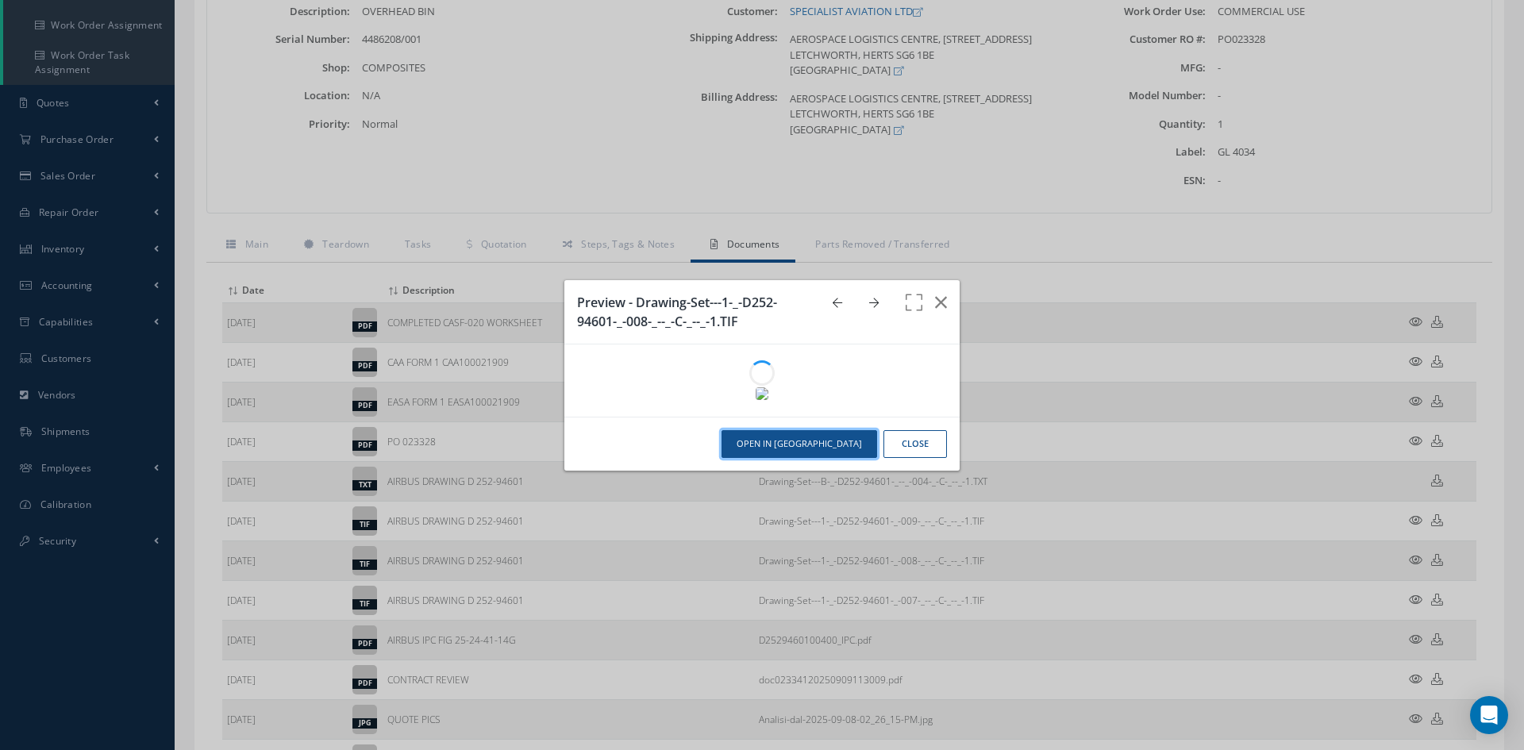
click at [846, 449] on button "Open in [GEOGRAPHIC_DATA]" at bounding box center [799, 444] width 156 height 28
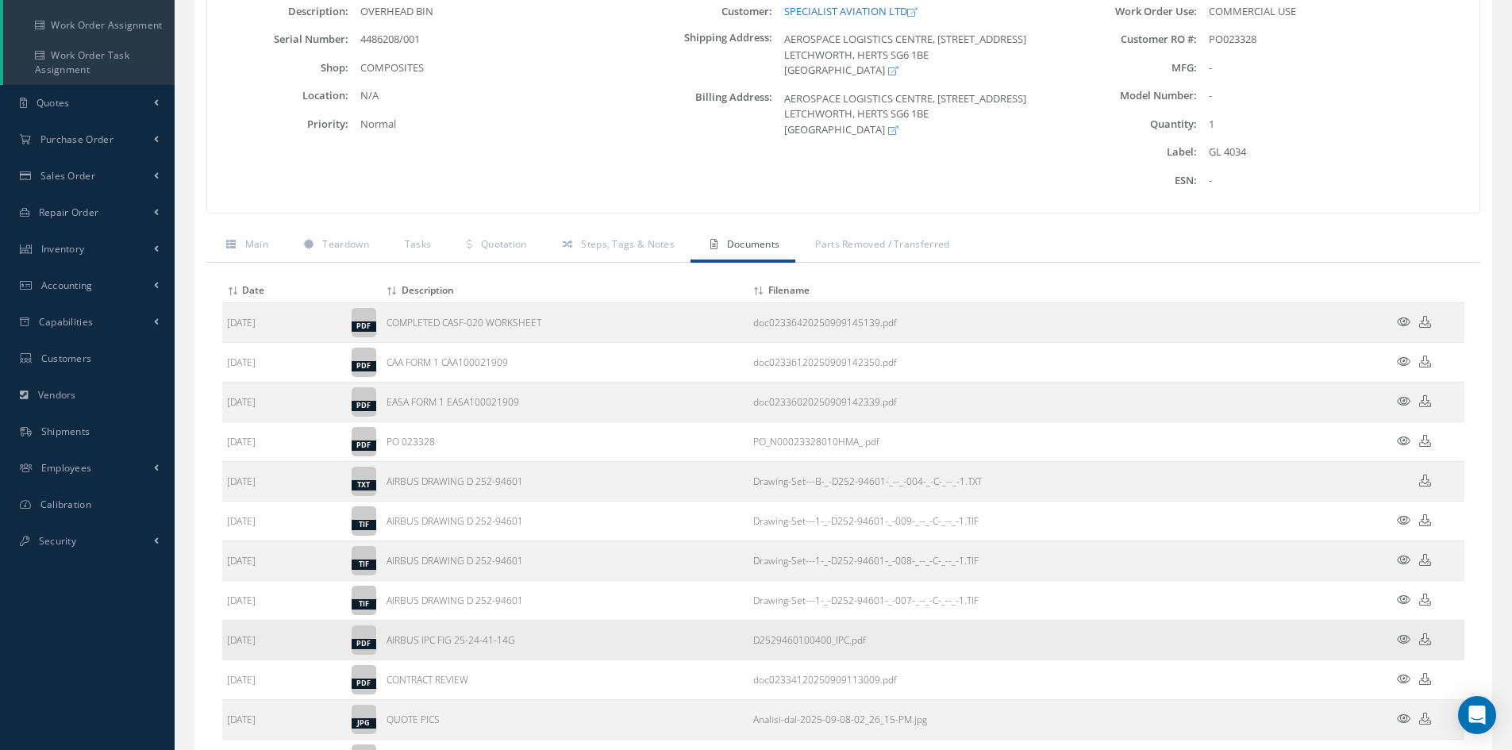
click at [1401, 641] on icon at bounding box center [1403, 639] width 13 height 12
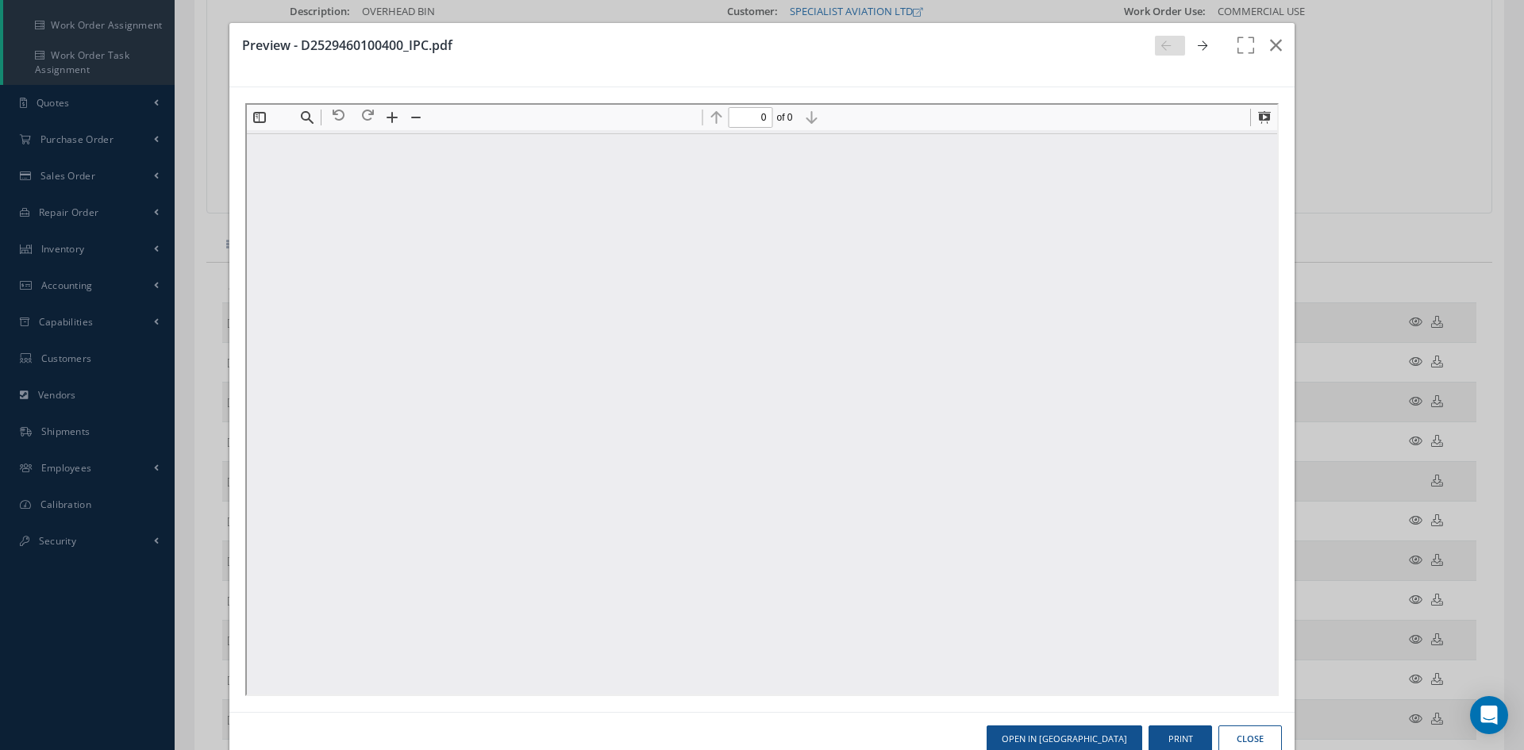
scroll to position [0, 0]
type input "1"
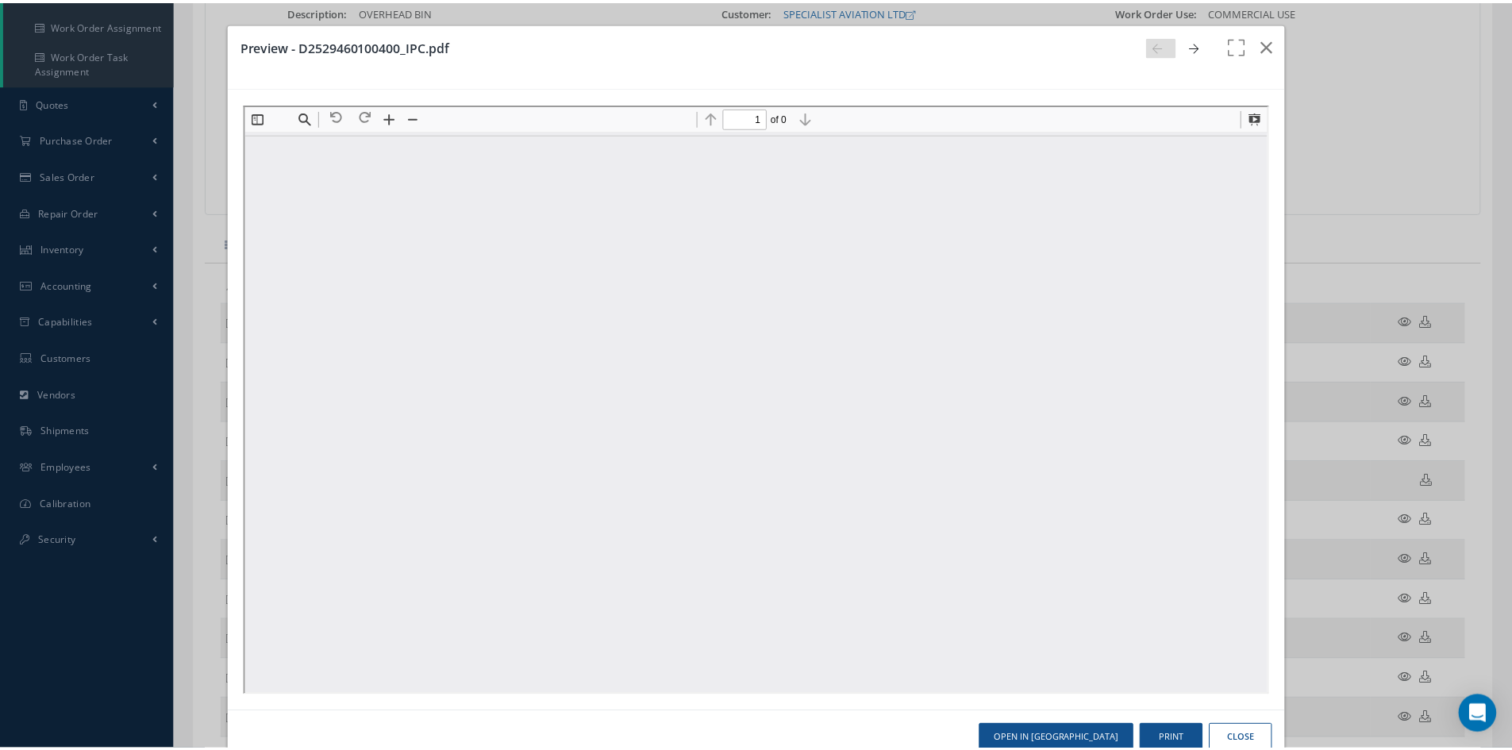
scroll to position [8, 0]
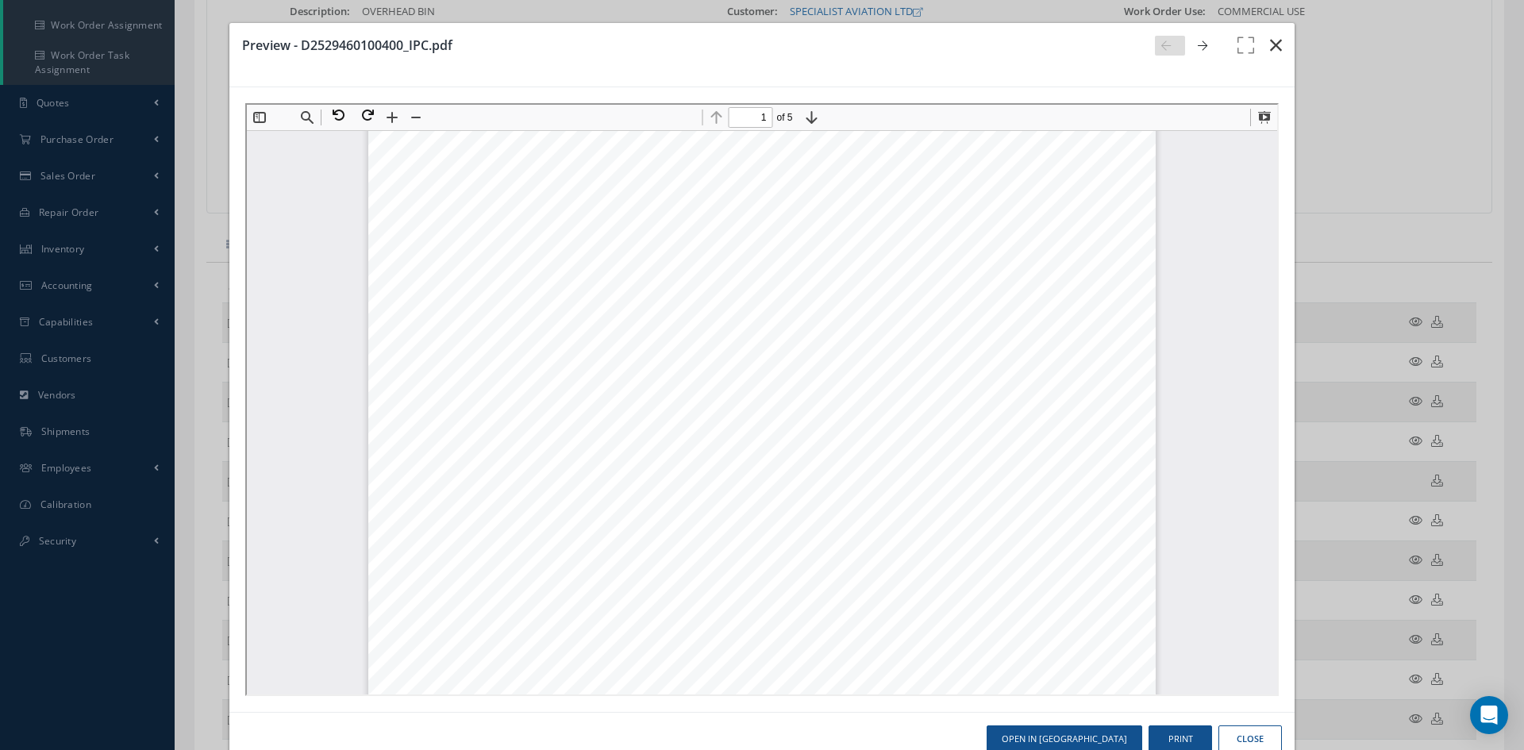
click at [1270, 44] on icon "button" at bounding box center [1276, 45] width 12 height 19
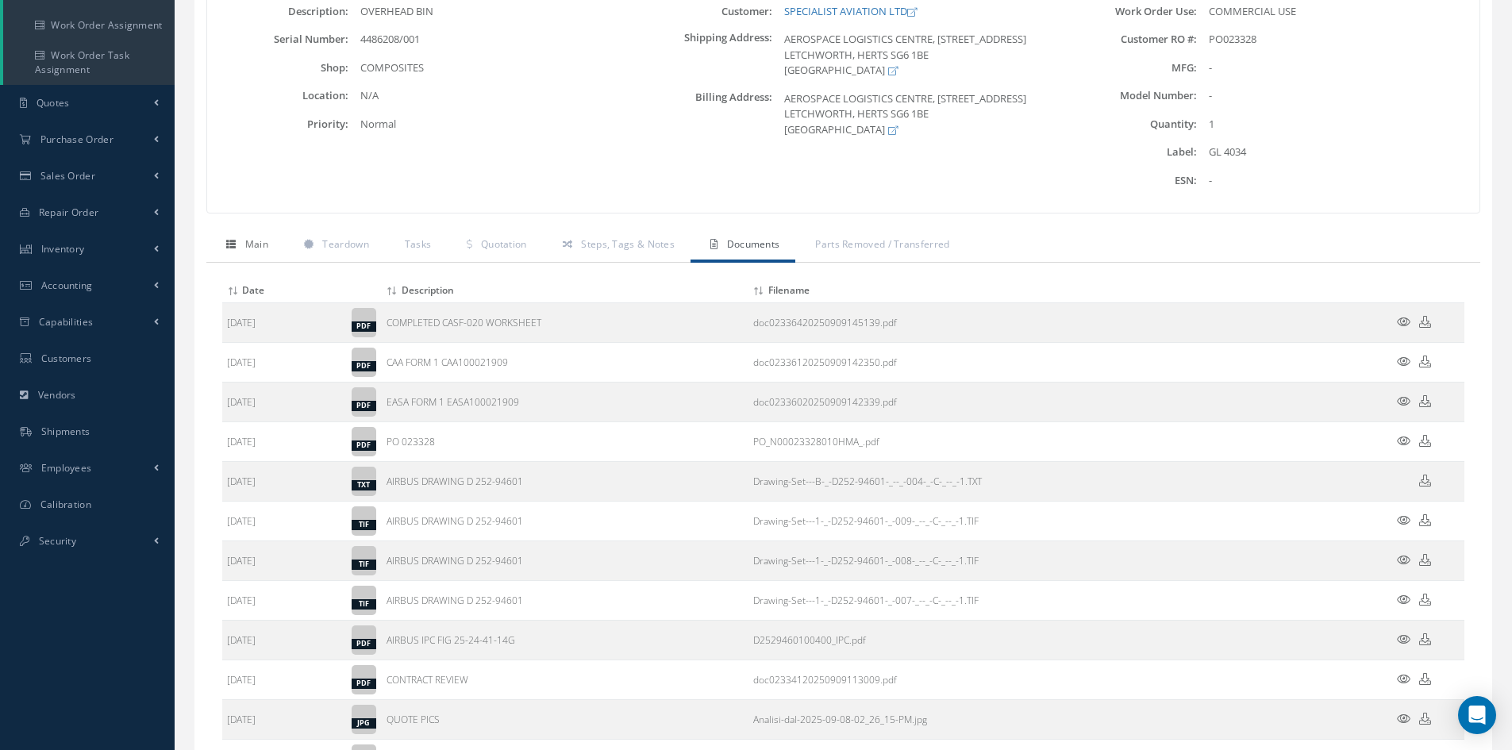
click at [262, 249] on span "Main" at bounding box center [256, 243] width 23 height 13
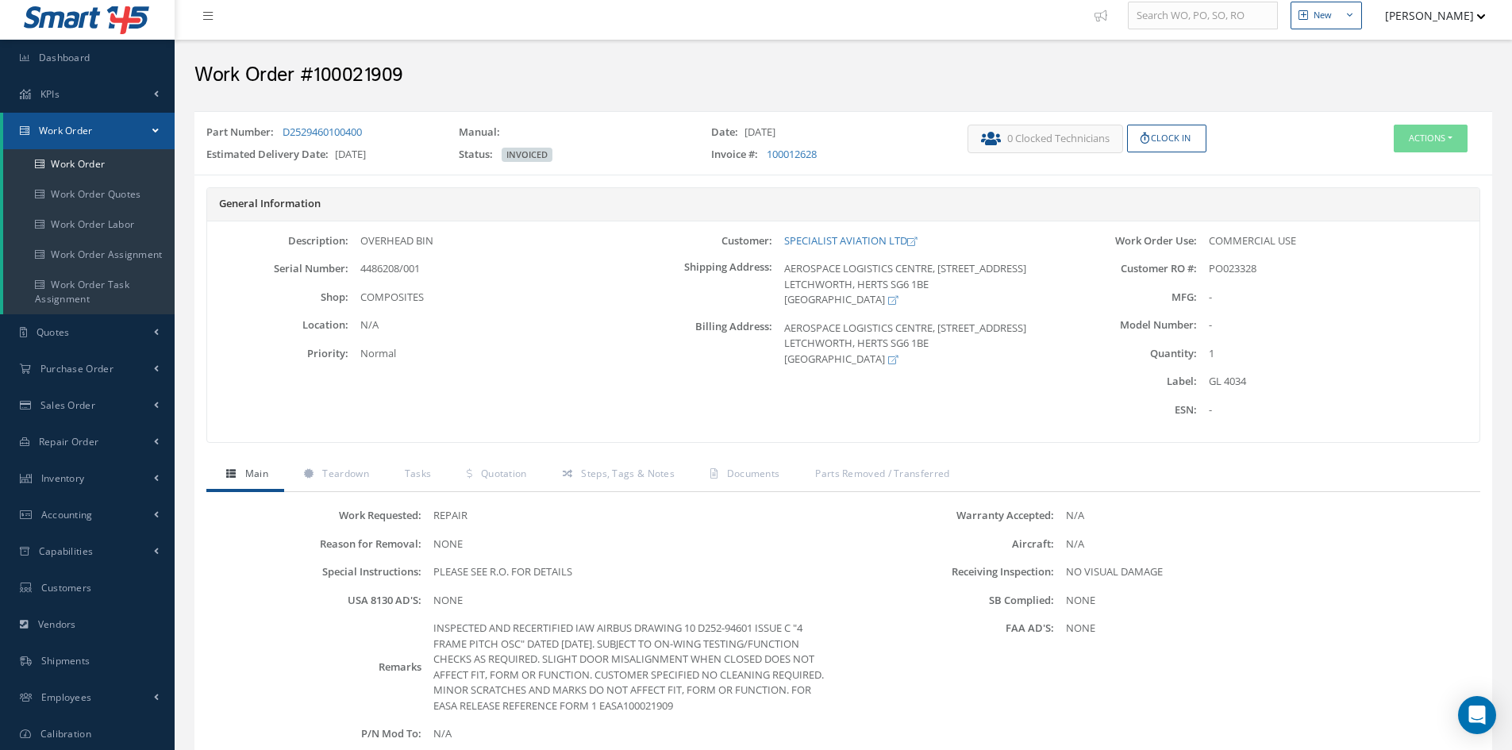
scroll to position [0, 0]
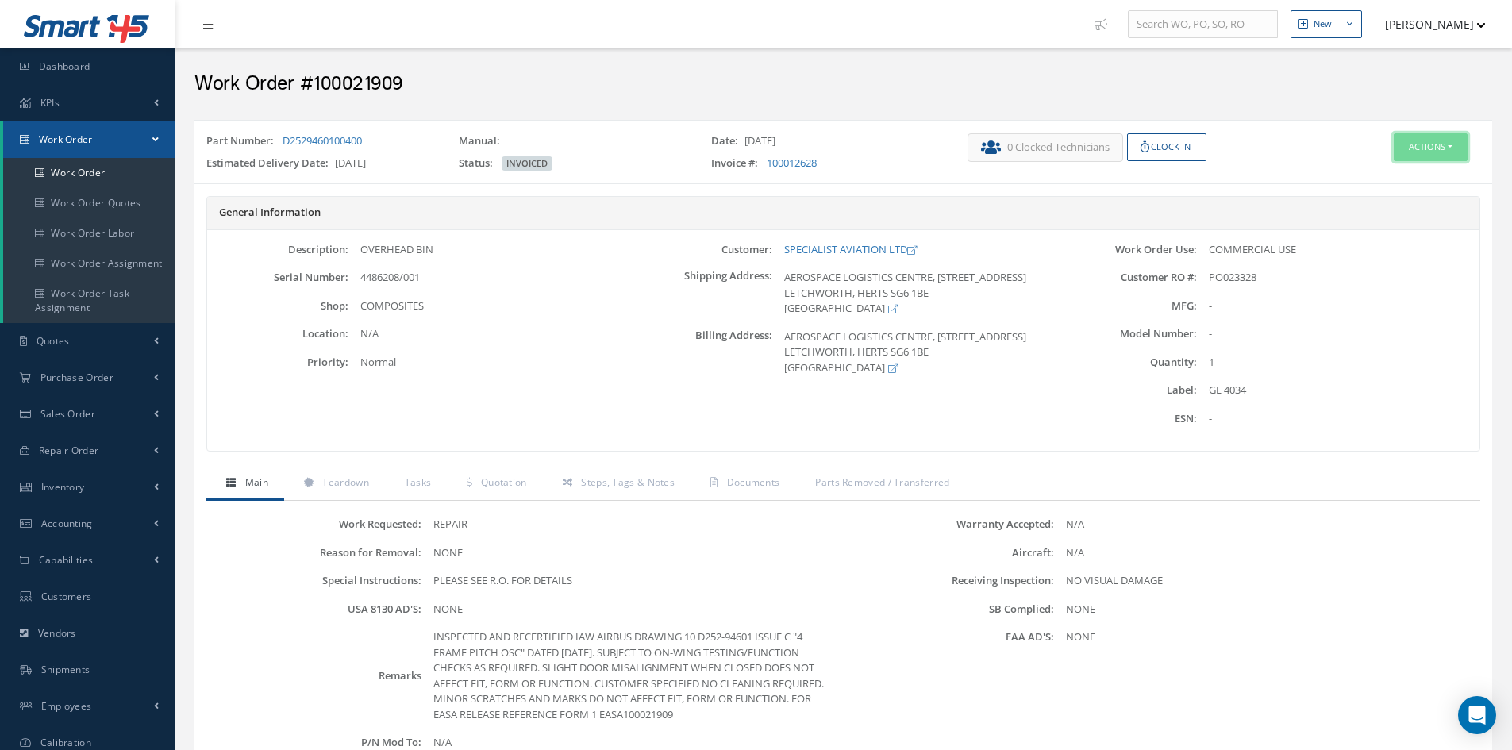
click at [1413, 156] on button "Actions" at bounding box center [1430, 147] width 74 height 28
click at [1390, 177] on link "Edit" at bounding box center [1406, 177] width 127 height 21
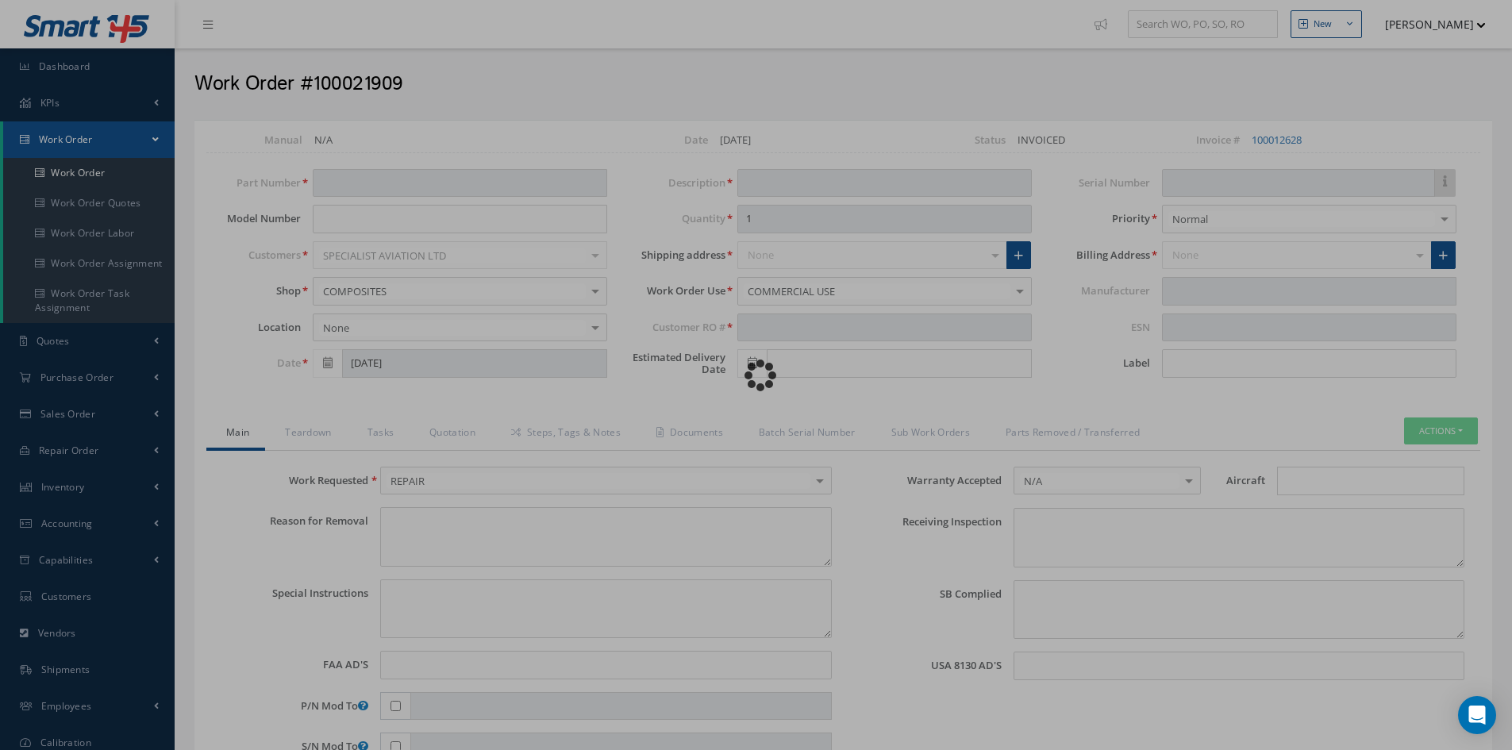
type input "D2529460100400"
type input "[DATE]"
type input "OVERHEAD BIN"
type input "PO023328"
type input "[DATE]"
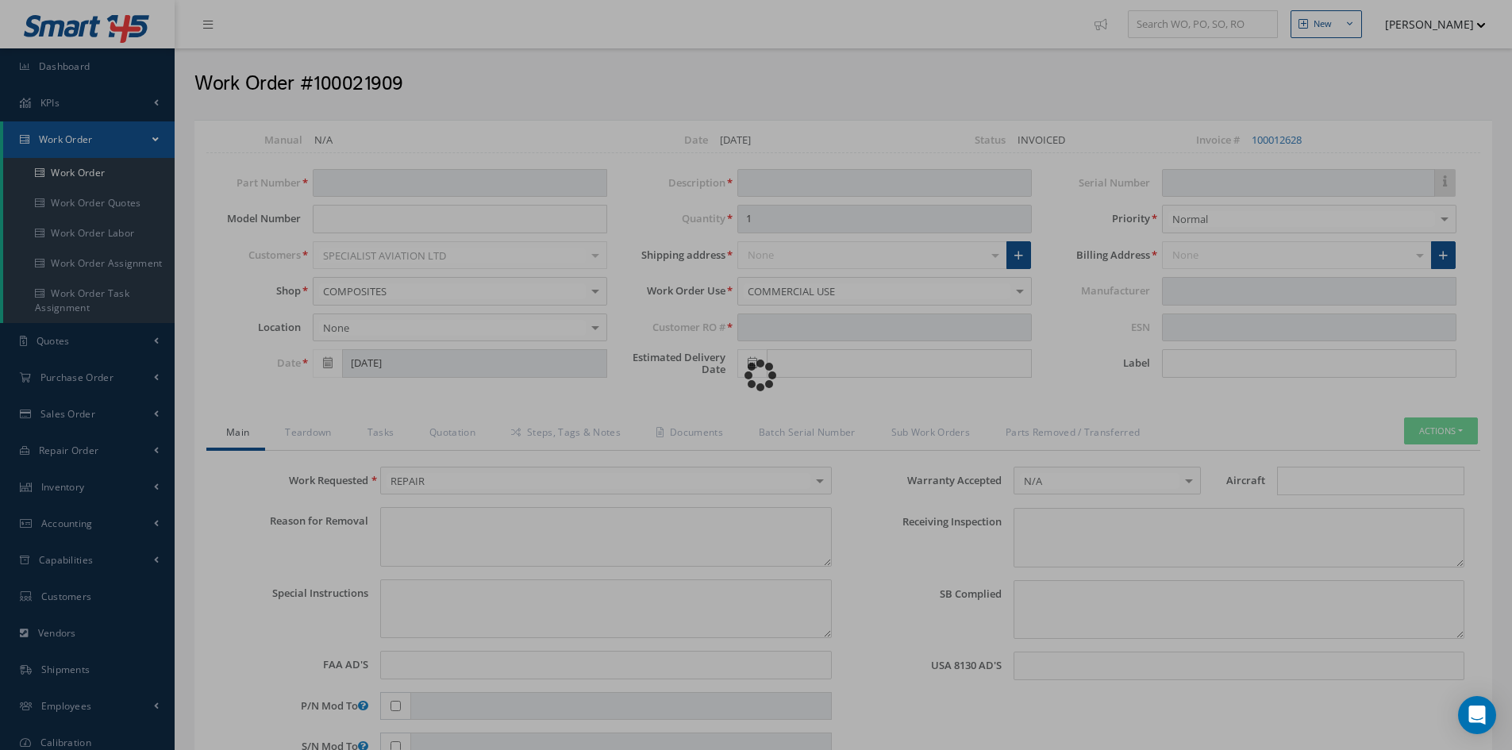
type input "4486208/001"
type input "GL 4034"
type textarea "NONE"
type textarea "PLEASE SEE R.O. FOR DETAILS"
type input "NONE"
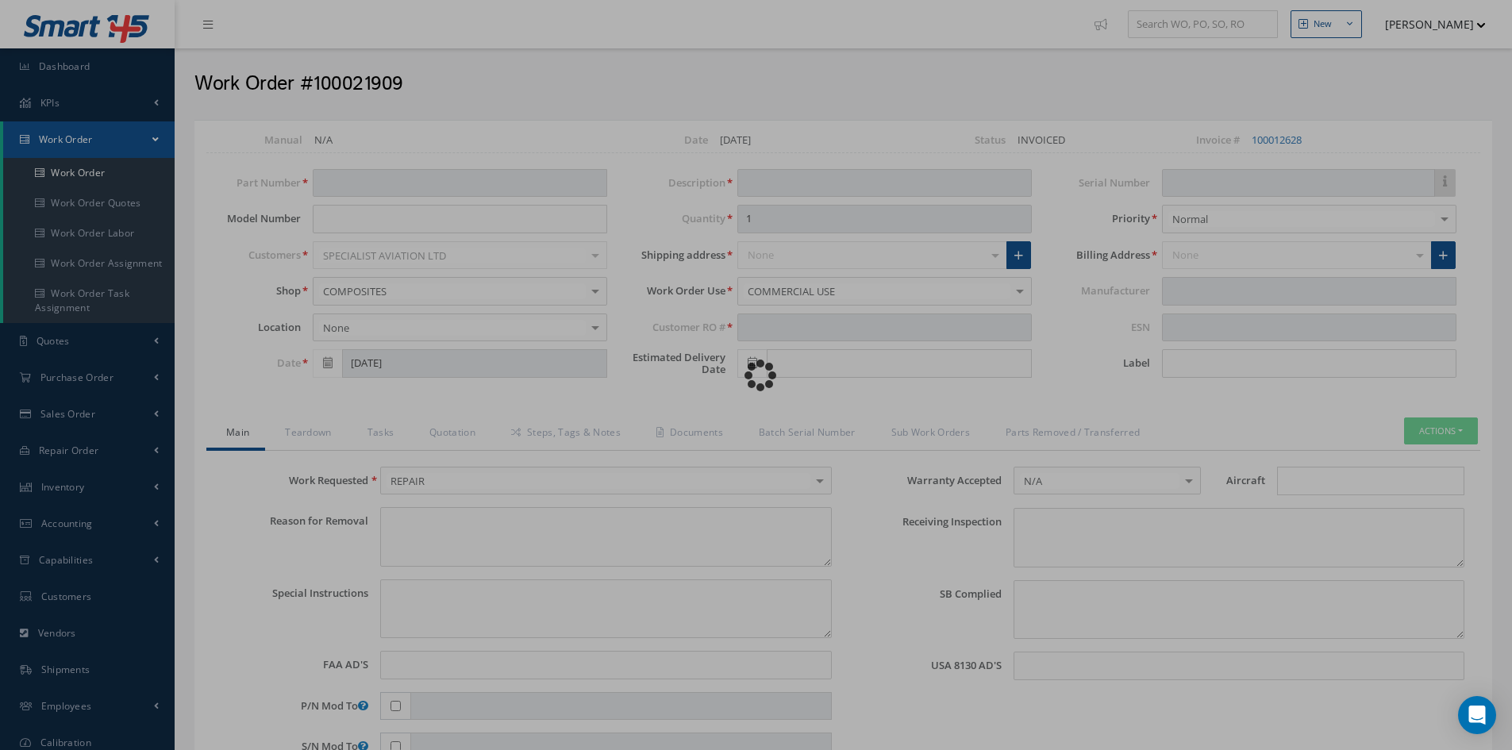
type textarea "NO VISUAL DAMAGE"
type textarea "NONE"
type input "NONE"
type textarea "INSPECTED AND RECERTIFIED IAW AIRBUS DRAWING 10 D252-94601 ISSUE C "4 FRAME PIT…"
type input "[DATE]"
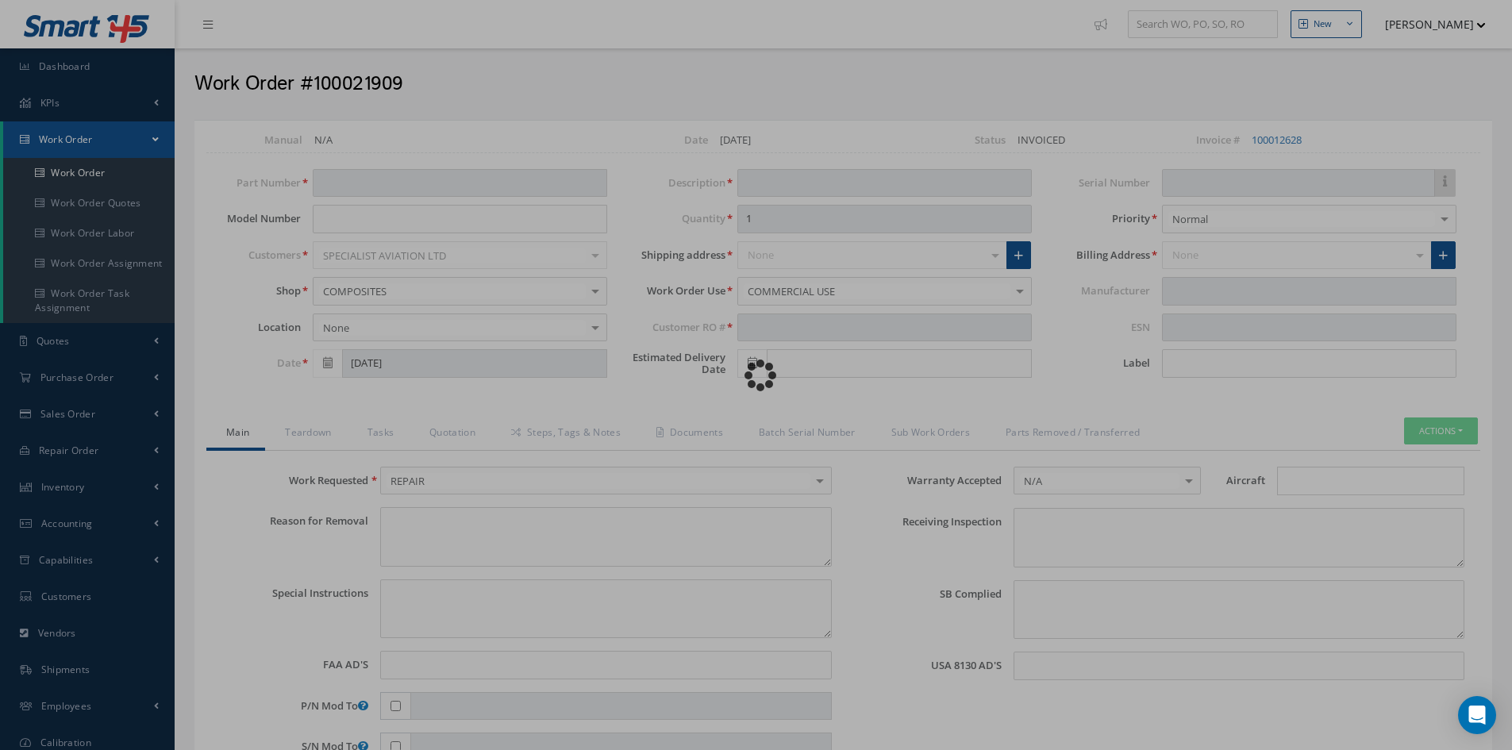
type input "[DATE]"
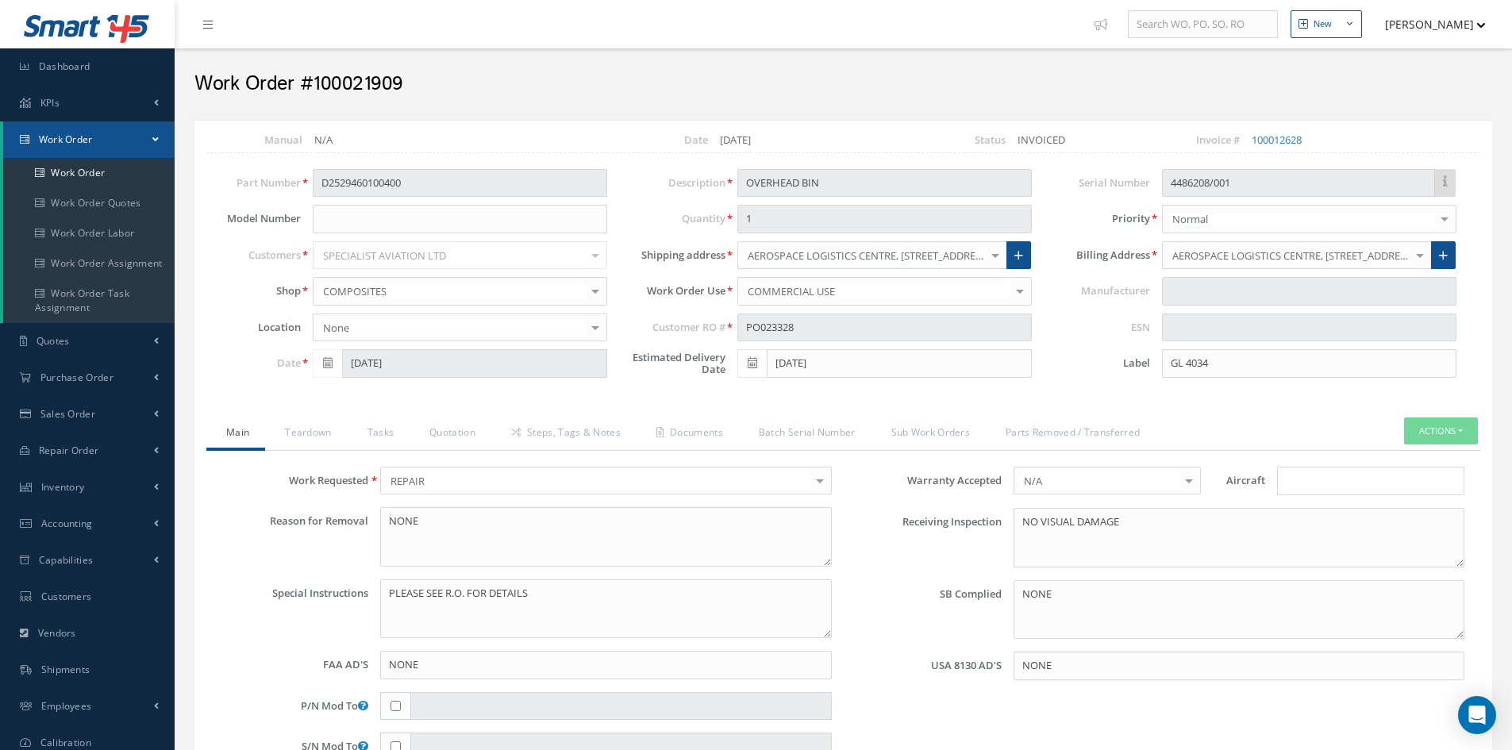
click at [1323, 482] on input "Search for option" at bounding box center [1366, 481] width 175 height 17
type input "A320"
click at [1343, 505] on link "A320 FAMILY" at bounding box center [1371, 511] width 186 height 25
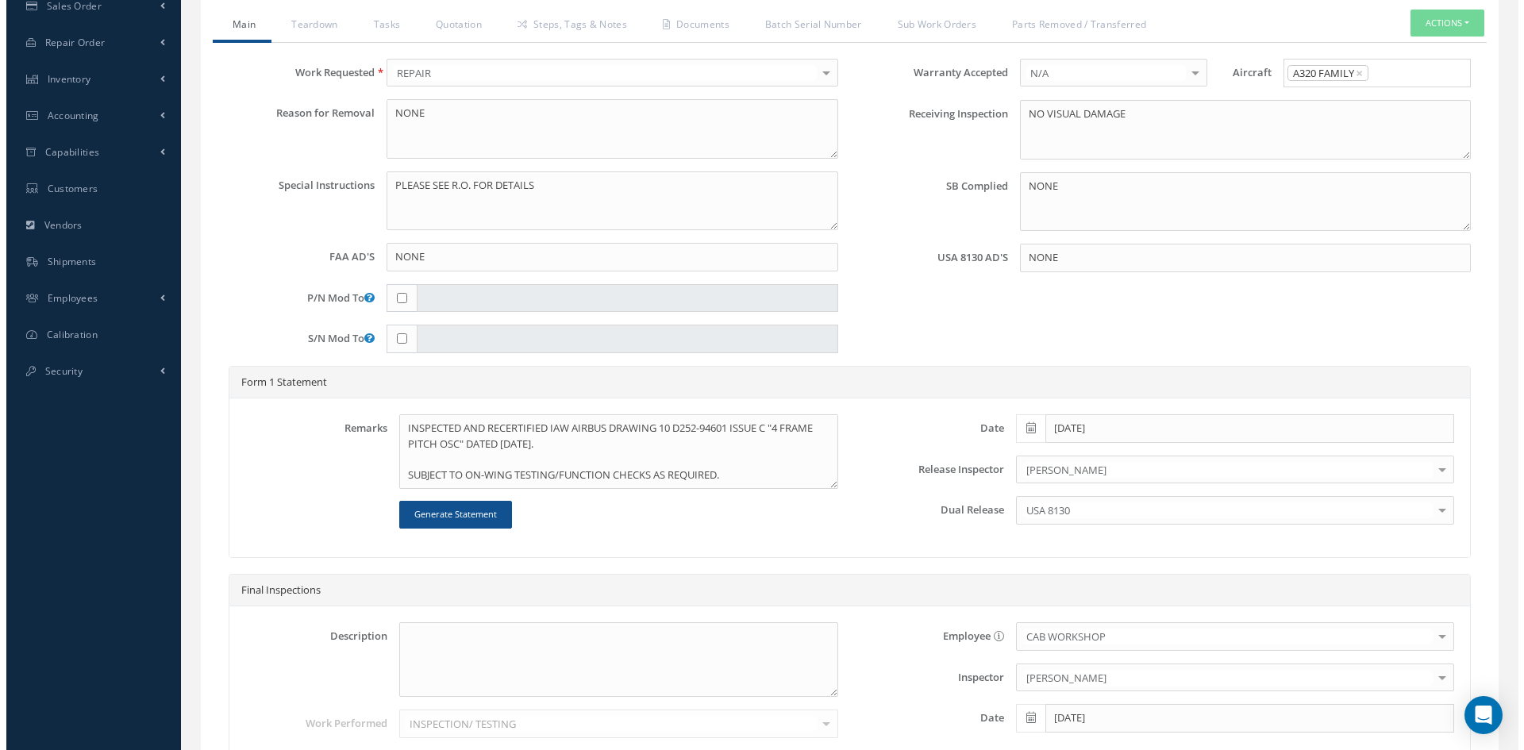
scroll to position [555, 0]
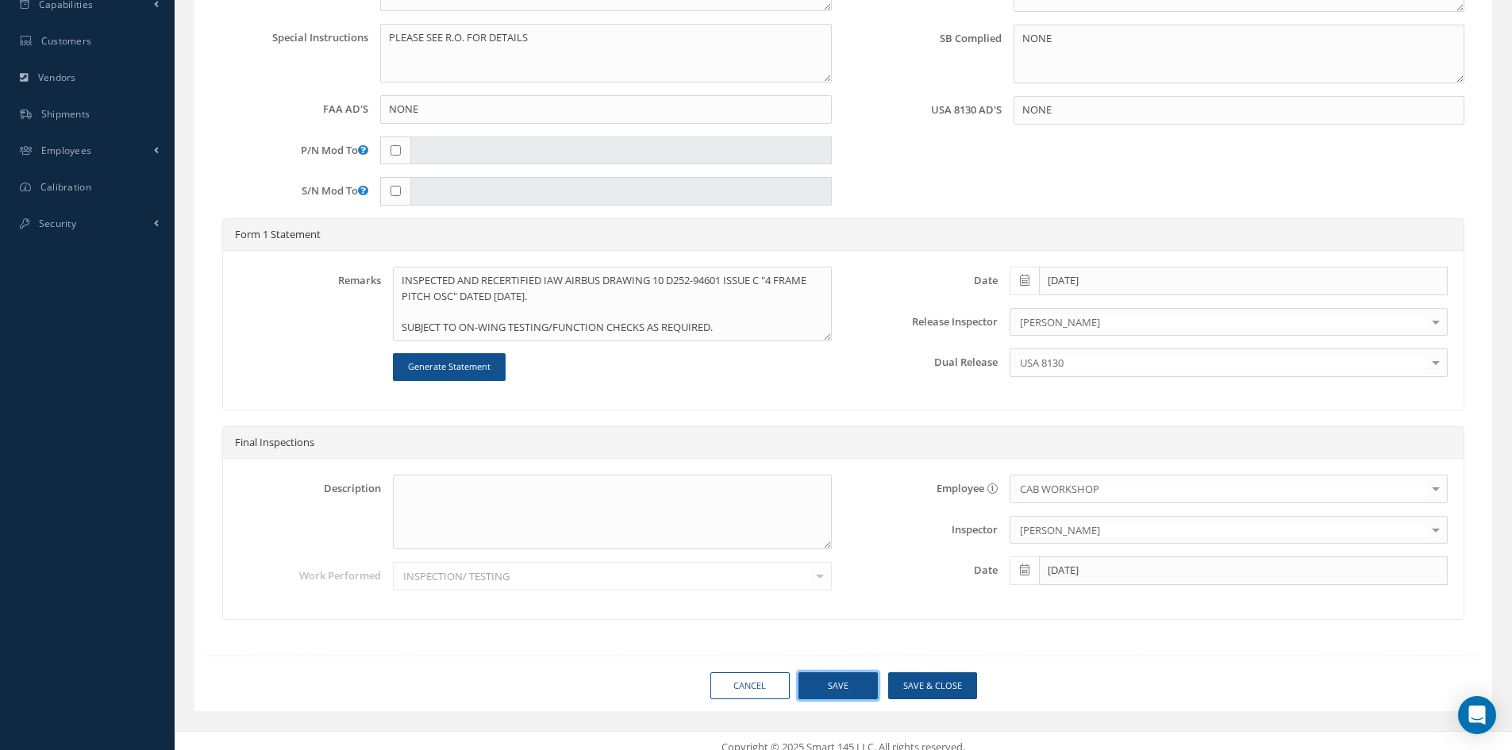
click at [851, 684] on button "Save" at bounding box center [837, 686] width 79 height 28
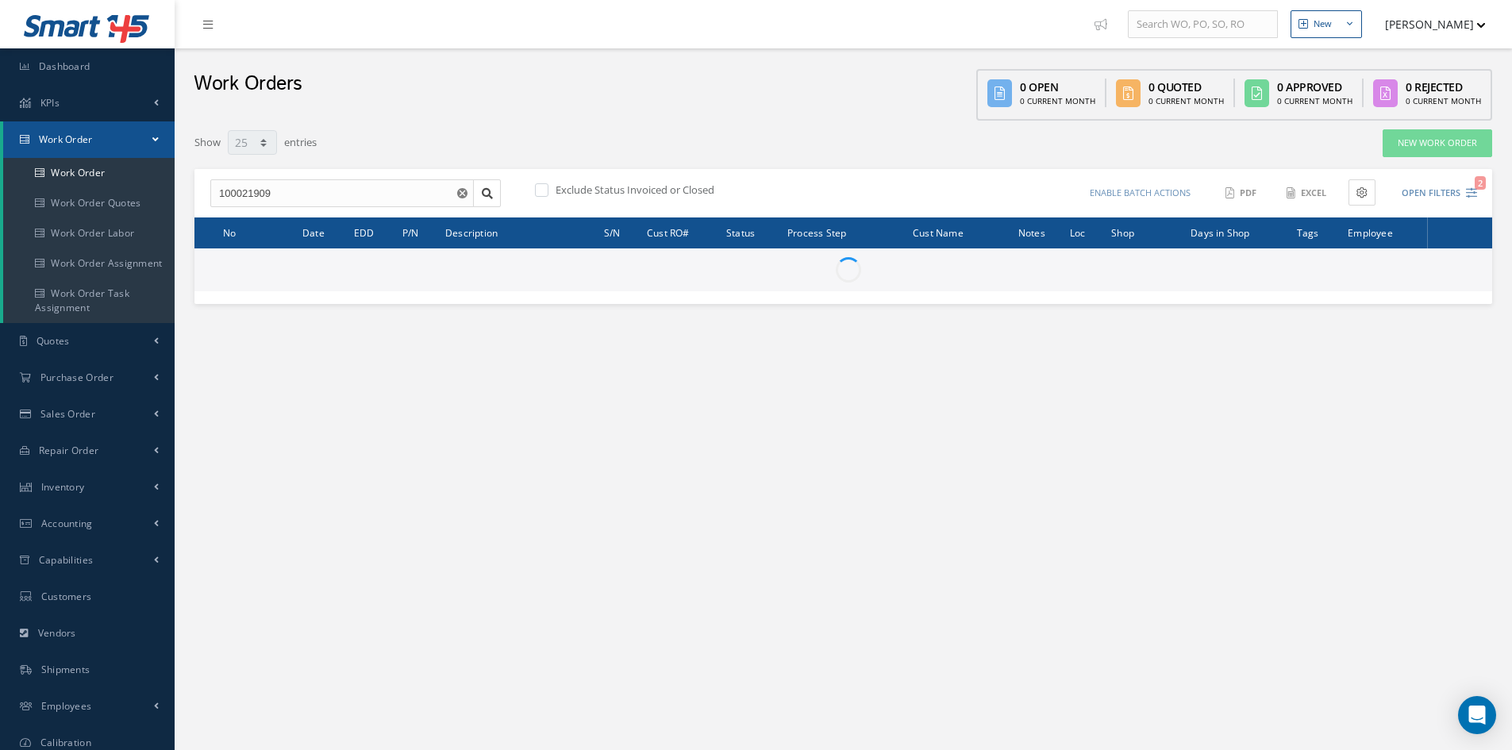
select select "25"
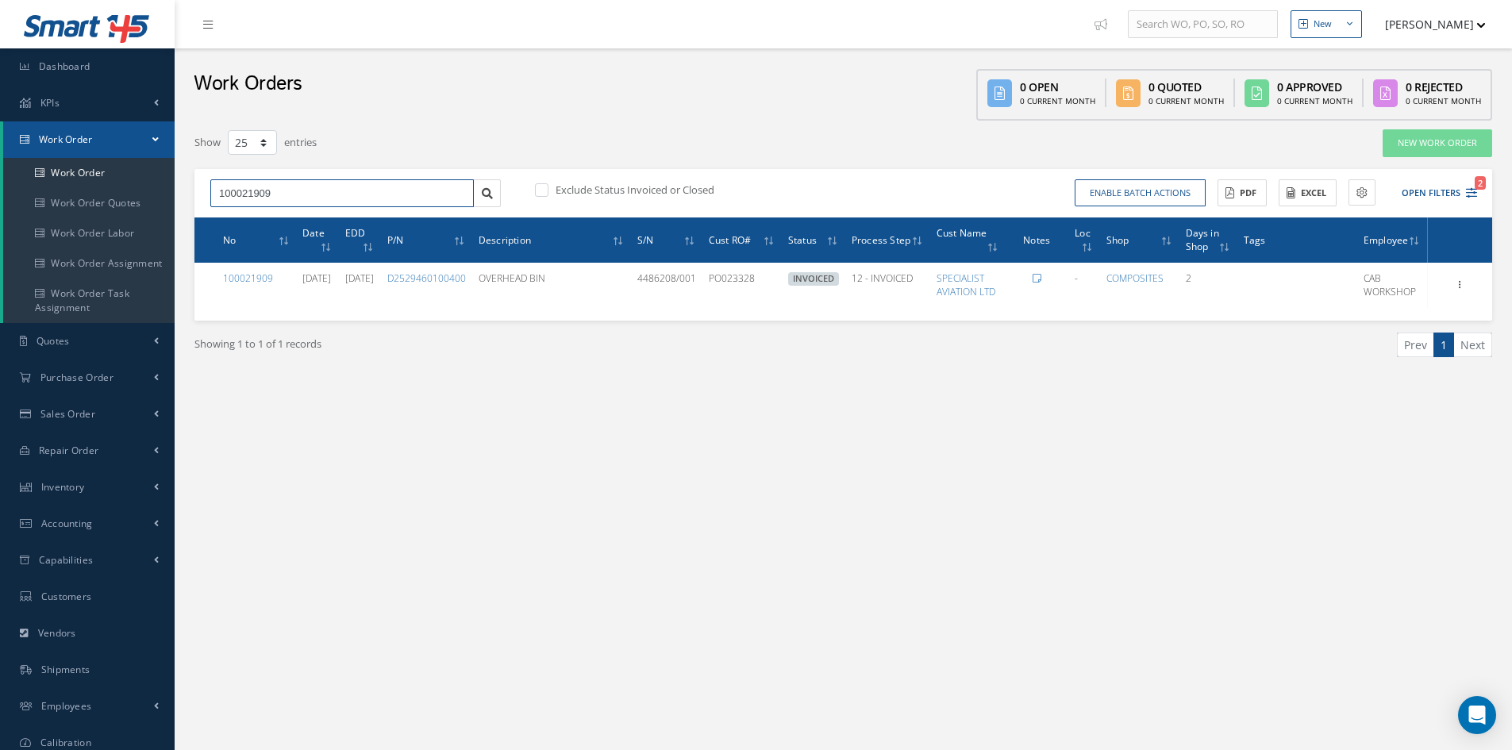
click at [277, 205] on input "100021909" at bounding box center [341, 193] width 263 height 29
drag, startPoint x: 277, startPoint y: 198, endPoint x: 255, endPoint y: 199, distance: 22.2
click at [255, 199] on input "100021909" at bounding box center [341, 193] width 263 height 29
click at [279, 223] on div "100021884" at bounding box center [342, 221] width 246 height 16
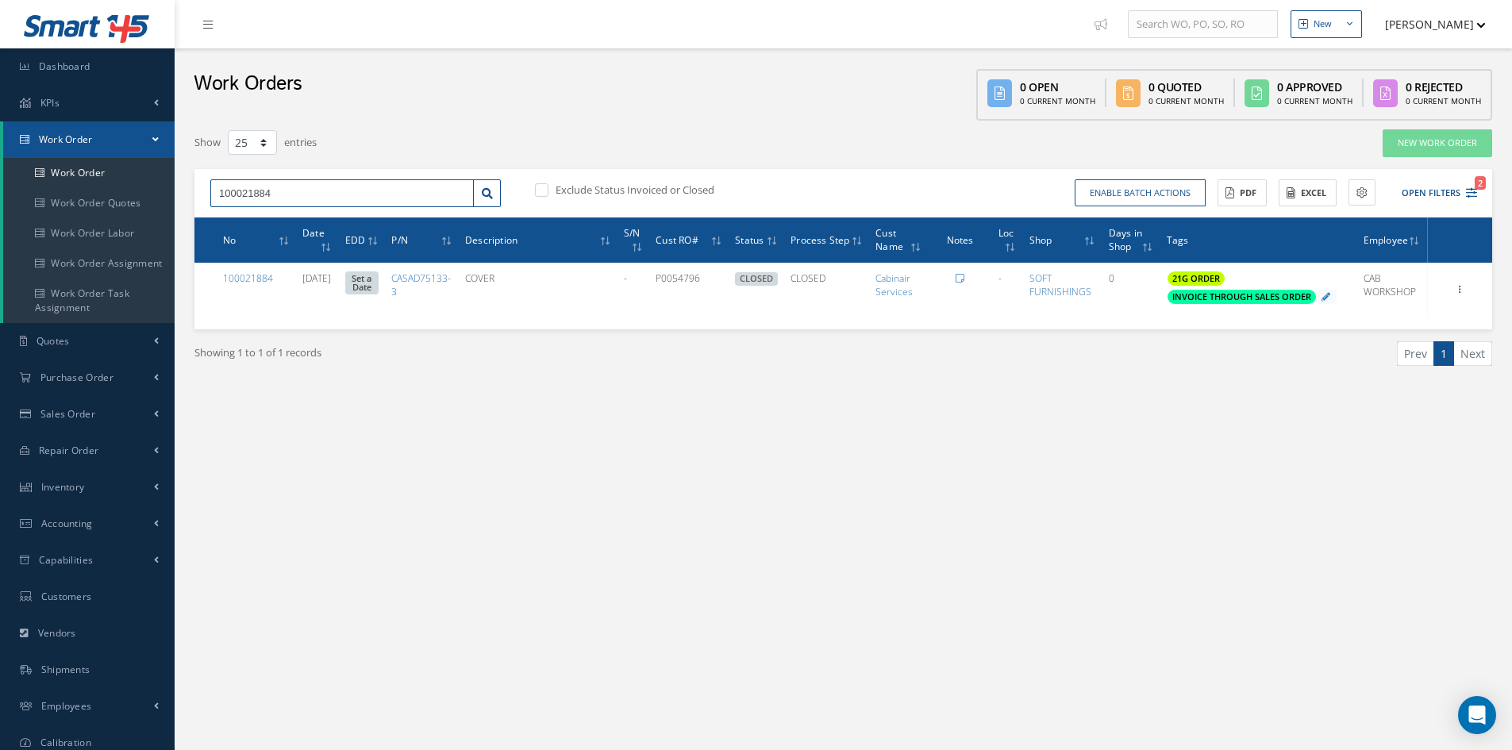
click at [299, 190] on input "100021884" at bounding box center [341, 193] width 263 height 29
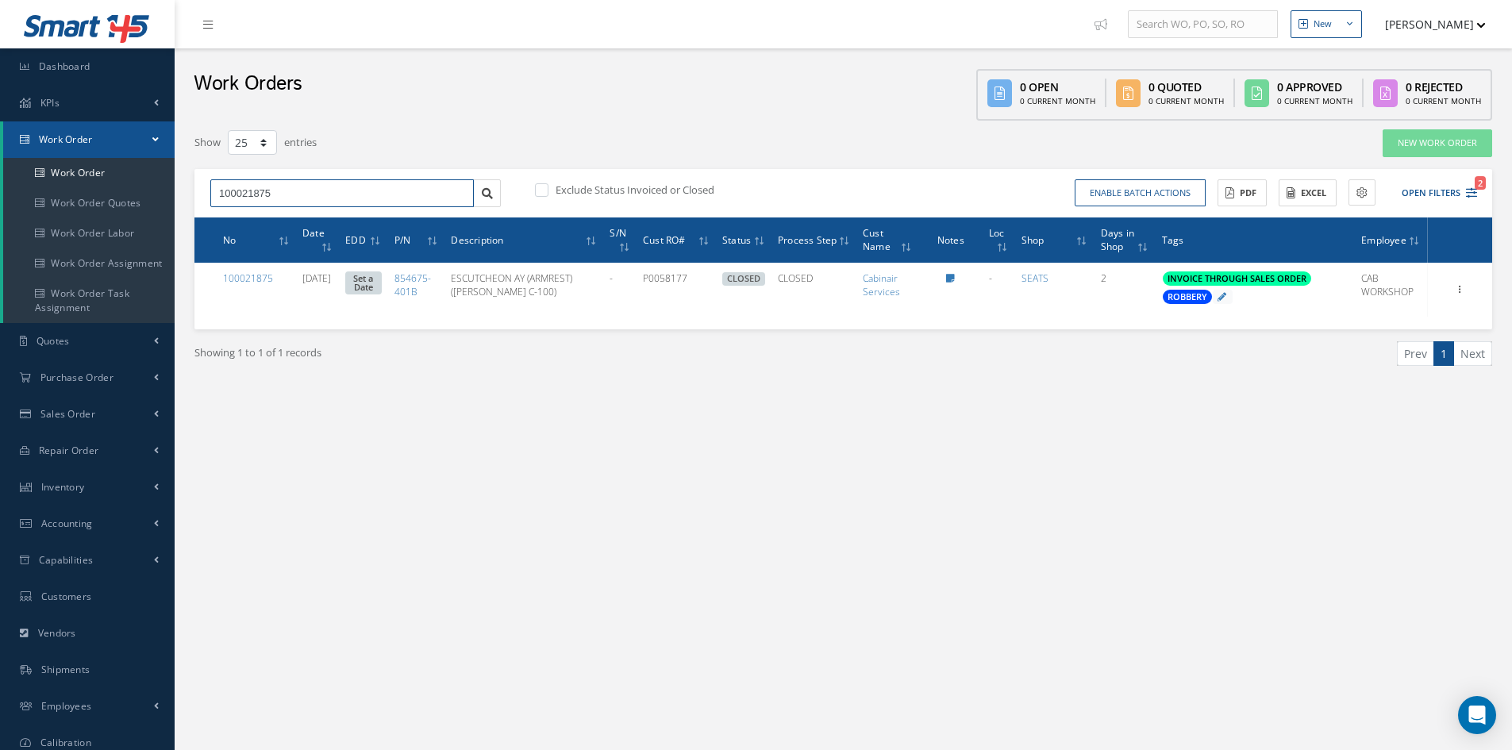
click at [323, 197] on input "100021875" at bounding box center [341, 193] width 263 height 29
type input "100021871"
click at [298, 216] on div "100021871" at bounding box center [342, 221] width 246 height 16
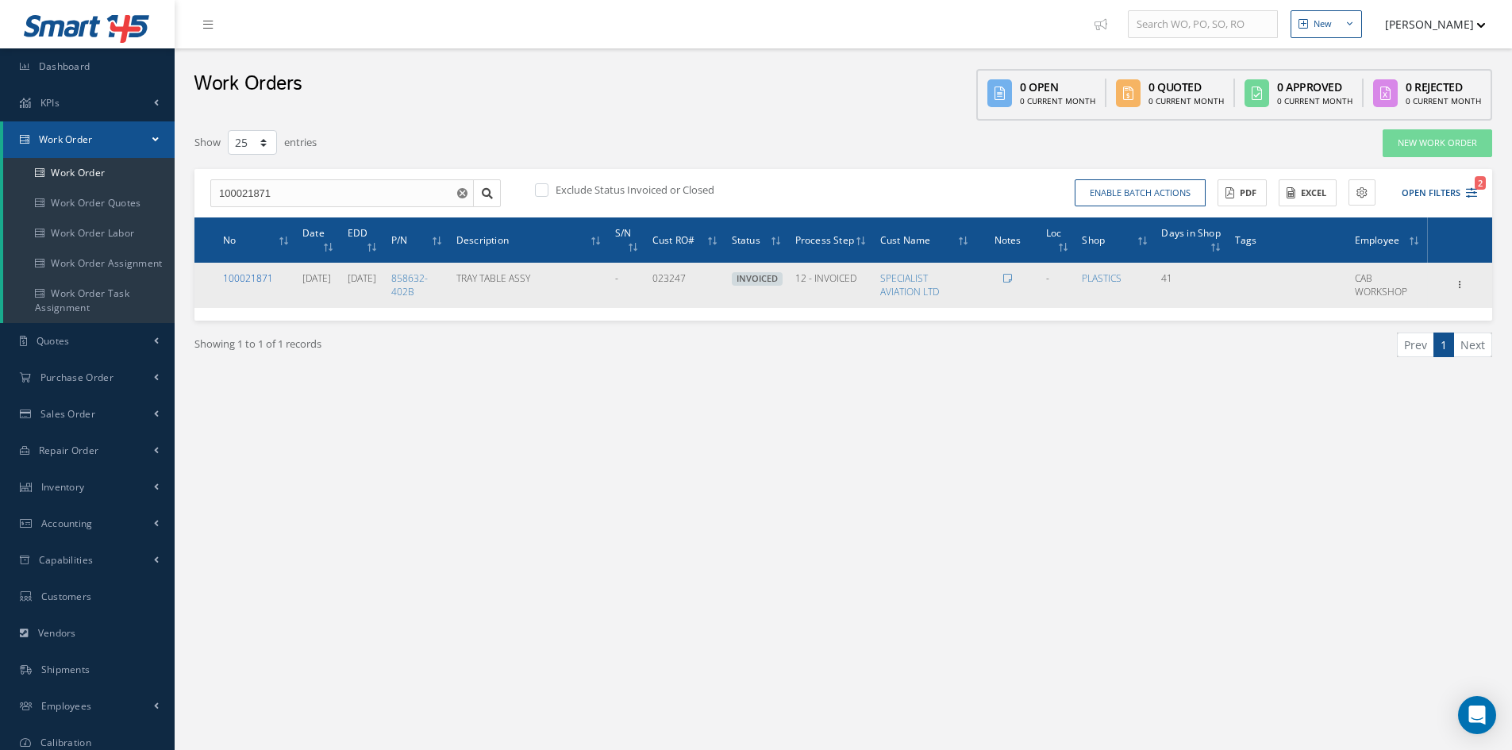
click at [253, 275] on link "100021871" at bounding box center [248, 277] width 50 height 13
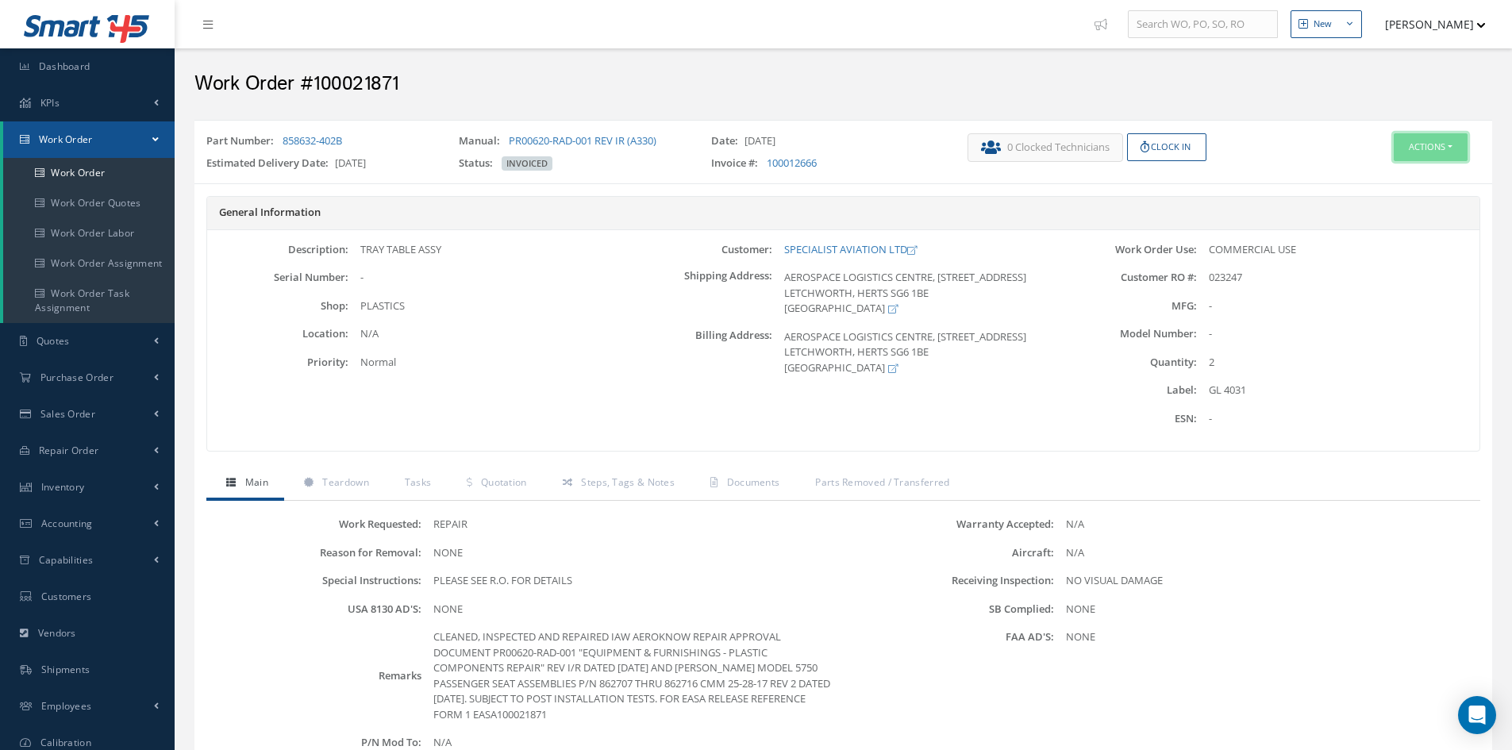
click at [1413, 153] on button "Actions" at bounding box center [1430, 147] width 74 height 28
click at [1403, 175] on link "Edit" at bounding box center [1406, 177] width 127 height 21
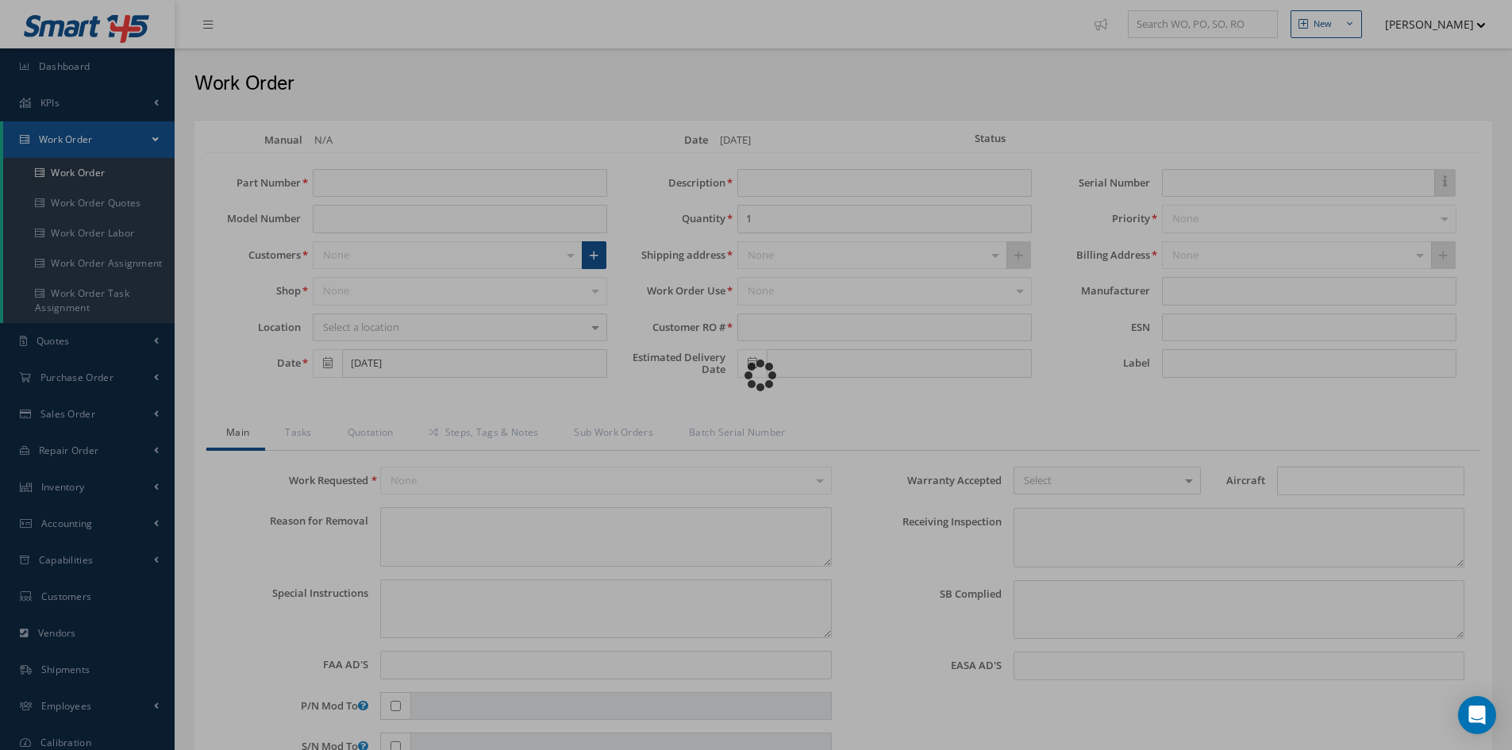
type input "858632-402B"
type input "[DATE]"
type input "TRAY TABLE ASSY"
type input "2"
type input "023247"
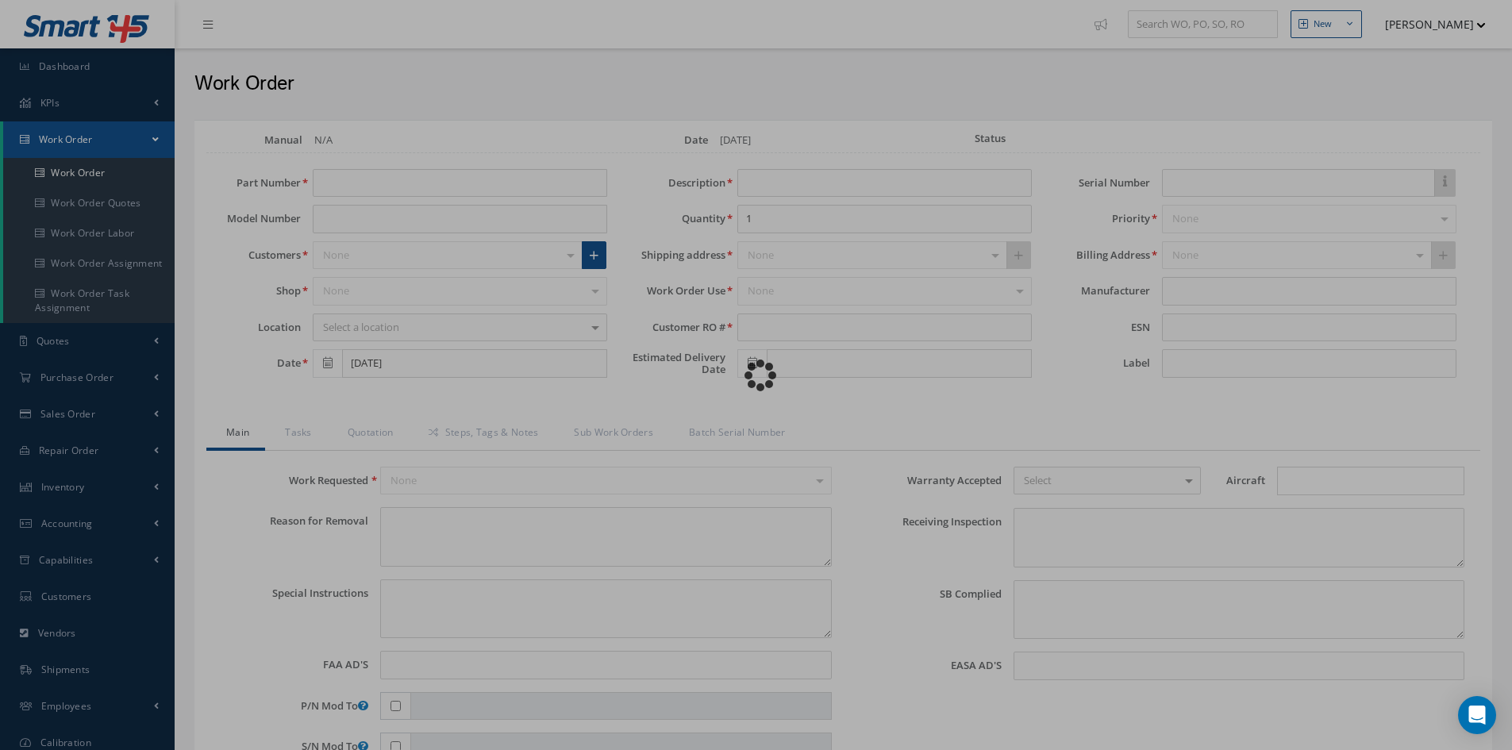
type input "[DATE]"
type input "GL 4031"
type textarea "NONE"
type textarea "PLEASE SEE R.O. FOR DETAILS"
type input "NONE"
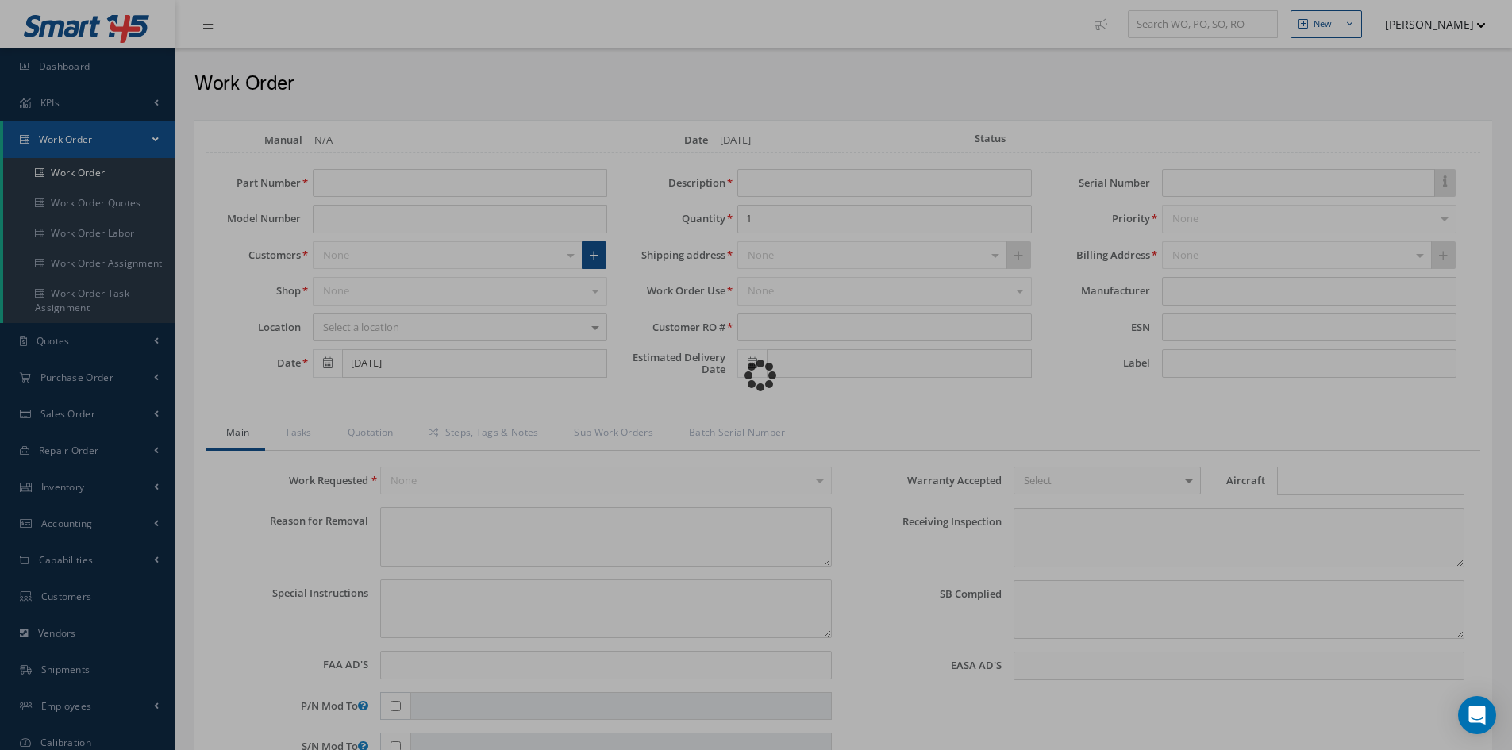
type textarea "NO VISUAL DAMAGE"
type textarea "NONE"
type input "NONE"
type textarea "CLEANED, INSPECTED AND REPAIRED IAW AEROKNOW REPAIR APPROVAL DOCUMENT PR00620-R…"
type input "[DATE]"
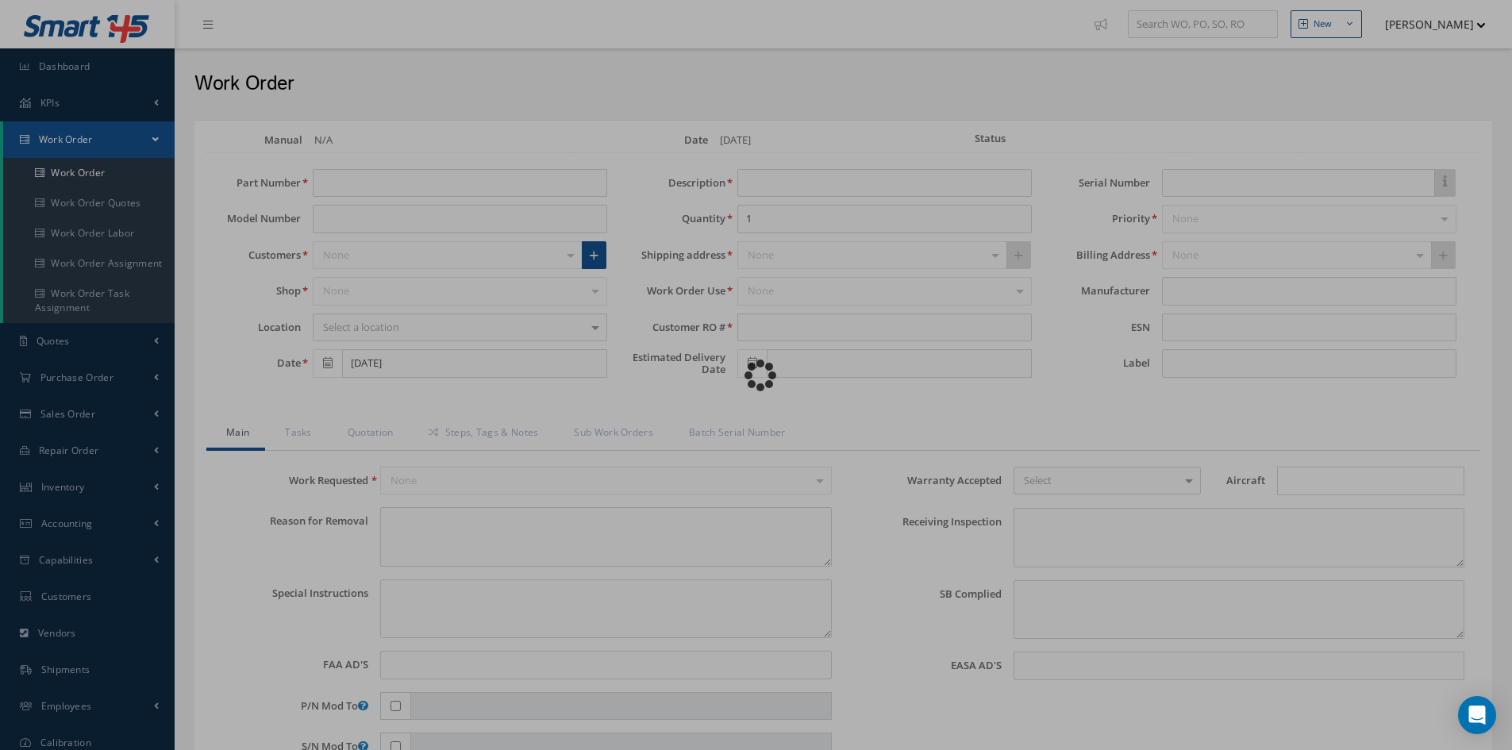
type input "[DATE]"
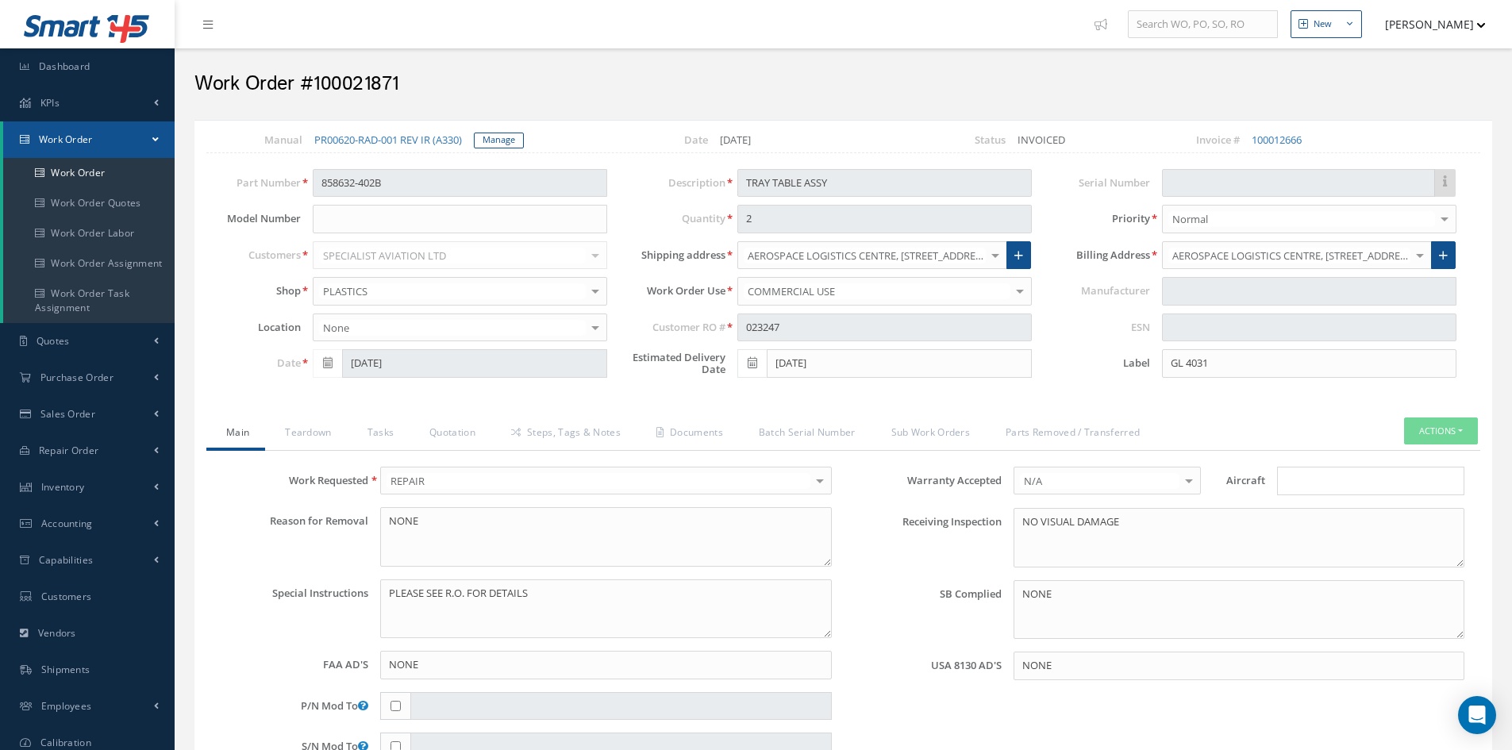
click at [1309, 479] on input "Search for option" at bounding box center [1366, 481] width 175 height 17
type input "A330"
click at [1320, 534] on link "A330" at bounding box center [1371, 536] width 186 height 25
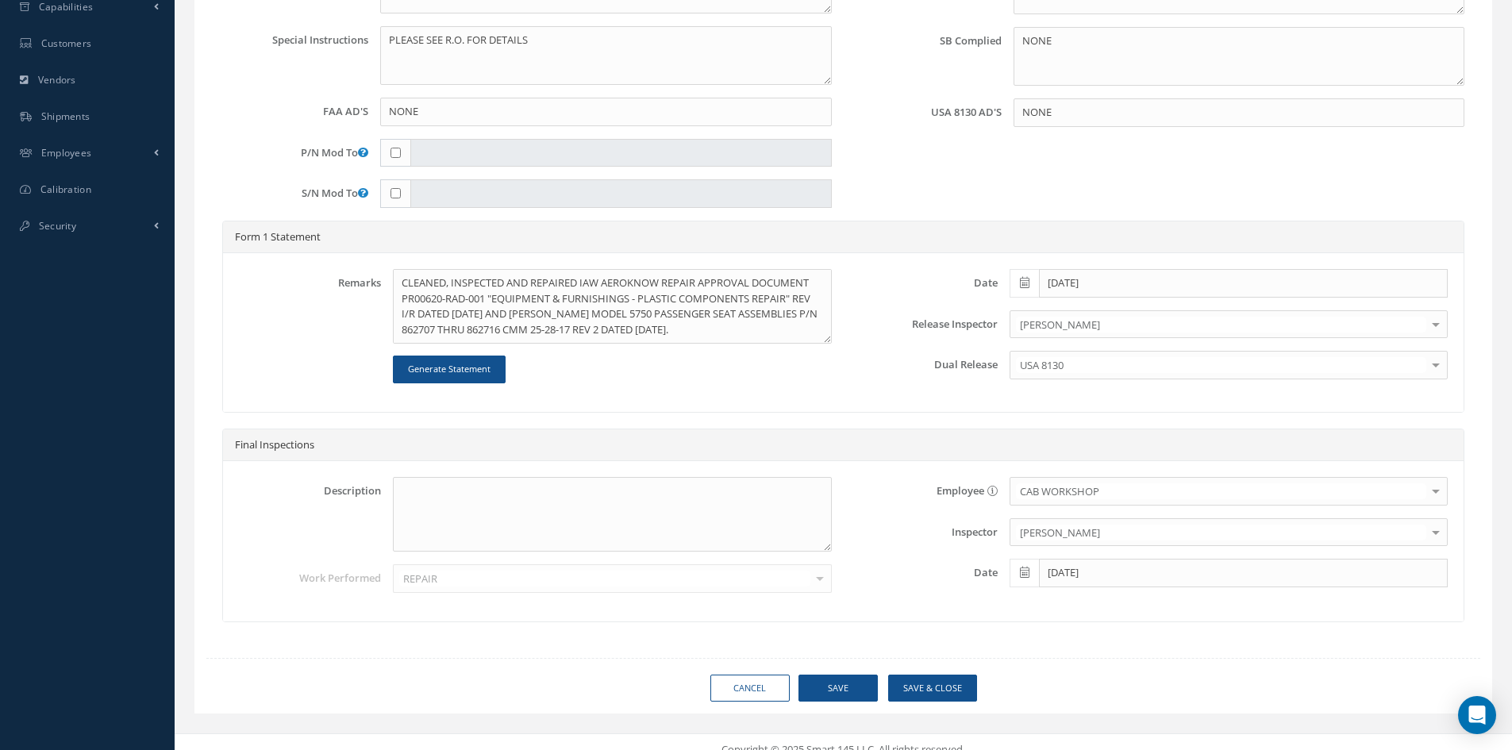
scroll to position [555, 0]
click at [849, 686] on button "Save" at bounding box center [837, 686] width 79 height 28
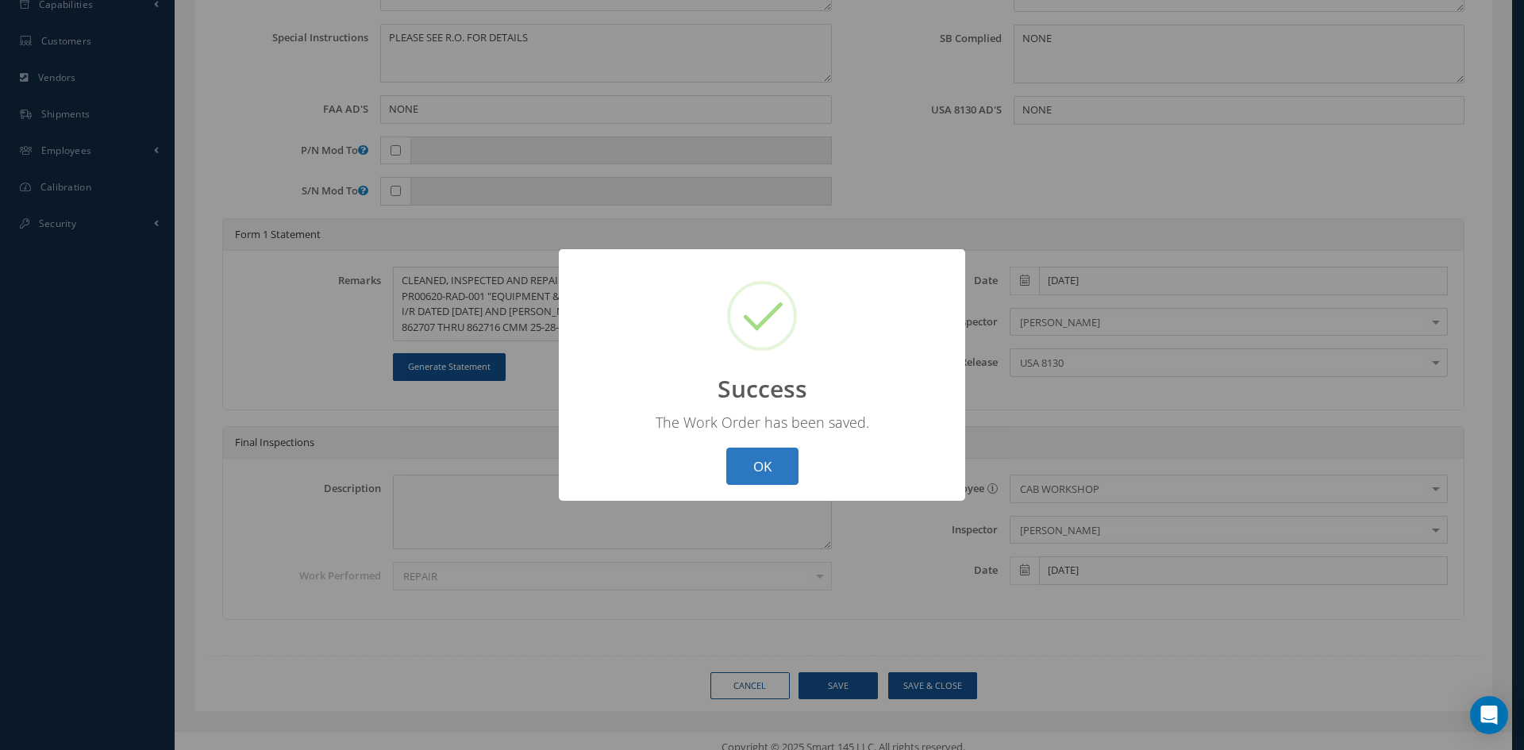
click at [771, 471] on button "OK" at bounding box center [762, 466] width 72 height 37
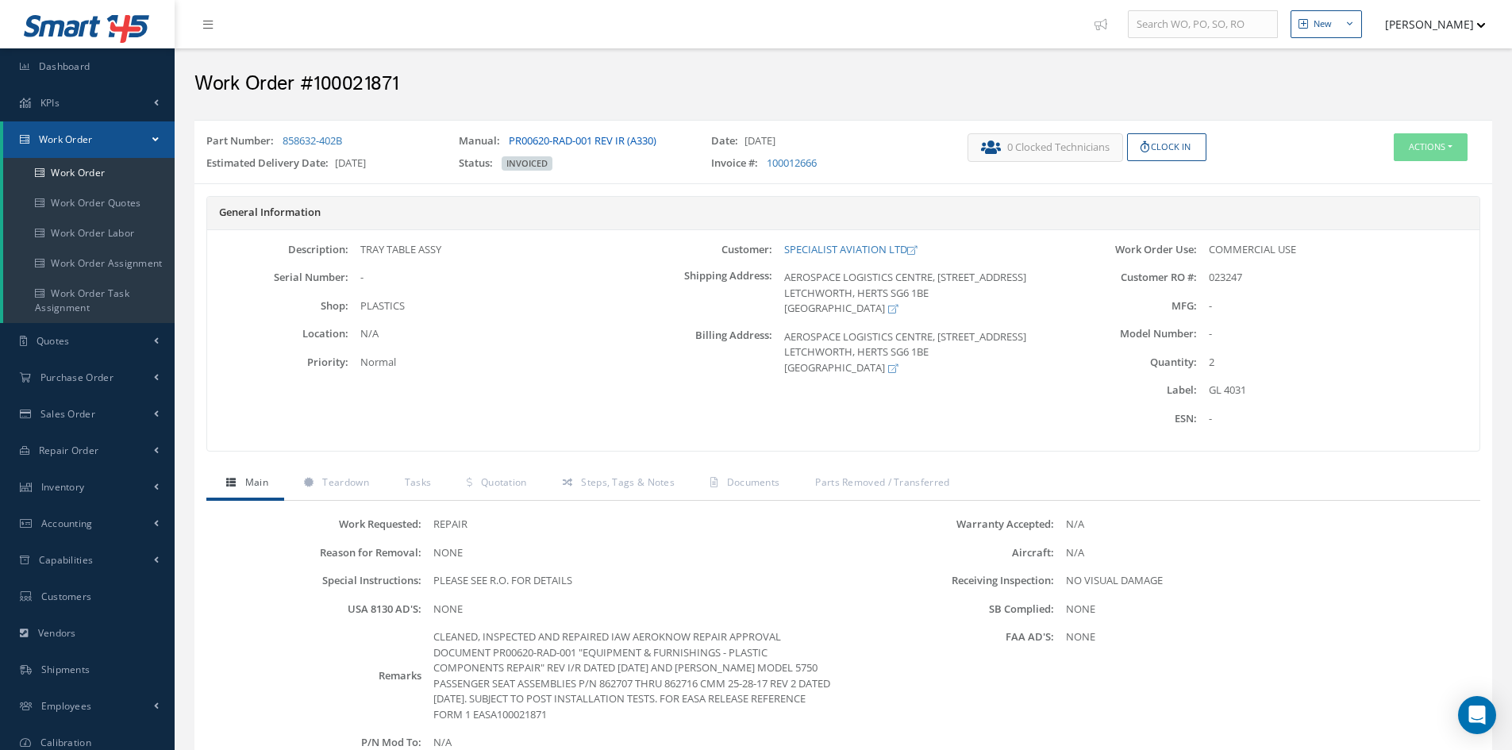
click at [561, 140] on link "PR00620-RAD-001 REV IR (A330)" at bounding box center [583, 140] width 148 height 14
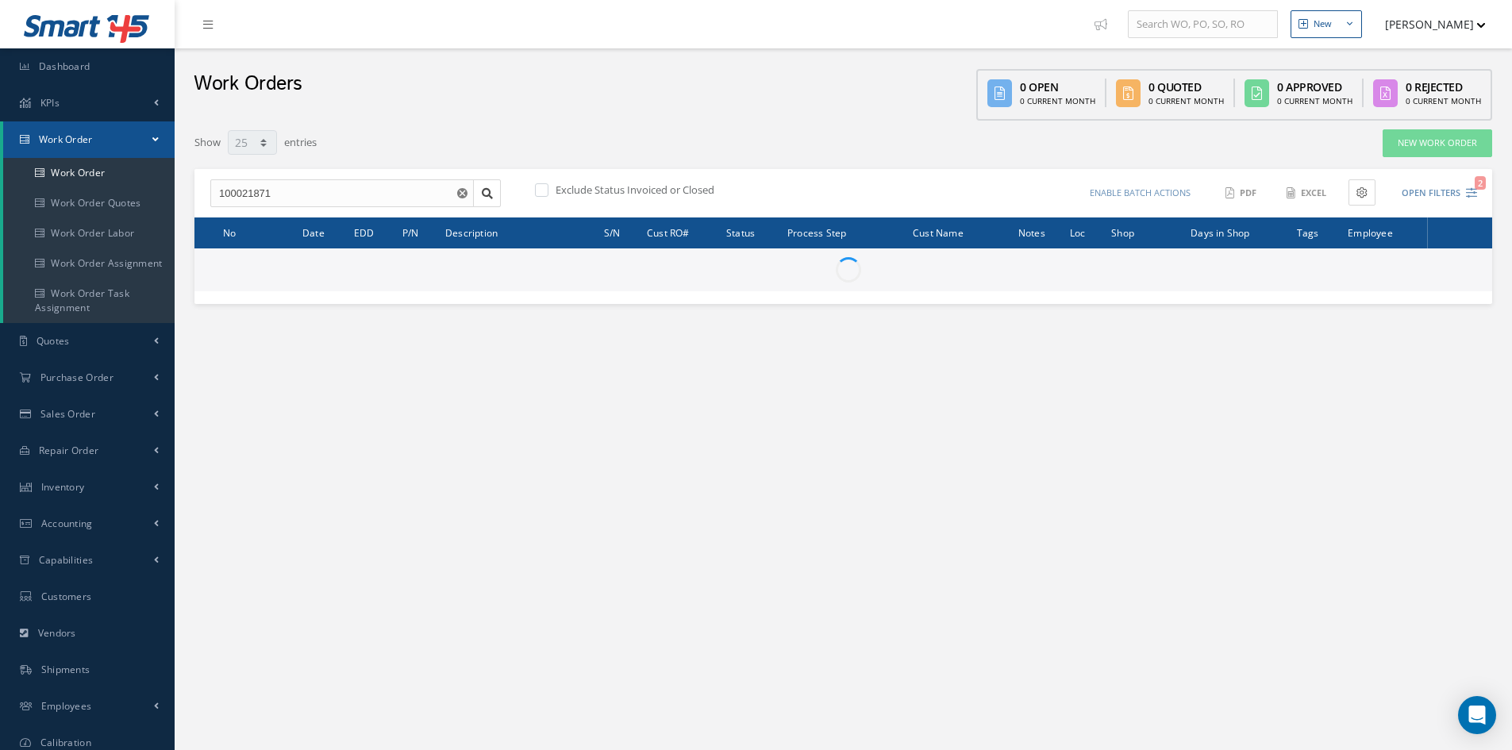
select select "25"
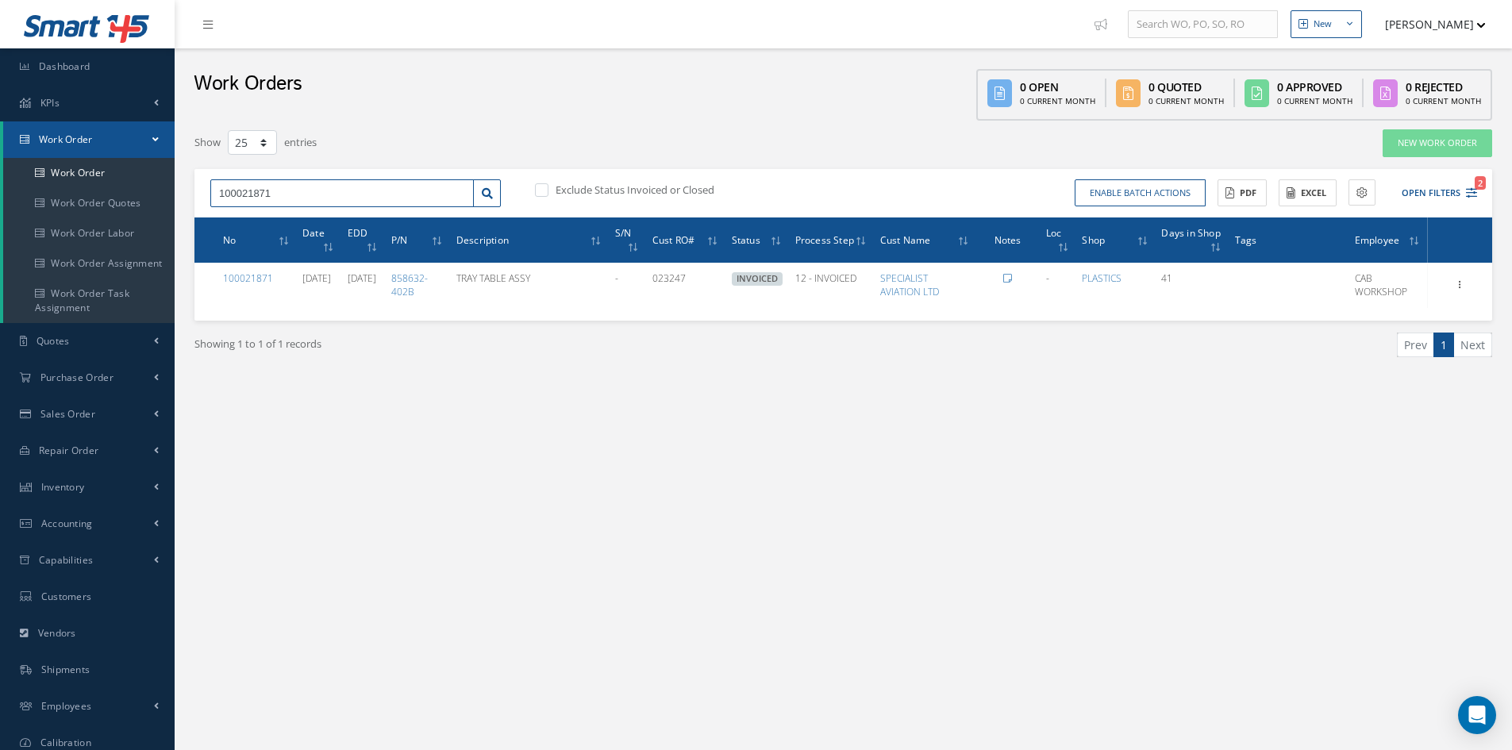
click at [312, 190] on input "100021871" at bounding box center [341, 193] width 263 height 29
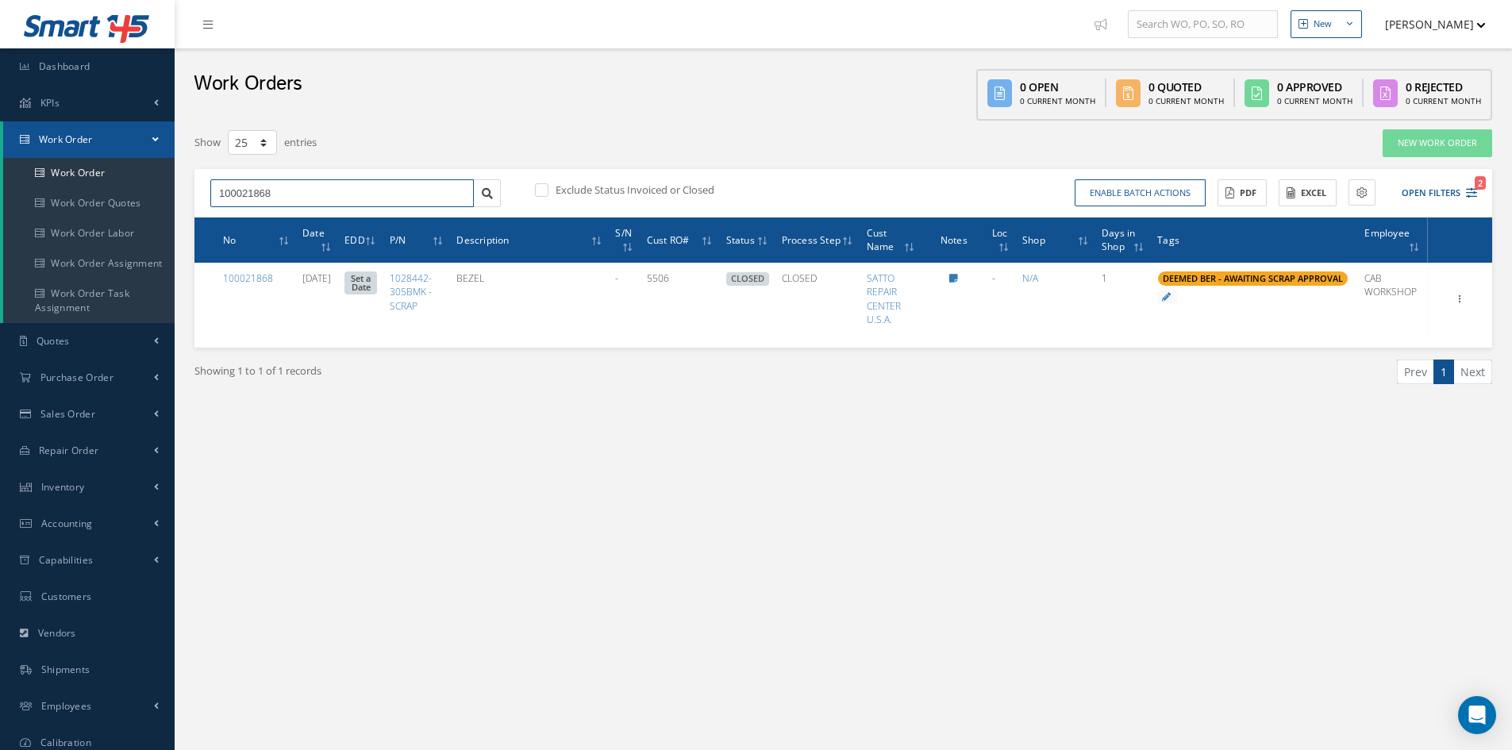
click at [290, 199] on input "100021868" at bounding box center [341, 193] width 263 height 29
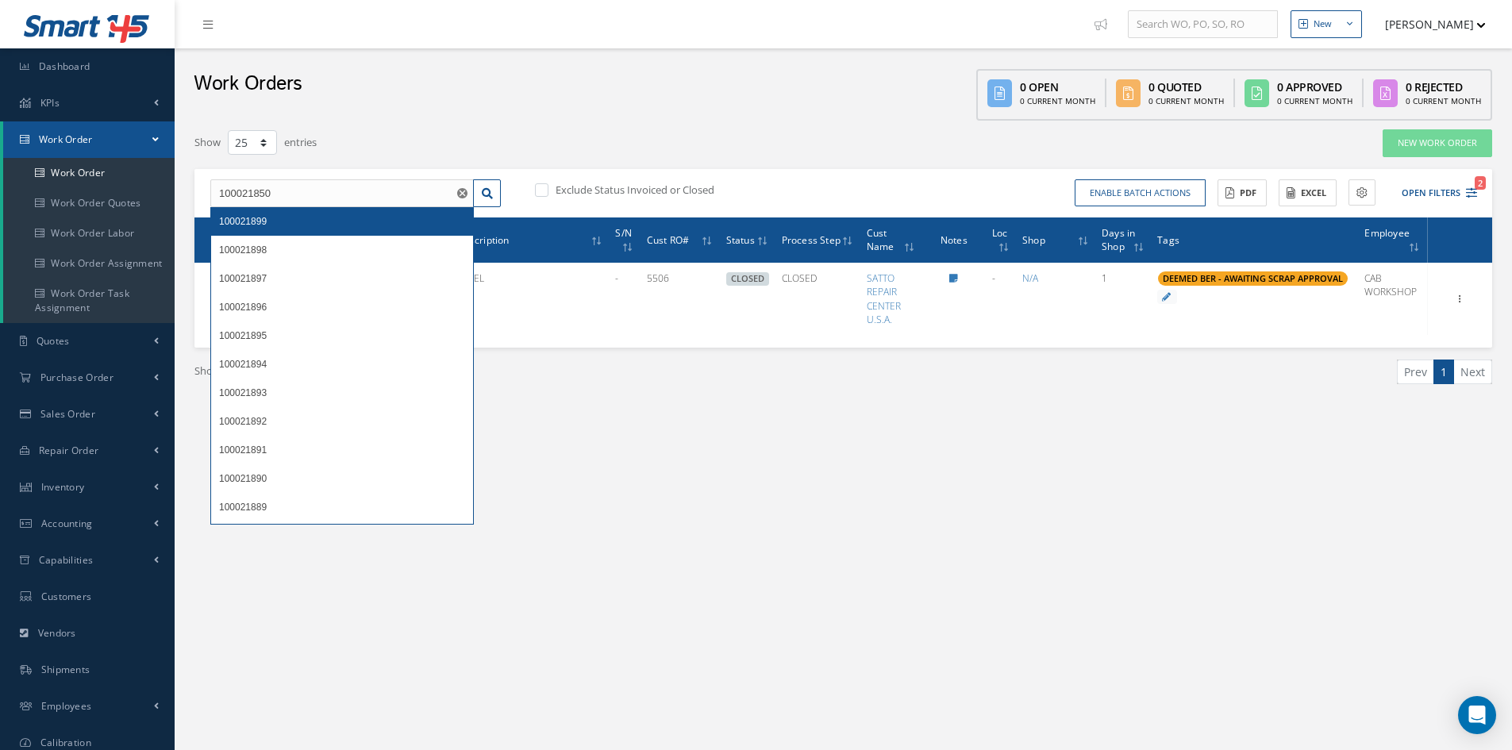
click at [251, 216] on span "100021899" at bounding box center [243, 221] width 48 height 11
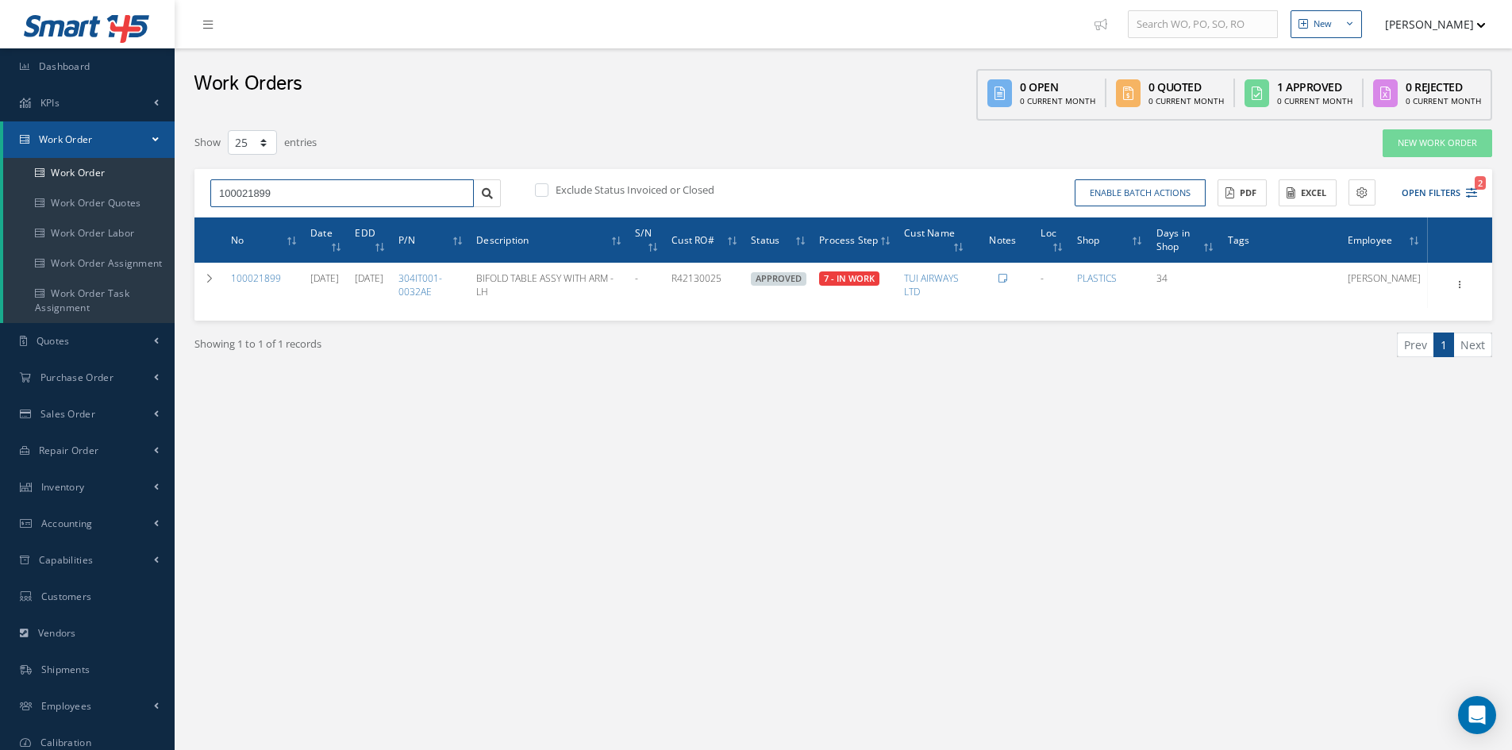
click at [286, 193] on input "100021899" at bounding box center [341, 193] width 263 height 29
type input "100021850"
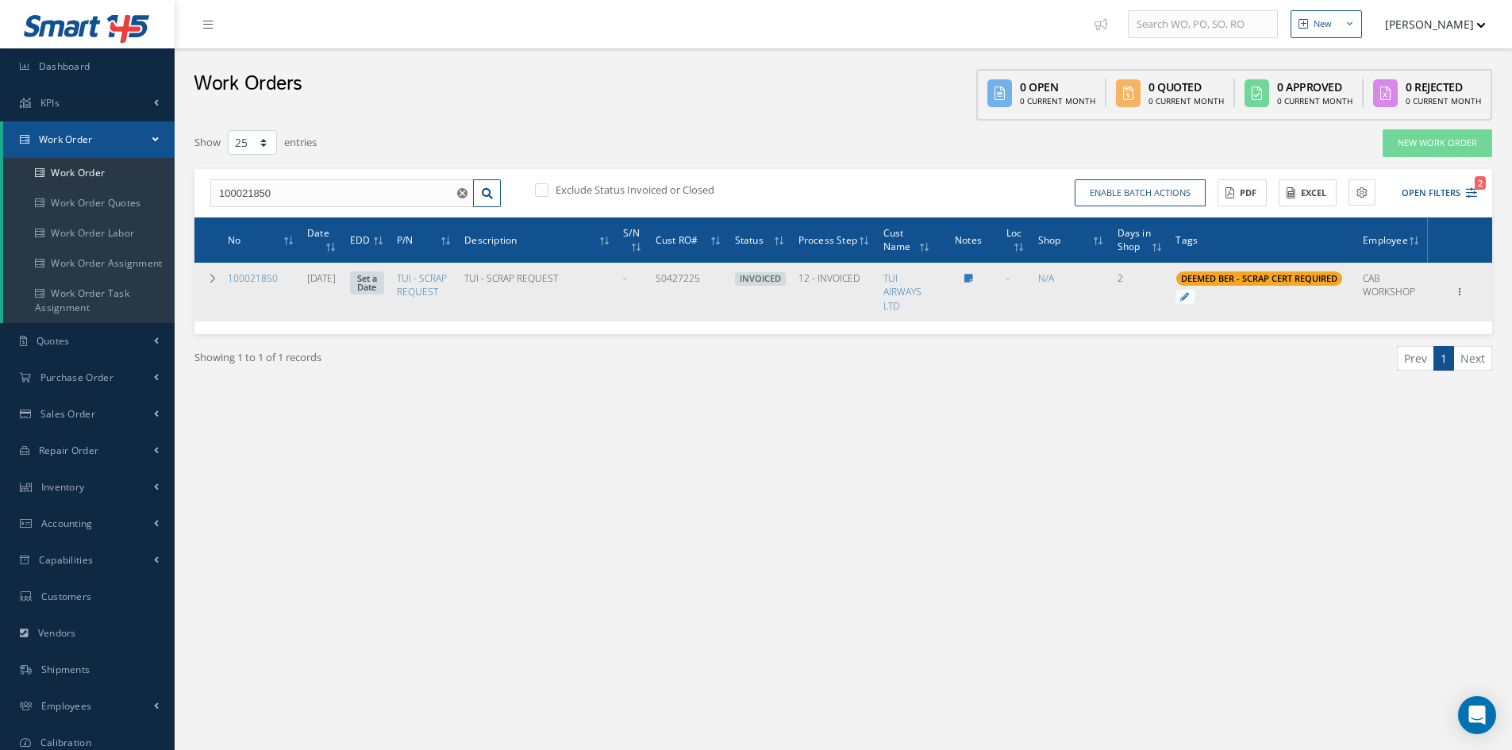
click at [272, 271] on td "100021850" at bounding box center [260, 292] width 79 height 58
click at [259, 273] on link "100021850" at bounding box center [253, 277] width 50 height 13
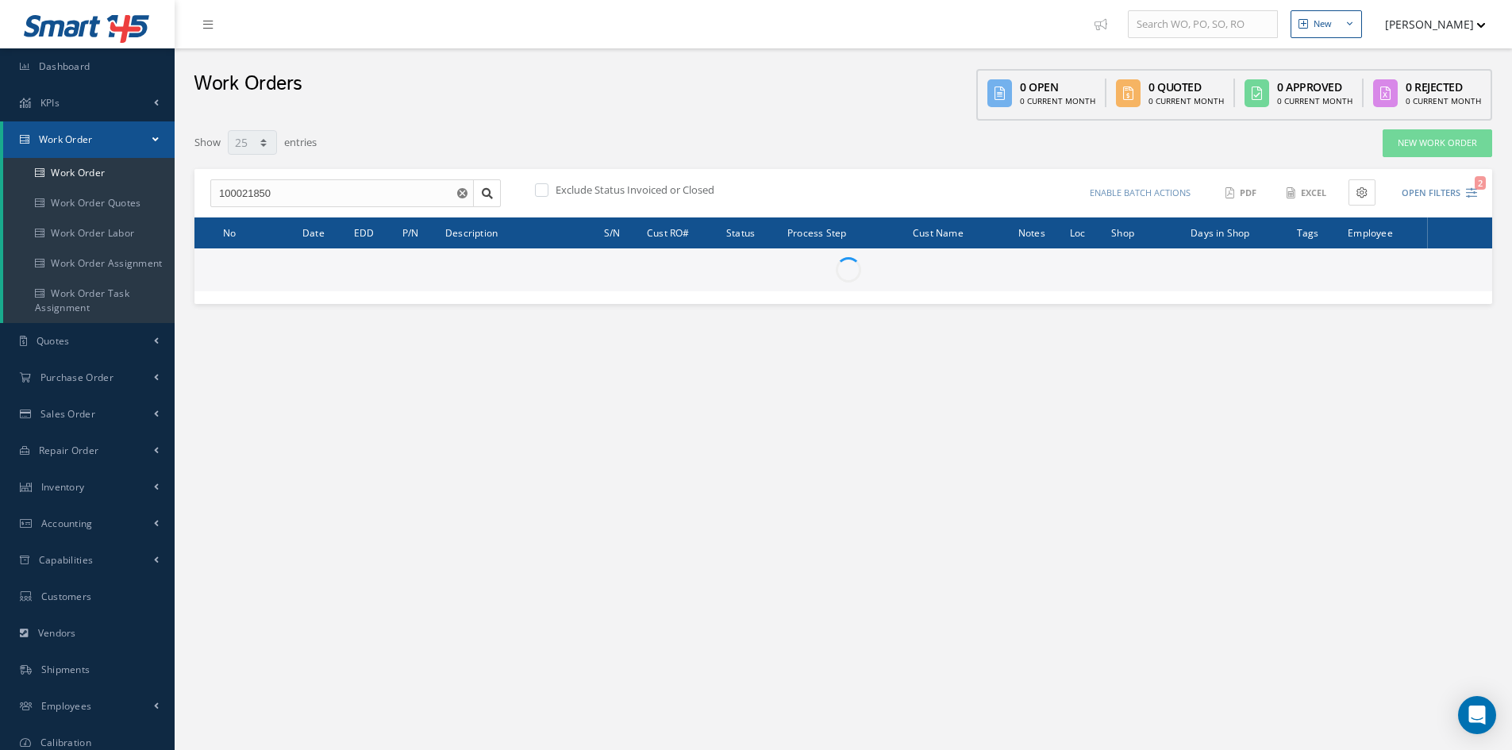
select select "25"
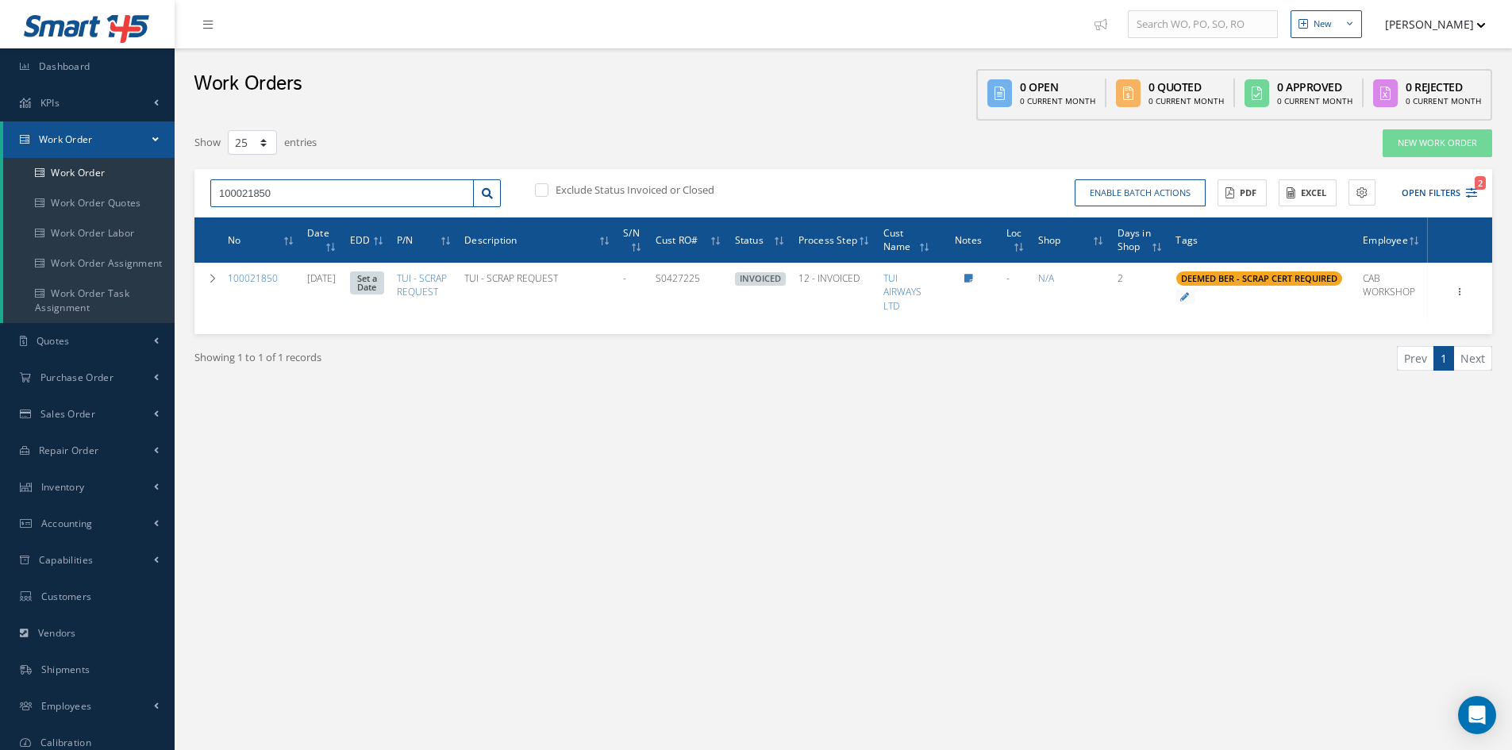
drag, startPoint x: 311, startPoint y: 198, endPoint x: 262, endPoint y: 198, distance: 49.2
click at [262, 198] on input "100021850" at bounding box center [341, 193] width 263 height 29
type input "100021846"
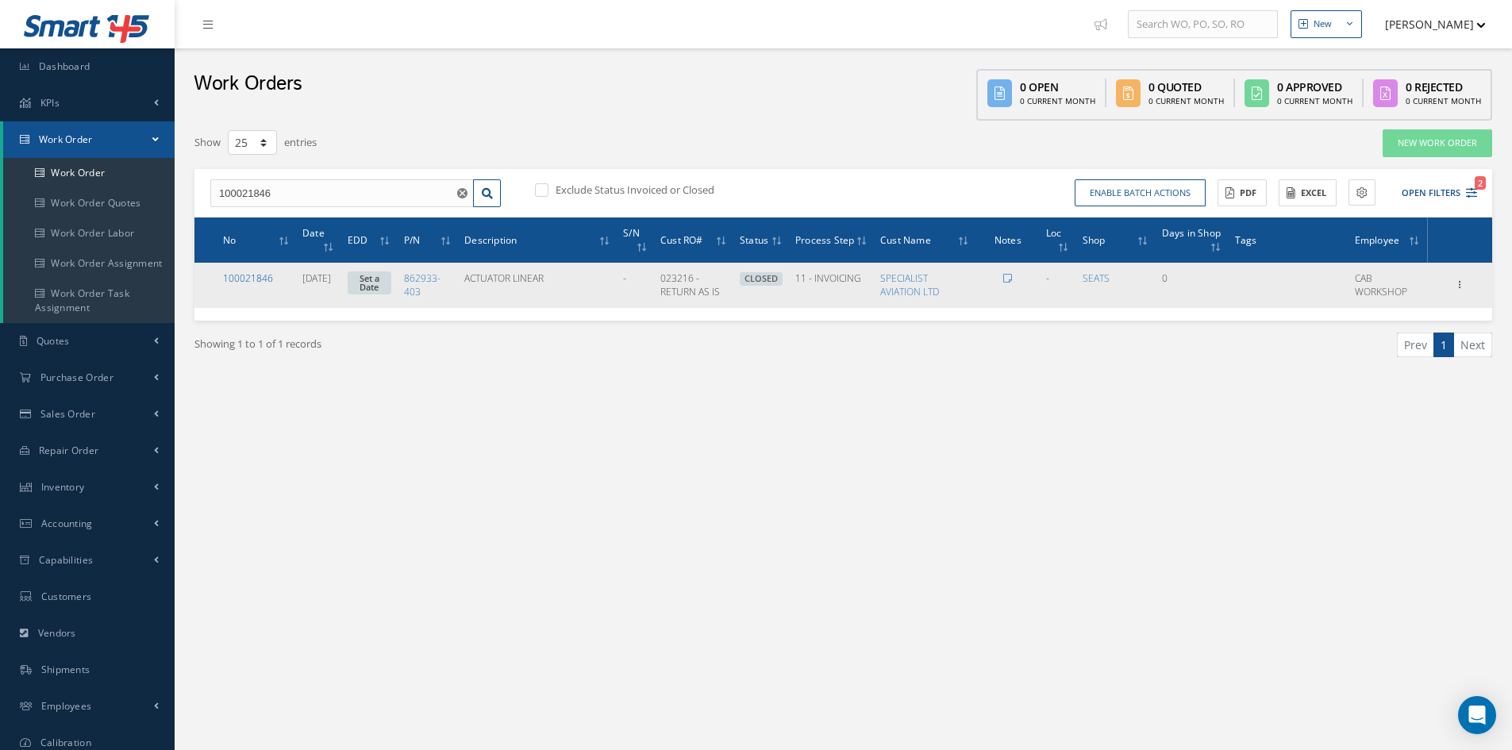
click at [240, 279] on link "100021846" at bounding box center [248, 277] width 50 height 13
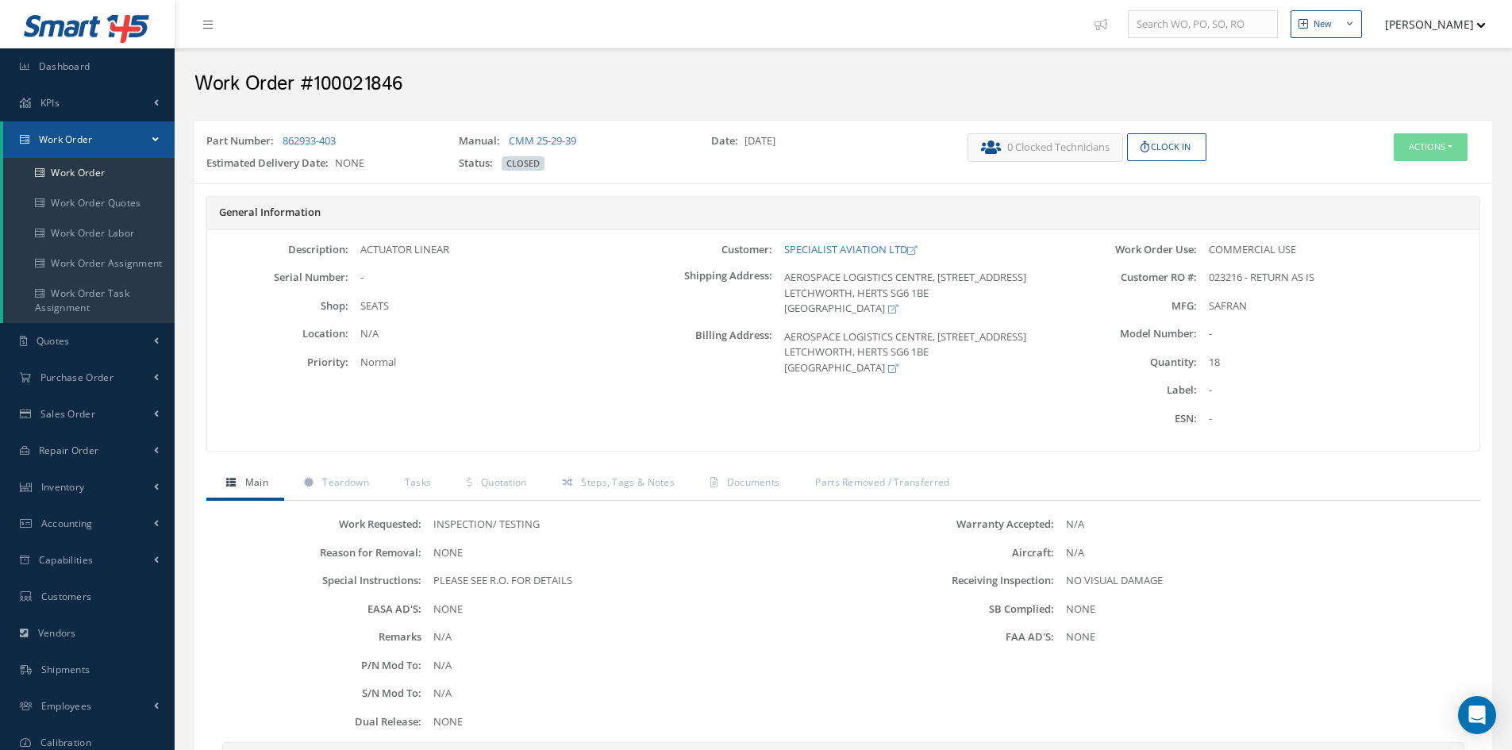
scroll to position [79, 0]
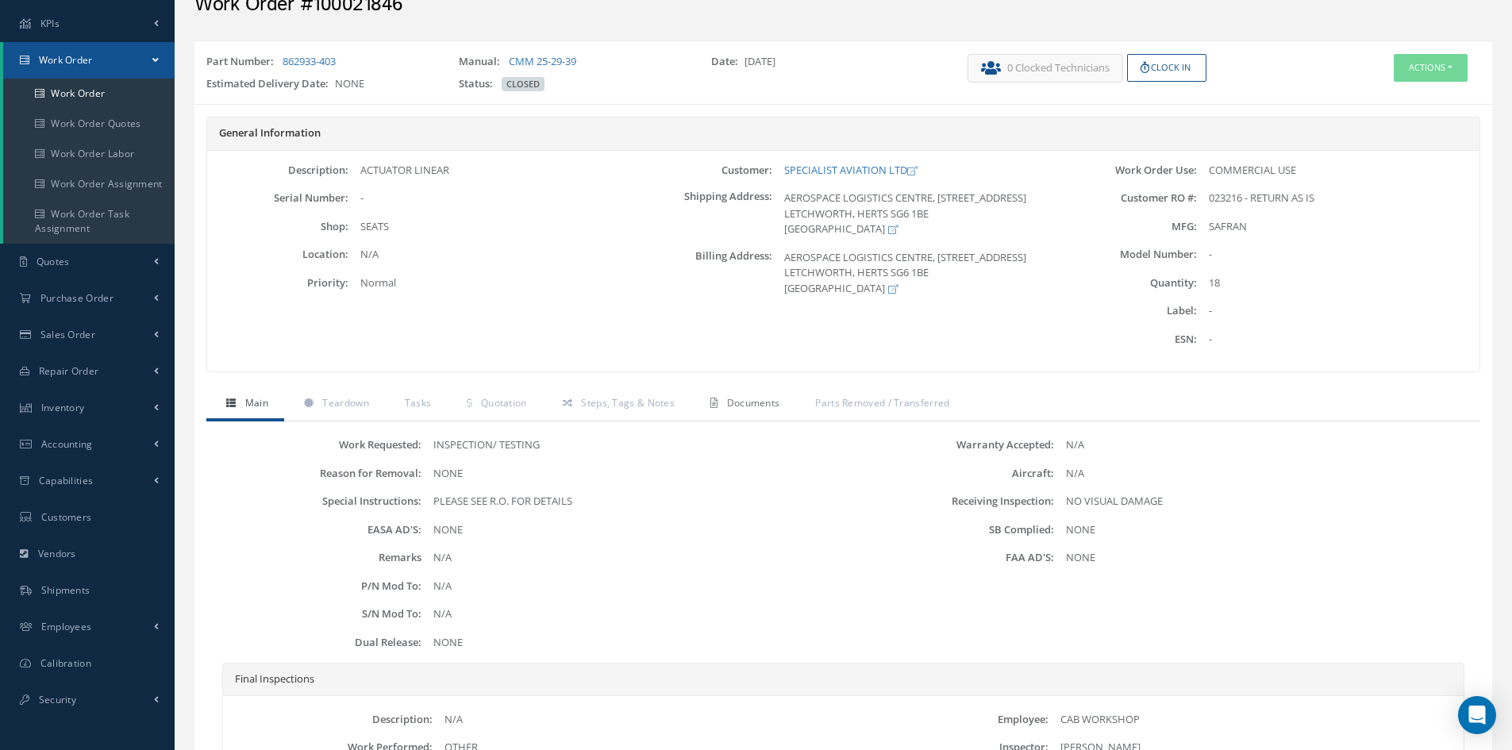
click at [758, 409] on span "Documents" at bounding box center [753, 402] width 53 height 13
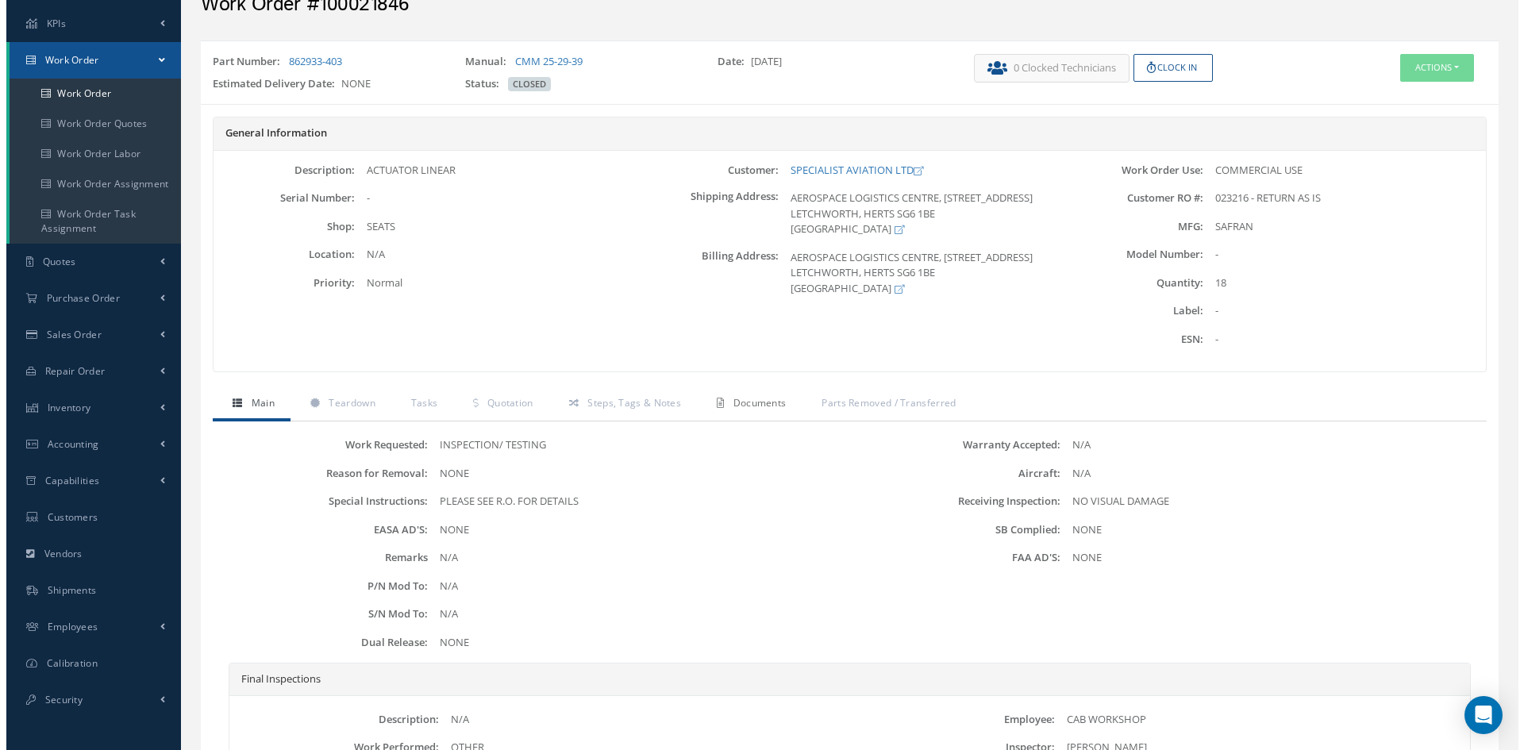
scroll to position [69, 0]
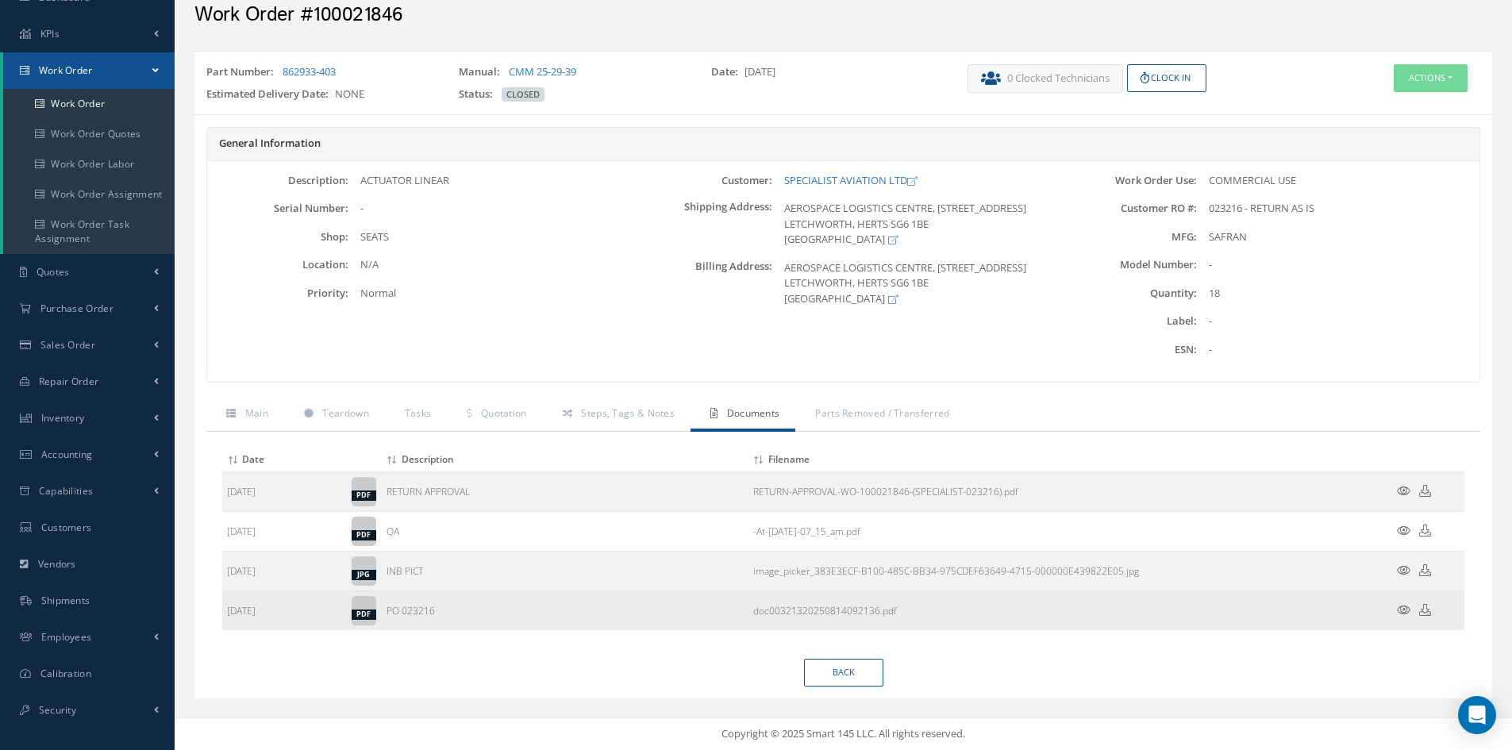
click at [1405, 610] on icon at bounding box center [1403, 610] width 13 height 12
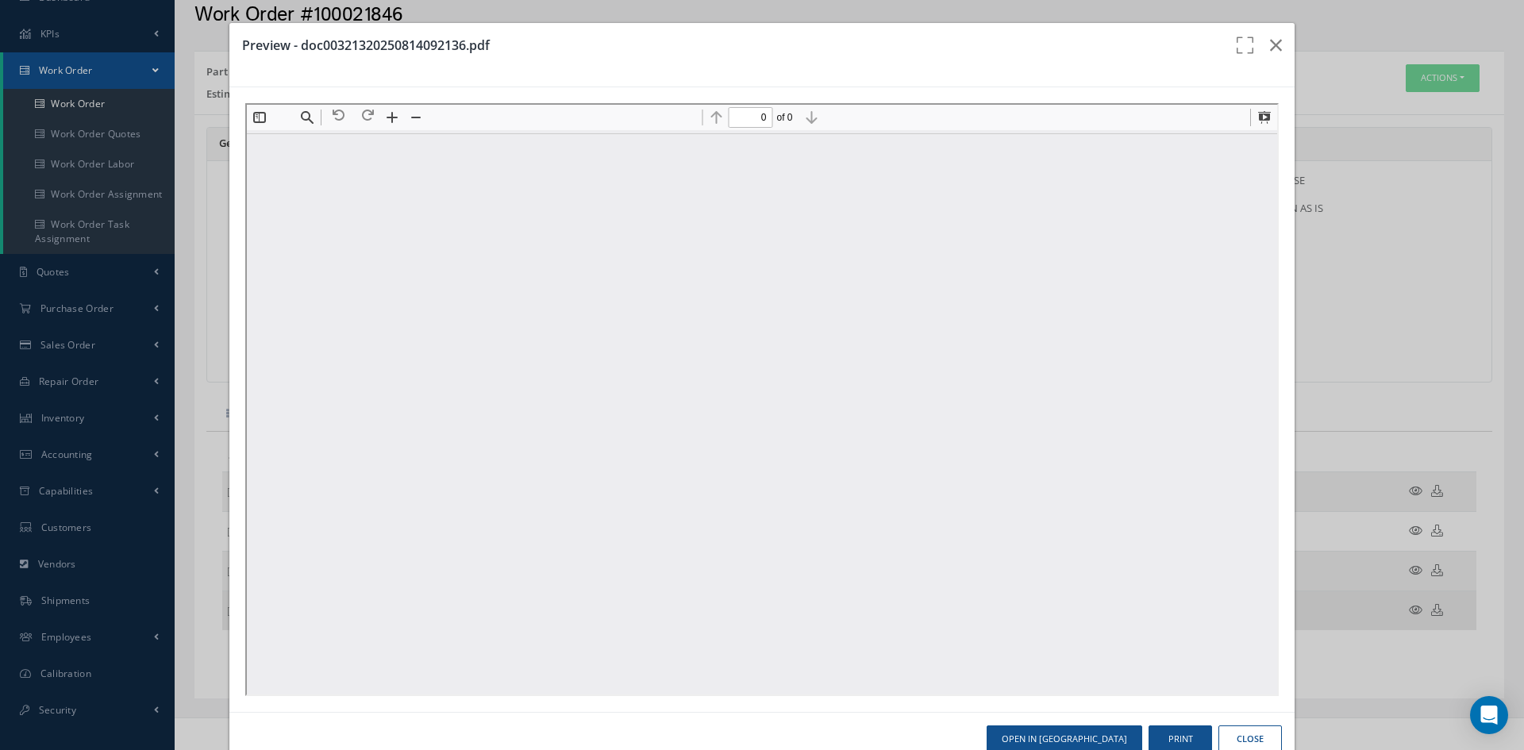
scroll to position [0, 0]
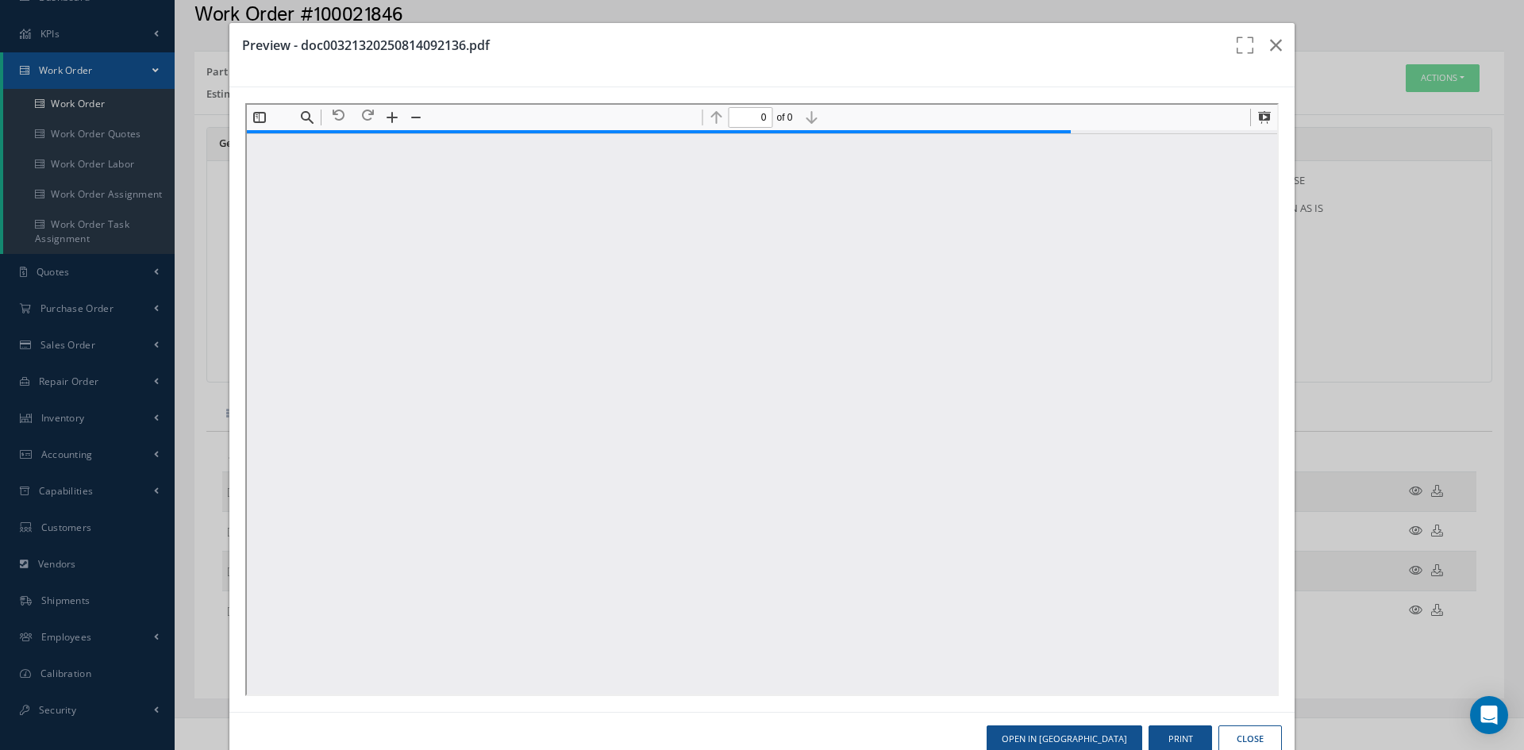
type input "1"
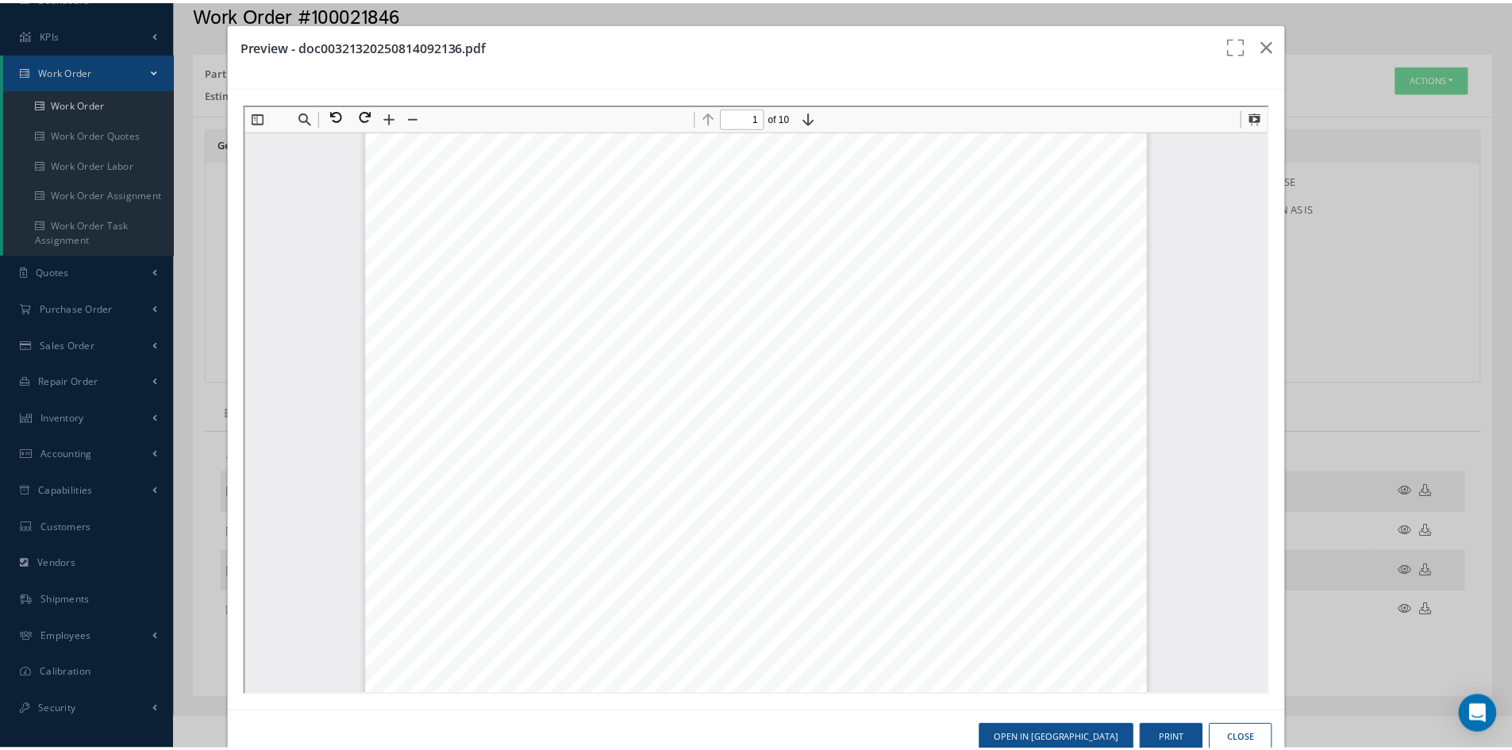
scroll to position [246, 0]
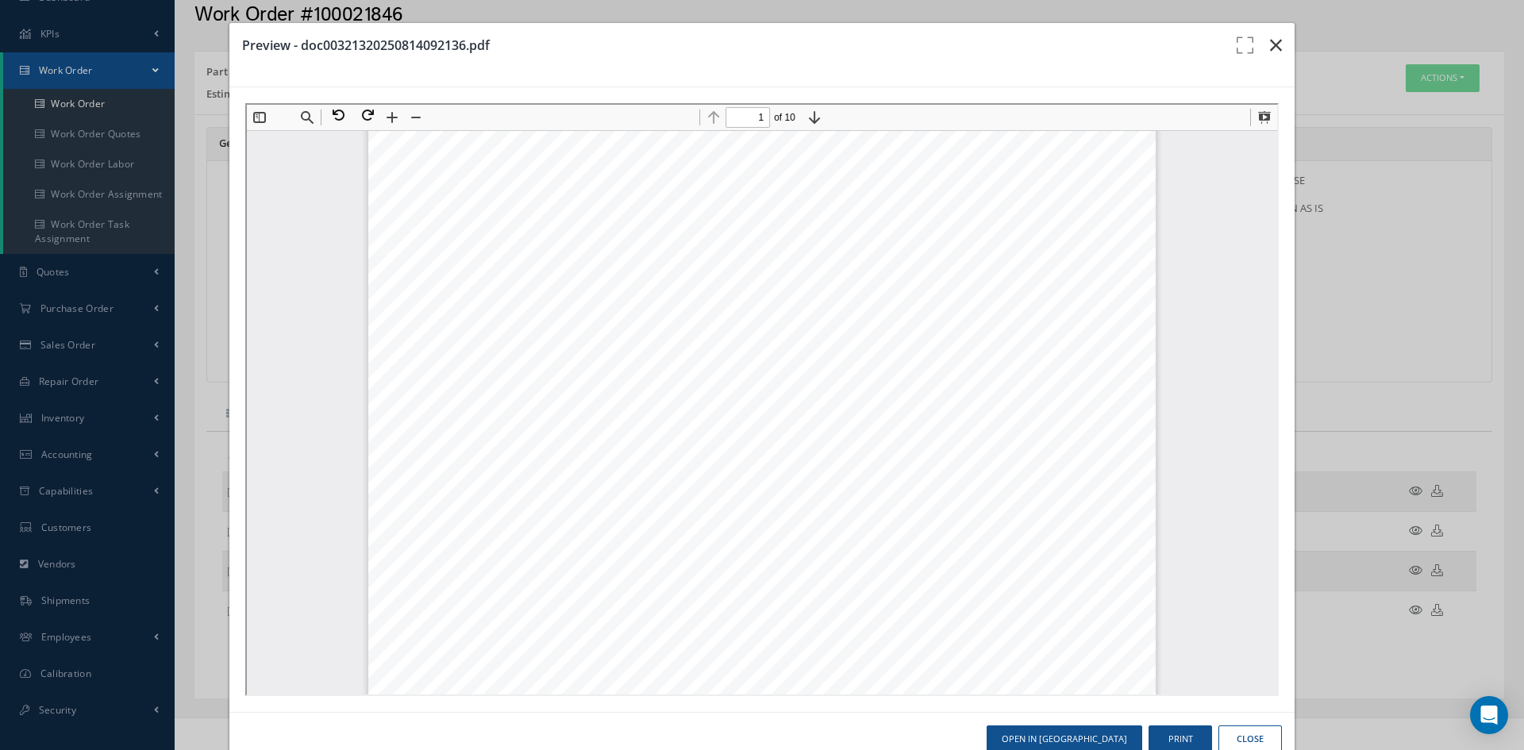
click at [1272, 40] on button "button" at bounding box center [1275, 45] width 37 height 44
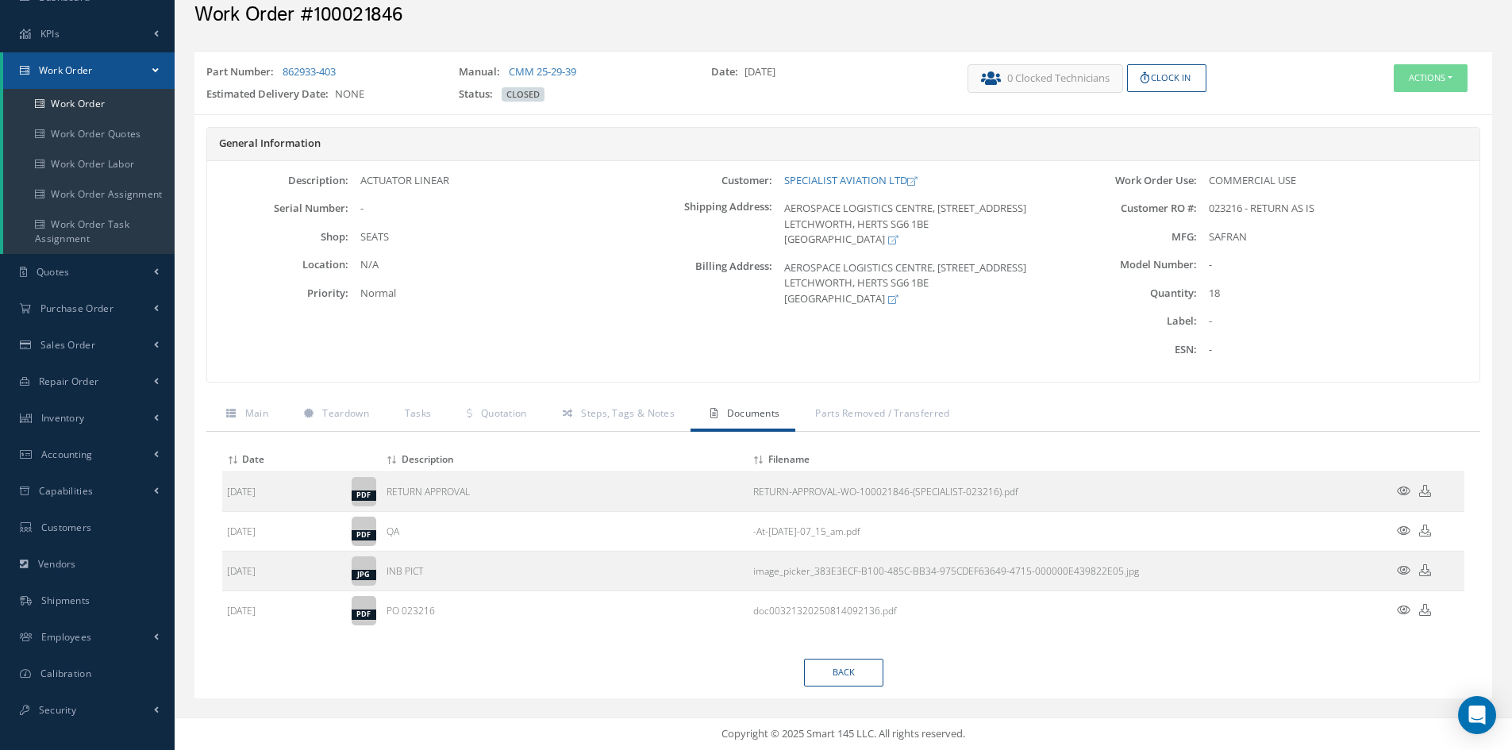
scroll to position [0, 0]
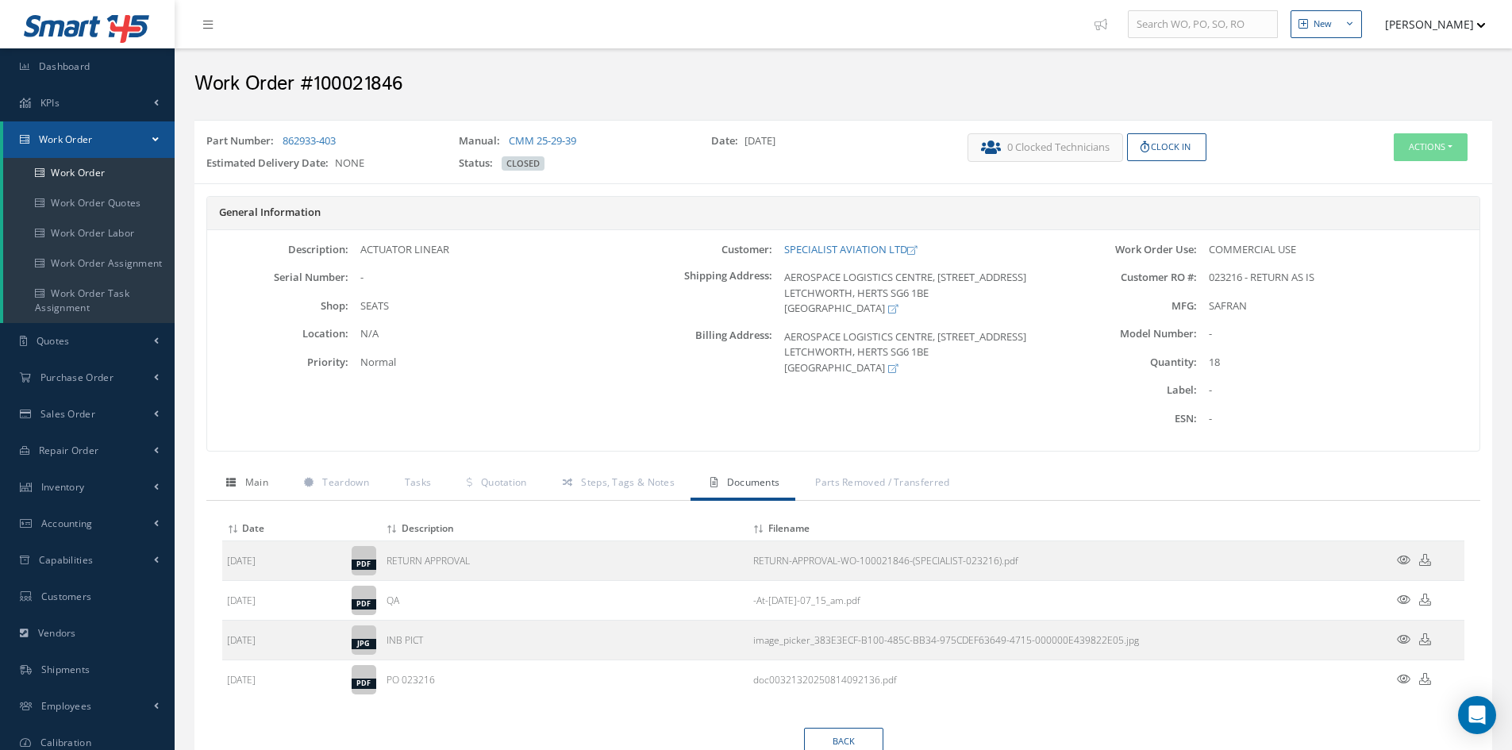
click at [261, 479] on span "Main" at bounding box center [256, 481] width 23 height 13
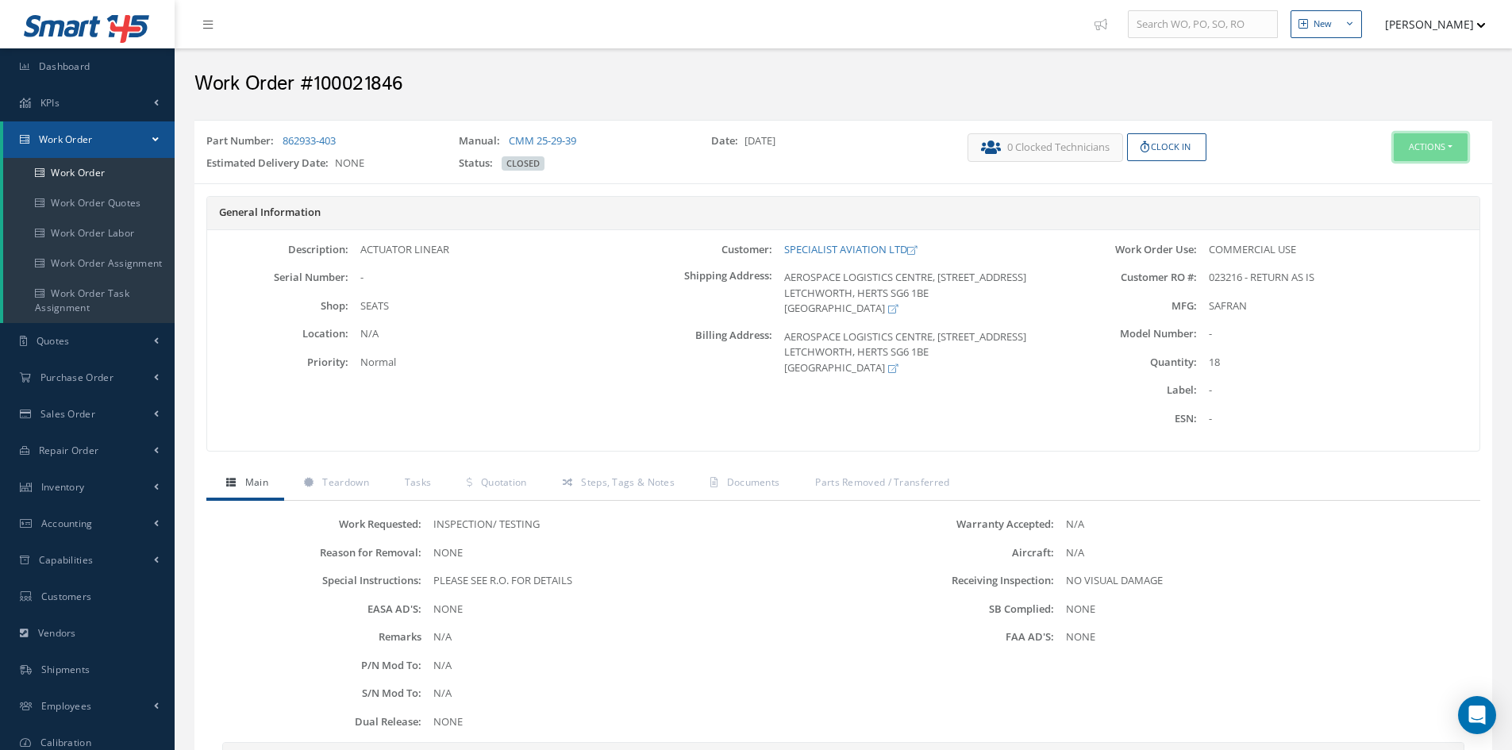
click at [1422, 144] on button "Actions" at bounding box center [1430, 147] width 74 height 28
click at [1391, 172] on link "Edit" at bounding box center [1406, 177] width 127 height 21
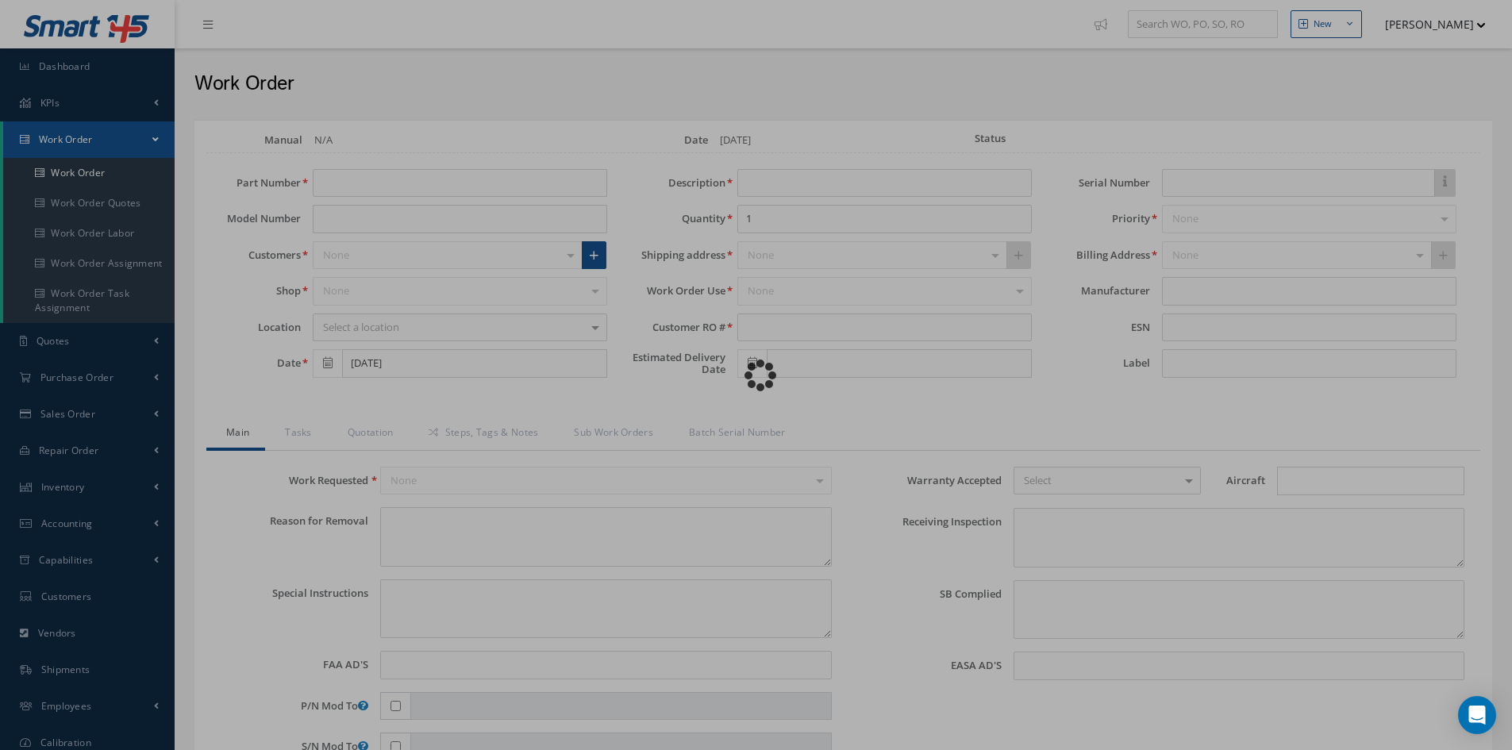
click at [756, 375] on div "Loading…" at bounding box center [756, 375] width 0 height 0
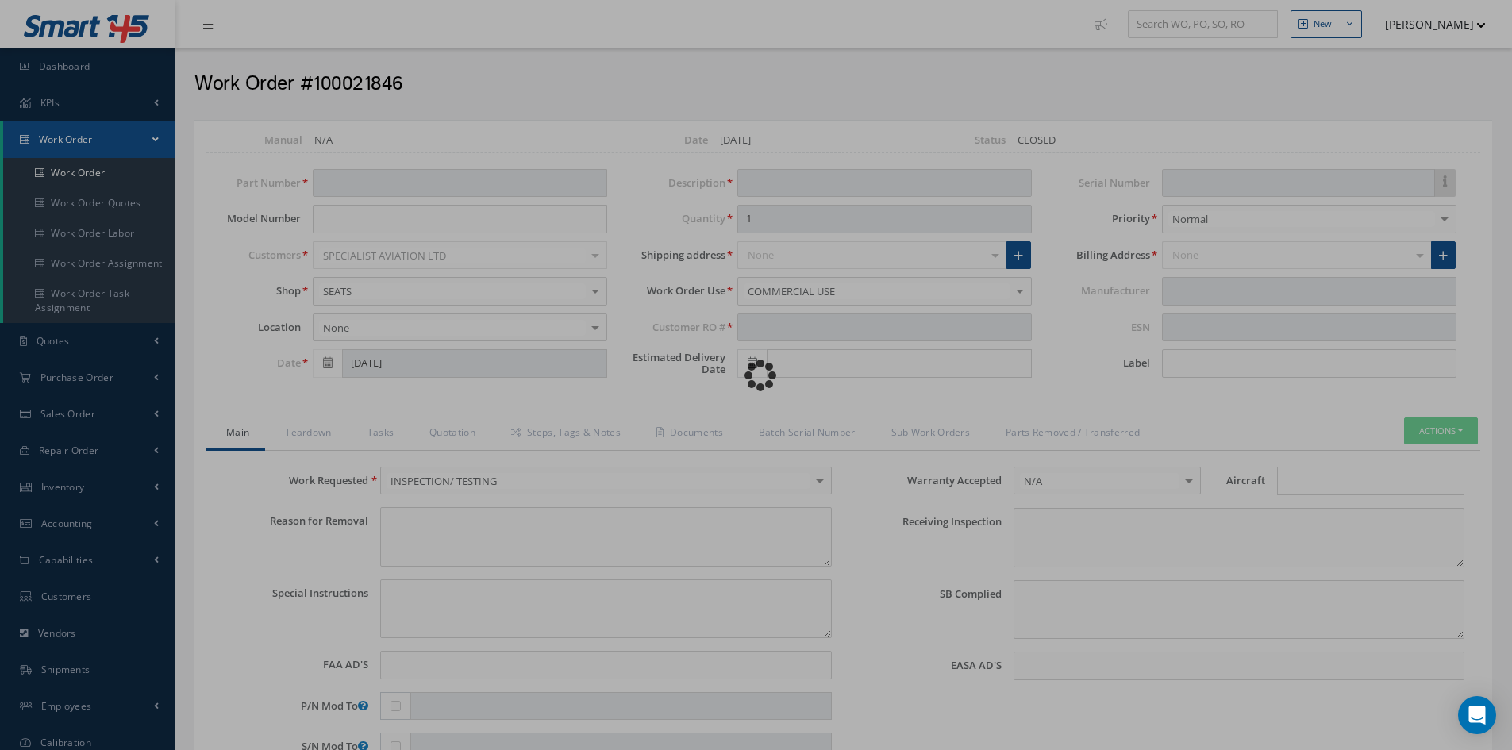
type input "862933-403"
type input "[DATE]"
type input "ACTUATOR LINEAR"
type input "18"
type input "023216 - RETURN AS IS"
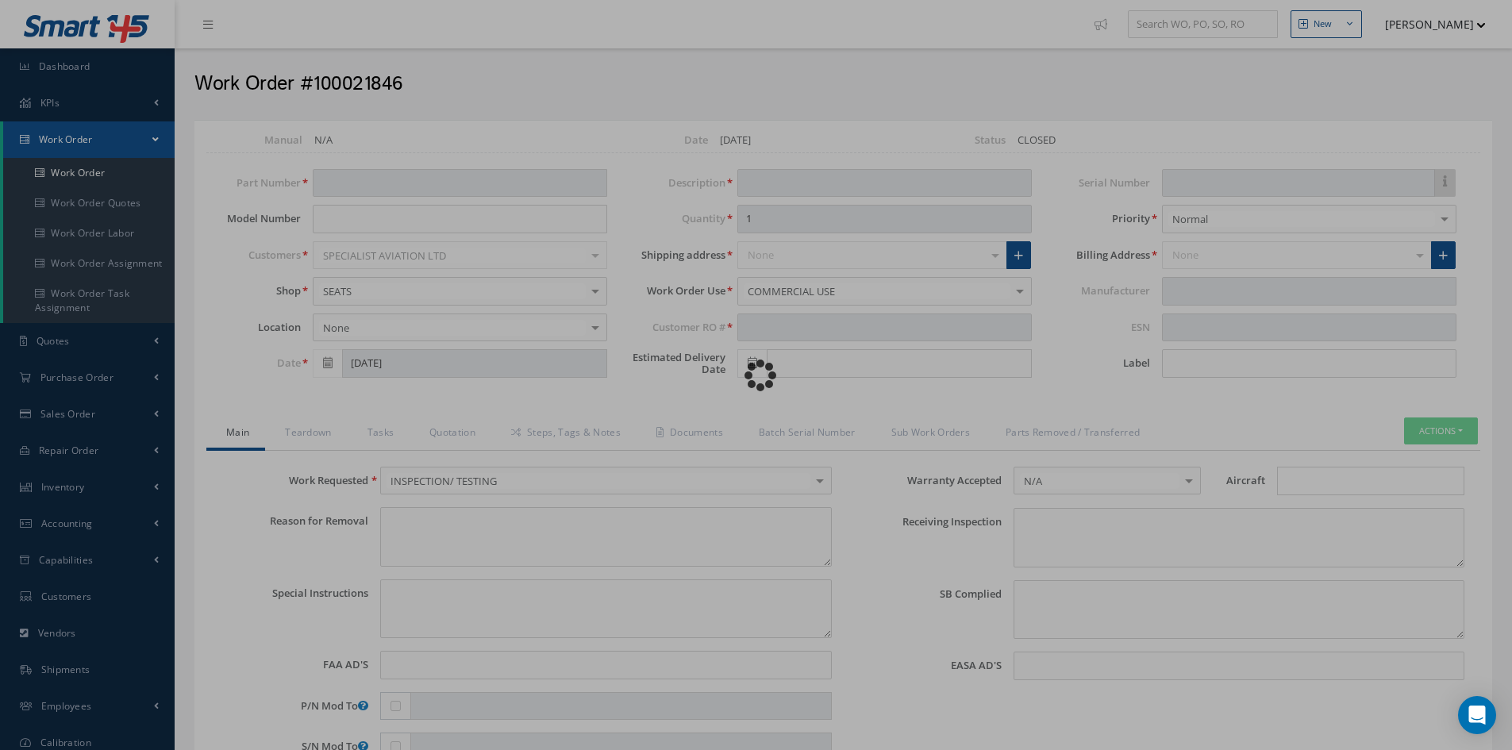
type textarea "NONE"
type textarea "PLEASE SEE R.O. FOR DETAILS"
type input "NONE"
type textarea "NO VISUAL DAMAGE"
type textarea "NONE"
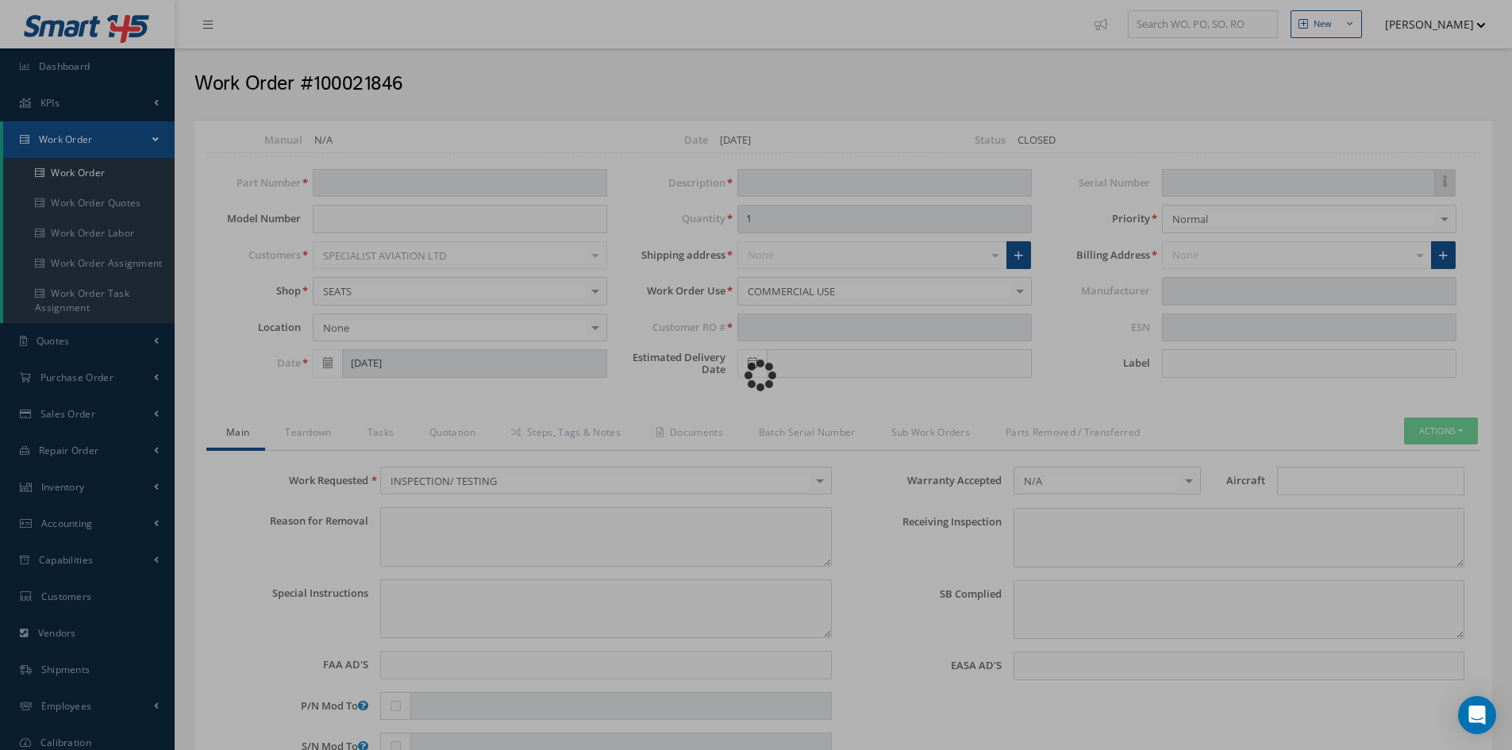
type input "NONE"
type input "[DATE]"
type input "SAFRAN"
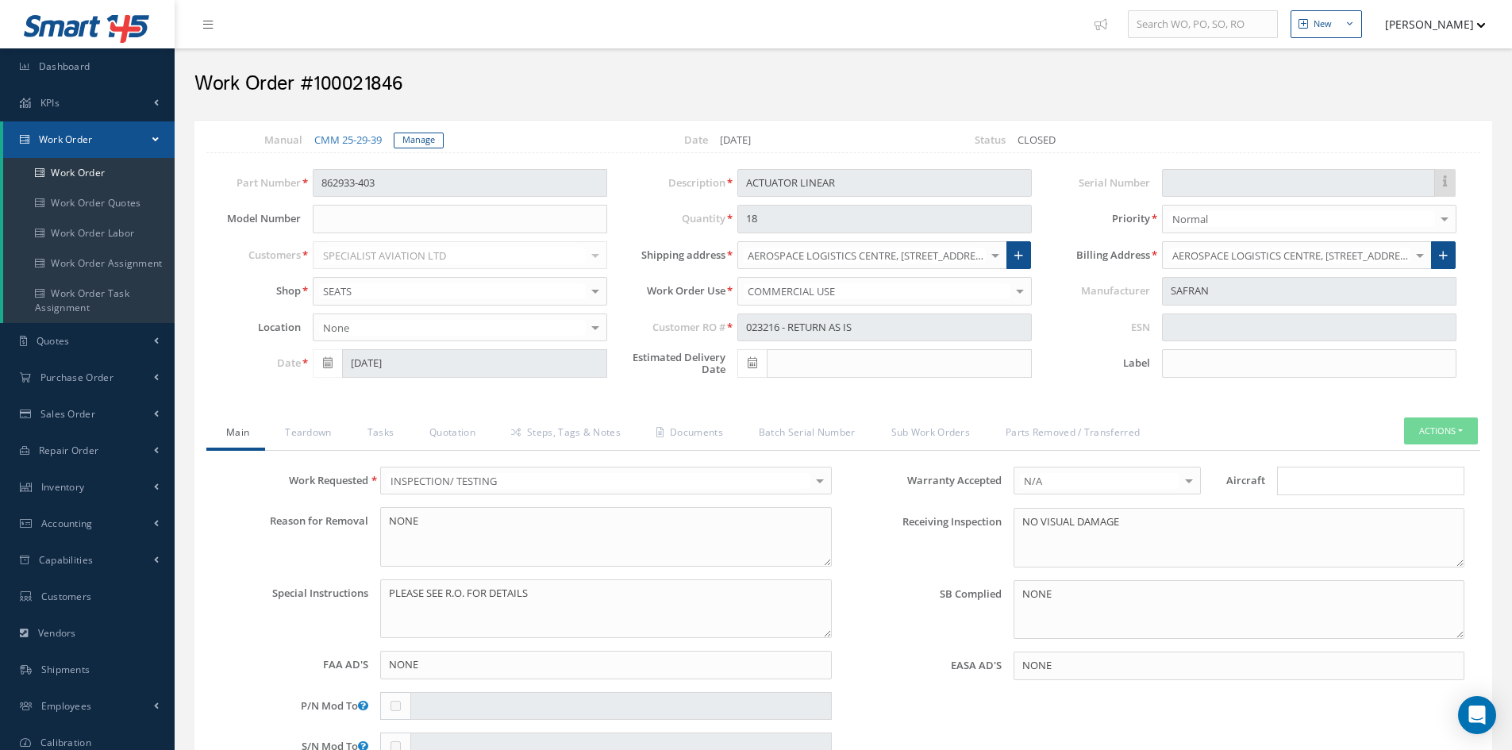
click at [1301, 482] on input "Search for option" at bounding box center [1366, 481] width 175 height 17
type input "B737"
click at [1358, 518] on link "B737" at bounding box center [1371, 511] width 186 height 25
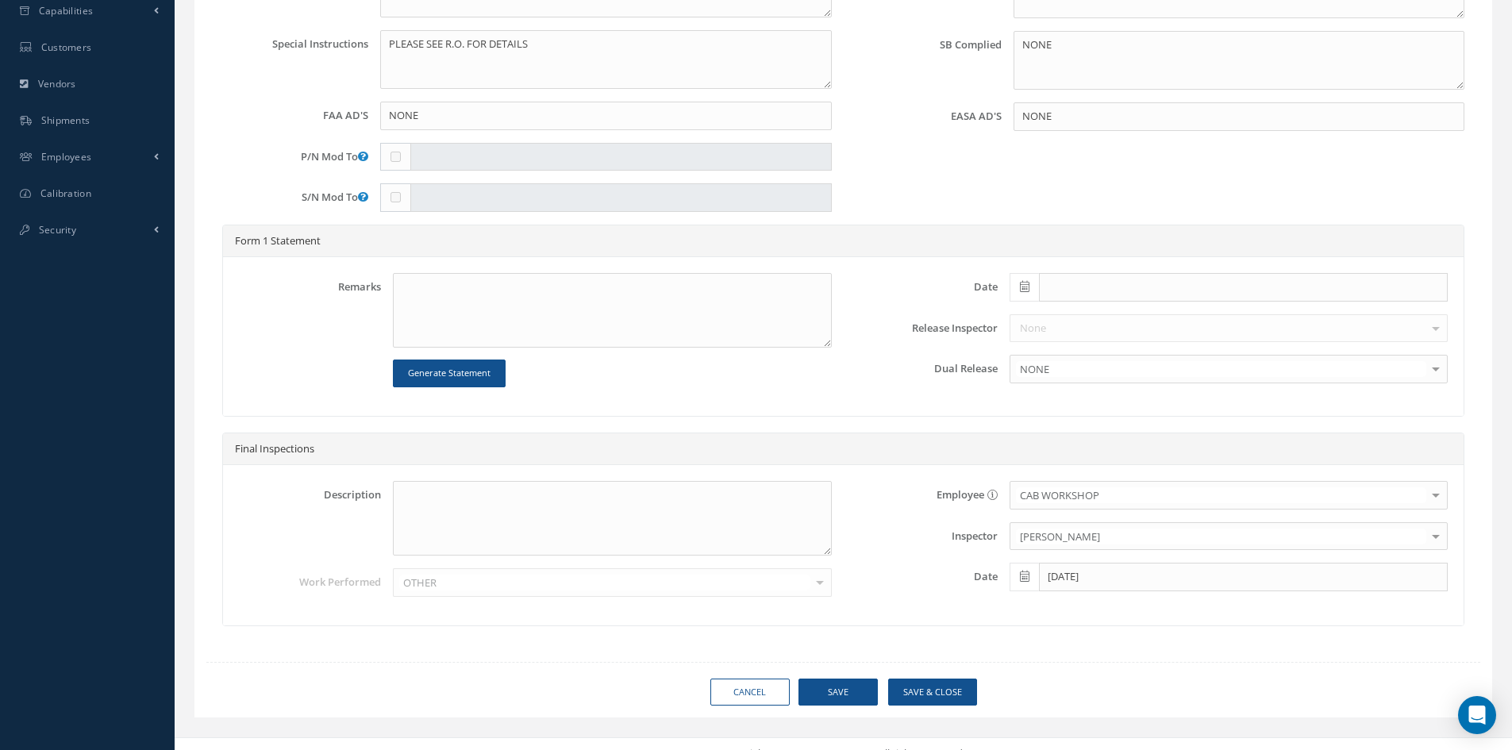
scroll to position [568, 0]
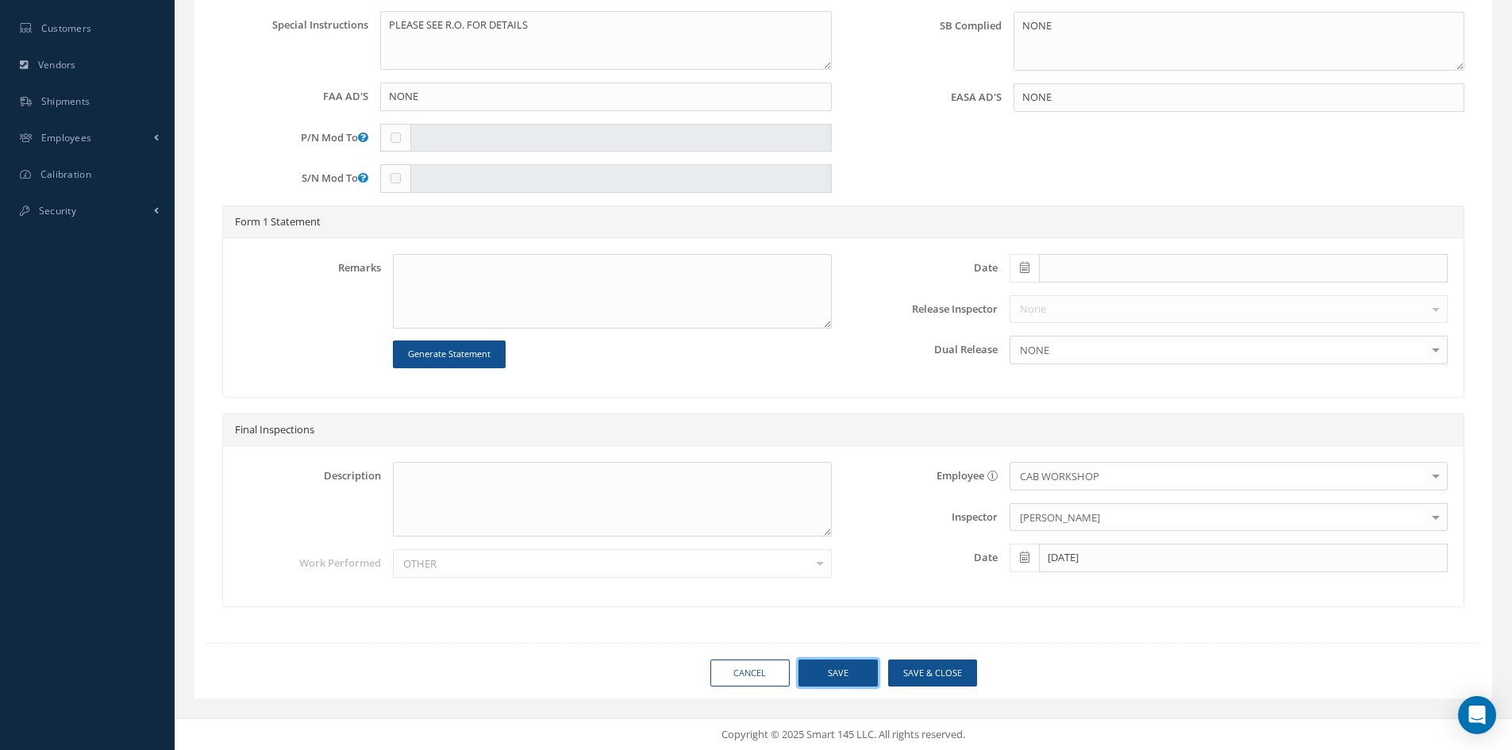
click at [844, 678] on button "Save" at bounding box center [837, 673] width 79 height 28
type input "SAFRAN"
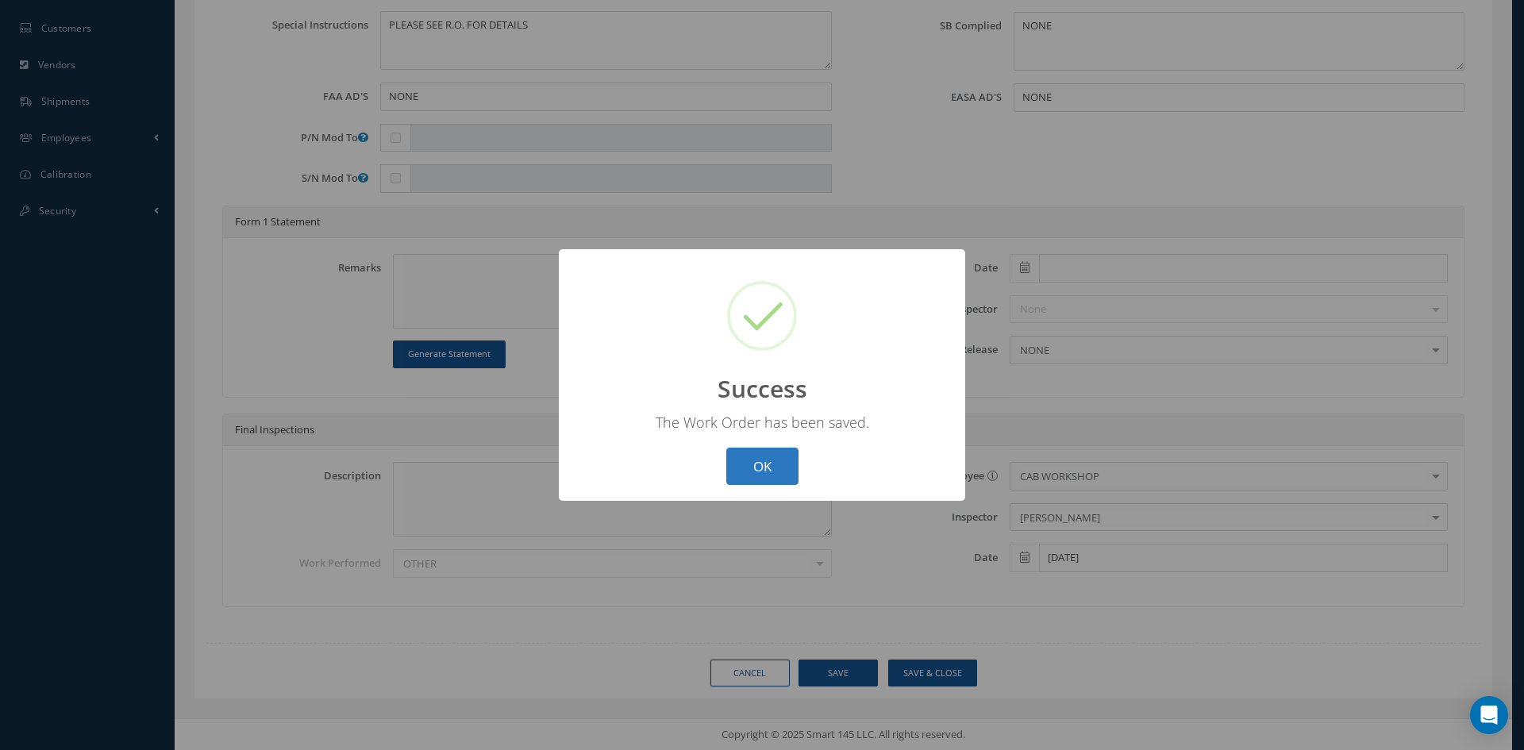
click at [778, 478] on button "OK" at bounding box center [762, 466] width 72 height 37
